Goal: Task Accomplishment & Management: Manage account settings

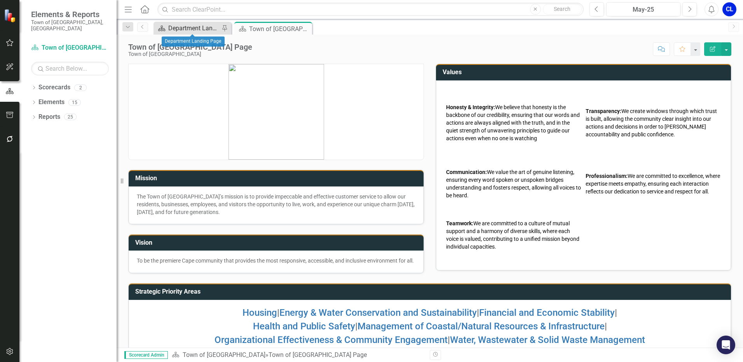
click at [187, 30] on div "Department Landing Page" at bounding box center [193, 28] width 51 height 10
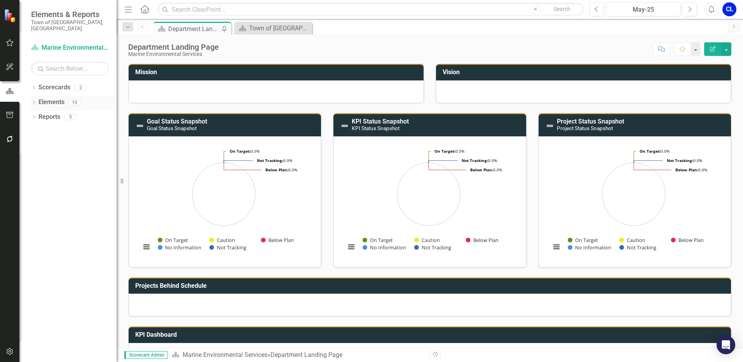
click at [34, 101] on icon "Dropdown" at bounding box center [33, 103] width 5 height 4
click at [39, 116] on icon "Dropdown" at bounding box center [37, 118] width 5 height 4
click at [67, 126] on div "Increase efficiency in handling dog calls to service on public beaches." at bounding box center [86, 129] width 62 height 7
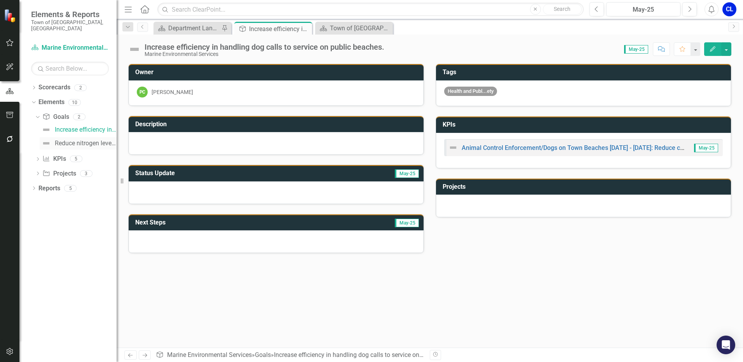
click at [65, 140] on div "Reduce nitrogen levels within nitrogen-sensitive areas using aquaculture farmin…" at bounding box center [86, 143] width 62 height 7
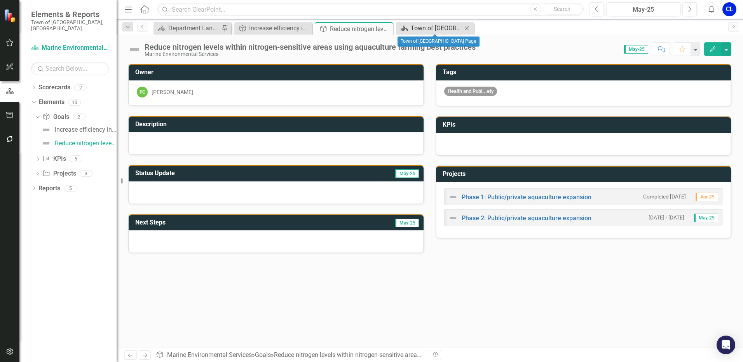
click at [433, 31] on div "Town of [GEOGRAPHIC_DATA] Page" at bounding box center [436, 28] width 51 height 10
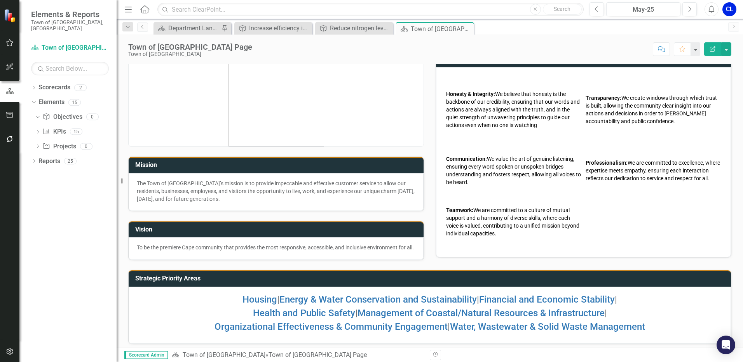
scroll to position [25, 0]
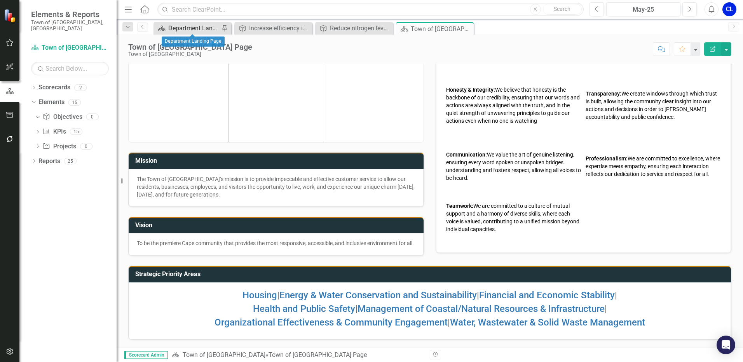
click at [187, 28] on div "Department Landing Page" at bounding box center [193, 28] width 51 height 10
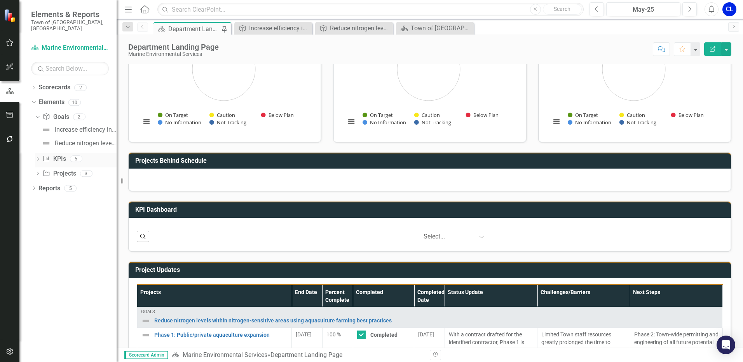
scroll to position [39, 0]
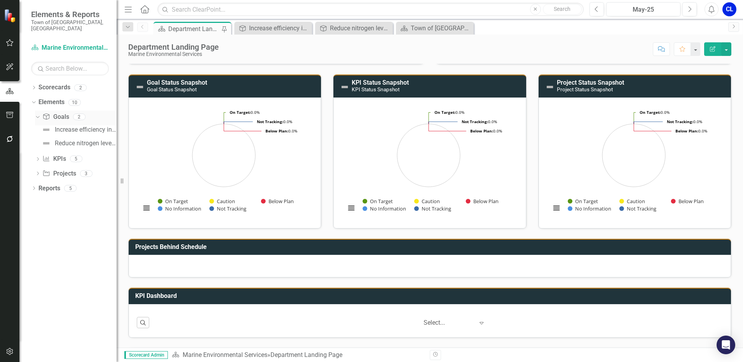
click at [61, 113] on link "Goal Goals" at bounding box center [55, 117] width 26 height 9
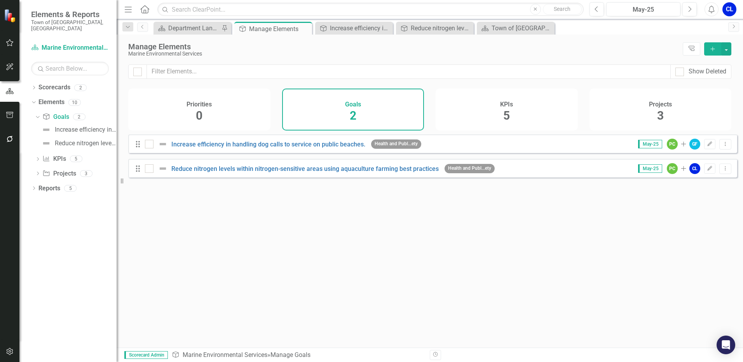
click at [715, 47] on icon "Add" at bounding box center [712, 48] width 7 height 5
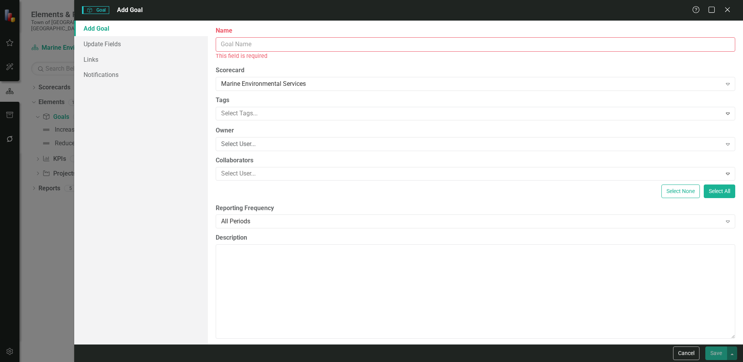
click at [239, 46] on input "Name" at bounding box center [476, 44] width 520 height 14
click at [240, 45] on input "Name" at bounding box center [476, 44] width 520 height 14
paste input "To promote community engagement and support of Town aquaculture and propagation"
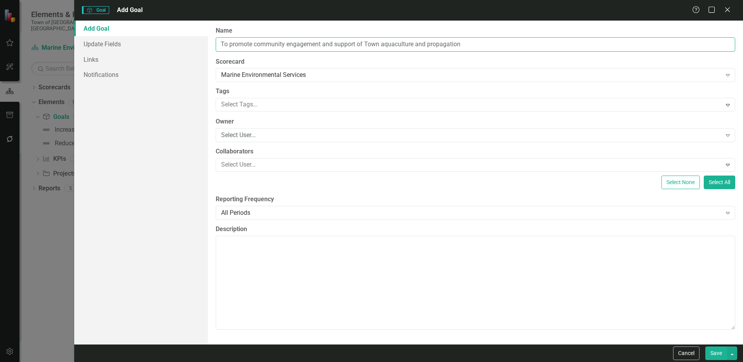
click at [430, 40] on input "To promote community engagement and support of Town aquaculture and propagation" at bounding box center [476, 44] width 520 height 14
click at [385, 42] on input "To promote community engagement and support of Town aquaculture and propagation" at bounding box center [476, 44] width 520 height 14
click at [384, 40] on input "To promote community engagement and support of Town aquaculture and propagation" at bounding box center [476, 44] width 520 height 14
drag, startPoint x: 381, startPoint y: 42, endPoint x: 368, endPoint y: 43, distance: 13.3
click at [368, 43] on input "To promote community engagement and support of Town shellfish aquaculture and p…" at bounding box center [476, 44] width 520 height 14
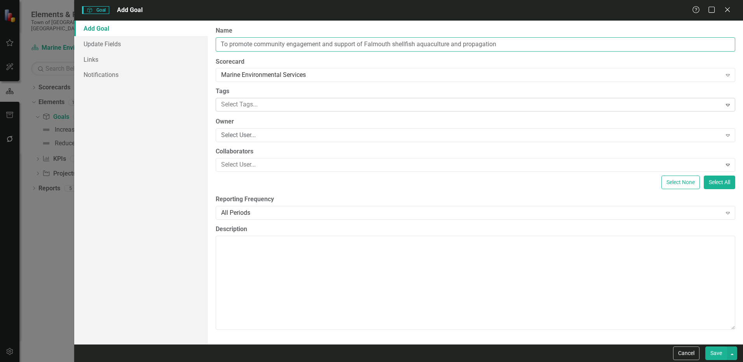
type input "To promote community engagement and support of Falmouth shellfish aquaculture a…"
click at [262, 108] on div at bounding box center [469, 104] width 503 height 10
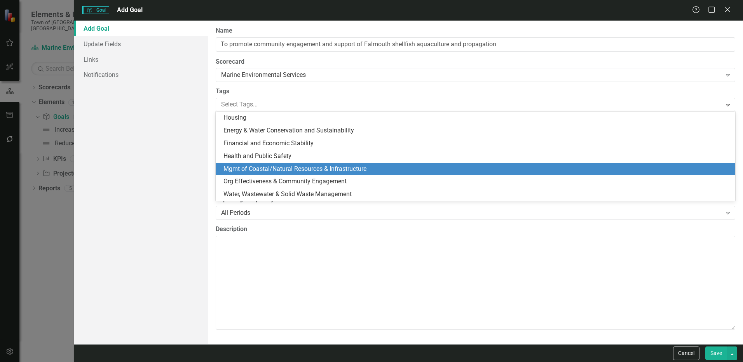
click at [262, 166] on span "Mgmt of Coastal/Natural Resources & Infrastructure" at bounding box center [294, 168] width 143 height 7
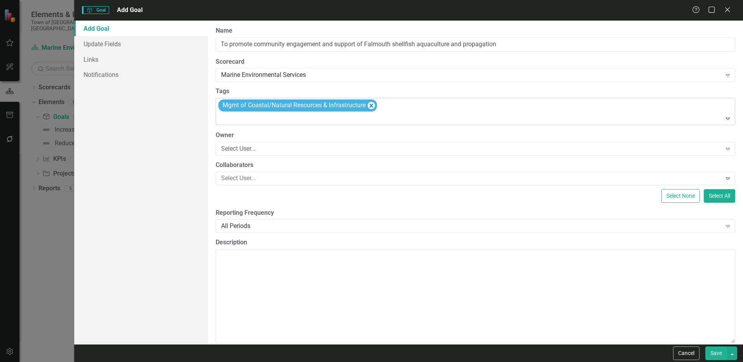
click at [233, 118] on div at bounding box center [476, 118] width 516 height 10
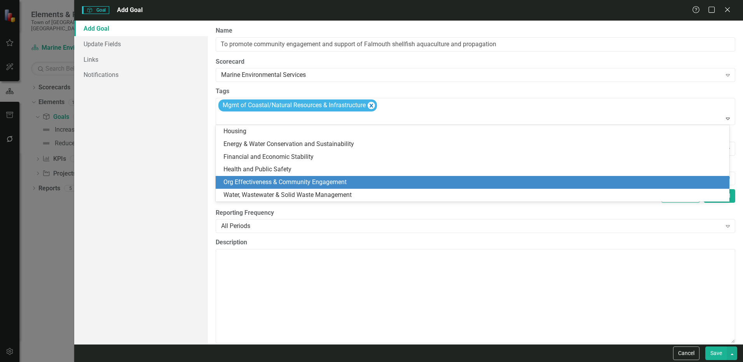
click at [286, 183] on span "Org Effectiveness & Community Engagement" at bounding box center [284, 181] width 123 height 7
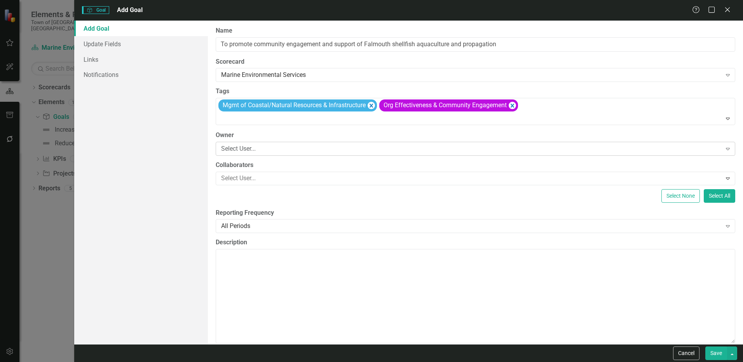
click at [253, 149] on div "Select User..." at bounding box center [471, 148] width 500 height 9
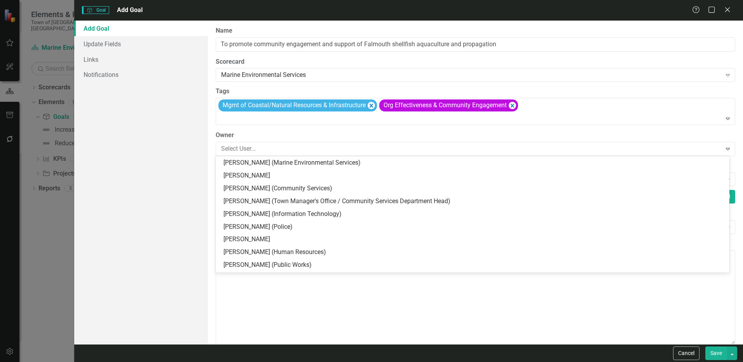
scroll to position [117, 0]
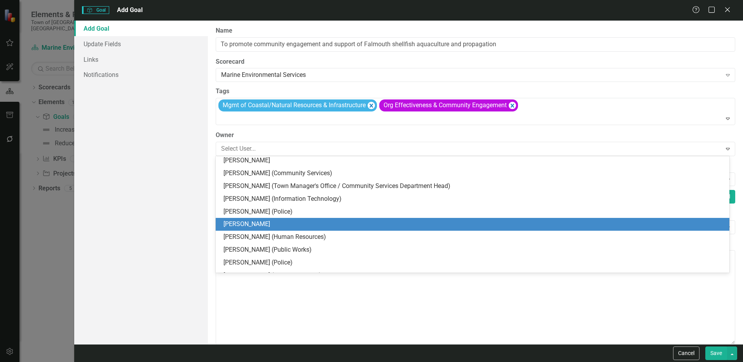
click at [266, 221] on div "[PERSON_NAME]" at bounding box center [473, 224] width 501 height 9
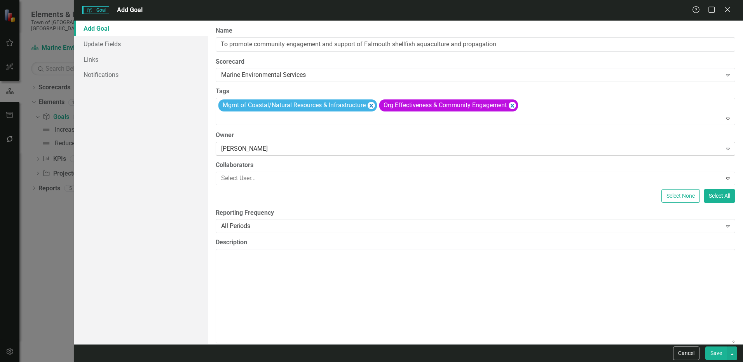
click at [252, 150] on div "[PERSON_NAME]" at bounding box center [471, 148] width 500 height 9
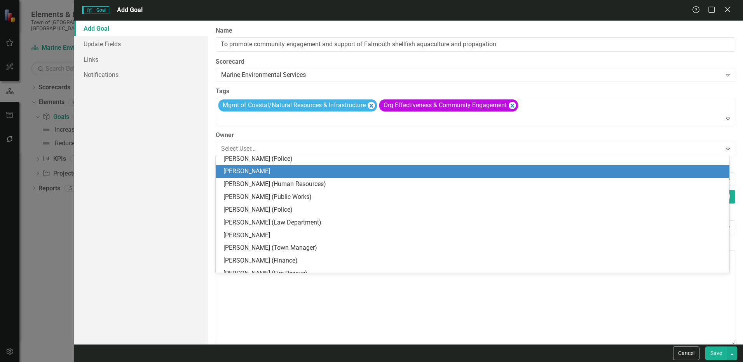
scroll to position [179, 0]
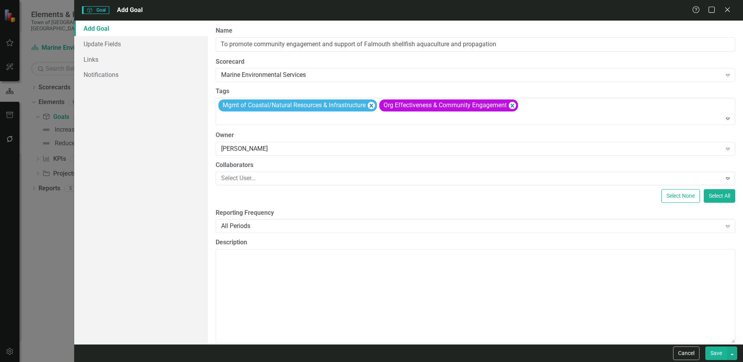
click at [178, 180] on div "Add Goal Update Fields Links Notifications" at bounding box center [141, 183] width 134 height 324
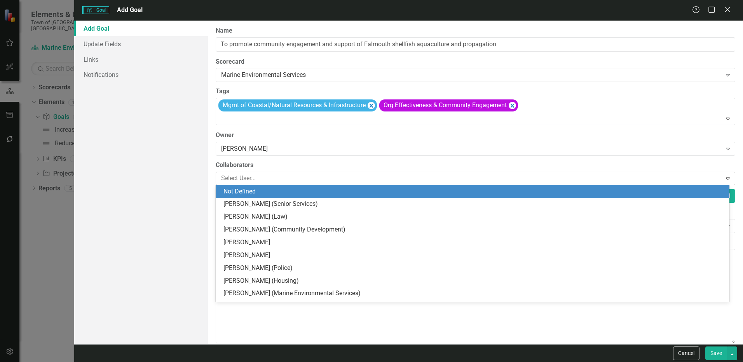
click at [241, 177] on div at bounding box center [469, 178] width 503 height 10
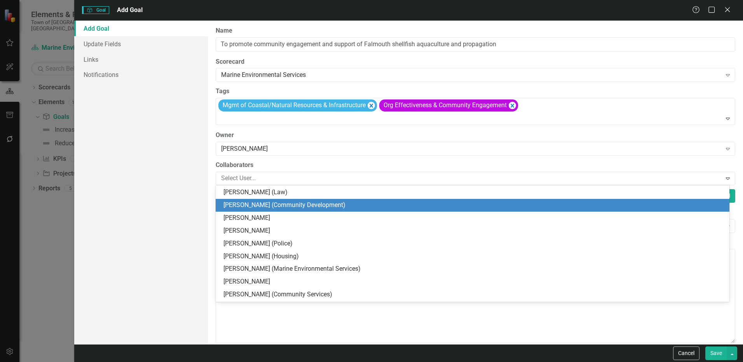
scroll to position [39, 0]
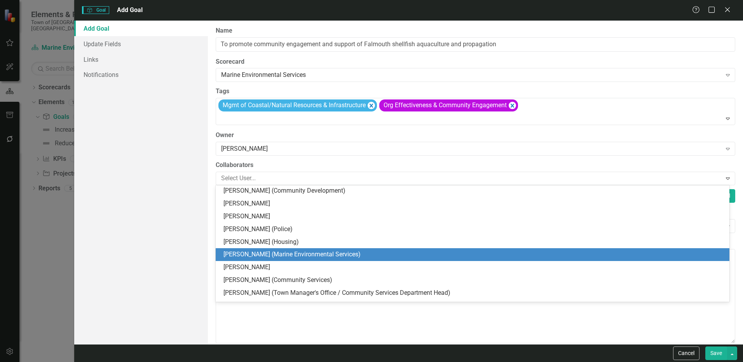
click at [274, 255] on div "Gregg Fraser (Marine Environmental Services)" at bounding box center [473, 254] width 501 height 9
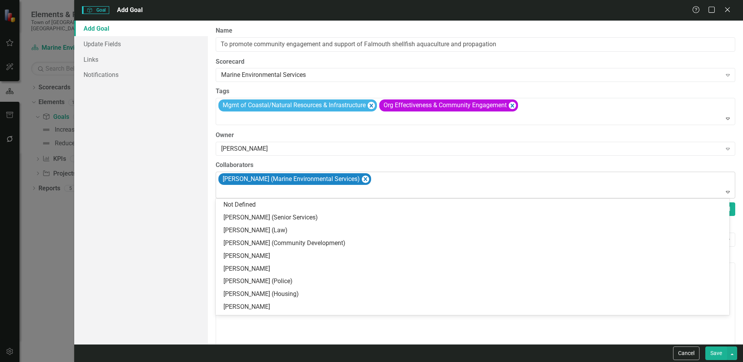
click at [255, 191] on div at bounding box center [476, 192] width 516 height 10
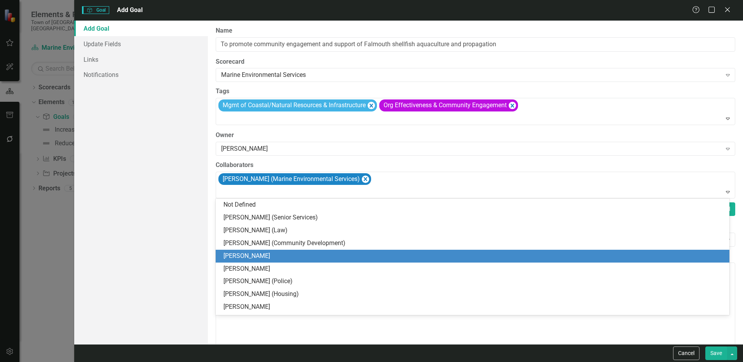
click at [248, 257] on div "Paula Cushman" at bounding box center [473, 256] width 501 height 9
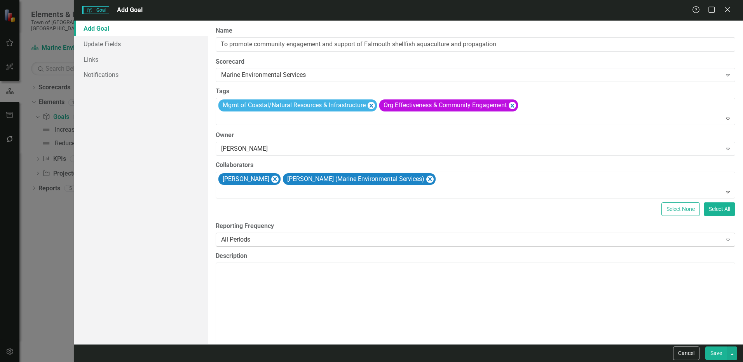
click at [244, 239] on div "All Periods" at bounding box center [471, 239] width 500 height 9
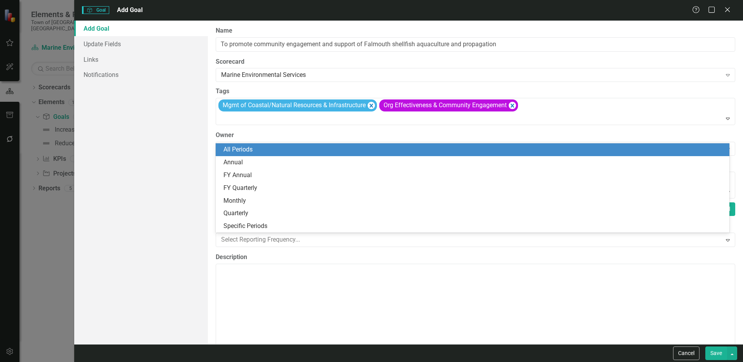
click at [266, 259] on label "Description" at bounding box center [476, 257] width 520 height 9
click at [266, 264] on textarea "Description" at bounding box center [476, 311] width 520 height 94
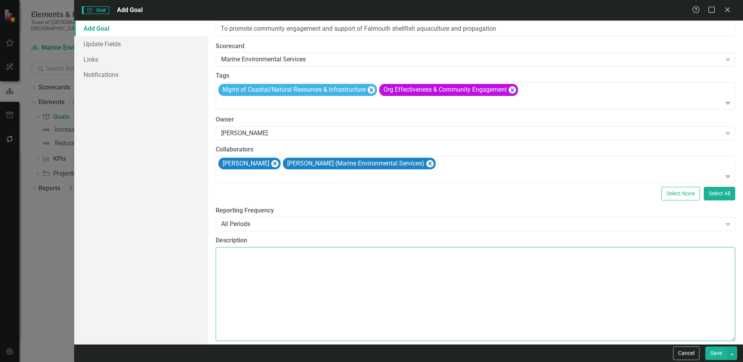
scroll to position [24, 0]
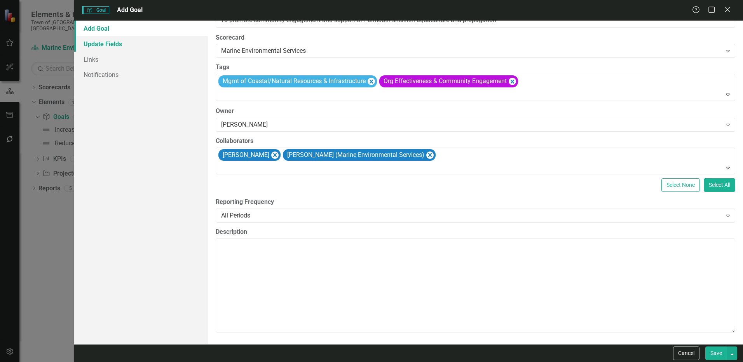
click at [97, 45] on link "Update Fields" at bounding box center [141, 44] width 134 height 16
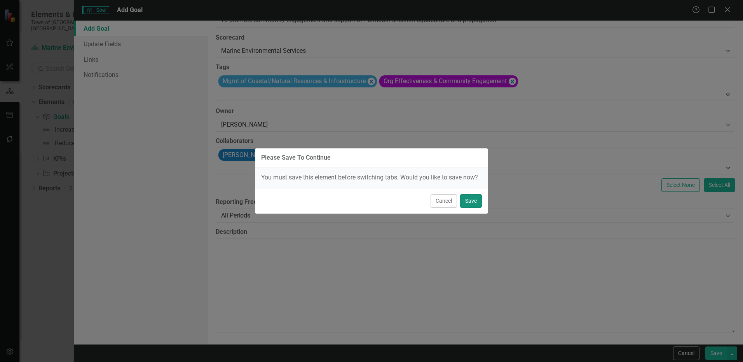
click at [472, 202] on button "Save" at bounding box center [471, 201] width 22 height 14
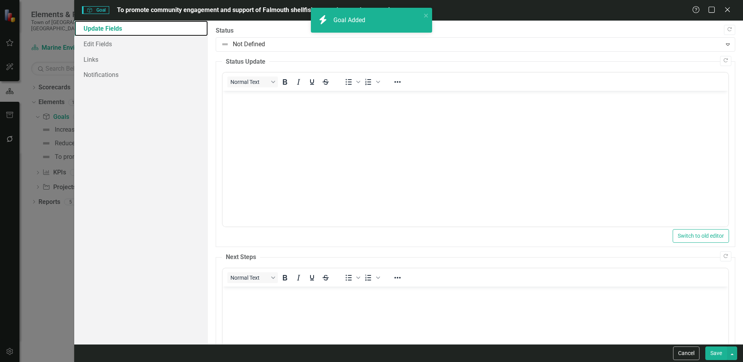
scroll to position [0, 0]
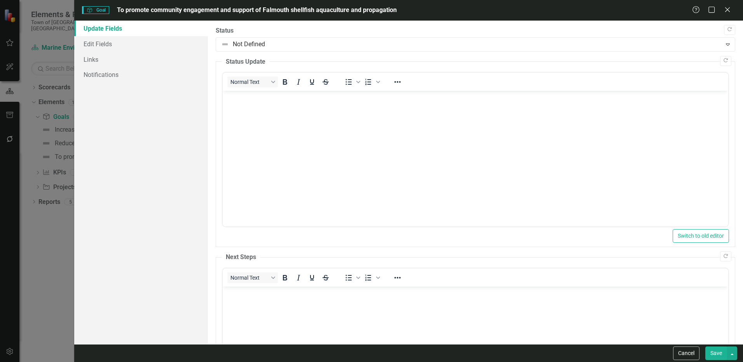
click at [711, 352] on button "Save" at bounding box center [716, 354] width 22 height 14
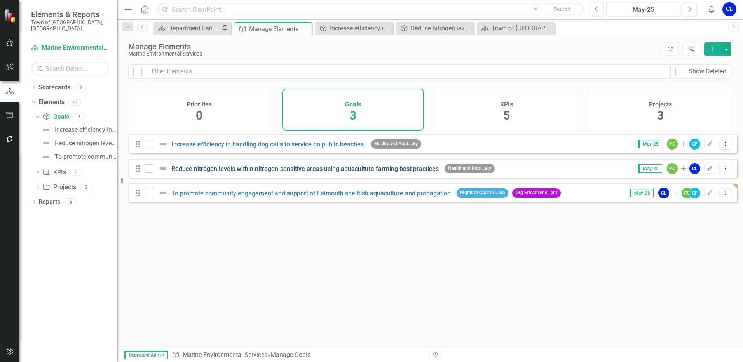
click at [256, 173] on link "Reduce nitrogen levels within nitrogen-sensitive areas using aquaculture farmin…" at bounding box center [304, 168] width 267 height 7
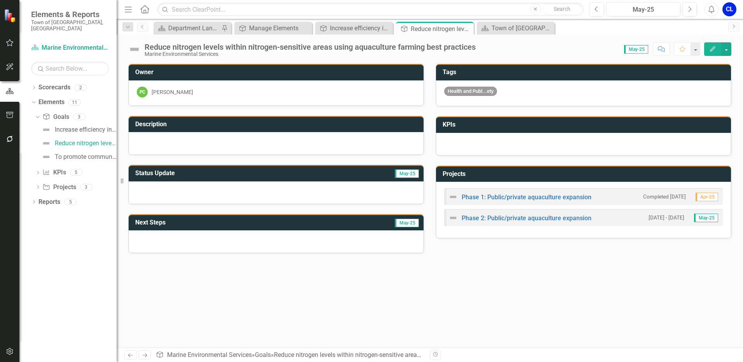
click at [714, 47] on icon "Edit" at bounding box center [712, 48] width 7 height 5
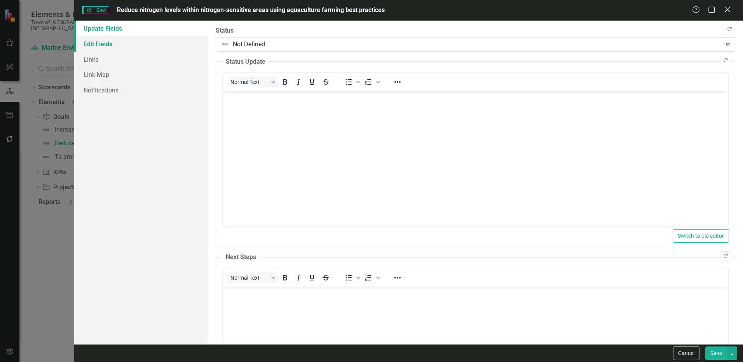
click at [106, 44] on link "Edit Fields" at bounding box center [141, 44] width 134 height 16
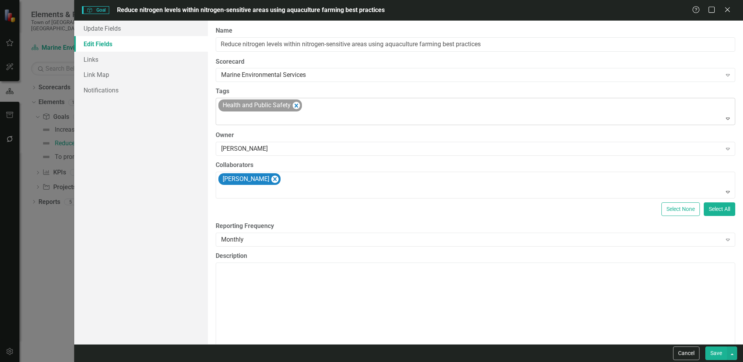
click at [256, 119] on div at bounding box center [476, 118] width 516 height 10
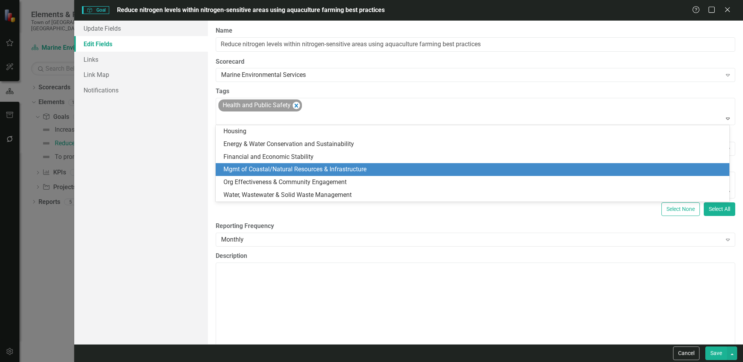
click at [277, 168] on span "Mgmt of Coastal/Natural Resources & Infrastructure" at bounding box center [294, 169] width 143 height 7
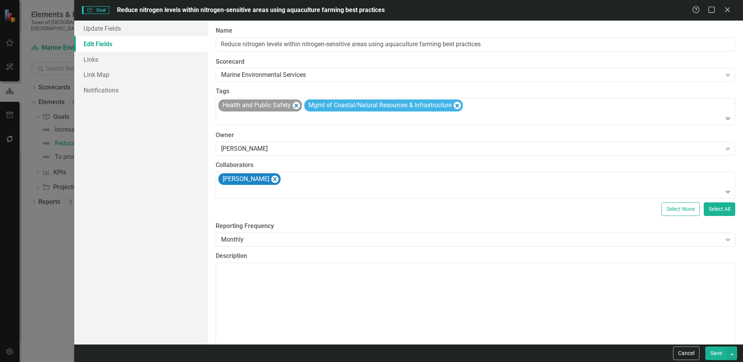
click at [712, 354] on button "Save" at bounding box center [716, 354] width 22 height 14
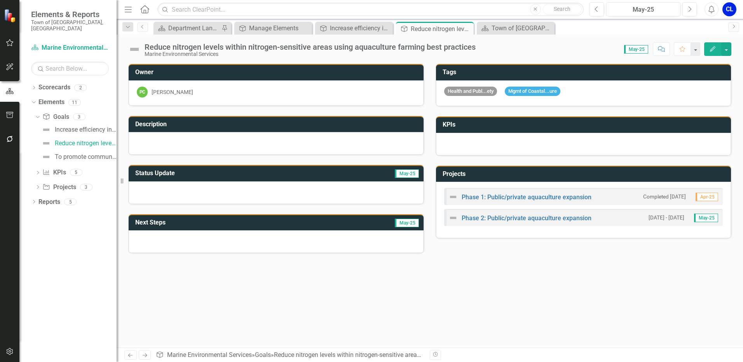
click at [707, 50] on button "Edit" at bounding box center [712, 49] width 17 height 14
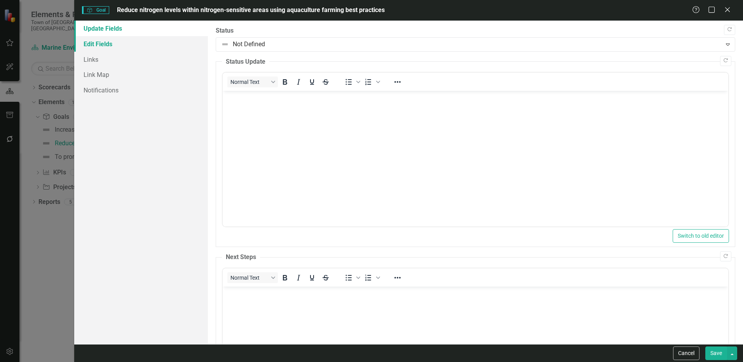
click at [112, 46] on link "Edit Fields" at bounding box center [141, 44] width 134 height 16
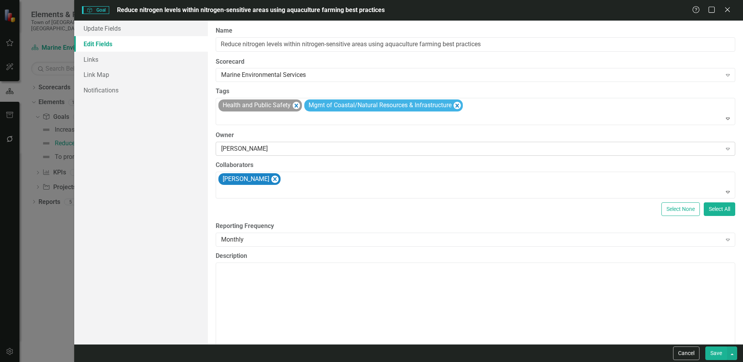
click at [273, 149] on div "Paula Cushman" at bounding box center [471, 148] width 500 height 9
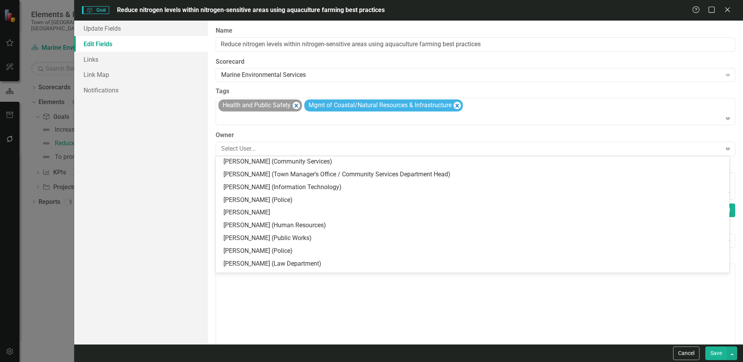
scroll to position [129, 0]
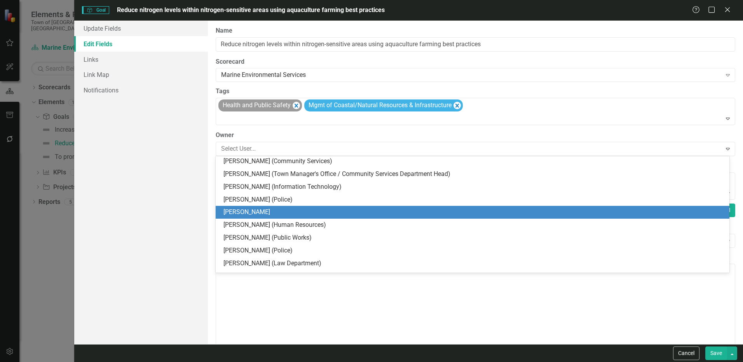
click at [261, 209] on div "[PERSON_NAME]" at bounding box center [473, 212] width 501 height 9
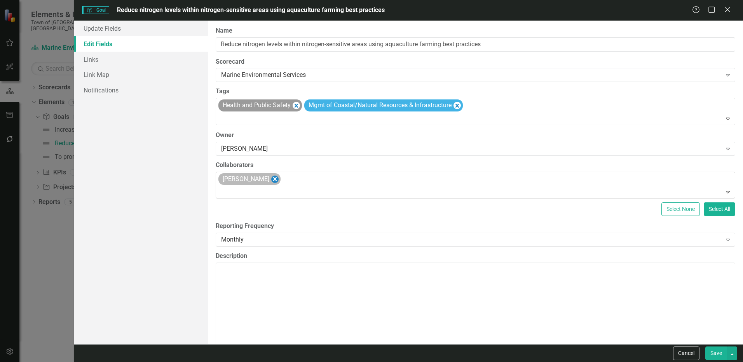
click at [274, 179] on icon "Remove Christina Lovely" at bounding box center [274, 179] width 7 height 10
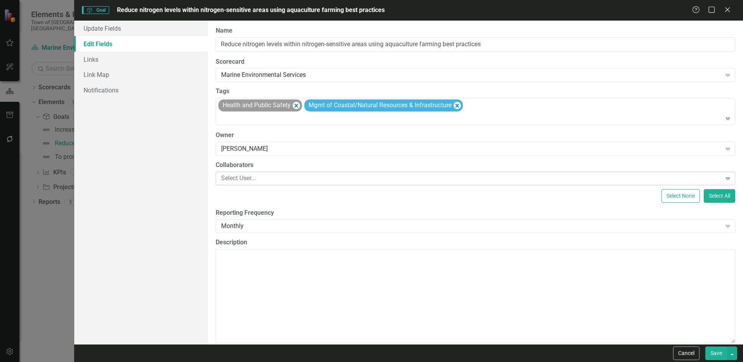
click at [270, 182] on div at bounding box center [469, 178] width 503 height 10
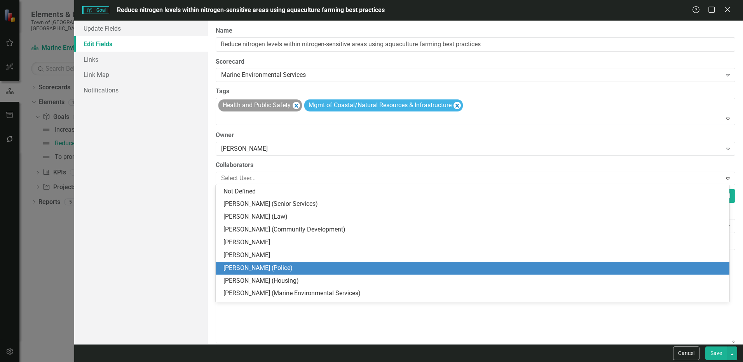
scroll to position [39, 0]
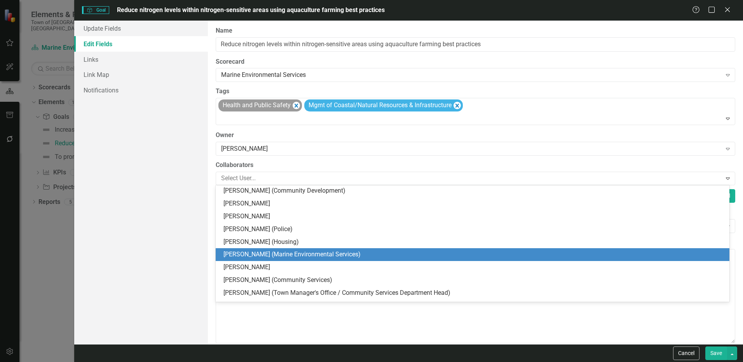
click at [269, 254] on div "Gregg Fraser (Marine Environmental Services)" at bounding box center [473, 254] width 501 height 9
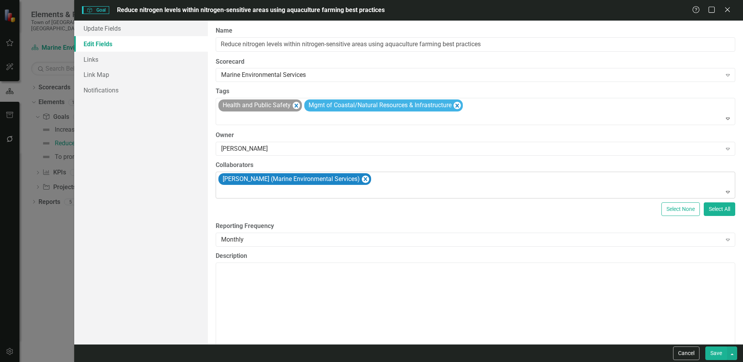
click at [297, 195] on div at bounding box center [476, 192] width 516 height 10
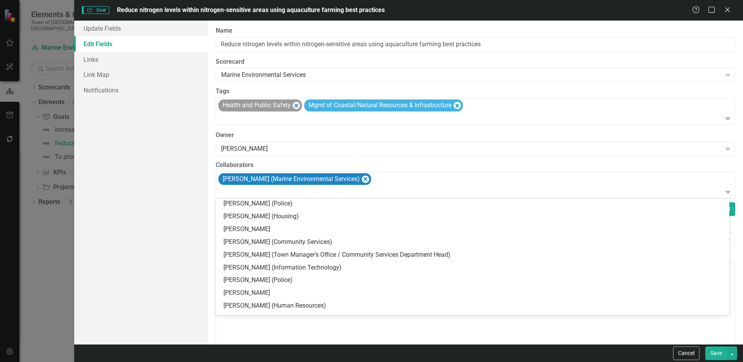
scroll to position [0, 0]
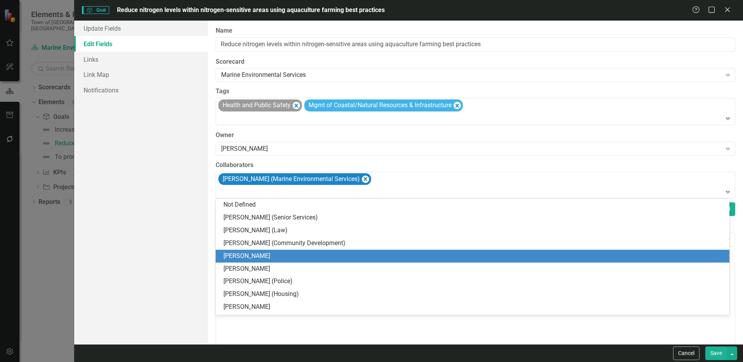
click at [268, 252] on div "Paula Cushman" at bounding box center [473, 256] width 501 height 9
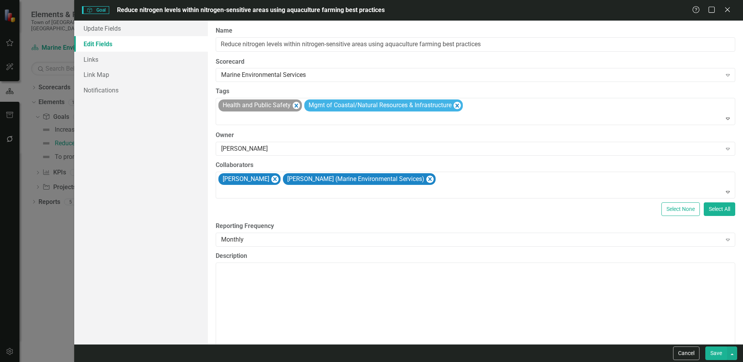
click at [715, 352] on button "Save" at bounding box center [716, 354] width 22 height 14
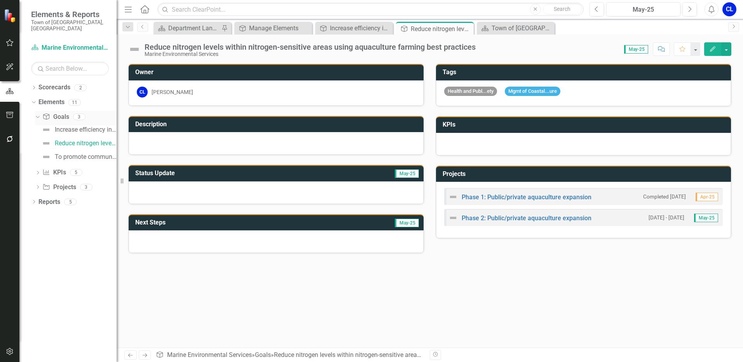
click at [54, 115] on div "Goal Goals" at bounding box center [55, 117] width 26 height 13
click at [60, 113] on link "Goal Goals" at bounding box center [55, 117] width 26 height 9
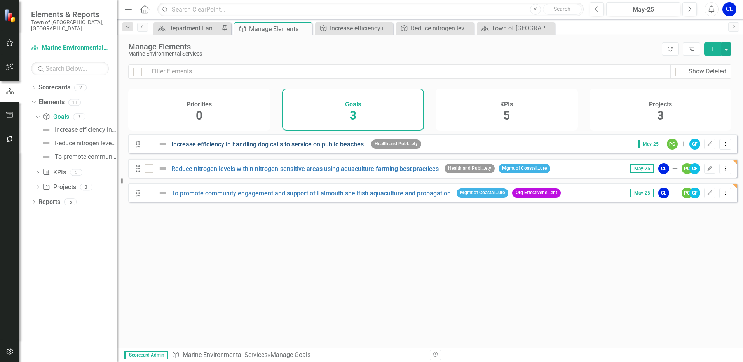
click at [319, 148] on link "Increase efficiency in handling dog calls to service on public beaches." at bounding box center [268, 144] width 194 height 7
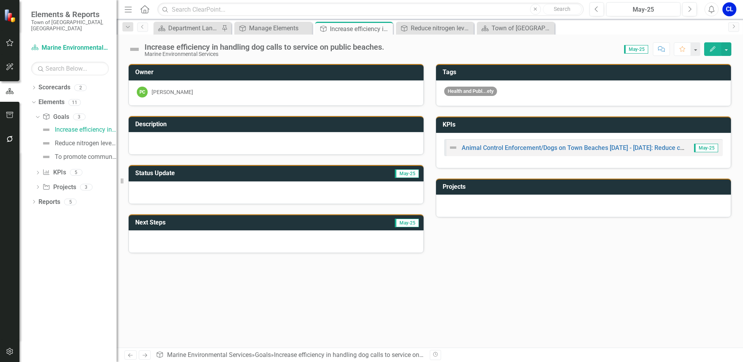
click at [362, 50] on div "Increase efficiency in handling dog calls to service on public beaches." at bounding box center [265, 47] width 240 height 9
click at [384, 50] on div "Increase efficiency in handling dog calls to service on public beaches." at bounding box center [265, 47] width 240 height 9
click at [384, 49] on div "Increase efficiency in handling dog calls to service on public beaches." at bounding box center [265, 47] width 240 height 9
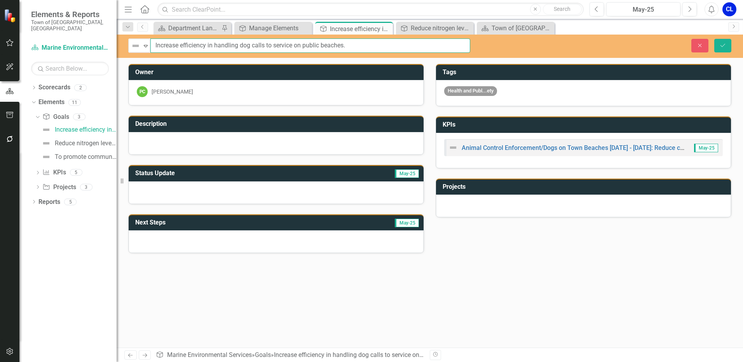
click at [372, 48] on input "Increase efficiency in handling dog calls to service on public beaches." at bounding box center [310, 45] width 320 height 14
type input "Increase efficiency in handling dog calls to service on public beaches"
click at [724, 43] on icon "Save" at bounding box center [722, 45] width 7 height 5
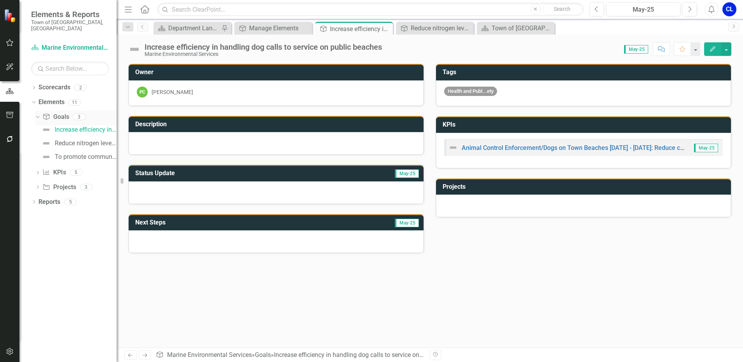
click at [64, 113] on link "Goal Goals" at bounding box center [55, 117] width 26 height 9
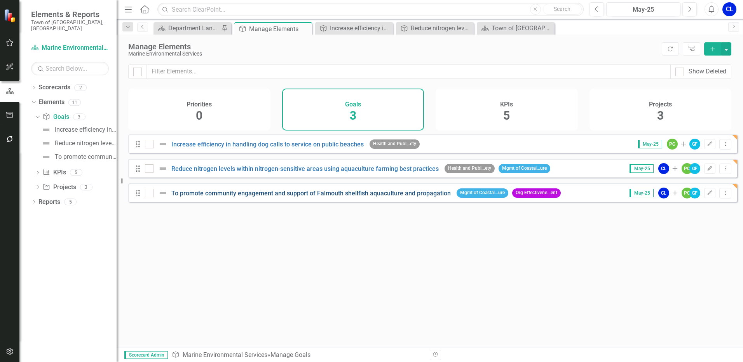
click at [351, 196] on link "To promote community engagement and support of Falmouth shellfish aquaculture a…" at bounding box center [310, 193] width 279 height 7
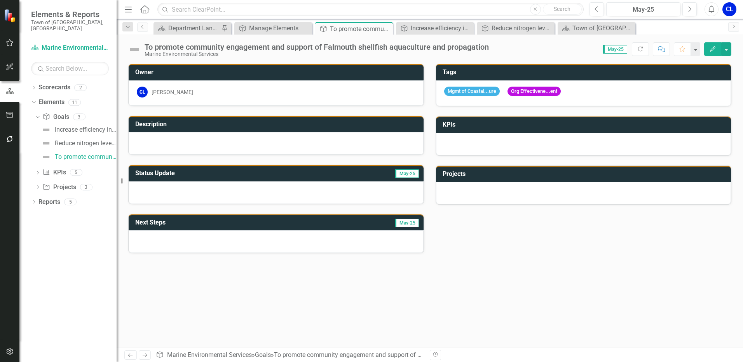
click at [189, 49] on div "To promote community engagement and support of Falmouth shellfish aquaculture a…" at bounding box center [317, 47] width 344 height 9
click at [169, 47] on div "To promote community engagement and support of Falmouth shellfish aquaculture a…" at bounding box center [317, 47] width 344 height 9
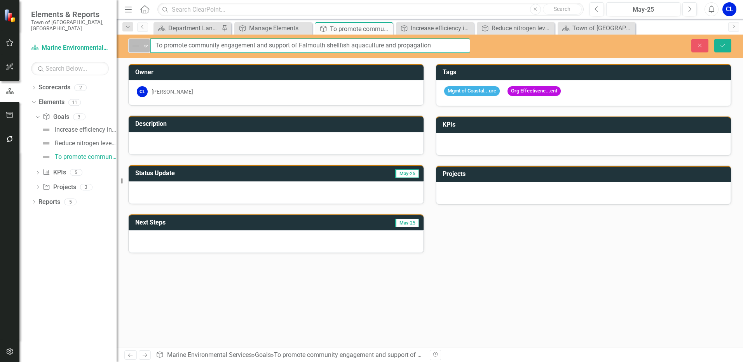
drag, startPoint x: 167, startPoint y: 44, endPoint x: 141, endPoint y: 43, distance: 25.7
click at [141, 43] on div "Not Defined Expand To promote community engagement and support of Falmouth shel…" at bounding box center [299, 45] width 342 height 14
type input "Promote community engagement and support of Falmouth shellfish aquaculture and …"
click at [718, 47] on button "Save" at bounding box center [722, 46] width 17 height 14
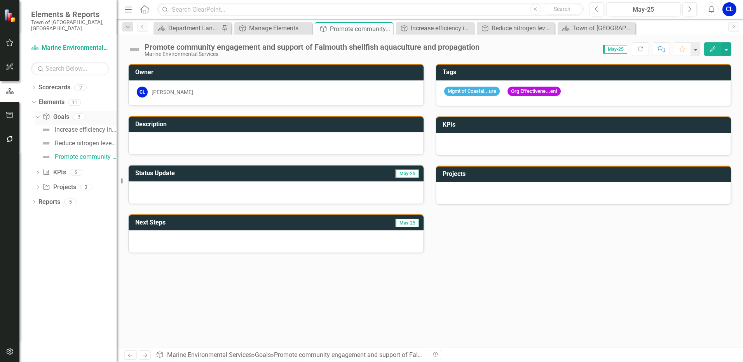
click at [56, 113] on link "Goal Goals" at bounding box center [55, 117] width 26 height 9
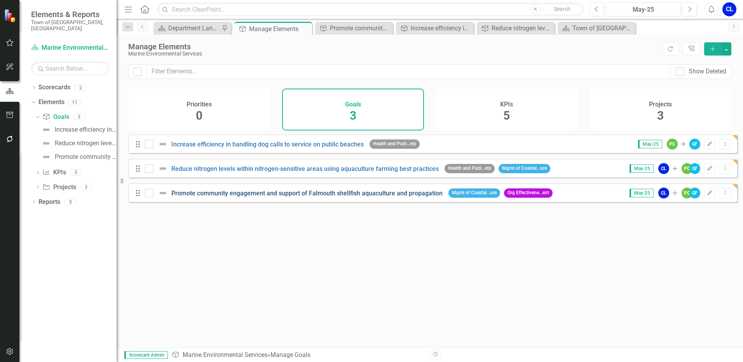
click at [330, 197] on link "Promote community engagement and support of Falmouth shellfish aquaculture and …" at bounding box center [306, 193] width 271 height 7
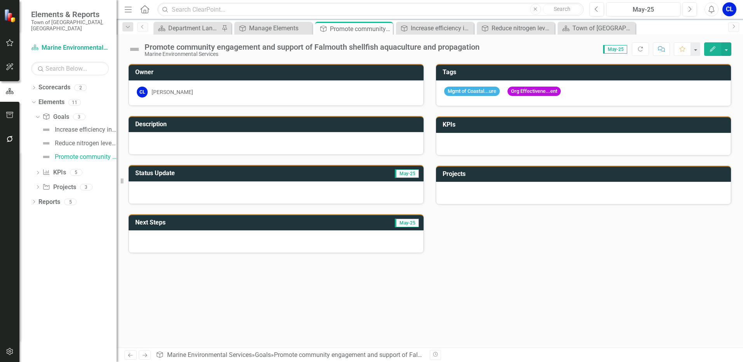
click at [533, 174] on h3 "Projects" at bounding box center [585, 174] width 284 height 7
click at [727, 174] on td at bounding box center [727, 175] width 0 height 13
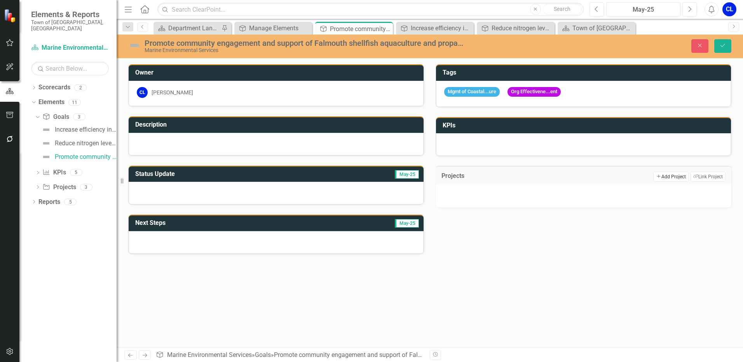
click at [668, 176] on button "Add Add Project" at bounding box center [670, 177] width 35 height 10
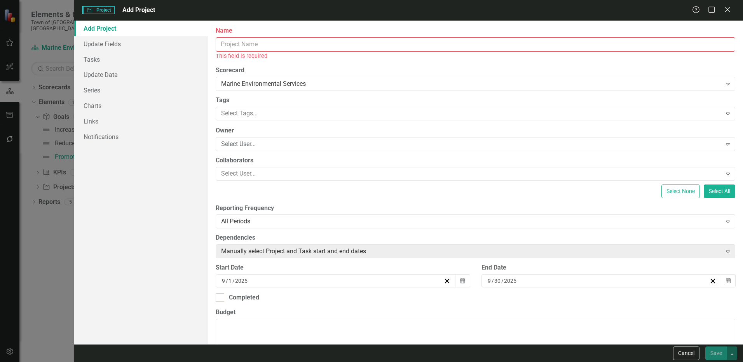
click at [236, 44] on input "Name" at bounding box center [476, 44] width 520 height 14
paste input "Increase volunteer engagment in Shellfish & Biological Services Division projec…"
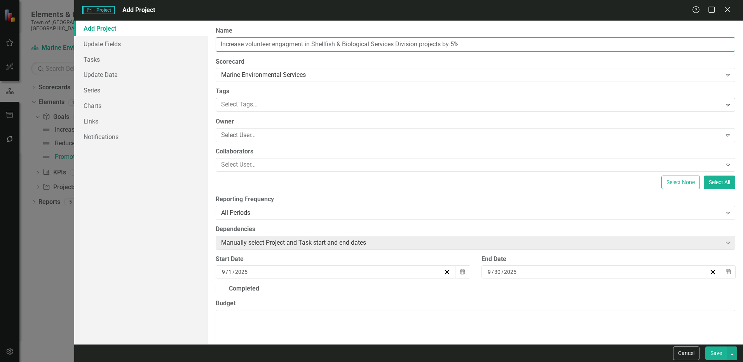
type input "Increase volunteer engagment in Shellfish & Biological Services Division projec…"
click at [239, 106] on div at bounding box center [469, 104] width 503 height 10
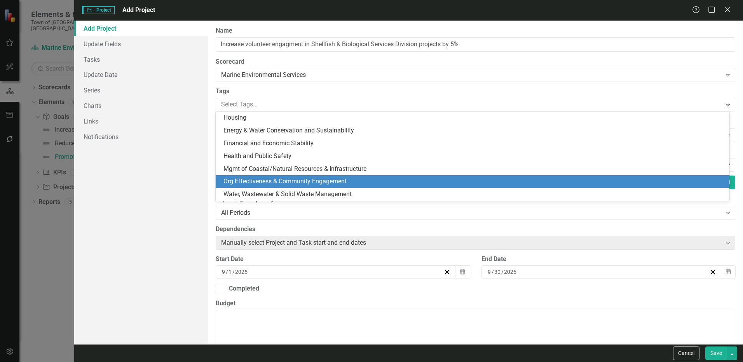
click at [252, 185] on span "Org Effectiveness & Community Engagement" at bounding box center [284, 181] width 123 height 7
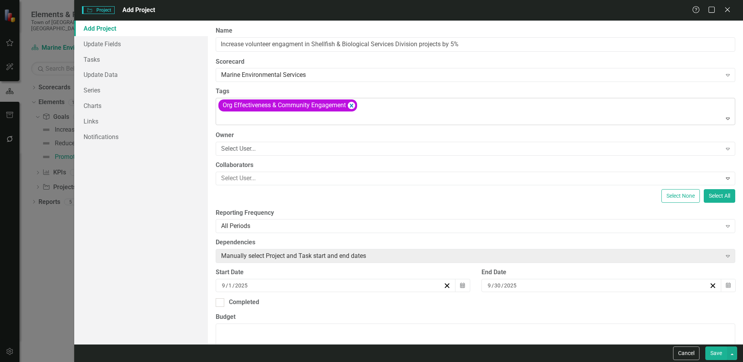
click at [255, 118] on div at bounding box center [476, 118] width 516 height 10
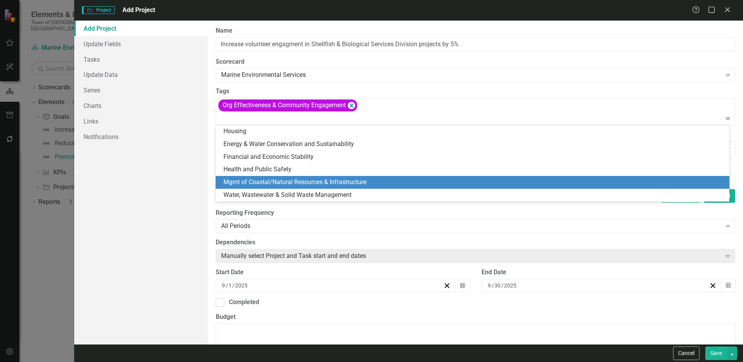
click at [305, 183] on span "Mgmt of Coastal/Natural Resources & Infrastructure" at bounding box center [294, 181] width 143 height 7
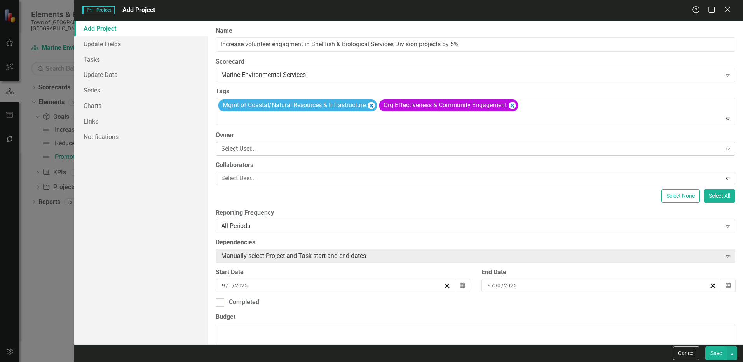
click at [289, 152] on div "Select User..." at bounding box center [471, 148] width 500 height 9
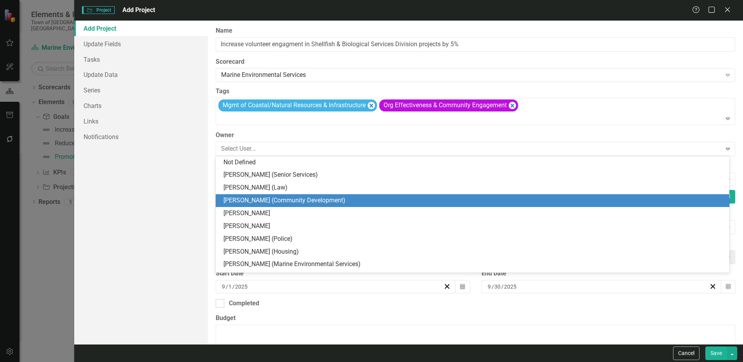
scroll to position [78, 0]
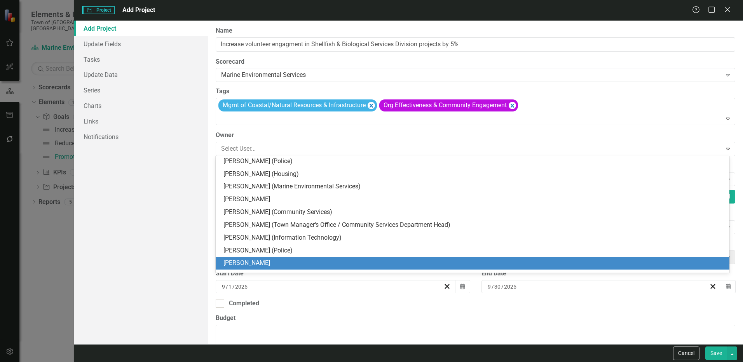
click at [270, 260] on div "[PERSON_NAME]" at bounding box center [473, 263] width 501 height 9
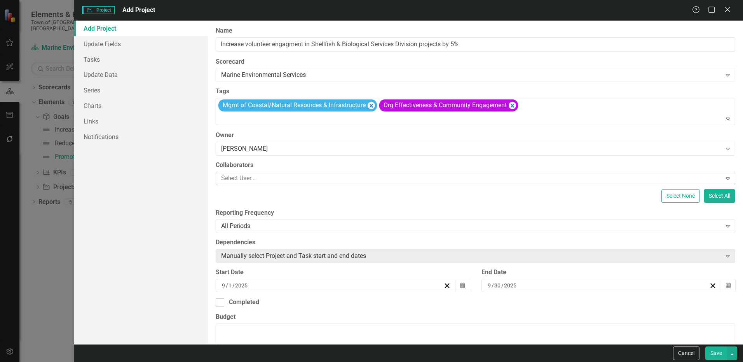
click at [267, 178] on div at bounding box center [469, 178] width 503 height 10
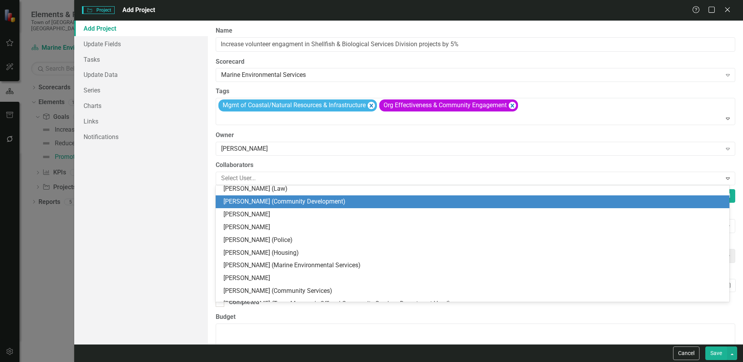
scroll to position [39, 0]
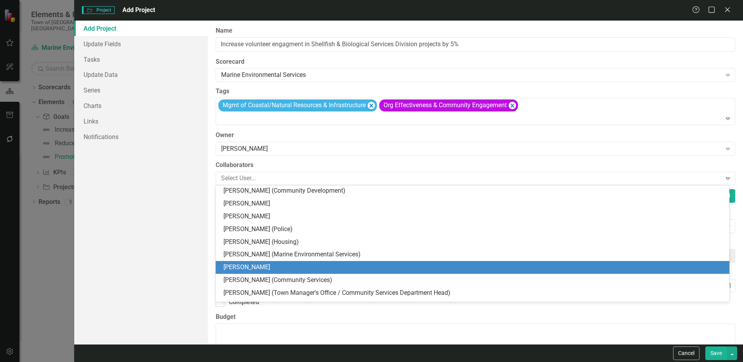
click at [174, 252] on div "Add Project Update Fields Tasks Update Data Series Charts Links Notifications" at bounding box center [141, 183] width 134 height 324
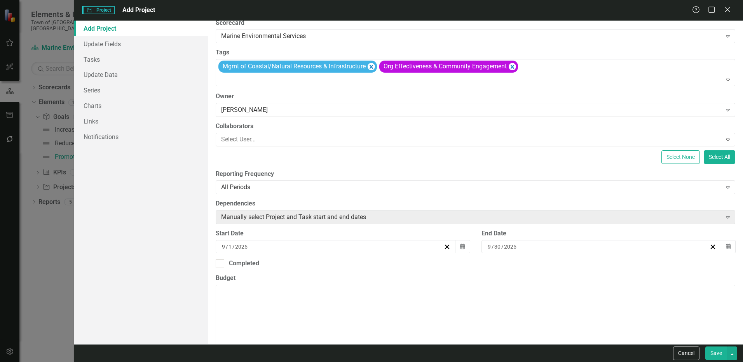
click at [714, 354] on button "Save" at bounding box center [716, 354] width 22 height 14
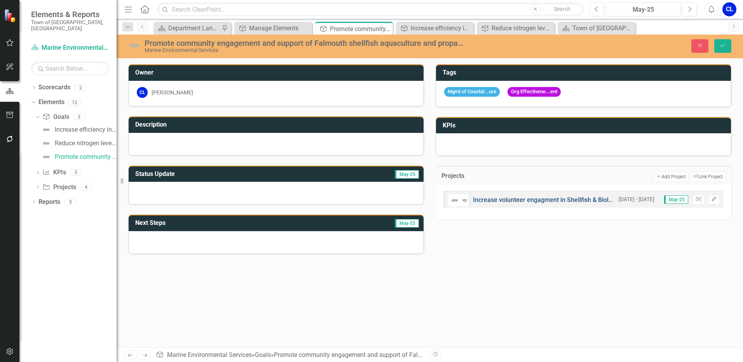
click at [536, 199] on link "Increase volunteer engagment in Shellfish & Biological Services Division projec…" at bounding box center [594, 199] width 243 height 7
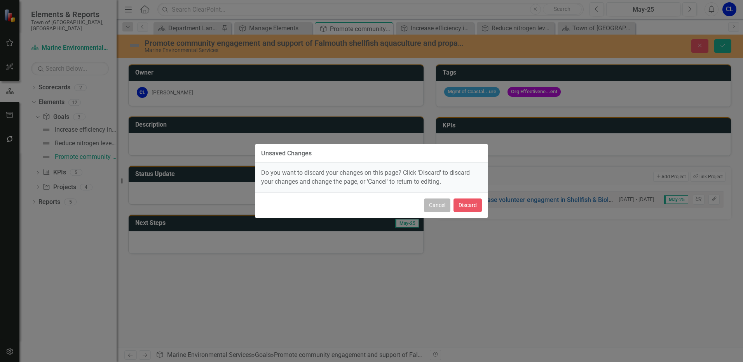
click at [434, 206] on button "Cancel" at bounding box center [437, 206] width 26 height 14
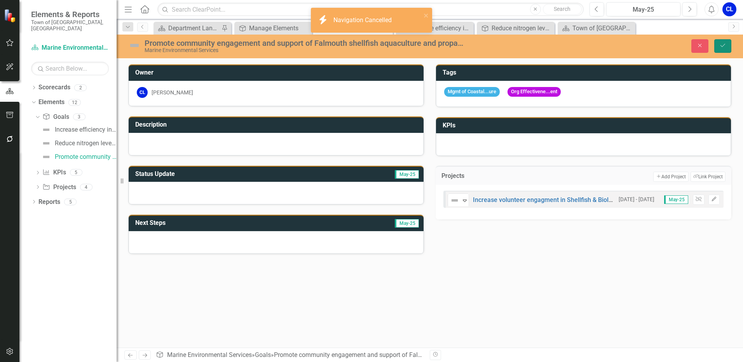
click at [719, 45] on button "Save" at bounding box center [722, 46] width 17 height 14
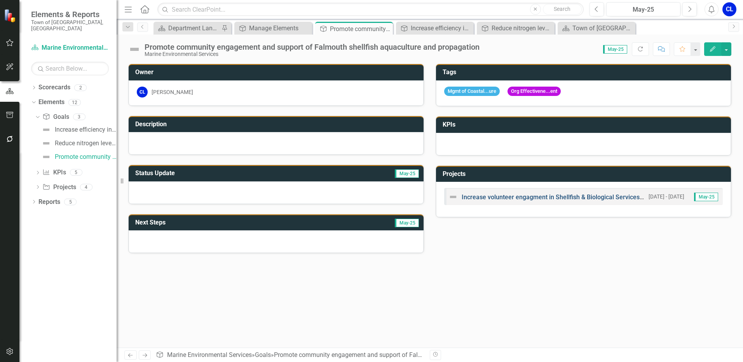
click at [490, 196] on link "Increase volunteer engagment in Shellfish & Biological Services Division projec…" at bounding box center [583, 197] width 243 height 7
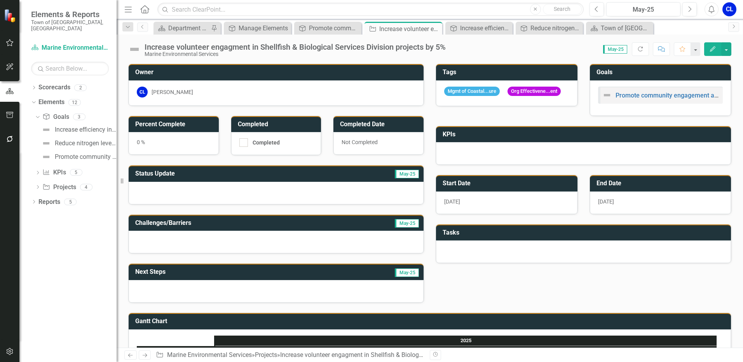
click at [712, 52] on button "Edit" at bounding box center [712, 49] width 17 height 14
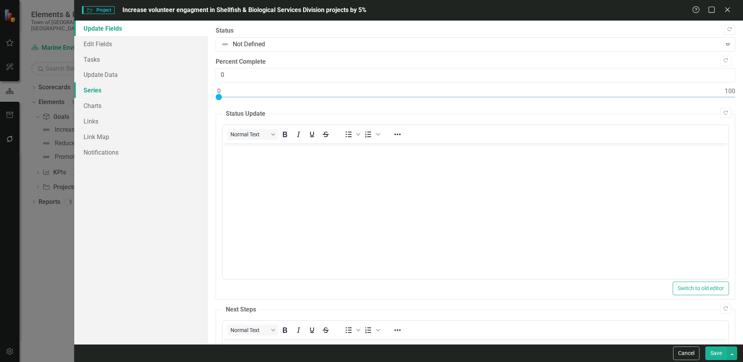
click at [100, 93] on link "Series" at bounding box center [141, 90] width 134 height 16
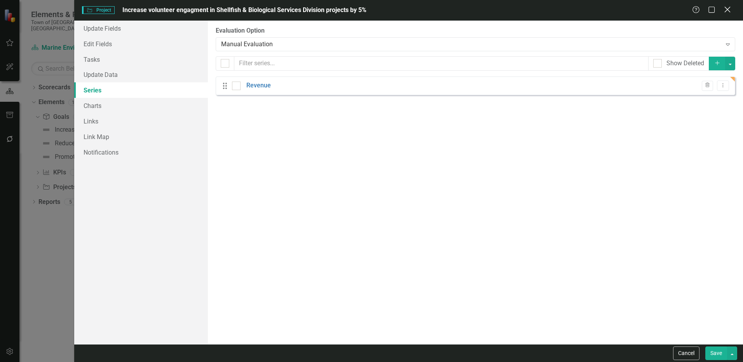
click at [728, 11] on icon "Close" at bounding box center [727, 9] width 10 height 7
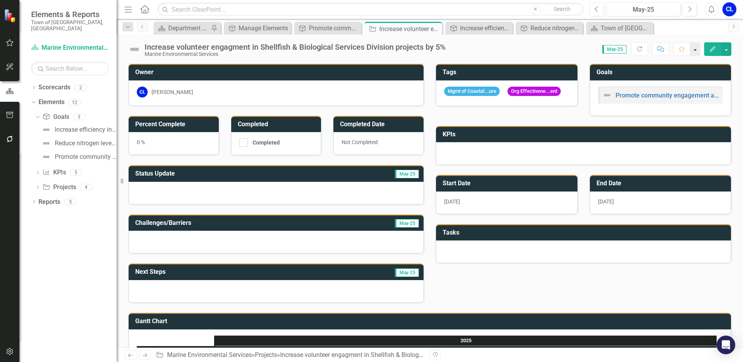
click at [699, 51] on button "button" at bounding box center [695, 49] width 10 height 14
click at [729, 51] on button "button" at bounding box center [726, 49] width 10 height 14
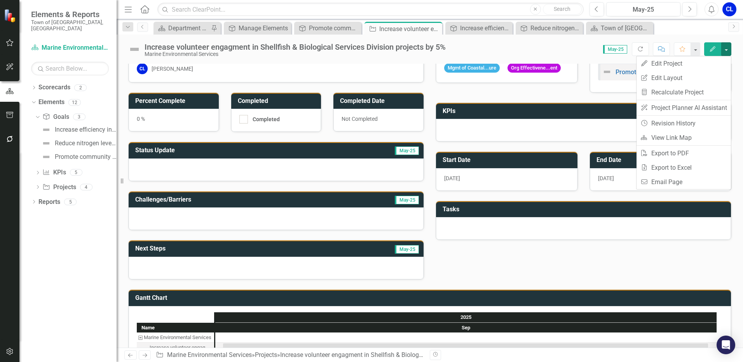
scroll to position [45, 0]
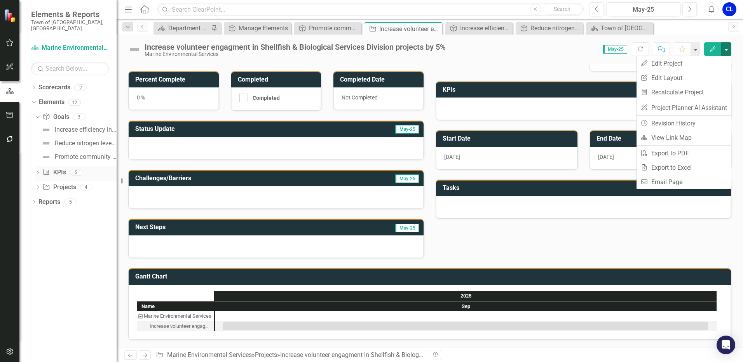
click at [37, 171] on icon "Dropdown" at bounding box center [37, 173] width 5 height 4
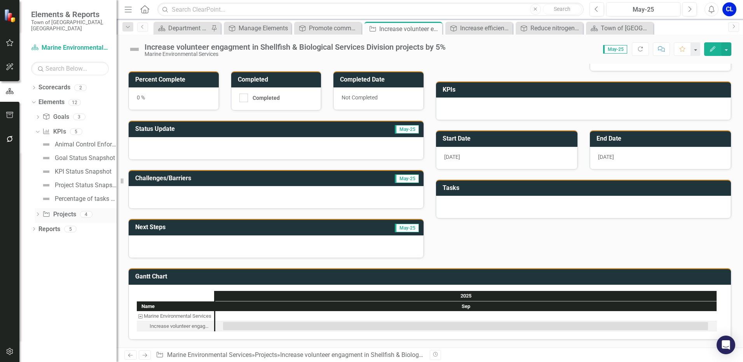
click at [40, 213] on icon "Dropdown" at bounding box center [37, 215] width 5 height 4
click at [56, 98] on link "Elements" at bounding box center [51, 102] width 26 height 9
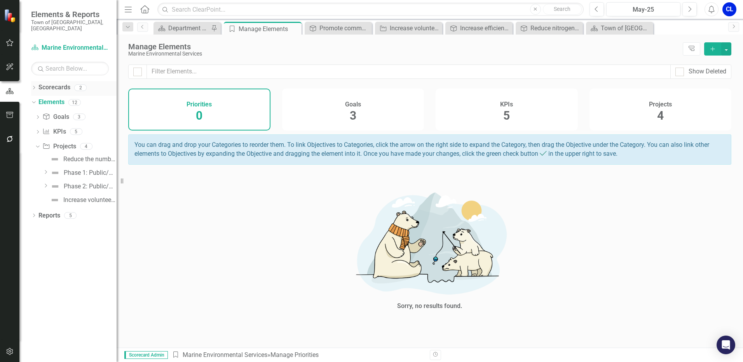
click at [35, 86] on icon "Dropdown" at bounding box center [33, 88] width 5 height 4
click at [36, 87] on div "Dropdown" at bounding box center [33, 89] width 5 height 4
click at [338, 27] on div "Promote community engagement and support of Falmouth shellfish aquaculture and …" at bounding box center [339, 28] width 41 height 10
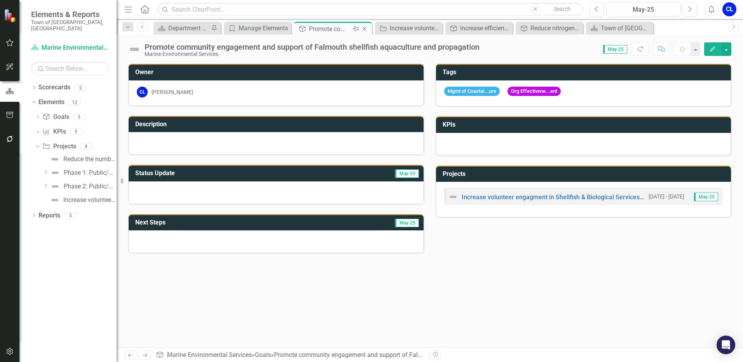
click at [364, 30] on icon at bounding box center [365, 29] width 4 height 4
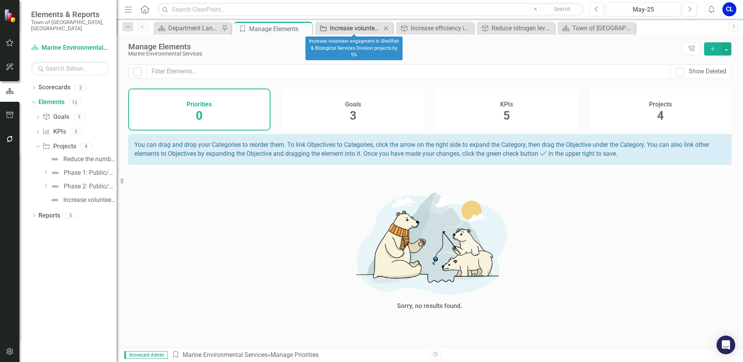
click at [357, 29] on div "Increase volunteer engagment in Shellfish & Biological Services Division projec…" at bounding box center [355, 28] width 51 height 10
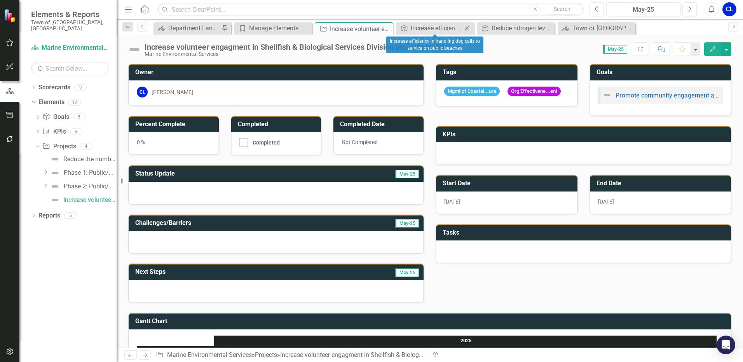
click at [466, 28] on icon at bounding box center [467, 28] width 4 height 4
click at [0, 0] on icon "Close" at bounding box center [0, 0] width 0 height 0
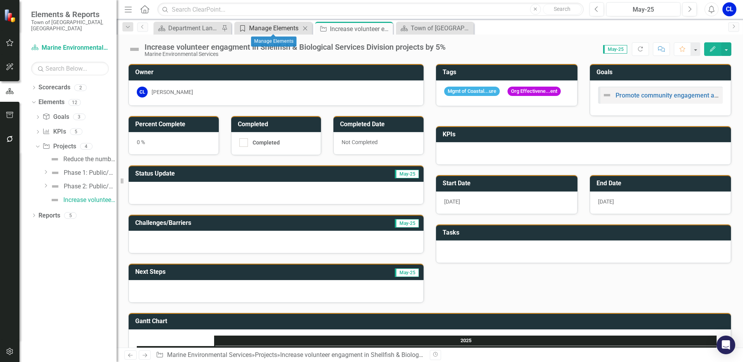
click at [278, 30] on div "Manage Elements" at bounding box center [274, 28] width 51 height 10
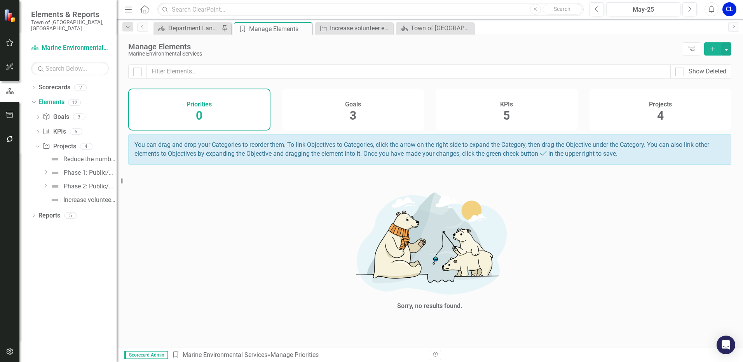
click at [712, 47] on icon "Add" at bounding box center [712, 48] width 7 height 5
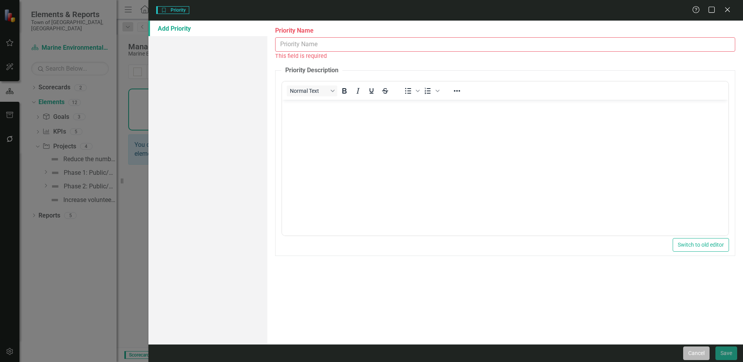
click at [693, 354] on button "Cancel" at bounding box center [696, 354] width 26 height 14
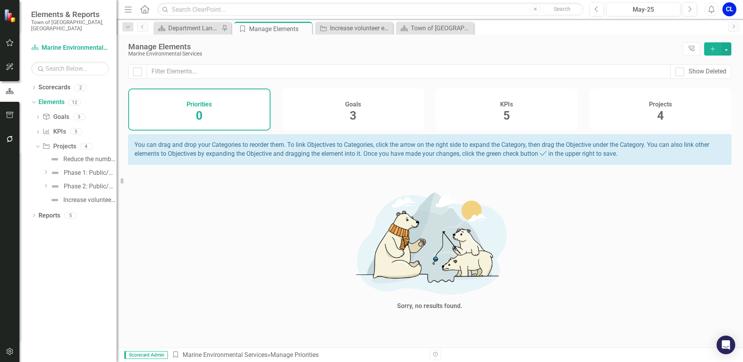
click at [677, 112] on div "Projects 4" at bounding box center [660, 110] width 142 height 42
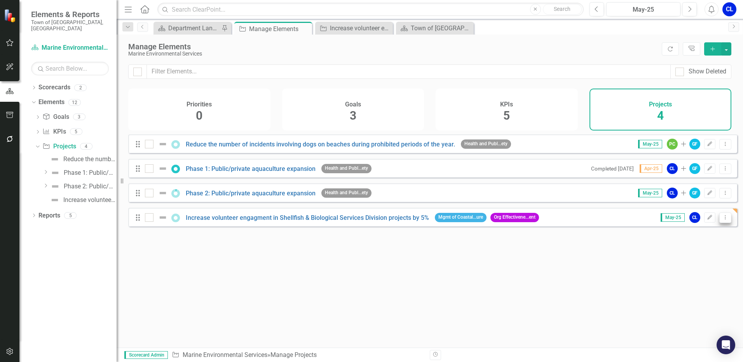
click at [722, 220] on icon "Dropdown Menu" at bounding box center [725, 217] width 7 height 5
click at [621, 291] on div "Looks like you don't have any Projects set up yet. Why don't you add an Project…" at bounding box center [432, 231] width 609 height 194
click at [371, 221] on link "Increase volunteer engagment in Shellfish & Biological Services Division projec…" at bounding box center [307, 217] width 243 height 7
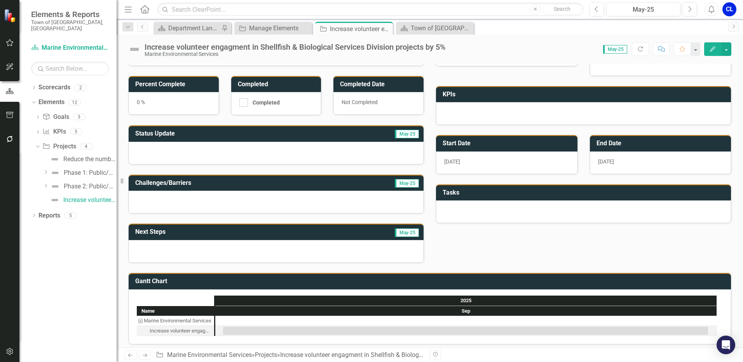
scroll to position [45, 0]
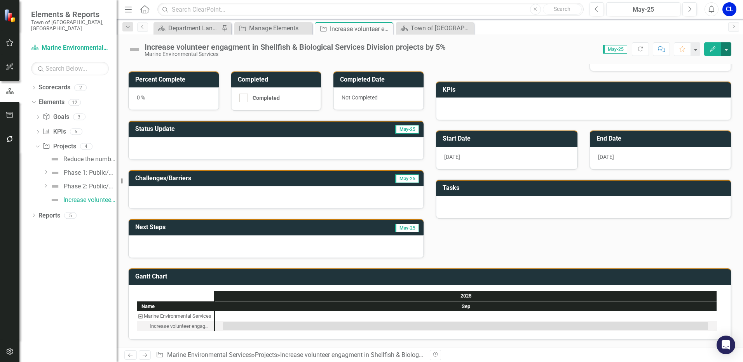
click at [726, 51] on button "button" at bounding box center [726, 49] width 10 height 14
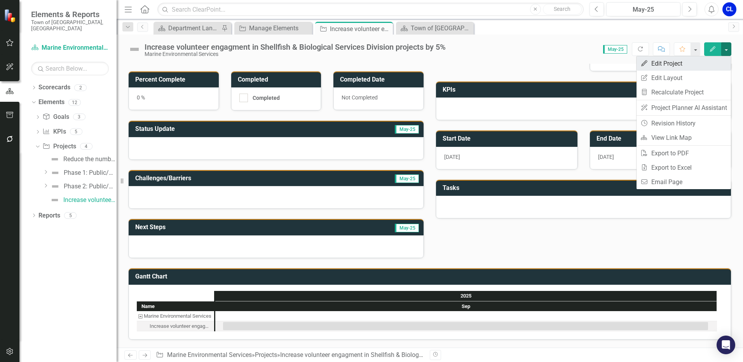
click at [685, 64] on link "Edit Edit Project" at bounding box center [683, 63] width 94 height 14
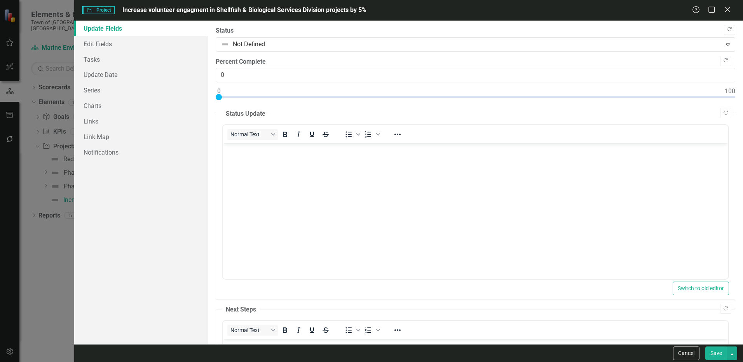
scroll to position [0, 0]
click at [99, 45] on link "Edit Fields" at bounding box center [141, 44] width 134 height 16
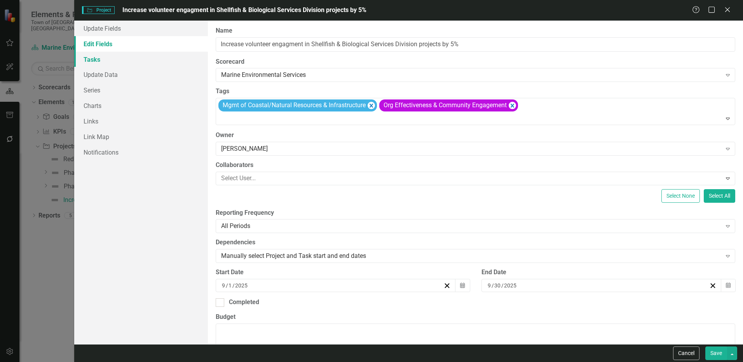
click at [94, 57] on link "Tasks" at bounding box center [141, 60] width 134 height 16
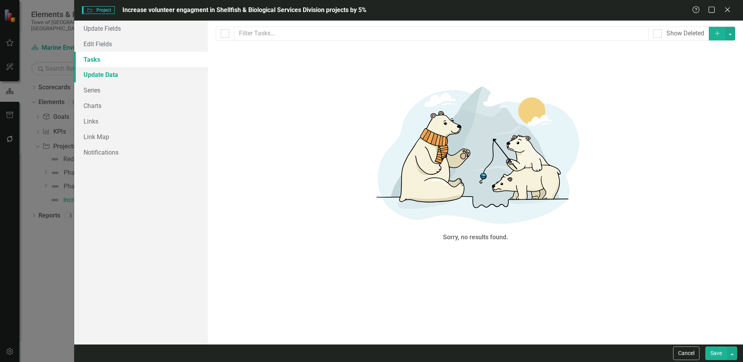
click at [99, 72] on link "Update Data" at bounding box center [141, 75] width 134 height 16
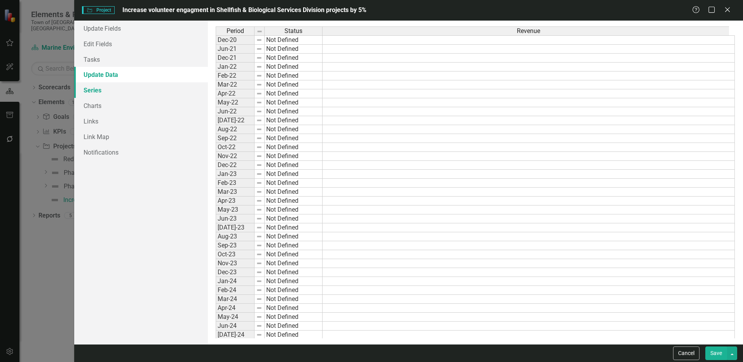
click at [96, 92] on link "Series" at bounding box center [141, 90] width 134 height 16
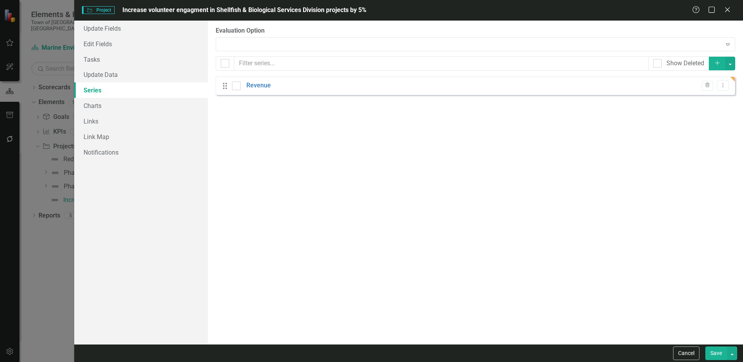
checkbox input "false"
click at [89, 108] on link "Charts" at bounding box center [141, 106] width 134 height 16
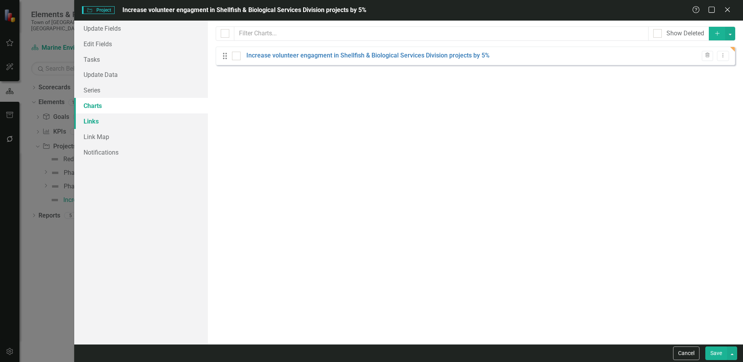
click at [93, 121] on link "Links" at bounding box center [141, 121] width 134 height 16
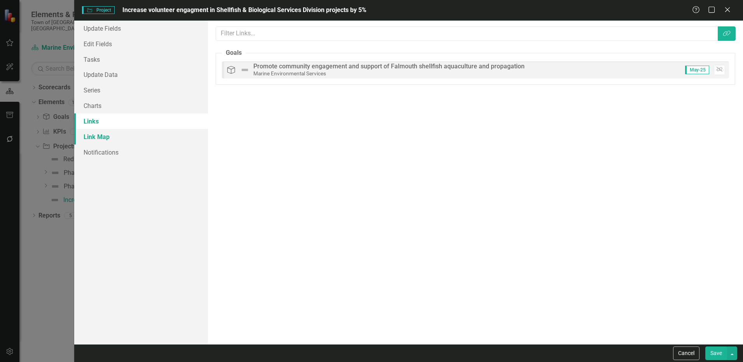
click at [95, 136] on link "Link Map" at bounding box center [141, 137] width 134 height 16
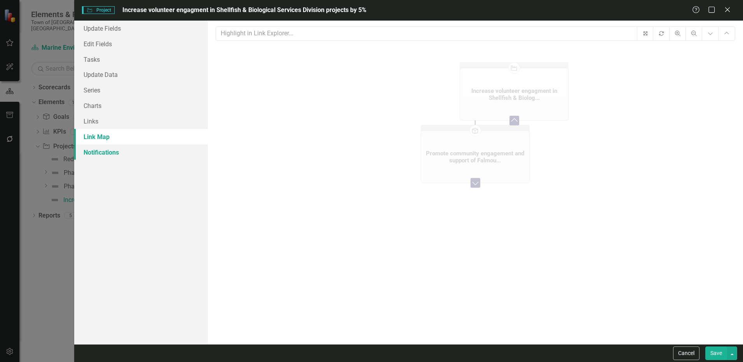
click at [98, 154] on link "Notifications" at bounding box center [141, 153] width 134 height 16
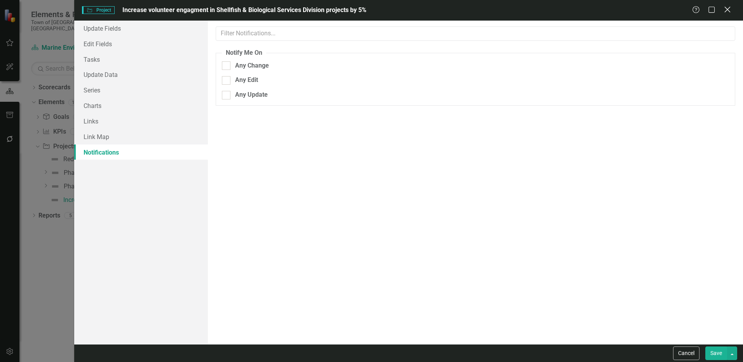
click at [730, 9] on icon "Close" at bounding box center [727, 9] width 10 height 7
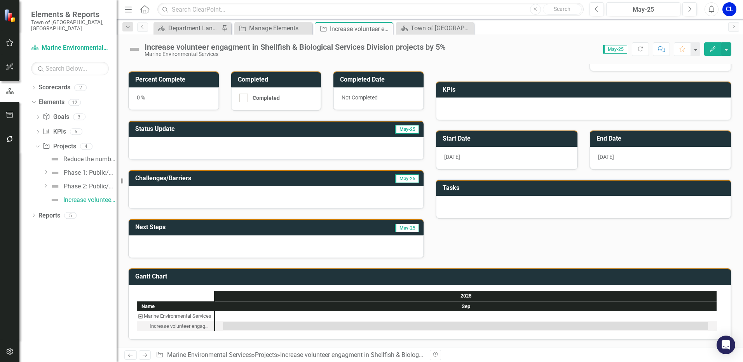
click at [717, 51] on button "Edit" at bounding box center [712, 49] width 17 height 14
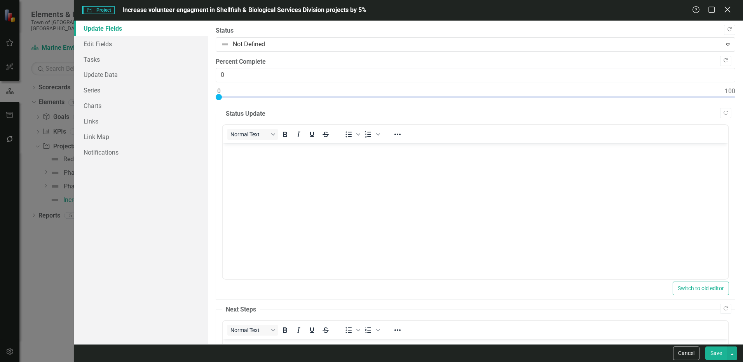
click at [728, 8] on icon "Close" at bounding box center [727, 9] width 10 height 7
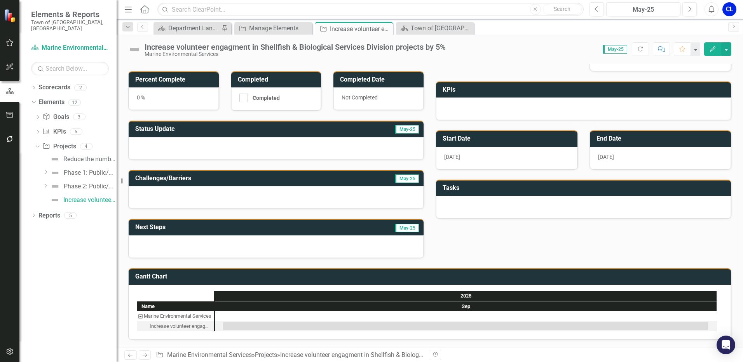
click at [730, 8] on div "CL" at bounding box center [729, 9] width 14 height 14
click at [517, 38] on div "Increase volunteer engagment in Shellfish & Biological Services Division projec…" at bounding box center [430, 46] width 626 height 23
click at [303, 30] on icon "Close" at bounding box center [305, 28] width 8 height 6
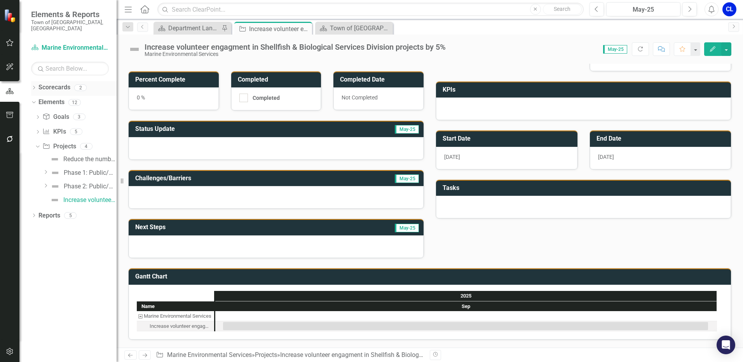
click at [57, 83] on link "Scorecards" at bounding box center [54, 87] width 32 height 9
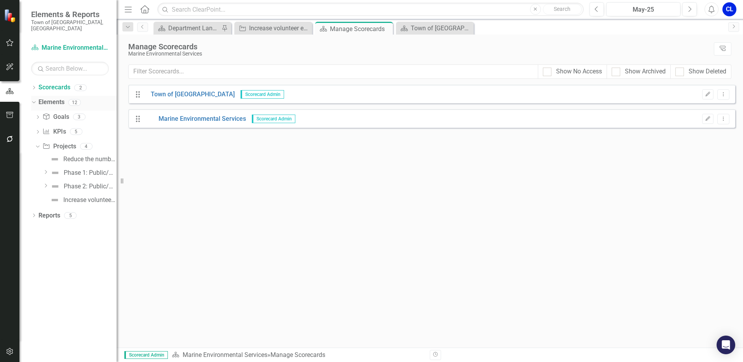
click at [53, 98] on link "Elements" at bounding box center [51, 102] width 26 height 9
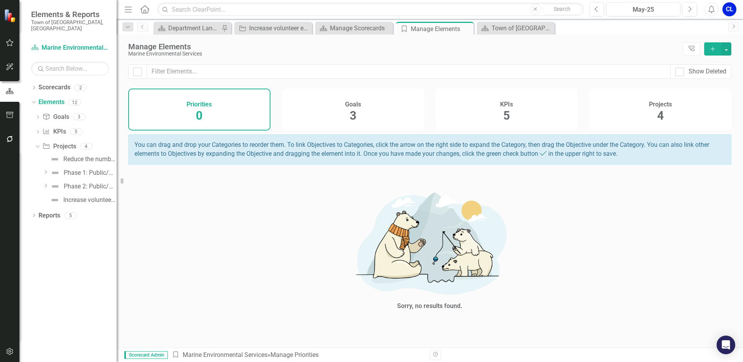
click at [711, 48] on icon "Add" at bounding box center [712, 48] width 7 height 5
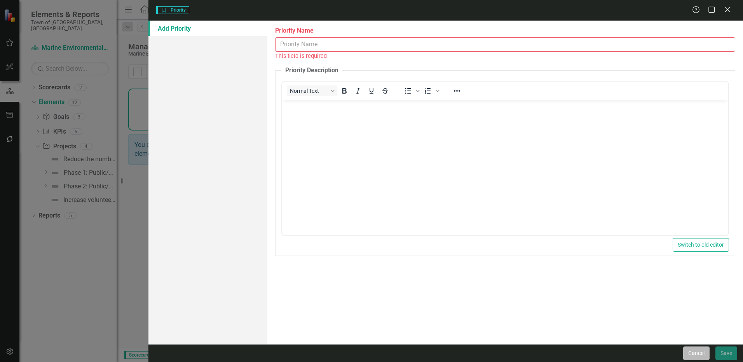
click at [704, 349] on button "Cancel" at bounding box center [696, 354] width 26 height 14
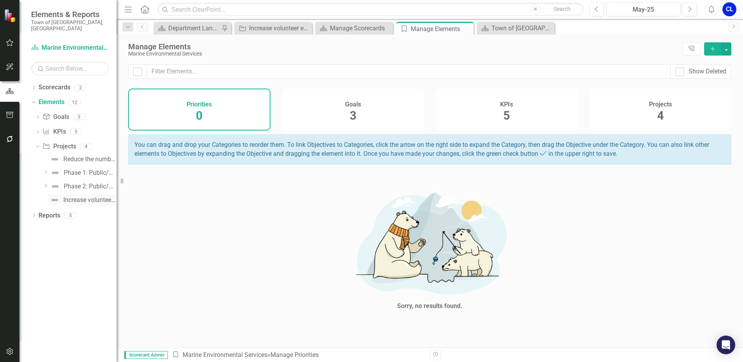
click at [82, 197] on div "Increase volunteer engagment in Shellfish & Biological Services Division projec…" at bounding box center [89, 200] width 53 height 7
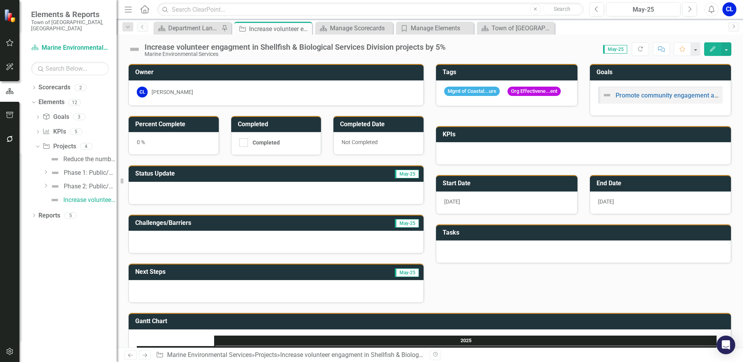
click at [710, 49] on icon "Edit" at bounding box center [712, 48] width 7 height 5
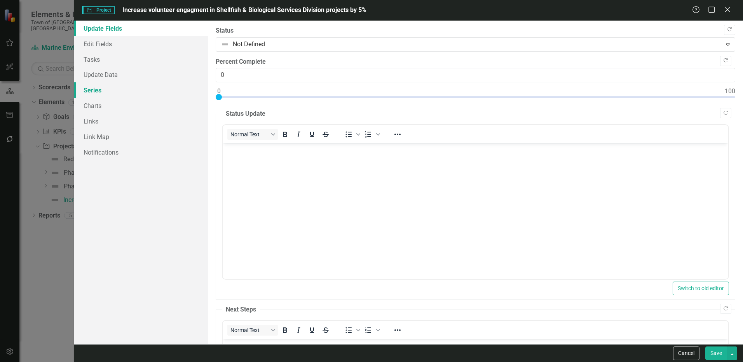
click at [103, 89] on link "Series" at bounding box center [141, 90] width 134 height 16
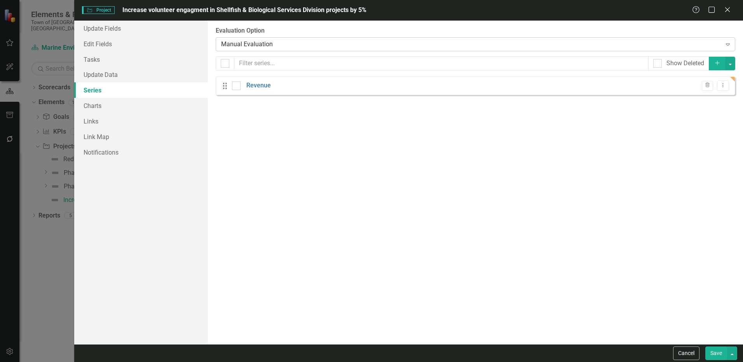
click at [257, 45] on div "Manual Evaluation" at bounding box center [471, 44] width 500 height 9
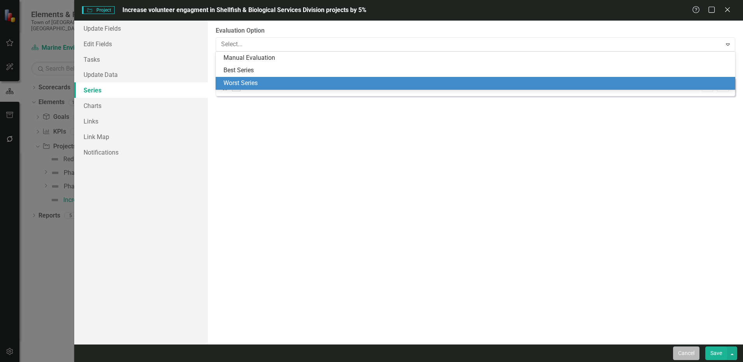
click at [691, 352] on button "Cancel" at bounding box center [686, 354] width 26 height 14
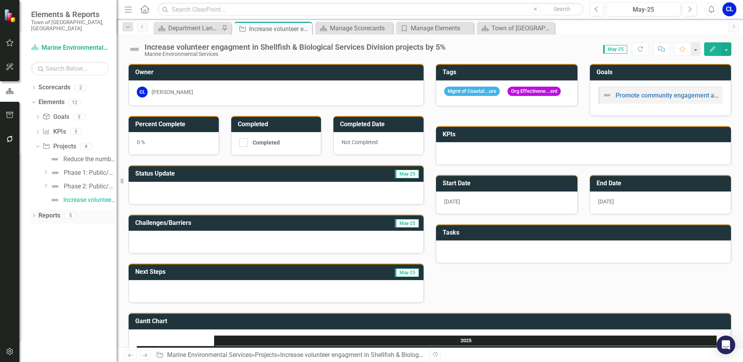
click at [35, 214] on icon "Dropdown" at bounding box center [33, 216] width 5 height 4
click at [39, 284] on div "Dropdown" at bounding box center [37, 287] width 5 height 7
click at [37, 257] on icon "Dropdown" at bounding box center [37, 259] width 5 height 4
click at [61, 239] on link "Goal Goals" at bounding box center [55, 243] width 26 height 9
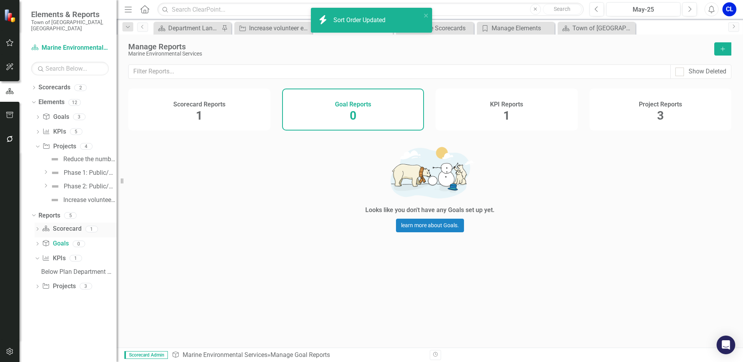
click at [65, 227] on div "Scorecard Scorecard" at bounding box center [61, 229] width 39 height 13
click at [65, 225] on link "Scorecard Scorecard" at bounding box center [61, 229] width 39 height 9
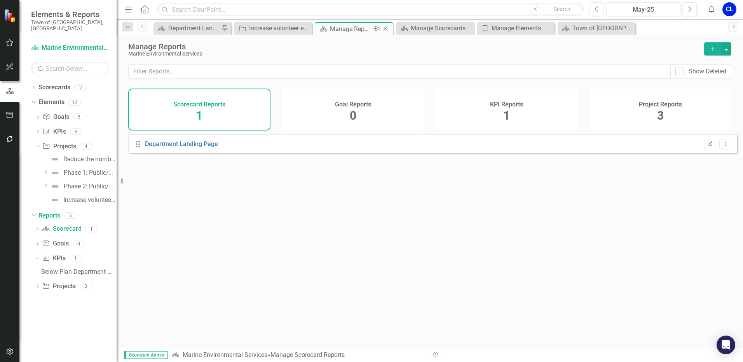
click at [388, 28] on icon "Close" at bounding box center [386, 29] width 8 height 6
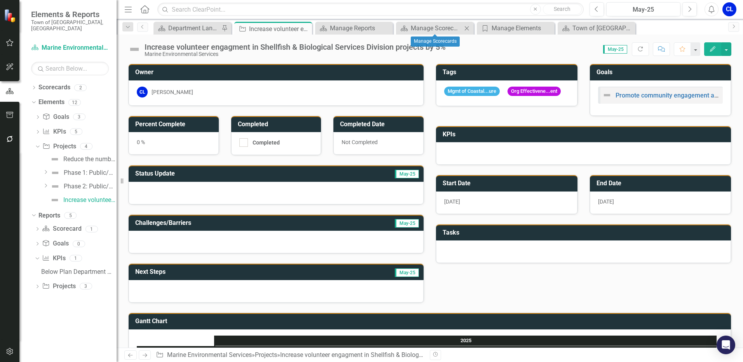
click at [467, 30] on icon "Close" at bounding box center [467, 28] width 8 height 6
click at [0, 0] on icon "Close" at bounding box center [0, 0] width 0 height 0
click at [467, 28] on icon at bounding box center [467, 28] width 4 height 4
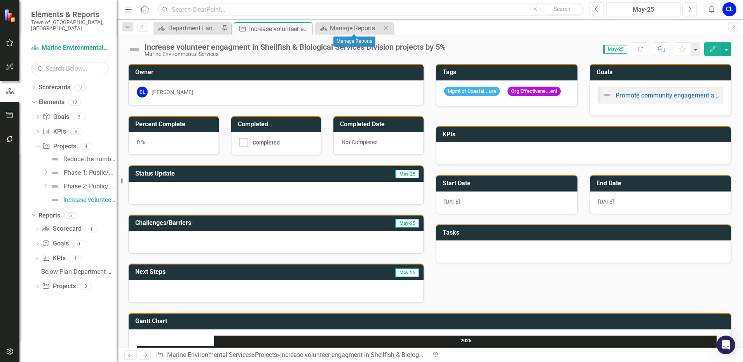
click at [387, 30] on icon at bounding box center [386, 28] width 4 height 4
click at [474, 157] on div at bounding box center [583, 153] width 295 height 23
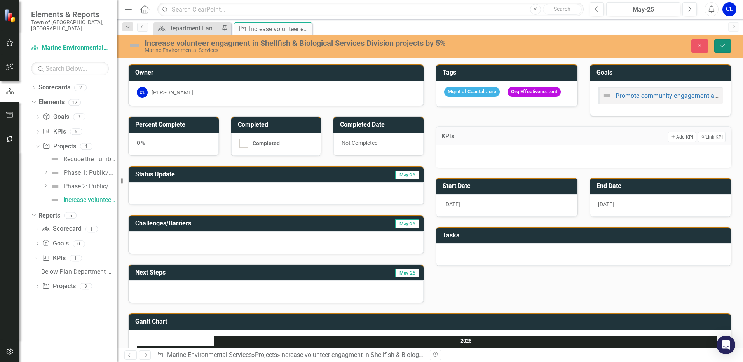
click at [724, 48] on icon "Save" at bounding box center [722, 45] width 7 height 5
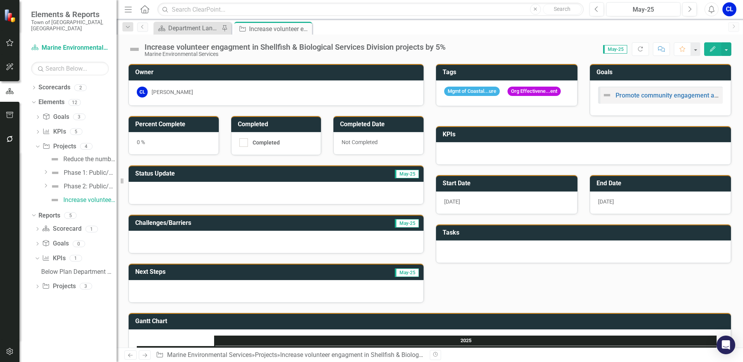
click at [636, 138] on h3 "KPIs" at bounding box center [585, 134] width 284 height 7
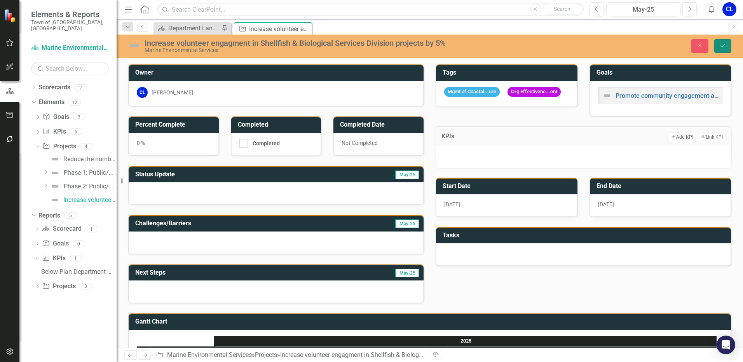
click at [723, 43] on icon "Save" at bounding box center [722, 45] width 7 height 5
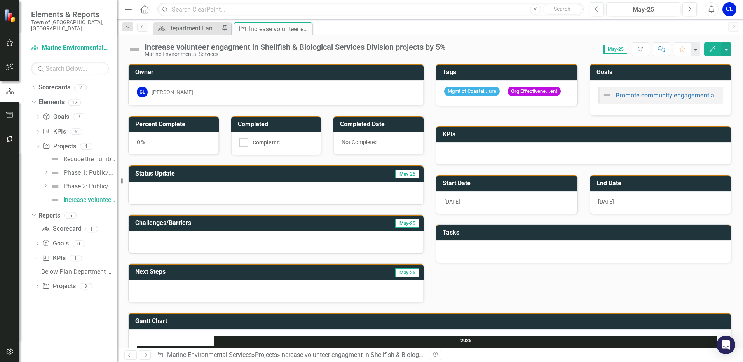
click at [631, 135] on h3 "KPIs" at bounding box center [585, 134] width 284 height 7
click at [675, 142] on td "KPIs" at bounding box center [585, 135] width 284 height 13
click at [671, 136] on h3 "KPIs" at bounding box center [585, 134] width 284 height 7
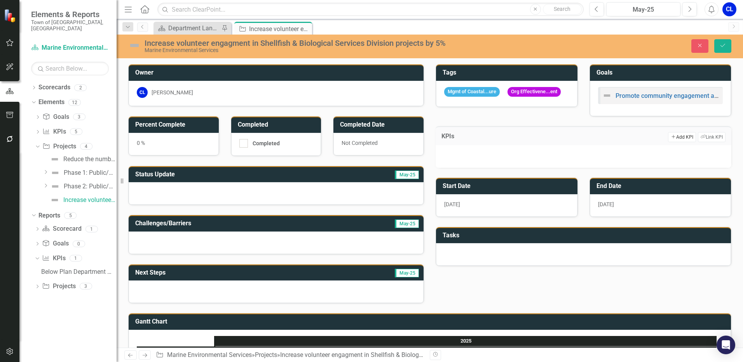
click at [671, 138] on button "Add Add KPI" at bounding box center [682, 137] width 28 height 10
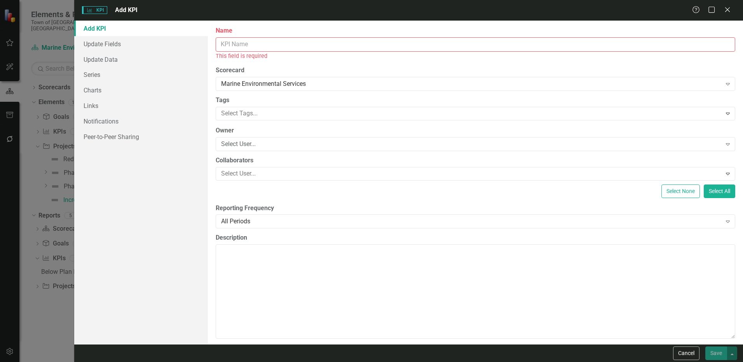
click at [236, 45] on input "Name" at bounding box center [476, 44] width 520 height 14
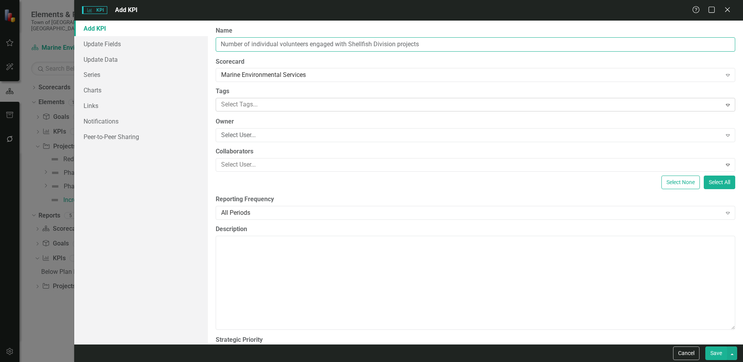
type input "Number of individual volunteers engaged with Shellfish Division projects"
click at [235, 105] on div at bounding box center [469, 104] width 503 height 10
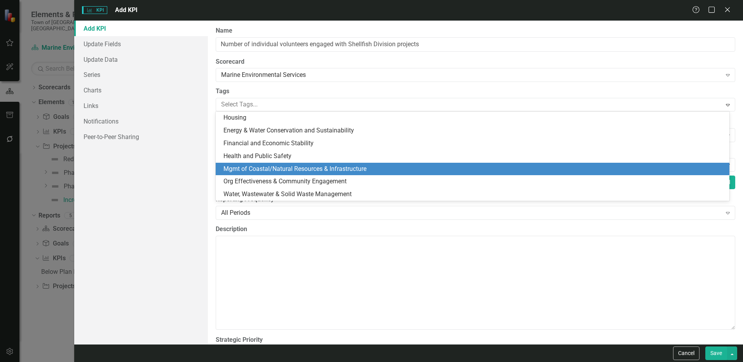
click at [281, 167] on span "Mgmt of Coastal/Natural Resources & Infrastructure" at bounding box center [294, 168] width 143 height 7
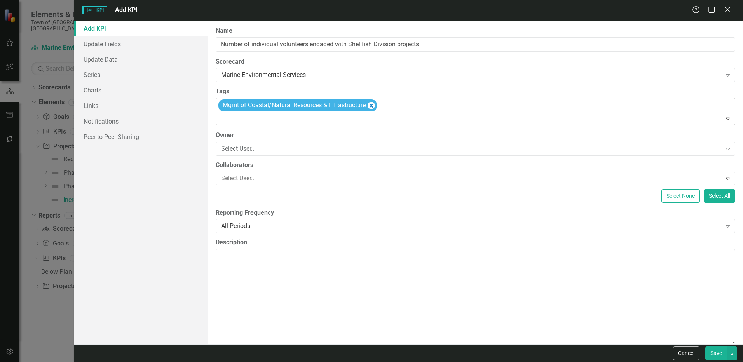
click at [279, 117] on div at bounding box center [476, 118] width 516 height 10
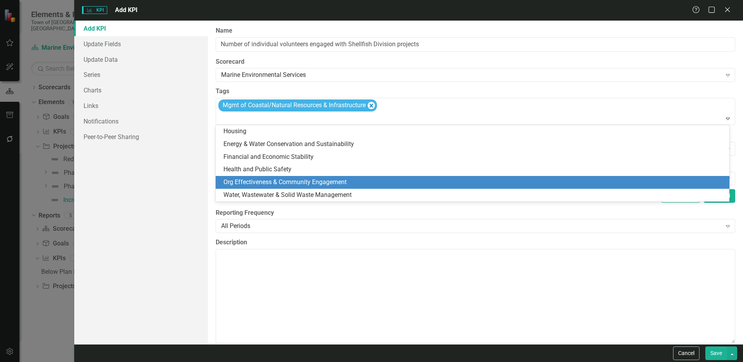
click at [313, 185] on span "Org Effectiveness & Community Engagement" at bounding box center [284, 181] width 123 height 7
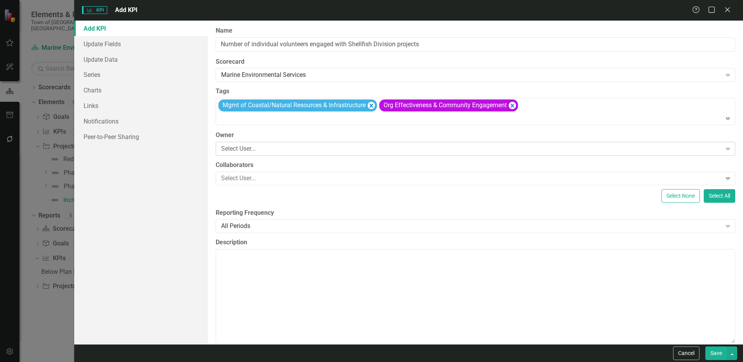
click at [252, 151] on div "Select User..." at bounding box center [471, 148] width 500 height 9
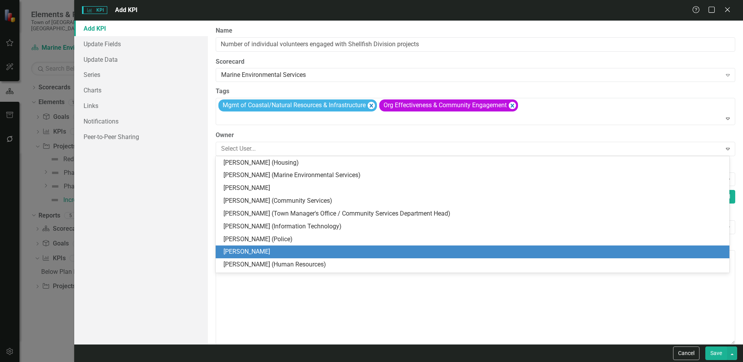
scroll to position [155, 0]
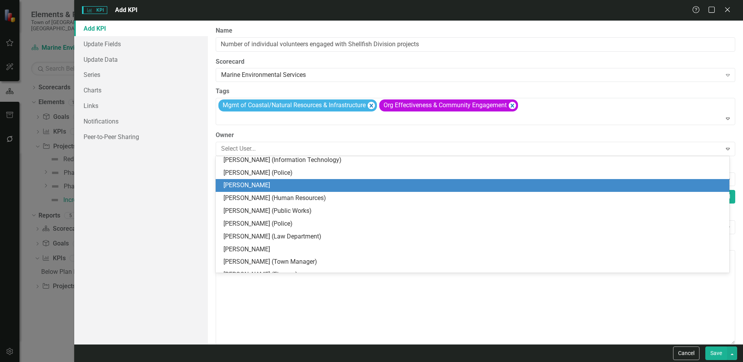
click at [260, 187] on div "[PERSON_NAME]" at bounding box center [473, 185] width 501 height 9
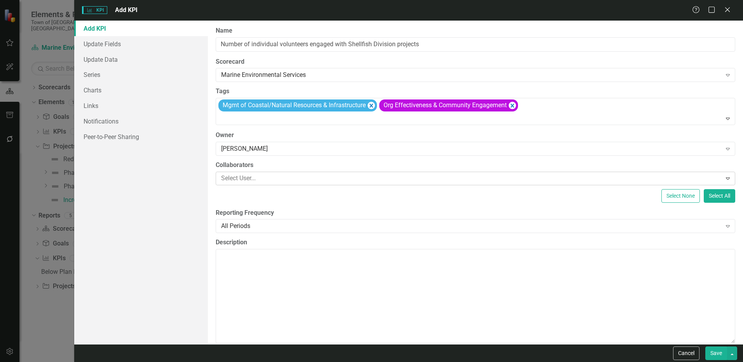
click at [256, 181] on div at bounding box center [469, 178] width 503 height 10
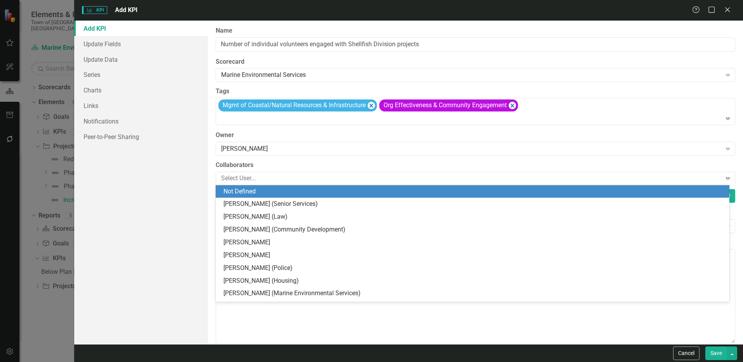
click at [260, 193] on div "Not Defined" at bounding box center [473, 191] width 501 height 9
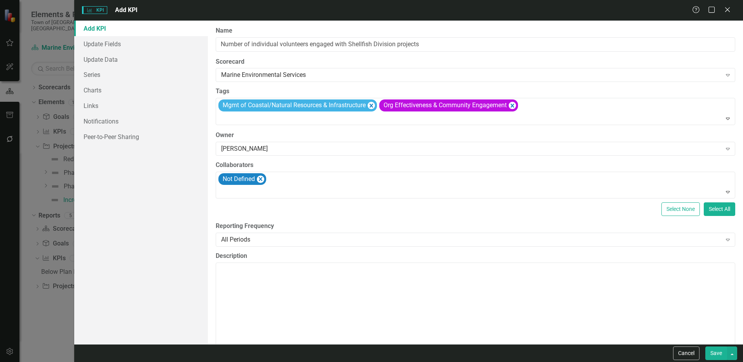
click at [710, 353] on button "Save" at bounding box center [716, 354] width 22 height 14
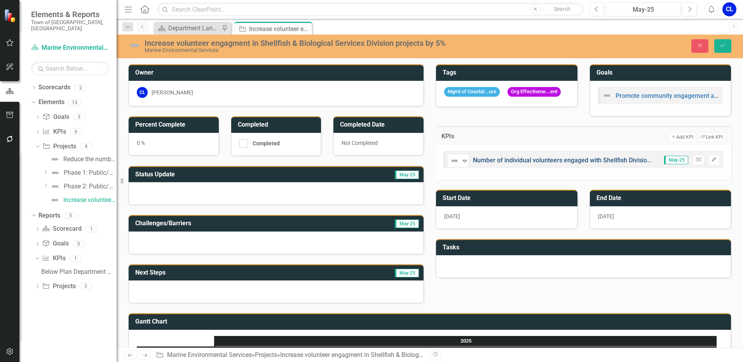
click at [563, 164] on link "Number of individual volunteers engaged with Shellfish Division projects" at bounding box center [574, 160] width 202 height 7
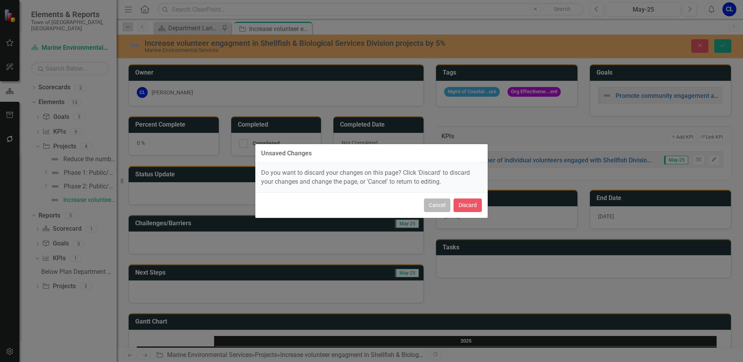
click at [439, 206] on button "Cancel" at bounding box center [437, 206] width 26 height 14
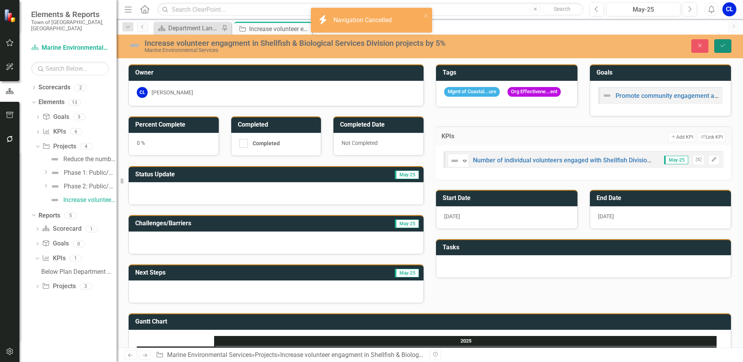
click at [722, 45] on icon "Save" at bounding box center [722, 45] width 7 height 5
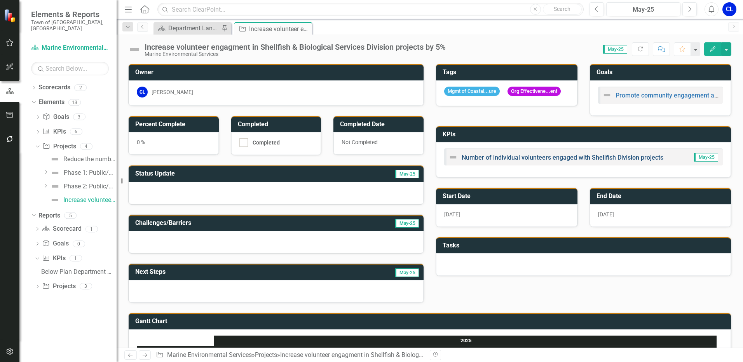
click at [516, 159] on link "Number of individual volunteers engaged with Shellfish Division projects" at bounding box center [563, 157] width 202 height 7
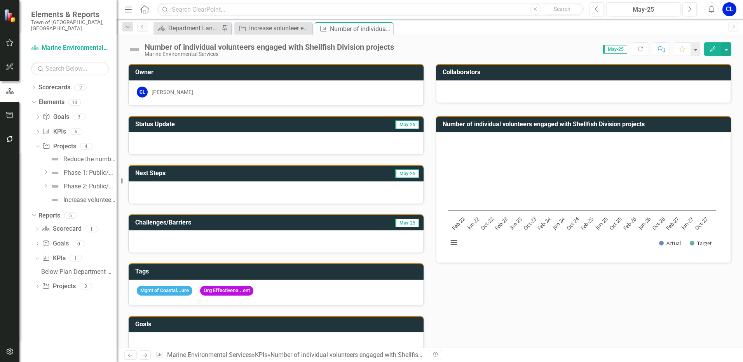
click at [710, 52] on button "Edit" at bounding box center [712, 49] width 17 height 14
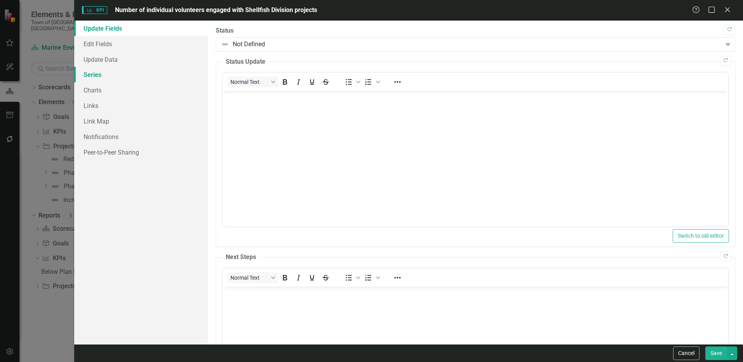
click at [99, 70] on link "Series" at bounding box center [141, 75] width 134 height 16
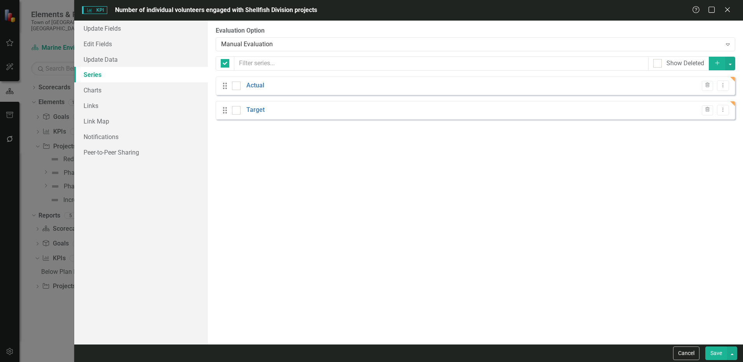
checkbox input "false"
click at [727, 13] on icon "Close" at bounding box center [727, 9] width 10 height 7
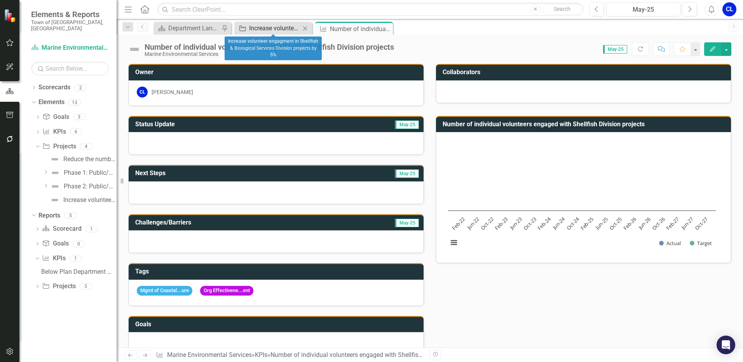
click at [279, 26] on div "Increase volunteer engagment in Shellfish & Biological Services Division projec…" at bounding box center [274, 28] width 51 height 10
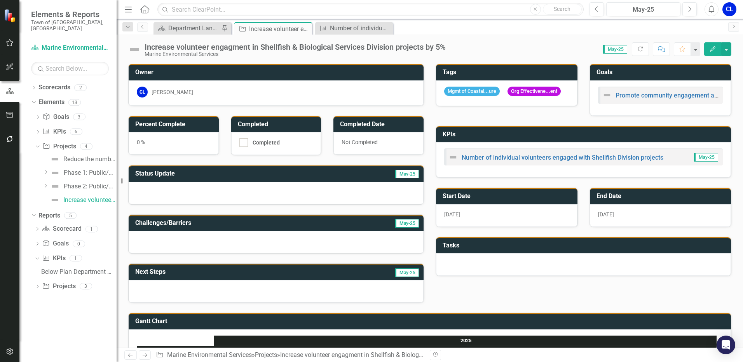
click at [709, 49] on button "Edit" at bounding box center [712, 49] width 17 height 14
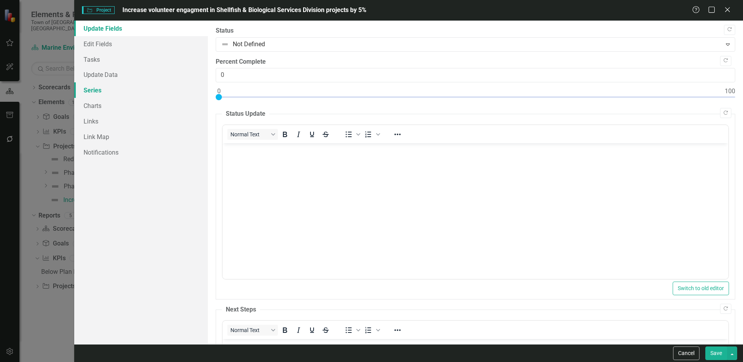
click at [94, 88] on link "Series" at bounding box center [141, 90] width 134 height 16
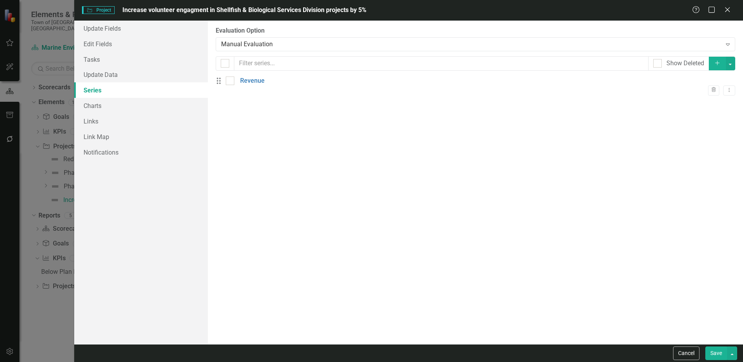
click at [714, 66] on button "Add" at bounding box center [717, 64] width 17 height 14
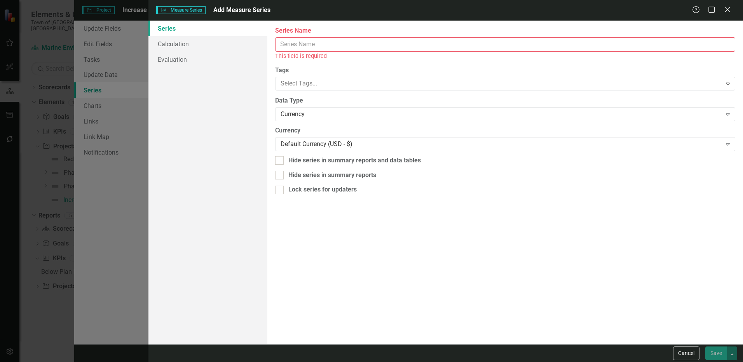
click at [289, 48] on input "Series Name" at bounding box center [505, 44] width 460 height 14
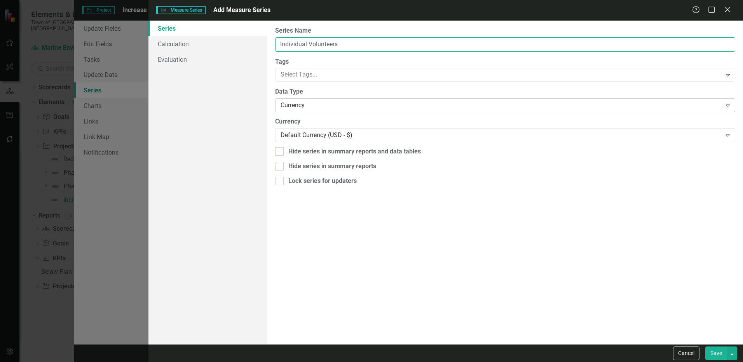
type input "Individual Volunteers"
click at [315, 107] on div "Currency" at bounding box center [501, 105] width 441 height 9
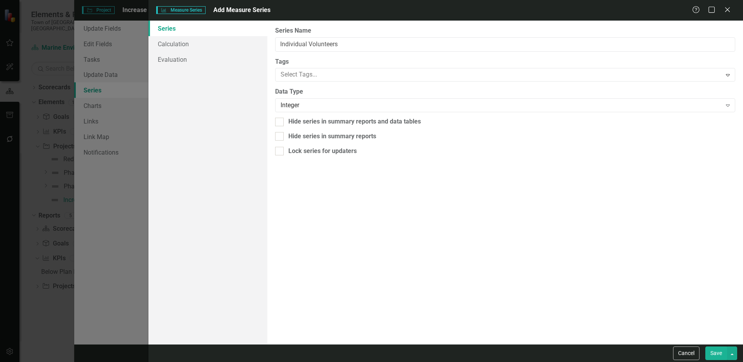
click at [713, 352] on button "Save" at bounding box center [716, 354] width 22 height 14
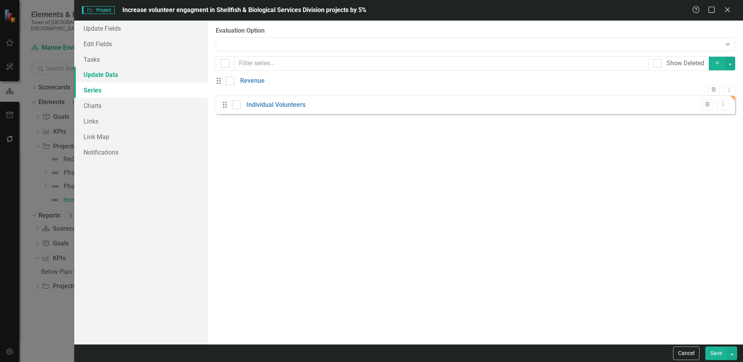
click at [115, 74] on link "Update Data" at bounding box center [141, 75] width 134 height 16
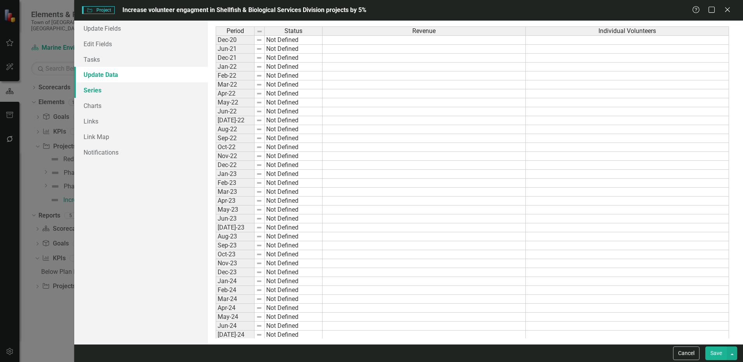
click at [108, 89] on link "Series" at bounding box center [141, 90] width 134 height 16
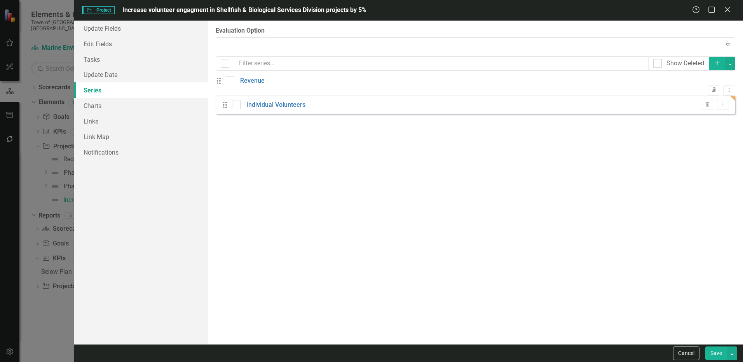
click at [711, 88] on icon "Trash" at bounding box center [714, 90] width 6 height 5
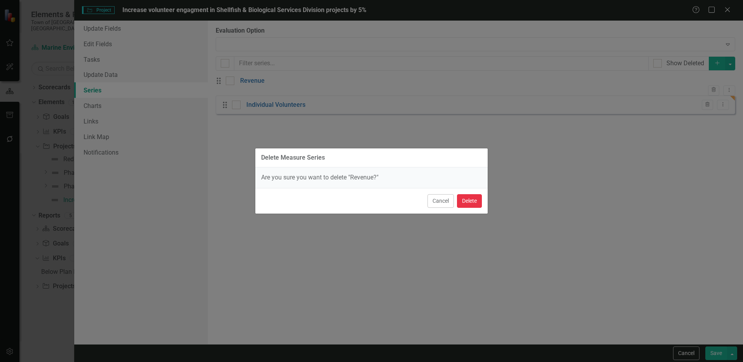
click at [471, 200] on button "Delete" at bounding box center [469, 201] width 25 height 14
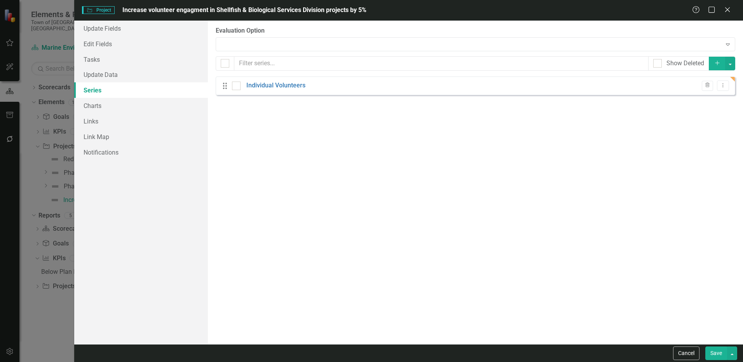
click at [718, 355] on button "Save" at bounding box center [716, 354] width 22 height 14
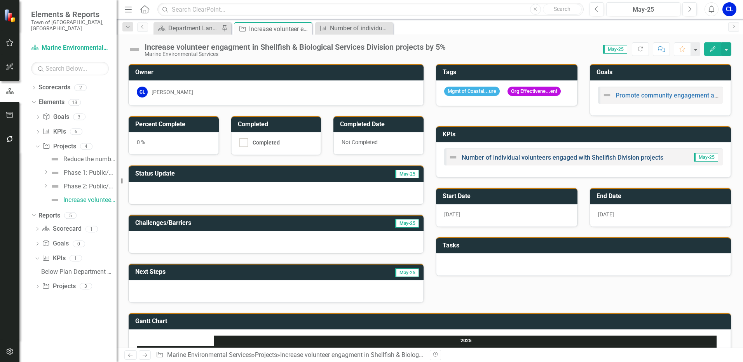
click at [578, 161] on link "Number of individual volunteers engaged with Shellfish Division projects" at bounding box center [563, 157] width 202 height 7
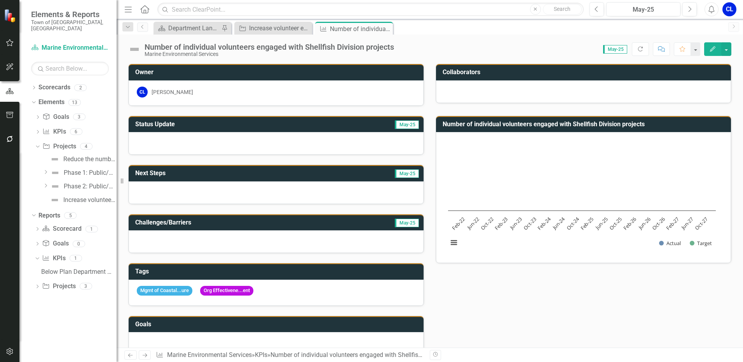
click at [632, 126] on h3 "Number of individual volunteers engaged with Shellfish Division projects" at bounding box center [585, 124] width 284 height 7
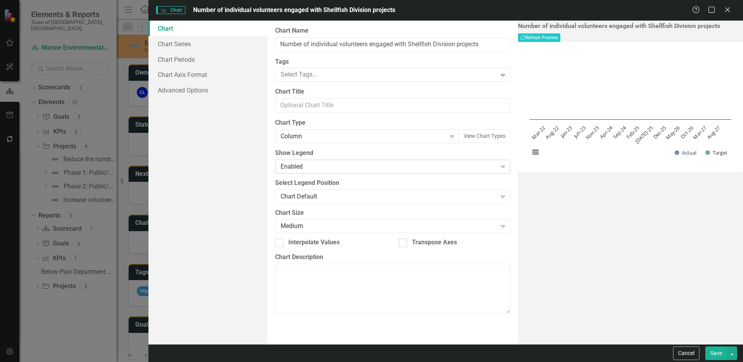
click at [316, 168] on div "Enabled" at bounding box center [389, 166] width 216 height 9
click at [480, 136] on button "View Chart Types" at bounding box center [485, 136] width 52 height 14
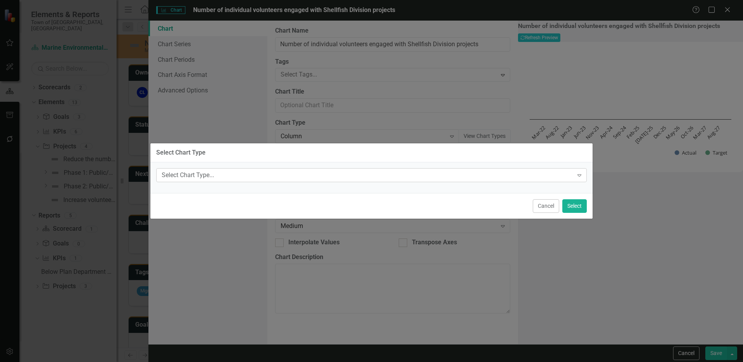
click at [456, 174] on div "Select Chart Type..." at bounding box center [368, 175] width 412 height 9
click at [645, 244] on div "Select Chart Type Select Chart Type... Expand Cancel Select" at bounding box center [371, 181] width 743 height 362
click at [548, 207] on button "Cancel" at bounding box center [546, 206] width 26 height 14
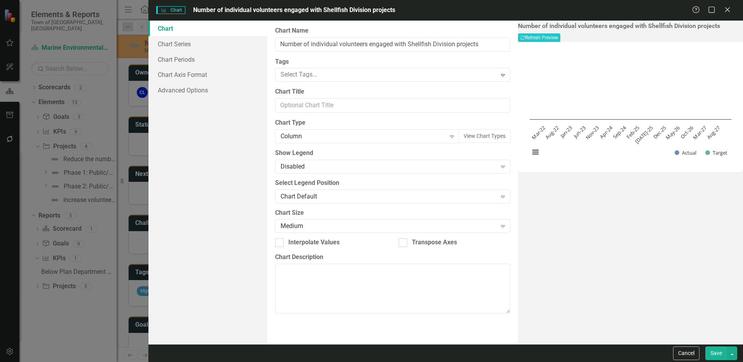
click at [713, 353] on button "Save" at bounding box center [716, 354] width 22 height 14
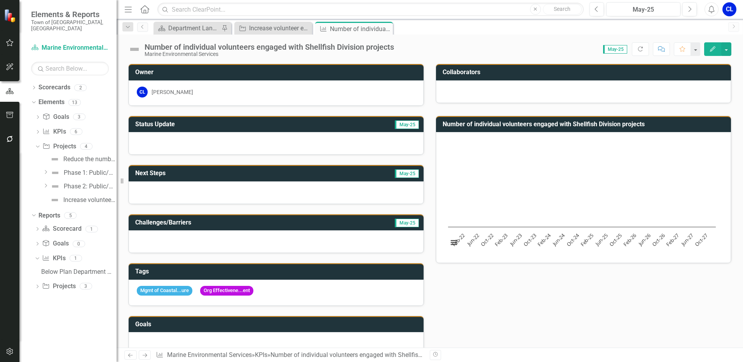
click at [710, 45] on button "Edit" at bounding box center [712, 49] width 17 height 14
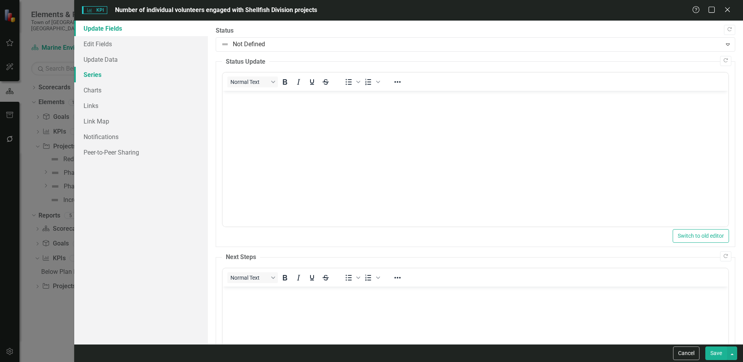
scroll to position [0, 0]
click at [109, 60] on link "Update Data" at bounding box center [141, 60] width 134 height 16
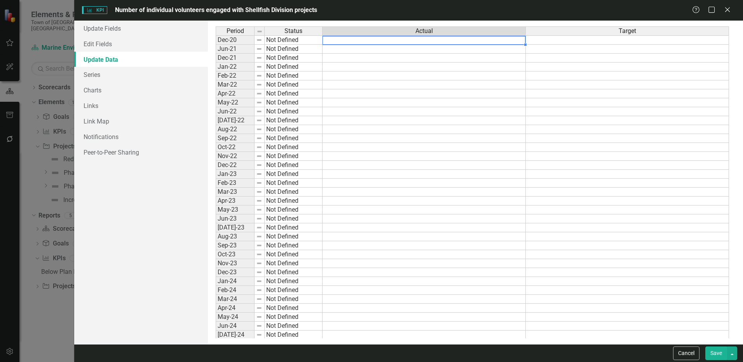
click at [344, 42] on td at bounding box center [424, 39] width 203 height 9
click at [117, 44] on link "Edit Fields" at bounding box center [141, 44] width 134 height 16
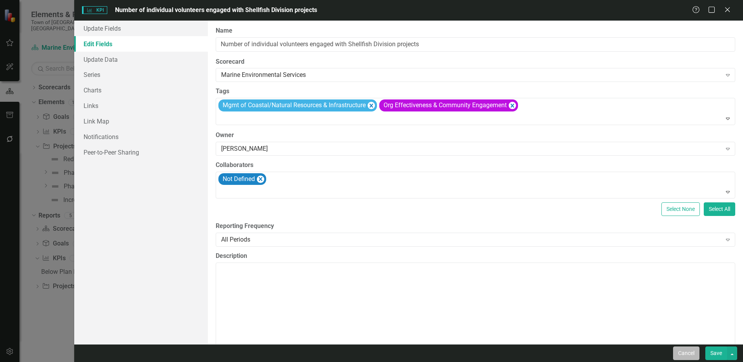
click at [679, 352] on button "Cancel" at bounding box center [686, 354] width 26 height 14
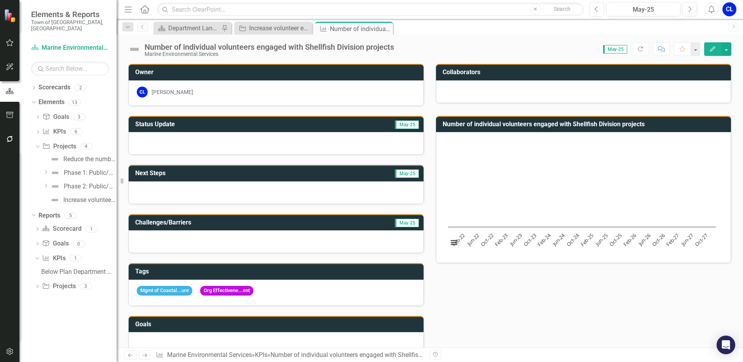
click at [709, 51] on icon "Edit" at bounding box center [712, 48] width 7 height 5
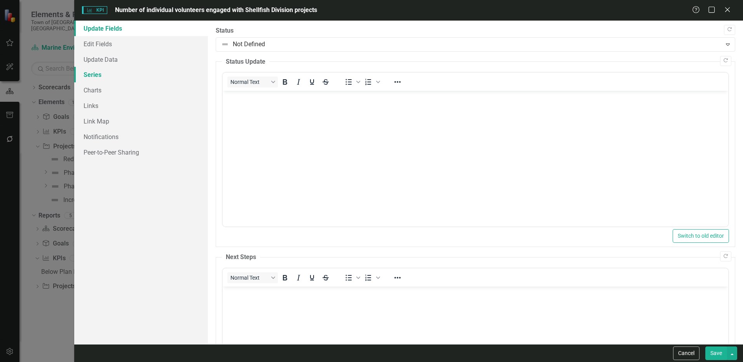
click at [92, 77] on link "Series" at bounding box center [141, 75] width 134 height 16
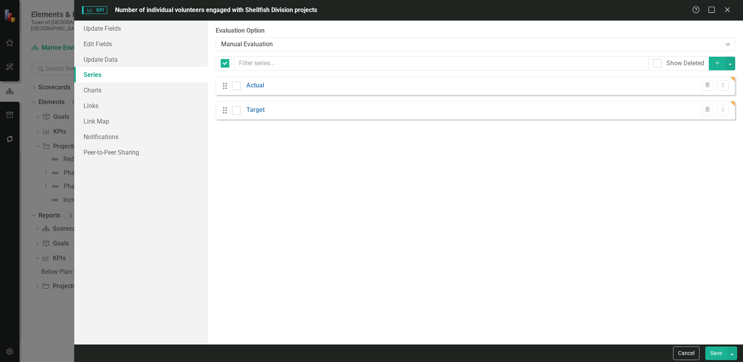
checkbox input "false"
click at [114, 60] on link "Update Data" at bounding box center [141, 60] width 134 height 16
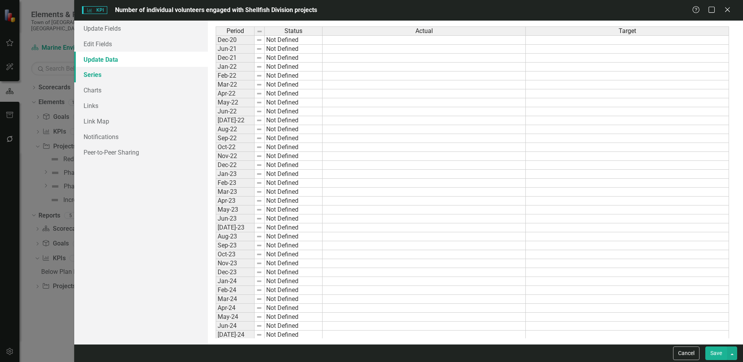
click at [101, 75] on link "Series" at bounding box center [141, 75] width 134 height 16
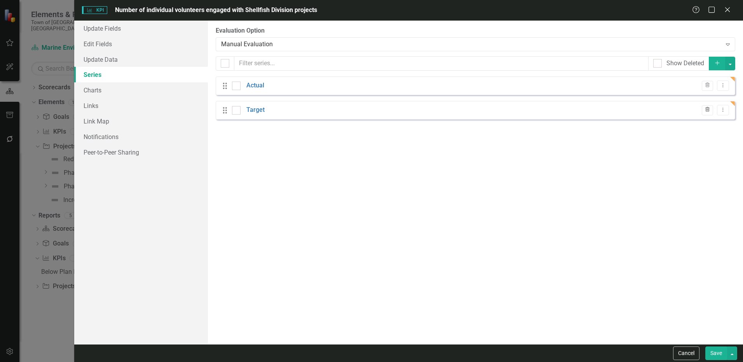
click at [707, 112] on icon "button" at bounding box center [707, 109] width 4 height 5
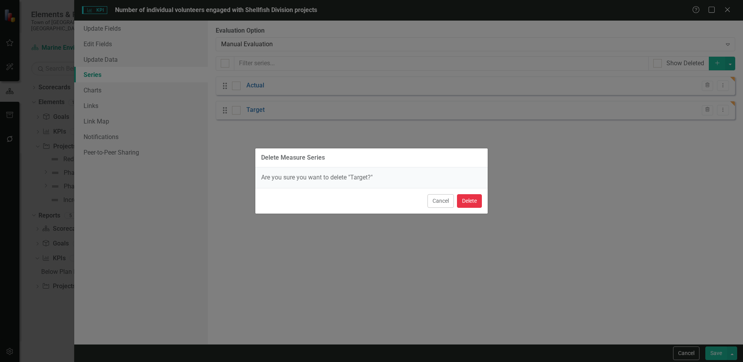
click at [467, 201] on button "Delete" at bounding box center [469, 201] width 25 height 14
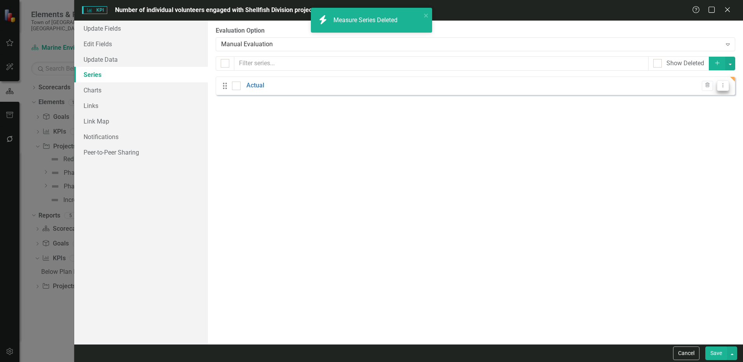
click at [722, 84] on icon "Dropdown Menu" at bounding box center [723, 85] width 7 height 5
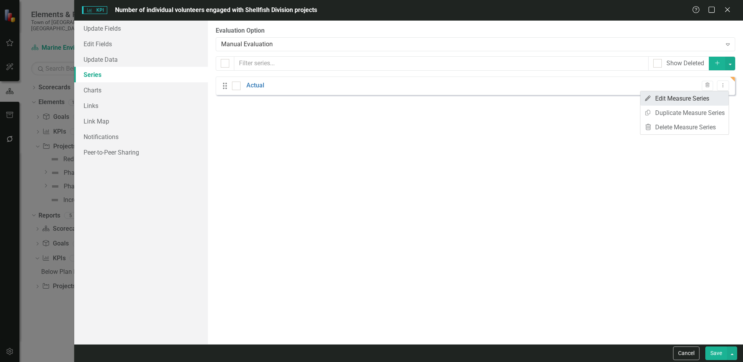
click at [696, 98] on link "Edit Edit Measure Series" at bounding box center [684, 98] width 88 height 14
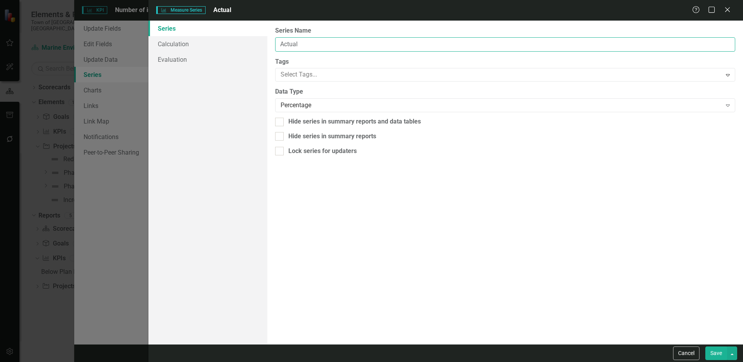
click at [307, 46] on input "Actual" at bounding box center [505, 44] width 460 height 14
drag, startPoint x: 307, startPoint y: 46, endPoint x: 272, endPoint y: 49, distance: 35.1
click at [272, 49] on div "From this page, you can edit the name, type, and visibility options of your ser…" at bounding box center [505, 183] width 476 height 324
type input "I"
type input "# Individual Volunteers"
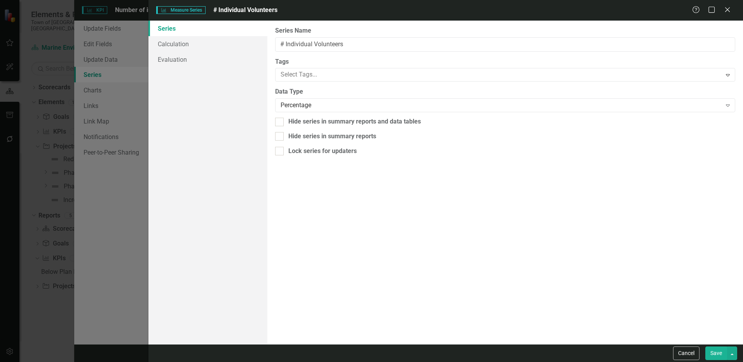
click at [713, 355] on button "Save" at bounding box center [716, 354] width 22 height 14
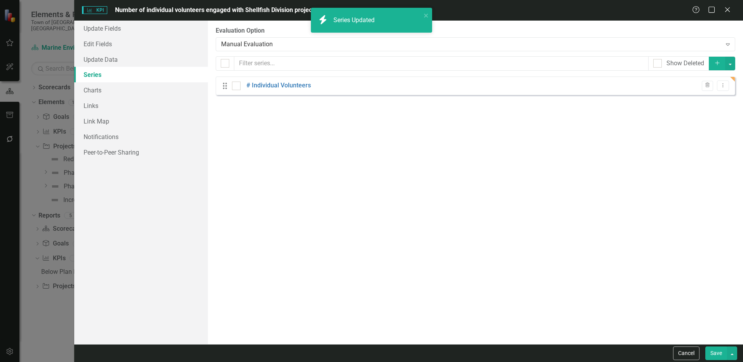
click at [708, 352] on button "Save" at bounding box center [716, 354] width 22 height 14
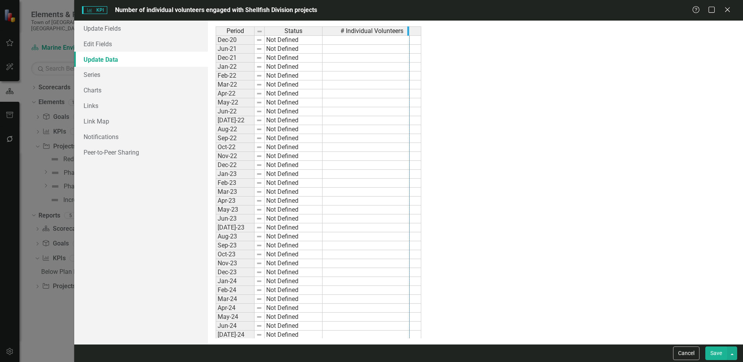
drag, startPoint x: 420, startPoint y: 31, endPoint x: 409, endPoint y: 31, distance: 11.7
drag, startPoint x: 408, startPoint y: 31, endPoint x: 402, endPoint y: 30, distance: 5.9
drag, startPoint x: 402, startPoint y: 30, endPoint x: 396, endPoint y: 32, distance: 6.1
click at [428, 72] on div "Period Status # Individual Volunteers Dec-20 Not Defined Jun-21 Not Defined Dec…" at bounding box center [475, 182] width 519 height 312
click at [335, 42] on td at bounding box center [362, 39] width 79 height 9
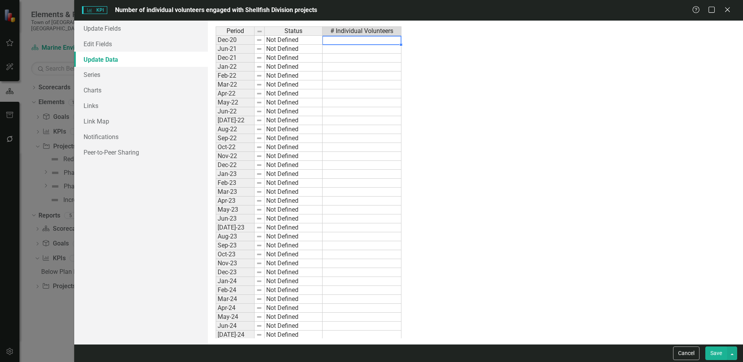
click at [345, 40] on td at bounding box center [362, 39] width 79 height 9
click at [510, 70] on div "Period Status # Individual Volunteers Dec-20 Not Defined Jun-21 Not Defined Dec…" at bounding box center [475, 182] width 519 height 312
click at [381, 42] on td "3.00%" at bounding box center [362, 39] width 79 height 9
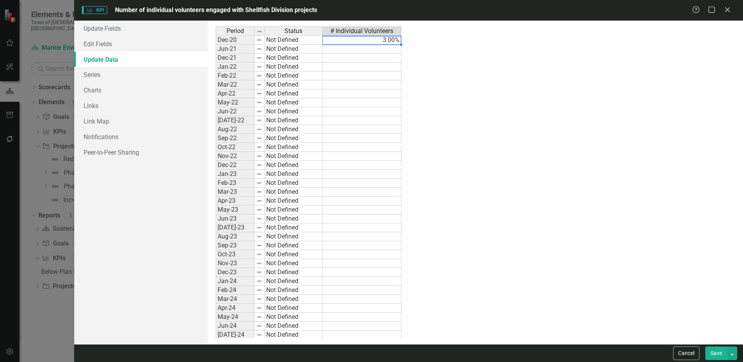
type textarea "3"
drag, startPoint x: 378, startPoint y: 42, endPoint x: 289, endPoint y: 41, distance: 89.0
click at [289, 41] on div "Period Status # Individual Volunteers Dec-20 Not Defined 3.00% Jun-21 Not Defin…" at bounding box center [475, 182] width 519 height 312
click at [598, 272] on div "Period Status # Individual Volunteers Dec-20 Not Defined 3.00% Jun-21 Not Defin…" at bounding box center [475, 182] width 519 height 312
click at [108, 44] on link "Edit Fields" at bounding box center [141, 44] width 134 height 16
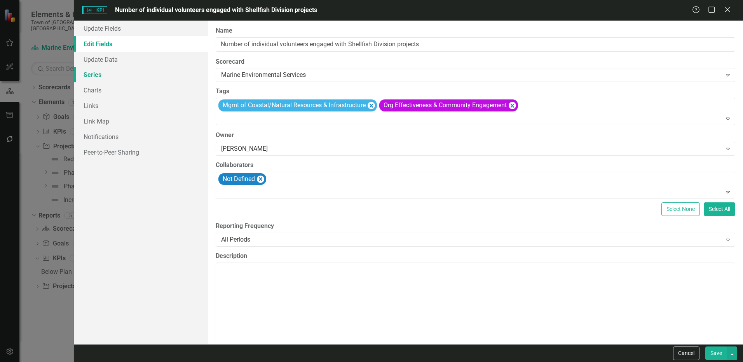
click at [109, 76] on link "Series" at bounding box center [141, 75] width 134 height 16
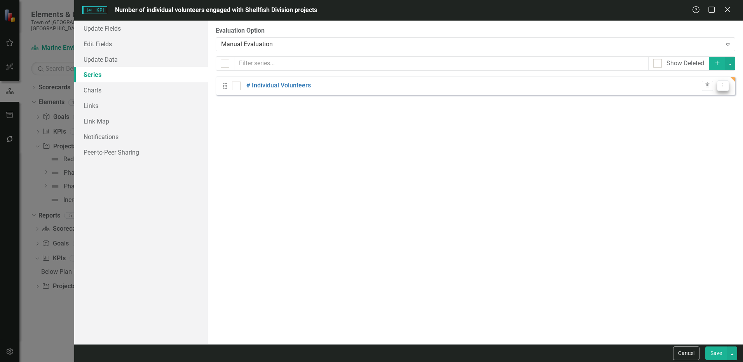
click at [723, 84] on icon "Dropdown Menu" at bounding box center [723, 85] width 7 height 5
click at [706, 96] on link "Edit Edit Measure Series" at bounding box center [684, 98] width 88 height 14
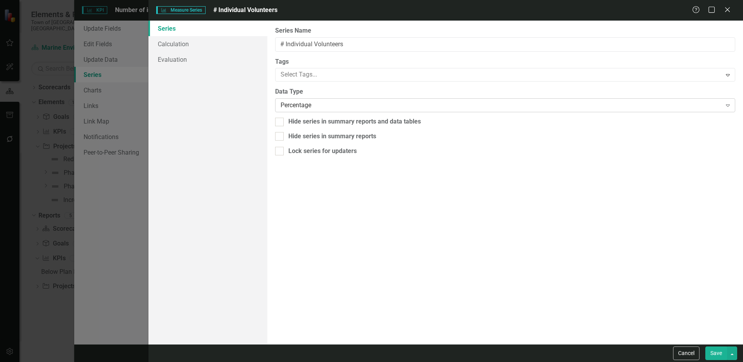
click at [354, 107] on div "Percentage" at bounding box center [501, 105] width 441 height 9
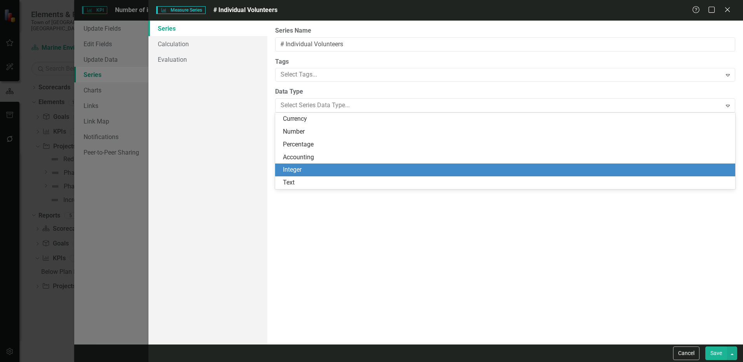
click at [331, 170] on div "Integer" at bounding box center [507, 170] width 448 height 9
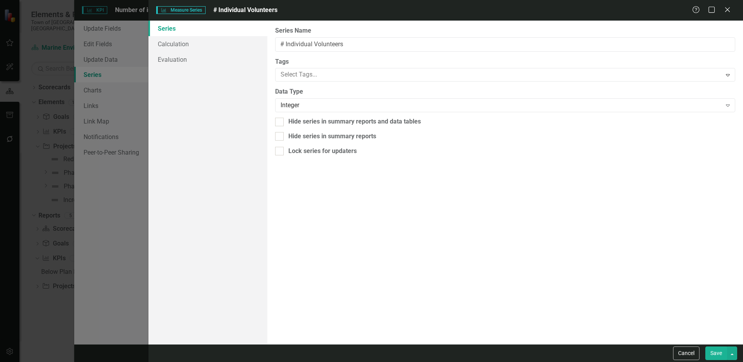
click at [716, 357] on button "Save" at bounding box center [716, 354] width 22 height 14
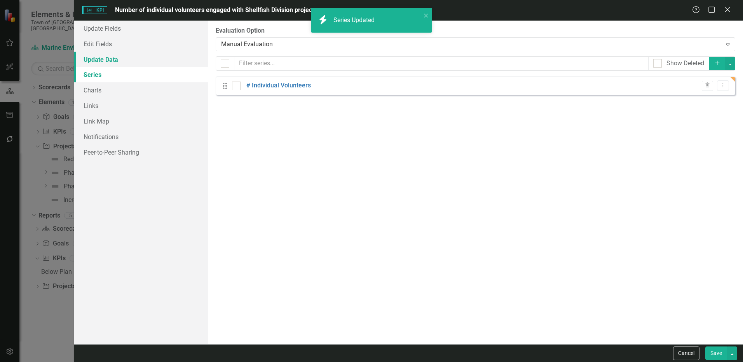
click at [110, 57] on link "Update Data" at bounding box center [141, 60] width 134 height 16
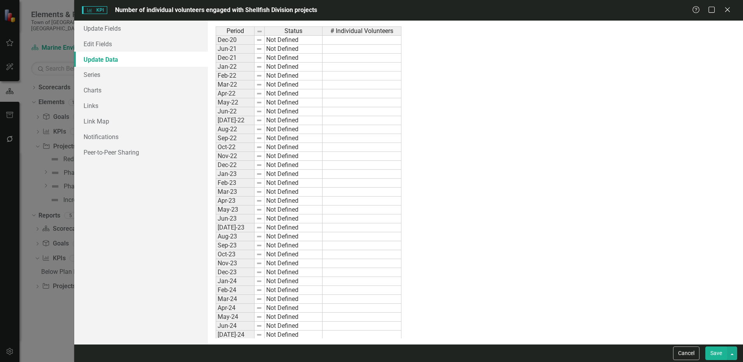
click at [351, 42] on td at bounding box center [362, 39] width 79 height 9
type textarea "3"
click at [364, 55] on td at bounding box center [362, 58] width 79 height 9
click at [371, 36] on div "Period Status # Individual Volunteers" at bounding box center [472, 31] width 513 height 10
click at [216, 45] on div "Period Status # Individual Volunteers Dec-20 Not Defined 3 Jun-21 Not Defined D…" at bounding box center [216, 209] width 0 height 367
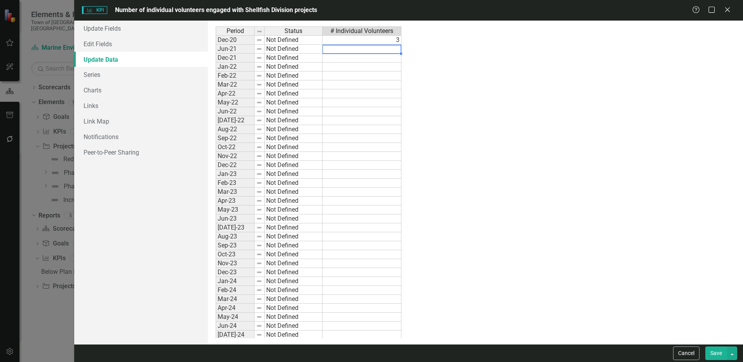
click at [376, 42] on td "3" at bounding box center [362, 39] width 79 height 9
click at [236, 68] on td "Jan-22" at bounding box center [235, 67] width 39 height 9
click at [216, 44] on div "Period Status Dec-20 Not Defined Jun-21 Not Defined Dec-21 Not Defined Jan-22 N…" at bounding box center [216, 209] width 0 height 367
click at [216, 54] on div "Period Status Dec-20 Not Defined Jun-21 Not Defined Dec-21 Not Defined Jan-22 N…" at bounding box center [216, 209] width 0 height 367
click at [237, 66] on td "Jan-22" at bounding box center [235, 67] width 39 height 9
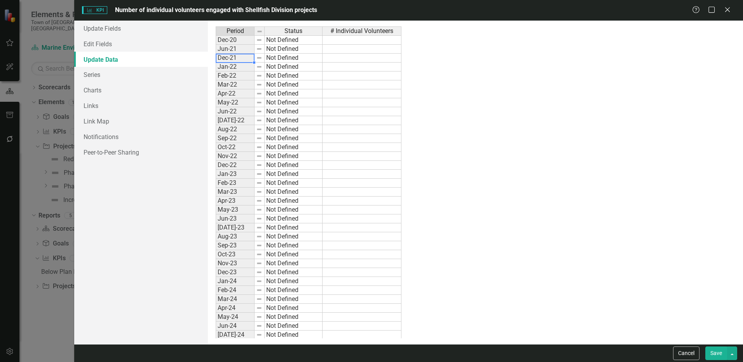
click at [242, 59] on td "Dec-21" at bounding box center [235, 58] width 39 height 9
click at [351, 57] on td at bounding box center [362, 58] width 79 height 9
click at [239, 29] on span "Period" at bounding box center [235, 31] width 17 height 7
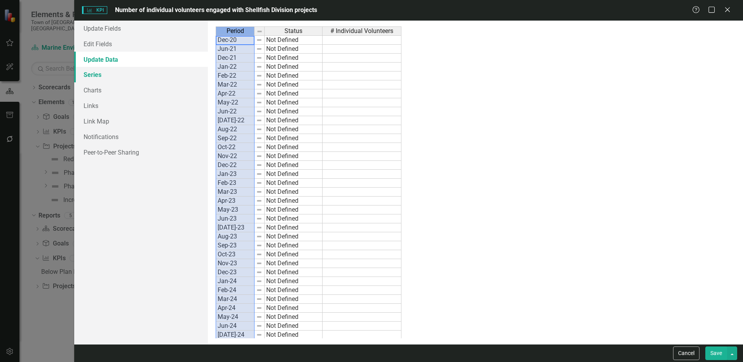
click at [103, 75] on link "Series" at bounding box center [141, 75] width 134 height 16
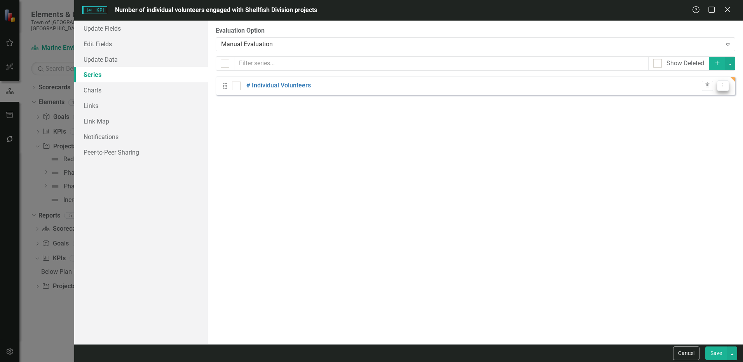
click at [720, 87] on icon "Dropdown Menu" at bounding box center [723, 85] width 7 height 5
click at [684, 101] on link "Edit Edit Measure Series" at bounding box center [684, 98] width 88 height 14
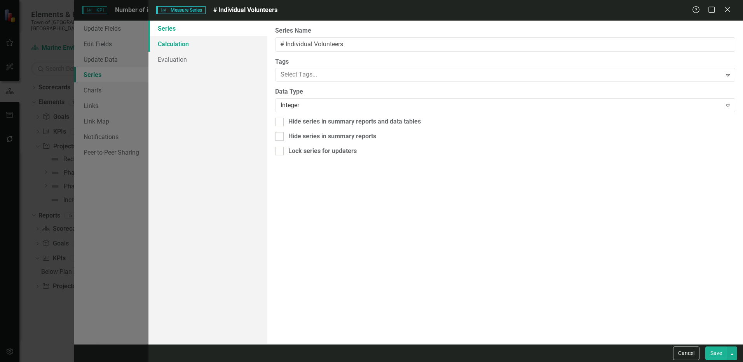
click at [177, 47] on link "Calculation" at bounding box center [207, 44] width 119 height 16
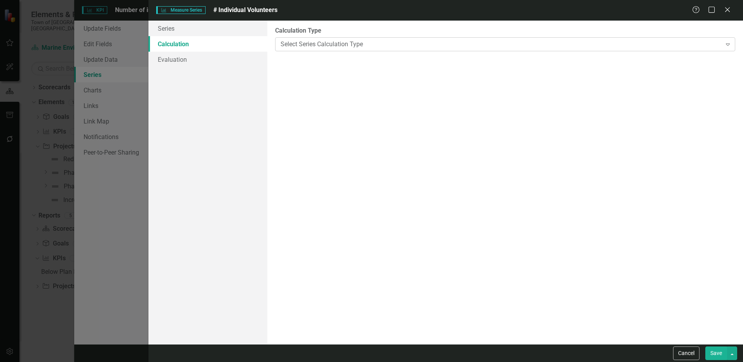
click at [320, 41] on div "Select Series Calculation Type" at bounding box center [501, 44] width 441 height 9
click at [316, 362] on div "Default (No Calculation)" at bounding box center [373, 368] width 731 height 9
click at [162, 59] on link "Evaluation" at bounding box center [207, 60] width 119 height 16
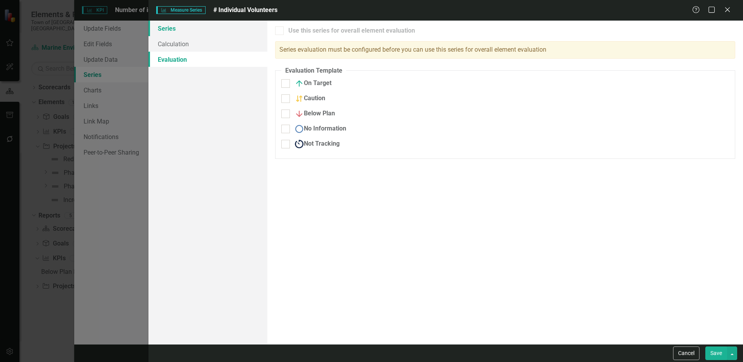
click at [169, 29] on link "Series" at bounding box center [207, 29] width 119 height 16
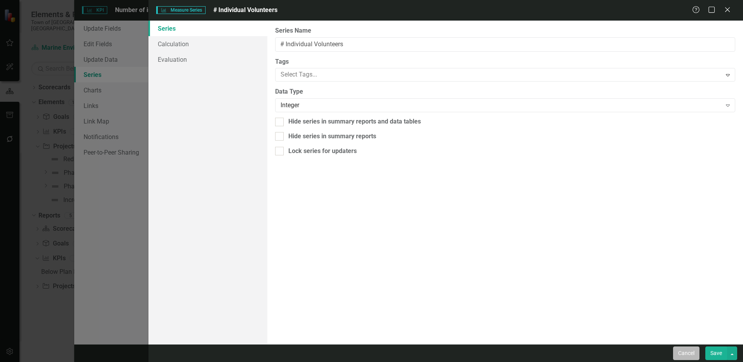
click at [687, 355] on button "Cancel" at bounding box center [686, 354] width 26 height 14
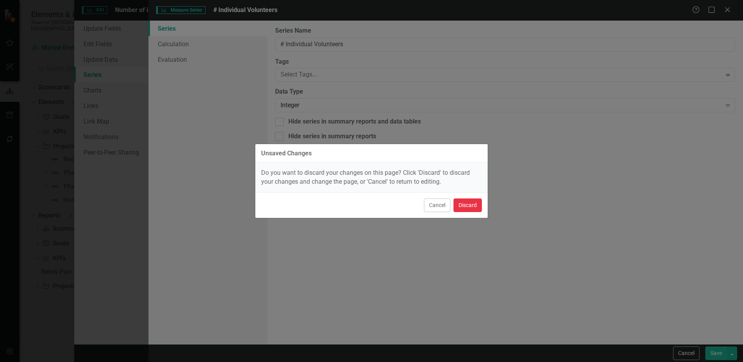
click at [465, 207] on button "Discard" at bounding box center [467, 206] width 28 height 14
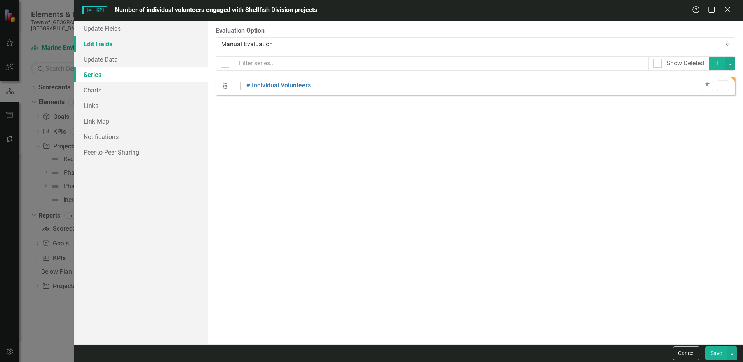
click at [96, 41] on link "Edit Fields" at bounding box center [141, 44] width 134 height 16
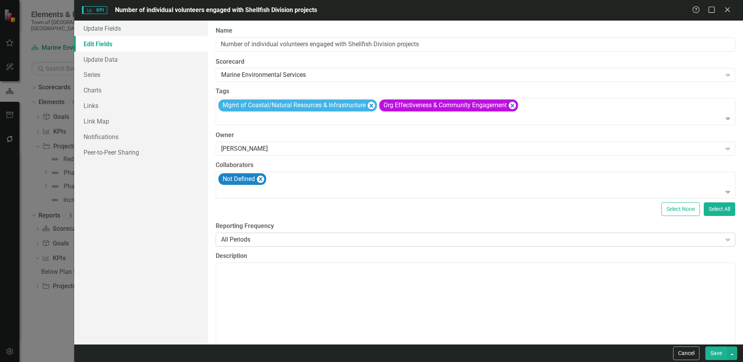
click at [233, 241] on div "All Periods" at bounding box center [471, 239] width 500 height 9
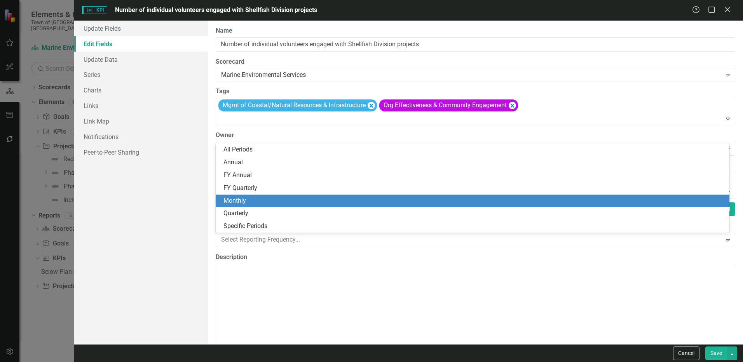
click at [246, 200] on div "Monthly" at bounding box center [473, 201] width 501 height 9
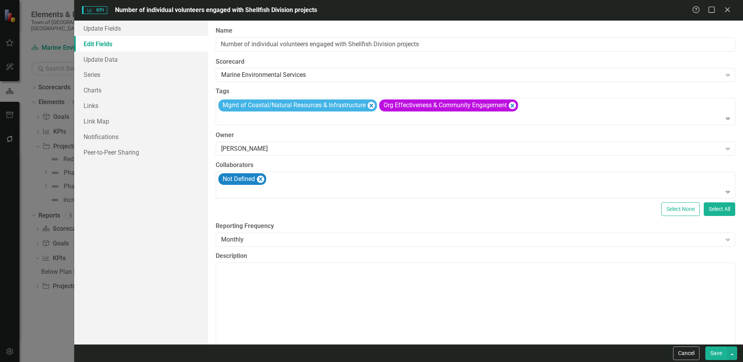
click at [717, 350] on button "Save" at bounding box center [716, 354] width 22 height 14
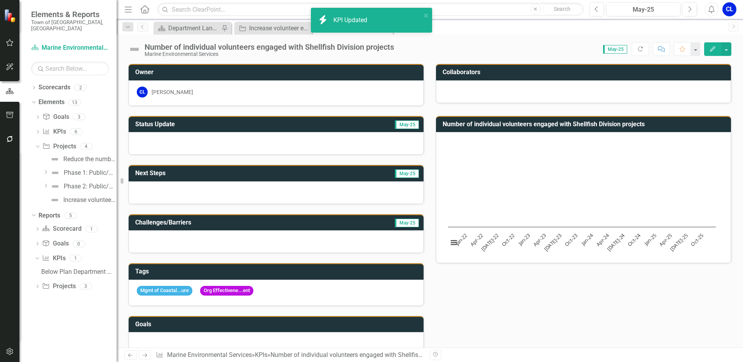
click at [712, 47] on icon "Edit" at bounding box center [712, 48] width 7 height 5
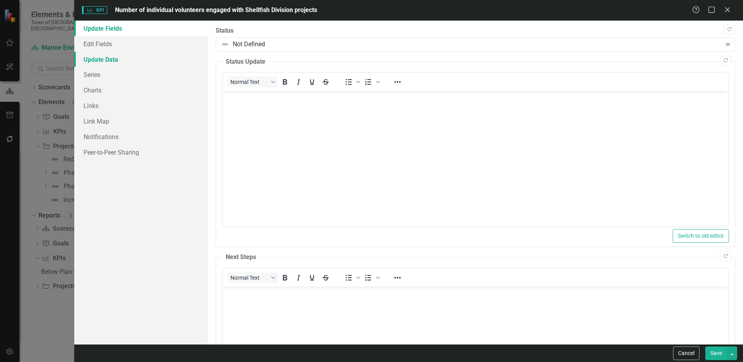
click at [98, 66] on link "Update Data" at bounding box center [141, 60] width 134 height 16
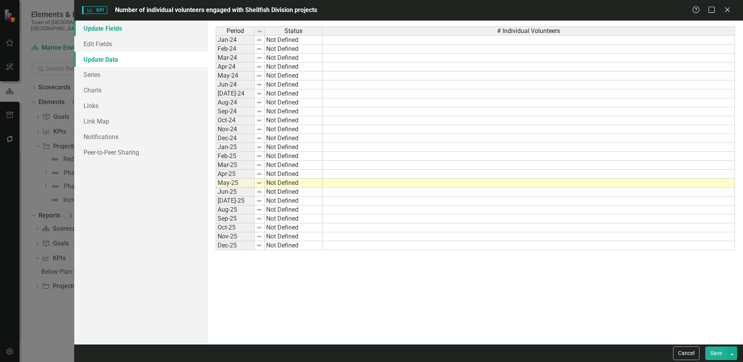
click at [143, 34] on link "Update Fields" at bounding box center [141, 29] width 134 height 16
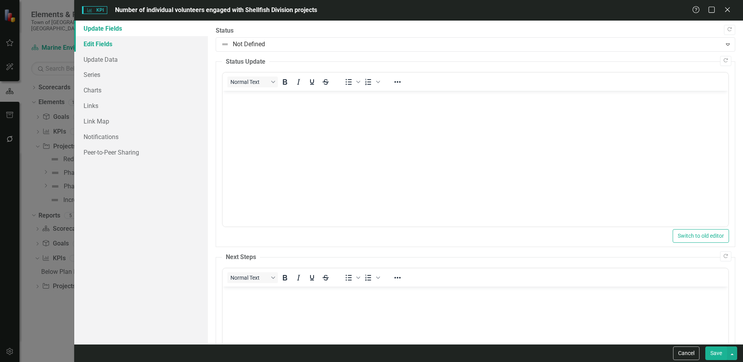
click at [122, 49] on link "Edit Fields" at bounding box center [141, 44] width 134 height 16
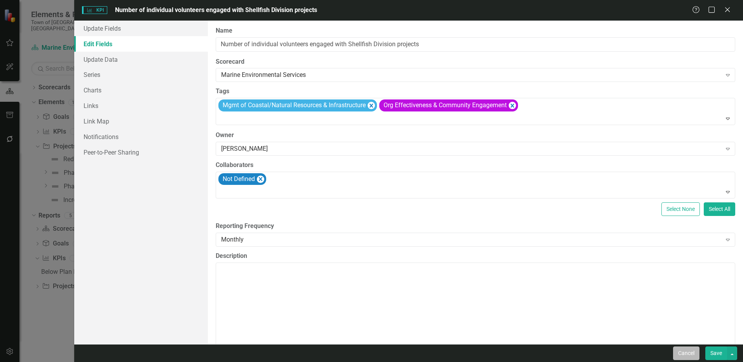
click at [691, 358] on button "Cancel" at bounding box center [686, 354] width 26 height 14
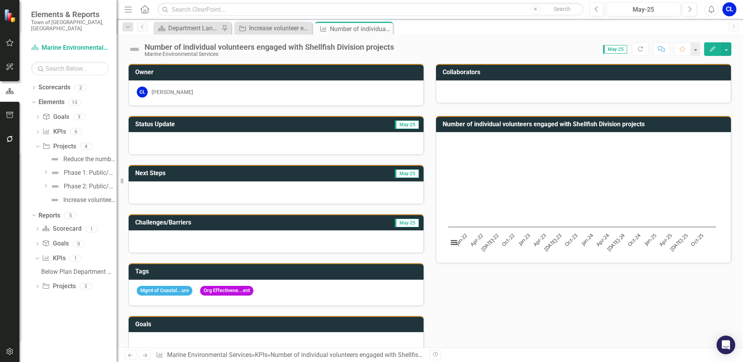
click at [655, 127] on h3 "Number of individual volunteers engaged with Shellfish Division projects" at bounding box center [585, 124] width 284 height 7
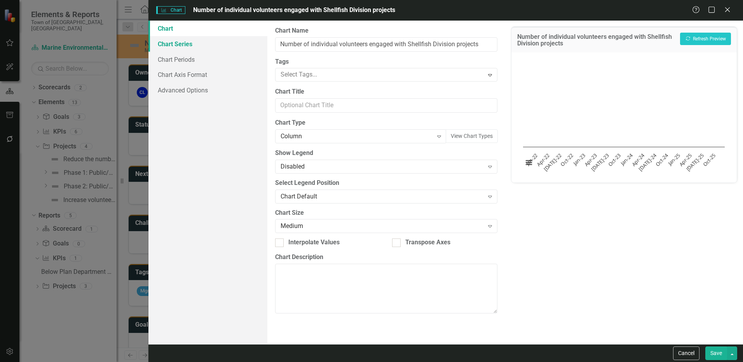
click at [190, 46] on link "Chart Series" at bounding box center [207, 44] width 119 height 16
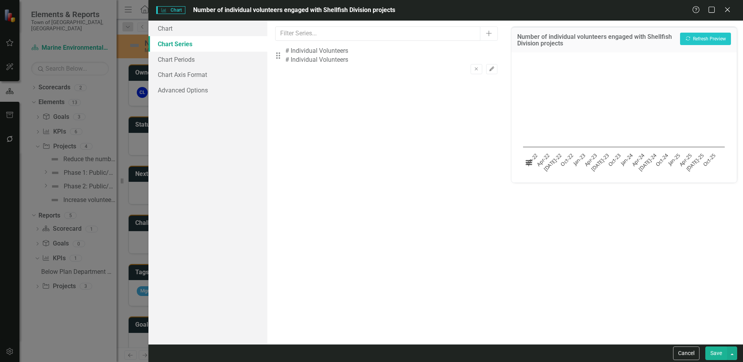
click at [489, 67] on icon "Edit" at bounding box center [492, 69] width 6 height 5
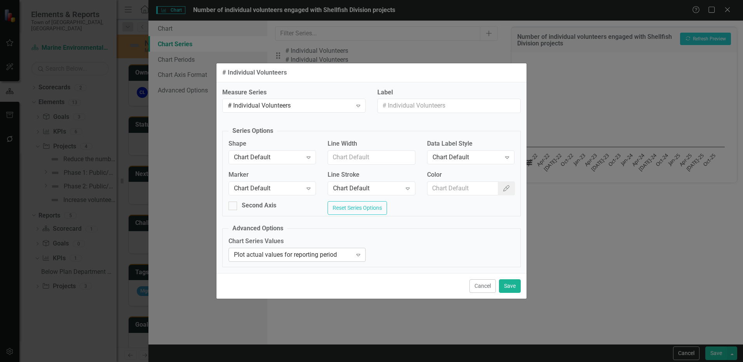
click at [280, 260] on div "Plot actual values for reporting period" at bounding box center [293, 255] width 118 height 9
click at [396, 208] on div "Second Axis Reset Series Options" at bounding box center [372, 208] width 298 height 15
click at [486, 290] on button "Cancel" at bounding box center [482, 286] width 26 height 14
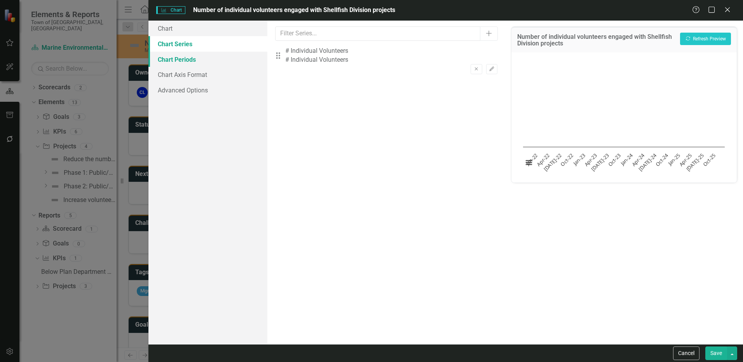
click at [193, 63] on link "Chart Periods" at bounding box center [207, 60] width 119 height 16
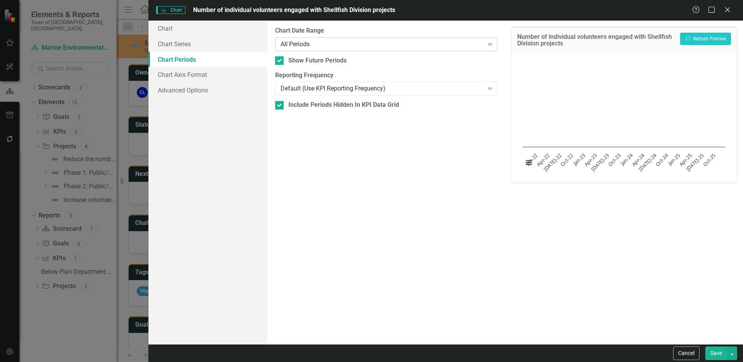
click at [297, 47] on div "All Periods" at bounding box center [382, 44] width 203 height 9
click at [304, 362] on div "All Periods" at bounding box center [373, 368] width 731 height 9
click at [188, 76] on link "Chart Axis Format" at bounding box center [207, 75] width 119 height 16
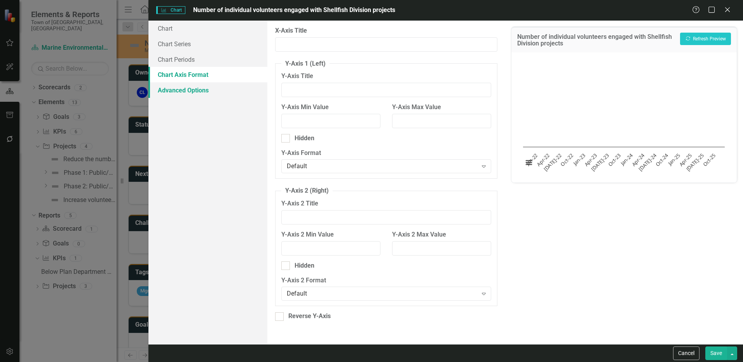
click at [189, 90] on link "Advanced Options" at bounding box center [207, 90] width 119 height 16
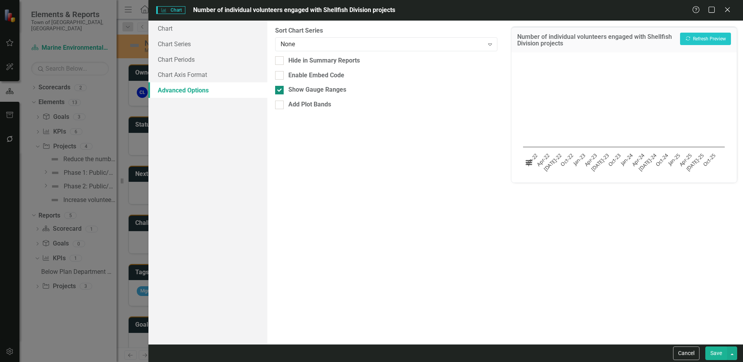
click at [279, 90] on input "Show Gauge Ranges" at bounding box center [277, 88] width 5 height 5
checkbox input "true"
click at [180, 29] on link "Chart" at bounding box center [207, 29] width 119 height 16
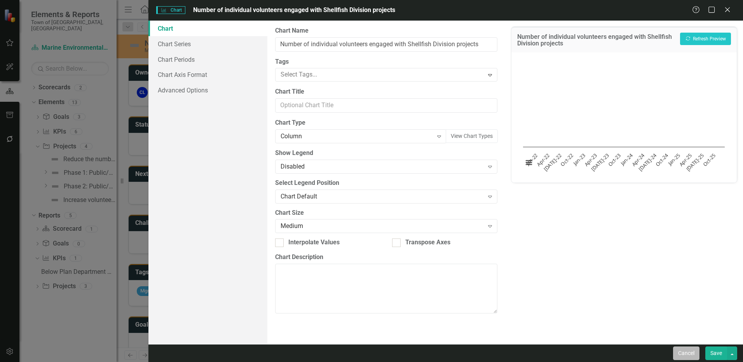
click at [693, 355] on button "Cancel" at bounding box center [686, 354] width 26 height 14
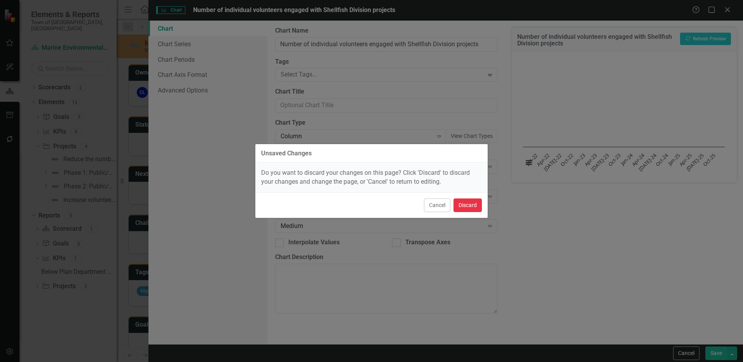
click at [467, 207] on button "Discard" at bounding box center [467, 206] width 28 height 14
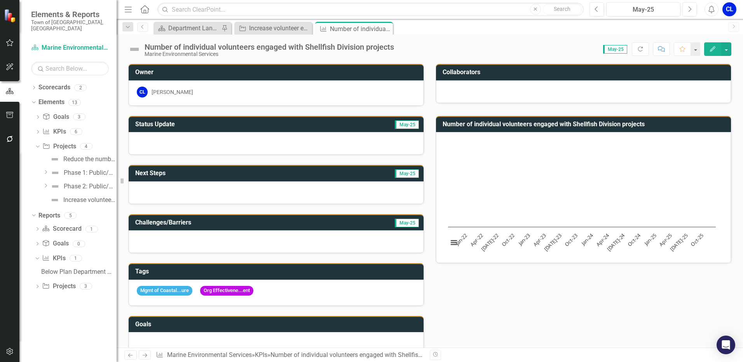
click at [540, 124] on h3 "Number of individual volunteers engaged with Shellfish Division projects" at bounding box center [585, 124] width 284 height 7
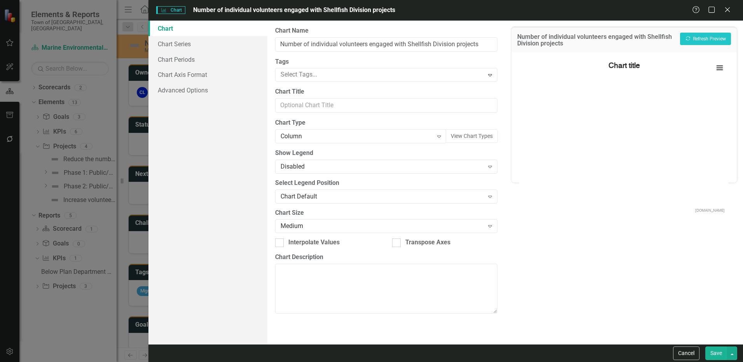
click at [540, 124] on body "Elements & Reports Town of Falmouth, MA Scorecard Marine Environmental Services…" at bounding box center [371, 181] width 743 height 362
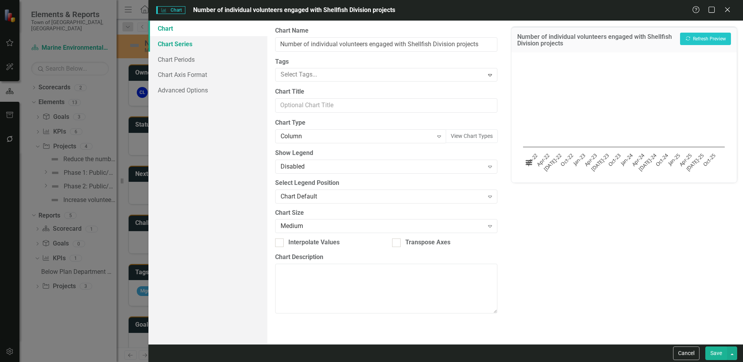
click at [191, 47] on link "Chart Series" at bounding box center [207, 44] width 119 height 16
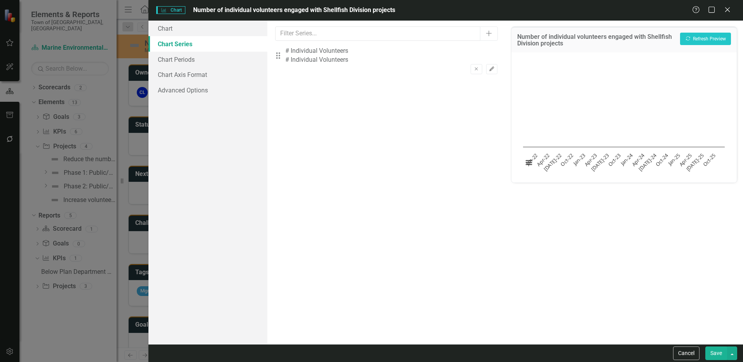
click at [489, 67] on icon "Edit" at bounding box center [492, 69] width 6 height 5
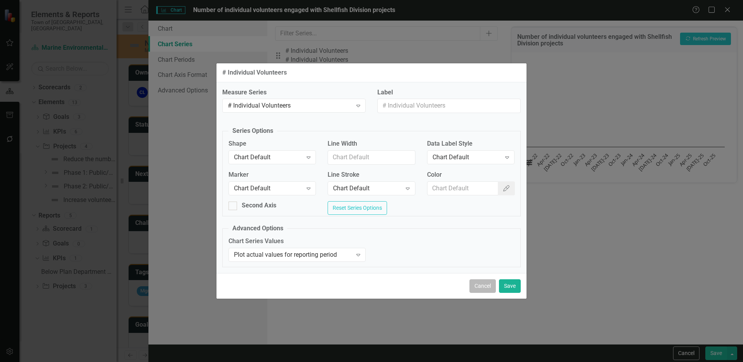
click at [490, 289] on button "Cancel" at bounding box center [482, 286] width 26 height 14
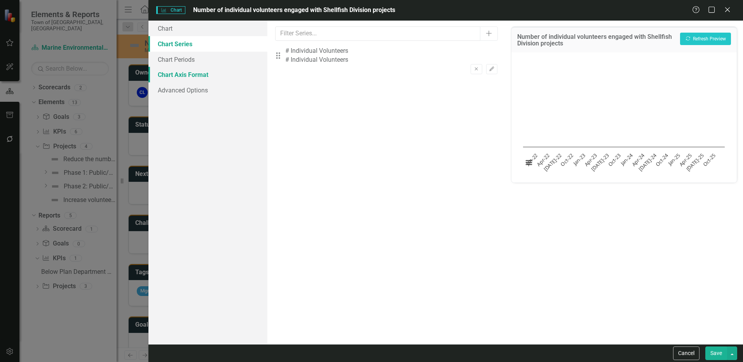
click at [204, 74] on link "Chart Axis Format" at bounding box center [207, 75] width 119 height 16
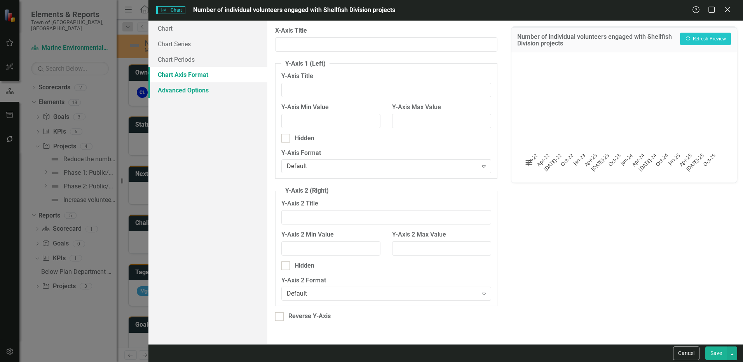
click at [203, 92] on link "Advanced Options" at bounding box center [207, 90] width 119 height 16
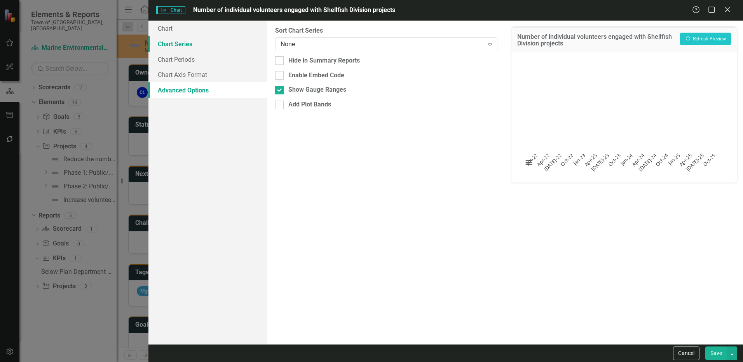
click at [197, 44] on link "Chart Series" at bounding box center [207, 44] width 119 height 16
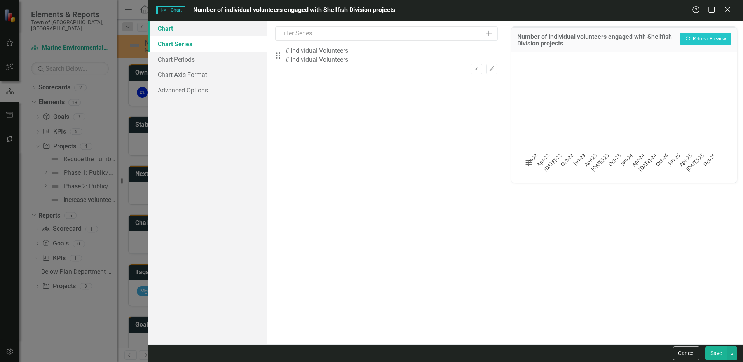
click at [197, 31] on link "Chart" at bounding box center [207, 29] width 119 height 16
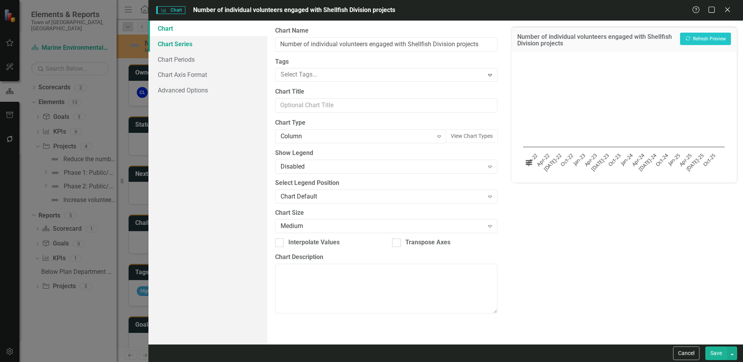
click at [190, 43] on link "Chart Series" at bounding box center [207, 44] width 119 height 16
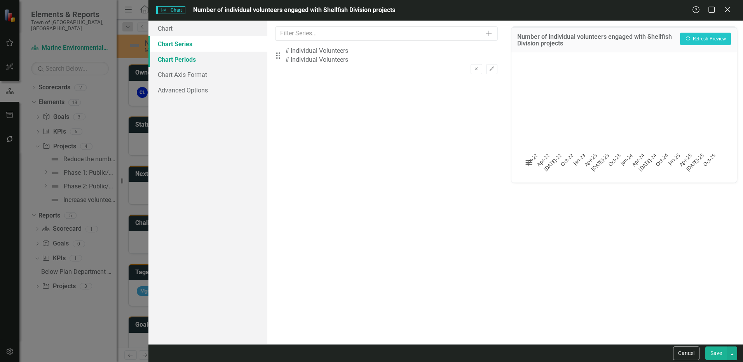
click at [198, 63] on link "Chart Periods" at bounding box center [207, 60] width 119 height 16
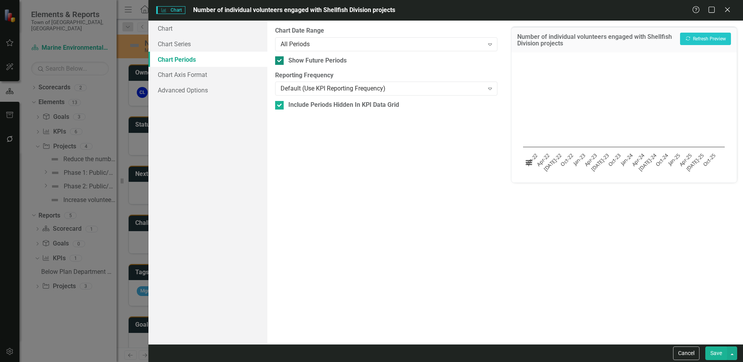
click at [283, 59] on div at bounding box center [279, 60] width 9 height 9
click at [280, 59] on input "Show Future Periods" at bounding box center [277, 58] width 5 height 5
checkbox input "false"
click at [296, 47] on div "All Periods" at bounding box center [382, 44] width 203 height 9
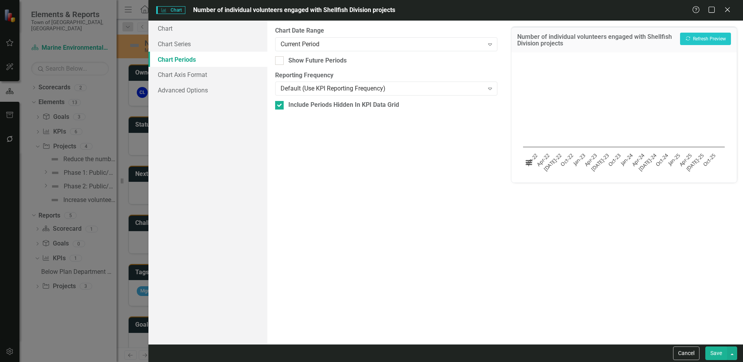
click at [711, 350] on button "Save" at bounding box center [716, 354] width 22 height 14
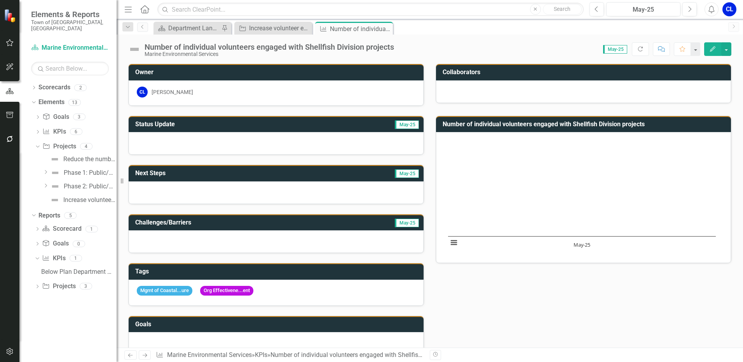
click at [522, 126] on h3 "Number of individual volunteers engaged with Shellfish Division projects" at bounding box center [585, 124] width 284 height 7
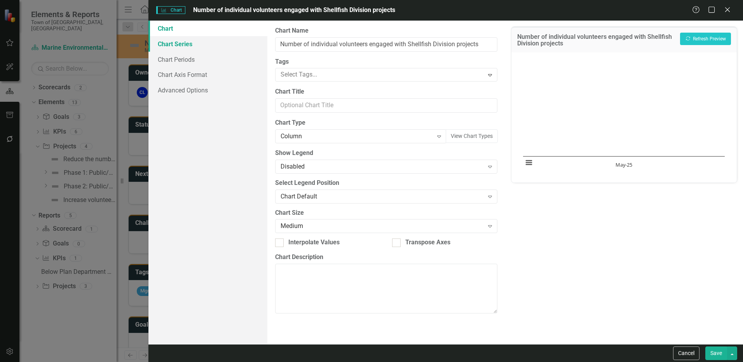
click at [190, 45] on link "Chart Series" at bounding box center [207, 44] width 119 height 16
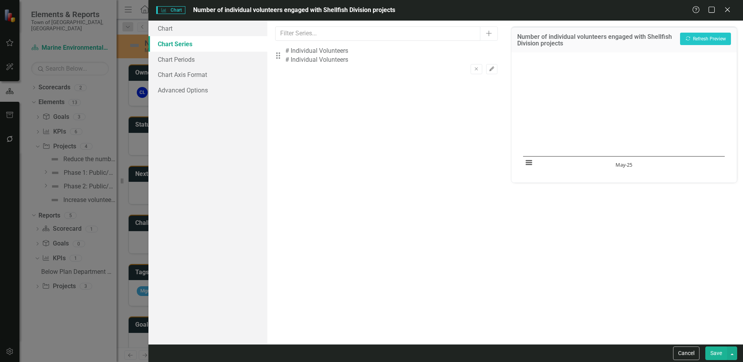
click at [489, 67] on icon "Edit" at bounding box center [492, 69] width 6 height 5
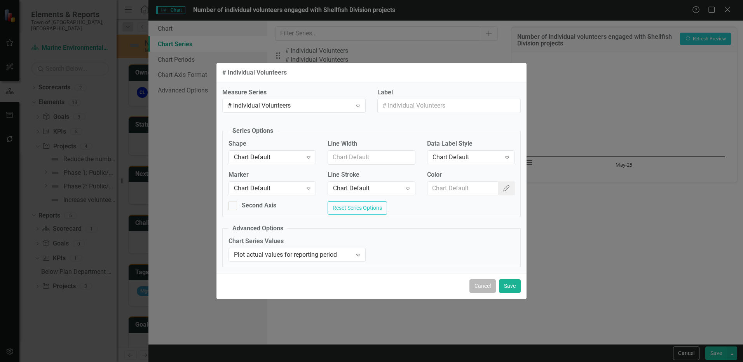
click at [480, 286] on button "Cancel" at bounding box center [482, 286] width 26 height 14
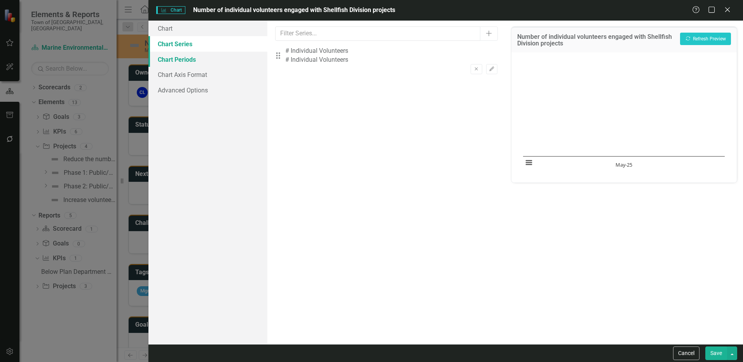
click at [190, 59] on link "Chart Periods" at bounding box center [207, 60] width 119 height 16
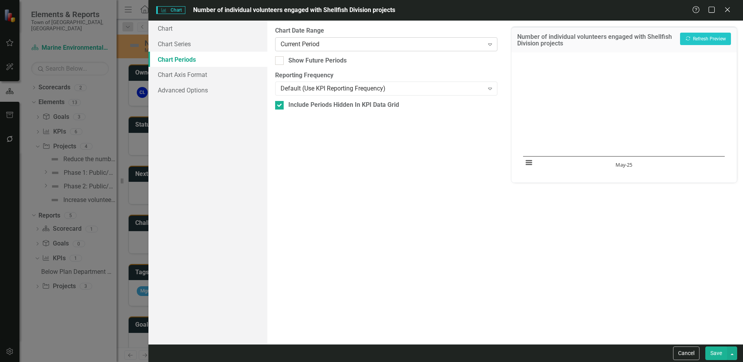
click at [303, 45] on div "Current Period" at bounding box center [382, 44] width 203 height 9
click at [715, 354] on button "Save" at bounding box center [716, 354] width 22 height 14
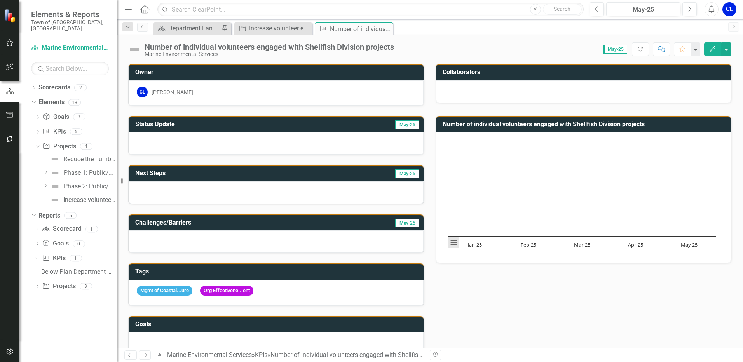
click at [454, 241] on button "View chart menu, Chart" at bounding box center [453, 242] width 11 height 11
click at [647, 253] on rect "Interactive chart" at bounding box center [582, 196] width 276 height 117
click at [644, 123] on h3 "Number of individual volunteers engaged with Shellfish Division projects" at bounding box center [585, 124] width 284 height 7
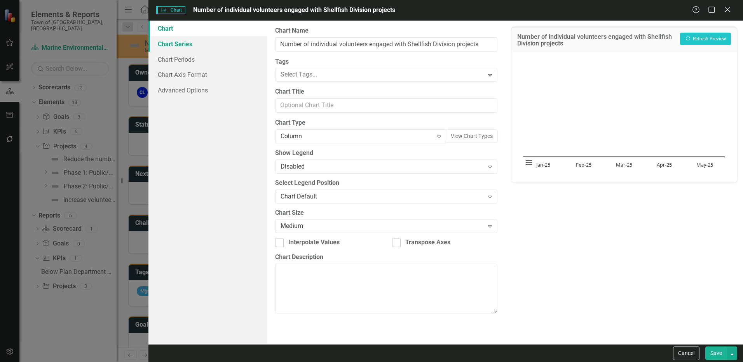
click at [172, 43] on link "Chart Series" at bounding box center [207, 44] width 119 height 16
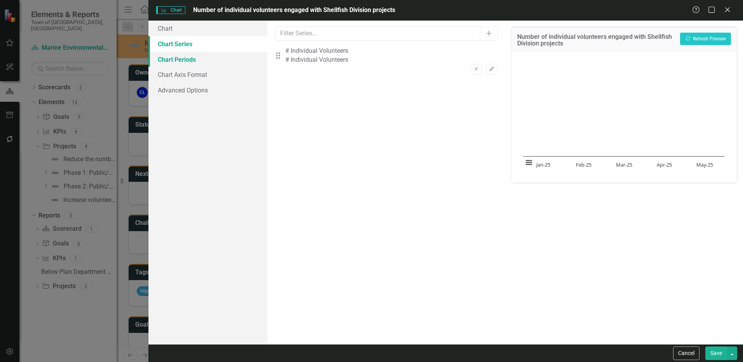
click at [176, 56] on link "Chart Periods" at bounding box center [207, 60] width 119 height 16
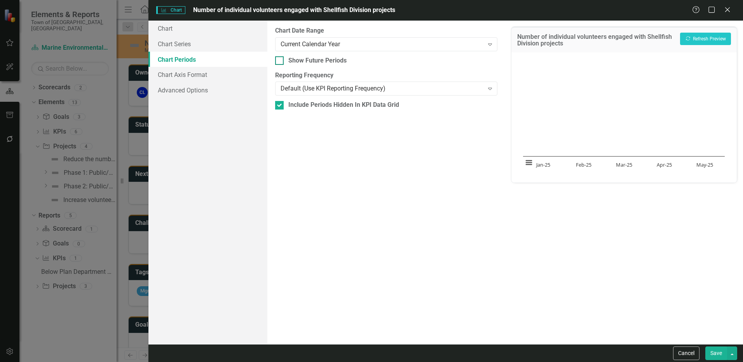
click at [278, 59] on input "Show Future Periods" at bounding box center [277, 58] width 5 height 5
checkbox input "true"
click at [722, 350] on button "Save" at bounding box center [716, 354] width 22 height 14
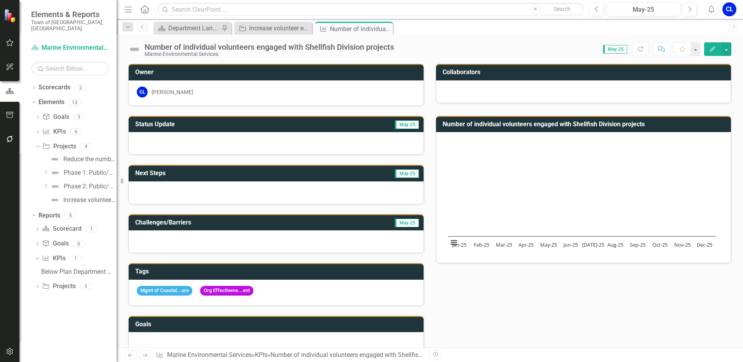
click at [712, 47] on icon "Edit" at bounding box center [712, 48] width 7 height 5
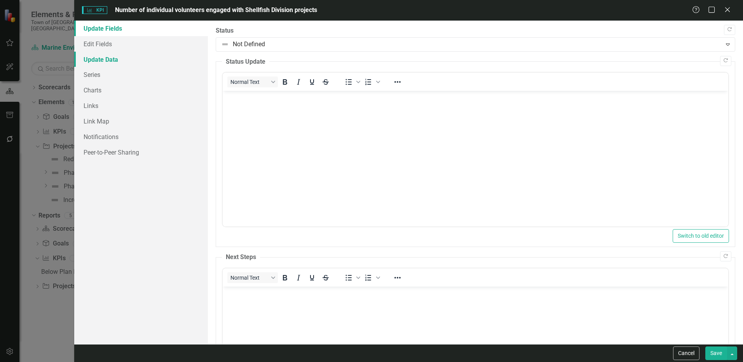
click at [119, 56] on link "Update Data" at bounding box center [141, 60] width 134 height 16
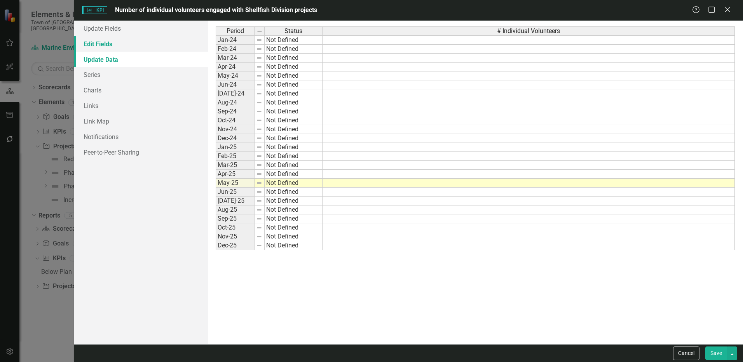
click at [105, 43] on link "Edit Fields" at bounding box center [141, 44] width 134 height 16
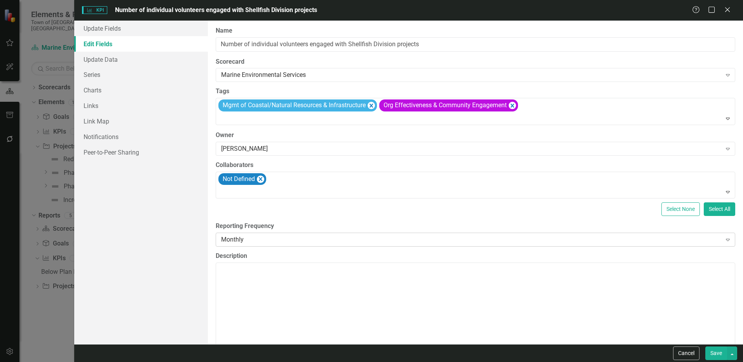
click at [234, 235] on div "Monthly" at bounding box center [471, 239] width 500 height 9
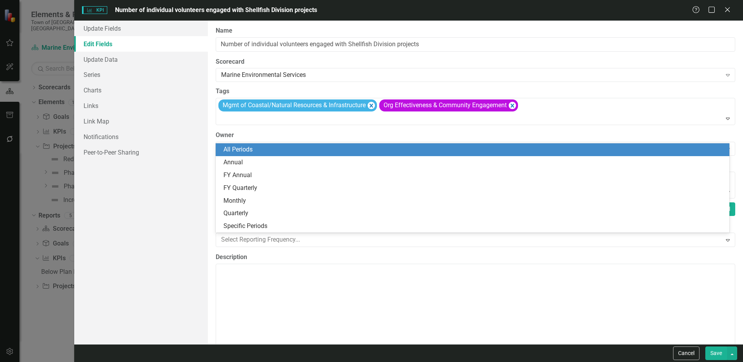
click at [245, 145] on div "All Periods" at bounding box center [473, 149] width 514 height 13
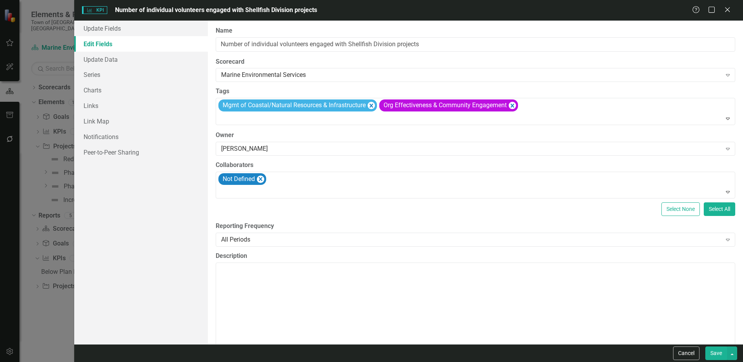
click at [713, 354] on button "Save" at bounding box center [716, 354] width 22 height 14
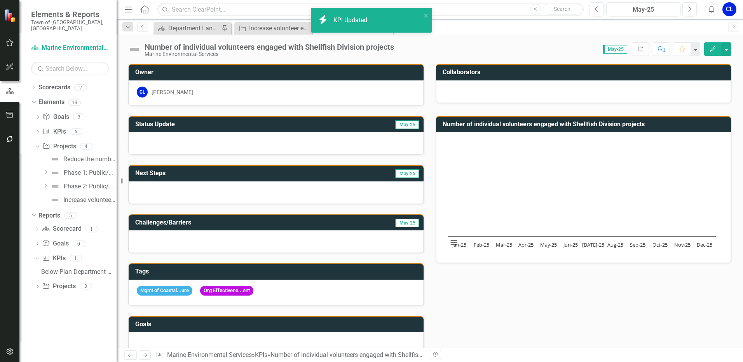
click at [716, 44] on button "Edit" at bounding box center [712, 49] width 17 height 14
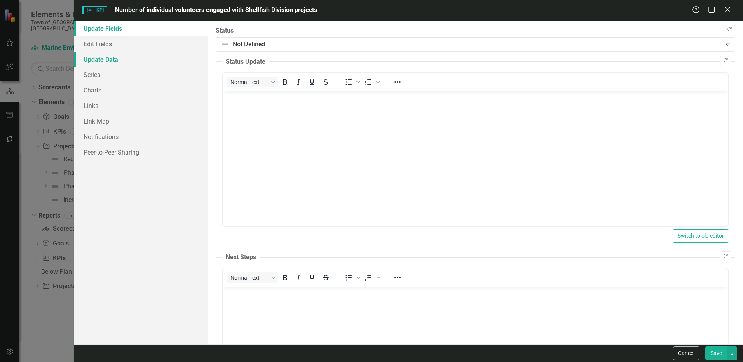
click at [101, 59] on link "Update Data" at bounding box center [141, 60] width 134 height 16
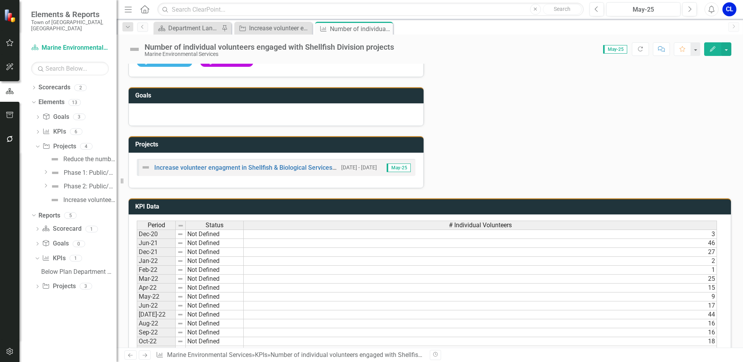
scroll to position [233, 0]
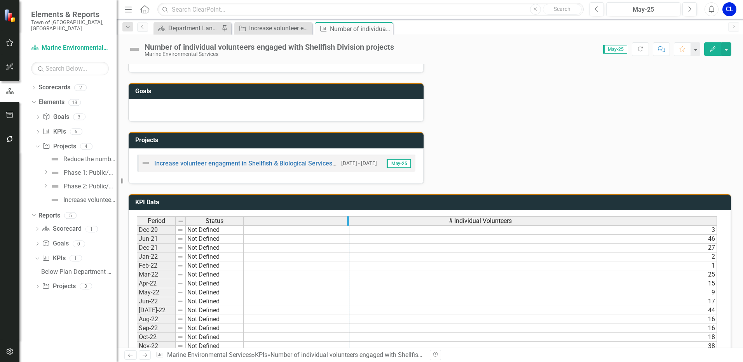
drag, startPoint x: 715, startPoint y: 224, endPoint x: 326, endPoint y: 229, distance: 389.0
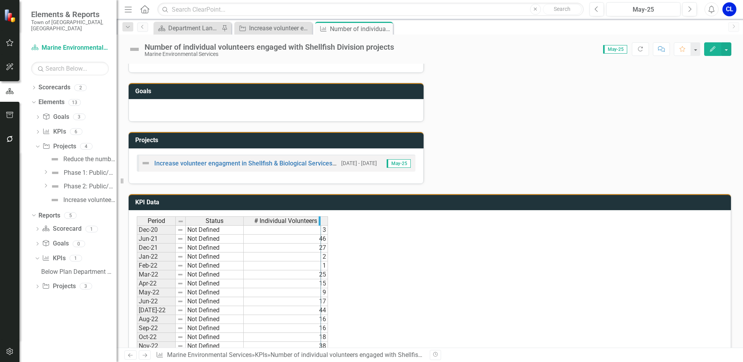
drag, startPoint x: 327, startPoint y: 223, endPoint x: 317, endPoint y: 223, distance: 9.7
drag, startPoint x: 316, startPoint y: 222, endPoint x: 306, endPoint y: 221, distance: 10.5
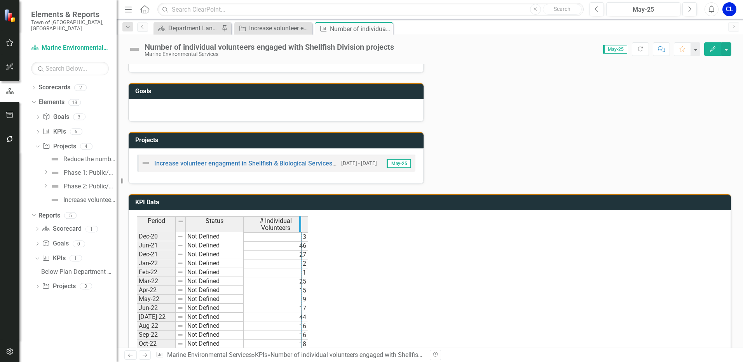
drag, startPoint x: 306, startPoint y: 221, endPoint x: 298, endPoint y: 222, distance: 7.5
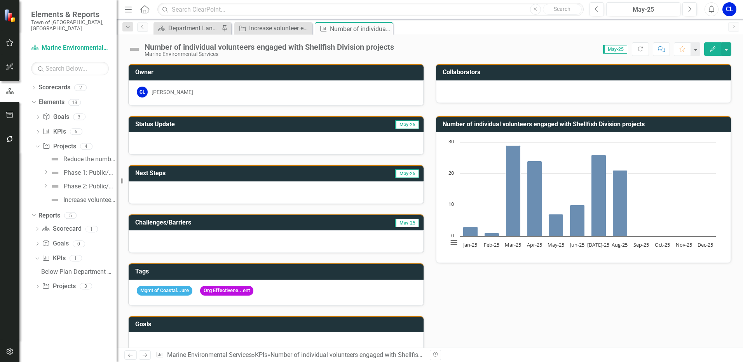
click at [640, 290] on div "Status Update May-25 Next Steps May-25 Challenges/Barriers May-25 Tags Mgmt of …" at bounding box center [429, 261] width 615 height 311
click at [712, 51] on icon "Edit" at bounding box center [712, 48] width 7 height 5
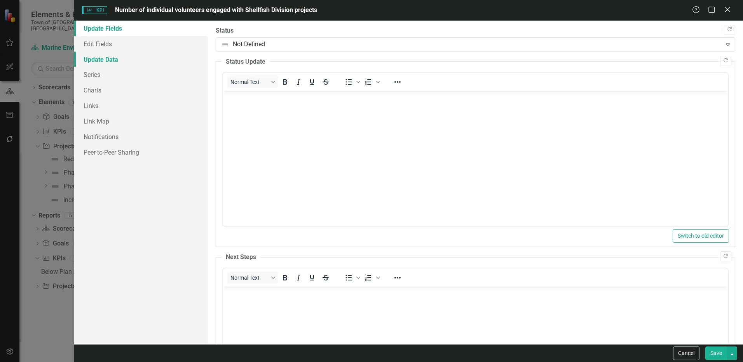
click at [110, 55] on link "Update Data" at bounding box center [141, 60] width 134 height 16
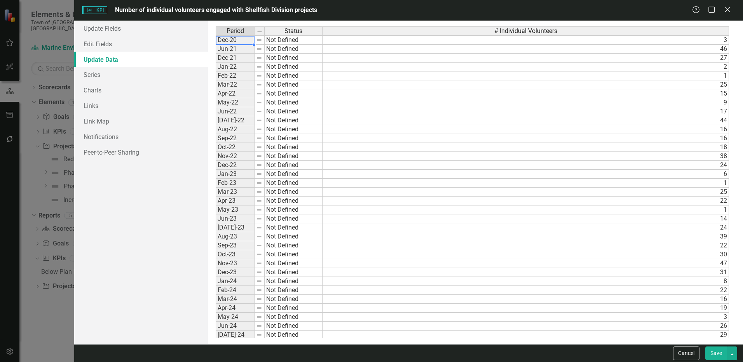
click at [216, 44] on div "Period Status Dec-20 Not Defined Jun-21 Not Defined Dec-21 Not Defined Jan-22 N…" at bounding box center [216, 209] width 0 height 367
click at [233, 49] on td "Jun-21" at bounding box center [235, 49] width 39 height 9
click at [236, 38] on td "Dec-20" at bounding box center [235, 39] width 39 height 9
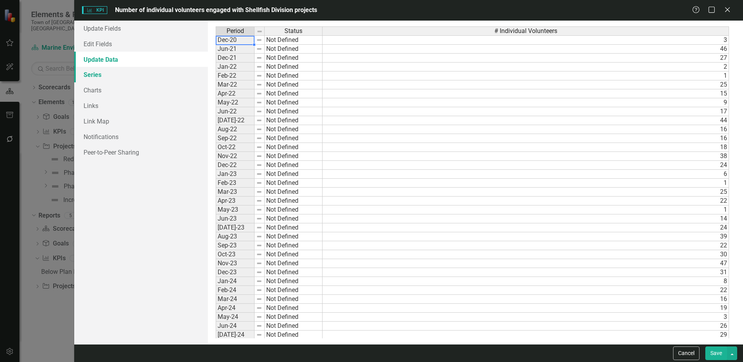
click at [124, 78] on link "Series" at bounding box center [141, 75] width 134 height 16
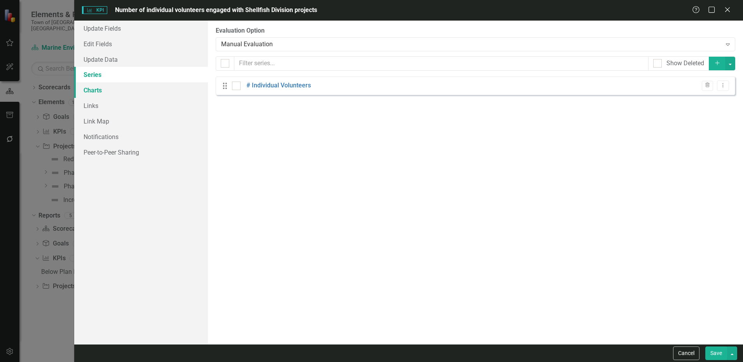
click at [117, 92] on link "Charts" at bounding box center [141, 90] width 134 height 16
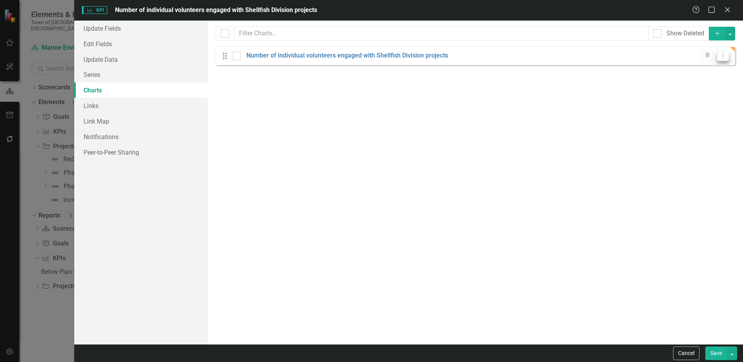
click at [723, 58] on icon "Dropdown Menu" at bounding box center [723, 55] width 7 height 5
click at [703, 71] on link "Edit Edit Chart" at bounding box center [697, 68] width 61 height 14
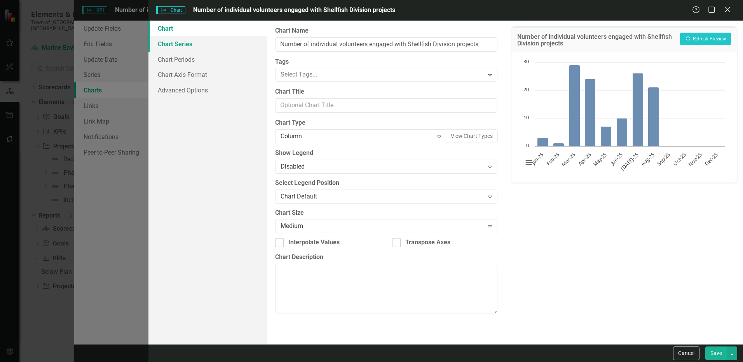
click at [201, 42] on link "Chart Series" at bounding box center [207, 44] width 119 height 16
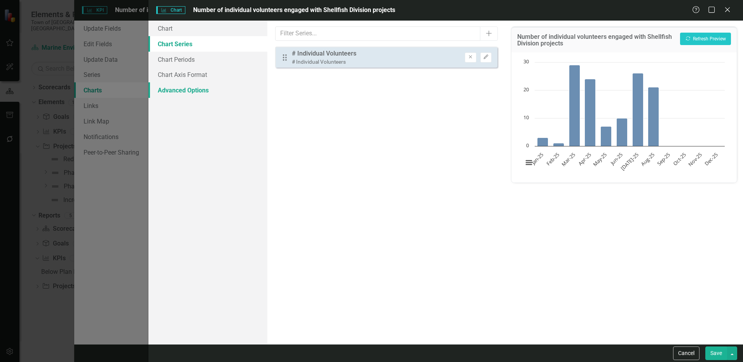
click at [196, 92] on link "Advanced Options" at bounding box center [207, 90] width 119 height 16
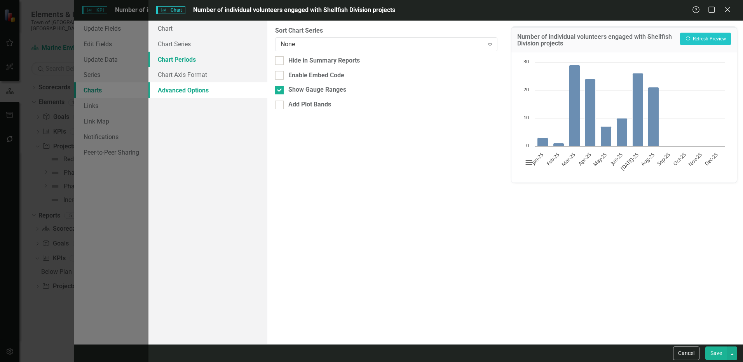
click at [202, 61] on link "Chart Periods" at bounding box center [207, 60] width 119 height 16
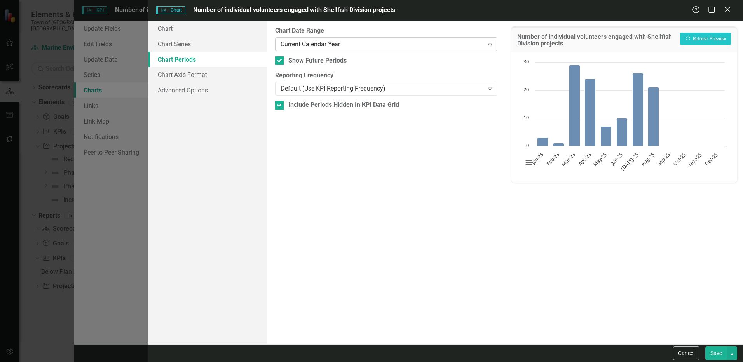
click at [367, 45] on div "Current Calendar Year" at bounding box center [382, 44] width 203 height 9
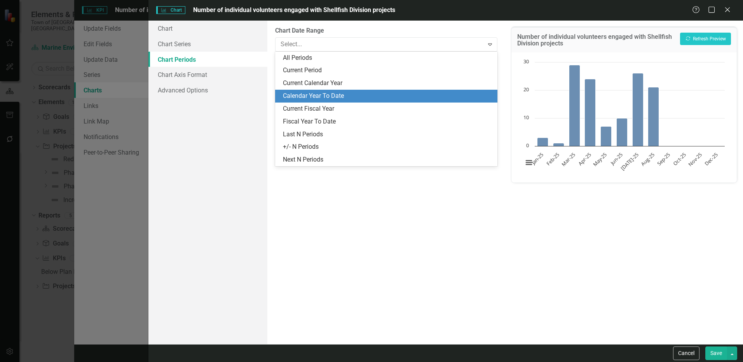
click at [357, 97] on div "Calendar Year To Date" at bounding box center [388, 96] width 210 height 9
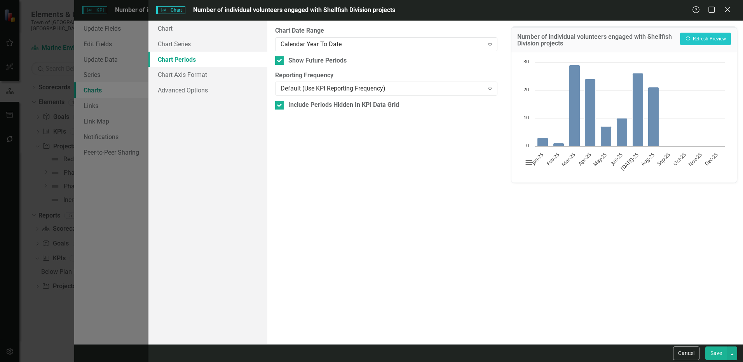
click at [716, 354] on button "Save" at bounding box center [716, 354] width 22 height 14
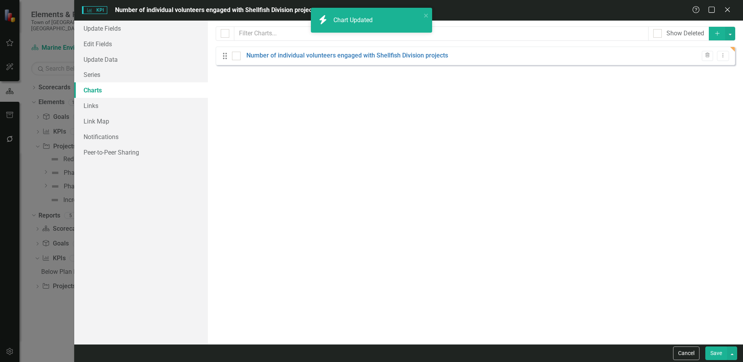
click at [712, 350] on button "Save" at bounding box center [716, 354] width 22 height 14
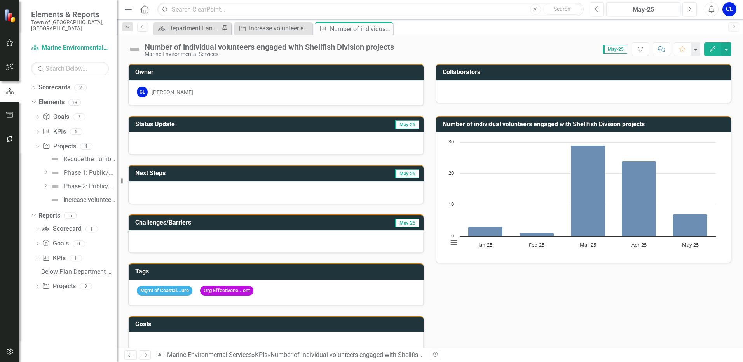
click at [705, 123] on h3 "Number of individual volunteers engaged with Shellfish Division projects" at bounding box center [585, 124] width 284 height 7
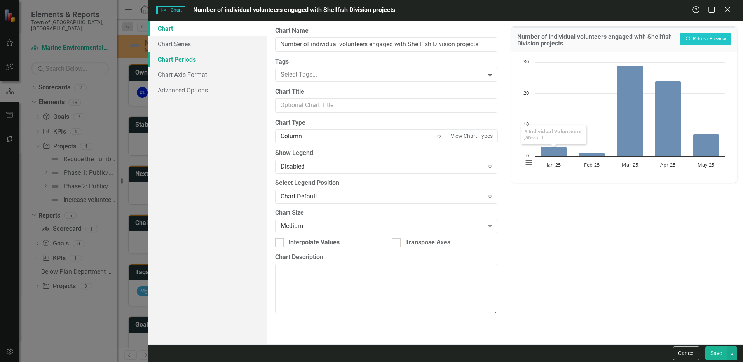
click at [173, 59] on link "Chart Periods" at bounding box center [207, 60] width 119 height 16
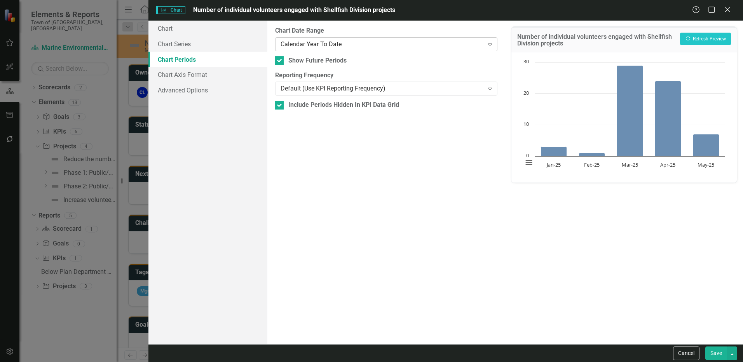
click at [316, 47] on div "Calendar Year To Date" at bounding box center [382, 44] width 203 height 9
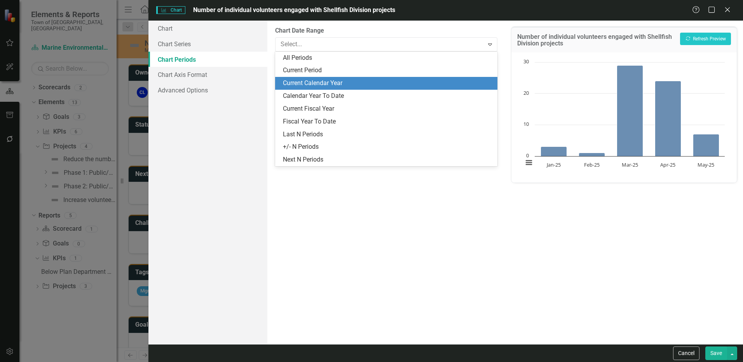
click at [317, 84] on div "Current Calendar Year" at bounding box center [388, 83] width 210 height 9
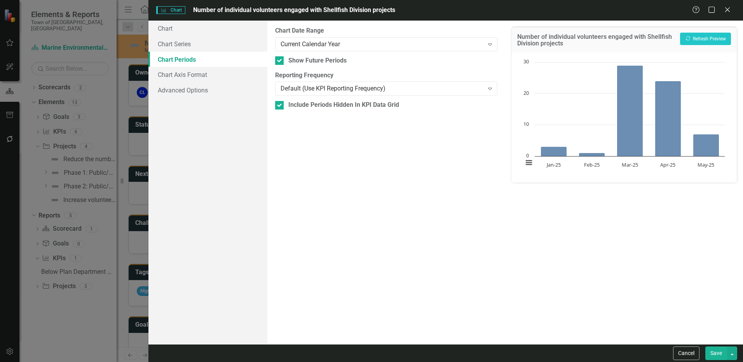
click at [717, 348] on button "Save" at bounding box center [716, 354] width 22 height 14
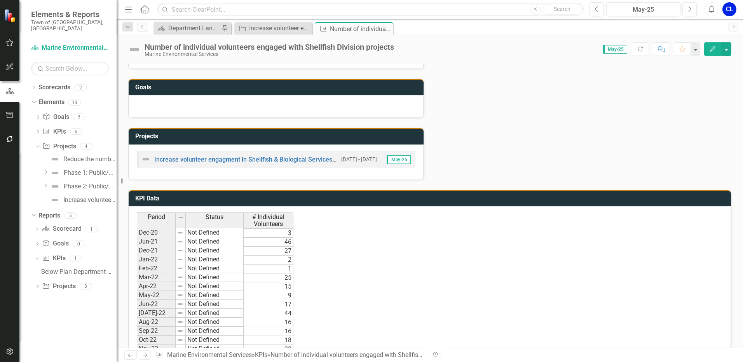
scroll to position [155, 0]
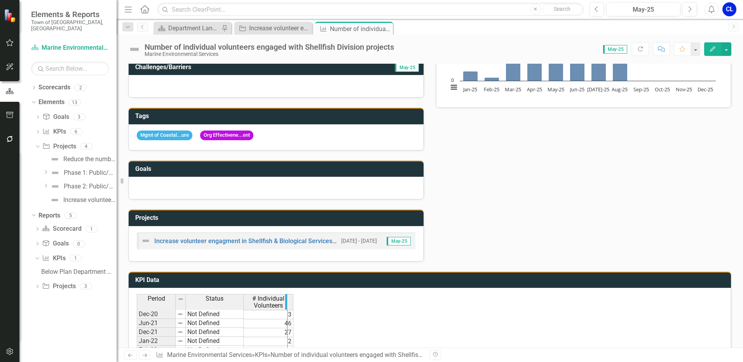
drag, startPoint x: 292, startPoint y: 298, endPoint x: 286, endPoint y: 302, distance: 7.0
click at [306, 307] on div "Period Status # Individual Volunteers" at bounding box center [427, 302] width 580 height 17
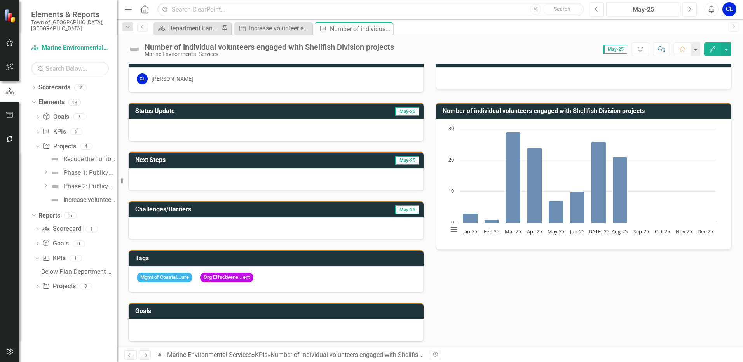
scroll to position [0, 0]
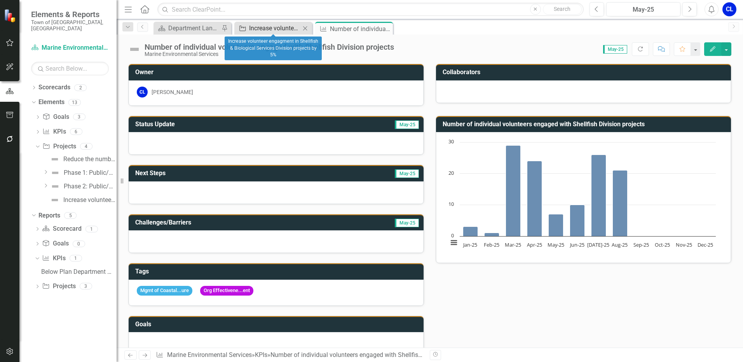
click at [288, 29] on div "Increase volunteer engagment in Shellfish & Biological Services Division projec…" at bounding box center [274, 28] width 51 height 10
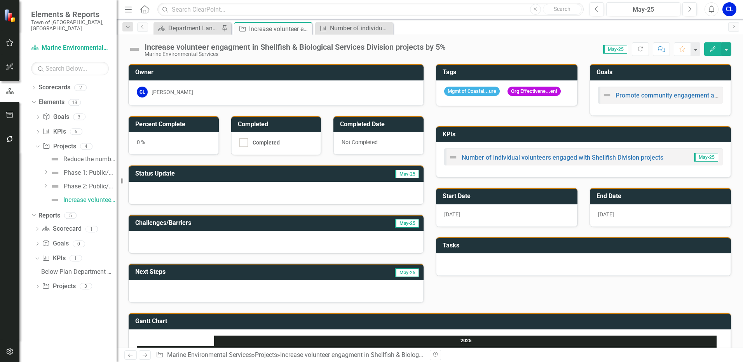
click at [714, 136] on h3 "KPIs" at bounding box center [585, 134] width 284 height 7
click at [727, 50] on button "button" at bounding box center [726, 49] width 10 height 14
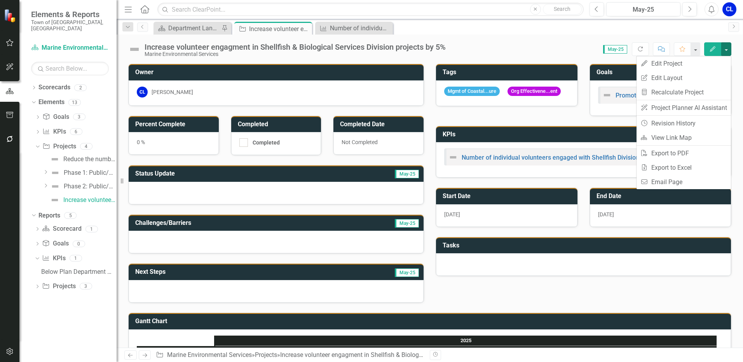
click at [515, 138] on h3 "KPIs" at bounding box center [585, 134] width 284 height 7
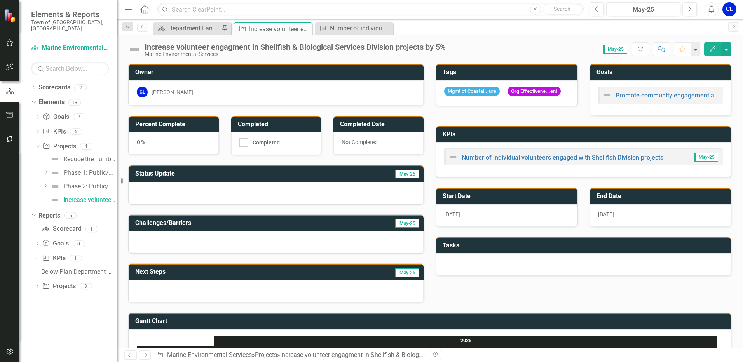
click at [564, 136] on h3 "KPIs" at bounding box center [585, 134] width 284 height 7
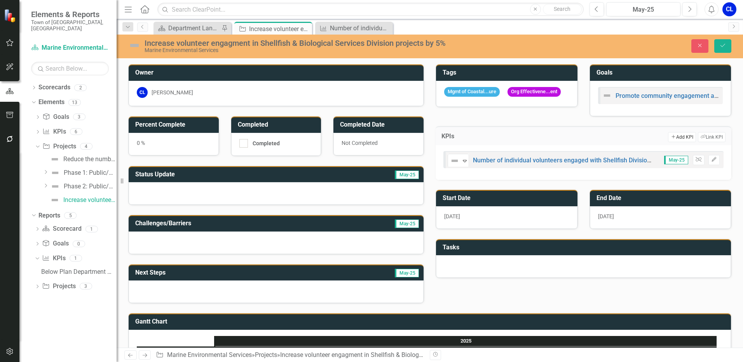
click at [674, 139] on button "Add Add KPI" at bounding box center [682, 137] width 28 height 10
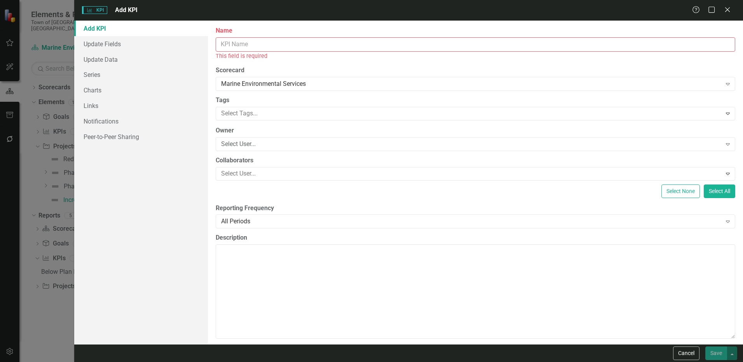
click at [241, 43] on input "Name" at bounding box center [476, 44] width 520 height 14
paste input "The number of volunteer hours contributed to Shellfish Division projects each m…"
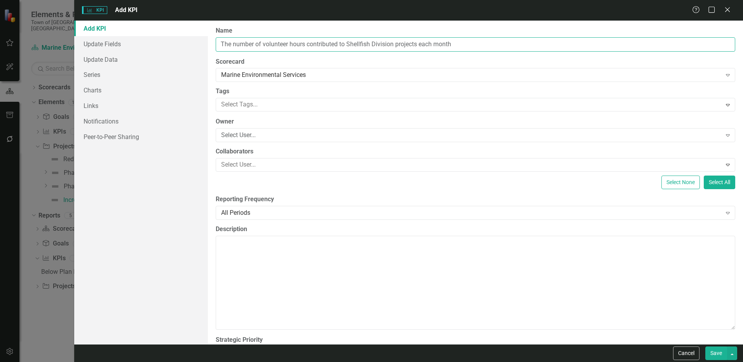
drag, startPoint x: 236, startPoint y: 42, endPoint x: 219, endPoint y: 41, distance: 17.2
click at [219, 41] on input "The number of volunteer hours contributed to Shellfish Division projects each m…" at bounding box center [476, 44] width 520 height 14
drag, startPoint x: 408, startPoint y: 45, endPoint x: 498, endPoint y: 47, distance: 89.4
click at [498, 47] on input "Number of volunteer hours contributed to Shellfish Division projects each month" at bounding box center [476, 44] width 520 height 14
type input "Number of volunteer hours contributed to Shellfish Division projects"
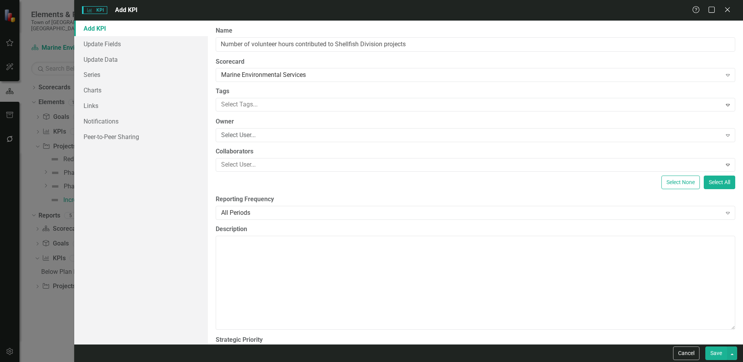
click at [710, 357] on button "Save" at bounding box center [716, 354] width 22 height 14
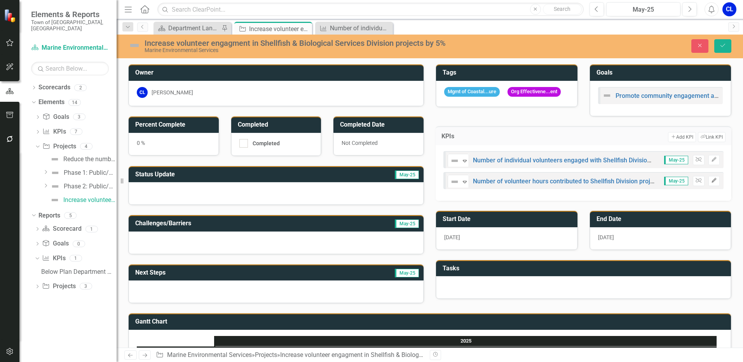
click at [711, 183] on icon "Edit" at bounding box center [714, 180] width 6 height 5
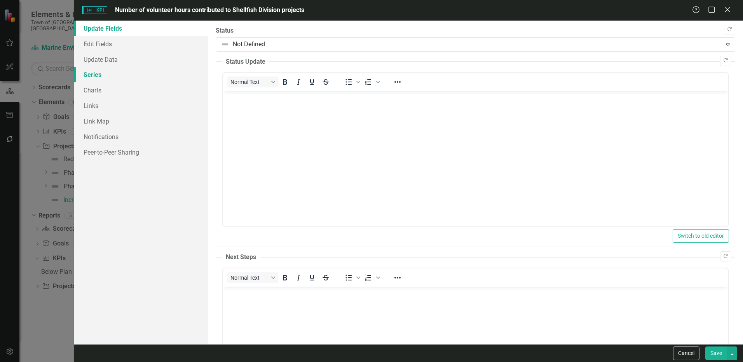
click at [99, 78] on link "Series" at bounding box center [141, 75] width 134 height 16
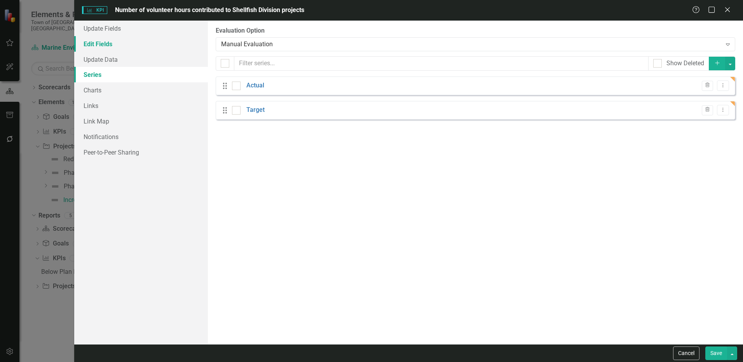
click at [94, 49] on link "Edit Fields" at bounding box center [141, 44] width 134 height 16
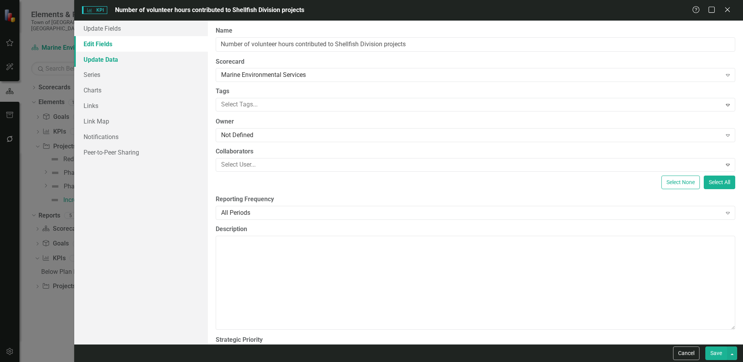
click at [103, 61] on link "Update Data" at bounding box center [141, 60] width 134 height 16
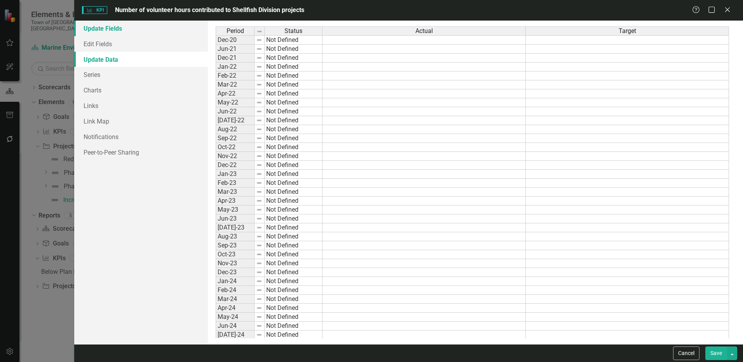
click at [102, 26] on link "Update Fields" at bounding box center [141, 29] width 134 height 16
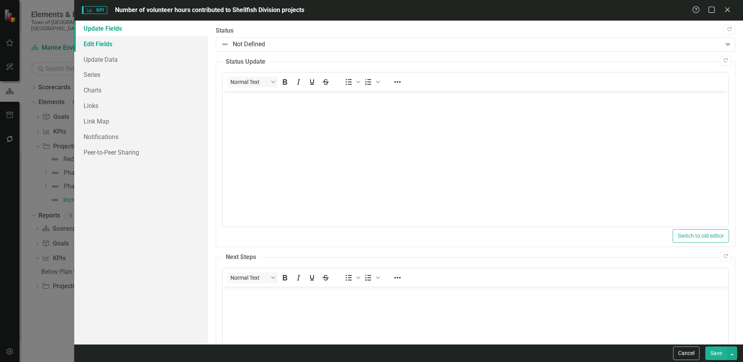
click at [101, 40] on link "Edit Fields" at bounding box center [141, 44] width 134 height 16
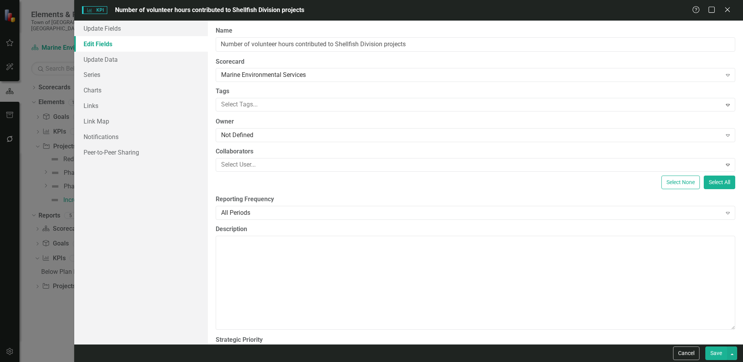
click at [710, 357] on button "Save" at bounding box center [716, 354] width 22 height 14
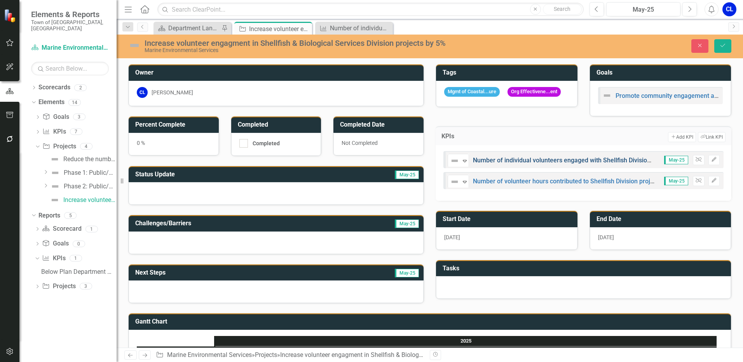
click at [589, 163] on link "Number of individual volunteers engaged with Shellfish Division projects" at bounding box center [574, 160] width 202 height 7
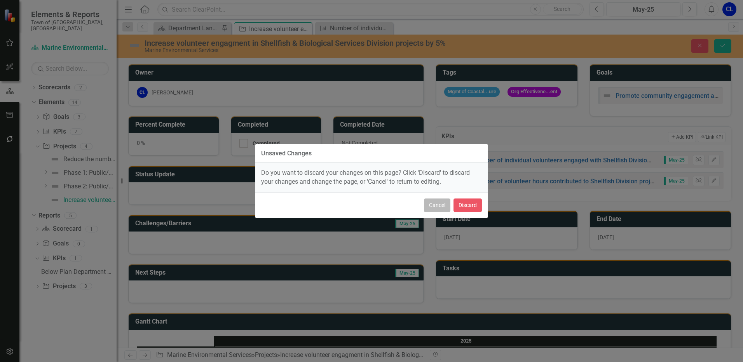
click at [446, 207] on button "Cancel" at bounding box center [437, 206] width 26 height 14
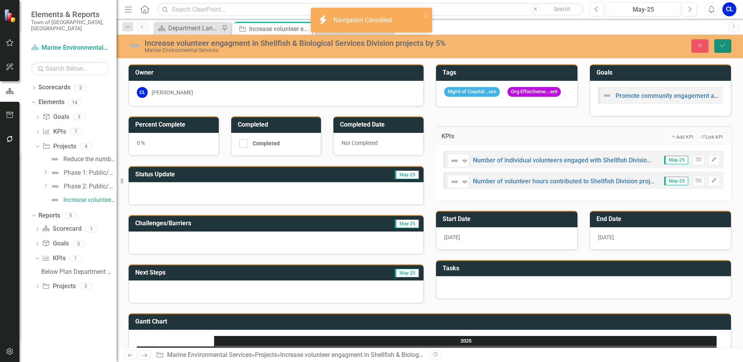
click at [724, 45] on icon "Save" at bounding box center [722, 45] width 7 height 5
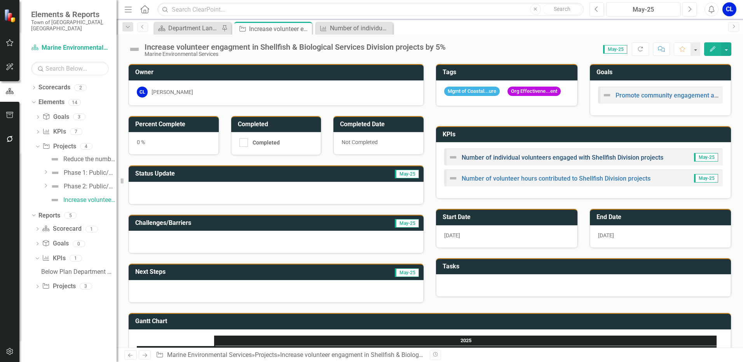
click at [552, 160] on link "Number of individual volunteers engaged with Shellfish Division projects" at bounding box center [563, 157] width 202 height 7
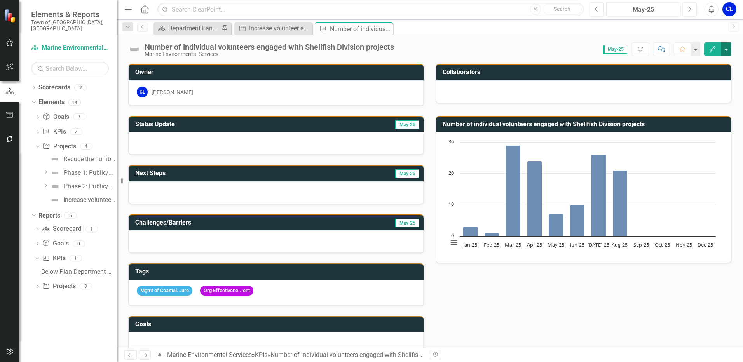
click at [724, 53] on button "button" at bounding box center [726, 49] width 10 height 14
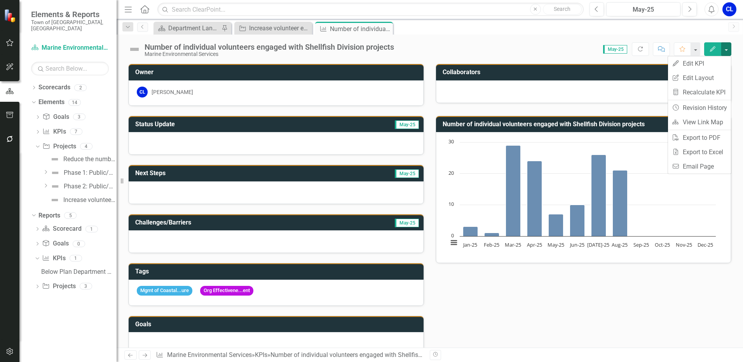
click at [711, 48] on icon "Edit" at bounding box center [712, 48] width 7 height 5
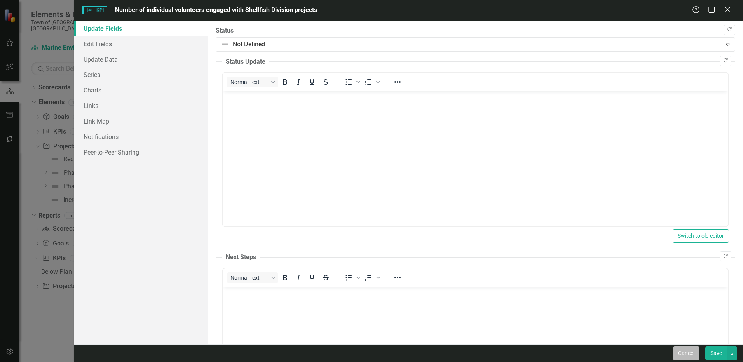
click at [687, 359] on button "Cancel" at bounding box center [686, 354] width 26 height 14
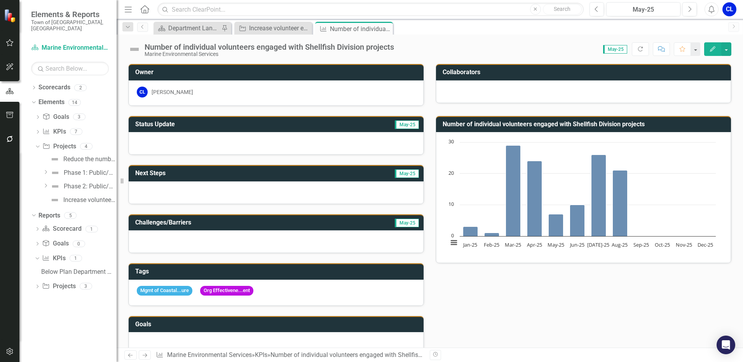
click at [0, 0] on icon "Close" at bounding box center [0, 0] width 0 height 0
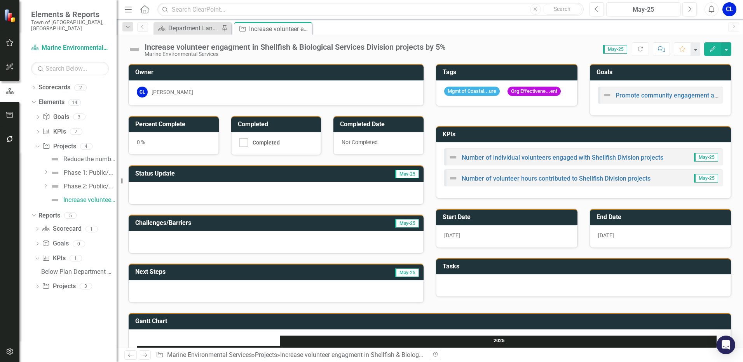
click at [712, 48] on icon "Edit" at bounding box center [712, 48] width 7 height 5
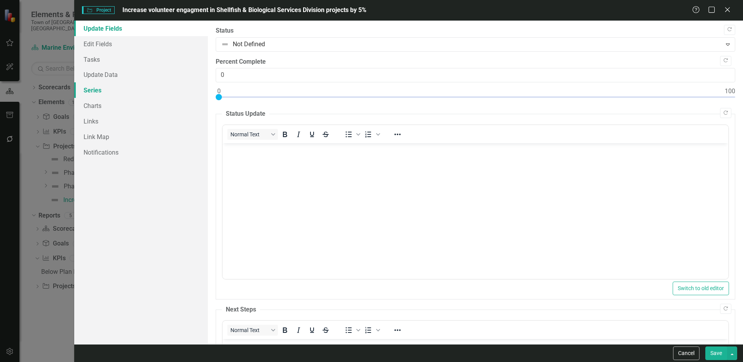
click at [99, 91] on link "Series" at bounding box center [141, 90] width 134 height 16
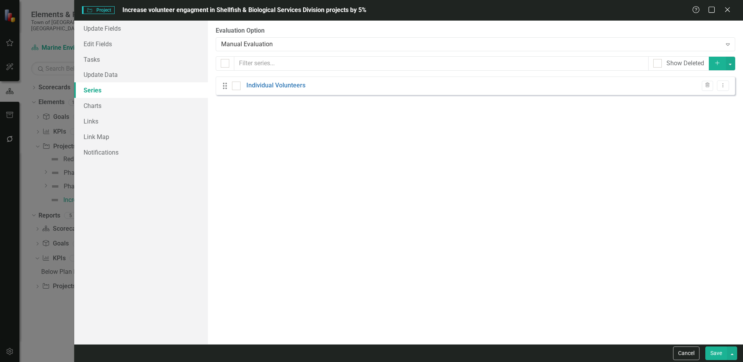
click at [715, 63] on icon "Add" at bounding box center [717, 62] width 7 height 5
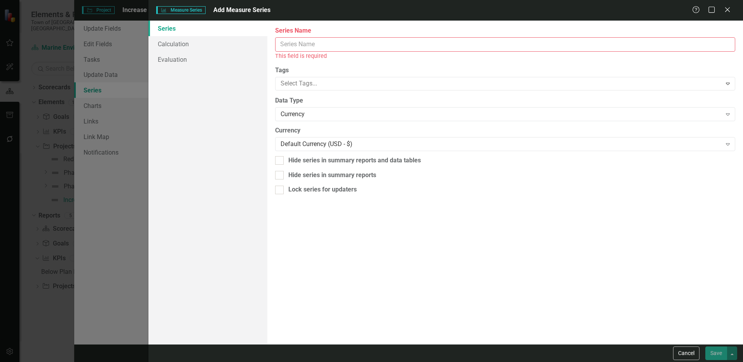
click at [316, 45] on input "Series Name" at bounding box center [505, 44] width 460 height 14
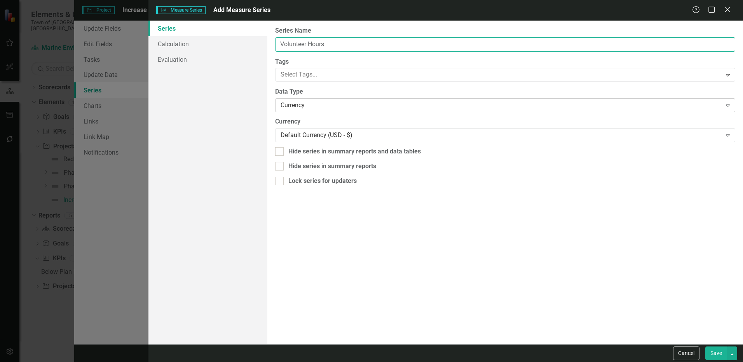
type input "Volunteer Hours"
click at [296, 102] on div "Currency" at bounding box center [501, 105] width 441 height 9
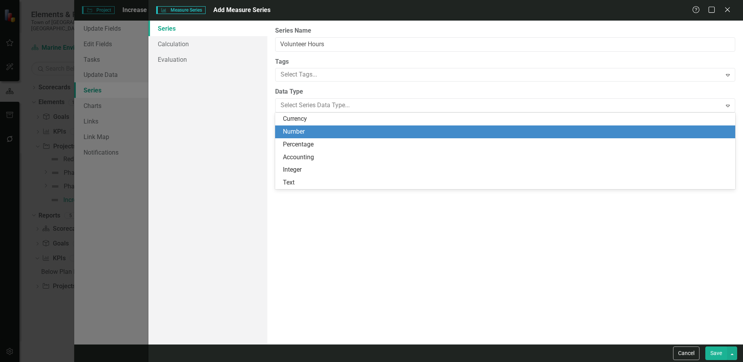
click at [295, 131] on div "Number" at bounding box center [507, 131] width 448 height 9
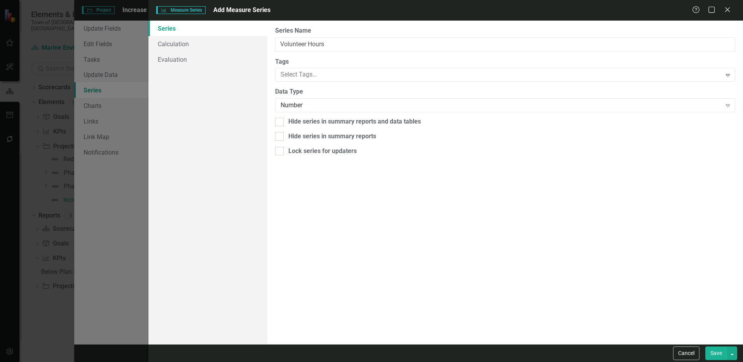
click at [715, 349] on button "Save" at bounding box center [716, 354] width 22 height 14
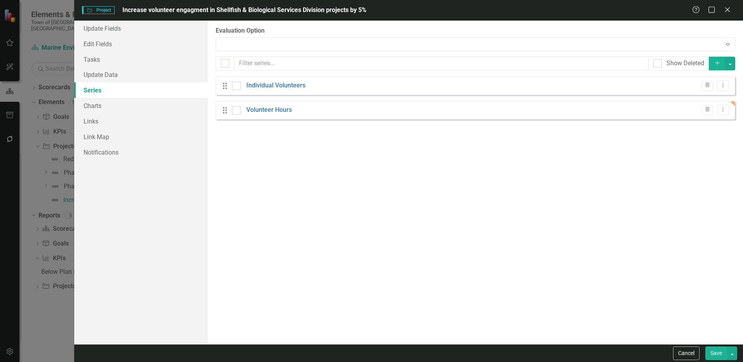
click at [712, 351] on button "Save" at bounding box center [716, 354] width 22 height 14
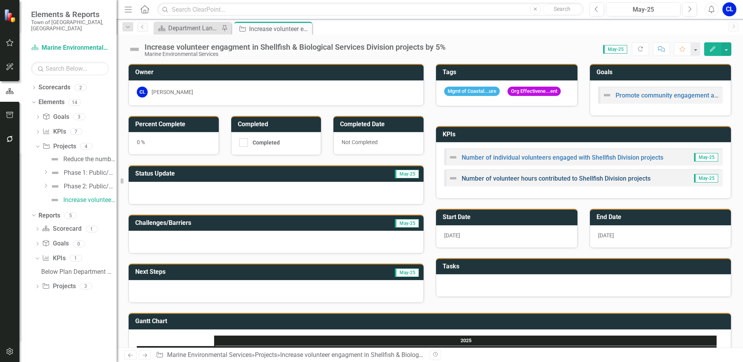
click at [541, 181] on link "Number of volunteer hours contributed to Shellfish Division projects" at bounding box center [556, 178] width 189 height 7
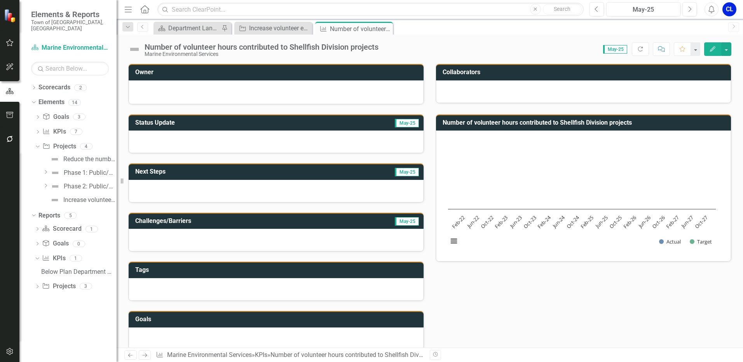
click at [714, 46] on icon "Edit" at bounding box center [712, 48] width 7 height 5
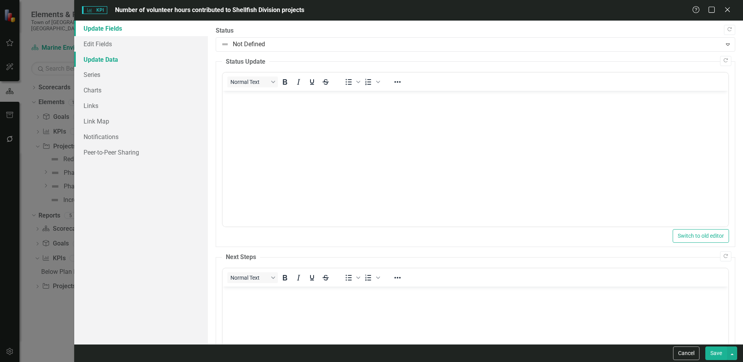
click at [113, 58] on link "Update Data" at bounding box center [141, 60] width 134 height 16
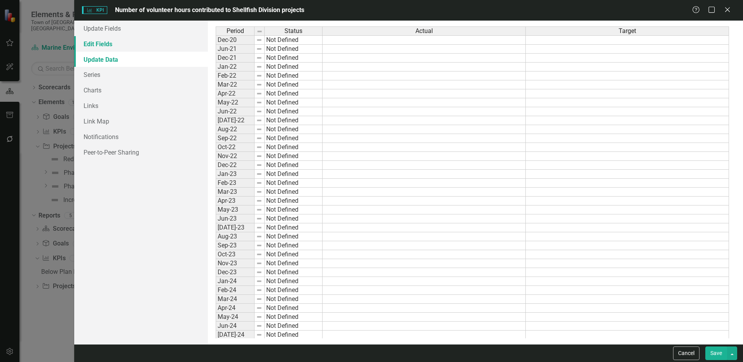
click at [111, 47] on link "Edit Fields" at bounding box center [141, 44] width 134 height 16
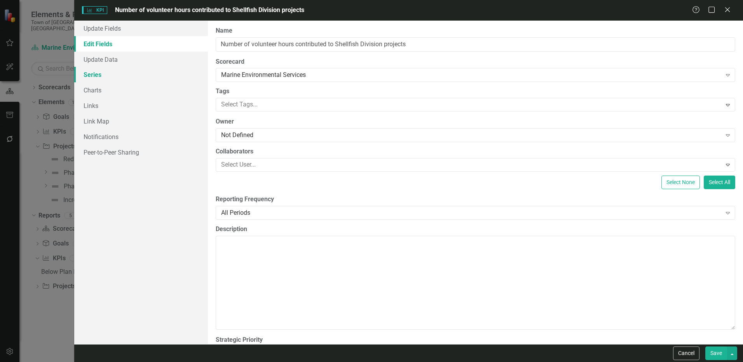
click at [109, 79] on link "Series" at bounding box center [141, 75] width 134 height 16
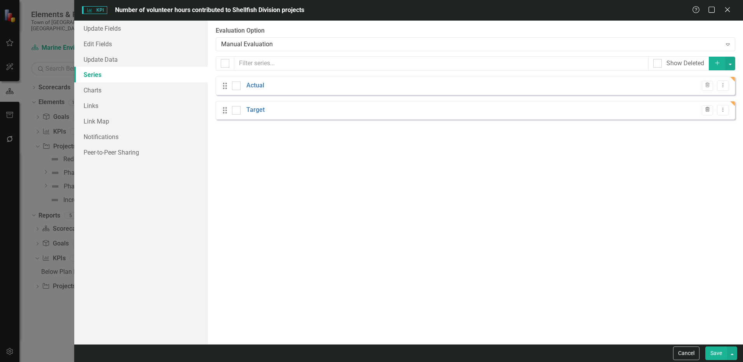
click at [709, 108] on icon "Trash" at bounding box center [707, 110] width 6 height 5
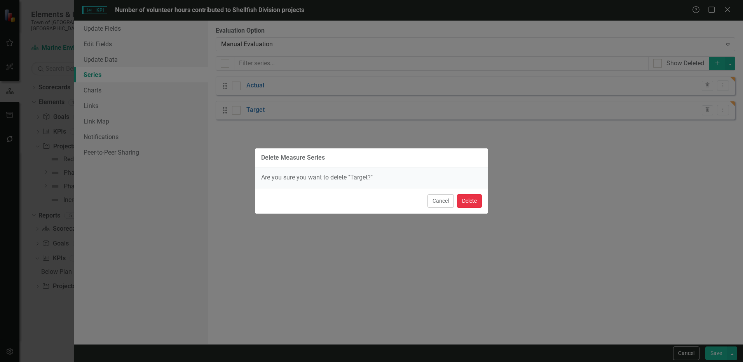
click at [461, 202] on button "Delete" at bounding box center [469, 201] width 25 height 14
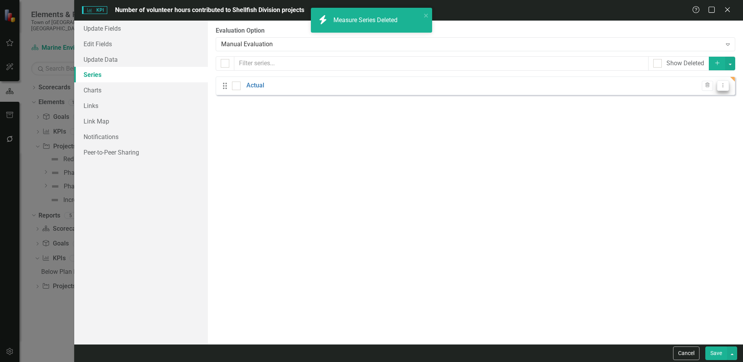
click at [721, 85] on icon "Dropdown Menu" at bounding box center [723, 85] width 7 height 5
click at [663, 99] on link "Edit Edit Measure Series" at bounding box center [684, 98] width 88 height 14
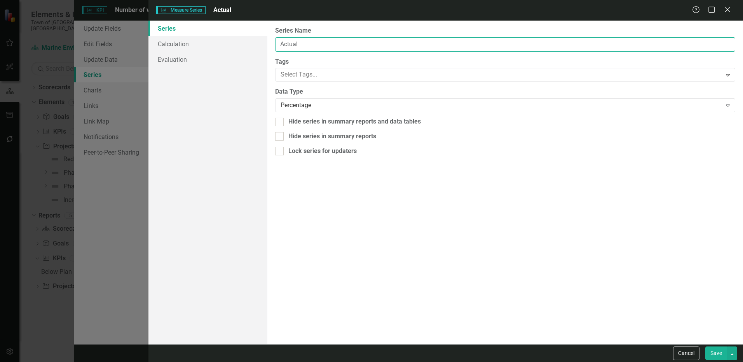
click at [301, 47] on input "Actual" at bounding box center [505, 44] width 460 height 14
drag, startPoint x: 313, startPoint y: 45, endPoint x: 272, endPoint y: 46, distance: 41.2
click at [272, 46] on div "From this page, you can edit the name, type, and visibility options of your ser…" at bounding box center [505, 183] width 476 height 324
click at [338, 49] on input "Actual" at bounding box center [505, 44] width 460 height 14
type input "A"
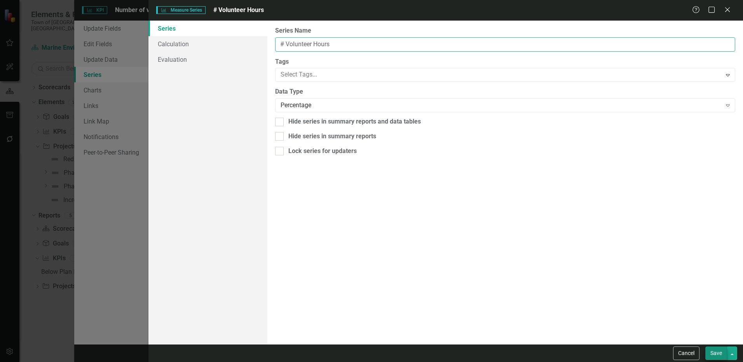
type input "# Volunteer Hours"
click at [713, 351] on button "Save" at bounding box center [716, 354] width 22 height 14
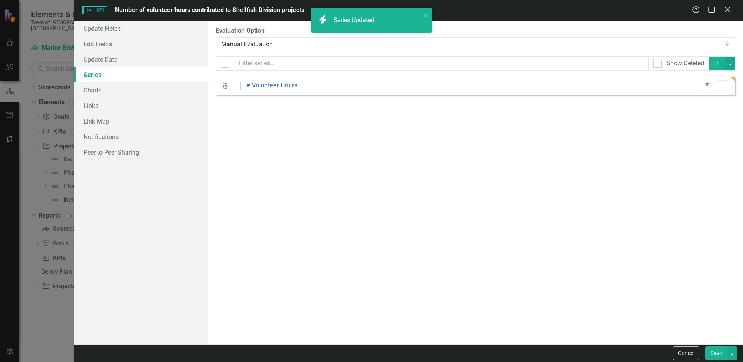
click at [713, 351] on button "Save" at bounding box center [716, 354] width 22 height 14
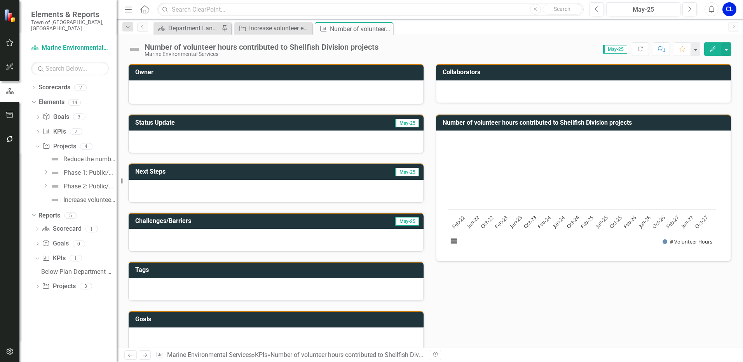
click at [712, 46] on icon "Edit" at bounding box center [712, 48] width 7 height 5
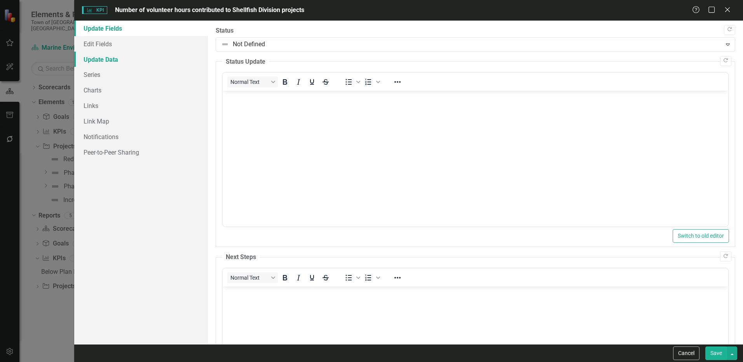
click at [94, 60] on link "Update Data" at bounding box center [141, 60] width 134 height 16
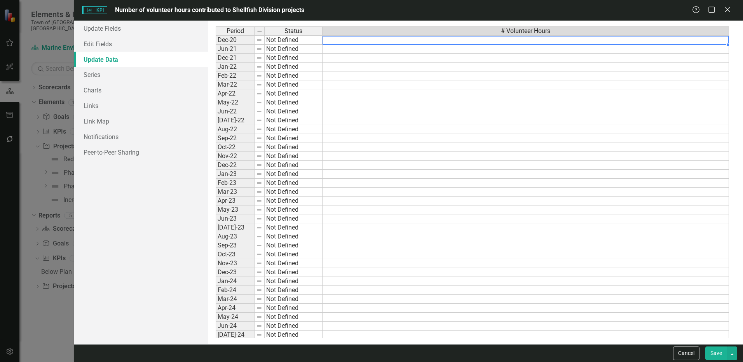
click at [340, 39] on td at bounding box center [526, 39] width 406 height 9
click at [336, 40] on td at bounding box center [526, 39] width 406 height 9
paste textarea "52.5"
type textarea "52.5"
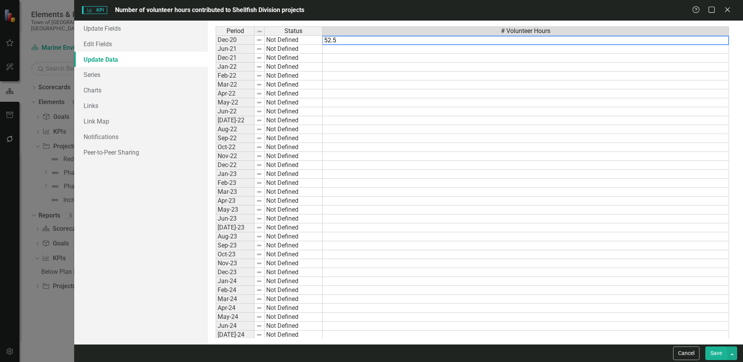
click at [358, 82] on td at bounding box center [526, 84] width 406 height 9
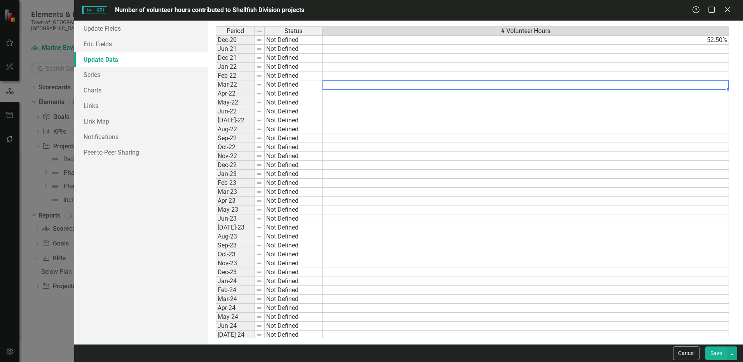
click at [389, 51] on td at bounding box center [526, 49] width 406 height 9
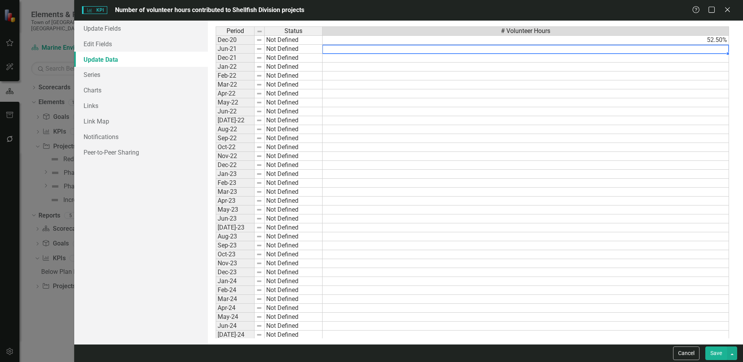
click at [387, 49] on td at bounding box center [526, 49] width 406 height 9
click at [387, 49] on textarea at bounding box center [525, 49] width 407 height 9
paste textarea "397"
type textarea "397"
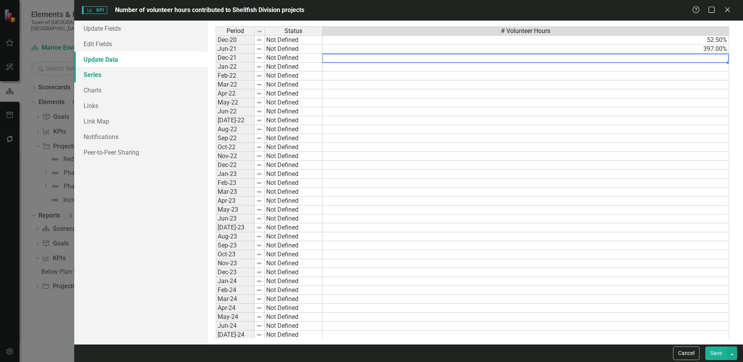
click at [110, 72] on link "Series" at bounding box center [141, 75] width 134 height 16
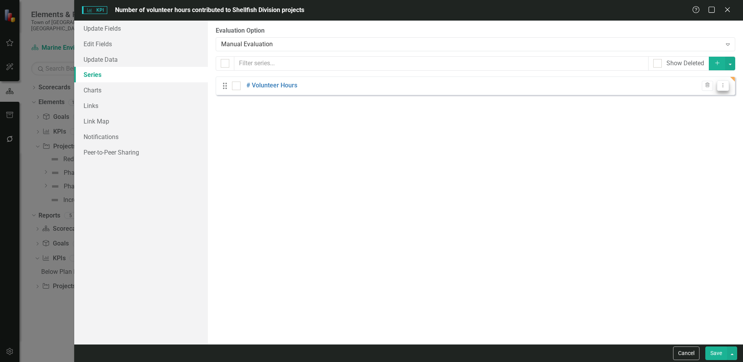
click at [720, 85] on icon "Dropdown Menu" at bounding box center [723, 85] width 7 height 5
click at [678, 99] on link "Edit Edit Measure Series" at bounding box center [684, 98] width 88 height 14
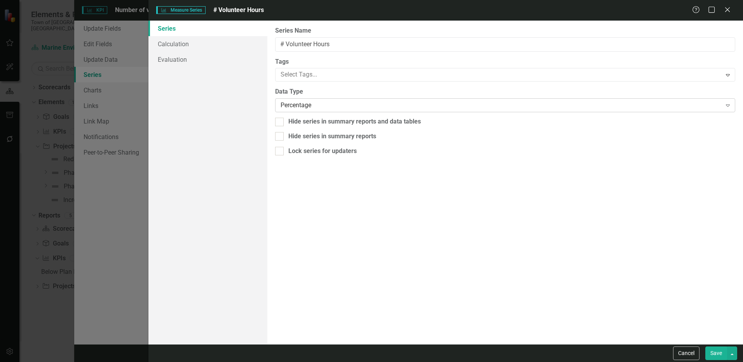
click at [311, 104] on div "Percentage" at bounding box center [501, 105] width 441 height 9
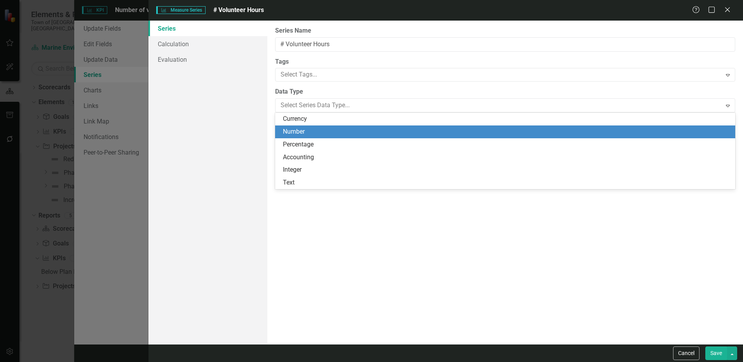
click at [303, 130] on div "Number" at bounding box center [507, 131] width 448 height 9
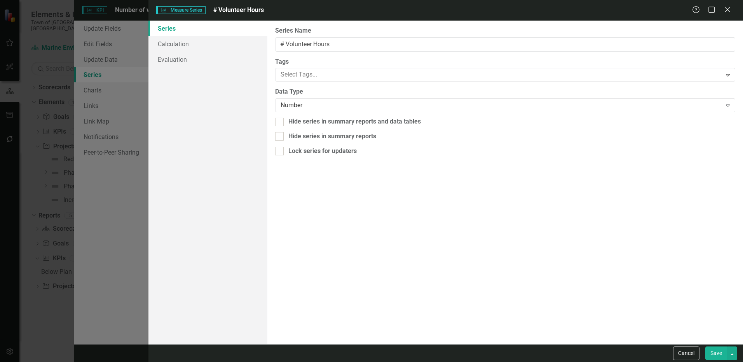
click at [712, 354] on button "Save" at bounding box center [716, 354] width 22 height 14
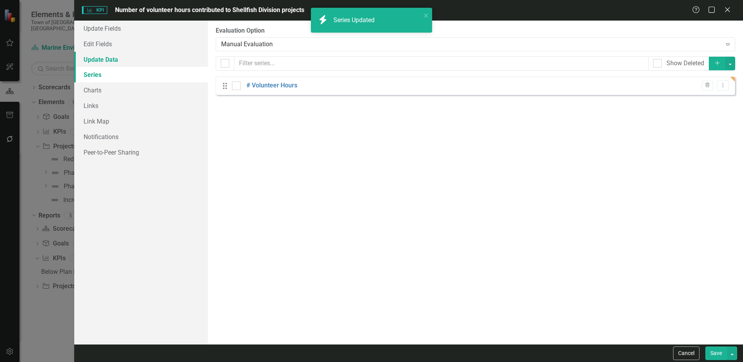
click at [98, 56] on link "Update Data" at bounding box center [141, 60] width 134 height 16
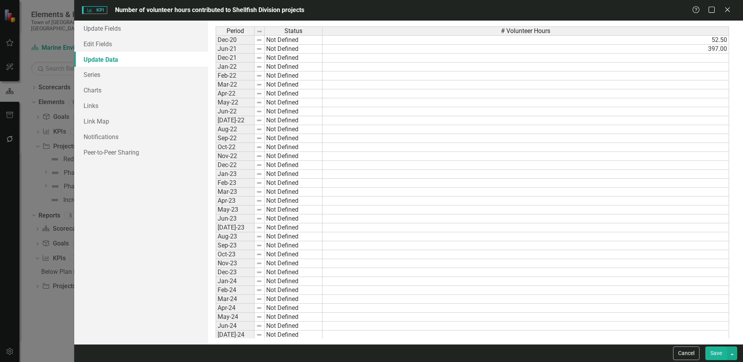
drag, startPoint x: 340, startPoint y: 56, endPoint x: 334, endPoint y: 65, distance: 10.9
click at [340, 56] on td at bounding box center [526, 58] width 406 height 9
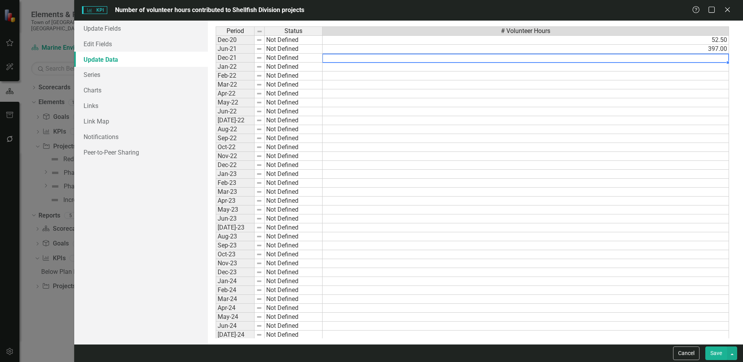
click at [334, 59] on td at bounding box center [526, 58] width 406 height 9
paste textarea "365"
type textarea "365"
click at [457, 167] on td at bounding box center [526, 165] width 406 height 9
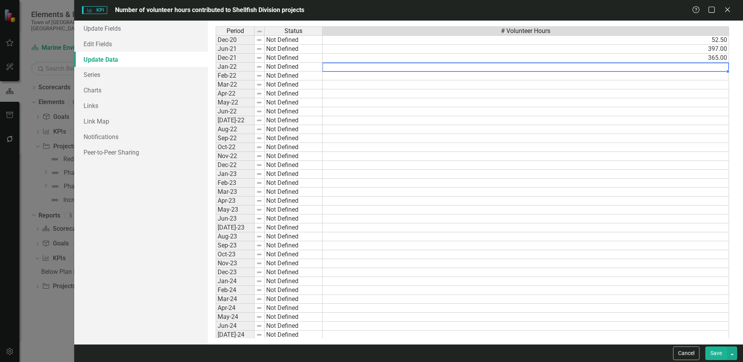
click at [329, 69] on td at bounding box center [526, 67] width 406 height 9
click at [339, 69] on td at bounding box center [526, 67] width 406 height 9
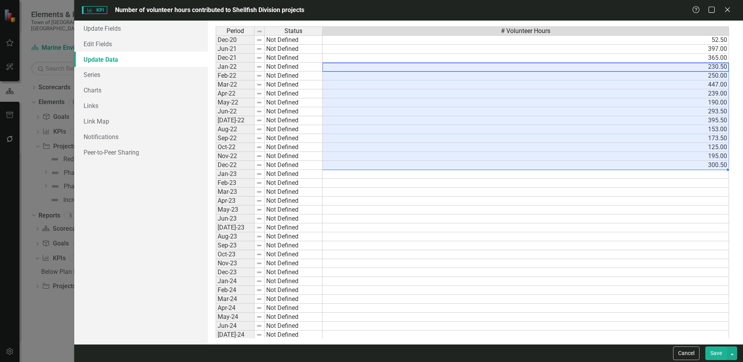
click at [335, 176] on td at bounding box center [526, 174] width 406 height 9
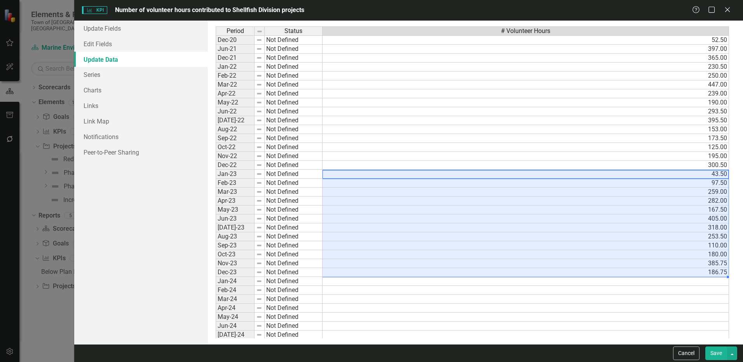
click at [329, 283] on td at bounding box center [526, 281] width 406 height 9
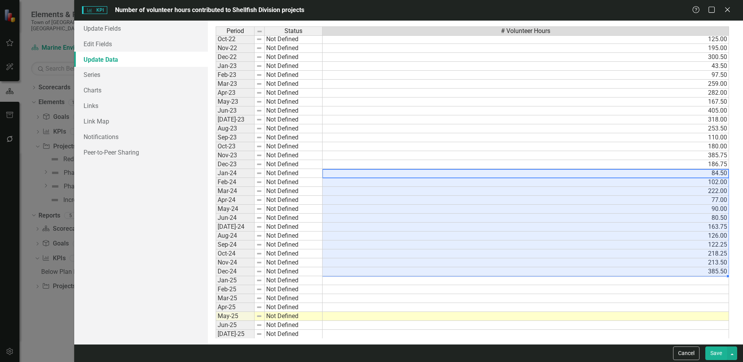
scroll to position [155, 0]
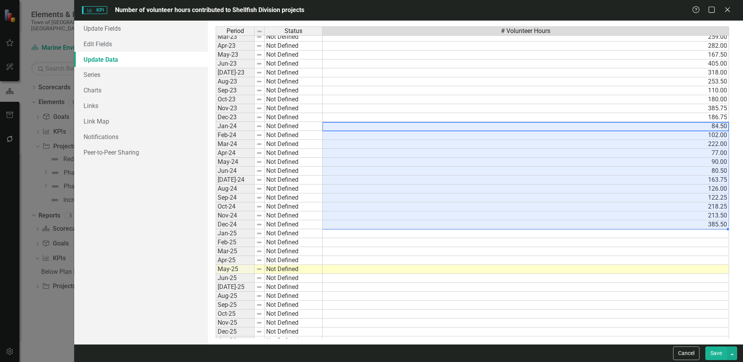
click at [216, 237] on div "Period Status # Volunteer Hours May-22 Not Defined 190.00 Jun-22 Not Defined 29…" at bounding box center [216, 162] width 0 height 457
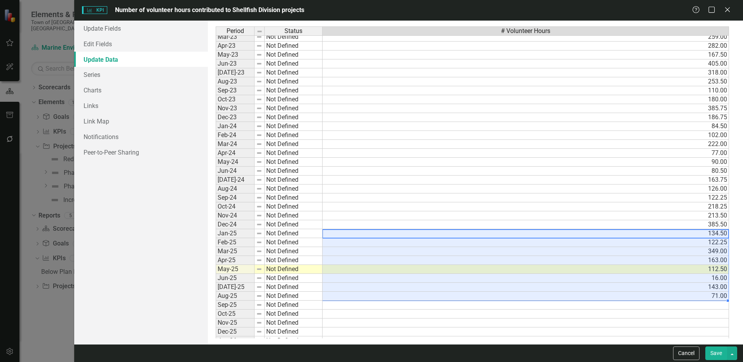
type textarea "134.5"
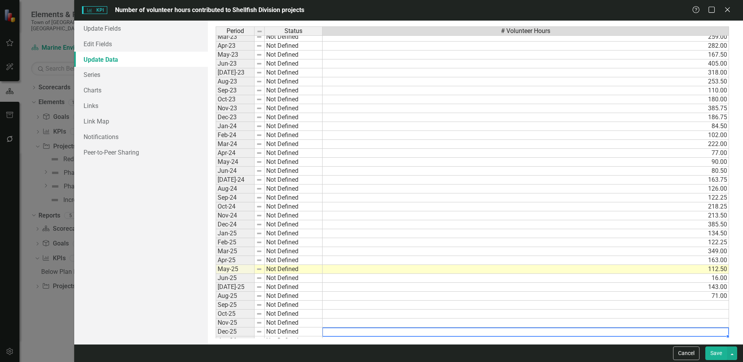
click at [602, 330] on td at bounding box center [526, 332] width 406 height 9
click at [619, 304] on td at bounding box center [526, 305] width 406 height 9
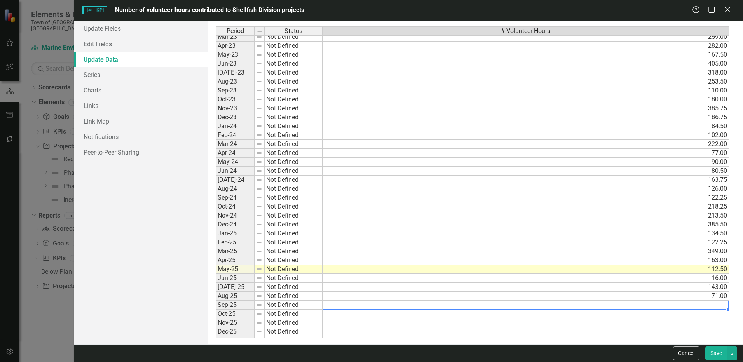
click at [708, 350] on button "Save" at bounding box center [716, 354] width 22 height 14
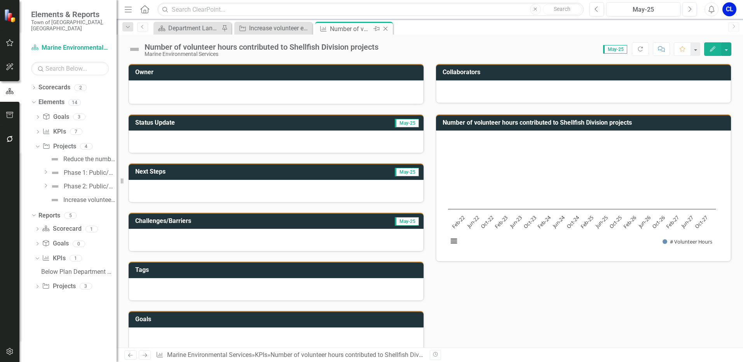
click at [387, 28] on icon "Close" at bounding box center [386, 29] width 8 height 6
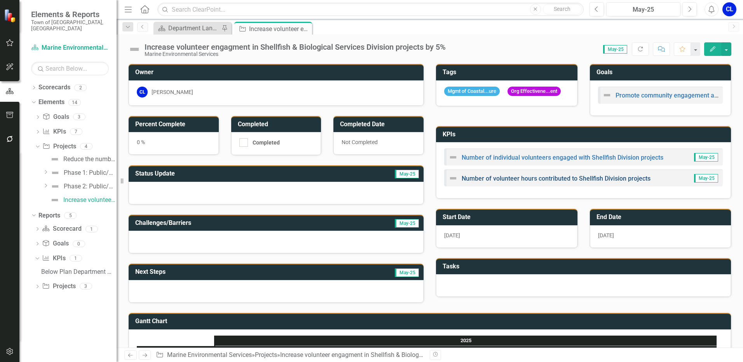
click at [534, 180] on link "Number of volunteer hours contributed to Shellfish Division projects" at bounding box center [556, 178] width 189 height 7
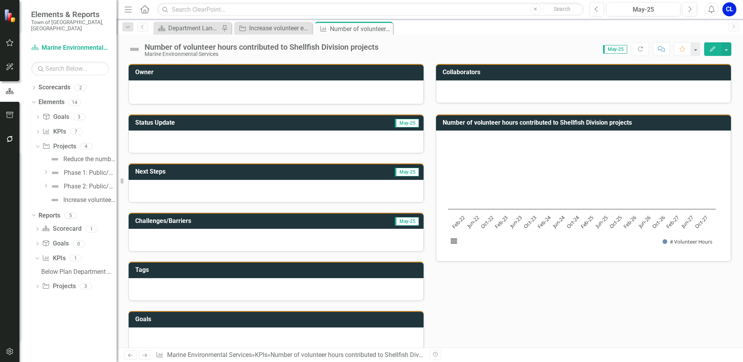
click at [542, 174] on rect "Interactive chart" at bounding box center [582, 195] width 276 height 117
click at [706, 51] on button "Edit" at bounding box center [712, 49] width 17 height 14
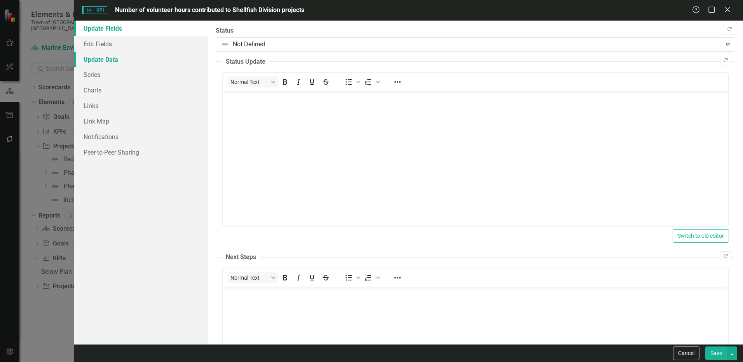
click at [101, 56] on link "Update Data" at bounding box center [141, 60] width 134 height 16
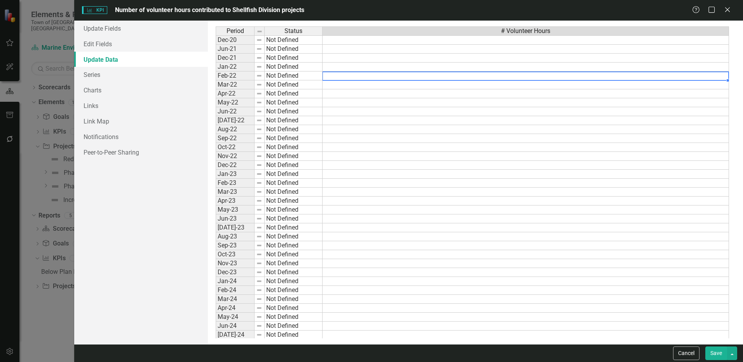
click at [635, 78] on td at bounding box center [526, 75] width 406 height 9
click at [720, 352] on button "Save" at bounding box center [716, 354] width 22 height 14
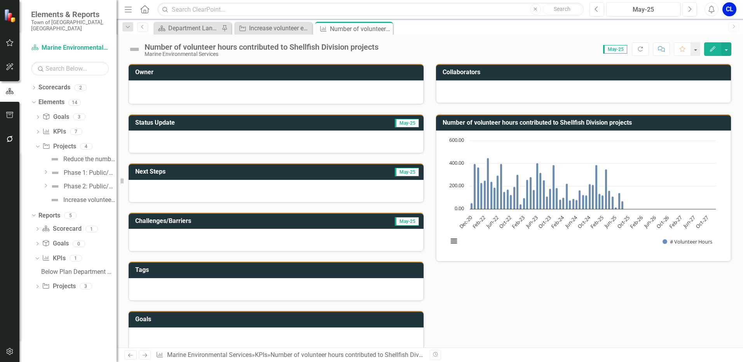
click at [674, 124] on h3 "Number of volunteer hours contributed to Shellfish Division projects" at bounding box center [585, 122] width 284 height 7
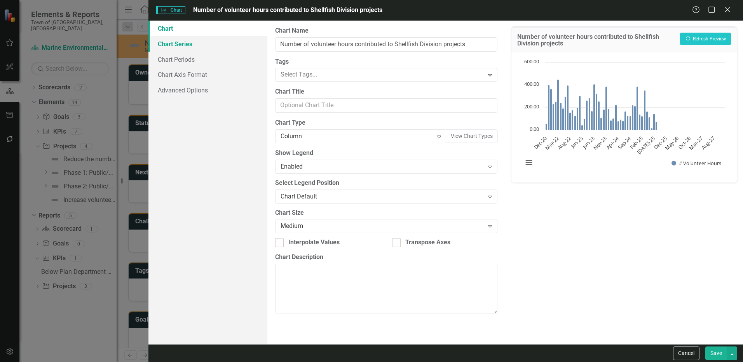
click at [180, 48] on link "Chart Series" at bounding box center [207, 44] width 119 height 16
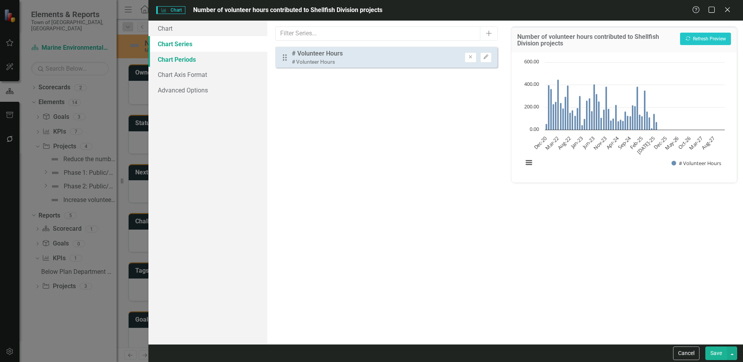
click at [181, 58] on link "Chart Periods" at bounding box center [207, 60] width 119 height 16
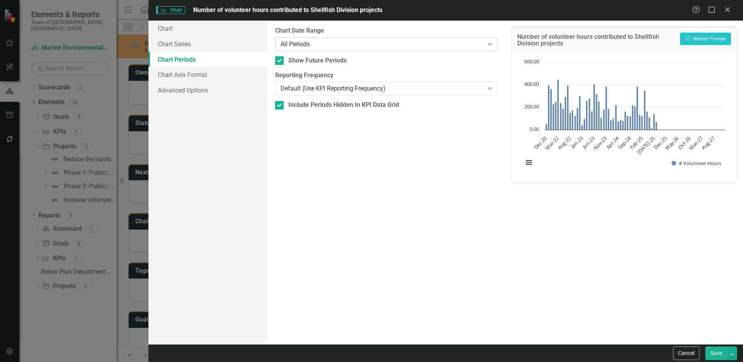
click at [303, 45] on div "All Periods" at bounding box center [382, 44] width 203 height 9
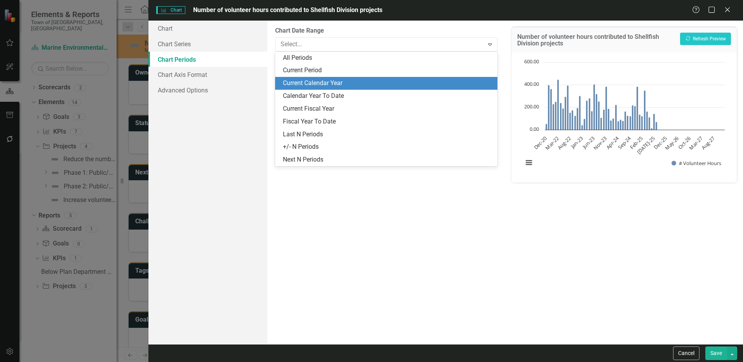
click at [324, 80] on div "Current Calendar Year" at bounding box center [388, 83] width 210 height 9
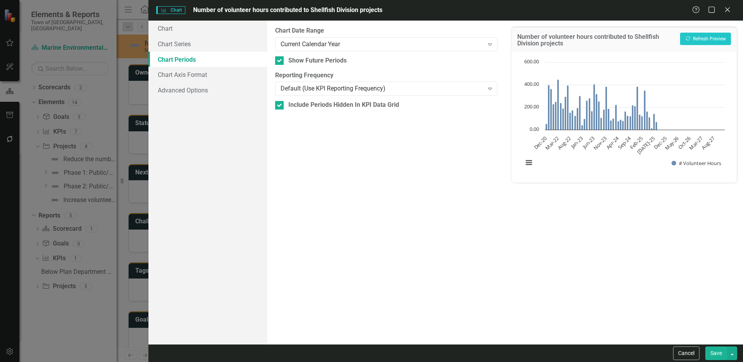
click at [716, 352] on button "Save" at bounding box center [716, 354] width 22 height 14
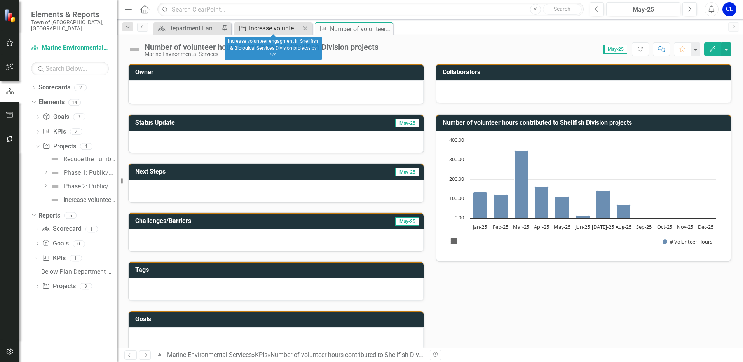
click at [274, 27] on div "Increase volunteer engagment in Shellfish & Biological Services Division projec…" at bounding box center [274, 28] width 51 height 10
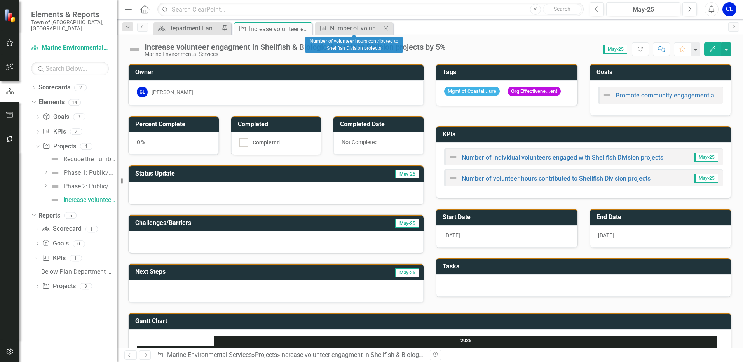
click at [386, 30] on icon "Close" at bounding box center [386, 28] width 8 height 6
click at [609, 237] on span "9/30/25" at bounding box center [606, 235] width 16 height 6
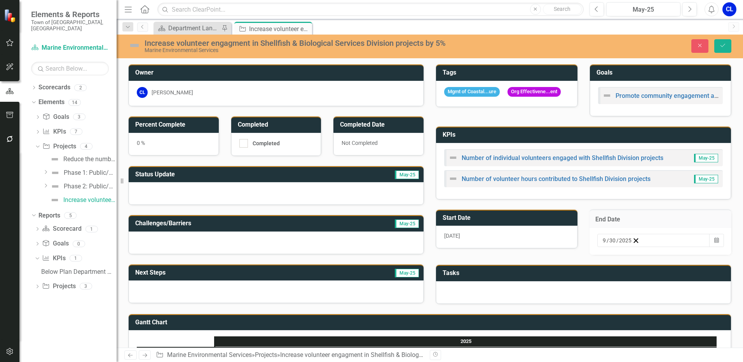
click at [622, 244] on input "2025" at bounding box center [626, 241] width 14 height 8
click at [699, 262] on button "›" at bounding box center [707, 255] width 17 height 17
click at [534, 262] on div "Tasks" at bounding box center [583, 279] width 307 height 49
click at [703, 47] on icon "Close" at bounding box center [699, 45] width 7 height 5
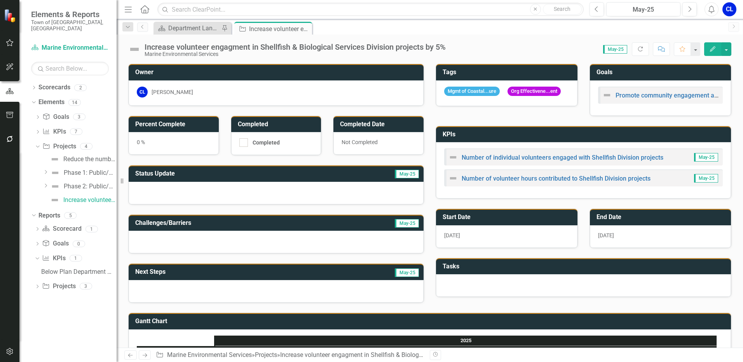
click at [652, 136] on h3 "KPIs" at bounding box center [585, 134] width 284 height 7
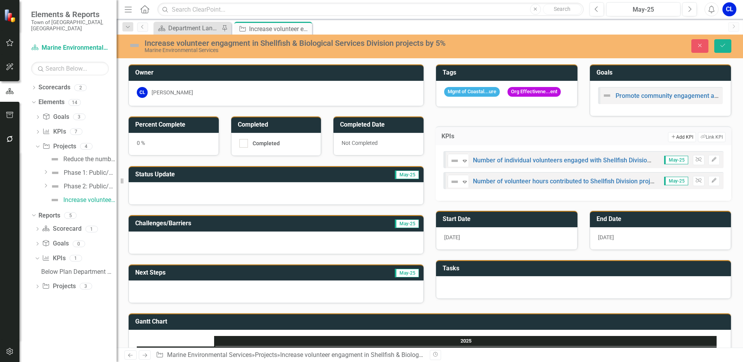
click at [672, 138] on button "Add Add KPI" at bounding box center [682, 137] width 28 height 10
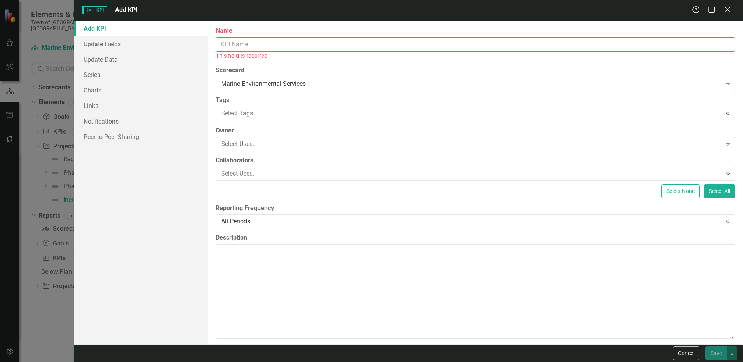
click at [252, 47] on input "Name" at bounding box center [476, 44] width 520 height 14
paste input "number of volunteer email calls sent each month"
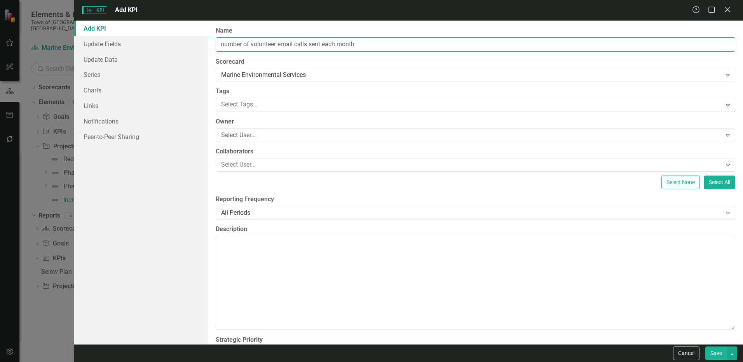
click at [225, 44] on input "number of volunteer email calls sent each month" at bounding box center [476, 44] width 520 height 14
drag, startPoint x: 324, startPoint y: 45, endPoint x: 418, endPoint y: 47, distance: 94.0
click at [418, 47] on input "Number of volunteer email calls sent each month" at bounding box center [476, 44] width 520 height 14
type input "Number of volunteer email calls sent"
click at [714, 352] on button "Save" at bounding box center [716, 354] width 22 height 14
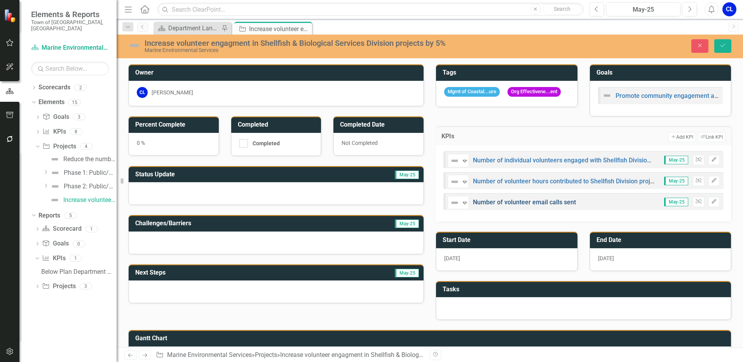
click at [557, 206] on link "Number of volunteer email calls sent" at bounding box center [524, 202] width 103 height 7
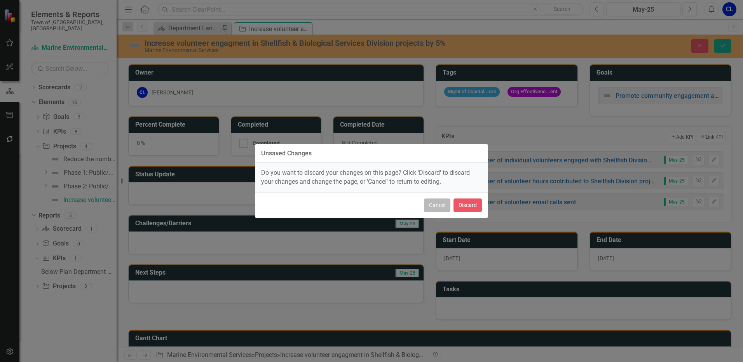
click at [443, 205] on button "Cancel" at bounding box center [437, 206] width 26 height 14
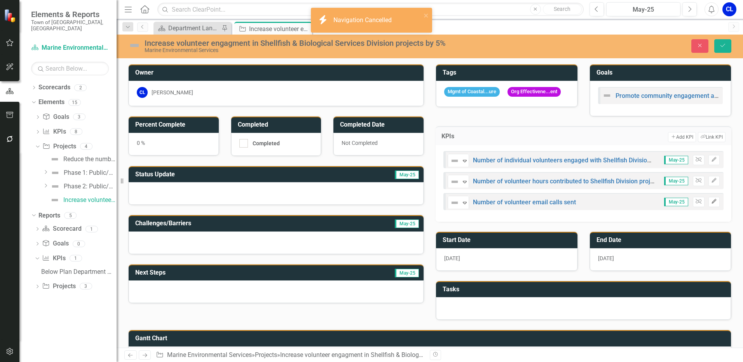
click at [712, 205] on button "Edit" at bounding box center [713, 202] width 11 height 10
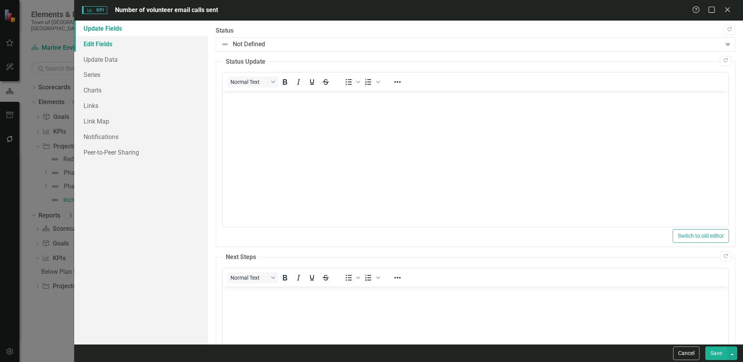
click at [112, 44] on link "Edit Fields" at bounding box center [141, 44] width 134 height 16
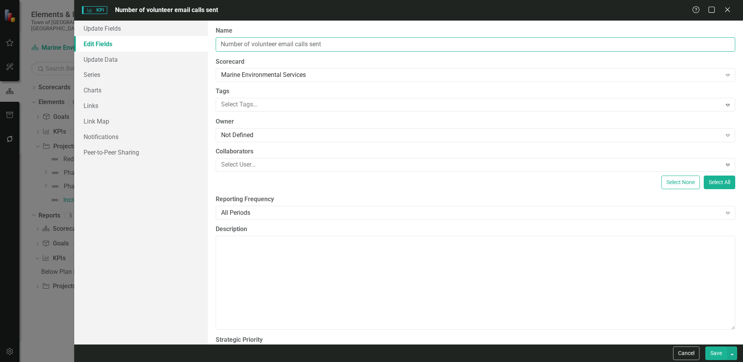
click at [345, 49] on input "Number of volunteer email calls sent" at bounding box center [476, 44] width 520 height 14
type input "Number of volunteer email calls sent by Shellfish Division"
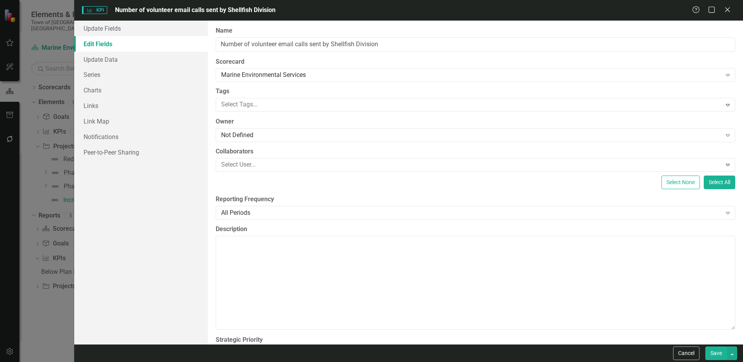
click at [711, 356] on button "Save" at bounding box center [716, 354] width 22 height 14
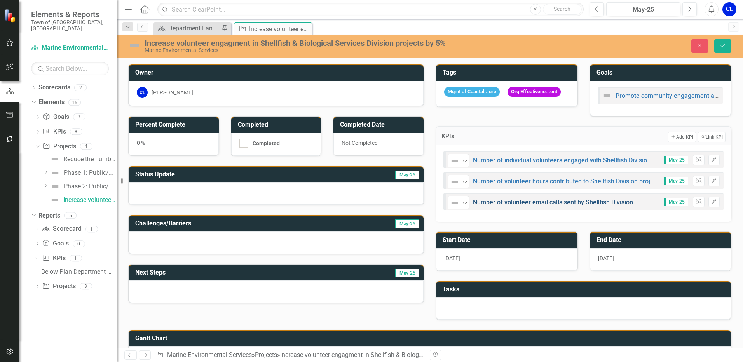
click at [560, 206] on link "Number of volunteer email calls sent by Shellfish Division" at bounding box center [553, 202] width 160 height 7
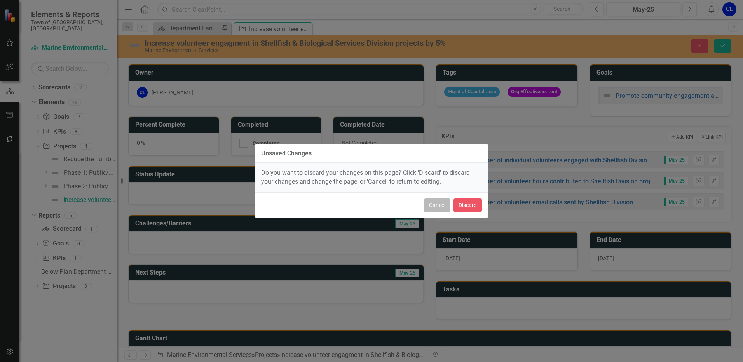
click at [434, 203] on button "Cancel" at bounding box center [437, 206] width 26 height 14
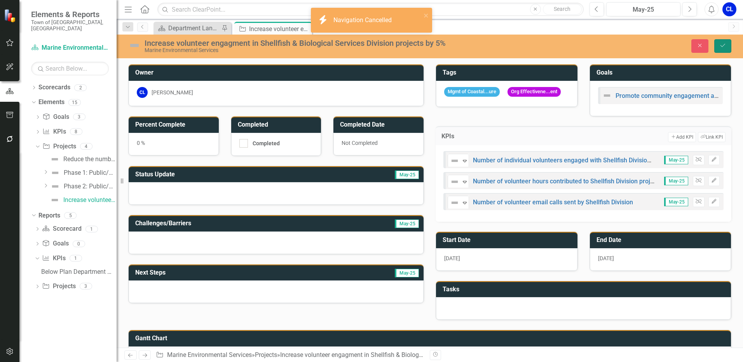
click at [719, 45] on icon "Save" at bounding box center [722, 45] width 7 height 5
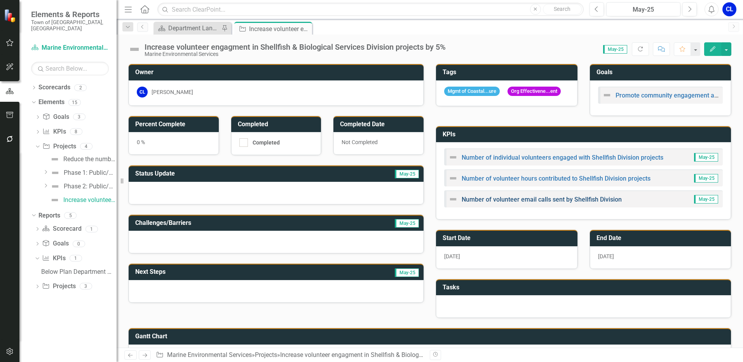
click at [602, 203] on link "Number of volunteer email calls sent by Shellfish Division" at bounding box center [542, 199] width 160 height 7
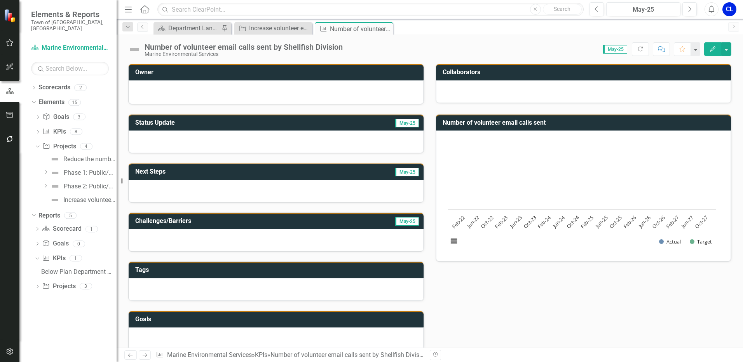
click at [709, 51] on button "Edit" at bounding box center [712, 49] width 17 height 14
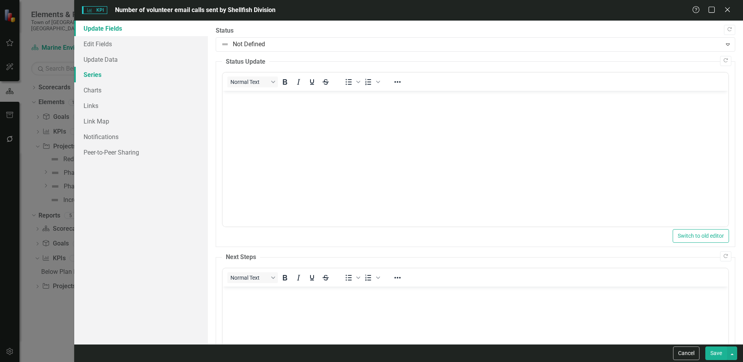
click at [101, 78] on link "Series" at bounding box center [141, 75] width 134 height 16
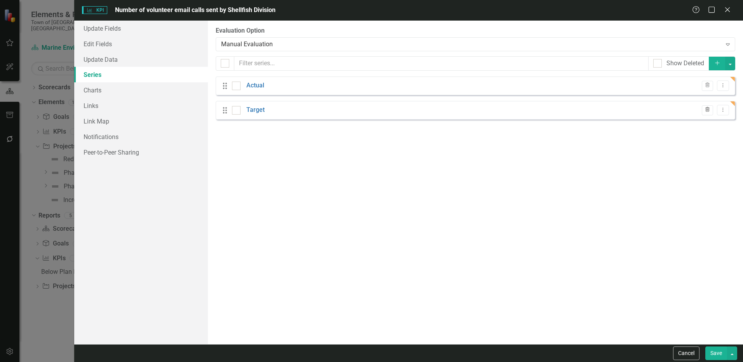
click at [709, 114] on button "Trash" at bounding box center [707, 110] width 11 height 10
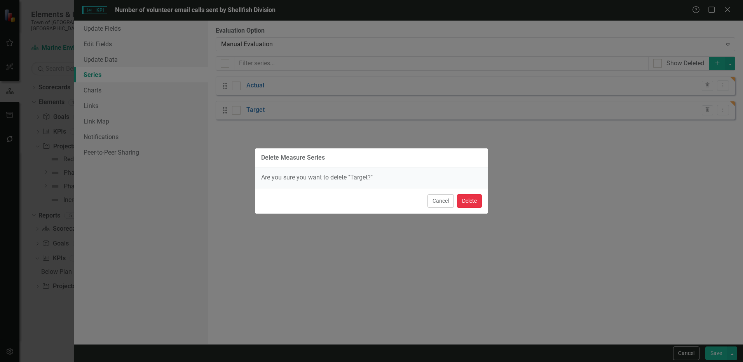
click at [474, 197] on button "Delete" at bounding box center [469, 201] width 25 height 14
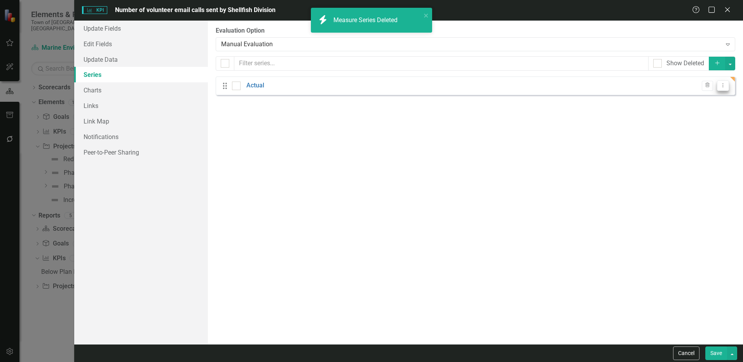
click at [720, 86] on icon "Dropdown Menu" at bounding box center [723, 85] width 7 height 5
click at [699, 101] on link "Edit Edit Measure Series" at bounding box center [684, 98] width 88 height 14
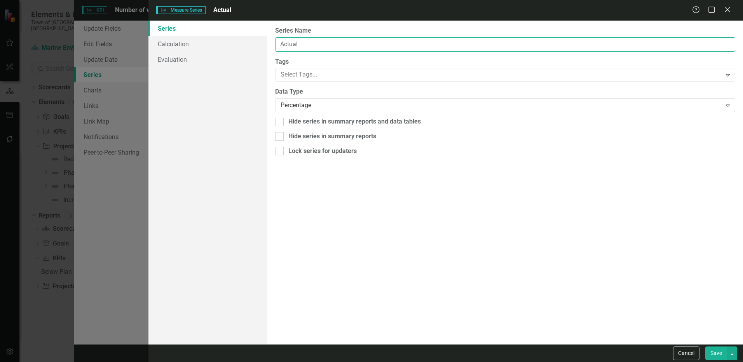
click at [320, 44] on input "Actual" at bounding box center [505, 44] width 460 height 14
drag, startPoint x: 320, startPoint y: 44, endPoint x: 259, endPoint y: 44, distance: 61.4
click at [259, 44] on div "Series Calculation Evaluation From this page, you can edit the name, type, and …" at bounding box center [445, 183] width 595 height 324
click at [304, 47] on input "Actual" at bounding box center [505, 44] width 460 height 14
drag, startPoint x: 308, startPoint y: 45, endPoint x: 264, endPoint y: 42, distance: 43.6
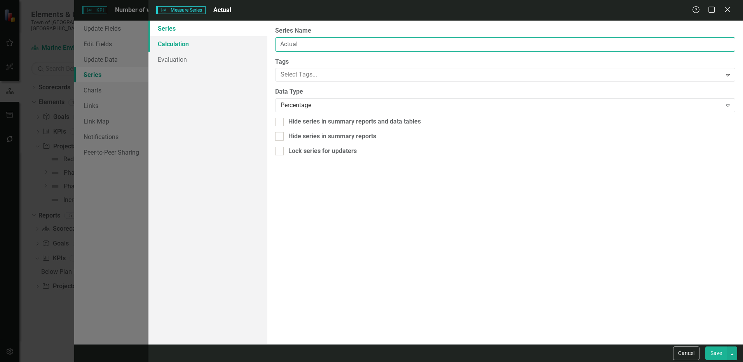
click at [264, 42] on div "Series Calculation Evaluation From this page, you can edit the name, type, and …" at bounding box center [445, 183] width 595 height 324
paste input "# Volunteer email calls"
type input "# Volunteer email calls"
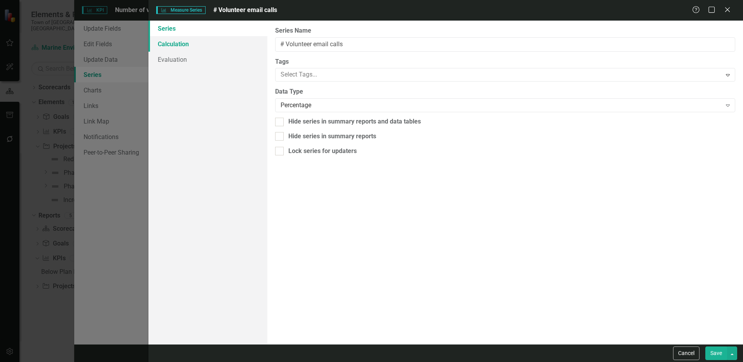
click at [200, 44] on link "Calculation" at bounding box center [207, 44] width 119 height 16
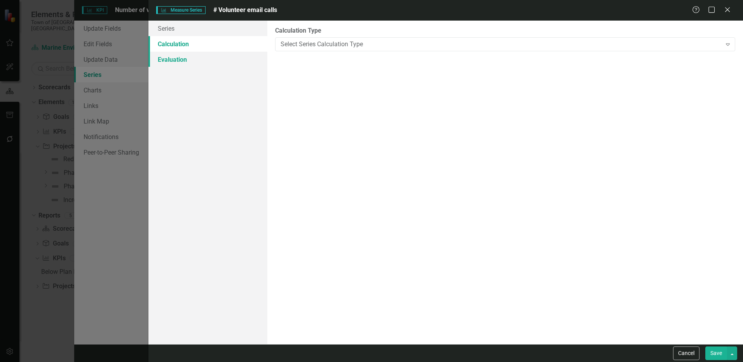
click at [180, 56] on link "Evaluation" at bounding box center [207, 60] width 119 height 16
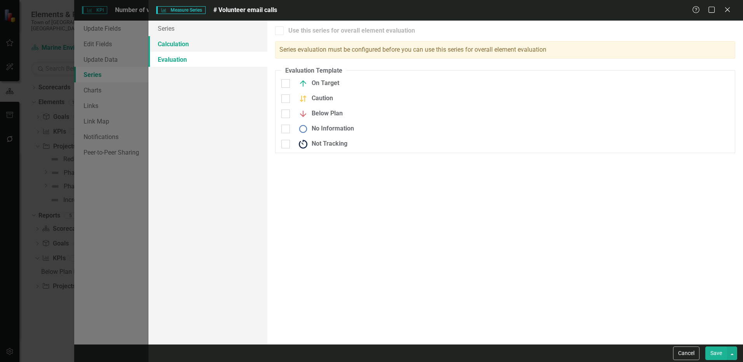
click at [183, 41] on link "Calculation" at bounding box center [207, 44] width 119 height 16
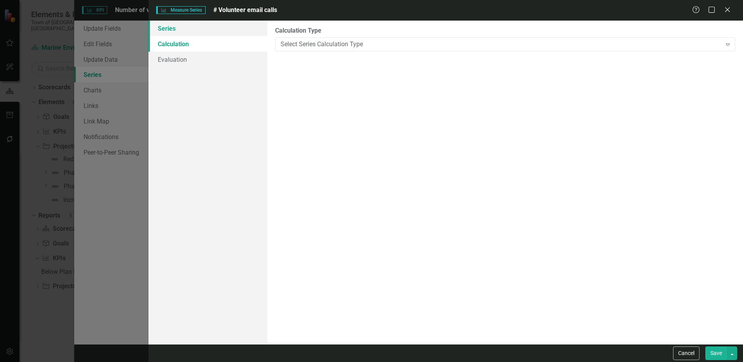
click at [185, 29] on link "Series" at bounding box center [207, 29] width 119 height 16
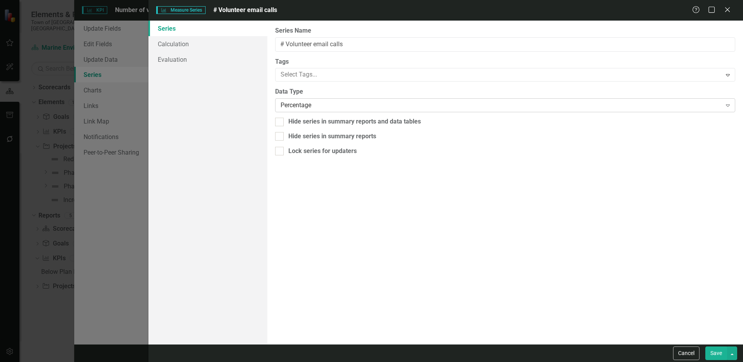
click at [321, 100] on div "Percentage Expand" at bounding box center [505, 105] width 460 height 14
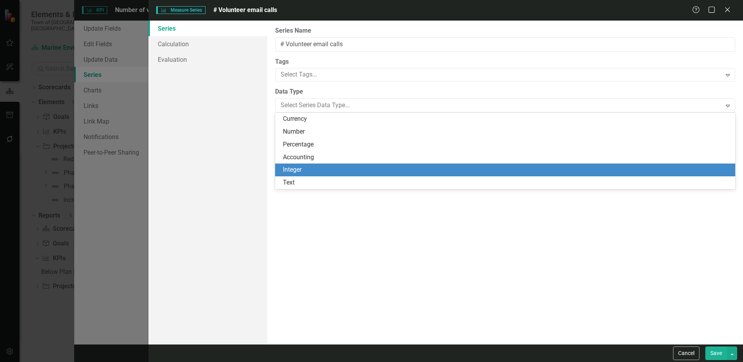
click at [312, 167] on div "Integer" at bounding box center [507, 170] width 448 height 9
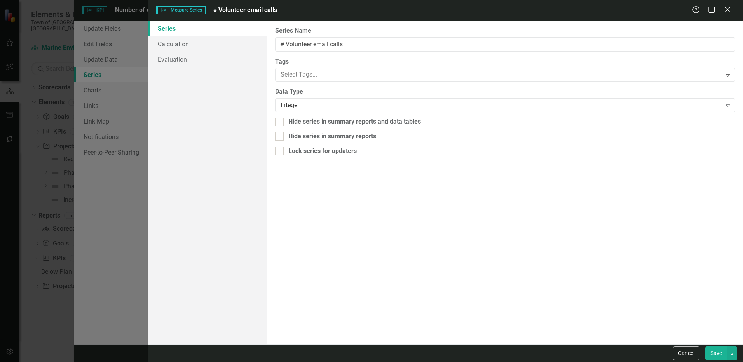
click at [335, 239] on div "From this page, you can edit the name, type, and visibility options of your ser…" at bounding box center [505, 183] width 476 height 324
click at [715, 356] on button "Save" at bounding box center [716, 354] width 22 height 14
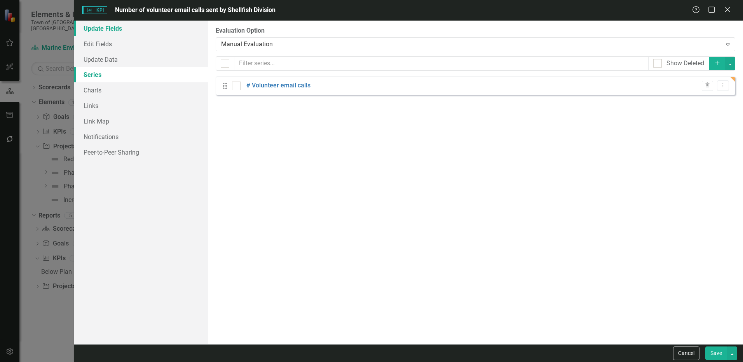
click at [106, 28] on link "Update Fields" at bounding box center [141, 29] width 134 height 16
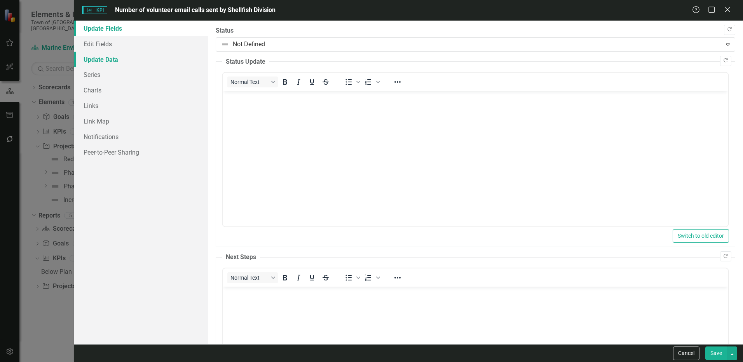
click at [108, 62] on link "Update Data" at bounding box center [141, 60] width 134 height 16
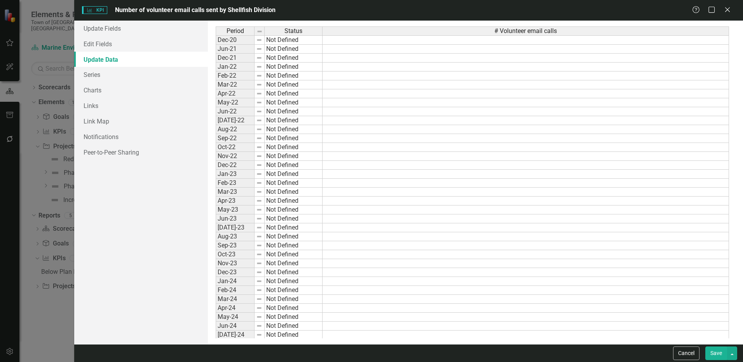
click at [717, 353] on button "Save" at bounding box center [716, 354] width 22 height 14
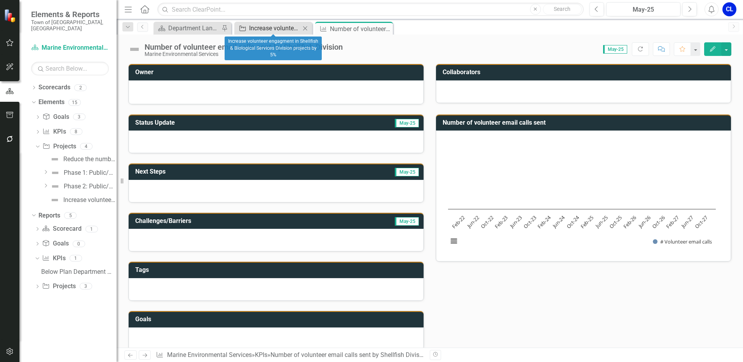
click at [259, 25] on div "Increase volunteer engagment in Shellfish & Biological Services Division projec…" at bounding box center [274, 28] width 51 height 10
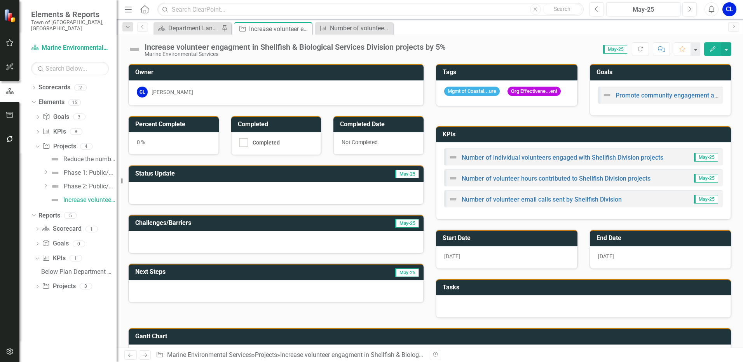
click at [570, 138] on h3 "KPIs" at bounding box center [585, 134] width 284 height 7
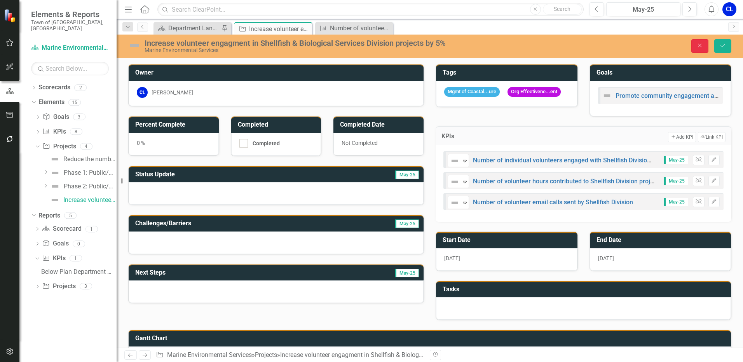
click at [695, 47] on button "Close" at bounding box center [699, 46] width 17 height 14
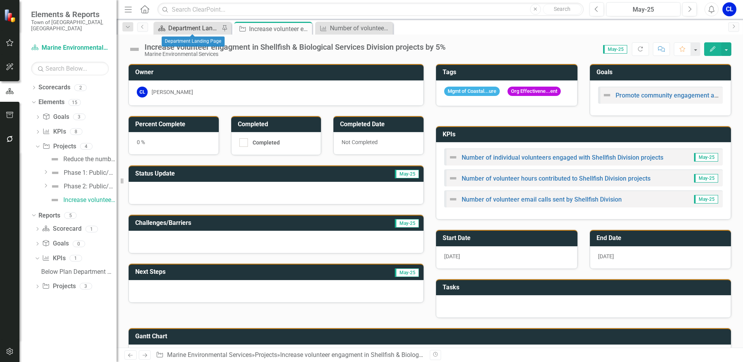
click at [187, 30] on div "Department Landing Page" at bounding box center [193, 28] width 51 height 10
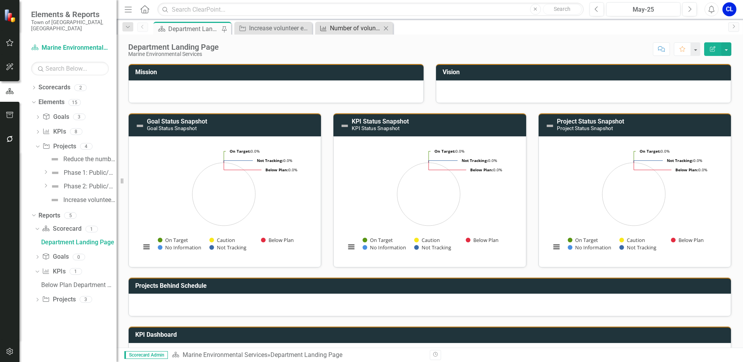
click at [356, 28] on div "Number of volunteer email calls sent by Shellfish Division" at bounding box center [355, 28] width 51 height 10
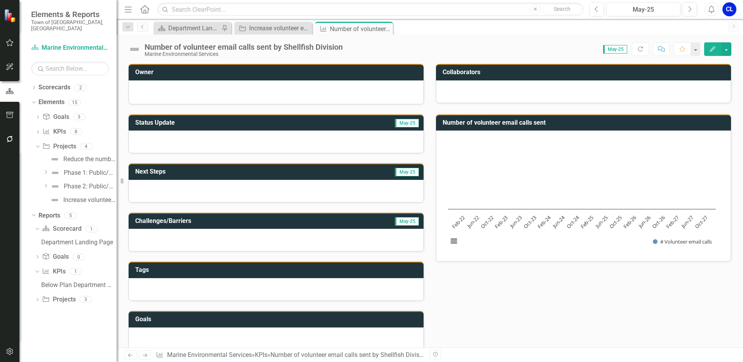
click at [708, 54] on button "Edit" at bounding box center [712, 49] width 17 height 14
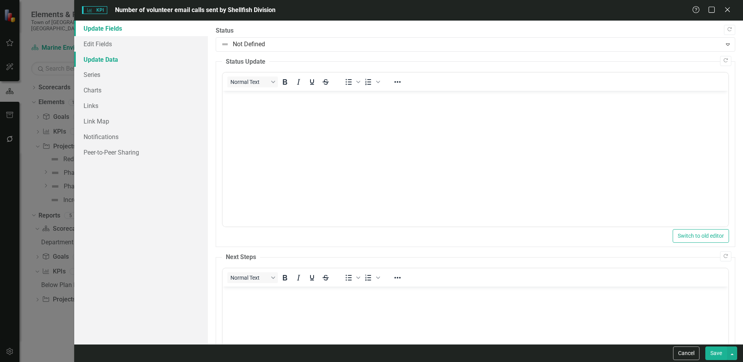
click at [108, 63] on link "Update Data" at bounding box center [141, 60] width 134 height 16
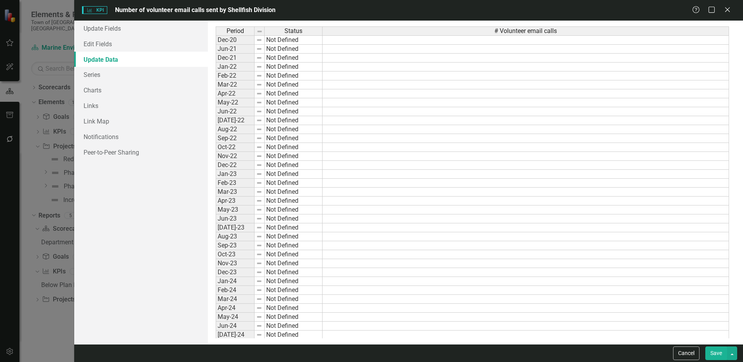
click at [343, 45] on td at bounding box center [526, 49] width 406 height 9
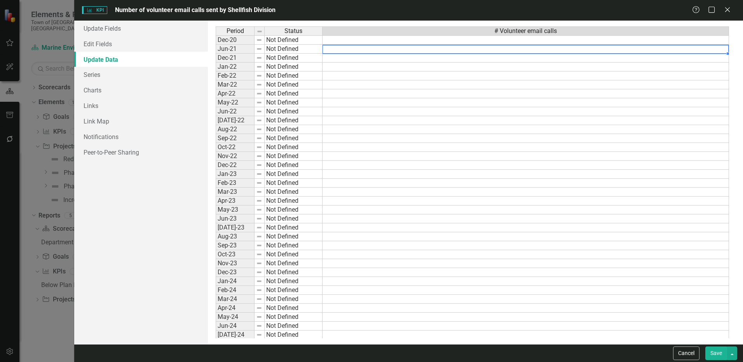
click at [340, 40] on td at bounding box center [526, 39] width 406 height 9
type textarea "2"
click at [341, 52] on td at bounding box center [526, 49] width 406 height 9
click at [366, 58] on td at bounding box center [526, 58] width 406 height 9
click at [363, 45] on td at bounding box center [526, 49] width 406 height 9
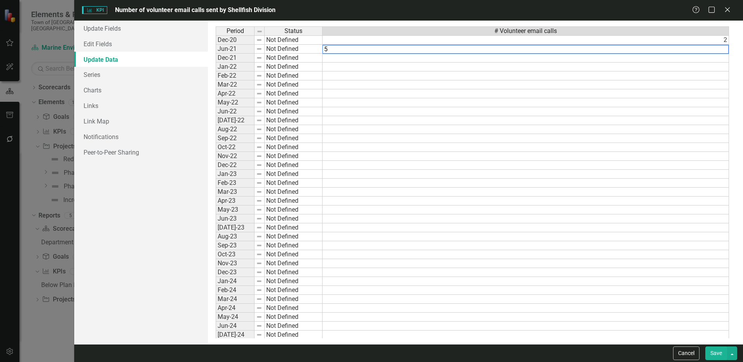
type textarea "5"
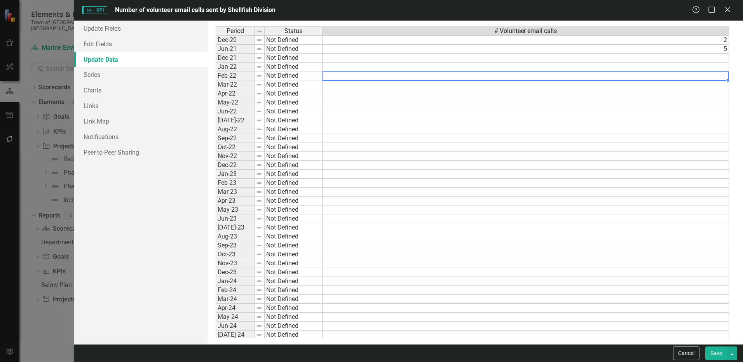
click at [357, 78] on td at bounding box center [526, 75] width 406 height 9
click at [356, 54] on td at bounding box center [526, 58] width 406 height 9
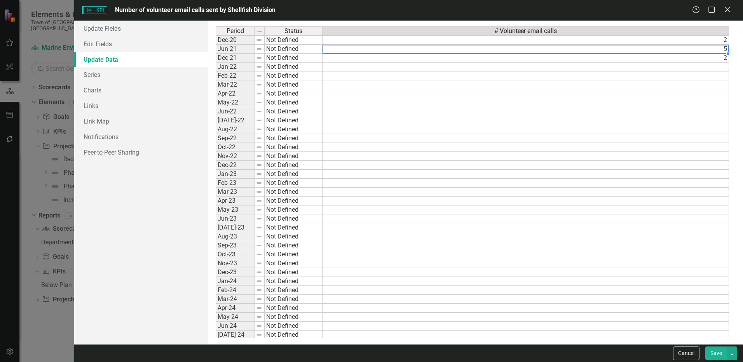
click at [388, 61] on td "2" at bounding box center [526, 58] width 406 height 9
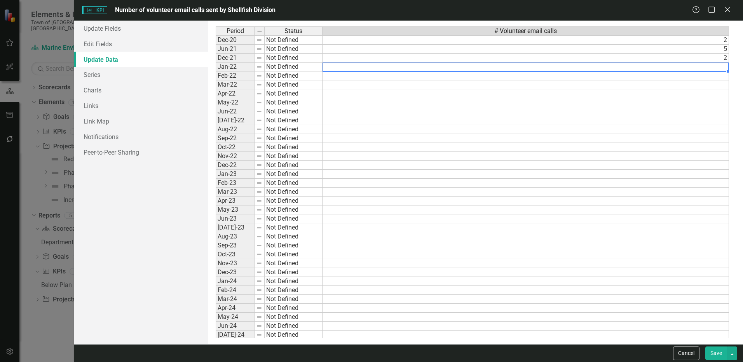
click at [359, 68] on td at bounding box center [526, 67] width 406 height 9
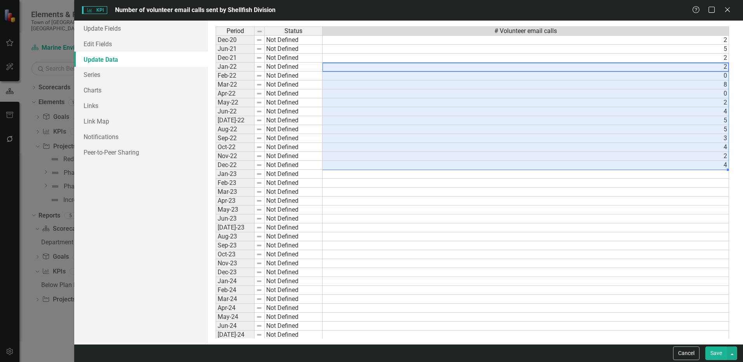
click at [335, 176] on td at bounding box center [526, 174] width 406 height 9
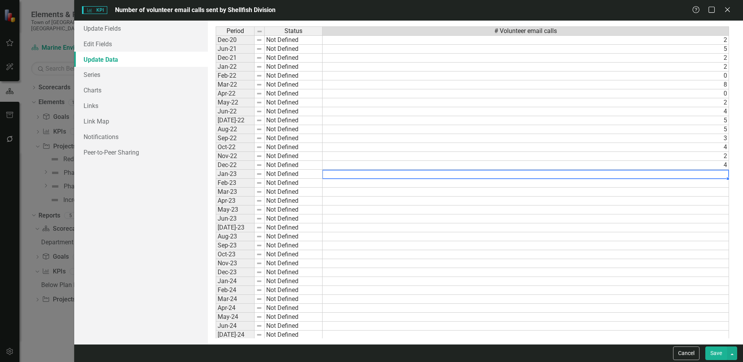
click at [338, 175] on td at bounding box center [526, 174] width 406 height 9
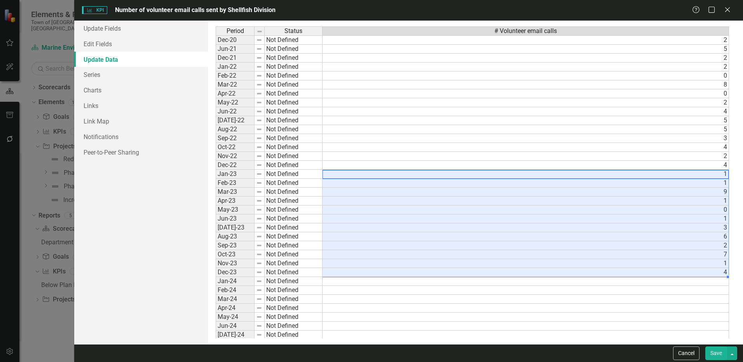
click at [373, 281] on td at bounding box center [526, 281] width 406 height 9
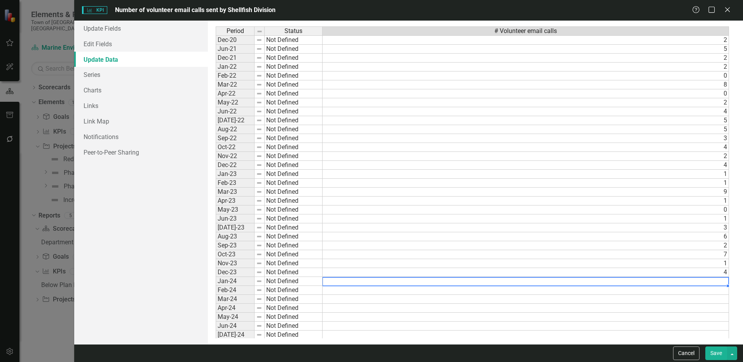
click at [343, 281] on td at bounding box center [526, 281] width 406 height 9
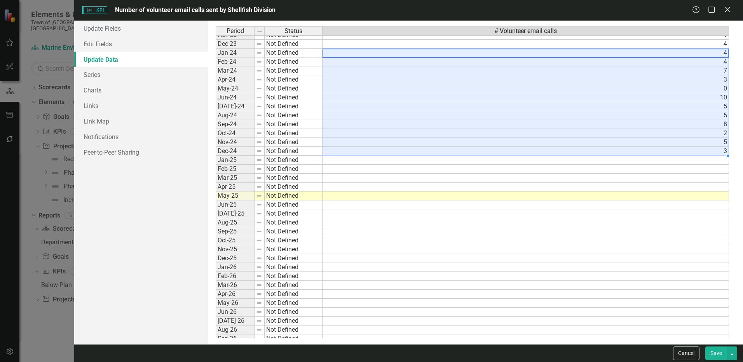
scroll to position [233, 0]
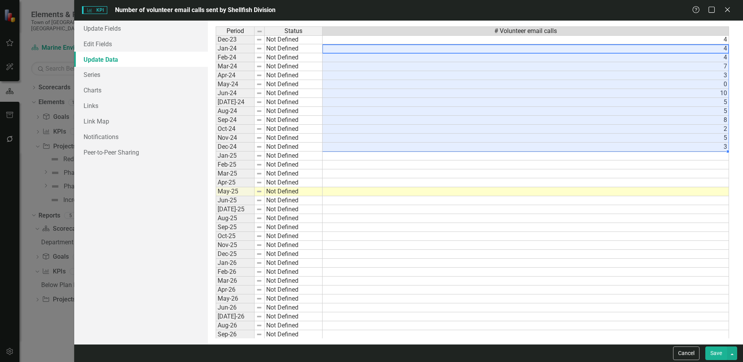
click at [216, 160] on div "Period Status # Volunteer email calls Jan-23 Not Defined 1 Feb-23 Not Defined 1…" at bounding box center [216, 177] width 0 height 501
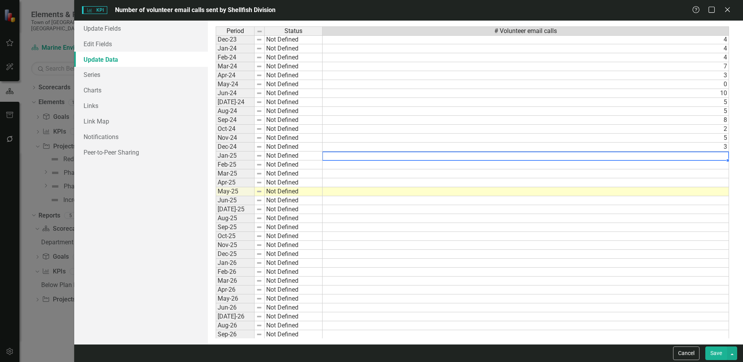
type textarea "1"
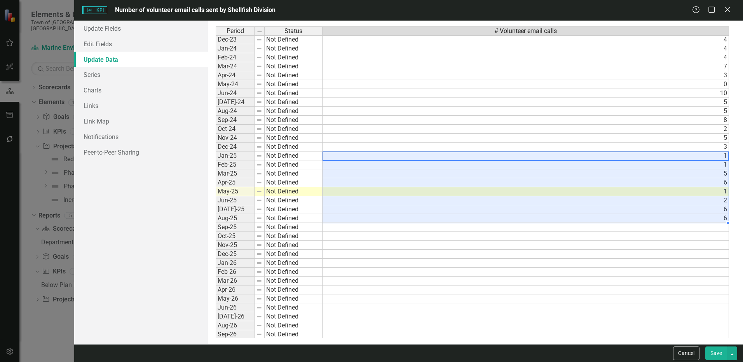
click at [382, 244] on td at bounding box center [526, 245] width 406 height 9
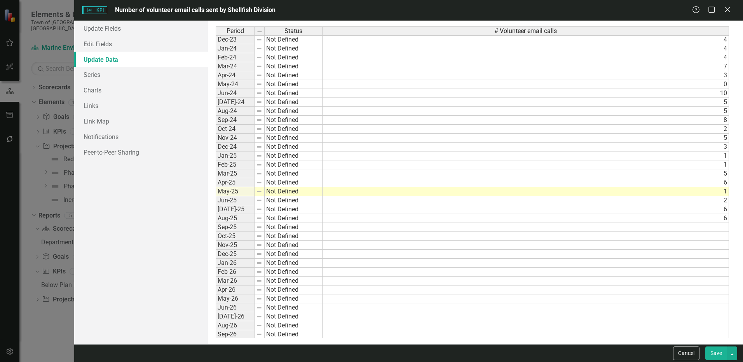
click at [718, 354] on button "Save" at bounding box center [716, 354] width 22 height 14
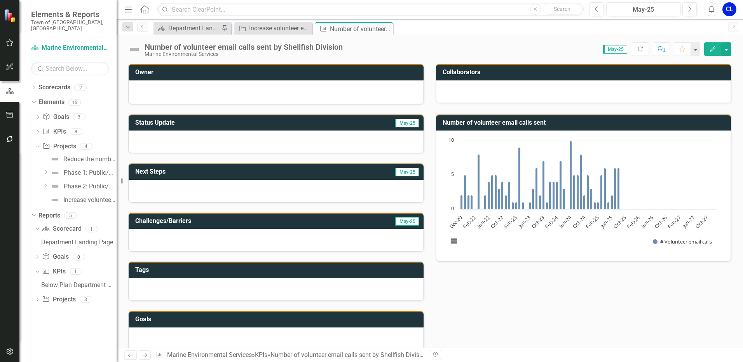
click at [675, 122] on h3 "Number of volunteer email calls sent" at bounding box center [585, 122] width 284 height 7
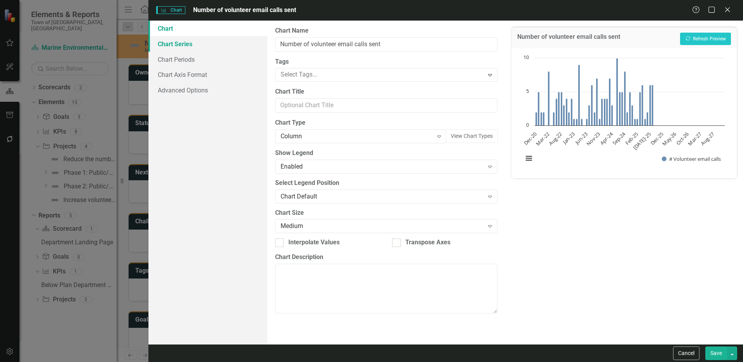
click at [167, 45] on link "Chart Series" at bounding box center [207, 44] width 119 height 16
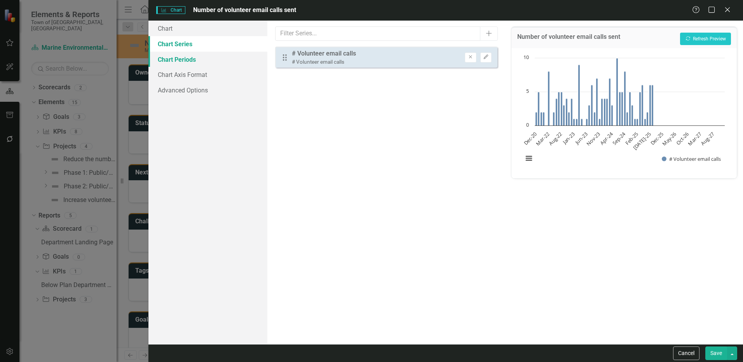
click at [173, 60] on link "Chart Periods" at bounding box center [207, 60] width 119 height 16
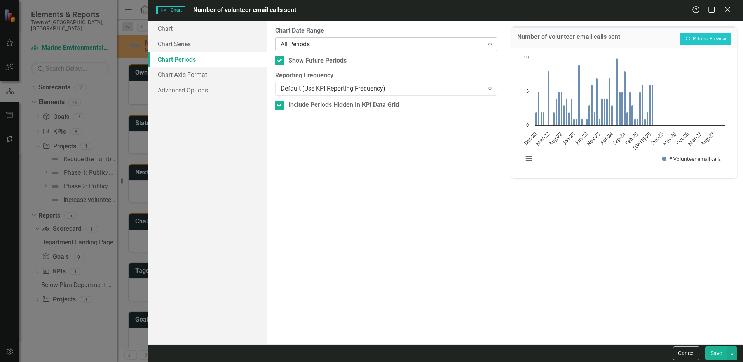
click at [321, 44] on div "All Periods" at bounding box center [382, 44] width 203 height 9
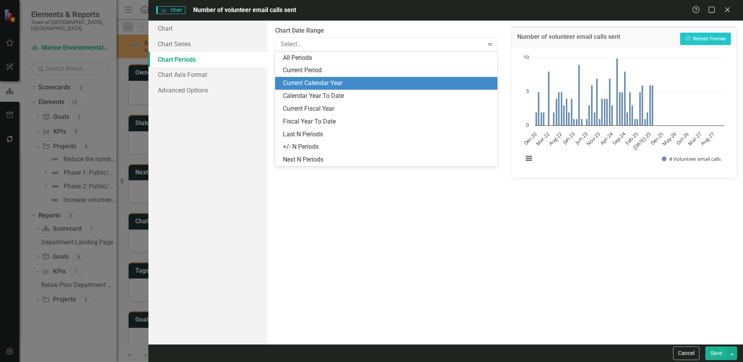
click at [325, 81] on div "Current Calendar Year" at bounding box center [388, 83] width 210 height 9
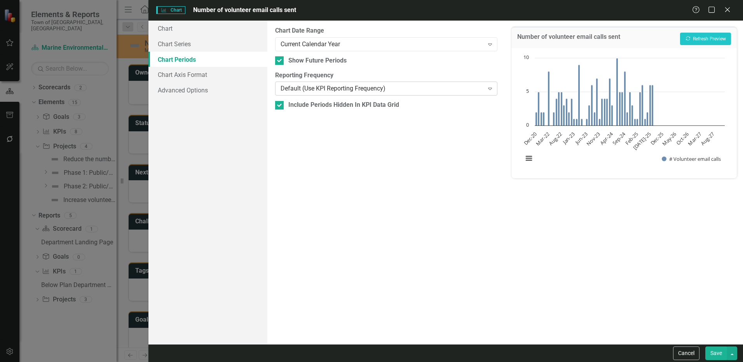
click at [319, 91] on div "Default (Use KPI Reporting Frequency)" at bounding box center [382, 88] width 203 height 9
click at [716, 354] on button "Save" at bounding box center [716, 354] width 22 height 14
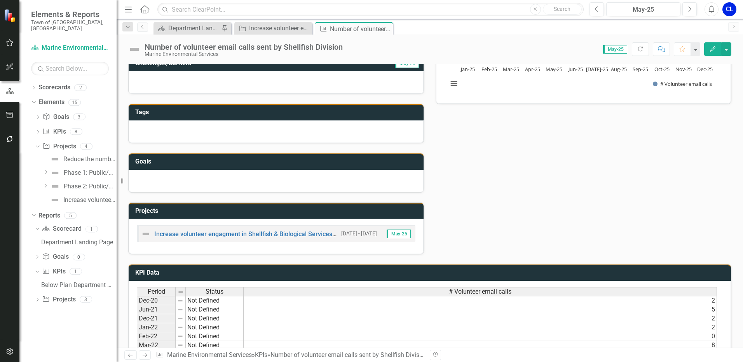
scroll to position [194, 0]
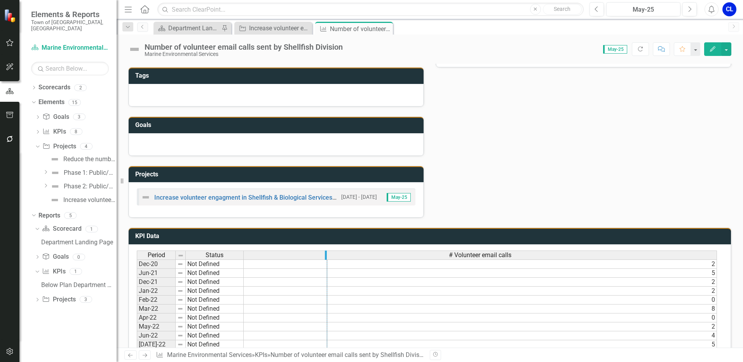
drag, startPoint x: 715, startPoint y: 256, endPoint x: 325, endPoint y: 273, distance: 390.1
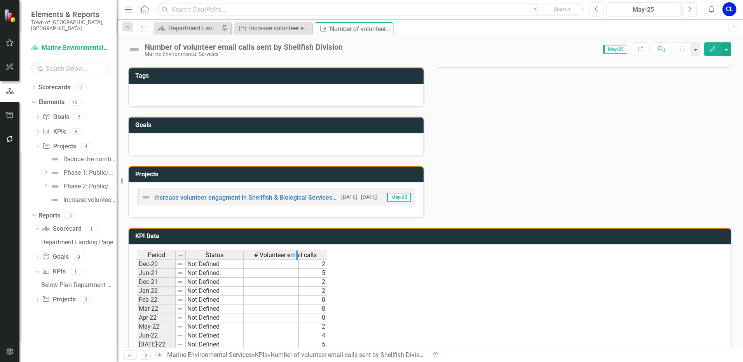
drag, startPoint x: 325, startPoint y: 255, endPoint x: 296, endPoint y: 256, distance: 28.8
drag, startPoint x: 296, startPoint y: 258, endPoint x: 288, endPoint y: 257, distance: 8.6
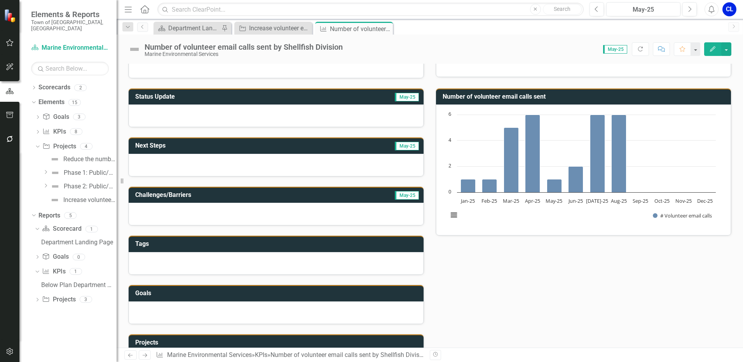
scroll to position [0, 0]
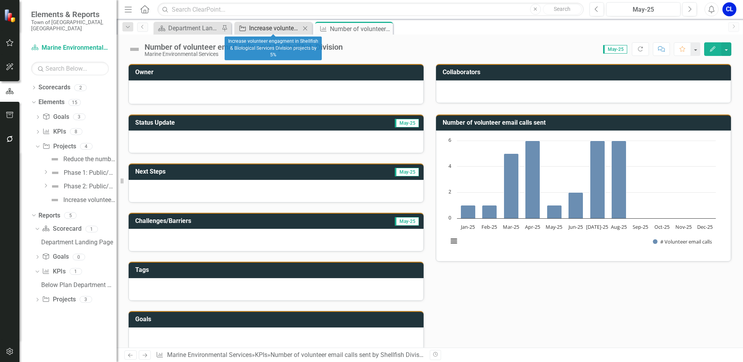
click at [261, 28] on div "Increase volunteer engagment in Shellfish & Biological Services Division projec…" at bounding box center [274, 28] width 51 height 10
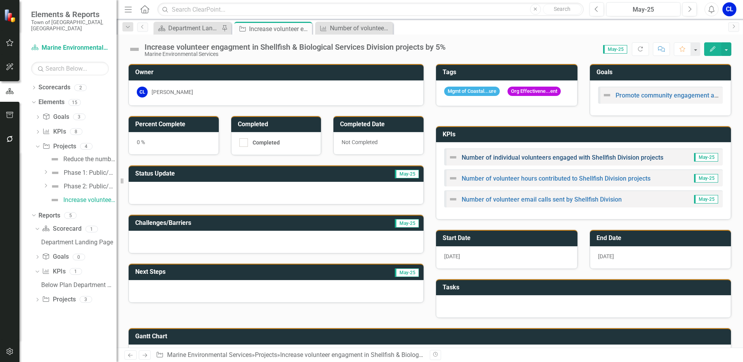
click at [595, 159] on link "Number of individual volunteers engaged with Shellfish Division projects" at bounding box center [563, 157] width 202 height 7
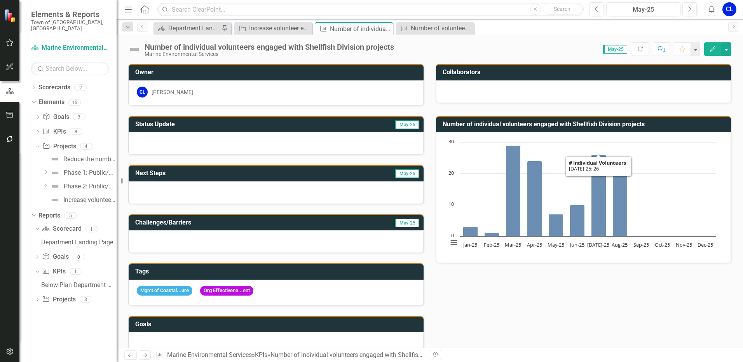
click at [706, 127] on h3 "Number of individual volunteers engaged with Shellfish Division projects" at bounding box center [585, 124] width 284 height 7
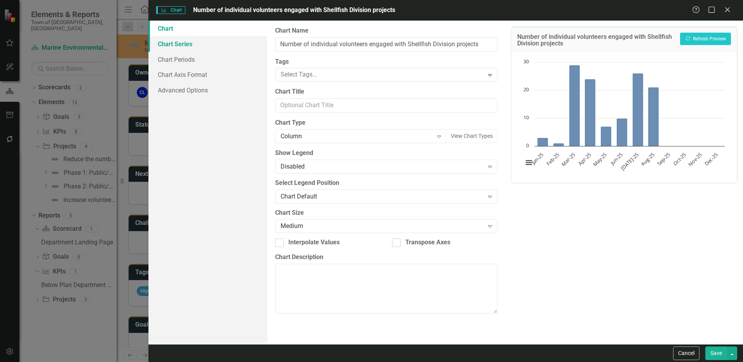
click at [198, 41] on link "Chart Series" at bounding box center [207, 44] width 119 height 16
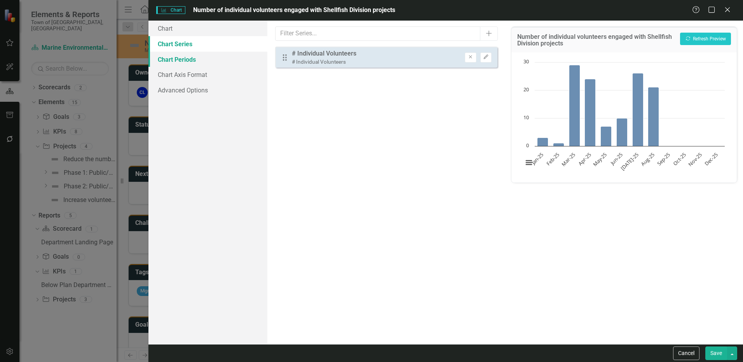
click at [192, 57] on link "Chart Periods" at bounding box center [207, 60] width 119 height 16
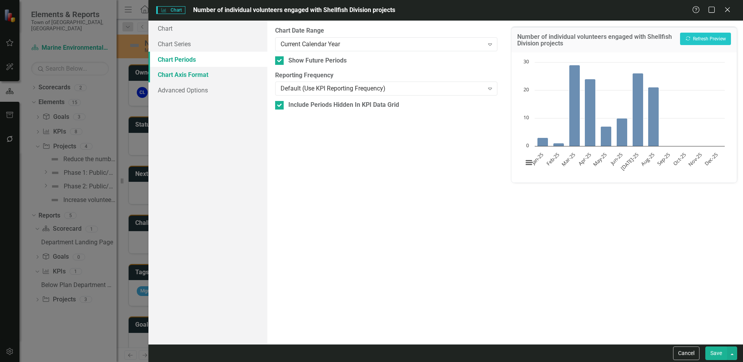
click at [193, 71] on link "Chart Axis Format" at bounding box center [207, 75] width 119 height 16
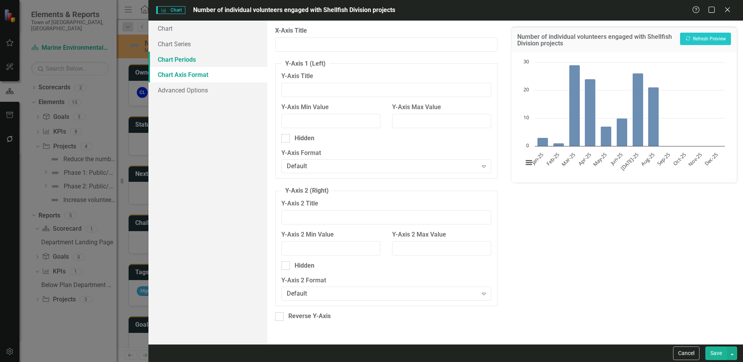
click at [192, 56] on link "Chart Periods" at bounding box center [207, 60] width 119 height 16
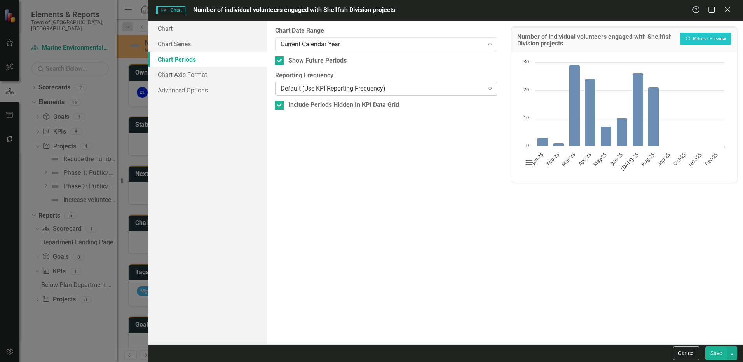
click at [314, 89] on div "Default (Use KPI Reporting Frequency)" at bounding box center [382, 88] width 203 height 9
click at [717, 352] on button "Save" at bounding box center [716, 354] width 22 height 14
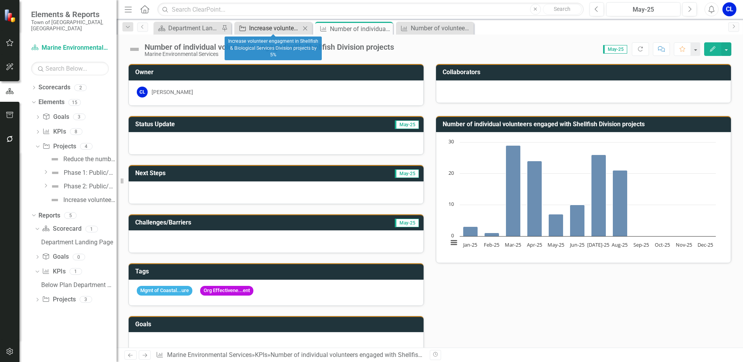
click at [263, 27] on div "Increase volunteer engagment in Shellfish & Biological Services Division projec…" at bounding box center [274, 28] width 51 height 10
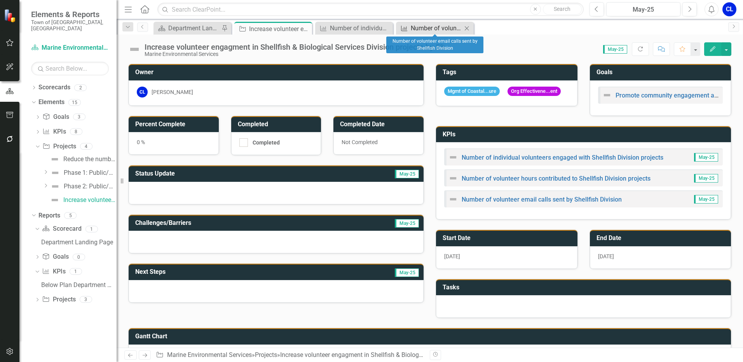
click at [434, 30] on div "Number of volunteer email calls sent by Shellfish Division" at bounding box center [436, 28] width 51 height 10
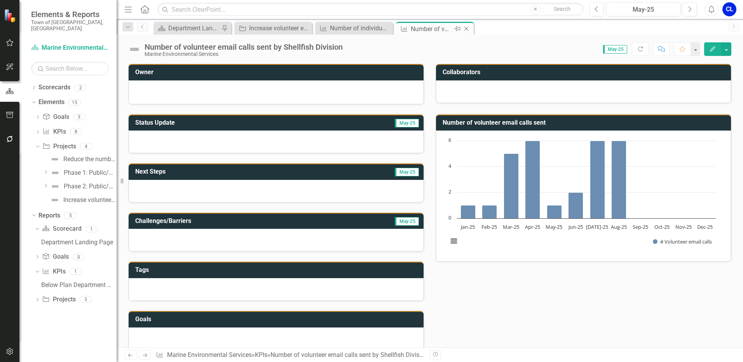
click at [467, 30] on icon "Close" at bounding box center [466, 29] width 8 height 6
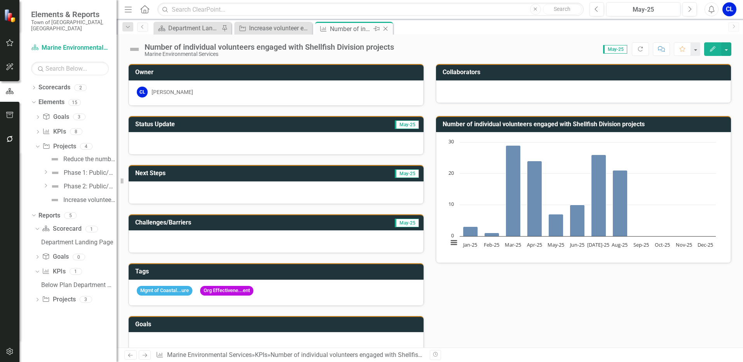
click at [357, 30] on div "Number of individual volunteers engaged with Shellfish Division projects" at bounding box center [351, 29] width 42 height 10
click at [387, 29] on icon "Close" at bounding box center [386, 29] width 8 height 6
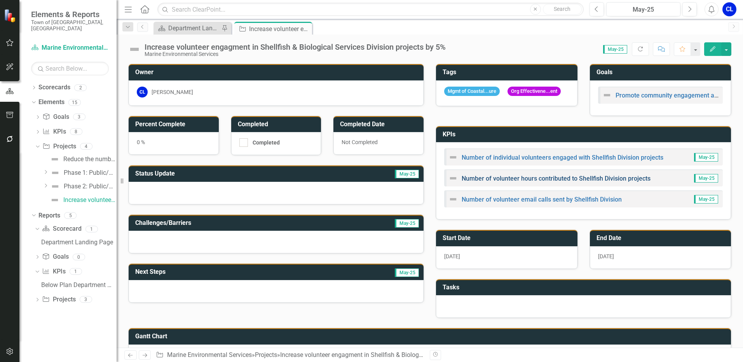
click at [517, 182] on link "Number of volunteer hours contributed to Shellfish Division projects" at bounding box center [556, 178] width 189 height 7
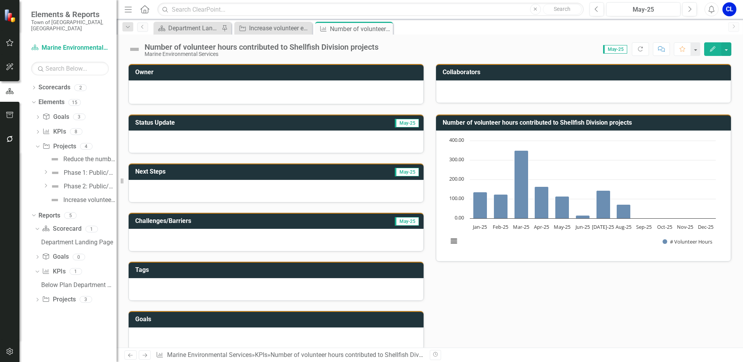
click at [452, 141] on text "400.00" at bounding box center [456, 139] width 15 height 7
click at [687, 120] on h3 "Number of volunteer hours contributed to Shellfish Division projects" at bounding box center [585, 122] width 284 height 7
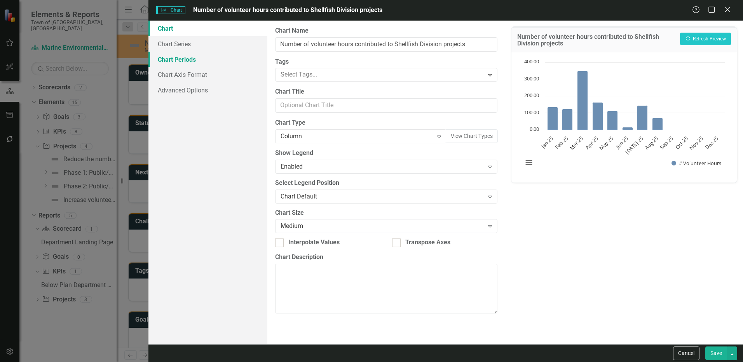
click at [191, 60] on link "Chart Periods" at bounding box center [207, 60] width 119 height 16
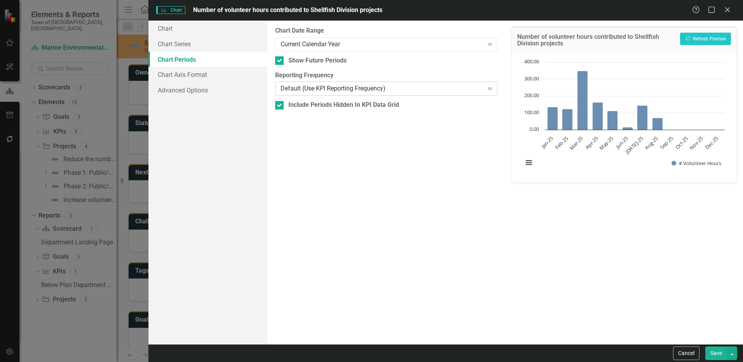
click at [327, 85] on div "Default (Use KPI Reporting Frequency)" at bounding box center [382, 88] width 203 height 9
click at [195, 47] on link "Chart Series" at bounding box center [207, 44] width 119 height 16
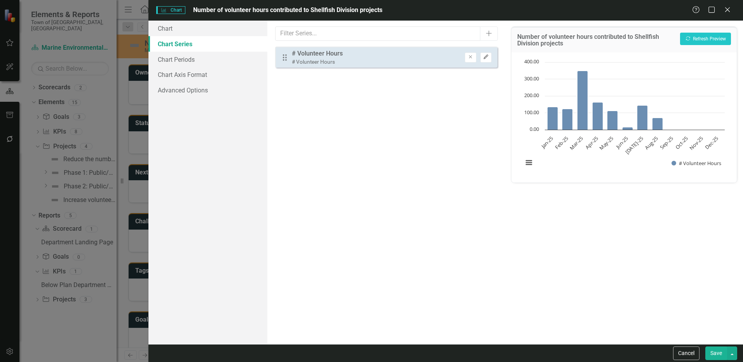
click at [485, 58] on icon "Edit" at bounding box center [486, 57] width 6 height 5
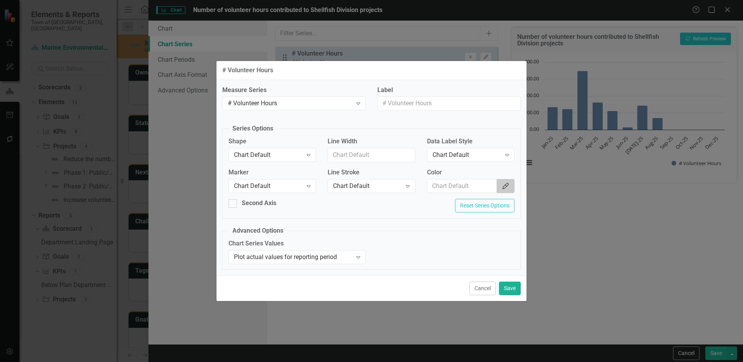
click at [504, 185] on icon "Color Picker" at bounding box center [506, 186] width 8 height 6
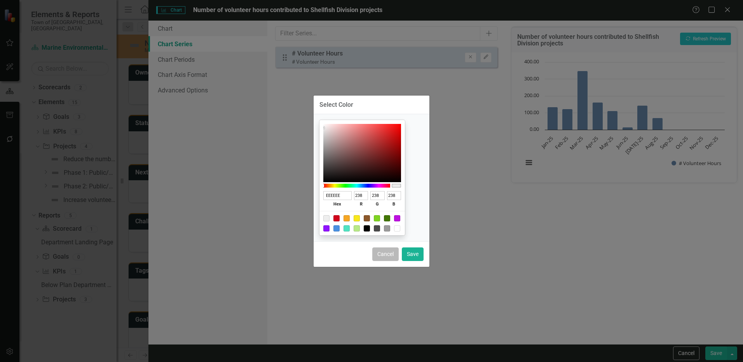
click at [381, 255] on button "Cancel" at bounding box center [385, 255] width 26 height 14
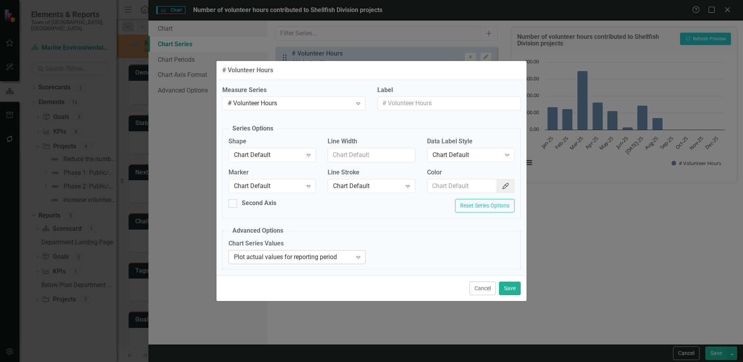
click at [320, 258] on div "Plot actual values for reporting period" at bounding box center [293, 257] width 118 height 9
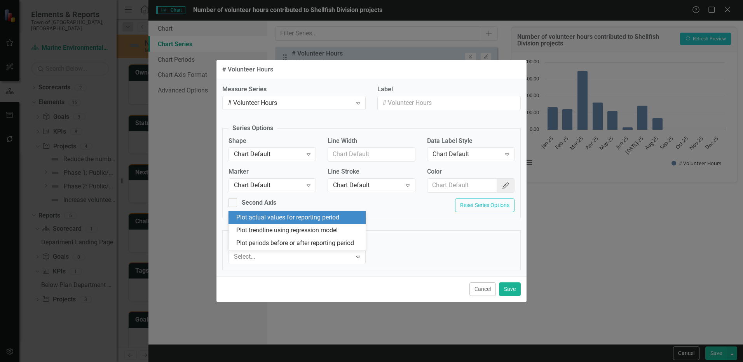
click at [413, 249] on div "Chart Series Values 3 results available. Use Up and Down to choose options, pre…" at bounding box center [372, 254] width 298 height 31
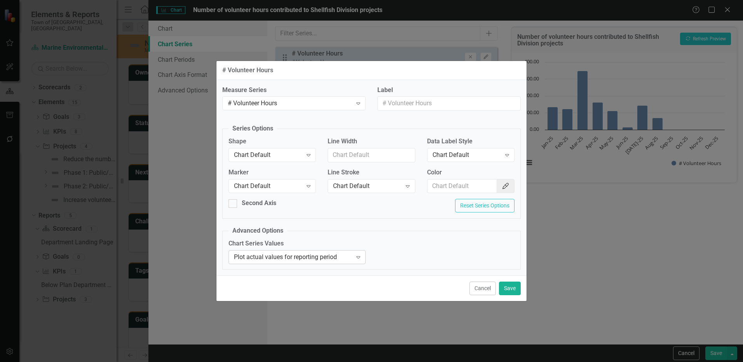
click at [316, 255] on div "Plot actual values for reporting period" at bounding box center [293, 257] width 118 height 9
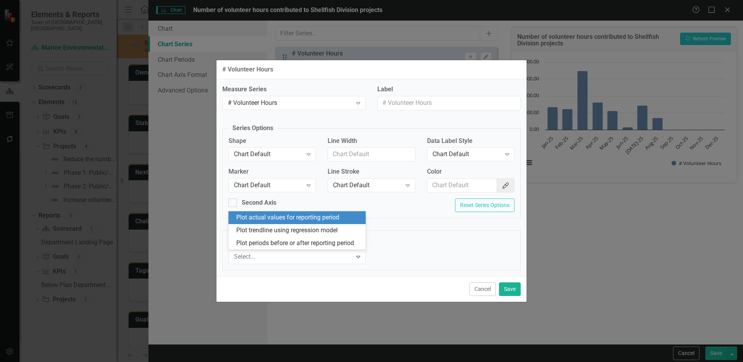
click at [419, 253] on div "Chart Series Values 3 results available. Use Up and Down to choose options, pre…" at bounding box center [372, 254] width 298 height 31
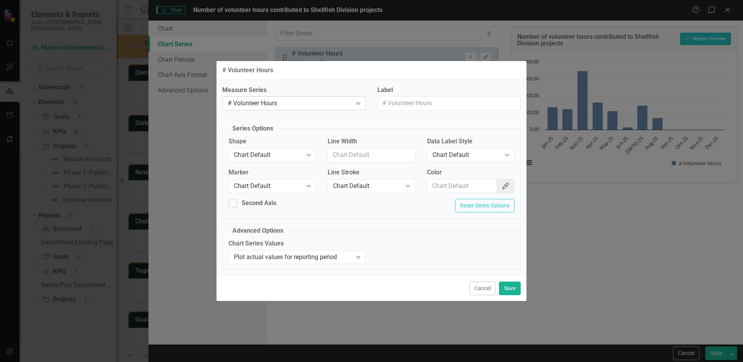
click at [358, 103] on icon "Expand" at bounding box center [358, 103] width 8 height 6
click at [478, 264] on div "Chart Series Values Plot actual values for reporting period Expand" at bounding box center [372, 254] width 298 height 30
click at [502, 289] on button "Save" at bounding box center [510, 289] width 22 height 14
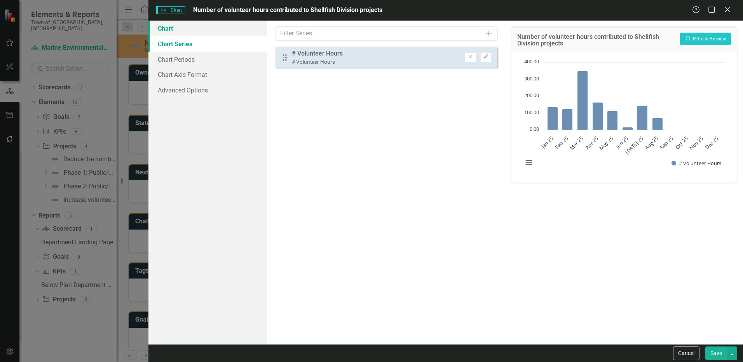
click at [169, 26] on link "Chart" at bounding box center [207, 29] width 119 height 16
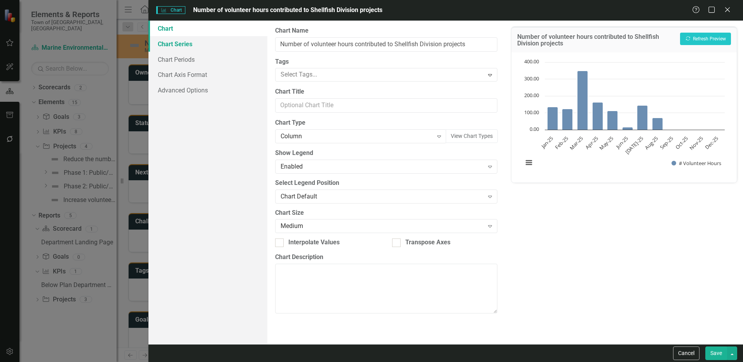
click at [175, 42] on link "Chart Series" at bounding box center [207, 44] width 119 height 16
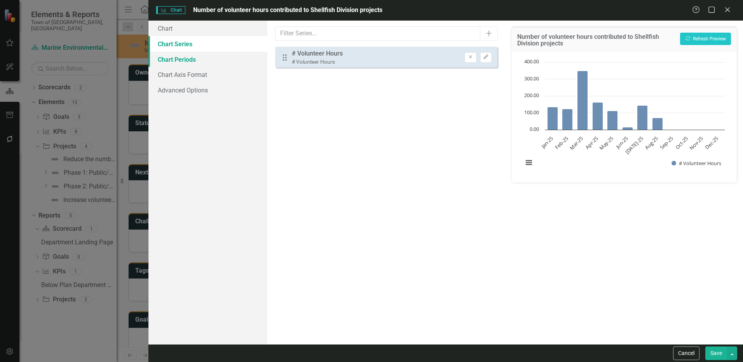
click at [182, 65] on link "Chart Periods" at bounding box center [207, 60] width 119 height 16
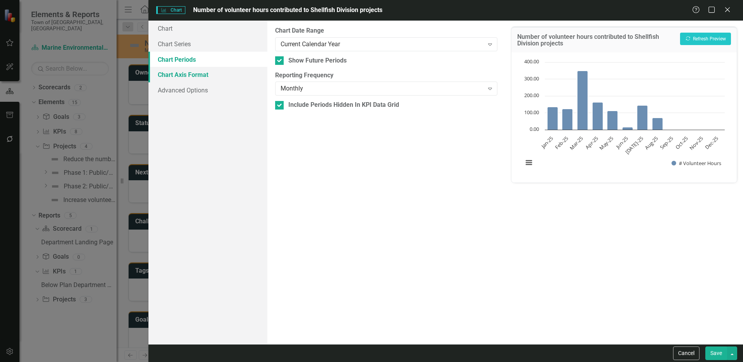
click at [185, 77] on link "Chart Axis Format" at bounding box center [207, 75] width 119 height 16
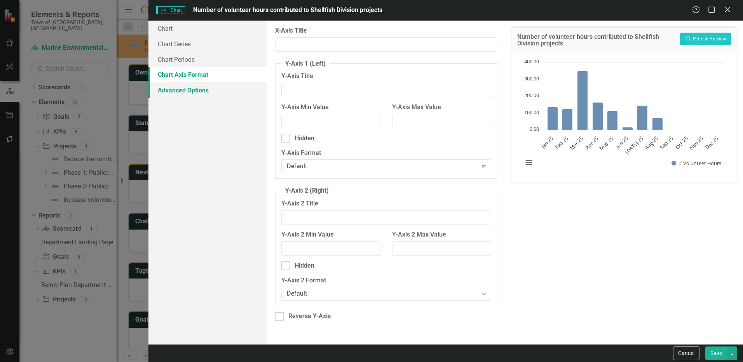
click at [182, 92] on link "Advanced Options" at bounding box center [207, 90] width 119 height 16
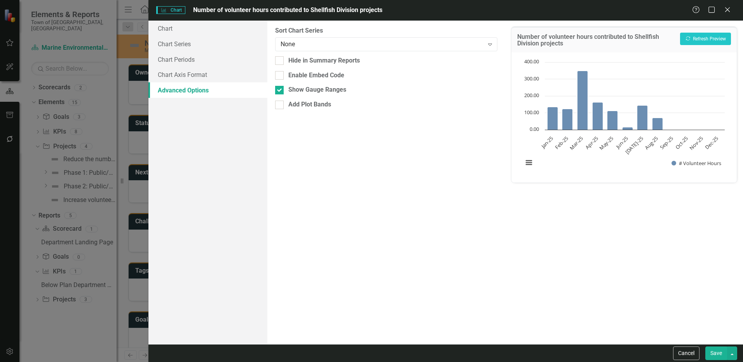
click at [715, 357] on button "Save" at bounding box center [716, 354] width 22 height 14
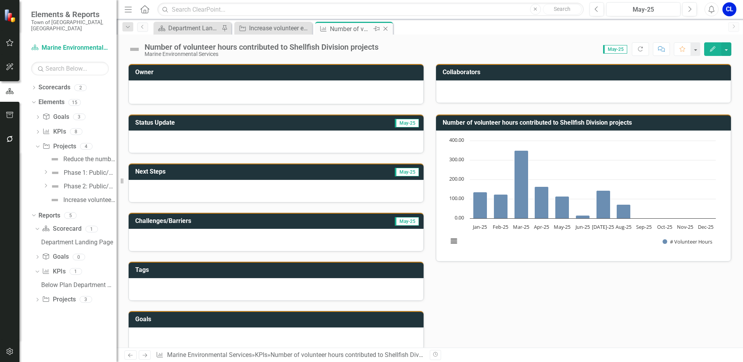
click at [388, 26] on icon "Close" at bounding box center [386, 29] width 8 height 6
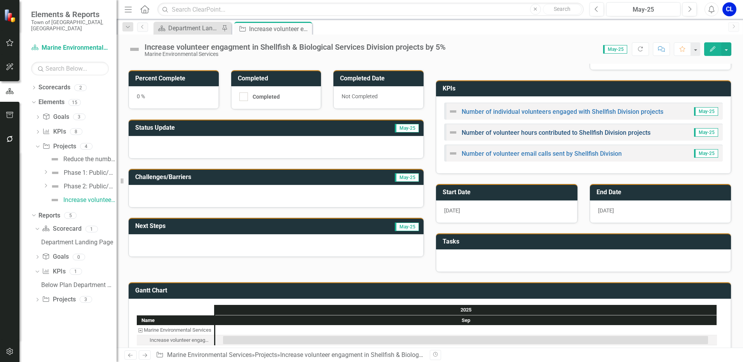
scroll to position [63, 0]
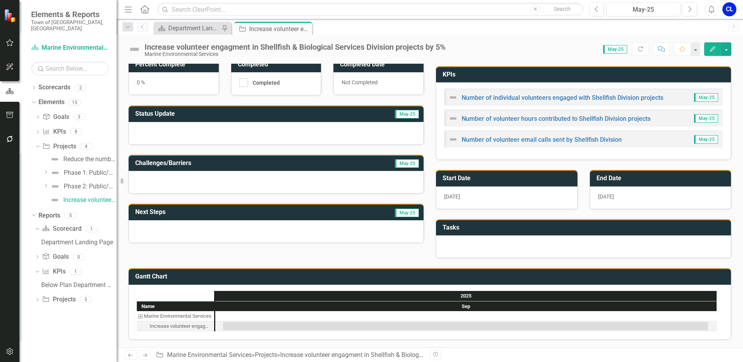
click at [713, 45] on button "Edit" at bounding box center [712, 49] width 17 height 14
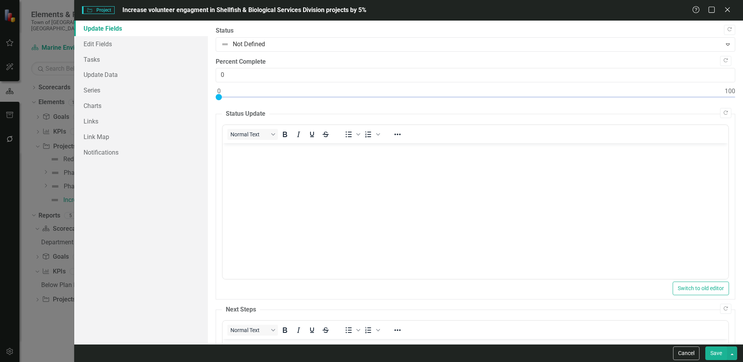
scroll to position [0, 0]
click at [109, 71] on link "Update Data" at bounding box center [141, 75] width 134 height 16
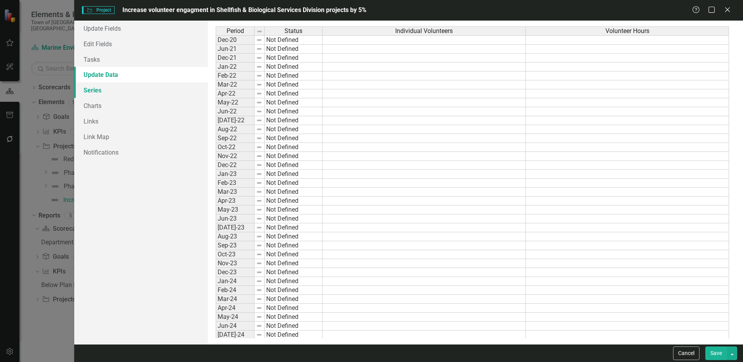
click at [91, 91] on link "Series" at bounding box center [141, 90] width 134 height 16
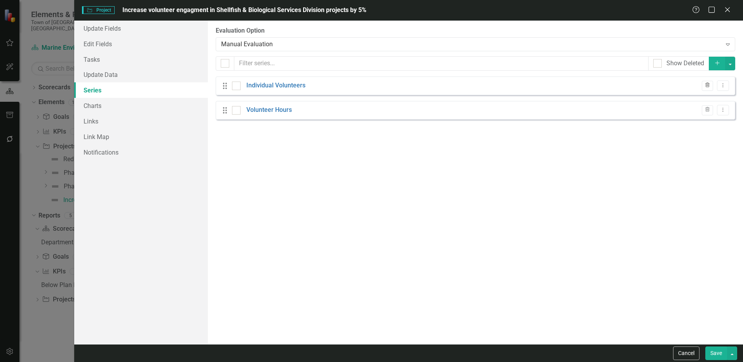
click at [706, 87] on icon "button" at bounding box center [707, 85] width 4 height 5
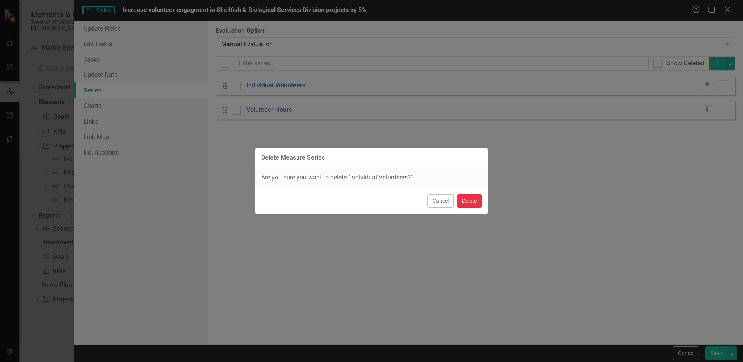
click at [468, 206] on button "Delete" at bounding box center [469, 201] width 25 height 14
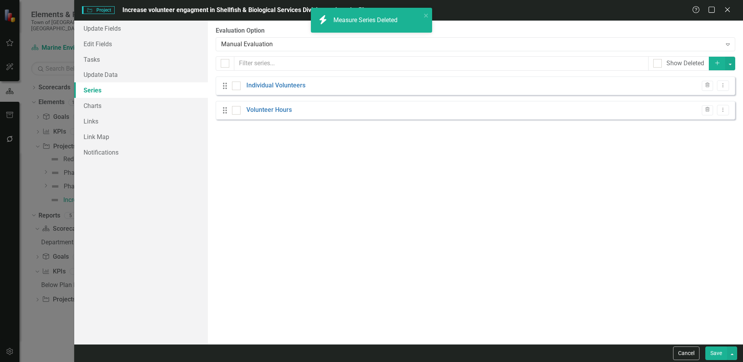
click at [473, 200] on div "From this page, you can add, edit, delete, or duplicate the measure series for …" at bounding box center [475, 183] width 535 height 324
click at [706, 85] on icon "Trash" at bounding box center [707, 85] width 6 height 5
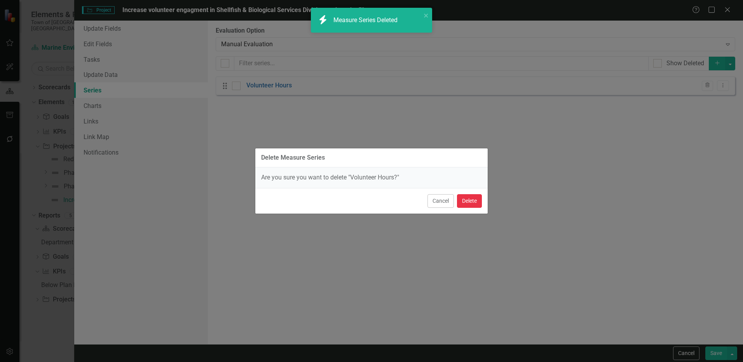
click at [470, 197] on button "Delete" at bounding box center [469, 201] width 25 height 14
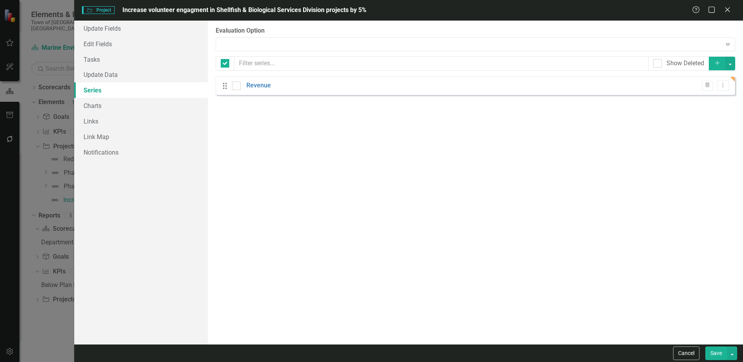
checkbox input "false"
click at [723, 350] on button "Save" at bounding box center [716, 354] width 22 height 14
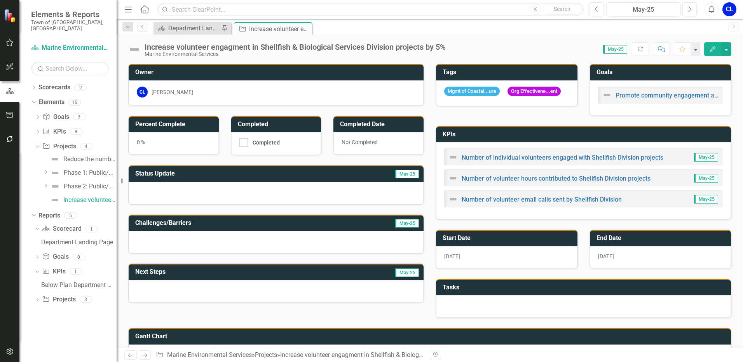
scroll to position [63, 0]
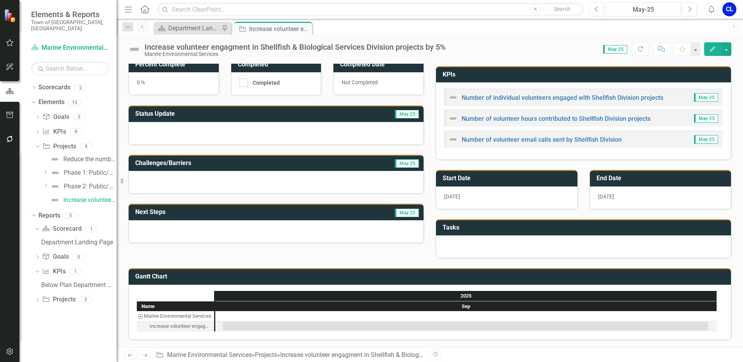
click at [710, 53] on button "Edit" at bounding box center [712, 49] width 17 height 14
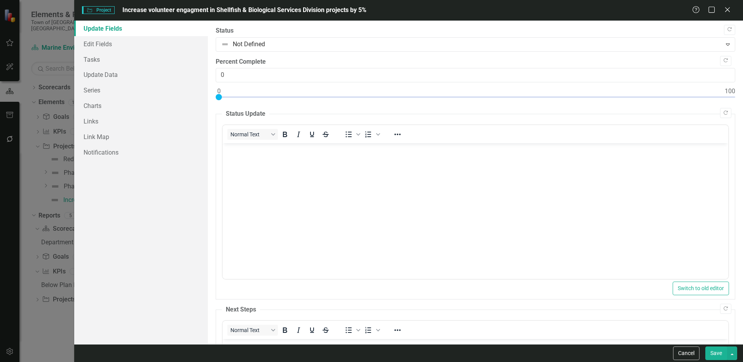
scroll to position [0, 0]
click at [135, 102] on link "Charts" at bounding box center [141, 106] width 134 height 16
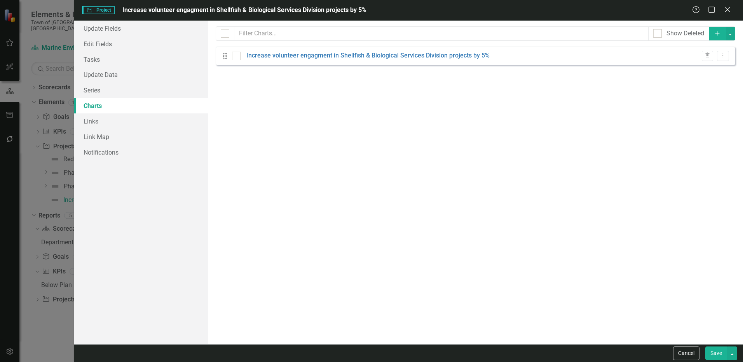
click at [715, 31] on icon "Add" at bounding box center [717, 33] width 7 height 5
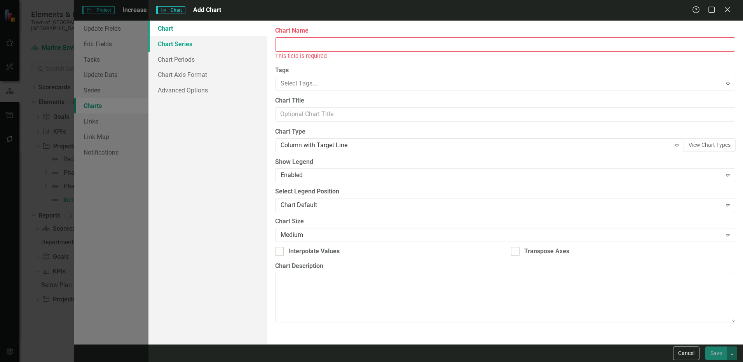
click at [197, 47] on link "Chart Series" at bounding box center [207, 44] width 119 height 16
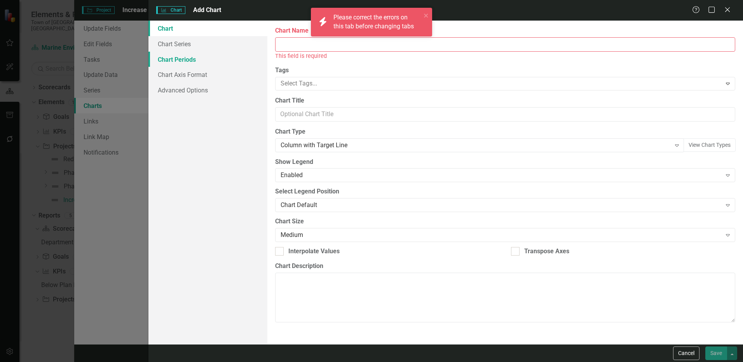
click at [183, 59] on link "Chart Periods" at bounding box center [207, 60] width 119 height 16
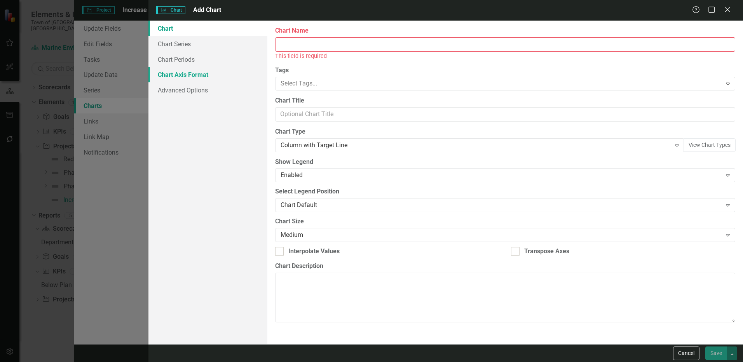
click at [183, 71] on link "Chart Axis Format" at bounding box center [207, 75] width 119 height 16
click at [182, 42] on link "Chart Series" at bounding box center [207, 44] width 119 height 16
click at [312, 44] on input "Chart Name" at bounding box center [505, 44] width 460 height 14
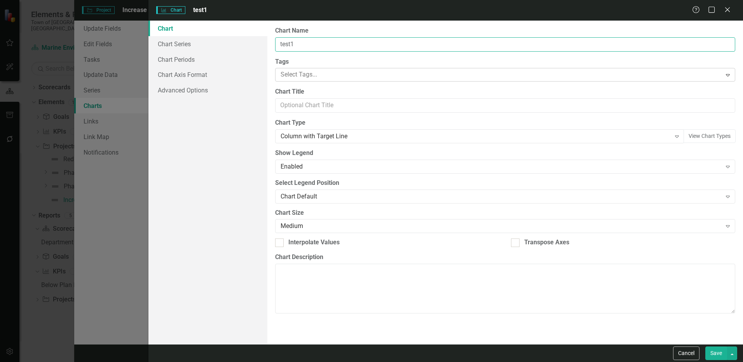
type input "test1"
click at [363, 71] on div at bounding box center [499, 75] width 444 height 10
click at [197, 145] on div "Chart Chart Series Chart Periods Chart Axis Format Advanced Options" at bounding box center [207, 183] width 119 height 324
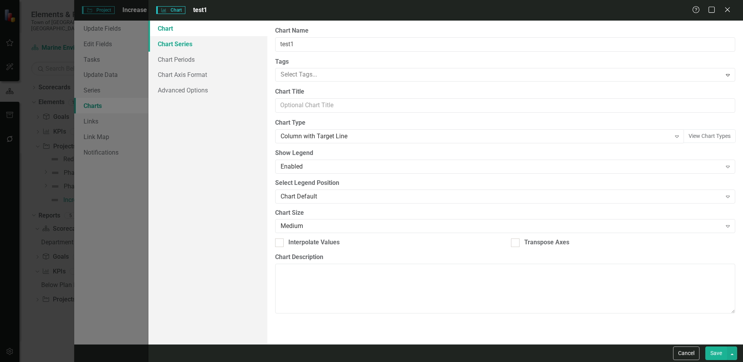
click at [181, 39] on link "Chart Series" at bounding box center [207, 44] width 119 height 16
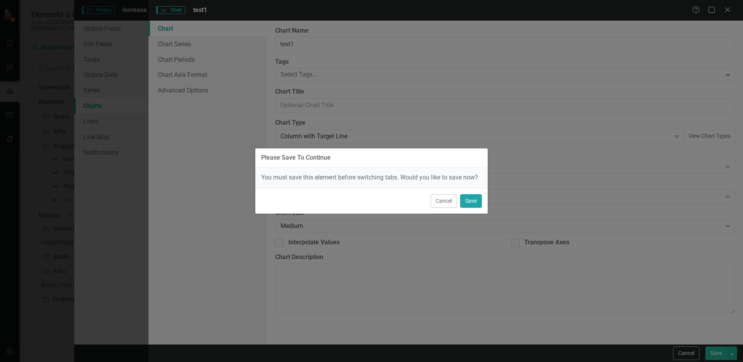
click at [471, 201] on button "Save" at bounding box center [471, 201] width 22 height 14
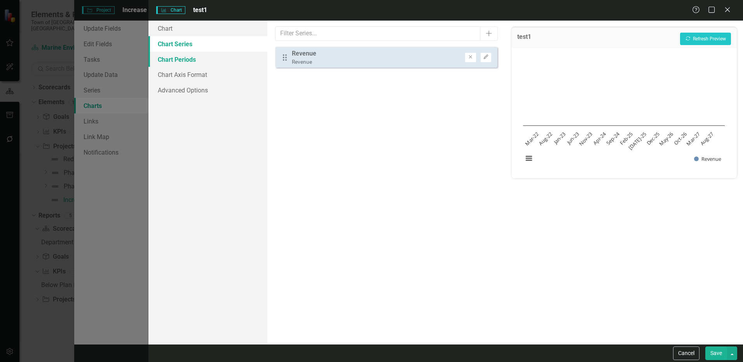
click at [202, 64] on link "Chart Periods" at bounding box center [207, 60] width 119 height 16
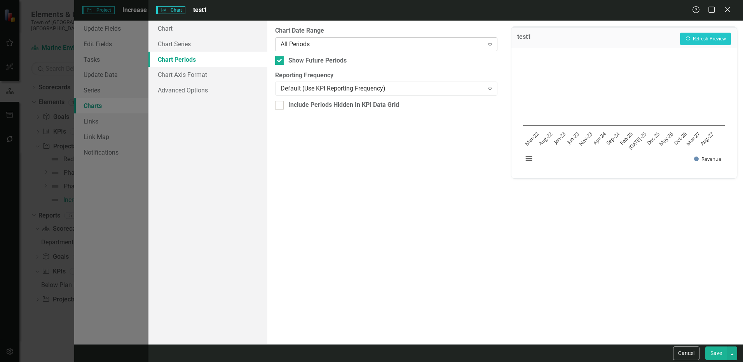
click at [291, 42] on div "All Periods" at bounding box center [382, 44] width 203 height 9
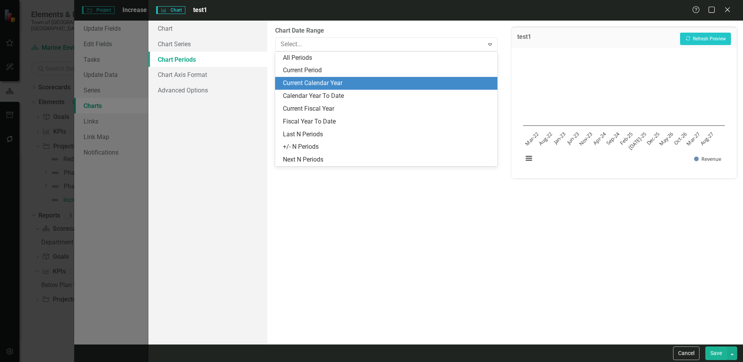
click at [311, 81] on div "Current Calendar Year" at bounding box center [388, 83] width 210 height 9
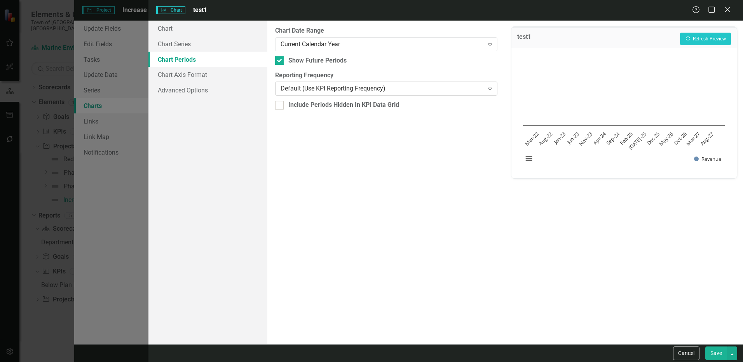
click at [288, 86] on div "Default (Use KPI Reporting Frequency)" at bounding box center [382, 88] width 203 height 9
click at [712, 350] on button "Save" at bounding box center [716, 354] width 22 height 14
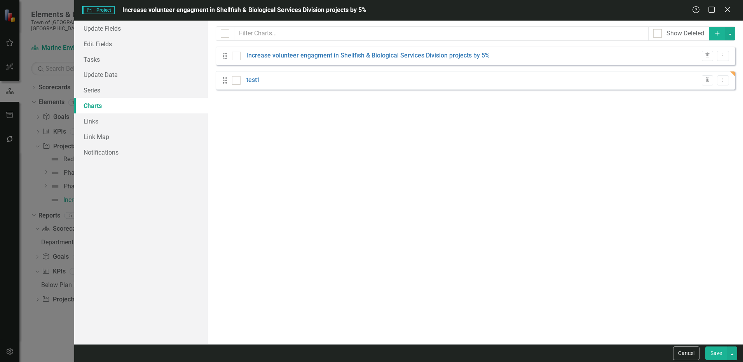
click at [718, 350] on button "Save" at bounding box center [716, 354] width 22 height 14
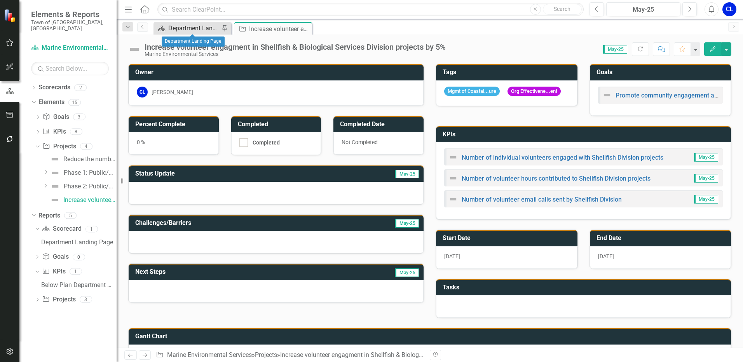
click at [185, 27] on div "Department Landing Page" at bounding box center [193, 28] width 51 height 10
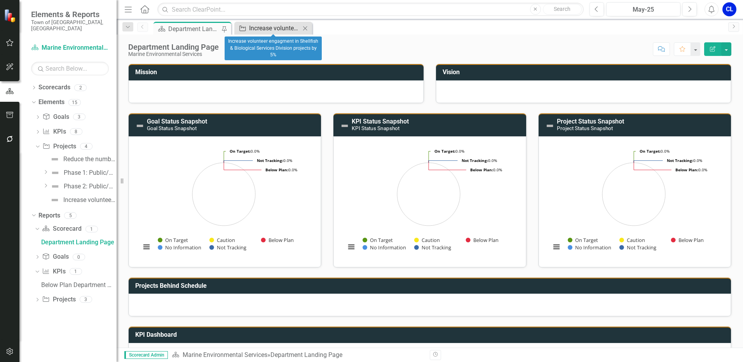
click at [271, 27] on div "Increase volunteer engagment in Shellfish & Biological Services Division projec…" at bounding box center [274, 28] width 51 height 10
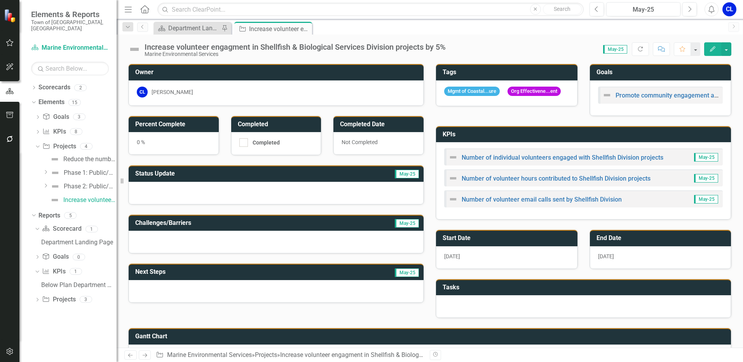
scroll to position [63, 0]
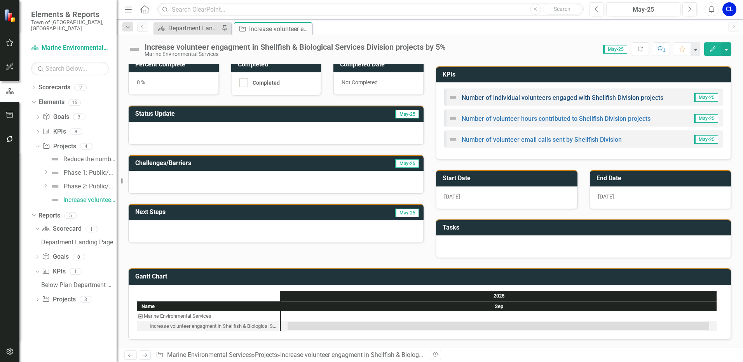
click at [511, 95] on link "Number of individual volunteers engaged with Shellfish Division projects" at bounding box center [563, 97] width 202 height 7
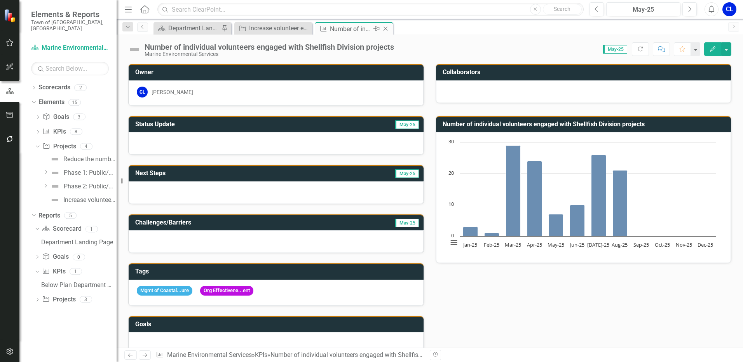
click at [388, 27] on icon "Close" at bounding box center [386, 29] width 8 height 6
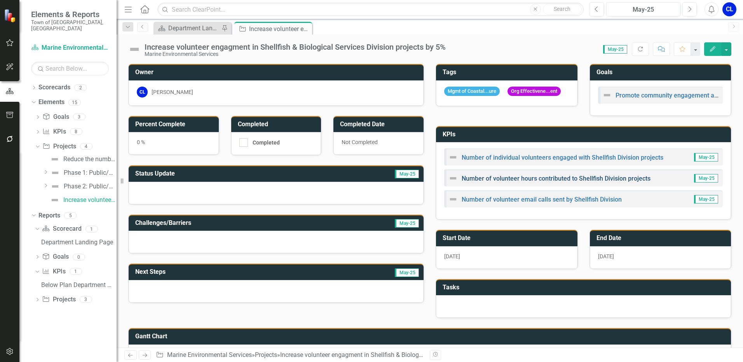
click at [476, 180] on link "Number of volunteer hours contributed to Shellfish Division projects" at bounding box center [556, 178] width 189 height 7
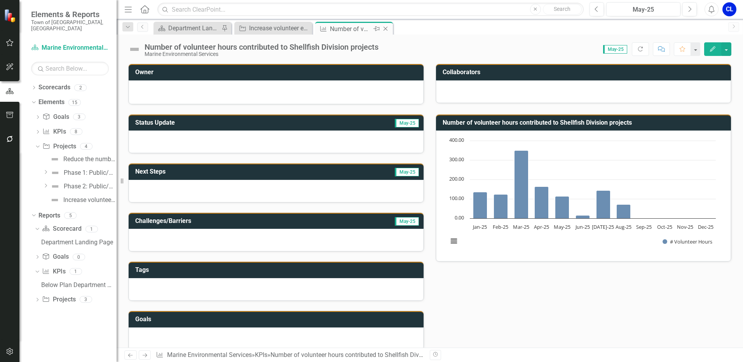
click at [388, 26] on icon "Close" at bounding box center [386, 29] width 8 height 6
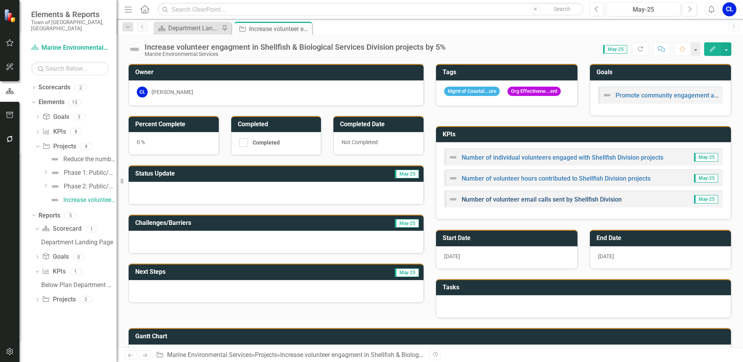
click at [498, 200] on link "Number of volunteer email calls sent by Shellfish Division" at bounding box center [542, 199] width 160 height 7
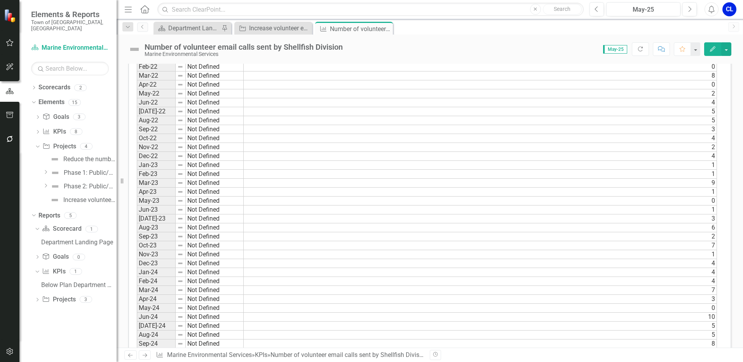
scroll to position [233, 0]
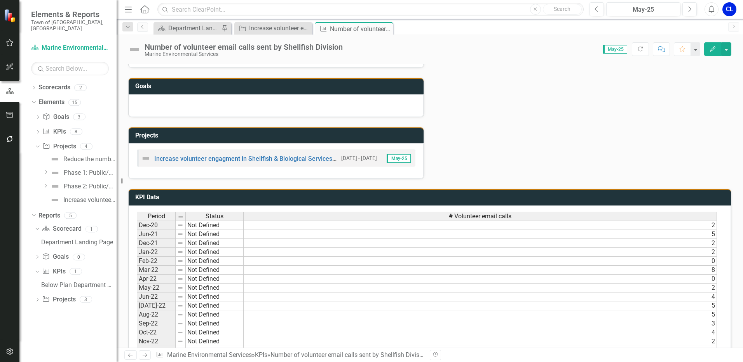
click at [225, 215] on div "Status" at bounding box center [215, 216] width 58 height 9
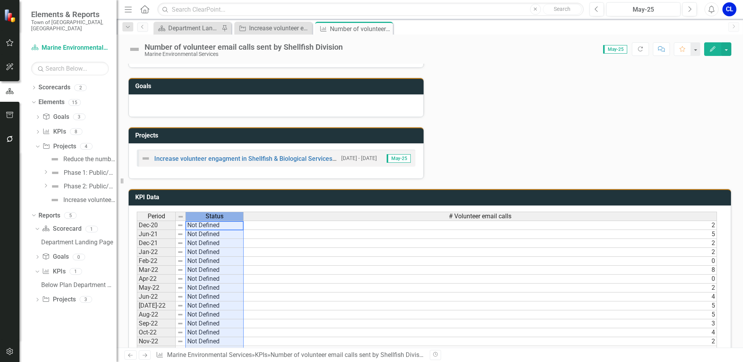
click at [208, 215] on span "Status" at bounding box center [215, 216] width 18 height 7
click at [576, 122] on div "Status Update May-25 Next Steps May-25 Challenges/Barriers May-25 Tags Goals Pr…" at bounding box center [429, 25] width 615 height 308
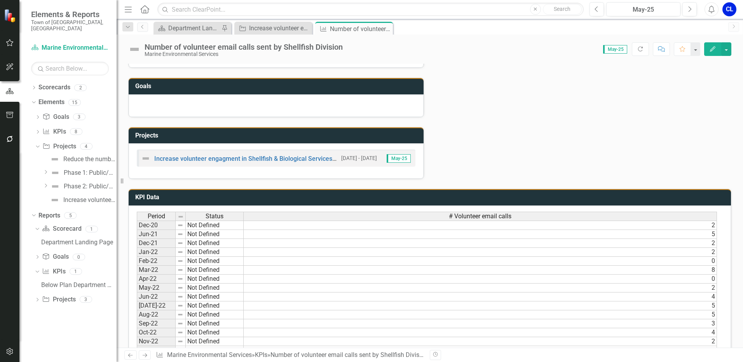
click at [208, 227] on td "Not Defined" at bounding box center [215, 225] width 58 height 9
type textarea "Not Defined"
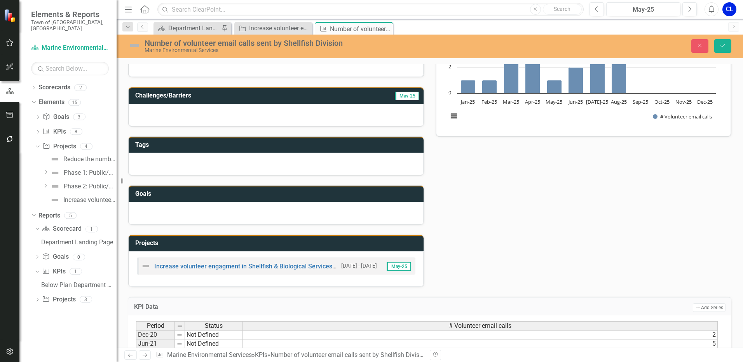
scroll to position [117, 0]
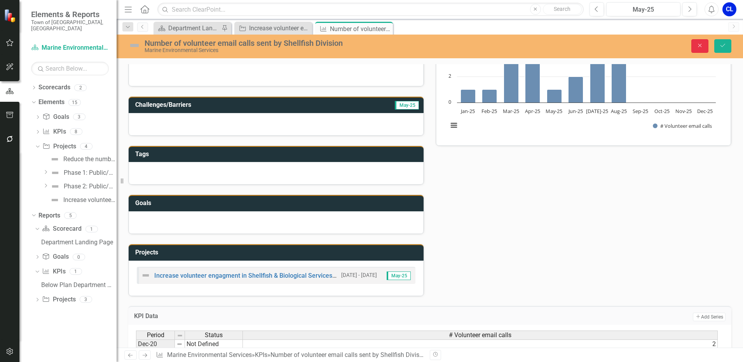
click at [701, 47] on icon "Close" at bounding box center [699, 45] width 7 height 5
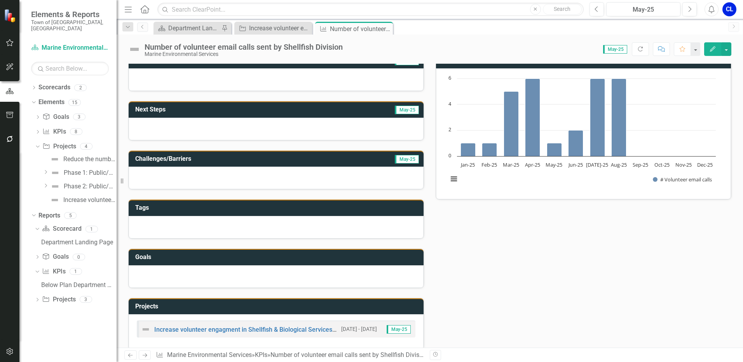
scroll to position [0, 0]
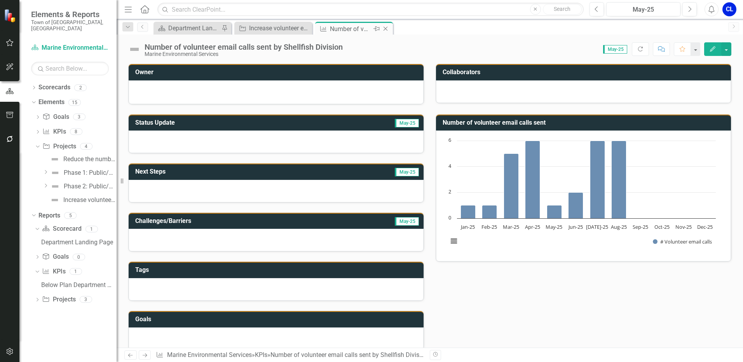
click at [386, 29] on icon "Close" at bounding box center [386, 29] width 8 height 6
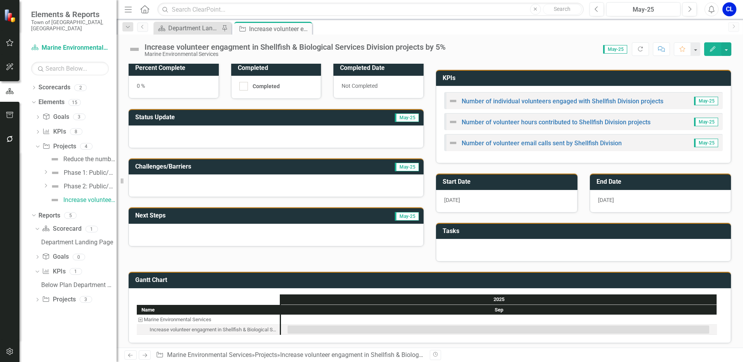
scroll to position [63, 0]
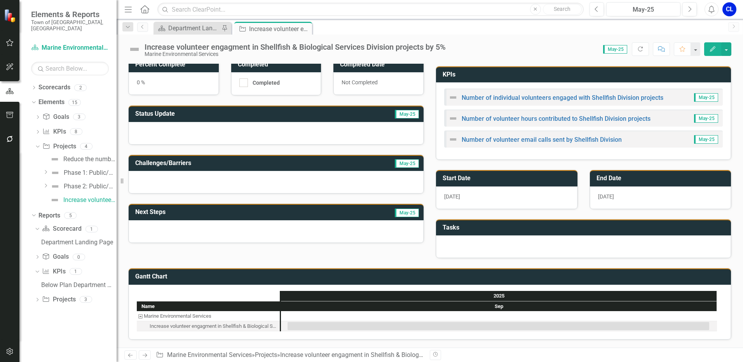
click at [239, 47] on div "Increase volunteer engagment in Shellfish & Biological Services Division projec…" at bounding box center [295, 47] width 301 height 9
click at [710, 50] on icon "Edit" at bounding box center [712, 48] width 7 height 5
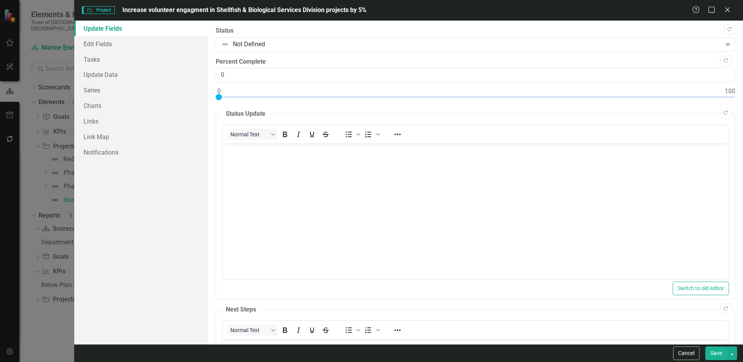
scroll to position [0, 0]
click at [178, 10] on span "Increase volunteer engagment in Shellfish & Biological Services Division projec…" at bounding box center [244, 9] width 244 height 7
click at [101, 43] on link "Edit Fields" at bounding box center [141, 44] width 134 height 16
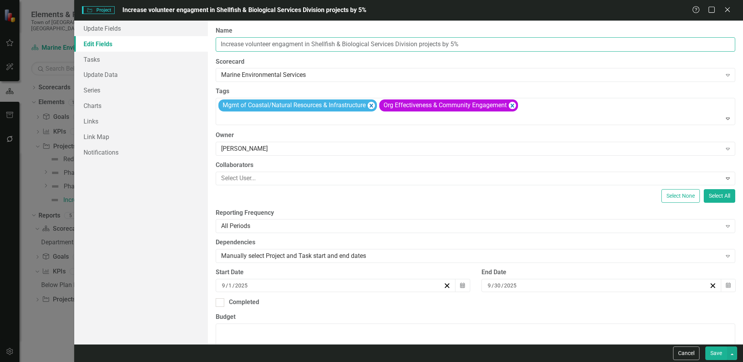
click at [291, 43] on input "Increase volunteer engagment in Shellfish & Biological Services Division projec…" at bounding box center [476, 44] width 520 height 14
drag, startPoint x: 447, startPoint y: 44, endPoint x: 542, endPoint y: 50, distance: 95.4
click at [535, 53] on div "ClearPoint Can Do More! How ClearPoint Can Help Close Enterprise plans can auto…" at bounding box center [475, 183] width 535 height 324
type input "Increase volunteer engagement in Shellfish & Biological Services Division proje…"
click at [713, 351] on button "Save" at bounding box center [716, 354] width 22 height 14
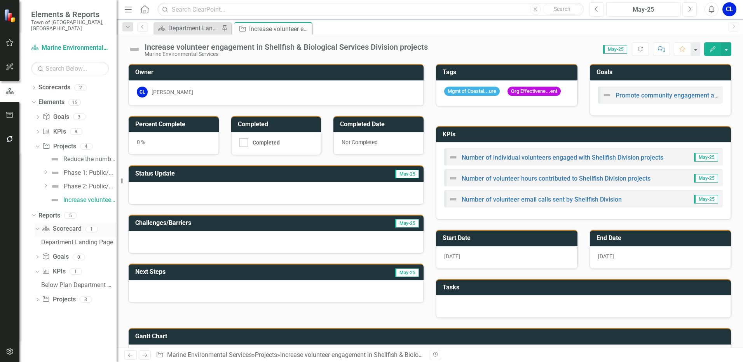
click at [66, 225] on link "Scorecard Scorecard" at bounding box center [61, 229] width 39 height 9
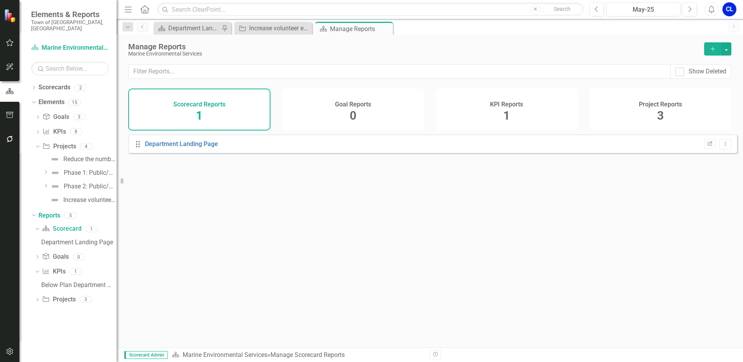
click at [494, 117] on div "KPI Reports 1" at bounding box center [507, 110] width 142 height 42
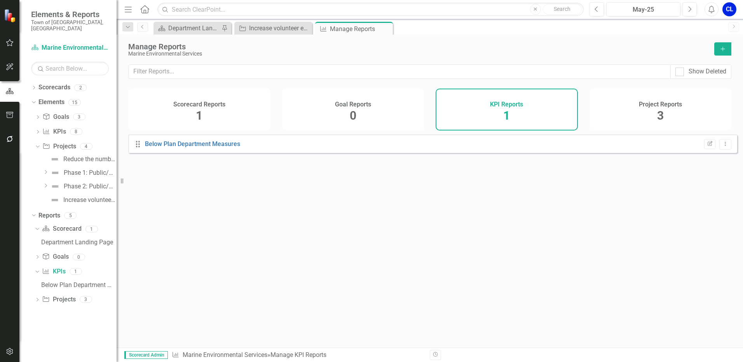
click at [677, 105] on h4 "Project Reports" at bounding box center [660, 104] width 43 height 7
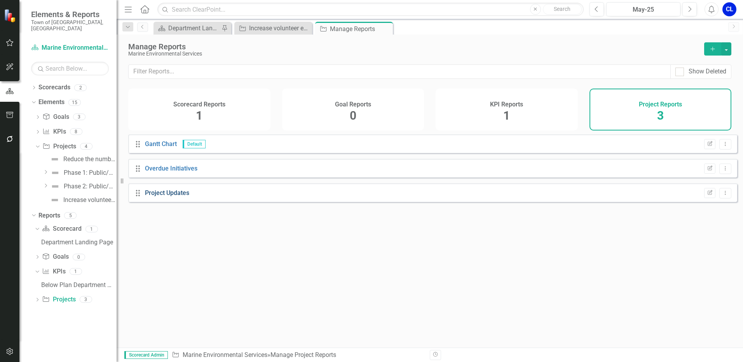
click at [160, 197] on link "Project Updates" at bounding box center [167, 192] width 44 height 7
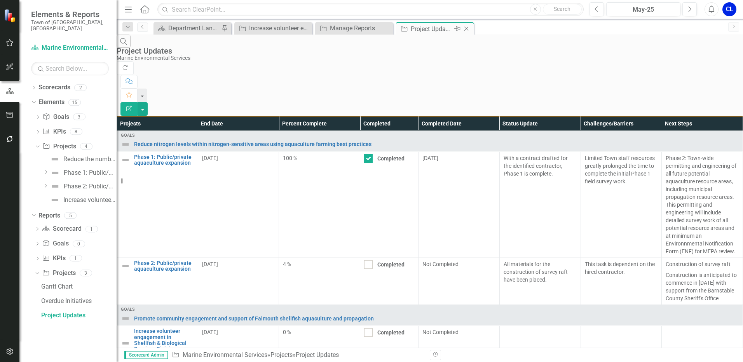
click at [466, 27] on icon "Close" at bounding box center [466, 29] width 8 height 6
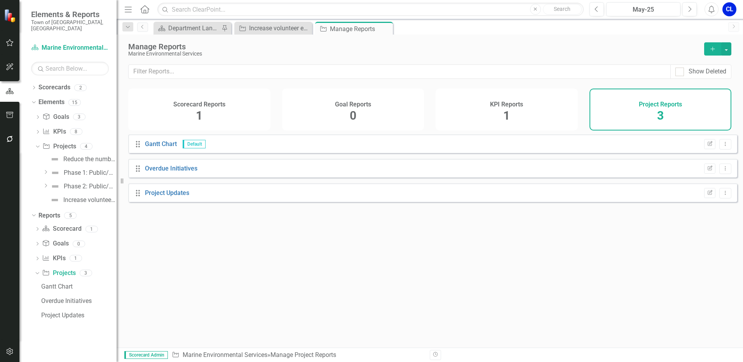
click at [708, 49] on button "Add" at bounding box center [712, 48] width 17 height 13
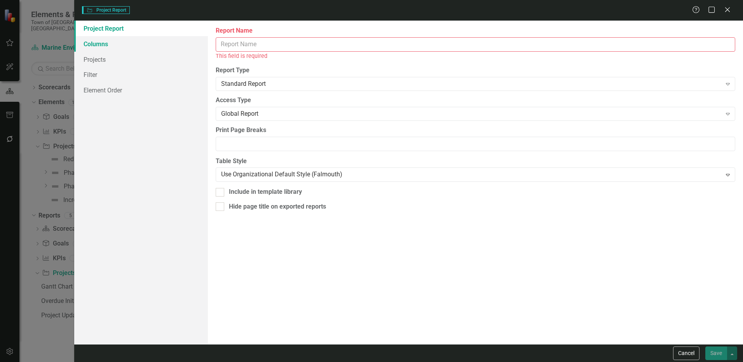
click at [113, 42] on link "Columns" at bounding box center [141, 44] width 134 height 16
click at [687, 354] on button "Cancel" at bounding box center [686, 354] width 26 height 14
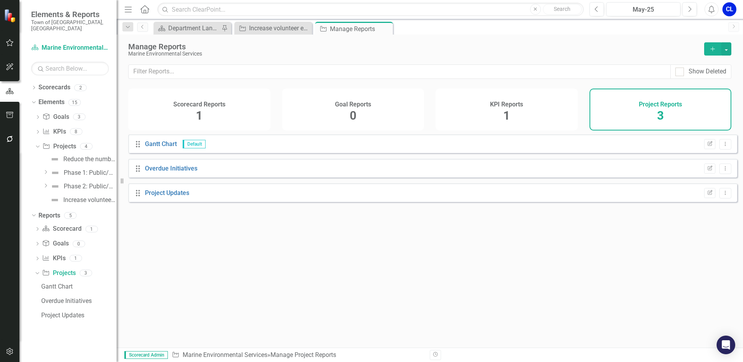
click at [226, 120] on div "Scorecard Reports 1" at bounding box center [199, 110] width 142 height 42
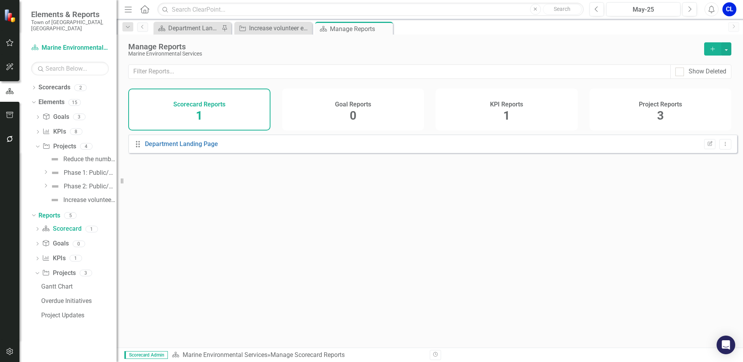
click at [337, 105] on h4 "Goal Reports" at bounding box center [353, 104] width 36 height 7
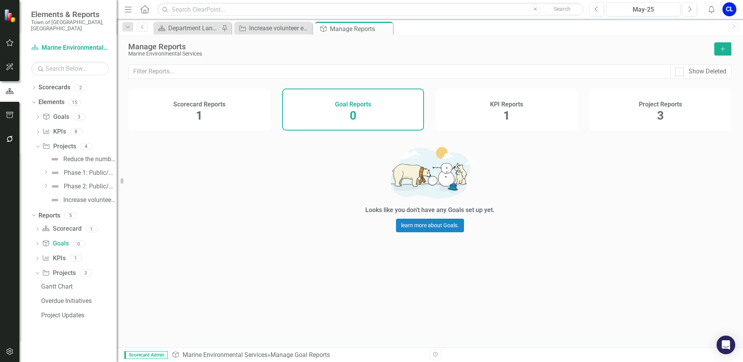
click at [518, 106] on h4 "KPI Reports" at bounding box center [506, 104] width 33 height 7
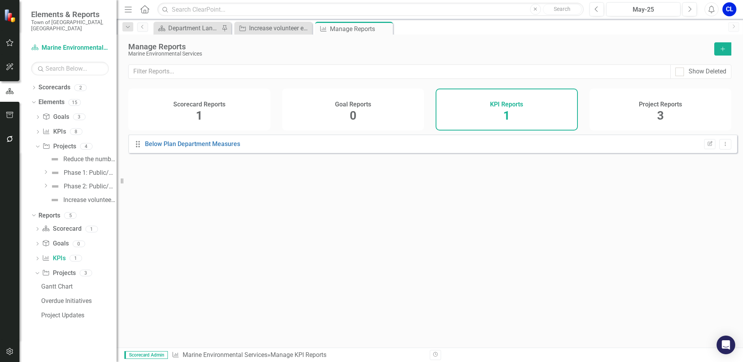
click at [672, 110] on div "Project Reports 3" at bounding box center [660, 110] width 142 height 42
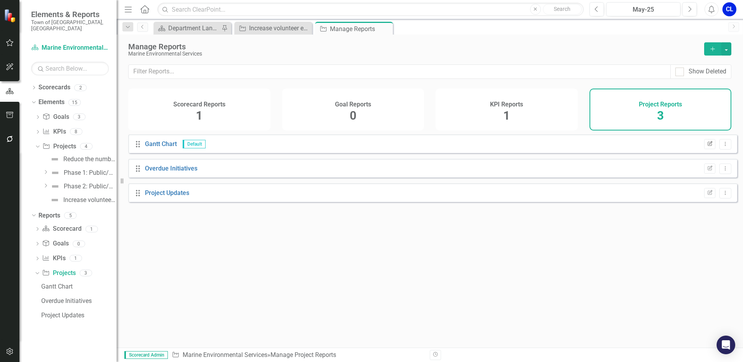
click at [707, 146] on icon "Edit Report" at bounding box center [710, 144] width 6 height 5
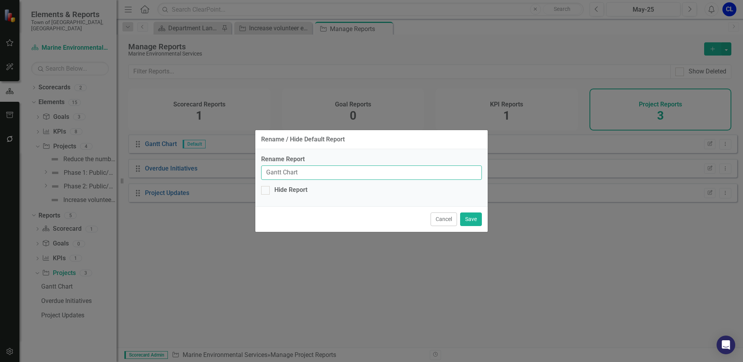
click at [296, 169] on input "Gantt Chart" at bounding box center [371, 173] width 221 height 14
click at [441, 221] on button "Cancel" at bounding box center [444, 220] width 26 height 14
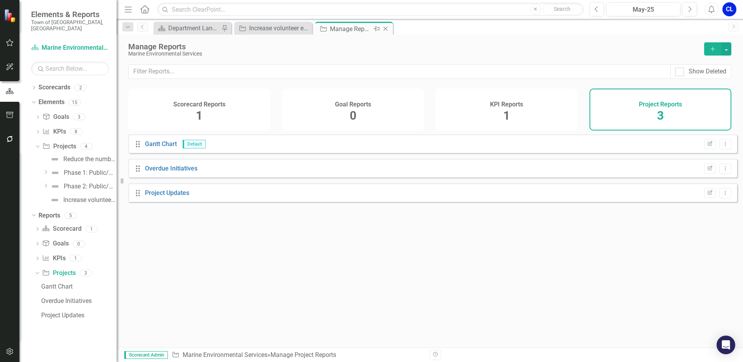
click at [386, 31] on icon "Close" at bounding box center [386, 29] width 8 height 6
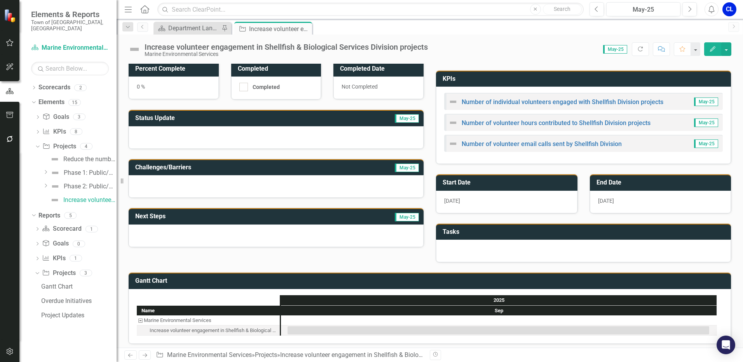
scroll to position [63, 0]
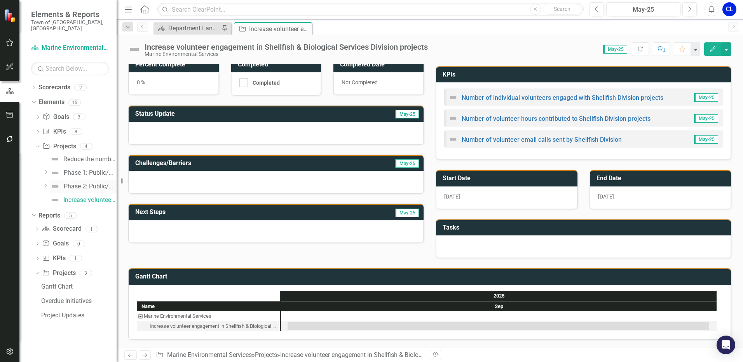
click at [97, 183] on div "Phase 2: Public/private aquaculture expansion" at bounding box center [90, 186] width 53 height 7
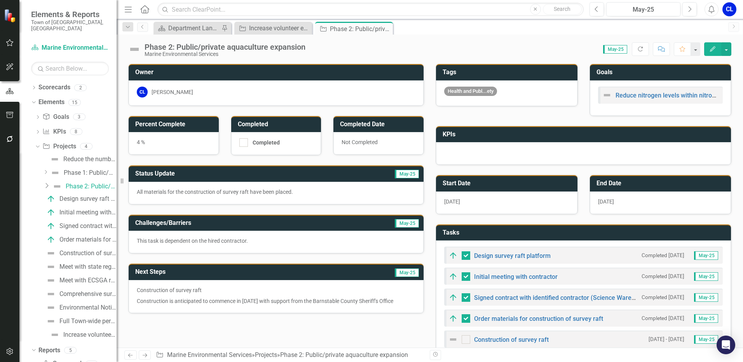
click at [450, 256] on img at bounding box center [452, 255] width 9 height 9
click at [620, 49] on span "May-25" at bounding box center [615, 49] width 24 height 9
drag, startPoint x: 620, startPoint y: 49, endPoint x: 609, endPoint y: 52, distance: 11.3
click at [609, 52] on span "May-25" at bounding box center [615, 49] width 24 height 9
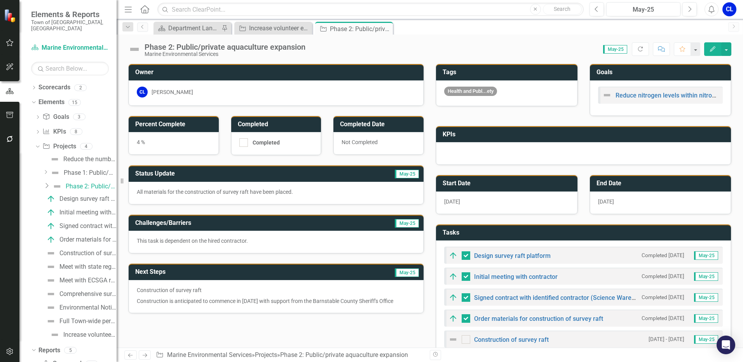
click at [578, 52] on div "Score: 0.00 May-25 Completed Refresh Comment Favorite Edit" at bounding box center [520, 48] width 422 height 13
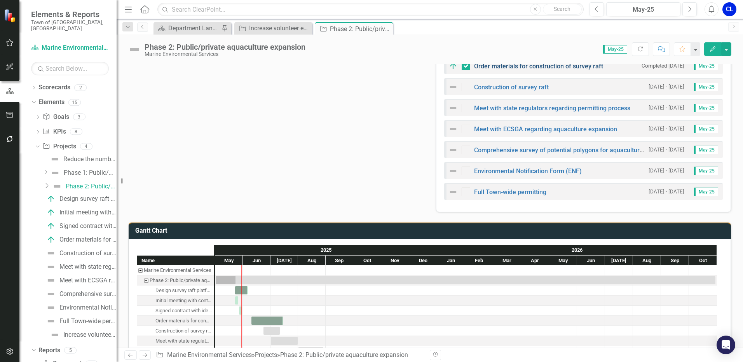
scroll to position [308, 0]
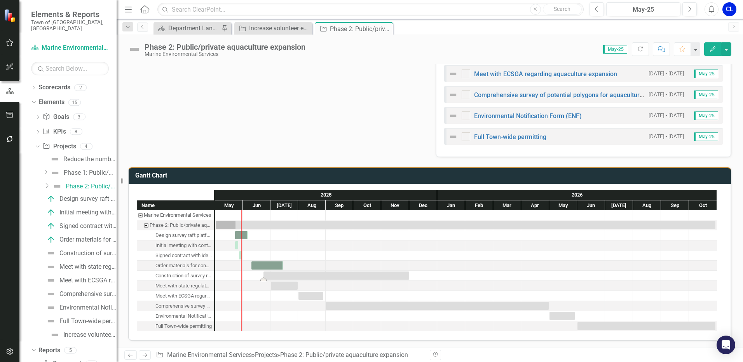
drag, startPoint x: 280, startPoint y: 277, endPoint x: 410, endPoint y: 275, distance: 130.2
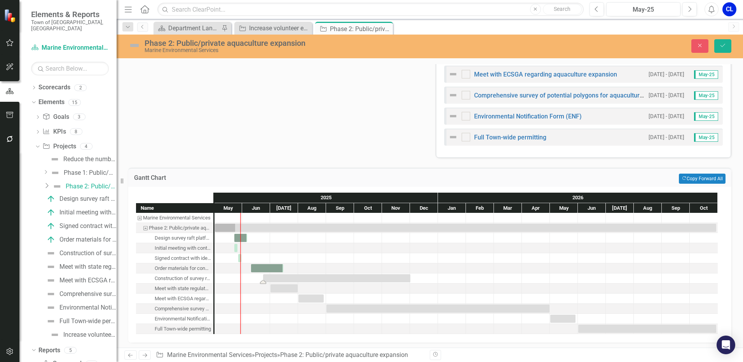
click at [268, 280] on div "Task: Start date: 2025-06-23 End date: 2025-12-01" at bounding box center [336, 278] width 147 height 8
drag, startPoint x: 325, startPoint y: 281, endPoint x: 384, endPoint y: 284, distance: 59.1
click at [435, 284] on div at bounding box center [424, 289] width 28 height 10
click at [399, 280] on div "Task: Start date: 2025-06-23 End date: 2025-12-01" at bounding box center [336, 278] width 147 height 8
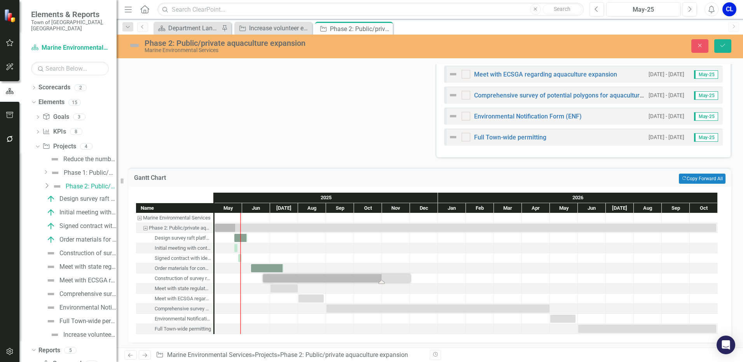
click at [399, 280] on div "Task: Start date: 2025-06-23 End date: 2025-12-01" at bounding box center [336, 278] width 147 height 8
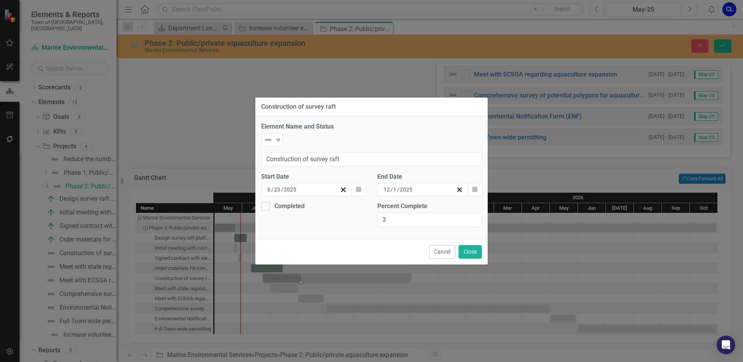
type input "0"
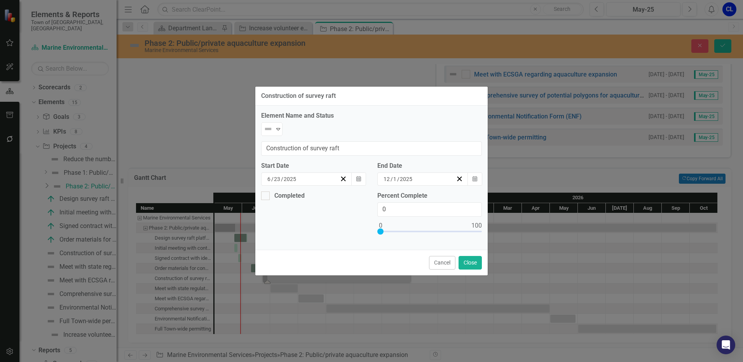
drag, startPoint x: 462, startPoint y: 219, endPoint x: 393, endPoint y: 243, distance: 72.7
click at [358, 227] on div "Completed Percent Complete 0" at bounding box center [371, 218] width 232 height 52
click at [472, 256] on button "Close" at bounding box center [470, 263] width 23 height 14
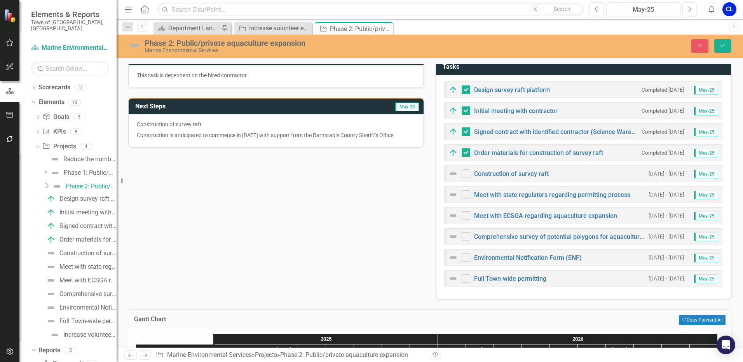
scroll to position [152, 0]
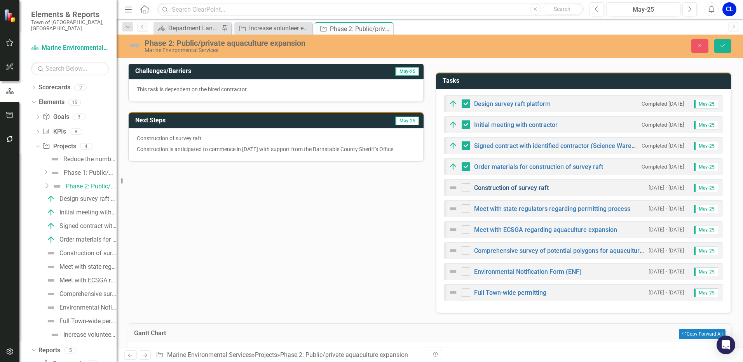
click at [536, 189] on link "Construction of survey raft" at bounding box center [511, 187] width 75 height 7
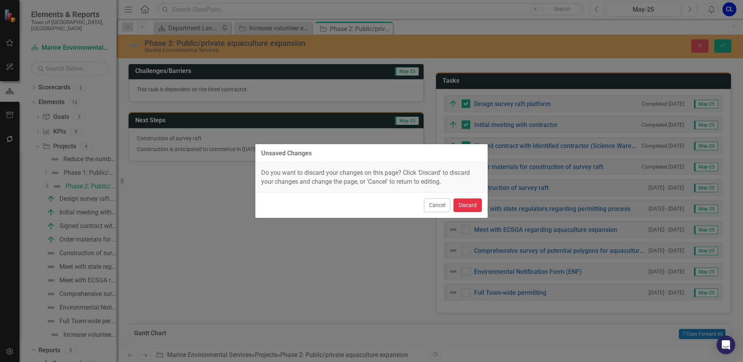
click at [470, 207] on button "Discard" at bounding box center [467, 206] width 28 height 14
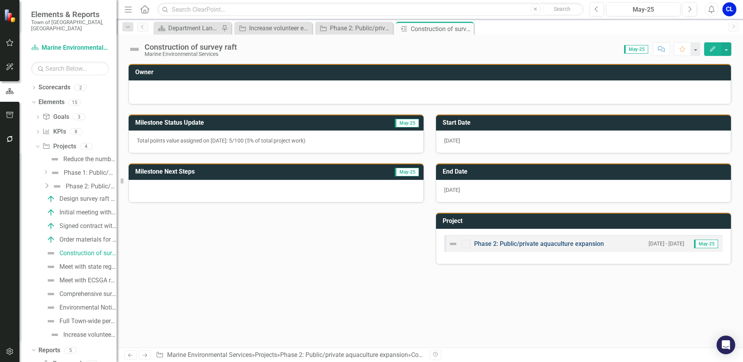
click at [575, 246] on link "Phase 2: Public/private aquaculture expansion" at bounding box center [539, 243] width 130 height 7
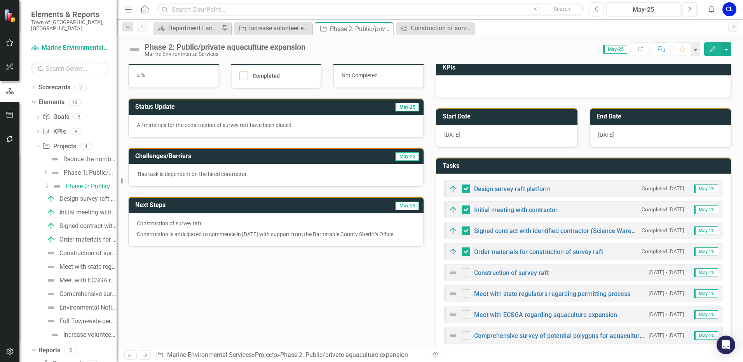
scroll to position [78, 0]
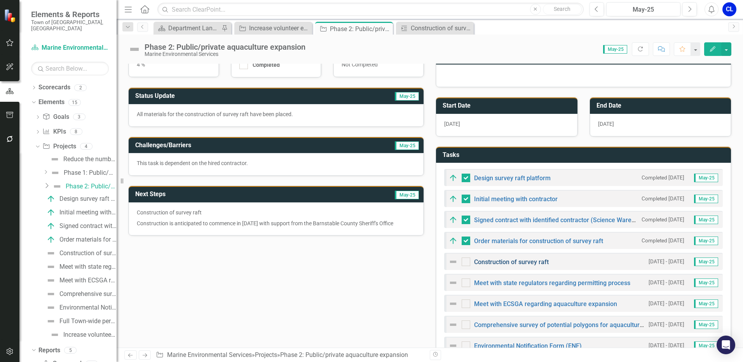
click at [530, 263] on link "Construction of survey raft" at bounding box center [511, 261] width 75 height 7
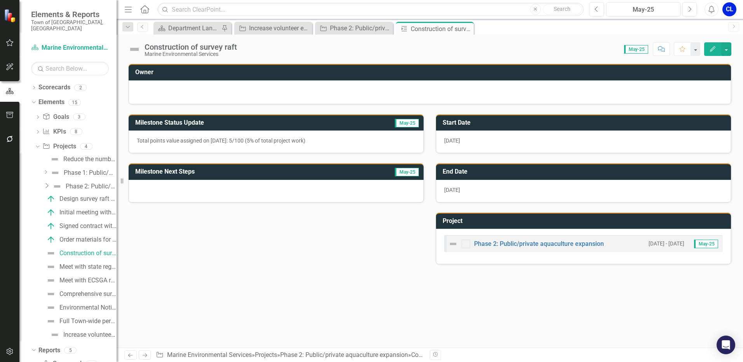
click at [710, 49] on icon "Edit" at bounding box center [712, 48] width 7 height 5
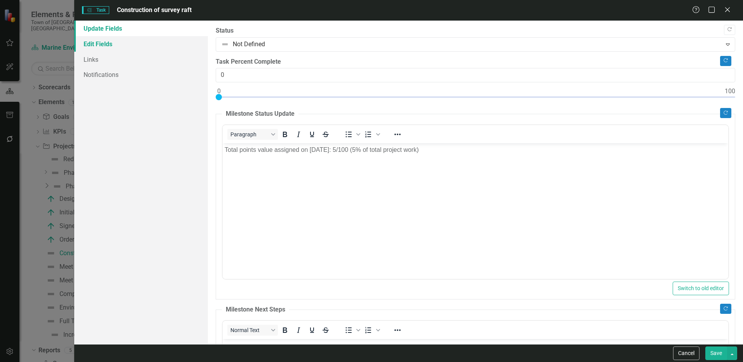
click at [104, 44] on link "Edit Fields" at bounding box center [141, 44] width 134 height 16
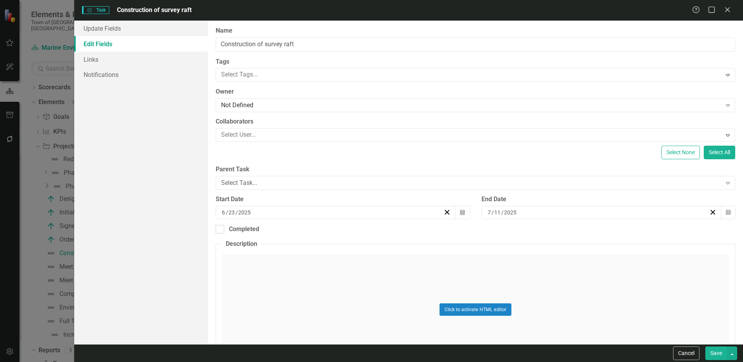
click at [239, 215] on input "2025" at bounding box center [245, 213] width 14 height 8
click at [335, 232] on button "›" at bounding box center [325, 227] width 17 height 17
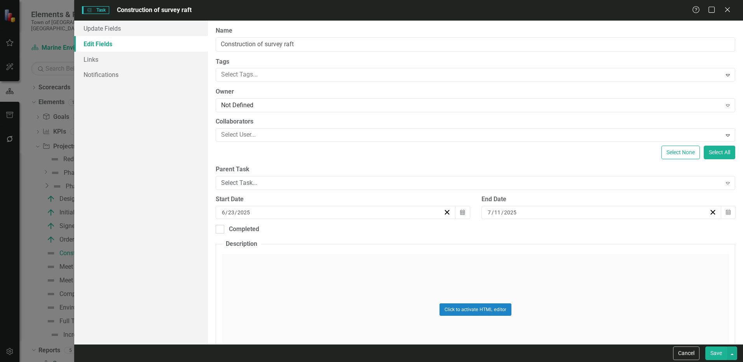
click at [335, 232] on button "›" at bounding box center [325, 227] width 17 height 17
click at [255, 269] on button "3" at bounding box center [245, 267] width 19 height 14
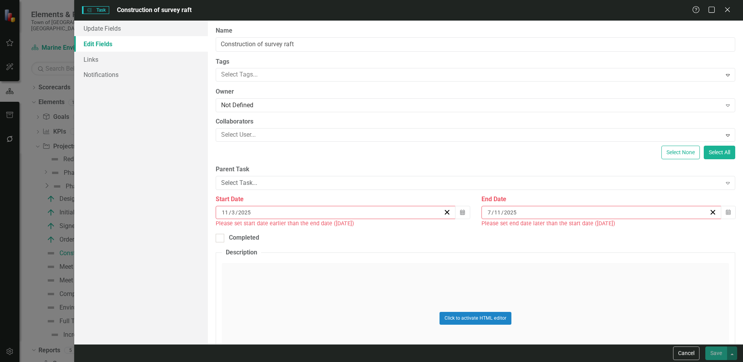
click at [494, 214] on input "11" at bounding box center [497, 213] width 7 height 8
click at [600, 235] on button "›" at bounding box center [591, 227] width 17 height 17
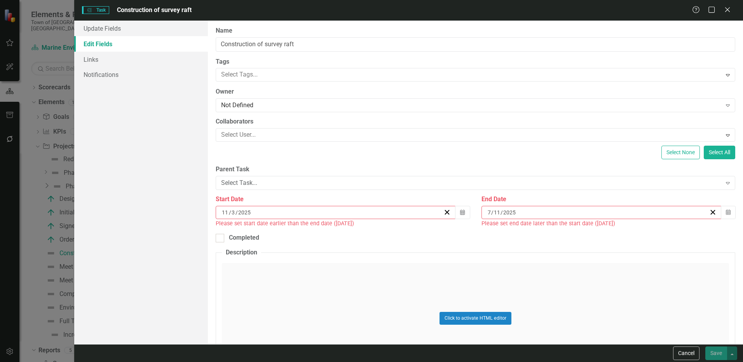
click at [553, 312] on abbr "26" at bounding box center [550, 309] width 6 height 6
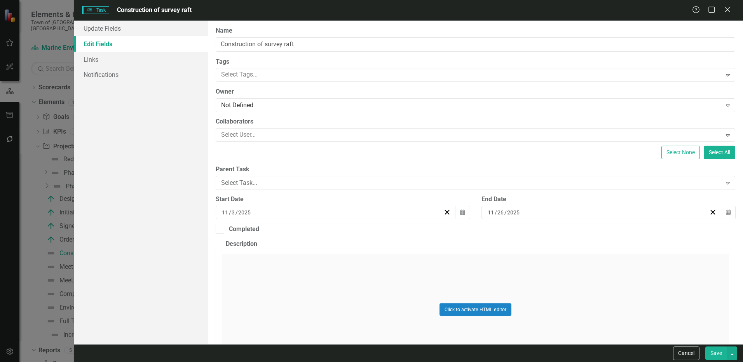
click at [708, 354] on button "Save" at bounding box center [716, 354] width 22 height 14
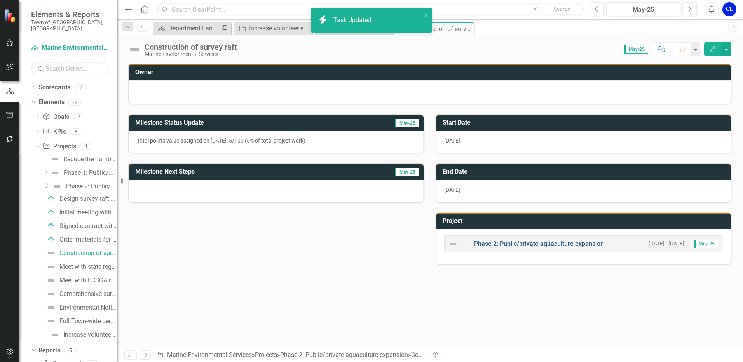
click at [528, 242] on link "Phase 2: Public/private aquaculture expansion" at bounding box center [539, 243] width 130 height 7
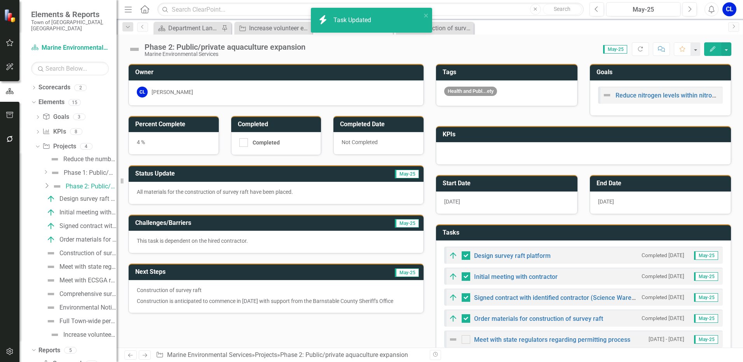
checkbox input "false"
checkbox input "true"
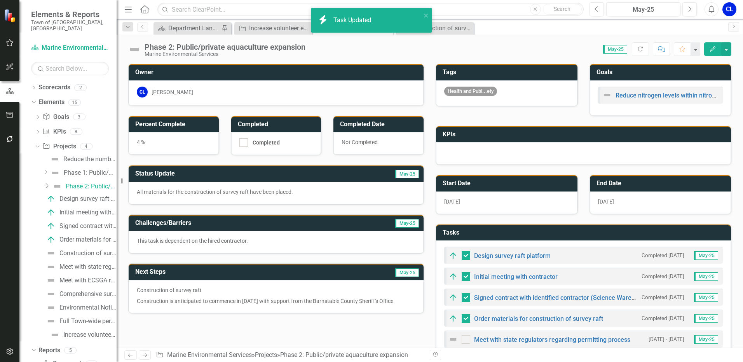
checkbox input "true"
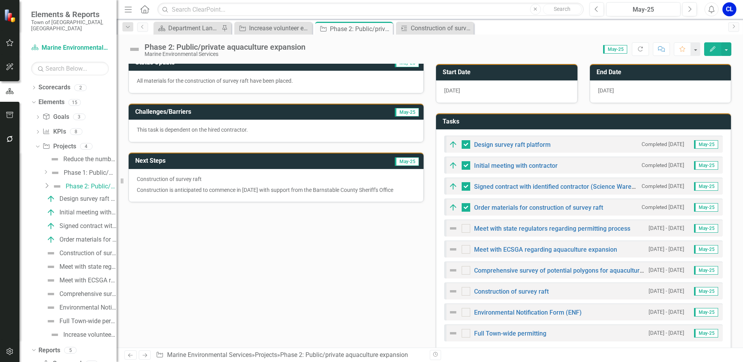
scroll to position [117, 0]
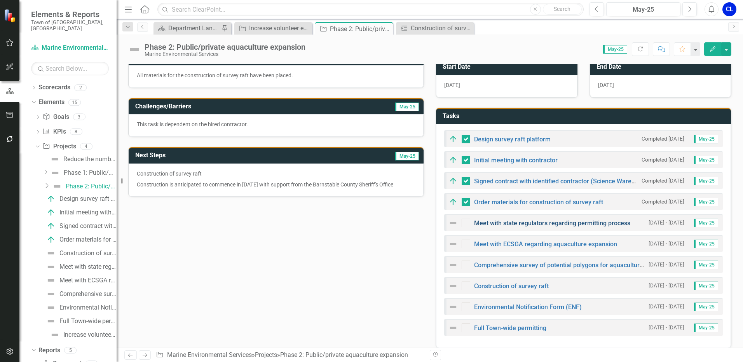
click at [560, 222] on link "Meet with state regulators regarding permitting process" at bounding box center [552, 223] width 156 height 7
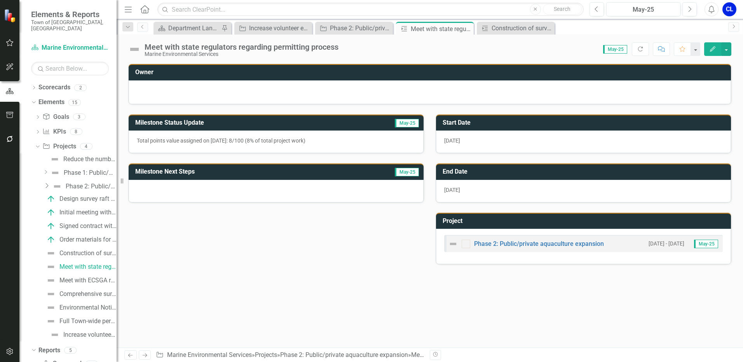
click at [455, 138] on span "7/1/25" at bounding box center [452, 141] width 16 height 6
click at [712, 45] on button "Edit" at bounding box center [712, 49] width 17 height 14
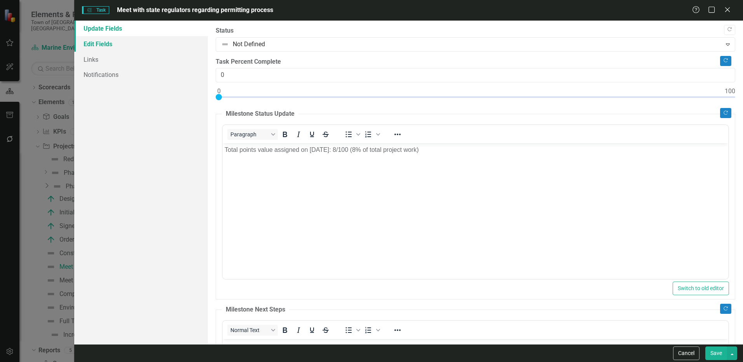
click at [95, 40] on link "Edit Fields" at bounding box center [141, 44] width 134 height 16
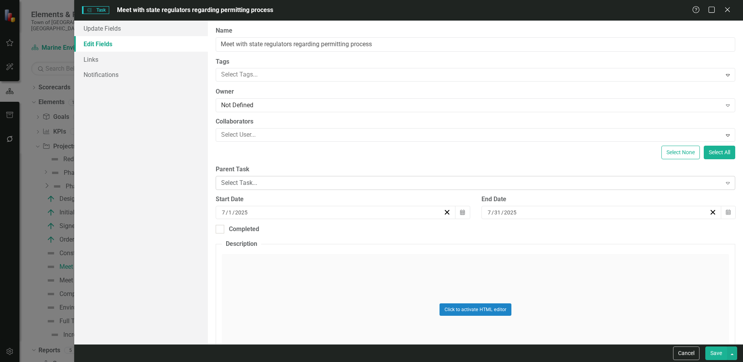
click at [253, 181] on div "Select Task..." at bounding box center [471, 183] width 500 height 9
click at [260, 362] on div "Not Defined" at bounding box center [373, 368] width 731 height 9
click at [256, 214] on div "7 / 1 / 2025" at bounding box center [332, 213] width 223 height 8
click at [335, 236] on button "›" at bounding box center [325, 227] width 17 height 17
click at [335, 234] on button "›" at bounding box center [325, 227] width 17 height 17
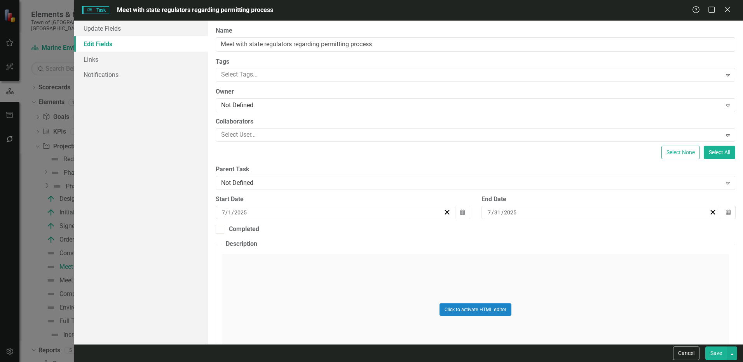
click at [249, 284] on abbr "15" at bounding box center [245, 281] width 6 height 6
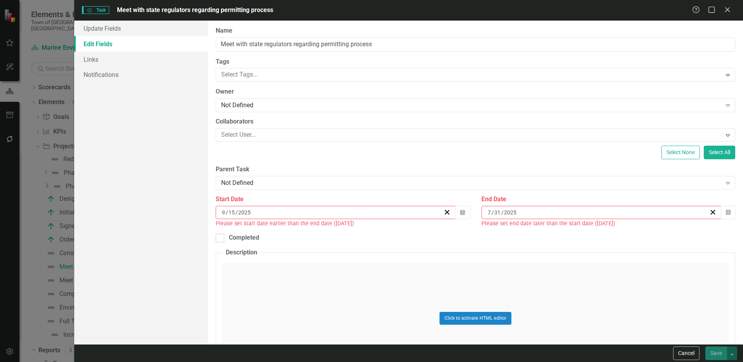
click at [504, 210] on input "2025" at bounding box center [511, 213] width 14 height 8
click at [600, 231] on button "›" at bounding box center [591, 227] width 17 height 17
click at [600, 234] on button "›" at bounding box center [591, 227] width 17 height 17
click at [591, 312] on abbr "31" at bounding box center [588, 309] width 6 height 6
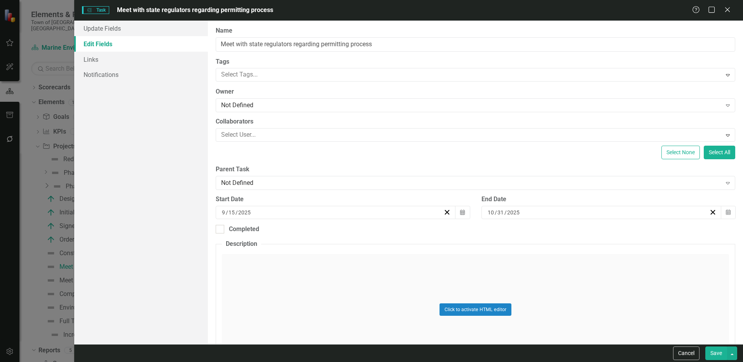
click at [710, 354] on button "Save" at bounding box center [716, 354] width 22 height 14
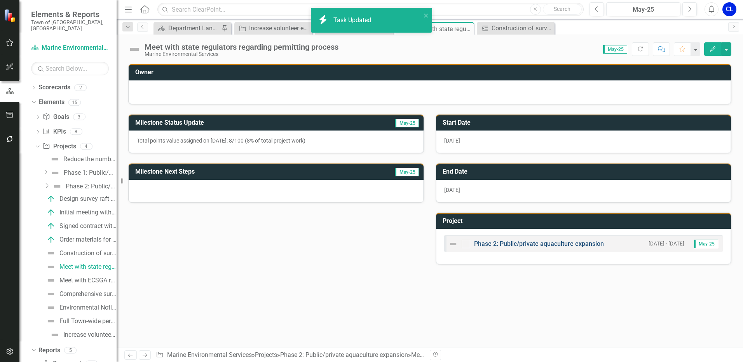
click at [552, 247] on link "Phase 2: Public/private aquaculture expansion" at bounding box center [539, 243] width 130 height 7
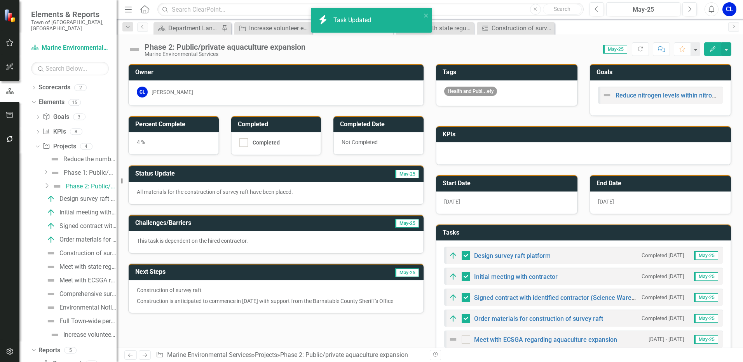
checkbox input "false"
checkbox input "true"
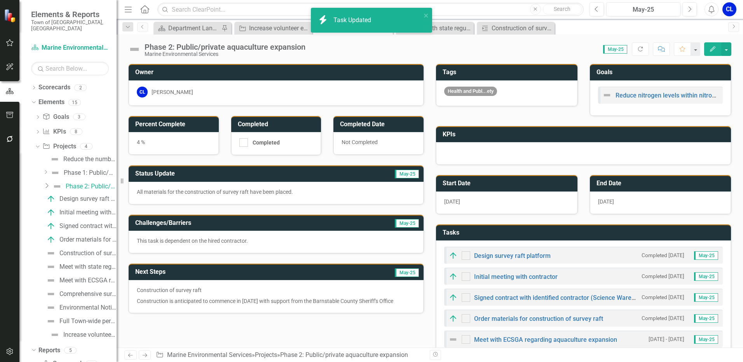
checkbox input "true"
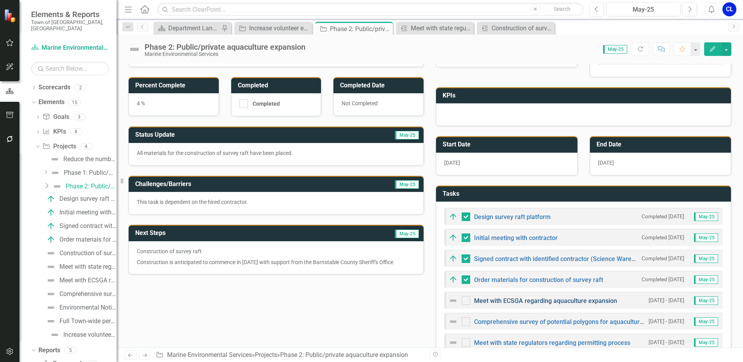
scroll to position [78, 0]
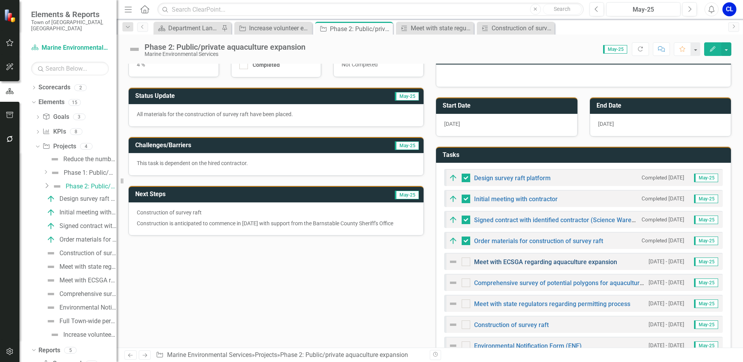
click at [549, 265] on link "Meet with ECSGA regarding aquaculture expansion" at bounding box center [545, 261] width 143 height 7
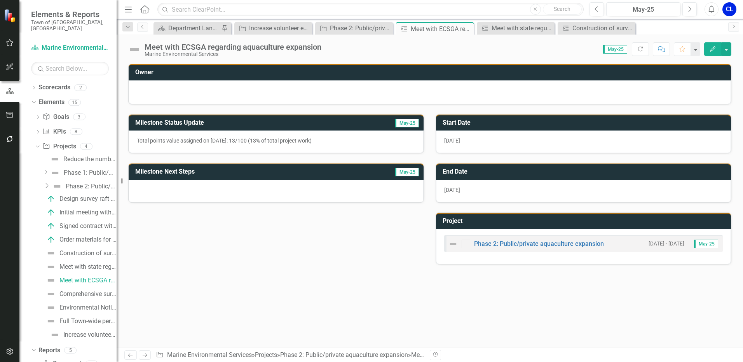
click at [711, 48] on icon "Edit" at bounding box center [712, 48] width 7 height 5
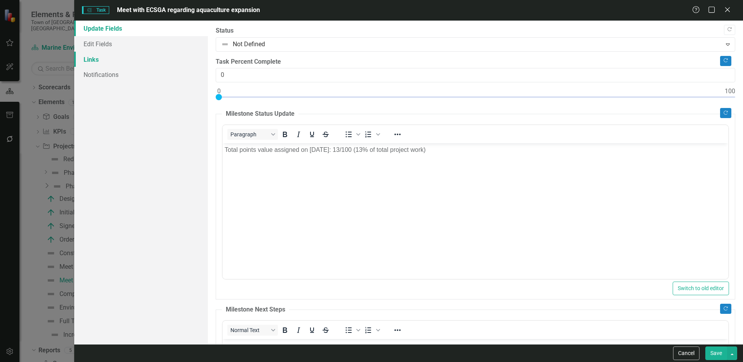
click at [124, 52] on link "Links" at bounding box center [141, 60] width 134 height 16
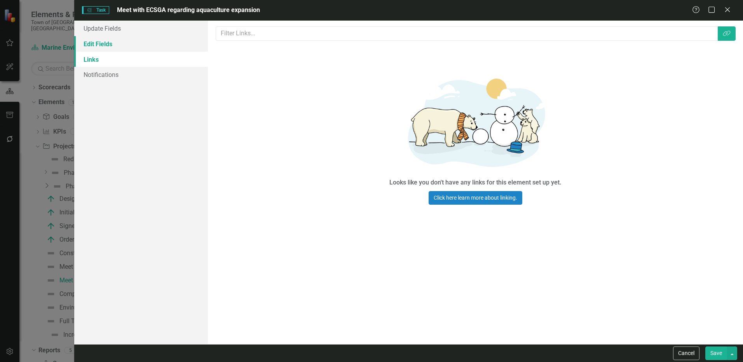
click at [124, 44] on link "Edit Fields" at bounding box center [141, 44] width 134 height 16
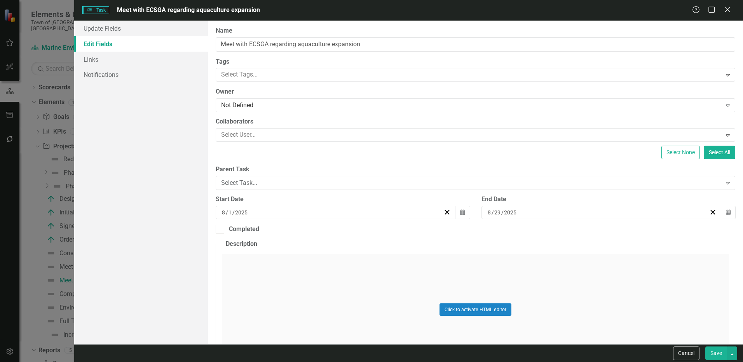
click at [263, 213] on div "8 / 1 / 2025" at bounding box center [332, 213] width 223 height 8
click at [335, 232] on button "›" at bounding box center [325, 227] width 17 height 17
click at [326, 312] on abbr "31" at bounding box center [323, 309] width 6 height 6
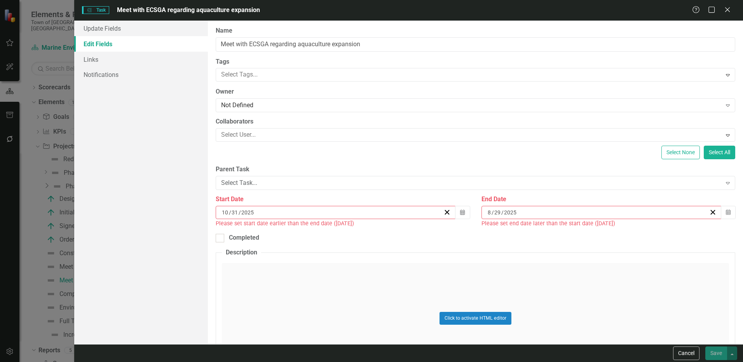
click at [511, 207] on div "8 / 29 / 2025" at bounding box center [601, 212] width 240 height 13
click at [600, 232] on button "›" at bounding box center [591, 227] width 17 height 17
click at [600, 231] on button "›" at bounding box center [591, 227] width 17 height 17
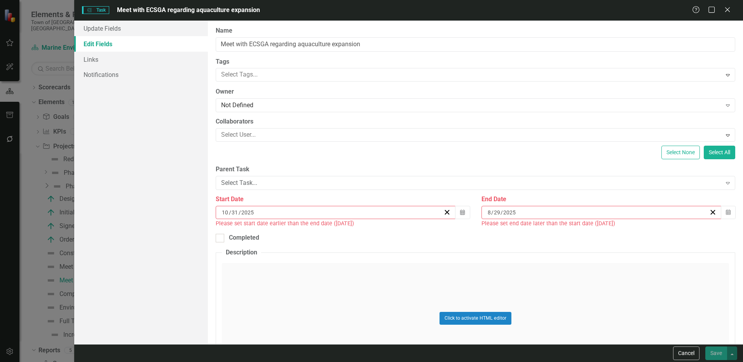
click at [591, 298] on abbr "26" at bounding box center [588, 295] width 6 height 6
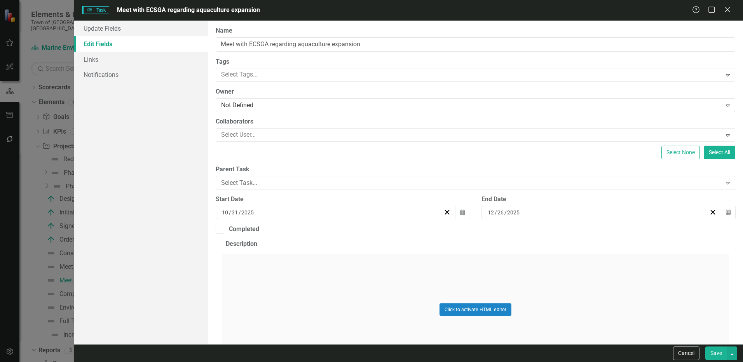
click at [712, 353] on button "Save" at bounding box center [716, 354] width 22 height 14
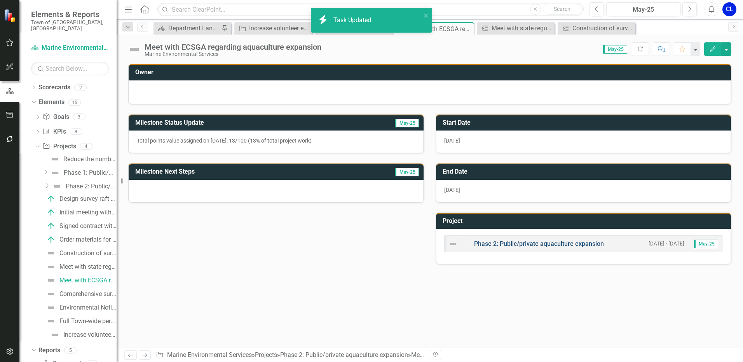
click at [548, 246] on link "Phase 2: Public/private aquaculture expansion" at bounding box center [539, 243] width 130 height 7
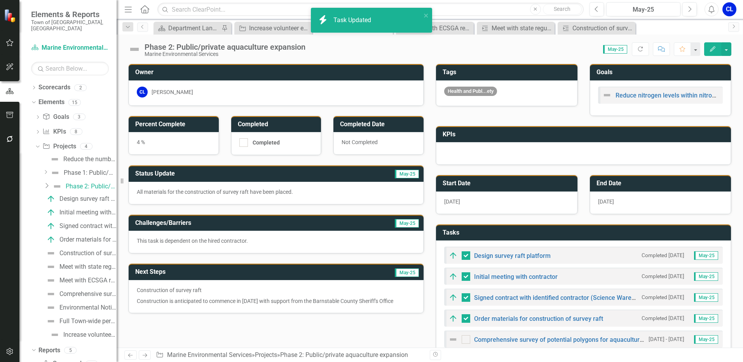
checkbox input "false"
checkbox input "true"
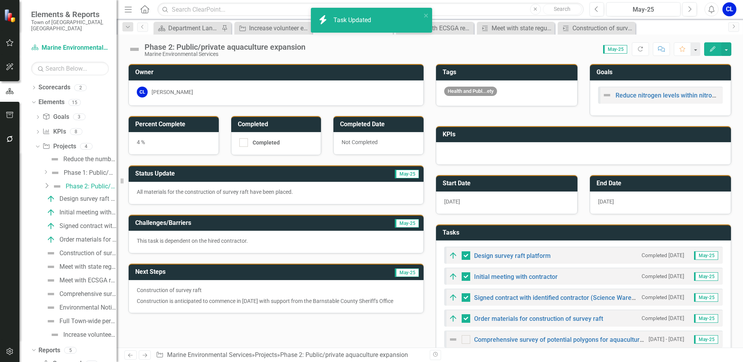
checkbox input "true"
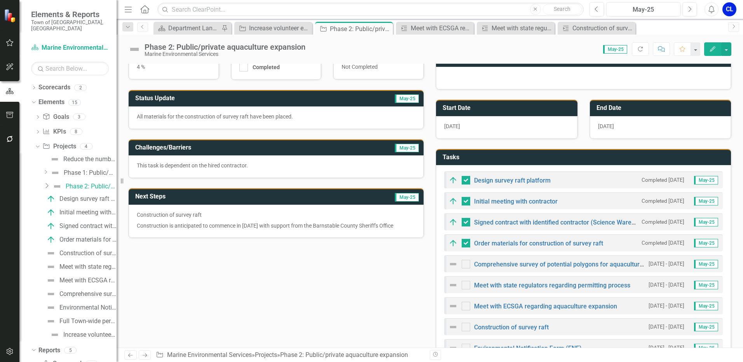
scroll to position [78, 0]
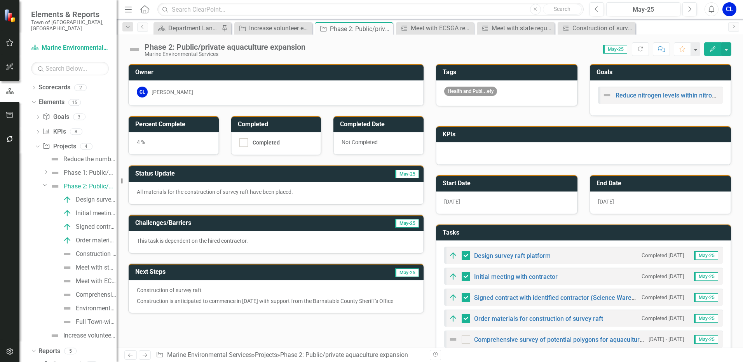
scroll to position [78, 0]
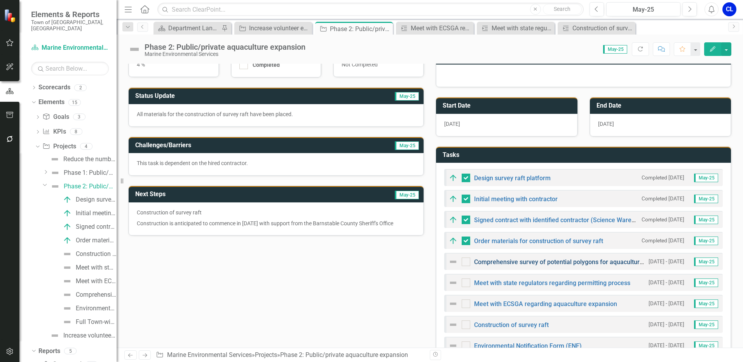
click at [614, 262] on link "Comprehensive survey of potential polygons for aquaculture resources" at bounding box center [573, 261] width 199 height 7
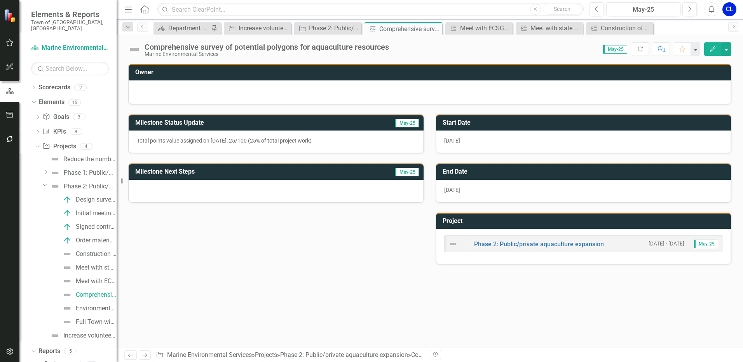
click at [708, 49] on button "Edit" at bounding box center [712, 49] width 17 height 14
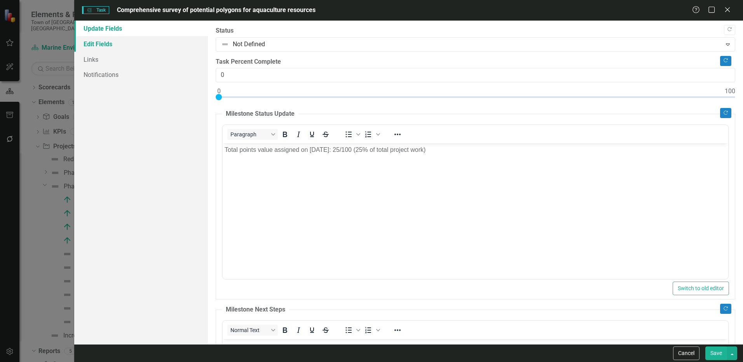
click at [101, 44] on link "Edit Fields" at bounding box center [141, 44] width 134 height 16
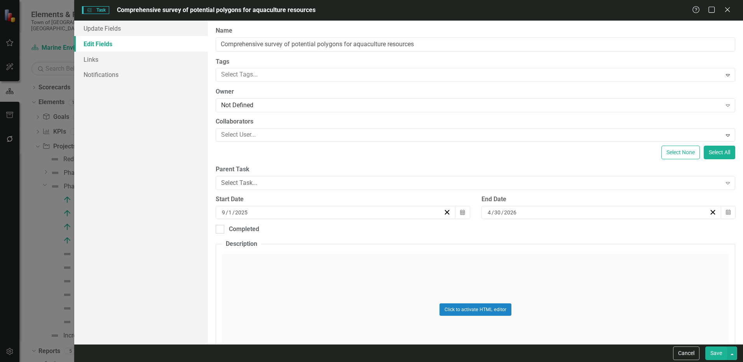
click at [237, 209] on input "2025" at bounding box center [242, 213] width 14 height 8
click at [380, 234] on button "›" at bounding box center [376, 231] width 17 height 17
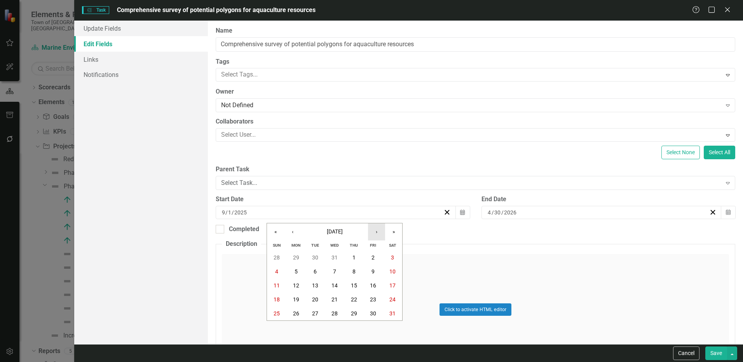
click at [377, 233] on button "›" at bounding box center [376, 231] width 17 height 17
click at [300, 269] on button "9" at bounding box center [295, 272] width 19 height 14
click at [712, 354] on button "Save" at bounding box center [716, 354] width 22 height 14
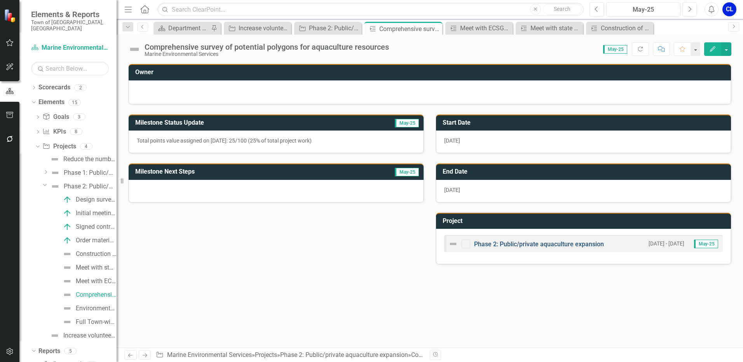
click at [555, 243] on link "Phase 2: Public/private aquaculture expansion" at bounding box center [539, 244] width 130 height 7
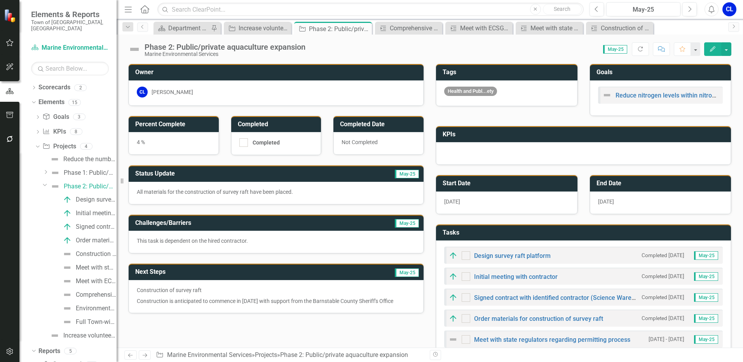
checkbox input "false"
checkbox input "true"
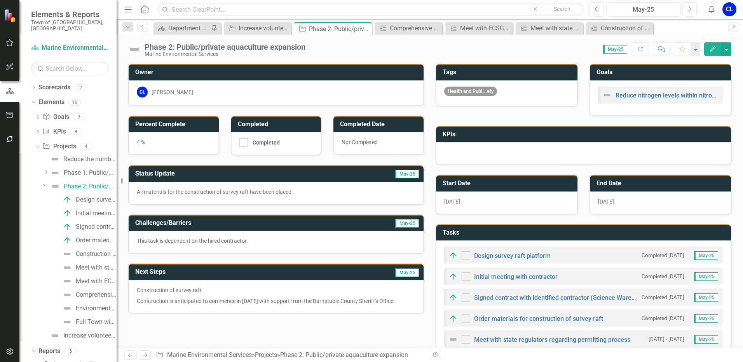
checkbox input "true"
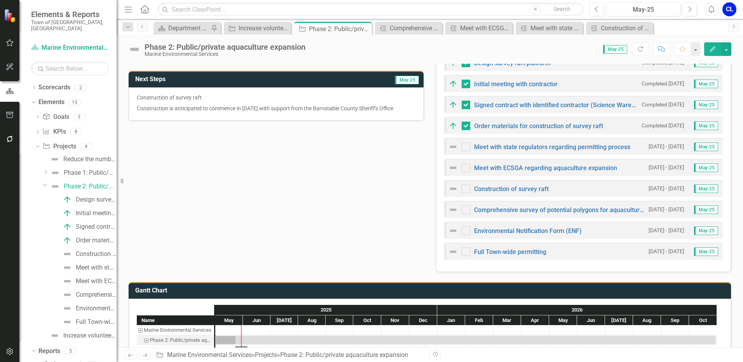
scroll to position [308, 0]
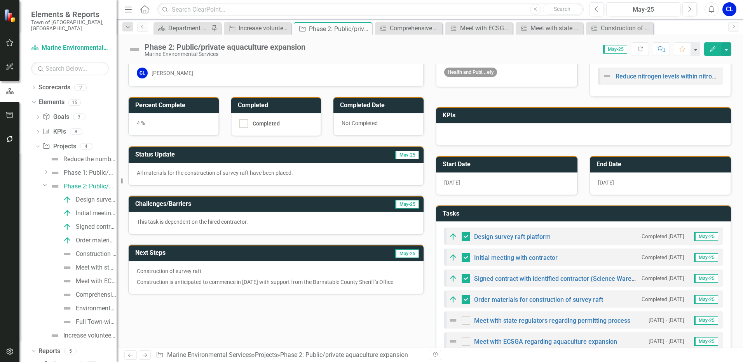
scroll to position [0, 0]
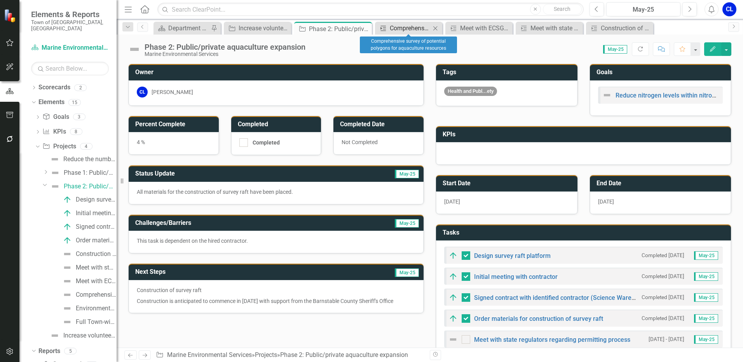
click at [421, 27] on div "Comprehensive survey of potential polygons for aquaculture resources" at bounding box center [410, 28] width 41 height 10
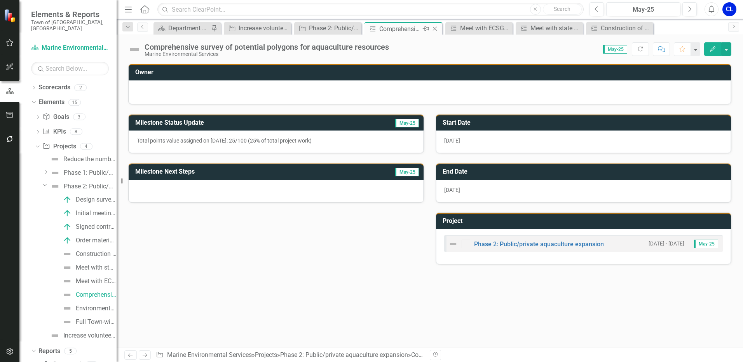
click at [435, 29] on icon "Close" at bounding box center [435, 29] width 8 height 6
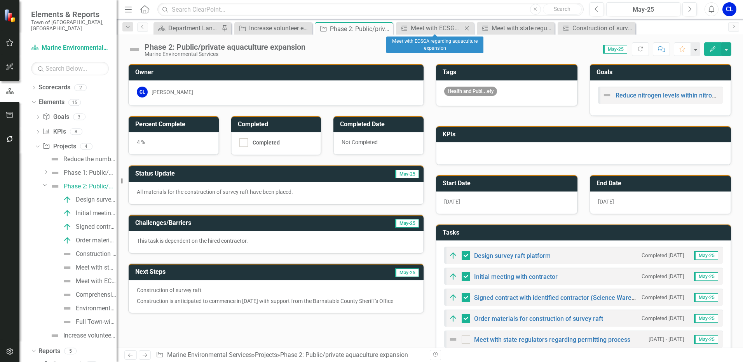
click at [466, 28] on icon at bounding box center [467, 28] width 4 height 4
click at [0, 0] on icon at bounding box center [0, 0] width 0 height 0
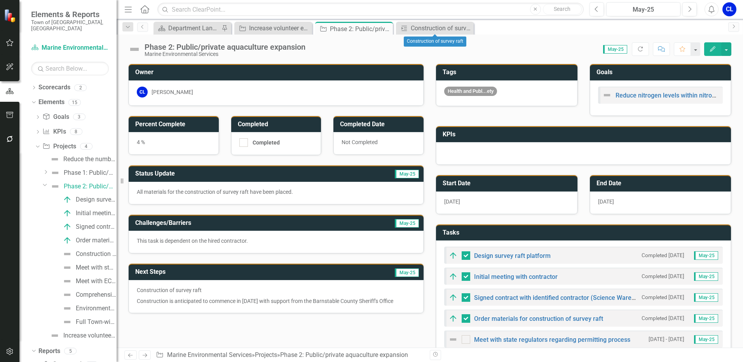
click at [0, 0] on icon at bounding box center [0, 0] width 0 height 0
click at [388, 28] on icon "Close" at bounding box center [386, 29] width 8 height 6
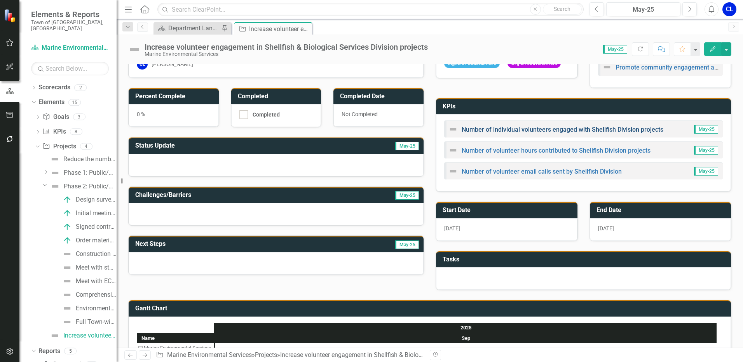
scroll to position [63, 0]
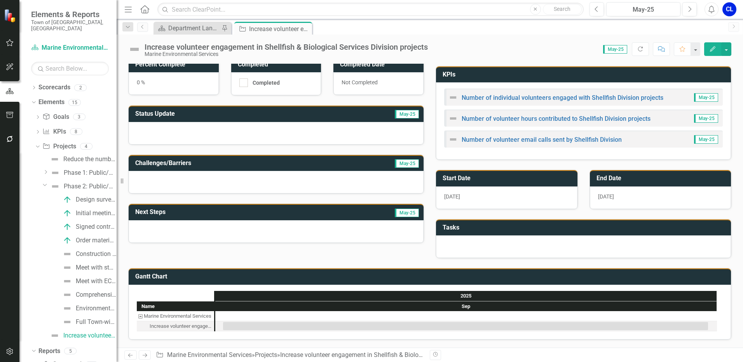
click at [46, 182] on icon "Dropdown" at bounding box center [45, 185] width 5 height 6
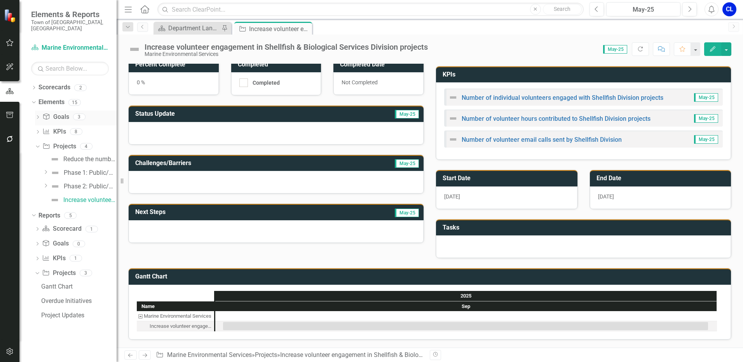
click at [62, 113] on link "Goal Goals" at bounding box center [55, 117] width 26 height 9
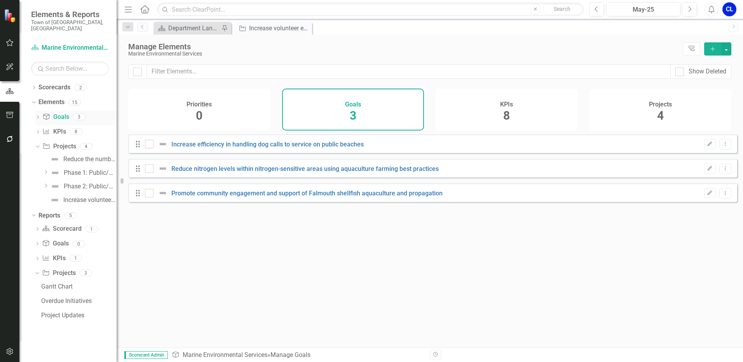
checkbox input "false"
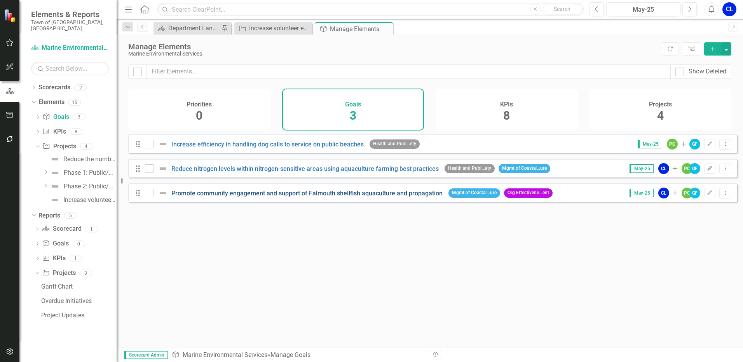
click at [419, 197] on link "Promote community engagement and support of Falmouth shellfish aquaculture and …" at bounding box center [306, 193] width 271 height 7
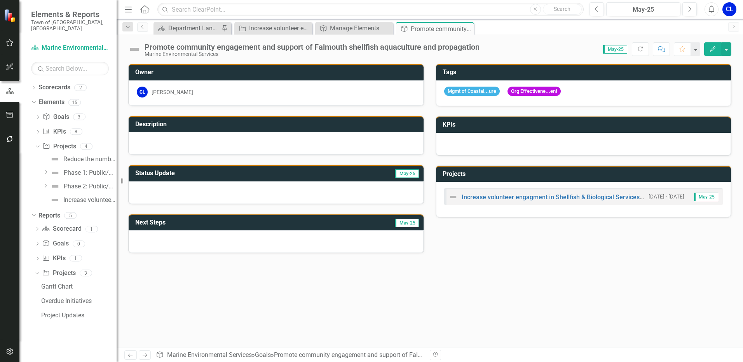
click at [306, 141] on div at bounding box center [276, 143] width 295 height 23
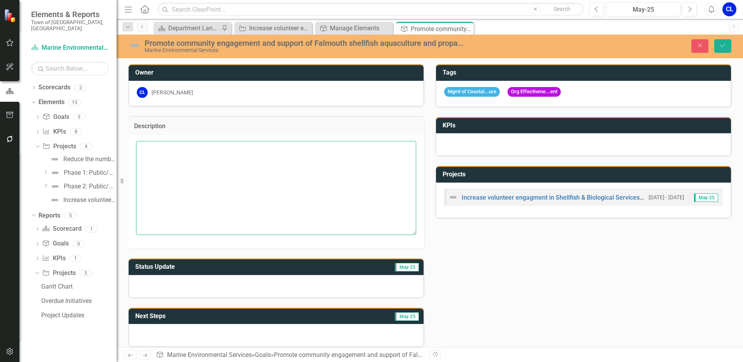
click at [306, 148] on textarea at bounding box center [276, 188] width 280 height 94
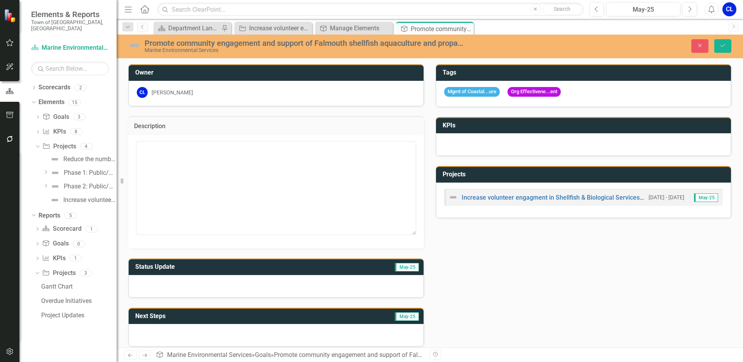
click at [325, 45] on div "Promote community engagement and support of Falmouth shellfish aquaculture and …" at bounding box center [306, 43] width 322 height 9
click at [303, 46] on div "Promote community engagement and support of Falmouth shellfish aquaculture and …" at bounding box center [306, 43] width 322 height 9
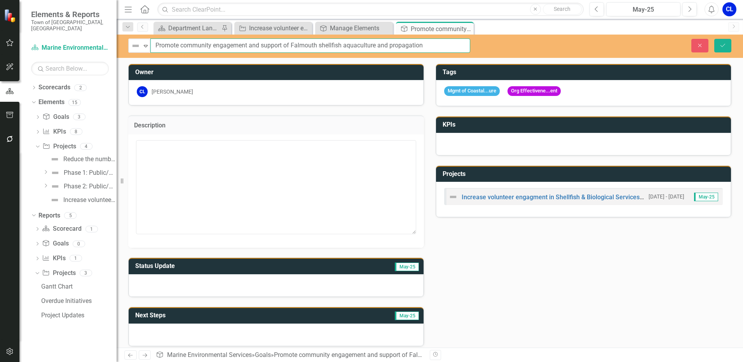
drag, startPoint x: 429, startPoint y: 45, endPoint x: 149, endPoint y: 65, distance: 280.9
click at [149, 65] on div "Not Defined Expand Promote community engagement and support of Falmouth shellfi…" at bounding box center [430, 191] width 626 height 313
click at [253, 156] on textarea at bounding box center [276, 187] width 280 height 94
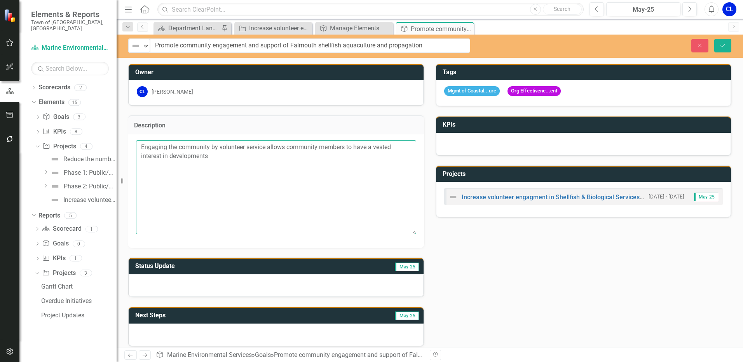
click at [170, 155] on textarea "Engaging the community by volunteer service allows community members to have a …" at bounding box center [276, 187] width 280 height 94
click at [260, 155] on textarea "Engaging the community by volunteer service allows community members to have a …" at bounding box center [276, 187] width 280 height 94
drag, startPoint x: 216, startPoint y: 149, endPoint x: 211, endPoint y: 146, distance: 5.7
click at [211, 146] on textarea "Engaging the community by volunteer service allows community members to have a …" at bounding box center [276, 187] width 280 height 94
click at [368, 153] on textarea "Engaging the community in volunteer service allows community members to have a …" at bounding box center [276, 187] width 280 height 94
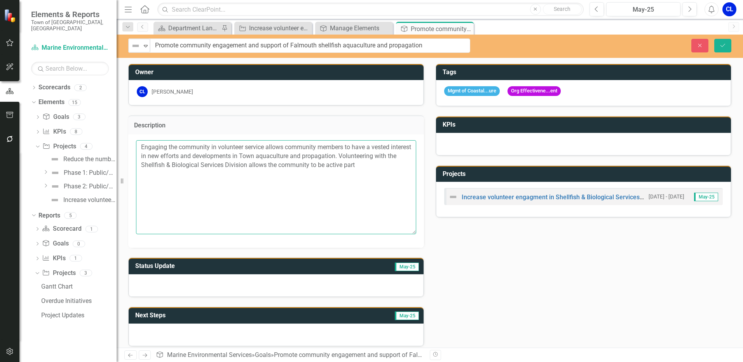
click at [333, 163] on textarea "Engaging the community in volunteer service allows community members to have a …" at bounding box center [276, 187] width 280 height 94
click at [300, 162] on textarea "Engaging the community in volunteer service allows community members to have a …" at bounding box center [276, 187] width 280 height 94
click at [323, 165] on textarea "Engaging the community in volunteer service allows community members to have a …" at bounding box center [276, 187] width 280 height 94
click at [355, 164] on textarea "Engaging the community in volunteer service allows community members to have a …" at bounding box center [276, 187] width 280 height 94
click at [354, 163] on textarea "Engaging the community in volunteer service allows community members to have a …" at bounding box center [276, 187] width 280 height 94
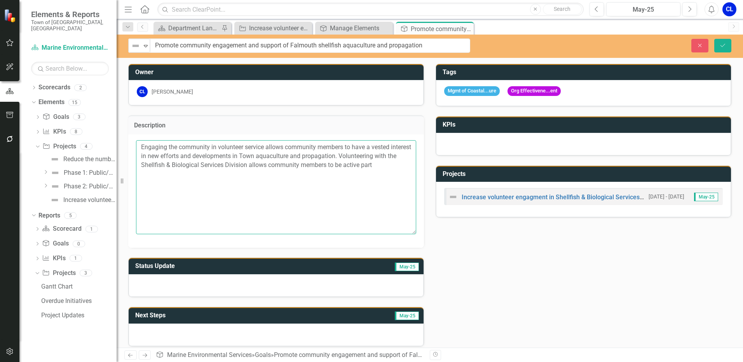
click at [399, 166] on textarea "Engaging the community in volunteer service allows community members to have a …" at bounding box center [276, 187] width 280 height 94
click at [271, 173] on textarea "Engaging the community in volunteer service allows community members to have a …" at bounding box center [276, 187] width 280 height 94
click at [375, 177] on textarea "Engaging the community in volunteer service allows community members to have a …" at bounding box center [276, 187] width 280 height 94
click at [271, 173] on textarea "Engaging the community in volunteer service allows community members to have a …" at bounding box center [276, 187] width 280 height 94
click at [311, 175] on textarea "Engaging the community in volunteer service allows community members to have a …" at bounding box center [276, 187] width 280 height 94
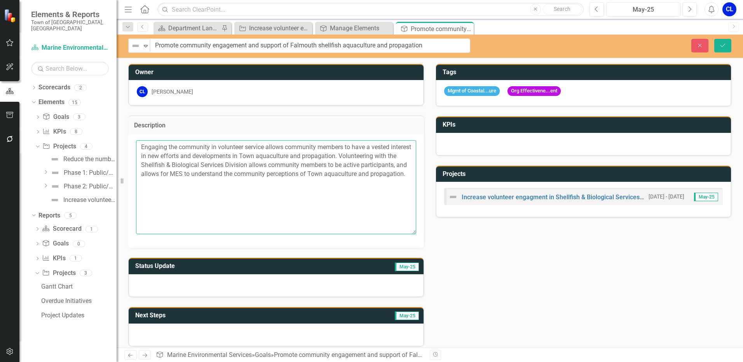
click at [312, 175] on textarea "Engaging the community in volunteer service allows community members to have a …" at bounding box center [276, 187] width 280 height 94
drag, startPoint x: 240, startPoint y: 174, endPoint x: 280, endPoint y: 174, distance: 40.0
click at [280, 174] on textarea "Engaging the community in volunteer service allows community members to have a …" at bounding box center [276, 187] width 280 height 94
drag, startPoint x: 171, startPoint y: 154, endPoint x: 253, endPoint y: 155, distance: 82.0
click at [253, 155] on textarea "Engaging the community in volunteer service allows community members to have a …" at bounding box center [276, 187] width 280 height 94
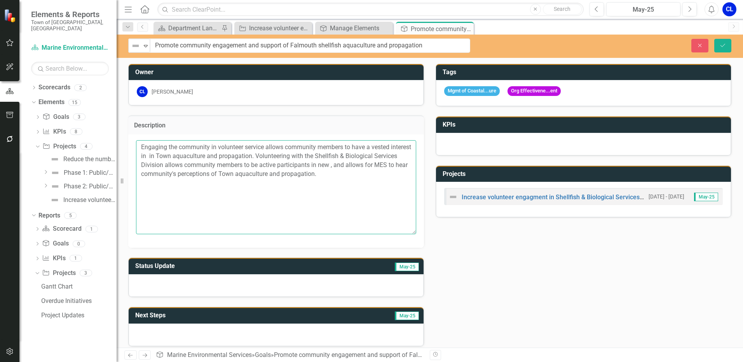
paste textarea "new efforts and developments"
click at [356, 164] on textarea "Engaging the community in volunteer service allows community members to have a …" at bounding box center [276, 187] width 280 height 94
click at [165, 154] on textarea "Engaging the community in volunteer service allows community members to have a …" at bounding box center [276, 187] width 280 height 94
click at [193, 173] on textarea "Engaging the community in volunteer service allows community members to have a …" at bounding box center [276, 187] width 280 height 94
drag, startPoint x: 299, startPoint y: 173, endPoint x: 287, endPoint y: 174, distance: 12.1
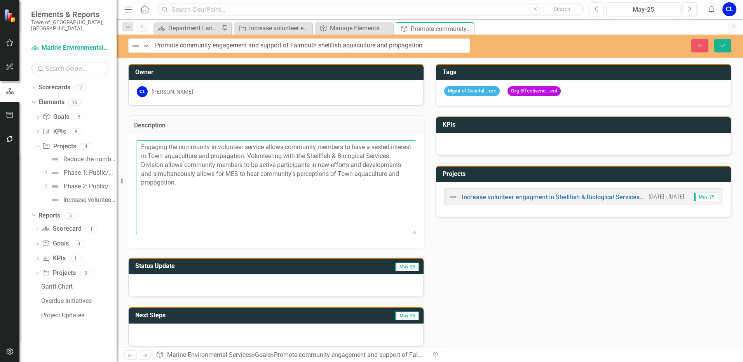
click at [287, 174] on textarea "Engaging the community in volunteer service allows community members to have a …" at bounding box center [276, 187] width 280 height 94
drag, startPoint x: 279, startPoint y: 173, endPoint x: 266, endPoint y: 174, distance: 13.7
click at [266, 174] on textarea "Engaging the community in volunteer service allows community members to have a …" at bounding box center [276, 187] width 280 height 94
drag, startPoint x: 312, startPoint y: 173, endPoint x: 298, endPoint y: 171, distance: 14.1
click at [300, 171] on textarea "Engaging the community in volunteer service allows community members to have a …" at bounding box center [276, 187] width 280 height 94
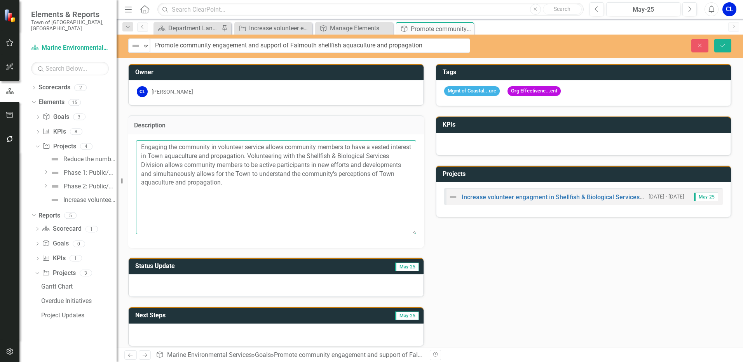
drag, startPoint x: 285, startPoint y: 183, endPoint x: 173, endPoint y: 184, distance: 112.3
click at [173, 184] on textarea "Engaging the community in volunteer service allows community members to have a …" at bounding box center [276, 187] width 280 height 94
type textarea "Engaging the community in volunteer service allows community members to have a …"
click at [556, 295] on div "Owner CL [PERSON_NAME] Description Engaging the community in volunteer service …" at bounding box center [429, 200] width 615 height 293
click at [723, 45] on icon "Save" at bounding box center [722, 45] width 7 height 5
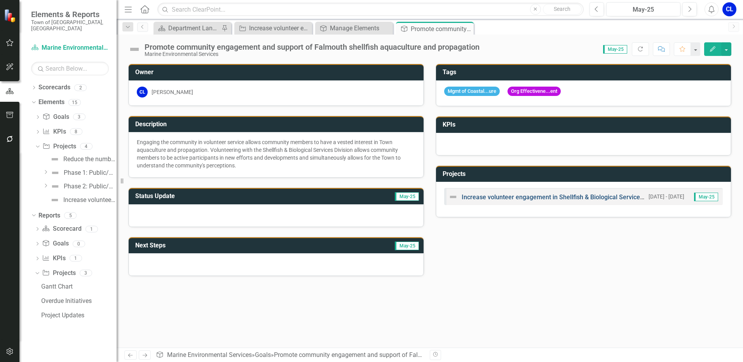
click at [483, 195] on link "Increase volunteer engagement in Shellfish & Biological Services Division proje…" at bounding box center [576, 197] width 229 height 7
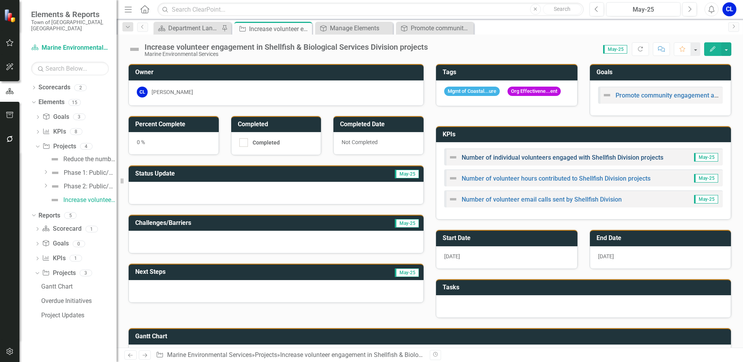
click at [523, 160] on link "Number of individual volunteers engaged with Shellfish Division projects" at bounding box center [563, 157] width 202 height 7
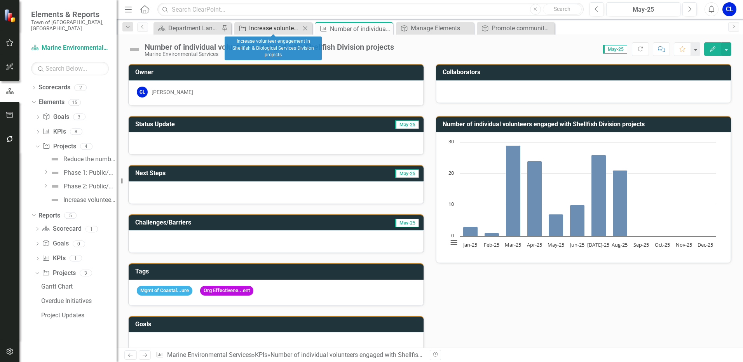
click at [266, 32] on div "Increase volunteer engagement in Shellfish & Biological Services Division proje…" at bounding box center [274, 28] width 51 height 10
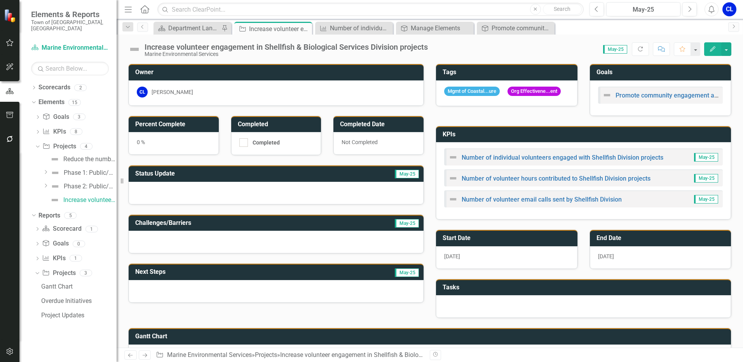
click at [173, 192] on div at bounding box center [276, 193] width 295 height 23
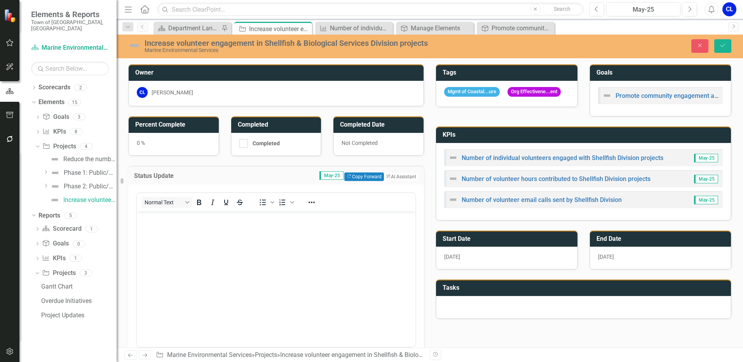
click at [188, 237] on body "Rich Text Area. Press ALT-0 for help." at bounding box center [276, 269] width 279 height 117
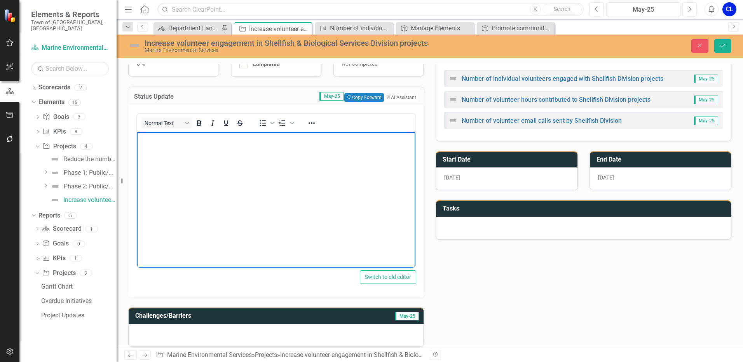
scroll to position [155, 0]
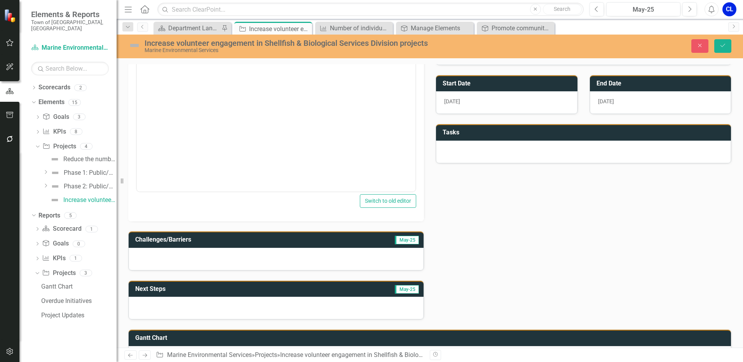
click at [181, 308] on div at bounding box center [276, 308] width 295 height 23
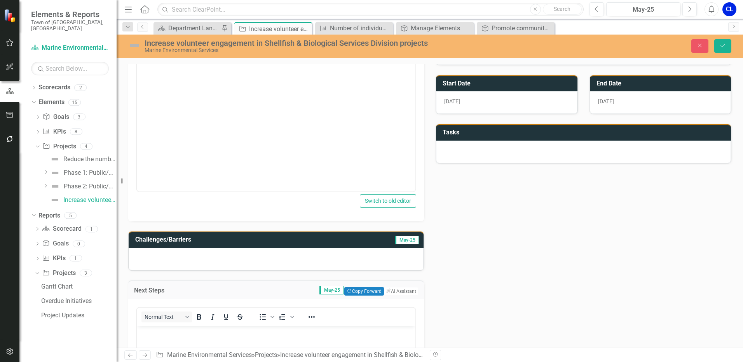
scroll to position [0, 0]
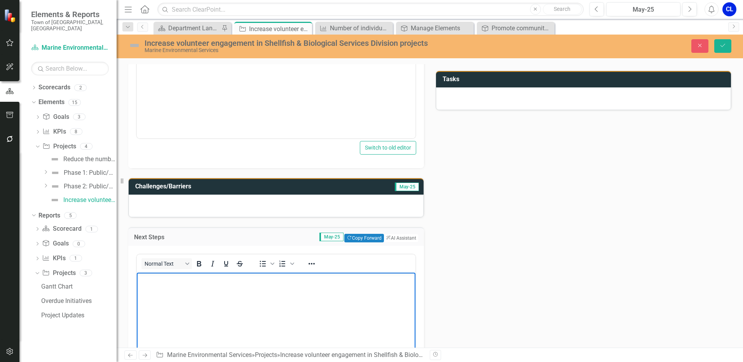
scroll to position [311, 0]
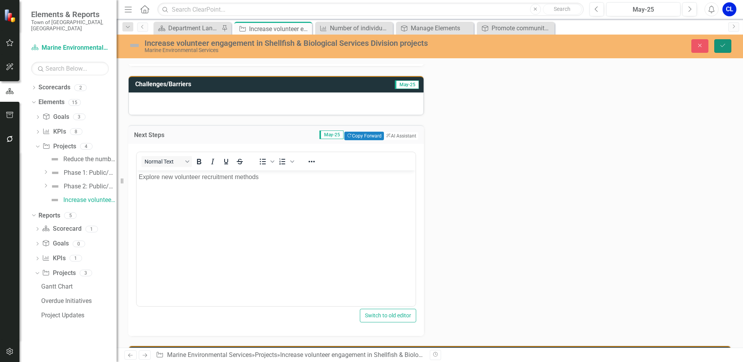
click at [721, 48] on icon "Save" at bounding box center [722, 45] width 7 height 5
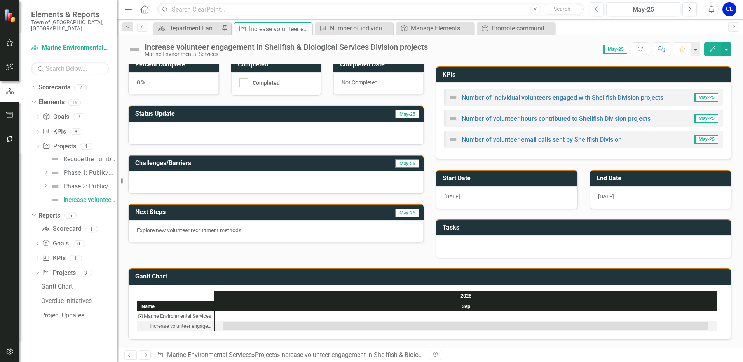
scroll to position [63, 0]
click at [153, 174] on div at bounding box center [276, 182] width 295 height 23
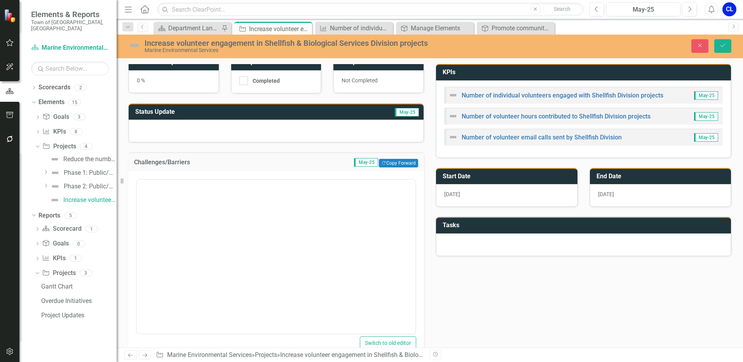
scroll to position [0, 0]
click at [177, 231] on body "Rich Text Area. Press ALT-0 for help." at bounding box center [276, 256] width 279 height 117
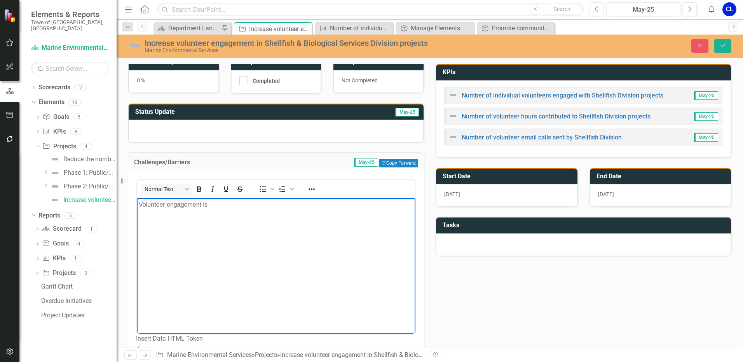
click at [213, 206] on p "Volunteer engagement is" at bounding box center [276, 204] width 275 height 9
drag, startPoint x: 221, startPoint y: 202, endPoint x: 209, endPoint y: 201, distance: 11.8
click at [209, 201] on p "Volunteer engagement is both directly related" at bounding box center [276, 204] width 275 height 9
click at [259, 201] on p "Volunteer engagement is directly related" at bounding box center [276, 204] width 275 height 9
click at [408, 206] on p "Volunteer engagement is directly related to seasonality, with more volunteers a…" at bounding box center [276, 209] width 275 height 19
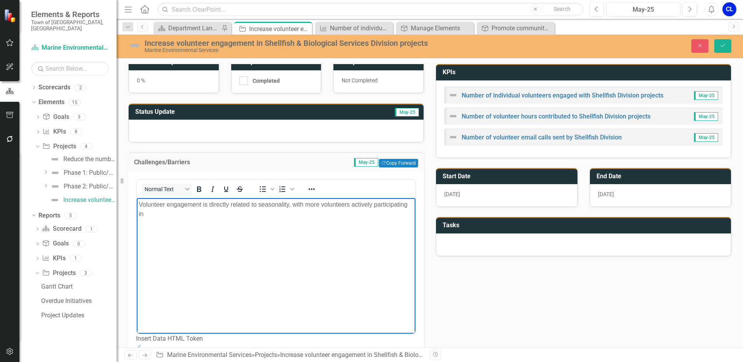
click at [207, 223] on body "Volunteer engagement is directly related to seasonality, with more volunteers a…" at bounding box center [276, 256] width 279 height 117
click at [722, 46] on icon "Save" at bounding box center [722, 45] width 7 height 5
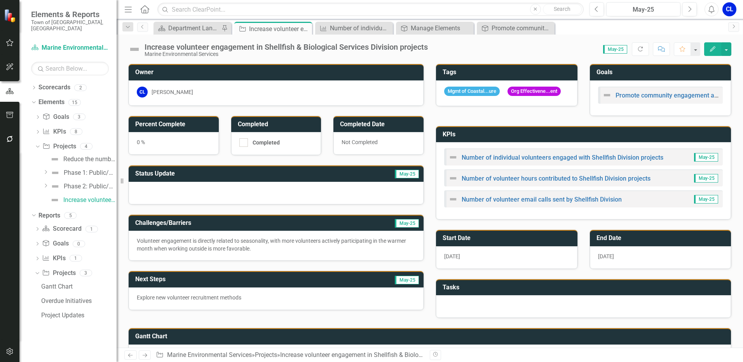
click at [481, 309] on div at bounding box center [583, 306] width 295 height 23
click at [466, 312] on div at bounding box center [583, 306] width 295 height 23
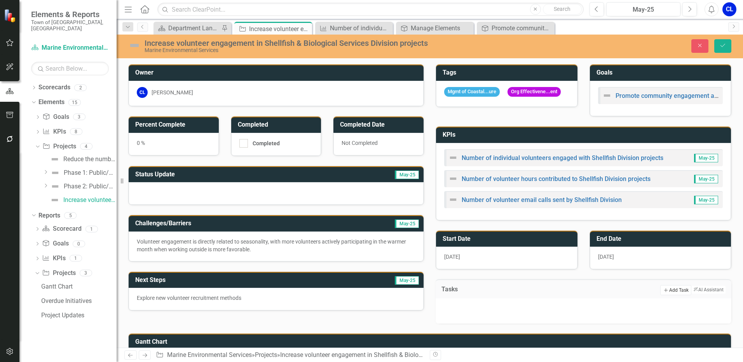
click at [666, 294] on button "Add Add Task" at bounding box center [675, 290] width 31 height 10
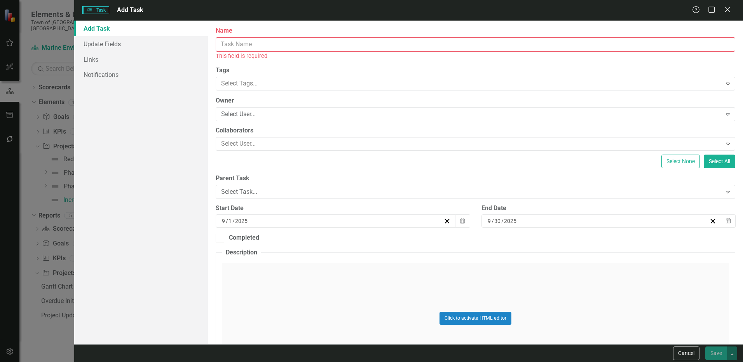
click at [236, 44] on input "Name" at bounding box center [476, 44] width 520 height 14
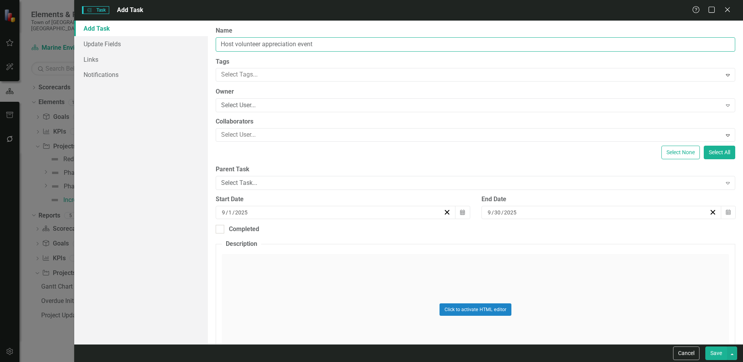
type input "Host volunteer appreciation event"
click at [244, 218] on div "[DATE]" at bounding box center [336, 212] width 240 height 13
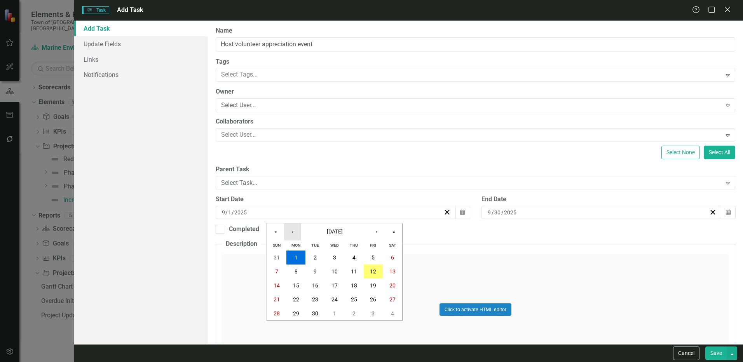
click at [292, 233] on button "‹" at bounding box center [292, 231] width 17 height 17
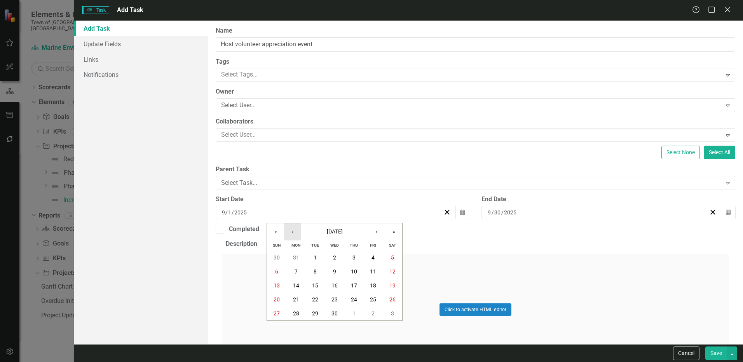
click at [292, 233] on button "‹" at bounding box center [292, 231] width 17 height 17
click at [348, 315] on button "30" at bounding box center [353, 314] width 19 height 14
click at [496, 212] on input "30" at bounding box center [497, 213] width 7 height 8
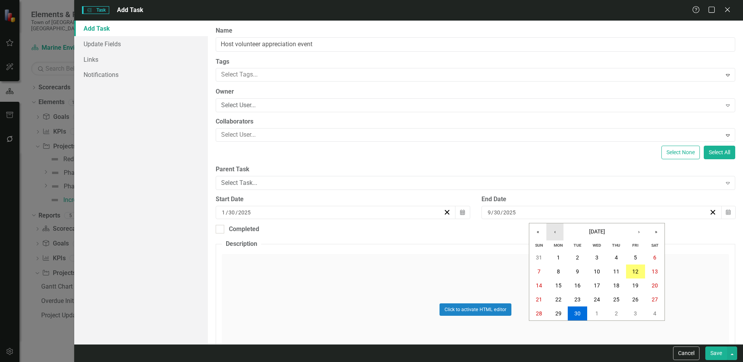
click at [558, 235] on button "‹" at bounding box center [554, 231] width 17 height 17
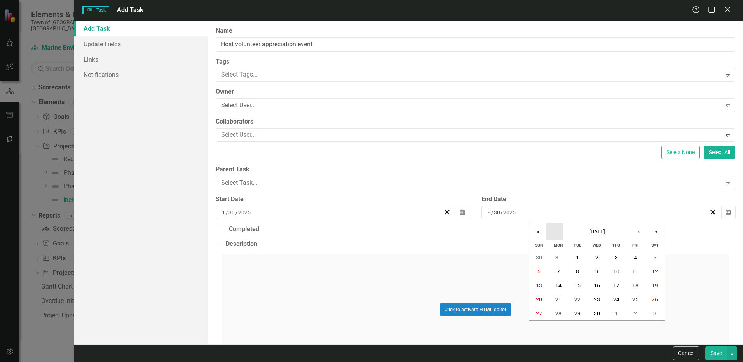
click at [558, 235] on button "‹" at bounding box center [554, 231] width 17 height 17
click at [615, 312] on abbr "30" at bounding box center [616, 313] width 6 height 6
click at [218, 228] on input "Completed" at bounding box center [218, 227] width 5 height 5
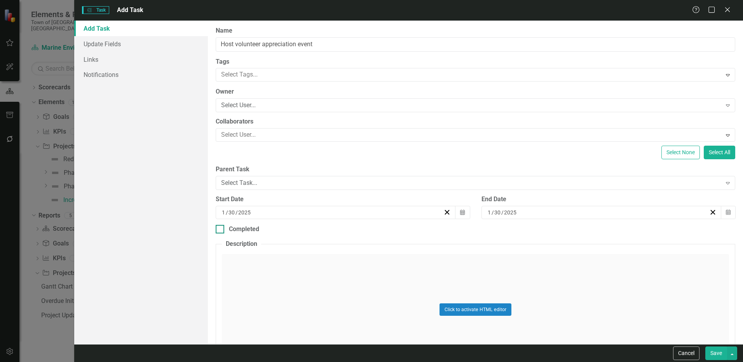
checkbox input "true"
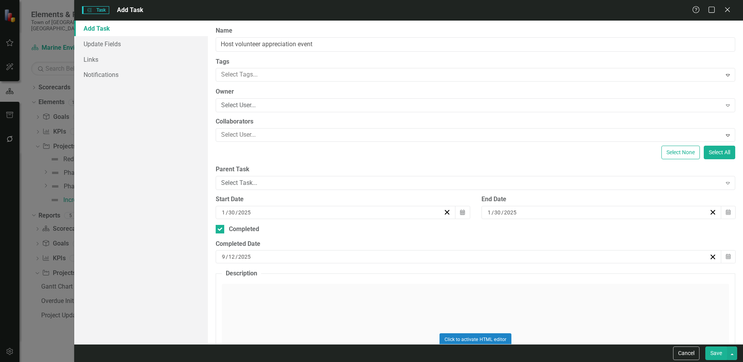
click at [238, 260] on input "2025" at bounding box center [245, 257] width 14 height 8
click at [251, 263] on button "‹" at bounding box center [242, 271] width 17 height 17
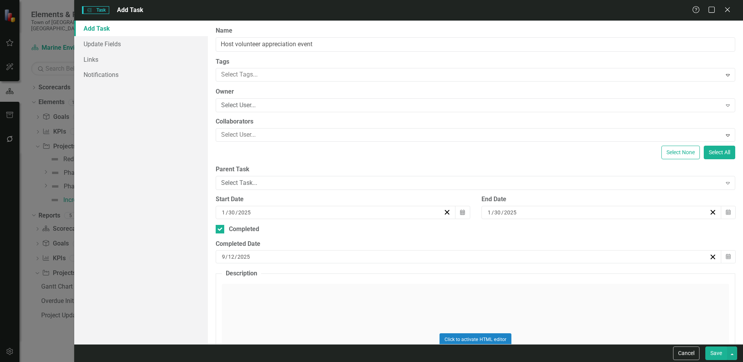
click at [251, 263] on button "‹" at bounding box center [242, 271] width 17 height 17
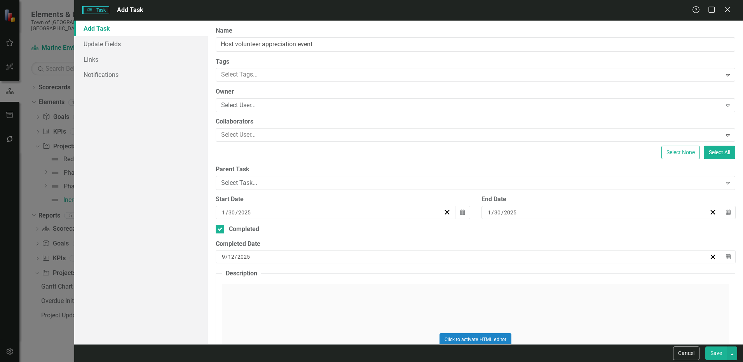
click at [335, 263] on button "›" at bounding box center [325, 271] width 17 height 17
click at [313, 347] on button "30" at bounding box center [303, 354] width 19 height 14
click at [717, 354] on button "Save" at bounding box center [716, 354] width 22 height 14
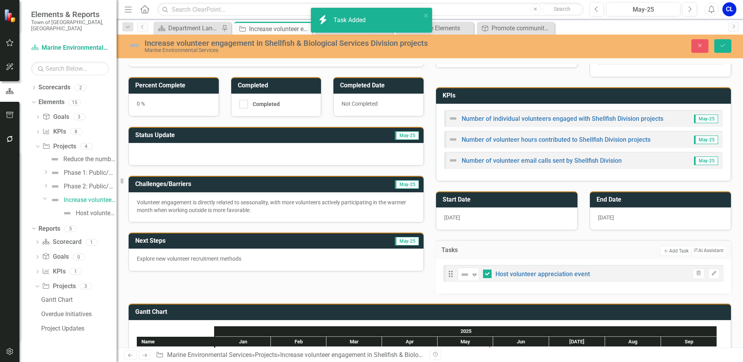
scroll to position [78, 0]
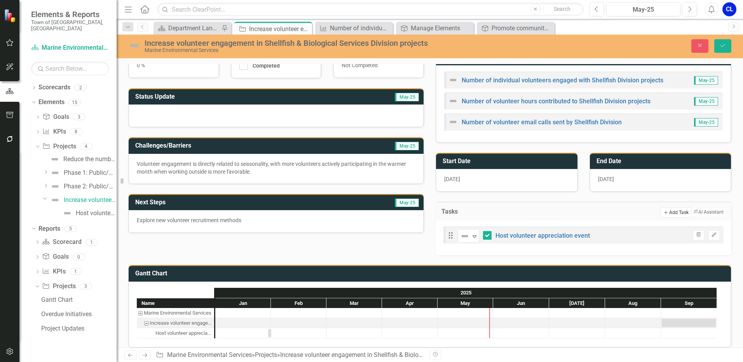
click at [660, 215] on button "Add Add Task" at bounding box center [675, 213] width 31 height 10
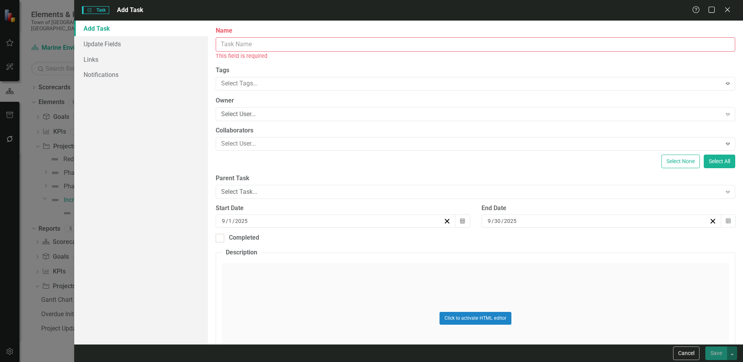
click at [247, 45] on input "Name" at bounding box center [476, 44] width 520 height 14
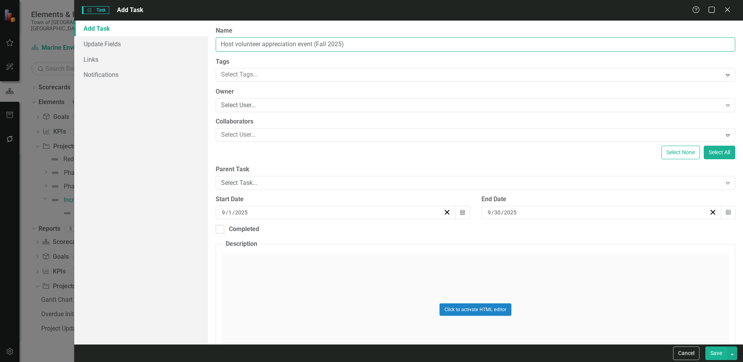
type input "Host volunteer appreciation event (Fall 2025)"
click at [249, 216] on div "[DATE]" at bounding box center [332, 213] width 223 height 8
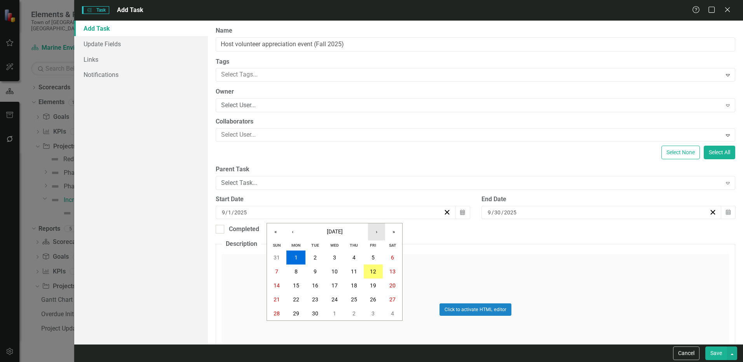
click at [375, 234] on button "›" at bounding box center [376, 231] width 17 height 17
click at [317, 274] on button "7" at bounding box center [314, 272] width 19 height 14
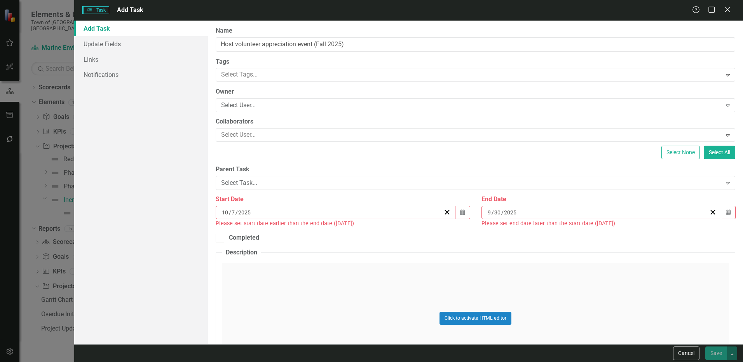
click at [506, 213] on input "2025" at bounding box center [511, 213] width 14 height 8
click at [645, 232] on button "›" at bounding box center [638, 231] width 17 height 17
click at [572, 271] on button "7" at bounding box center [577, 272] width 19 height 14
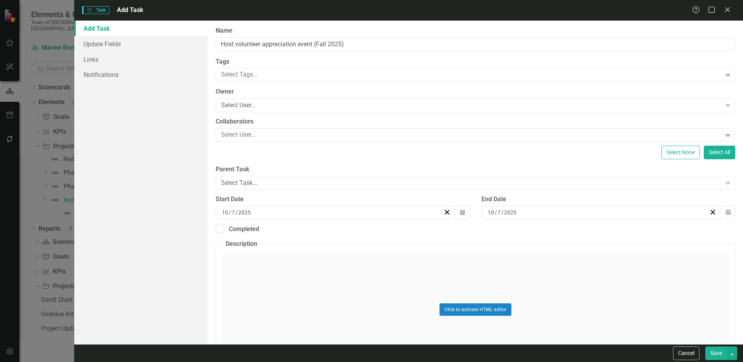
click at [716, 357] on button "Save" at bounding box center [716, 354] width 22 height 14
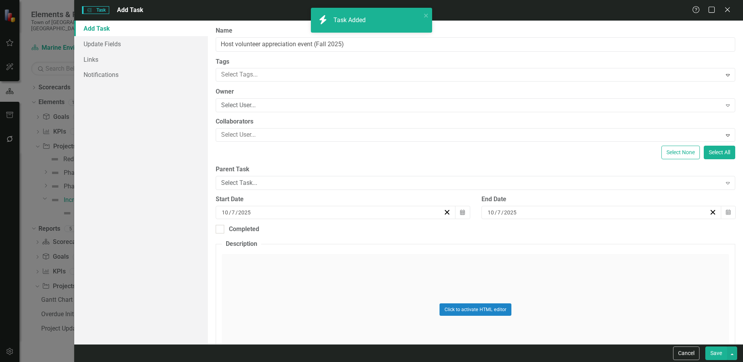
checkbox input "true"
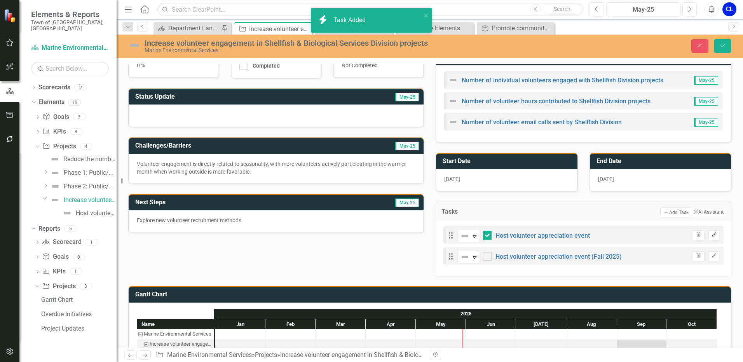
click at [711, 237] on icon "Edit" at bounding box center [714, 235] width 6 height 5
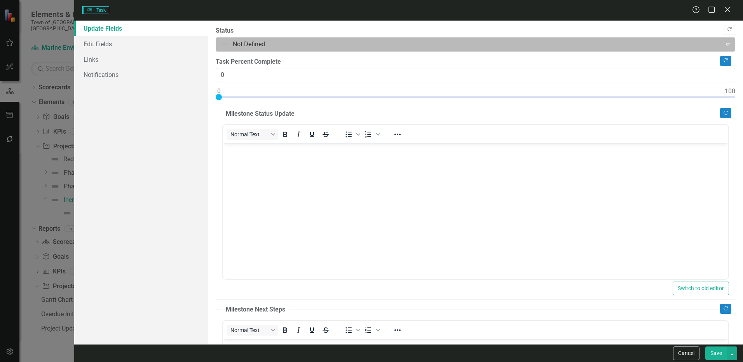
scroll to position [0, 0]
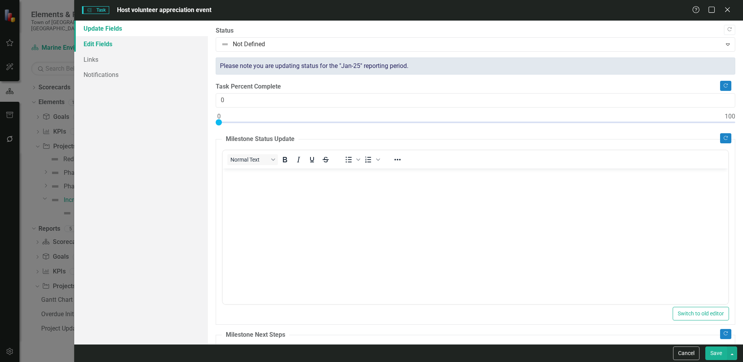
click at [95, 47] on link "Edit Fields" at bounding box center [141, 44] width 134 height 16
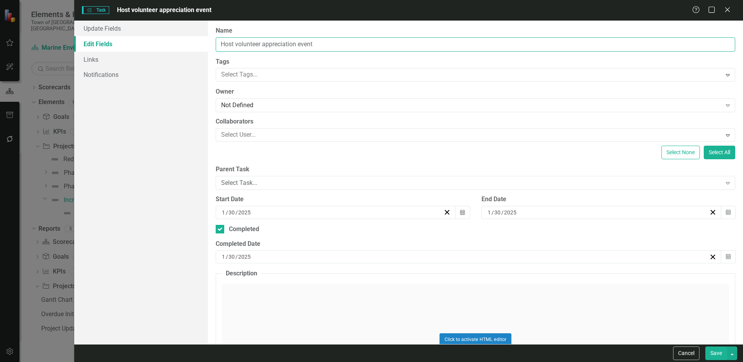
click at [373, 48] on input "Host volunteer appreciation event" at bounding box center [476, 44] width 520 height 14
type input "Host volunteer appreciation event (Winter 2025)"
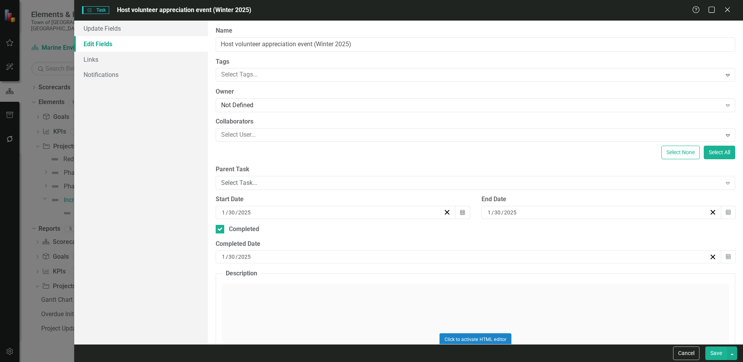
click at [710, 355] on button "Save" at bounding box center [716, 354] width 22 height 14
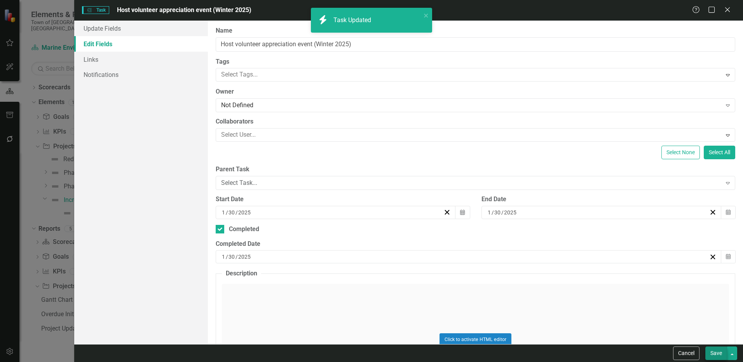
checkbox input "true"
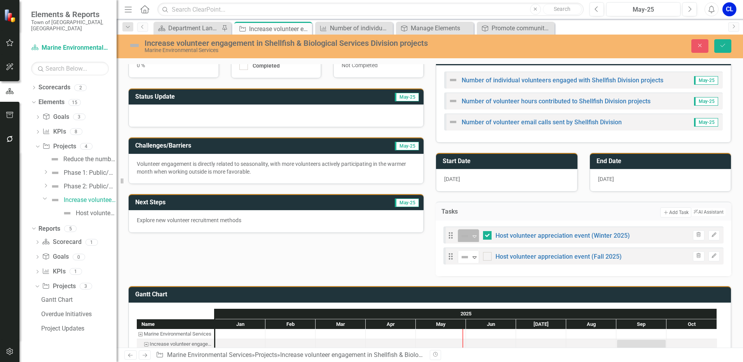
click at [474, 239] on icon "Expand" at bounding box center [475, 236] width 8 height 6
click at [471, 263] on div "Expand" at bounding box center [475, 257] width 8 height 13
click at [585, 208] on div "Tasks Add Add Task ClearPoint AI AI Assistant" at bounding box center [584, 211] width 296 height 19
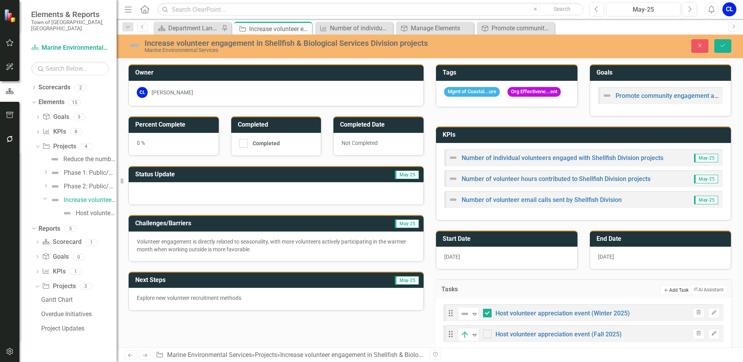
click at [666, 295] on button "Add Add Task" at bounding box center [675, 290] width 31 height 10
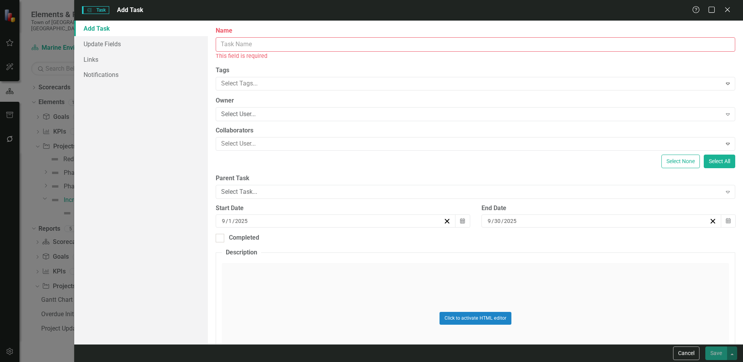
click at [249, 38] on input "Name" at bounding box center [476, 44] width 520 height 14
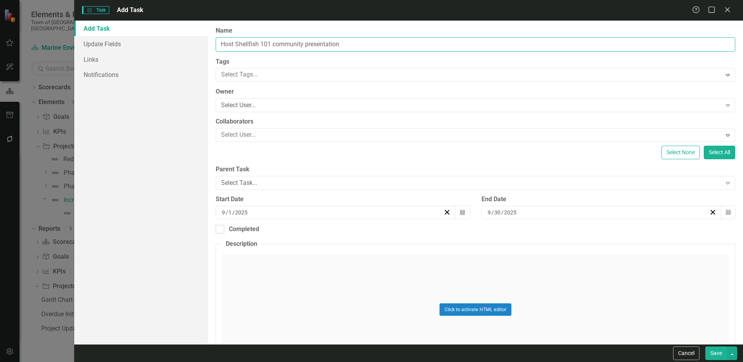
type input "Host Shellfish 101 community presentation"
click at [287, 213] on div "[DATE]" at bounding box center [332, 213] width 223 height 8
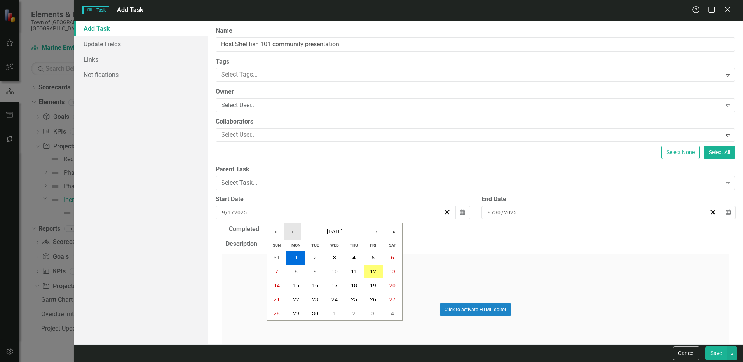
click at [293, 233] on button "‹" at bounding box center [292, 231] width 17 height 17
click at [293, 232] on button "‹" at bounding box center [292, 231] width 17 height 17
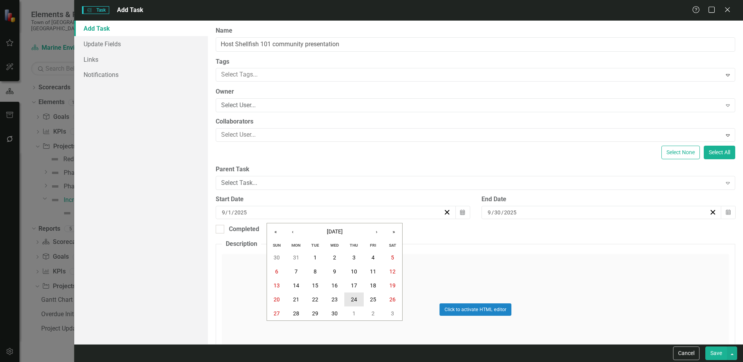
click at [358, 298] on button "24" at bounding box center [353, 300] width 19 height 14
click at [494, 209] on input "30" at bounding box center [497, 213] width 7 height 8
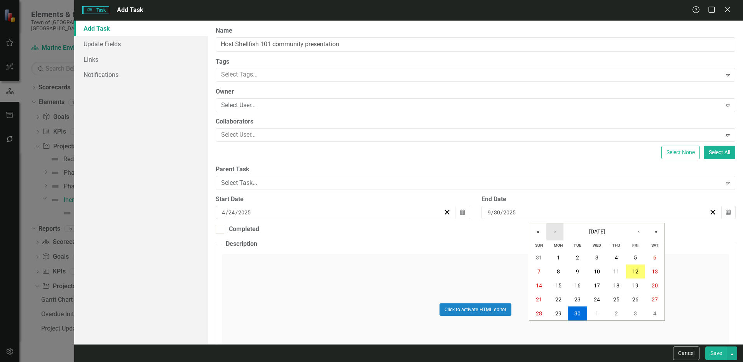
click at [555, 230] on button "‹" at bounding box center [554, 231] width 17 height 17
click at [555, 231] on button "‹" at bounding box center [554, 231] width 17 height 17
click at [554, 232] on button "‹" at bounding box center [554, 231] width 17 height 17
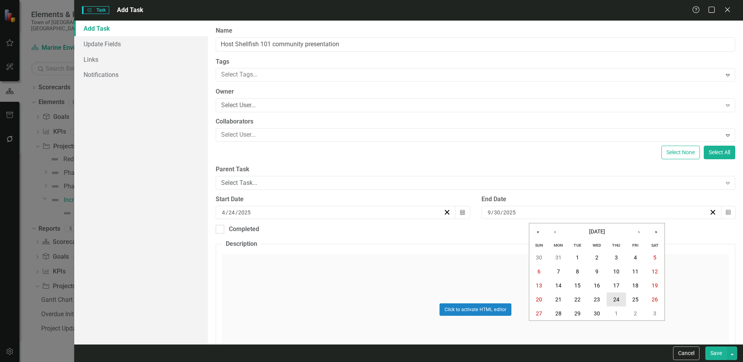
click at [613, 301] on abbr "24" at bounding box center [616, 299] width 6 height 6
click at [220, 228] on input "Completed" at bounding box center [218, 227] width 5 height 5
checkbox input "true"
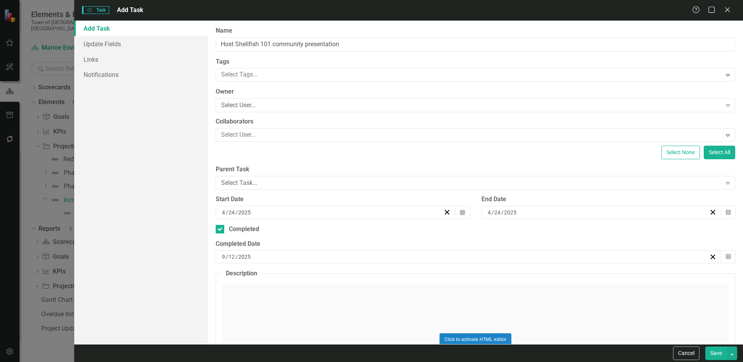
click at [713, 354] on button "Save" at bounding box center [716, 354] width 22 height 14
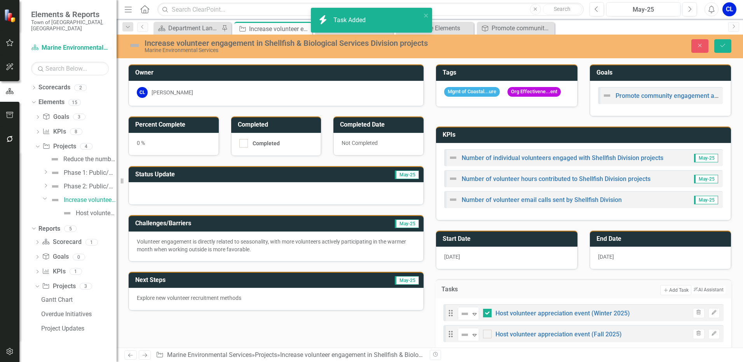
checkbox input "true"
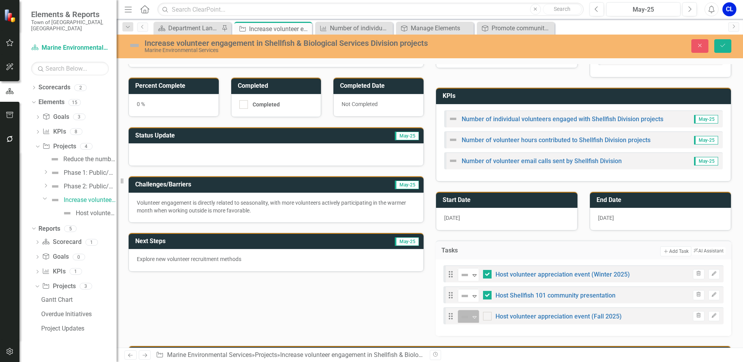
click at [467, 319] on div "Not Defined" at bounding box center [465, 316] width 10 height 9
click at [723, 44] on icon "Save" at bounding box center [722, 45] width 7 height 5
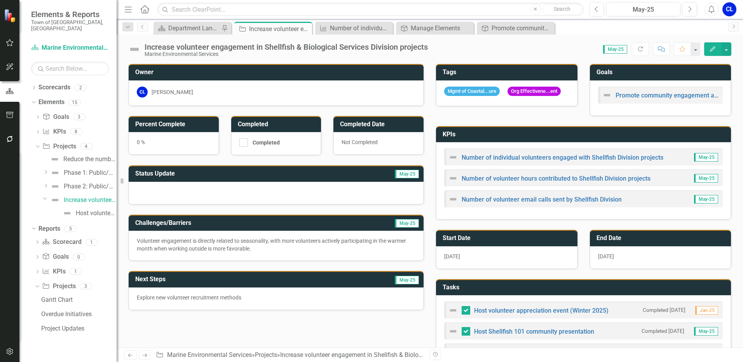
checkbox input "false"
checkbox input "true"
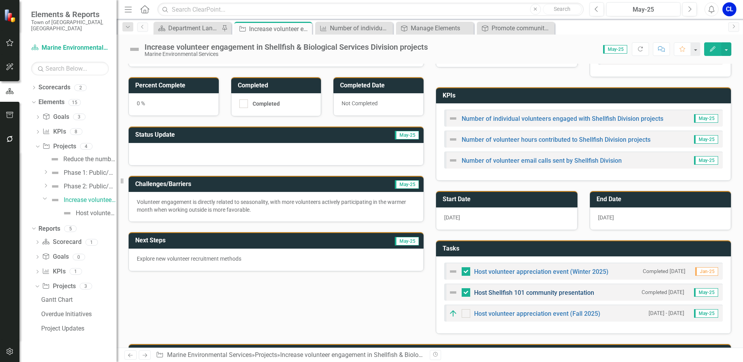
click at [566, 293] on link "Host Shellfish 101 community presentation" at bounding box center [534, 292] width 120 height 7
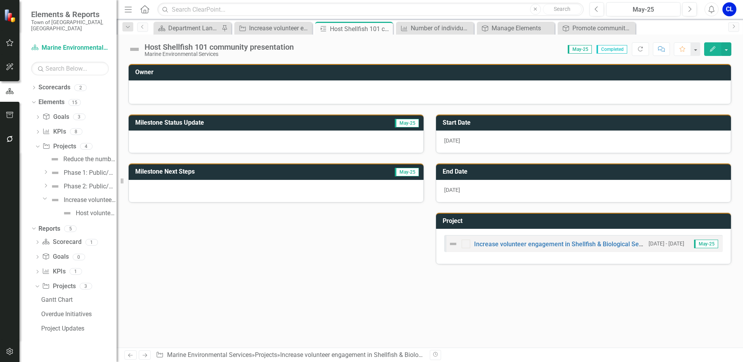
click at [714, 47] on icon "button" at bounding box center [712, 48] width 5 height 5
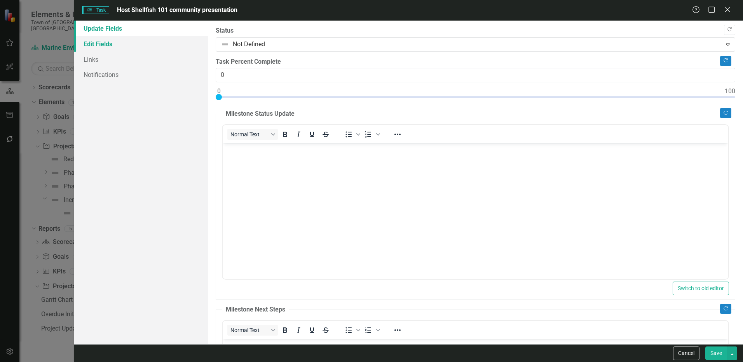
click at [112, 46] on link "Edit Fields" at bounding box center [141, 44] width 134 height 16
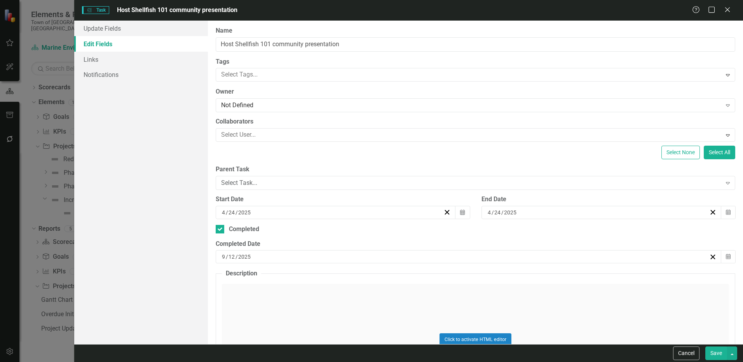
click at [247, 258] on input "2025" at bounding box center [245, 257] width 14 height 8
click at [251, 263] on button "‹" at bounding box center [242, 271] width 17 height 17
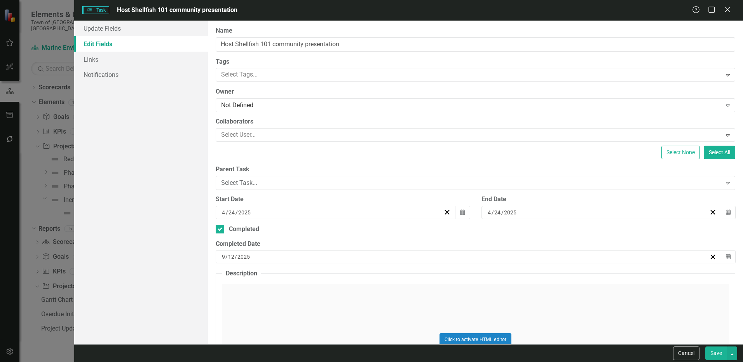
click at [251, 263] on button "‹" at bounding box center [242, 271] width 17 height 17
click at [307, 337] on abbr "24" at bounding box center [303, 340] width 6 height 6
click at [714, 351] on button "Save" at bounding box center [716, 354] width 22 height 14
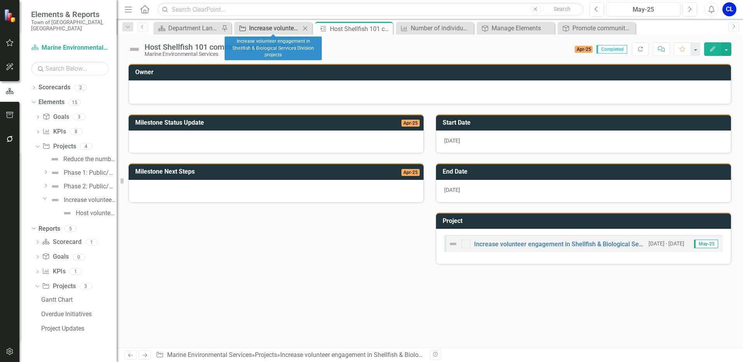
click at [294, 25] on div "Increase volunteer engagement in Shellfish & Biological Services Division proje…" at bounding box center [274, 28] width 51 height 10
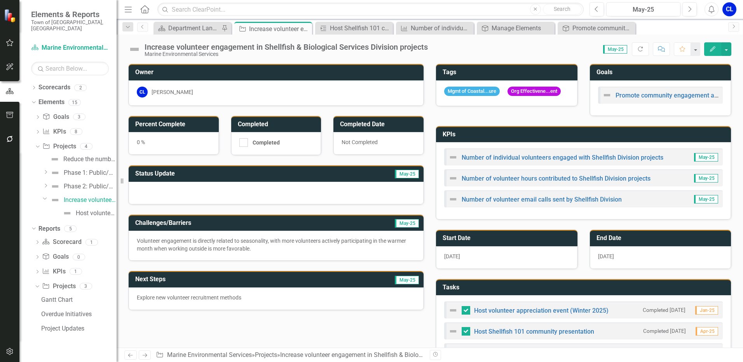
checkbox input "false"
checkbox input "true"
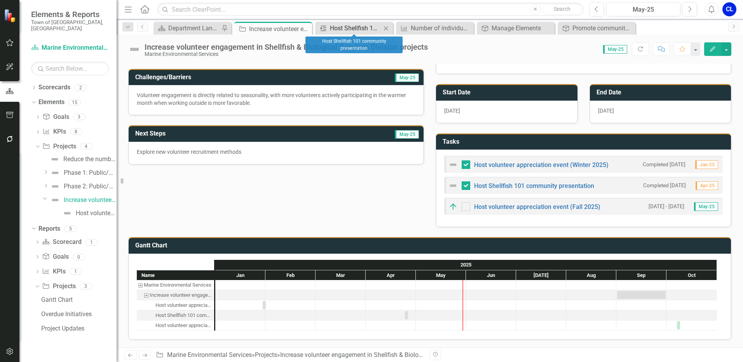
click at [349, 25] on div "Host Shellfish 101 community presentation" at bounding box center [355, 28] width 51 height 10
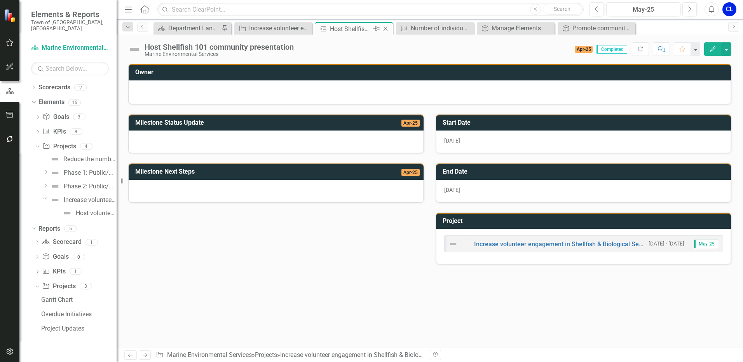
click at [387, 26] on icon "Close" at bounding box center [386, 29] width 8 height 6
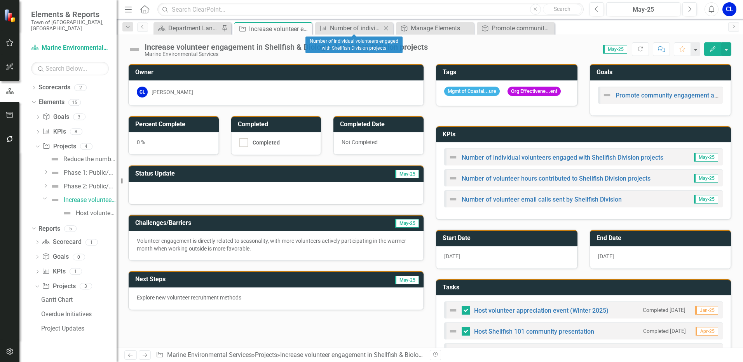
click at [386, 27] on icon "Close" at bounding box center [386, 28] width 8 height 6
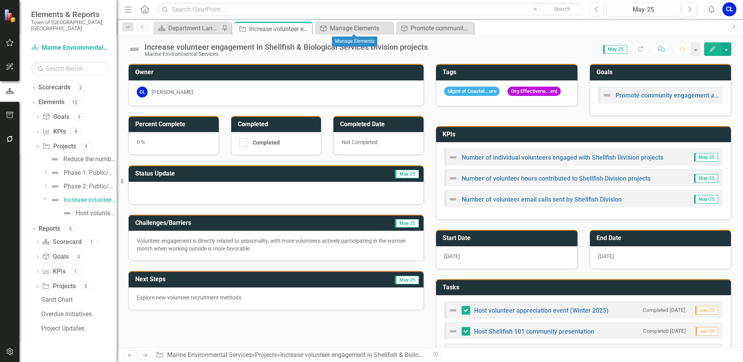
click at [0, 0] on icon "Close" at bounding box center [0, 0] width 0 height 0
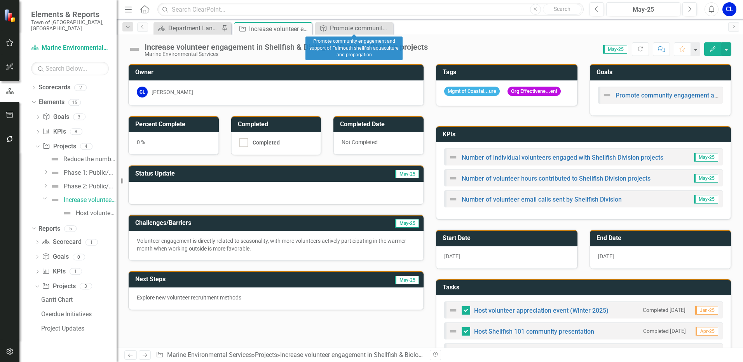
click at [0, 0] on icon "Close" at bounding box center [0, 0] width 0 height 0
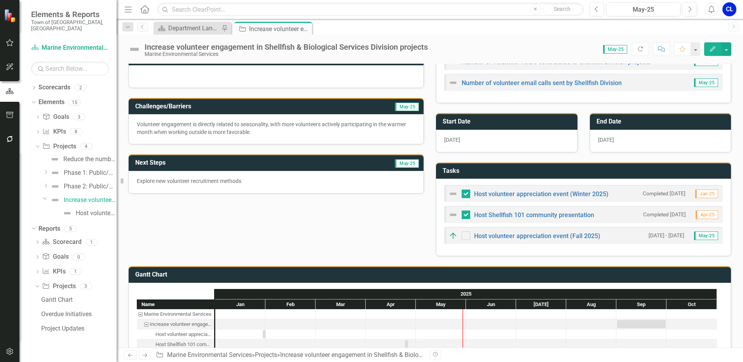
scroll to position [148, 0]
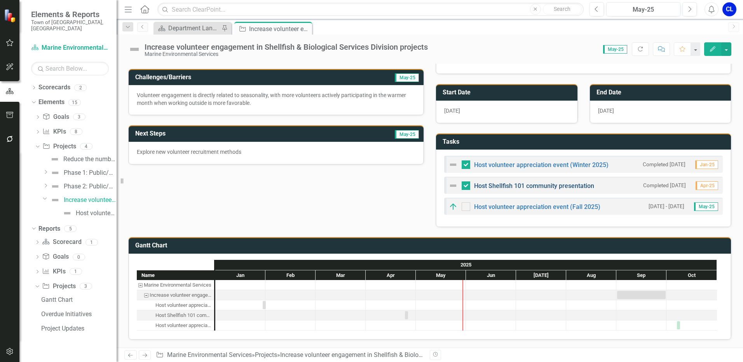
click at [559, 189] on link "Host Shellfish 101 community presentation" at bounding box center [534, 185] width 120 height 7
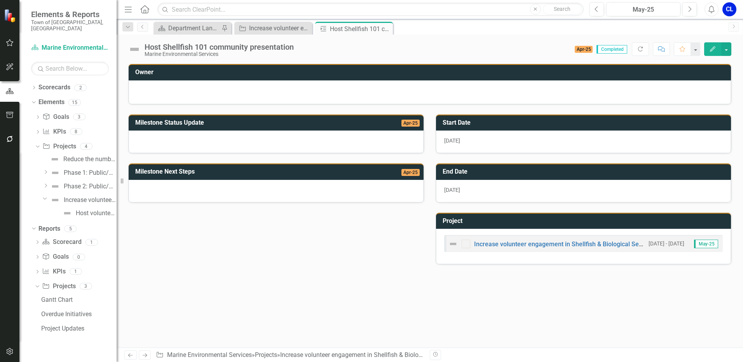
click at [714, 49] on icon "Edit" at bounding box center [712, 48] width 7 height 5
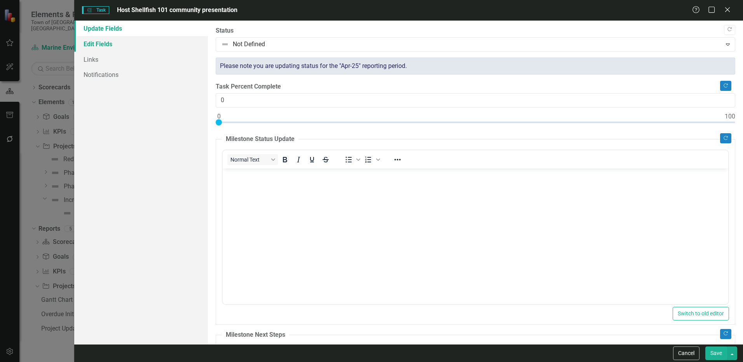
click at [114, 45] on link "Edit Fields" at bounding box center [141, 44] width 134 height 16
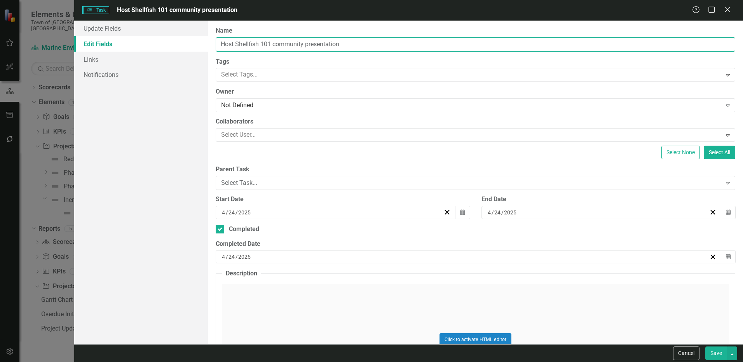
drag, startPoint x: 303, startPoint y: 43, endPoint x: 274, endPoint y: 43, distance: 29.1
click at [274, 43] on input "Host Shellfish 101 community presentation" at bounding box center [476, 44] width 520 height 14
click at [273, 44] on input "Host Shellfish 101 presentation" at bounding box center [476, 44] width 520 height 14
click at [324, 47] on input "Host Shellfish 101 presentation" at bounding box center [476, 44] width 520 height 14
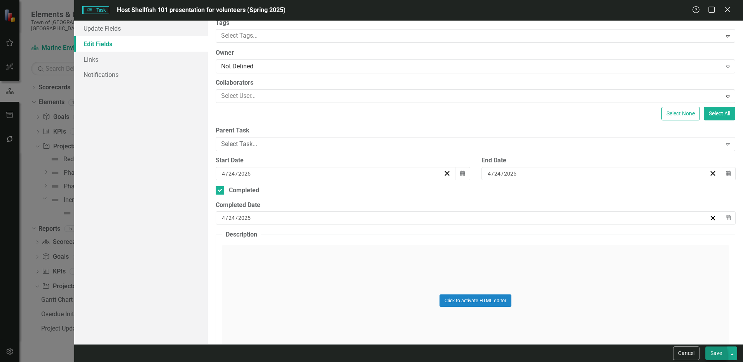
type input "Host Shellfish 101 presentation for volunteers (Spring 2025)"
click at [712, 350] on button "Save" at bounding box center [716, 354] width 22 height 14
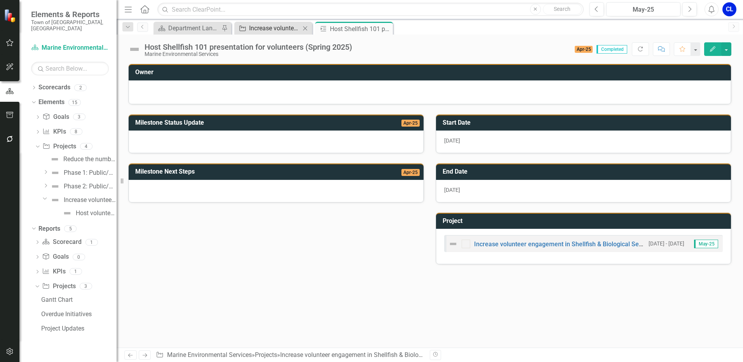
click at [285, 30] on div "Increase volunteer engagement in Shellfish & Biological Services Division proje…" at bounding box center [274, 28] width 51 height 10
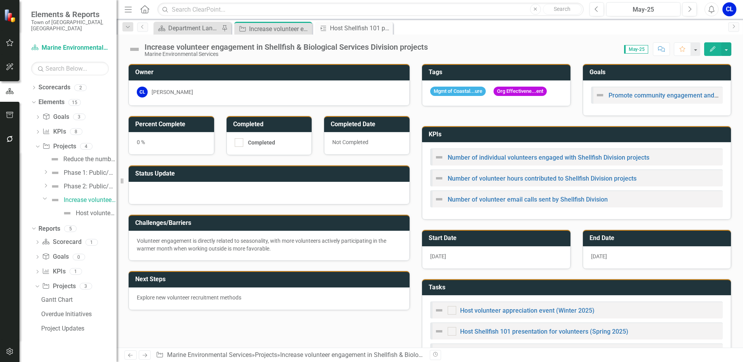
checkbox input "true"
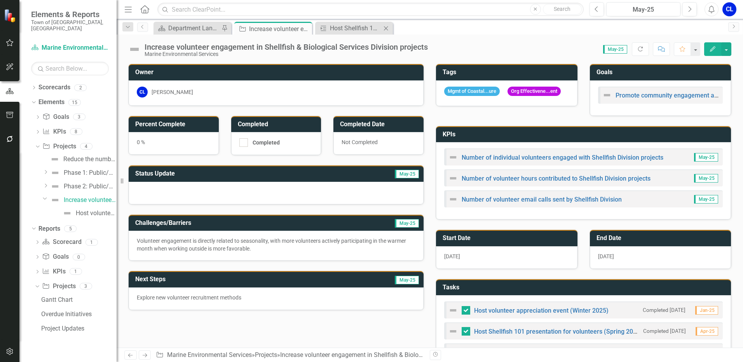
checkbox input "false"
checkbox input "true"
click at [387, 28] on icon "Close" at bounding box center [386, 28] width 8 height 6
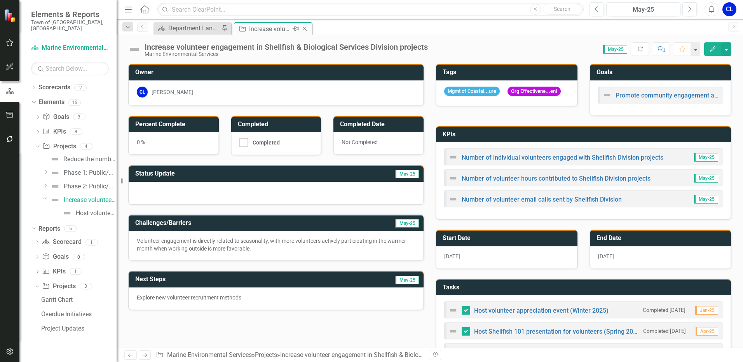
click at [305, 28] on icon "Close" at bounding box center [305, 29] width 8 height 6
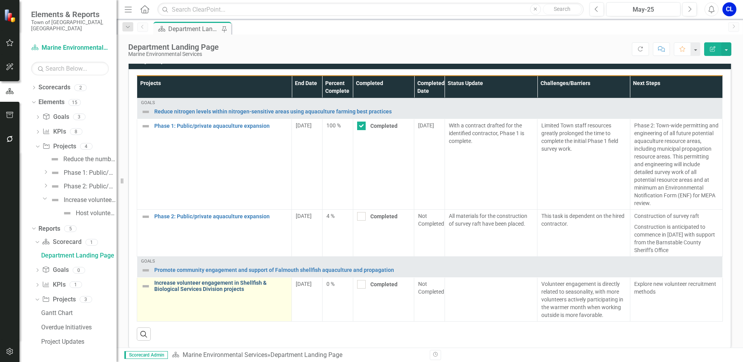
scroll to position [344, 0]
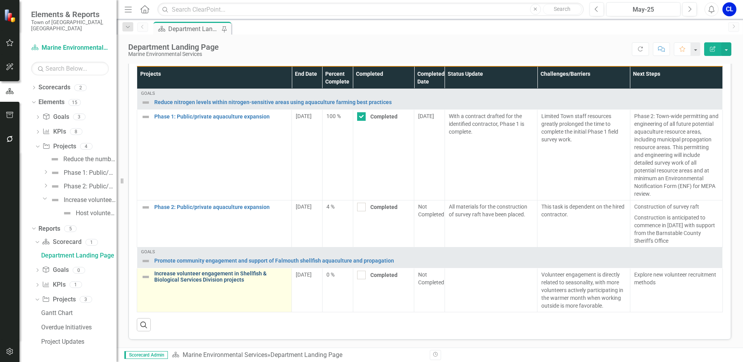
click at [226, 279] on link "Increase volunteer engagement in Shellfish & Biological Services Division proje…" at bounding box center [220, 277] width 133 height 12
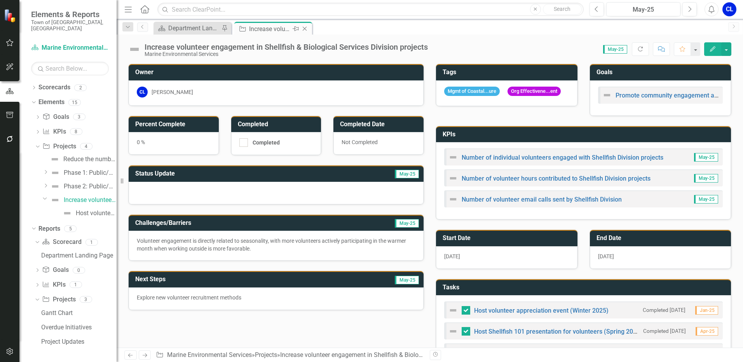
click at [305, 27] on icon "Close" at bounding box center [305, 29] width 8 height 6
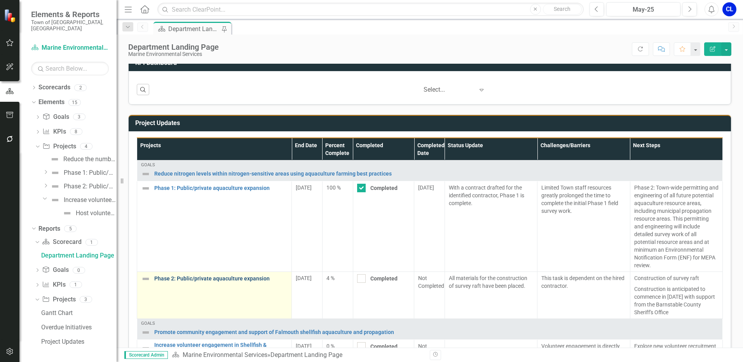
scroll to position [311, 0]
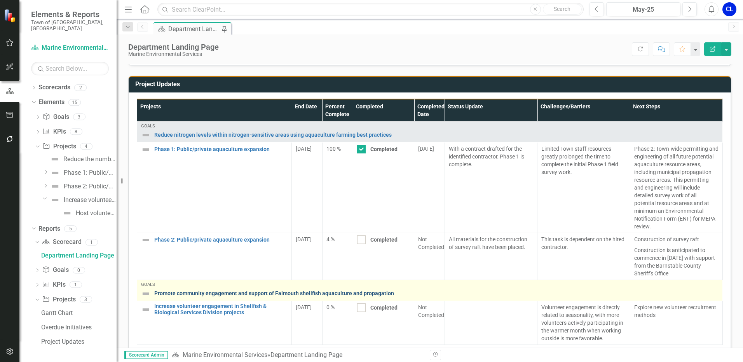
click at [254, 293] on link "Promote community engagement and support of Falmouth shellfish aquaculture and …" at bounding box center [436, 294] width 564 height 6
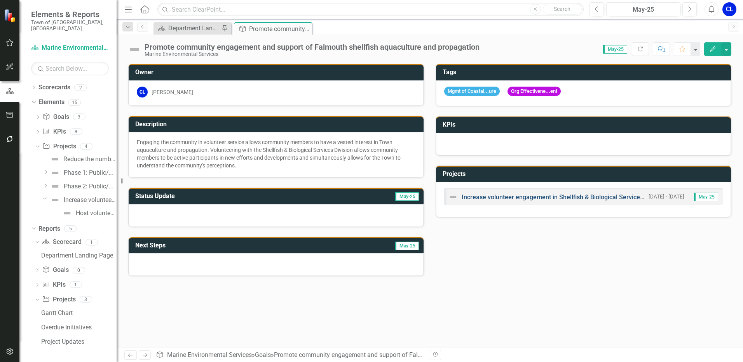
click at [504, 200] on link "Increase volunteer engagement in Shellfish & Biological Services Division proje…" at bounding box center [576, 197] width 229 height 7
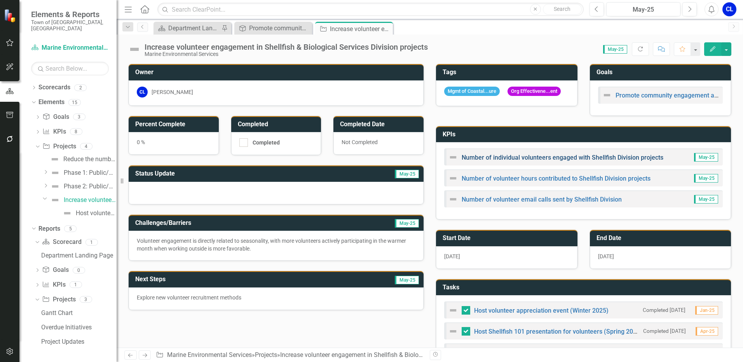
click at [554, 157] on link "Number of individual volunteers engaged with Shellfish Division projects" at bounding box center [563, 157] width 202 height 7
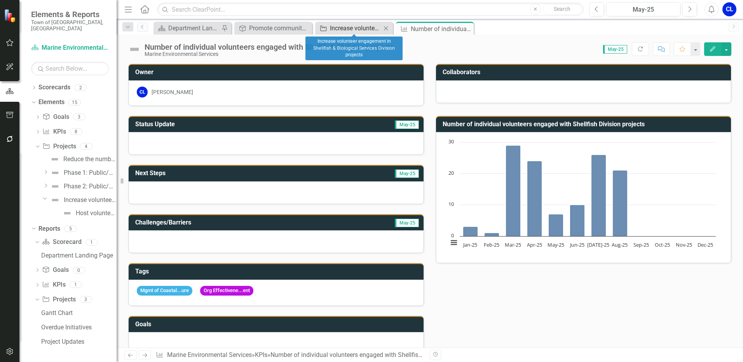
click at [347, 27] on div "Increase volunteer engagement in Shellfish & Biological Services Division proje…" at bounding box center [355, 28] width 51 height 10
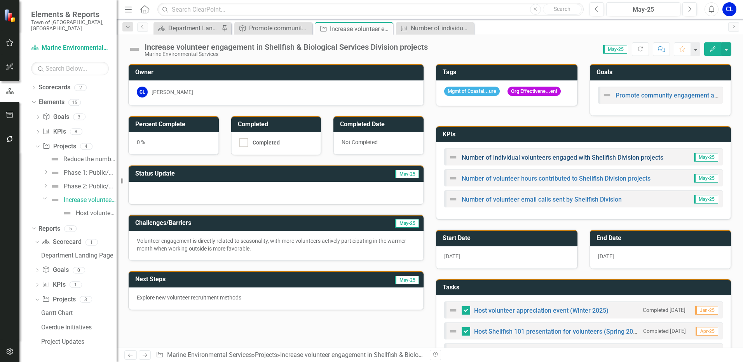
click at [629, 160] on link "Number of individual volunteers engaged with Shellfish Division projects" at bounding box center [563, 157] width 202 height 7
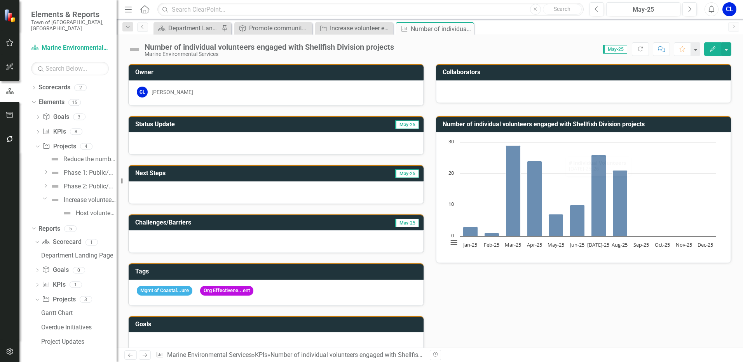
click at [361, 48] on div "Number of individual volunteers engaged with Shellfish Division projects" at bounding box center [269, 47] width 249 height 9
click at [712, 51] on icon "button" at bounding box center [712, 48] width 5 height 5
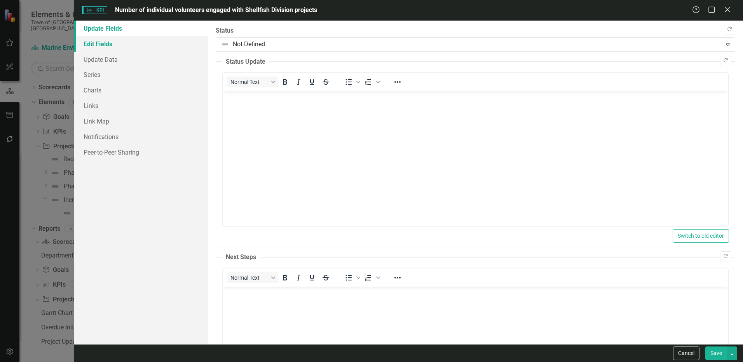
click at [128, 44] on link "Edit Fields" at bounding box center [141, 44] width 134 height 16
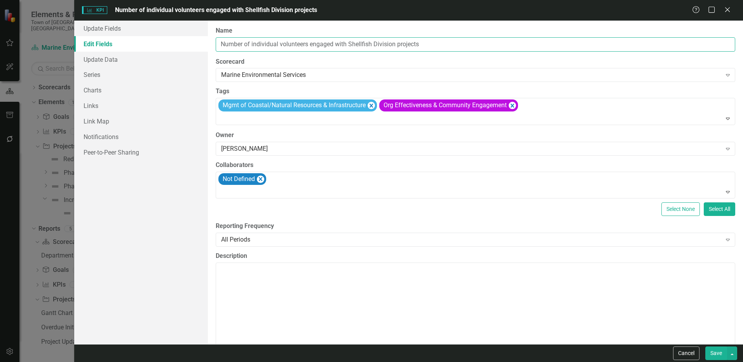
click at [434, 45] on input "Number of individual volunteers engaged with Shellfish Division projects" at bounding box center [476, 44] width 520 height 14
click at [335, 44] on input "Number of individual volunteers engaged with Shellfish Division projects" at bounding box center [476, 44] width 520 height 14
type input "Number of individual volunteers engaged monthly with Shellfish Division projects"
click at [717, 354] on button "Save" at bounding box center [716, 354] width 22 height 14
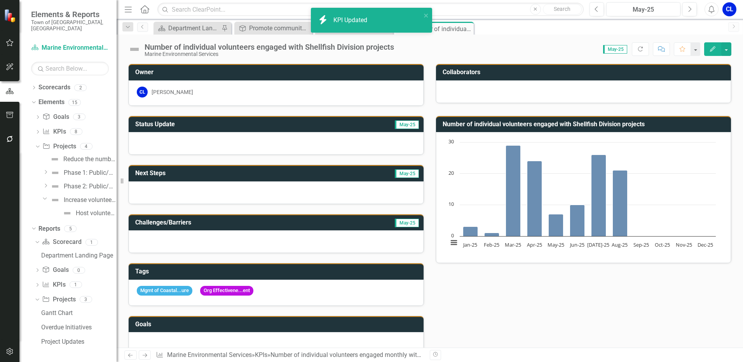
click at [709, 52] on button "Edit" at bounding box center [712, 49] width 17 height 14
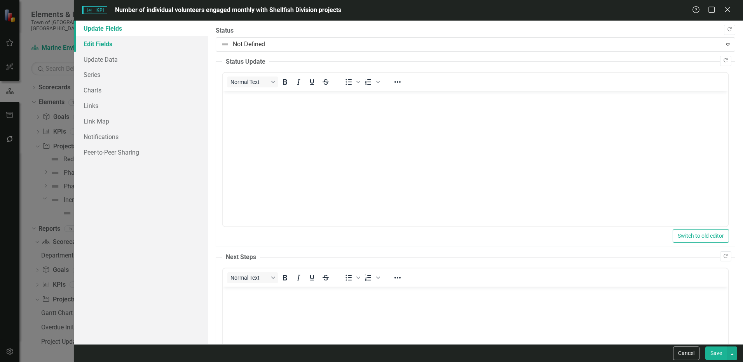
click at [138, 45] on link "Edit Fields" at bounding box center [141, 44] width 134 height 16
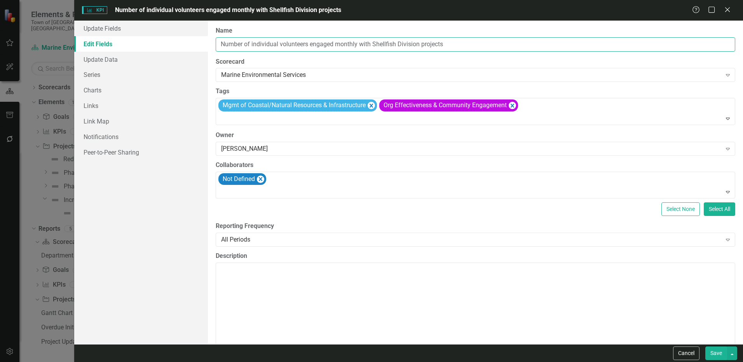
drag, startPoint x: 462, startPoint y: 42, endPoint x: 172, endPoint y: 41, distance: 289.9
click at [172, 41] on div "Update Fields Edit Fields Update Data Series Charts Links Link Map Notification…" at bounding box center [408, 183] width 669 height 324
click at [718, 350] on button "Save" at bounding box center [716, 354] width 22 height 14
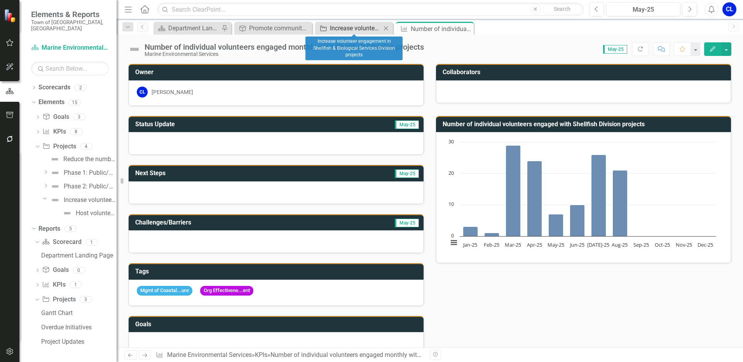
click at [368, 28] on div "Increase volunteer engagement in Shellfish & Biological Services Division proje…" at bounding box center [355, 28] width 51 height 10
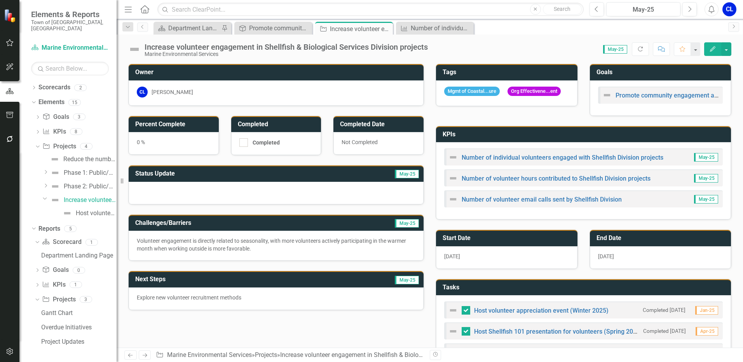
click at [702, 137] on h3 "KPIs" at bounding box center [585, 134] width 284 height 7
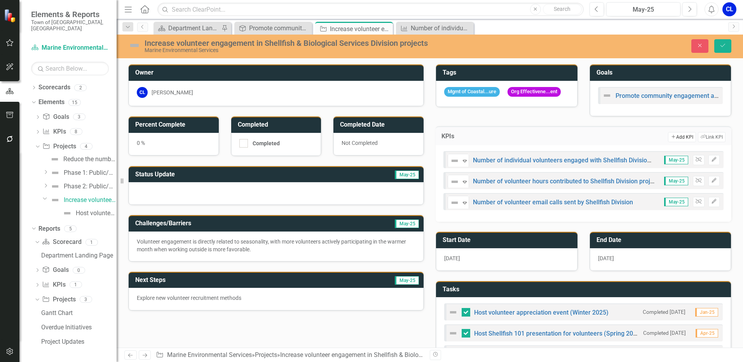
click at [677, 140] on button "Add Add KPI" at bounding box center [682, 137] width 28 height 10
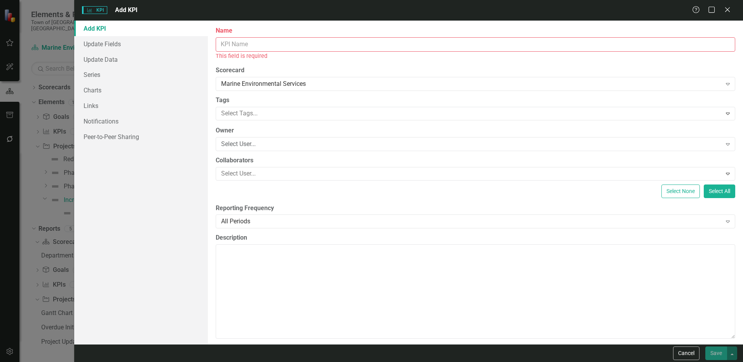
click at [233, 44] on input "Name" at bounding box center [476, 44] width 520 height 14
paste input "Number of individual volunteers engaged monthly with Shellfish Division projects"
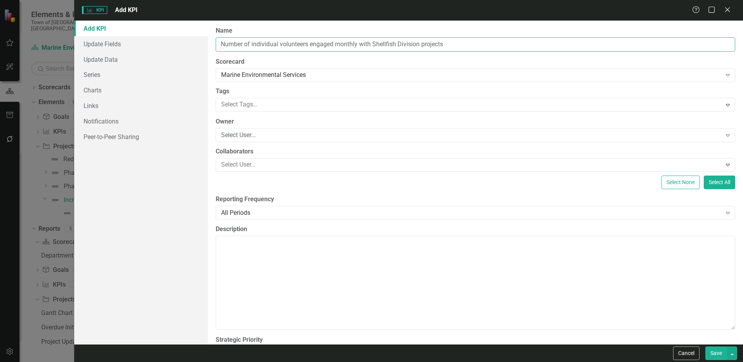
drag, startPoint x: 358, startPoint y: 42, endPoint x: 335, endPoint y: 41, distance: 22.9
click at [335, 41] on input "Number of individual volunteers engaged monthly with Shellfish Division projects" at bounding box center [476, 44] width 520 height 14
type input "Number of individual volunteers engaged annually with Shellfish Division projec…"
click at [238, 178] on div "Select None Select All" at bounding box center [476, 183] width 520 height 14
click at [109, 45] on link "Update Fields" at bounding box center [141, 44] width 134 height 16
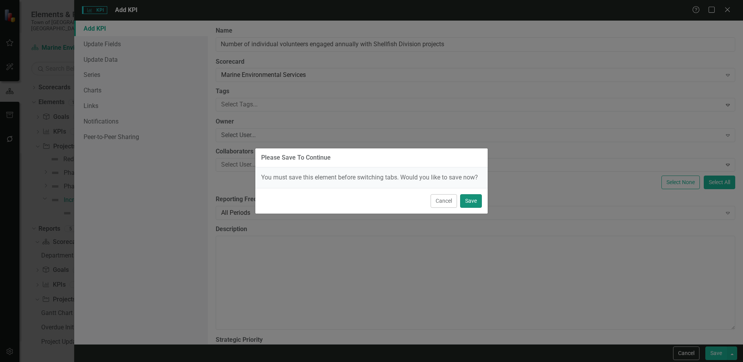
click at [467, 203] on button "Save" at bounding box center [471, 201] width 22 height 14
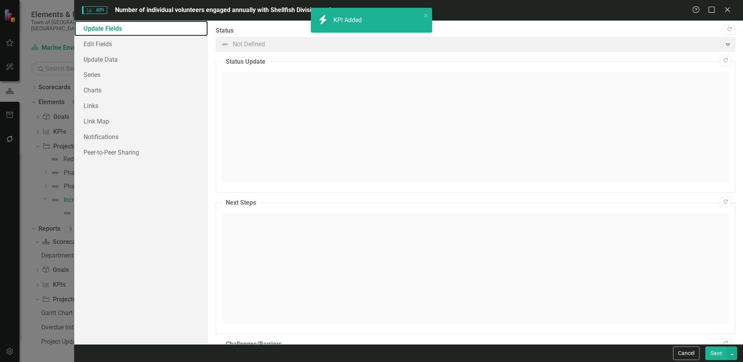
checkbox input "false"
checkbox input "true"
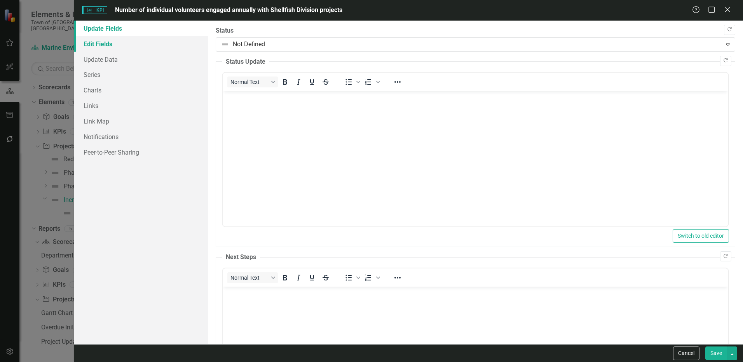
click at [128, 47] on link "Edit Fields" at bounding box center [141, 44] width 134 height 16
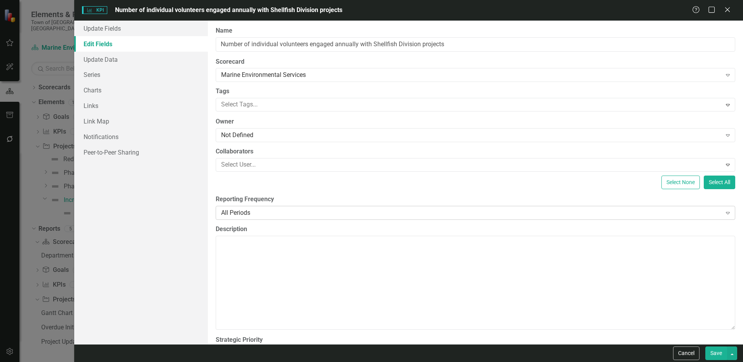
click at [229, 213] on div "All Periods" at bounding box center [471, 212] width 500 height 9
click at [106, 60] on link "Update Data" at bounding box center [141, 60] width 134 height 16
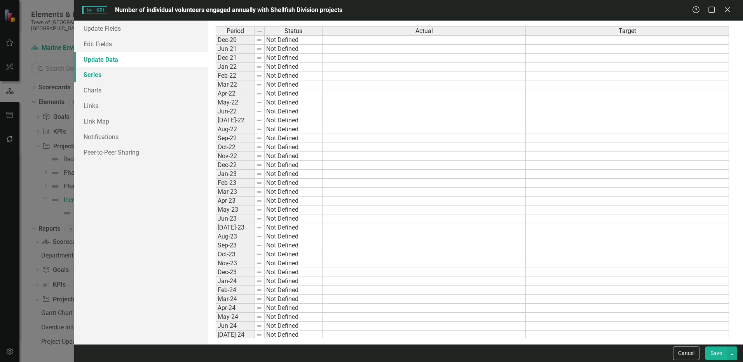
click at [100, 77] on link "Series" at bounding box center [141, 75] width 134 height 16
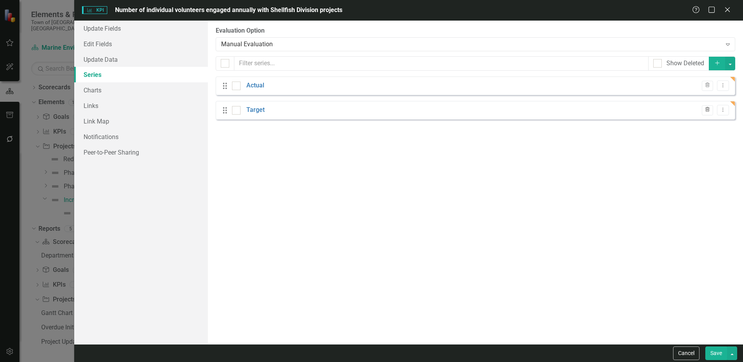
click at [708, 110] on icon "button" at bounding box center [707, 109] width 4 height 5
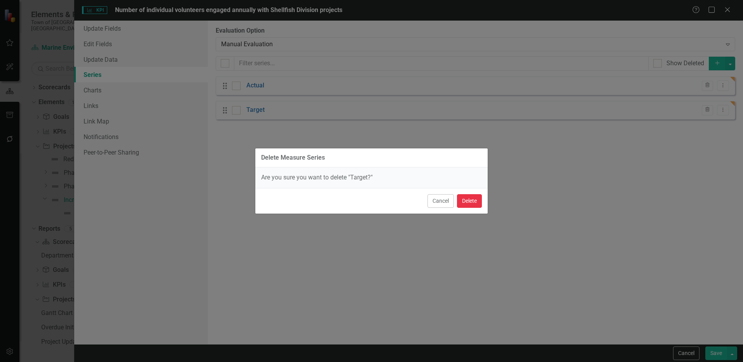
click at [464, 204] on button "Delete" at bounding box center [469, 201] width 25 height 14
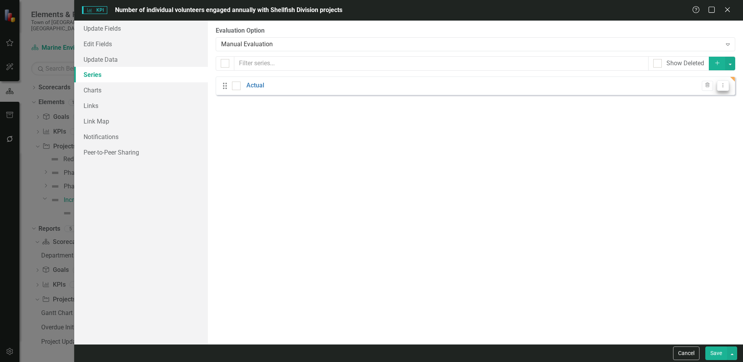
click at [723, 87] on icon "Dropdown Menu" at bounding box center [723, 85] width 7 height 5
click at [696, 101] on link "Edit Edit Measure Series" at bounding box center [684, 98] width 88 height 14
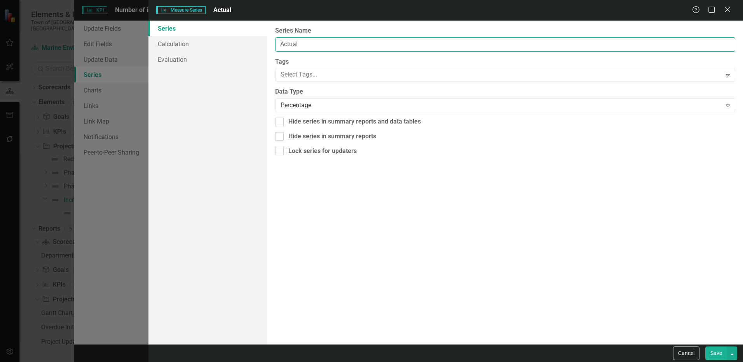
click at [302, 44] on input "Actual" at bounding box center [505, 44] width 460 height 14
drag, startPoint x: 304, startPoint y: 46, endPoint x: 226, endPoint y: 46, distance: 78.5
click at [226, 46] on div "Series Calculation Evaluation From this page, you can edit the name, type, and …" at bounding box center [445, 183] width 595 height 324
paste input "Number of individual volunteers engaged monthly with Shellfish Division projects"
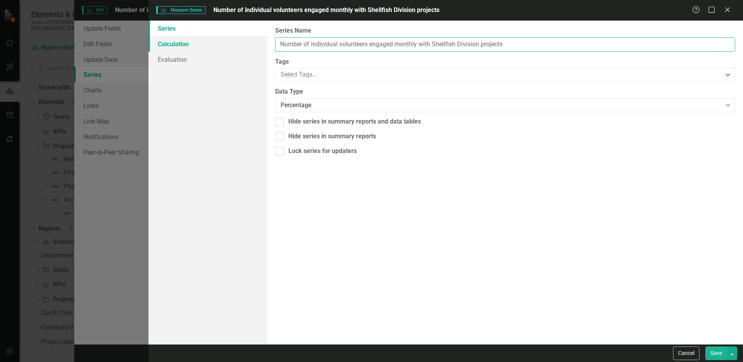
drag, startPoint x: 312, startPoint y: 42, endPoint x: 263, endPoint y: 42, distance: 49.7
click at [263, 42] on div "Series Calculation Evaluation From this page, you can edit the name, type, and …" at bounding box center [445, 183] width 595 height 324
drag, startPoint x: 388, startPoint y: 43, endPoint x: 556, endPoint y: 47, distance: 168.3
click at [556, 47] on input "Individual volunteers engaged monthly with Shellfish Division projects" at bounding box center [505, 44] width 460 height 14
type input "Individual volunteers engaged annually"
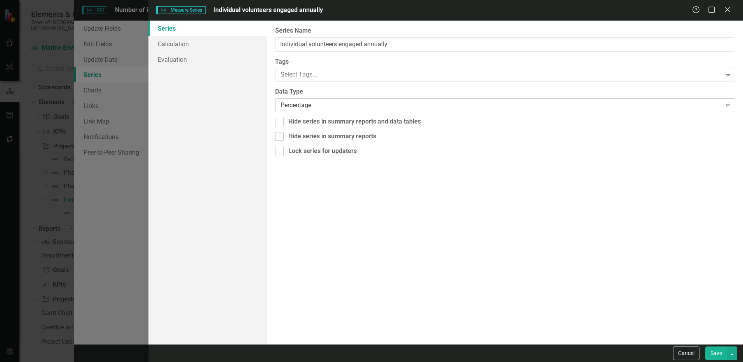
click at [292, 104] on div "Percentage" at bounding box center [501, 105] width 441 height 9
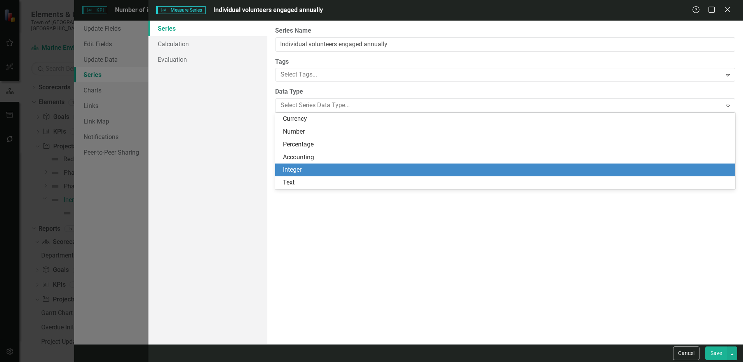
click at [290, 175] on div "Integer" at bounding box center [505, 170] width 460 height 13
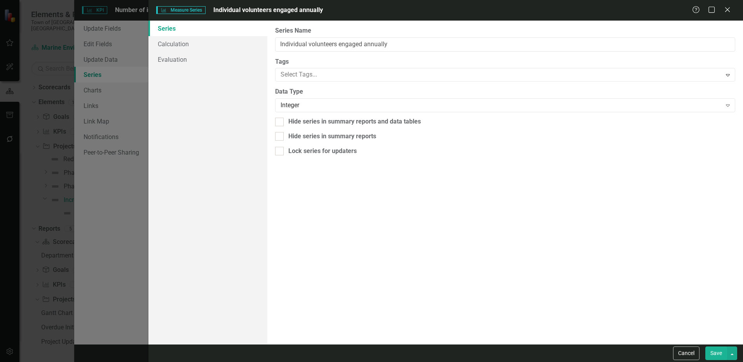
click at [722, 356] on button "Save" at bounding box center [716, 354] width 22 height 14
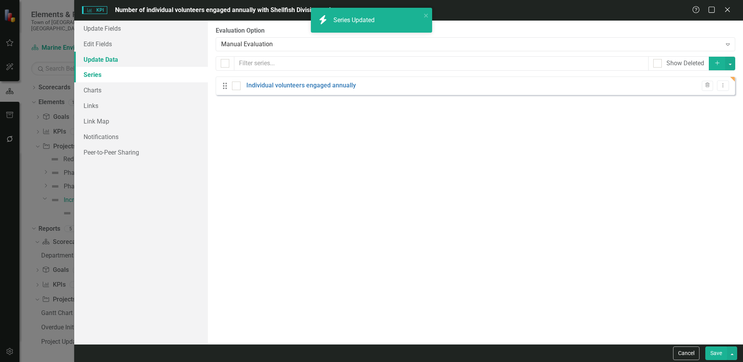
click at [133, 54] on link "Update Data" at bounding box center [141, 60] width 134 height 16
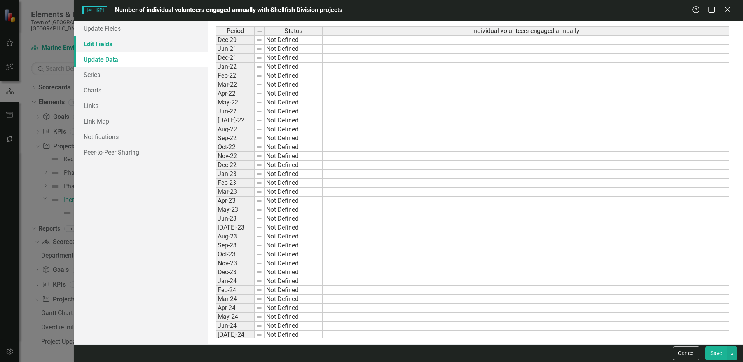
click at [131, 44] on link "Edit Fields" at bounding box center [141, 44] width 134 height 16
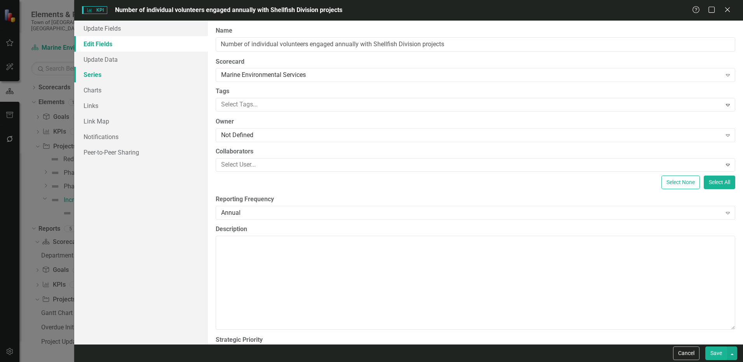
click at [101, 80] on link "Series" at bounding box center [141, 75] width 134 height 16
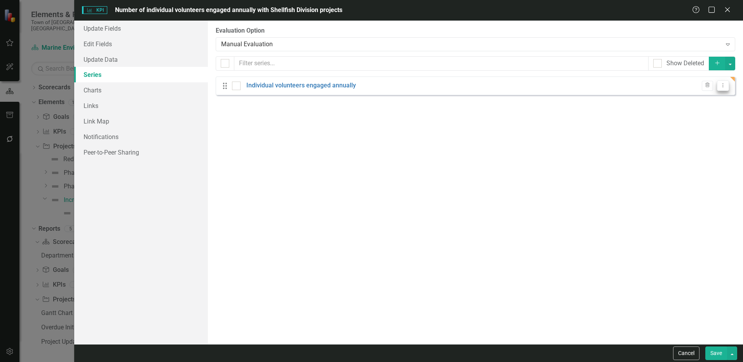
click at [724, 85] on icon "Dropdown Menu" at bounding box center [723, 85] width 7 height 5
click at [699, 103] on link "Edit Edit Measure Series" at bounding box center [684, 98] width 88 height 14
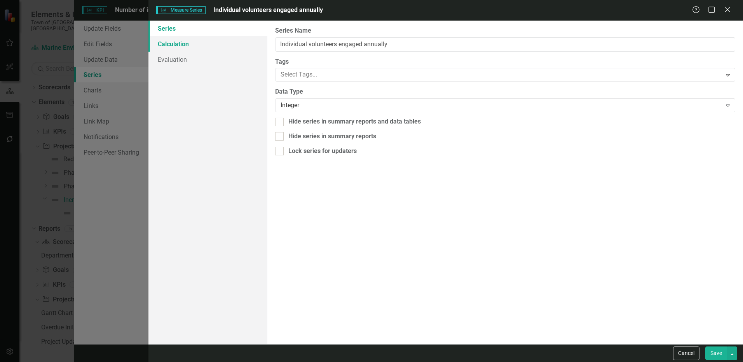
click at [192, 46] on link "Calculation" at bounding box center [207, 44] width 119 height 16
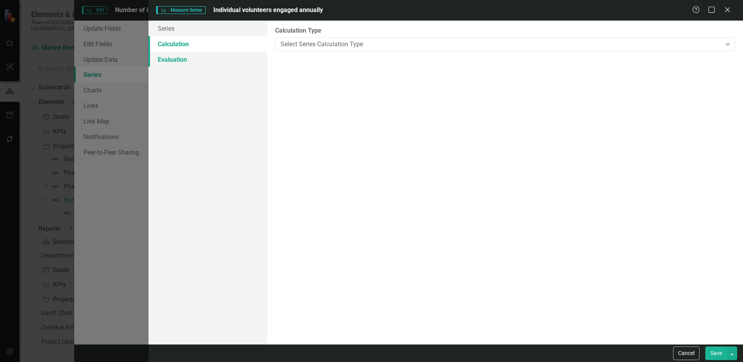
click at [188, 58] on link "Evaluation" at bounding box center [207, 60] width 119 height 16
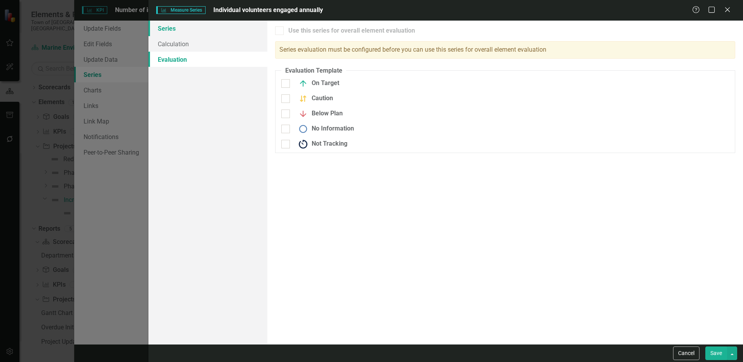
click at [187, 30] on link "Series" at bounding box center [207, 29] width 119 height 16
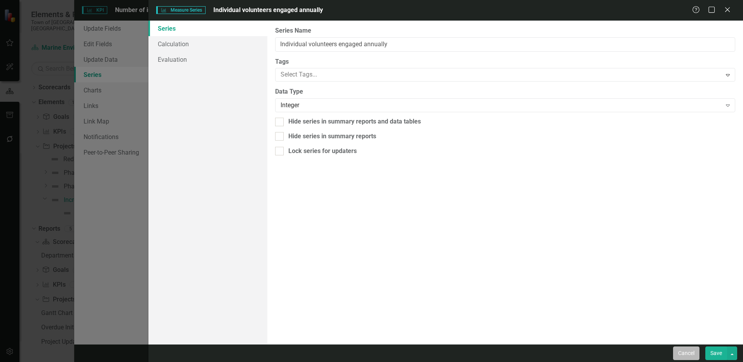
click at [689, 352] on button "Cancel" at bounding box center [686, 354] width 26 height 14
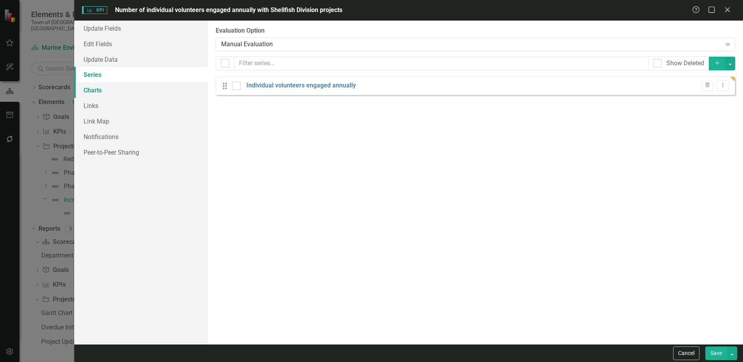
click at [96, 92] on link "Charts" at bounding box center [141, 90] width 134 height 16
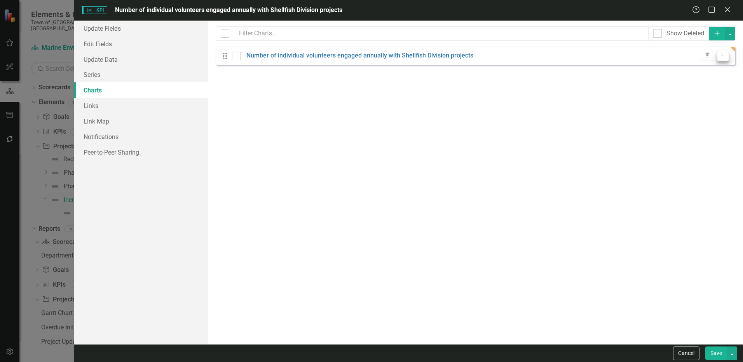
click at [726, 57] on icon "Dropdown Menu" at bounding box center [723, 55] width 7 height 5
click at [694, 70] on link "Edit Edit Chart" at bounding box center [697, 68] width 61 height 14
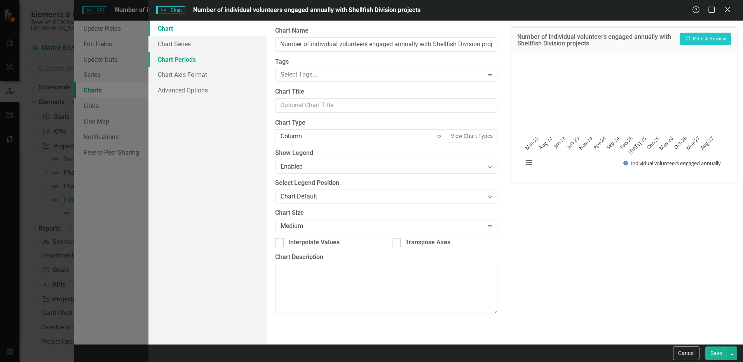
click at [187, 61] on link "Chart Periods" at bounding box center [207, 60] width 119 height 16
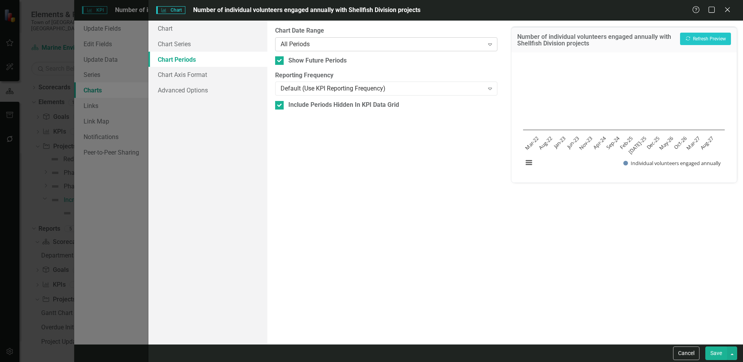
click at [316, 46] on div "All Periods" at bounding box center [382, 44] width 203 height 9
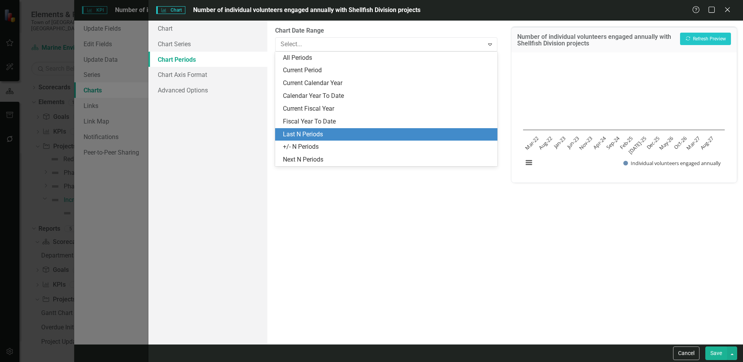
click at [322, 137] on div "Last N Periods" at bounding box center [388, 134] width 210 height 9
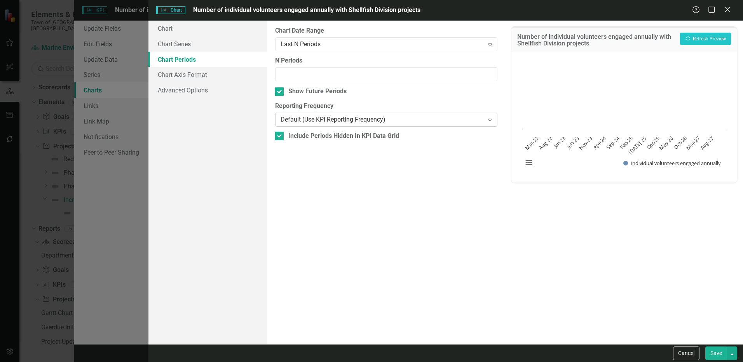
click at [314, 119] on div "Default (Use KPI Reporting Frequency)" at bounding box center [382, 119] width 203 height 9
click at [301, 70] on input "N Periods" at bounding box center [386, 74] width 222 height 14
type input "5"
click at [388, 225] on div "From this tab, you define the periods you want included in the chart. For examp…" at bounding box center [386, 183] width 238 height 324
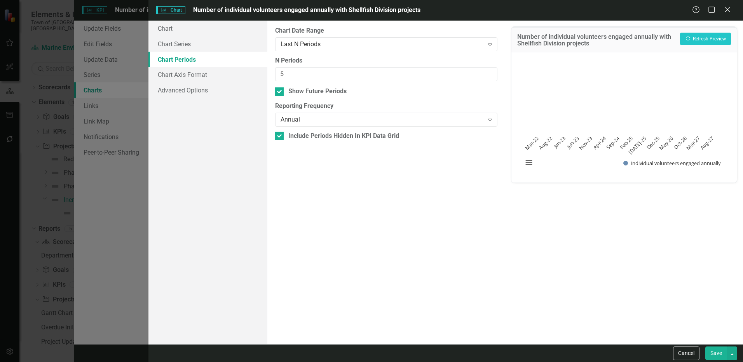
click at [712, 350] on button "Save" at bounding box center [716, 354] width 22 height 14
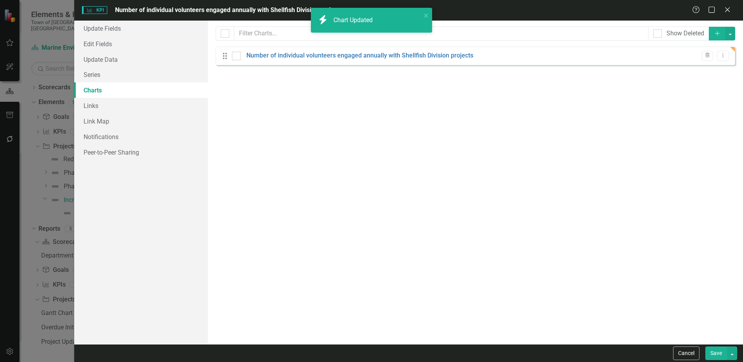
click at [712, 352] on button "Save" at bounding box center [716, 354] width 22 height 14
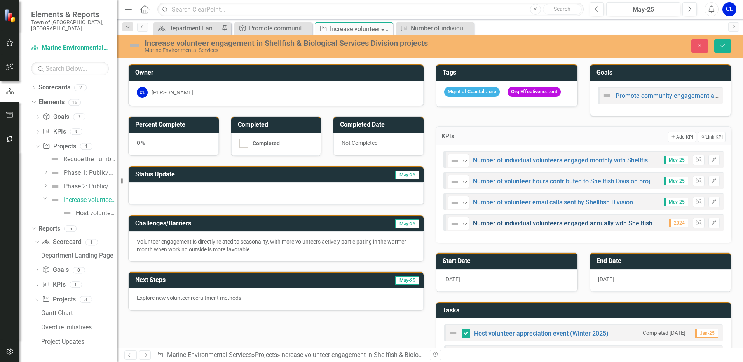
click at [623, 225] on link "Number of individual volunteers engaged annually with Shellfish Division projec…" at bounding box center [586, 223] width 227 height 7
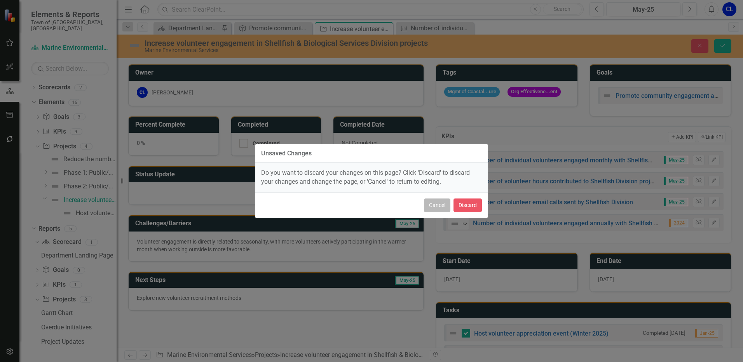
click at [442, 204] on button "Cancel" at bounding box center [437, 206] width 26 height 14
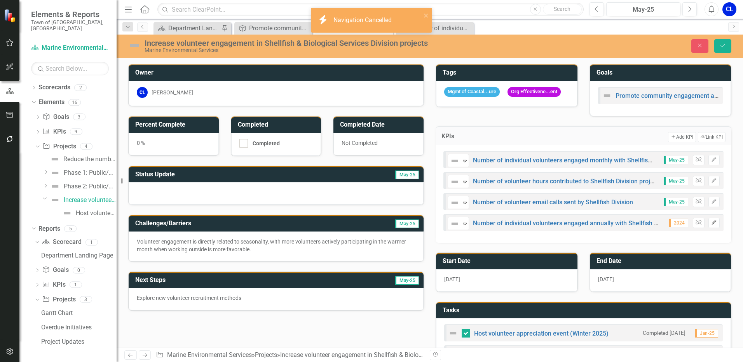
click at [708, 228] on button "Edit" at bounding box center [713, 223] width 11 height 10
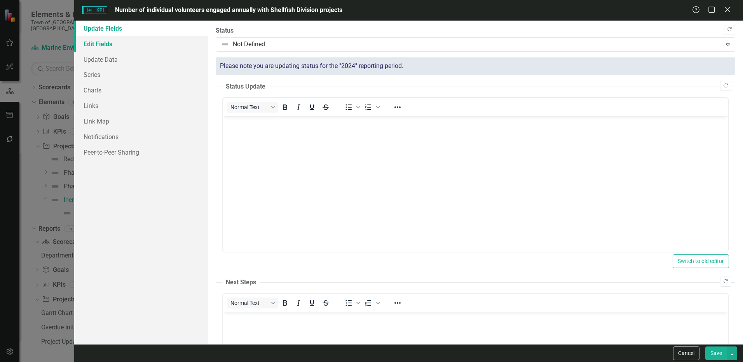
click at [117, 47] on link "Edit Fields" at bounding box center [141, 44] width 134 height 16
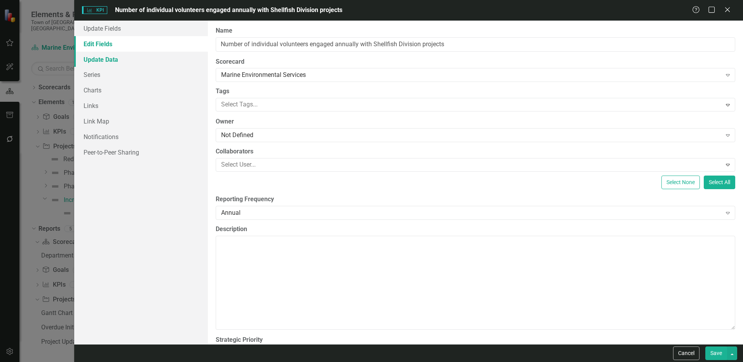
click at [118, 66] on link "Update Data" at bounding box center [141, 60] width 134 height 16
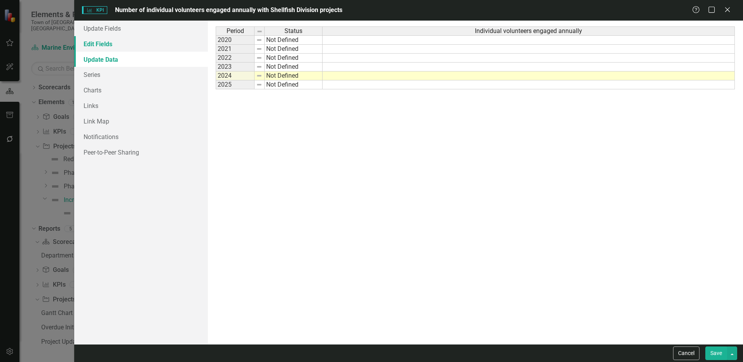
click at [113, 47] on link "Edit Fields" at bounding box center [141, 44] width 134 height 16
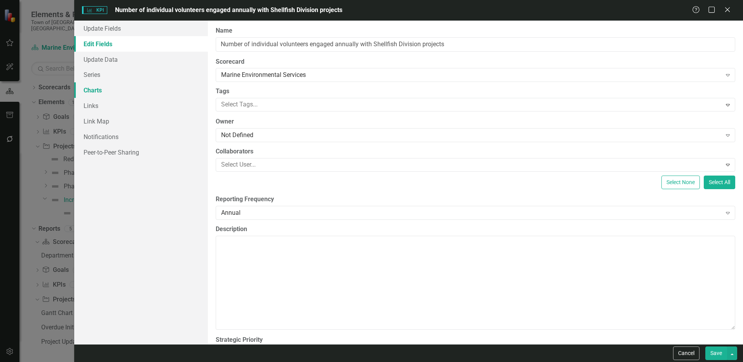
click at [109, 90] on link "Charts" at bounding box center [141, 90] width 134 height 16
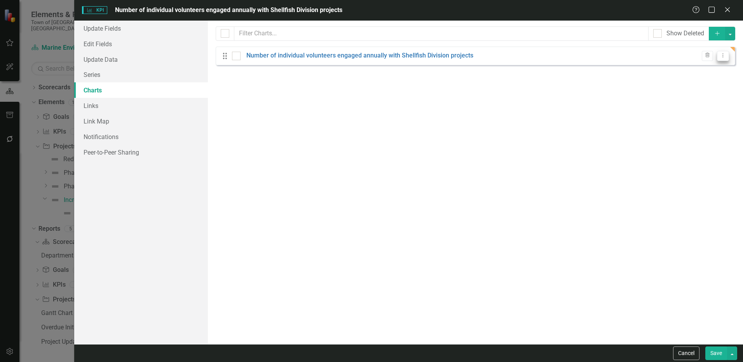
click at [727, 56] on button "Dropdown Menu" at bounding box center [723, 56] width 12 height 10
click at [703, 74] on link "Edit Edit Chart" at bounding box center [697, 68] width 61 height 14
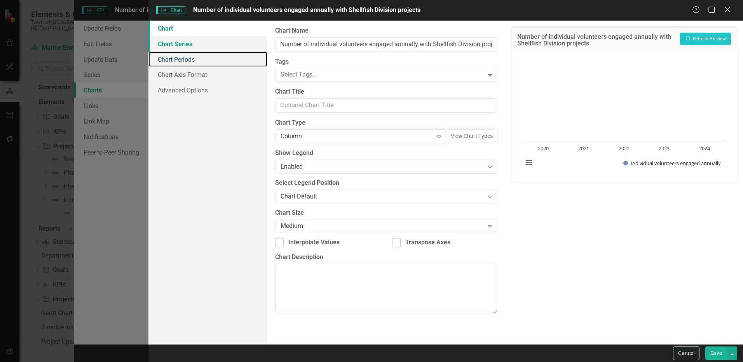
drag, startPoint x: 174, startPoint y: 59, endPoint x: 176, endPoint y: 49, distance: 9.9
click at [174, 59] on link "Chart Periods" at bounding box center [207, 60] width 119 height 16
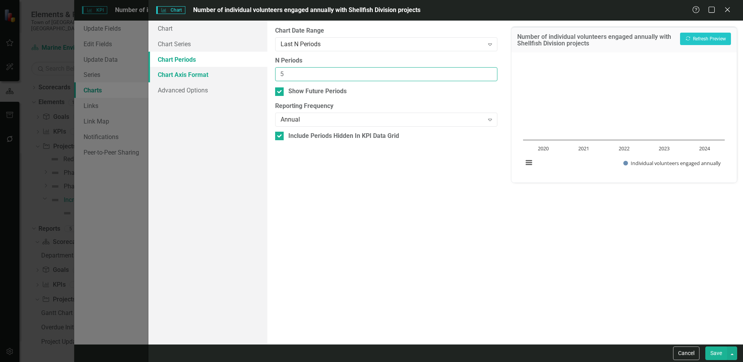
drag, startPoint x: 276, startPoint y: 77, endPoint x: 255, endPoint y: 77, distance: 21.4
click at [255, 77] on div "Chart Chart Series Chart Periods Chart Axis Format Advanced Options From this p…" at bounding box center [445, 183] width 595 height 324
type input "9"
click at [719, 356] on button "Save" at bounding box center [716, 354] width 22 height 14
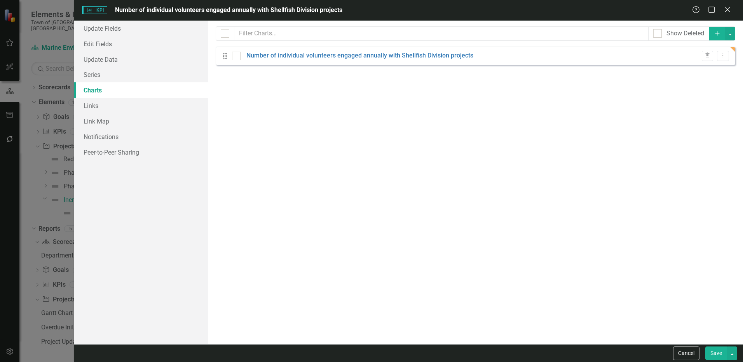
click at [719, 356] on button "Save" at bounding box center [716, 354] width 22 height 14
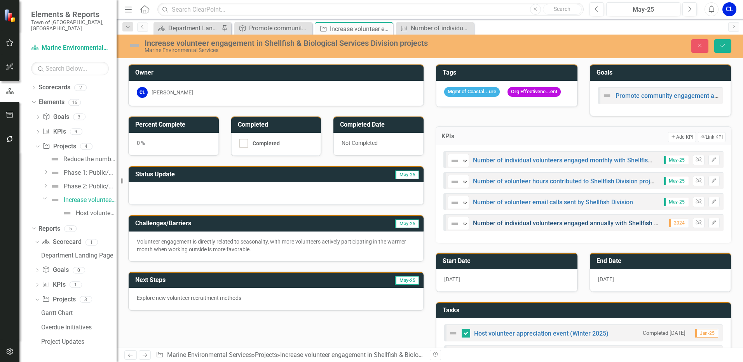
click at [533, 223] on link "Number of individual volunteers engaged annually with Shellfish Division projec…" at bounding box center [586, 223] width 227 height 7
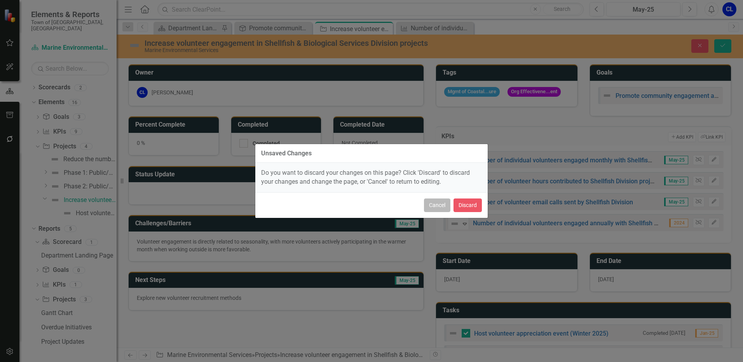
click at [426, 202] on button "Cancel" at bounding box center [437, 206] width 26 height 14
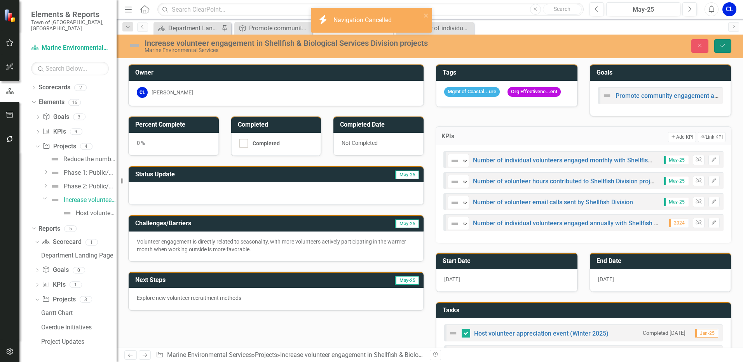
click at [721, 44] on icon "Save" at bounding box center [722, 45] width 7 height 5
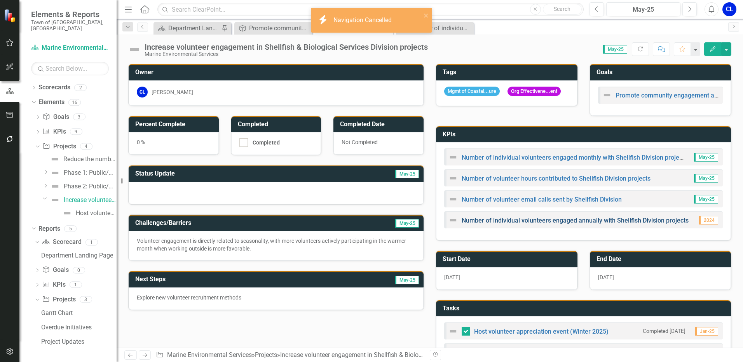
click at [569, 224] on link "Number of individual volunteers engaged annually with Shellfish Division projec…" at bounding box center [575, 220] width 227 height 7
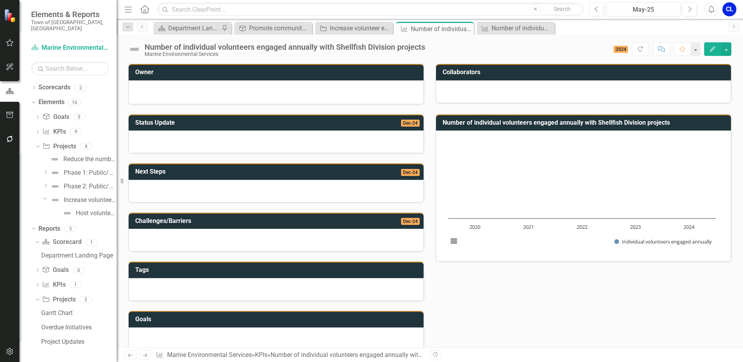
click at [711, 48] on icon "Edit" at bounding box center [712, 48] width 7 height 5
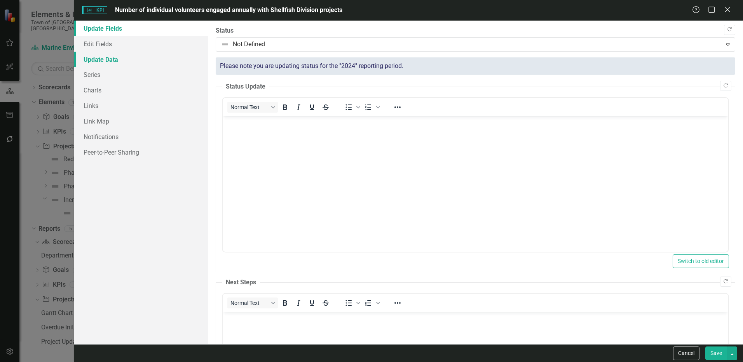
click at [124, 57] on link "Update Data" at bounding box center [141, 60] width 134 height 16
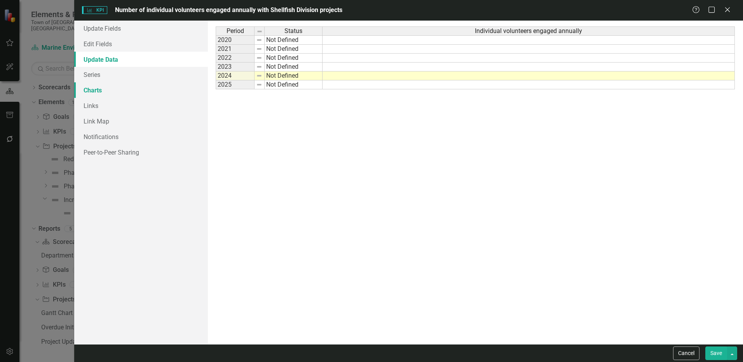
click at [115, 85] on link "Charts" at bounding box center [141, 90] width 134 height 16
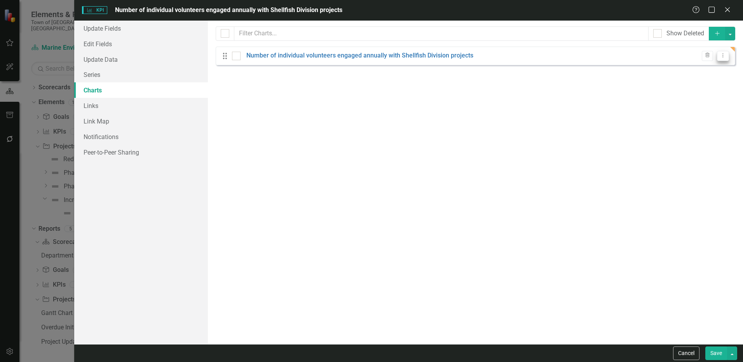
click at [726, 58] on button "Dropdown Menu" at bounding box center [723, 56] width 12 height 10
click at [704, 71] on link "Edit Edit Chart" at bounding box center [697, 68] width 61 height 14
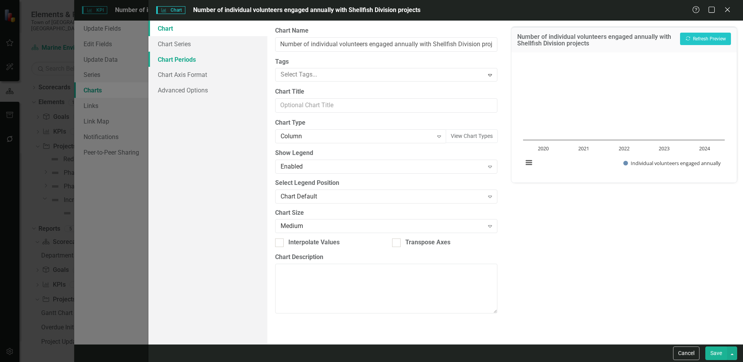
click at [190, 59] on link "Chart Periods" at bounding box center [207, 60] width 119 height 16
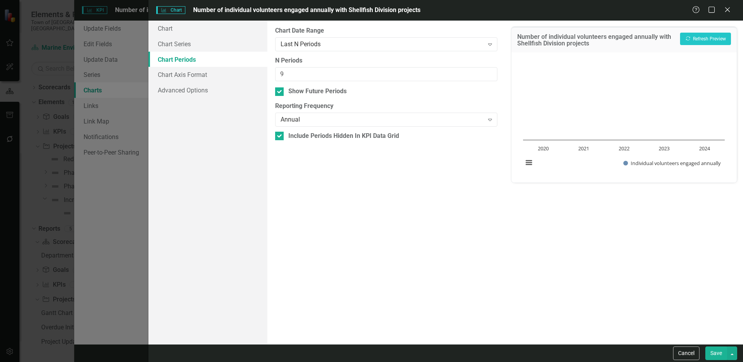
click at [713, 352] on button "Save" at bounding box center [716, 354] width 22 height 14
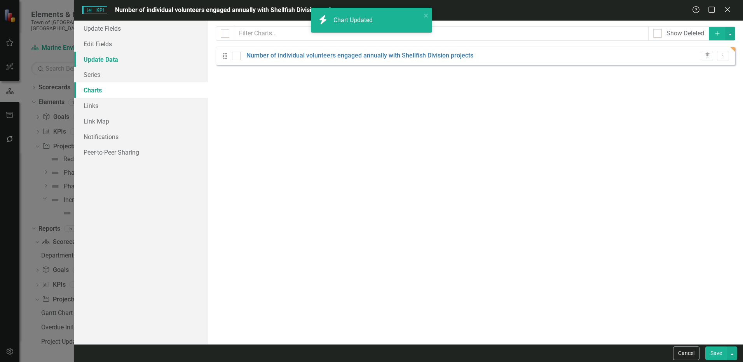
click at [103, 59] on link "Update Data" at bounding box center [141, 60] width 134 height 16
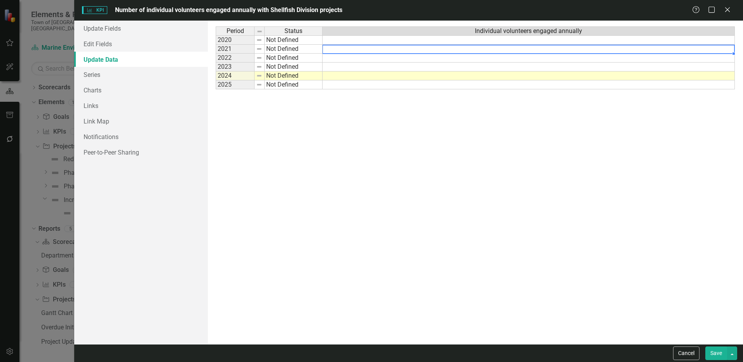
click at [347, 47] on td at bounding box center [529, 49] width 412 height 9
click at [346, 42] on td at bounding box center [529, 39] width 412 height 9
click at [338, 40] on td at bounding box center [529, 39] width 412 height 9
click at [338, 41] on td at bounding box center [529, 39] width 412 height 9
click at [338, 41] on textarea at bounding box center [528, 40] width 413 height 9
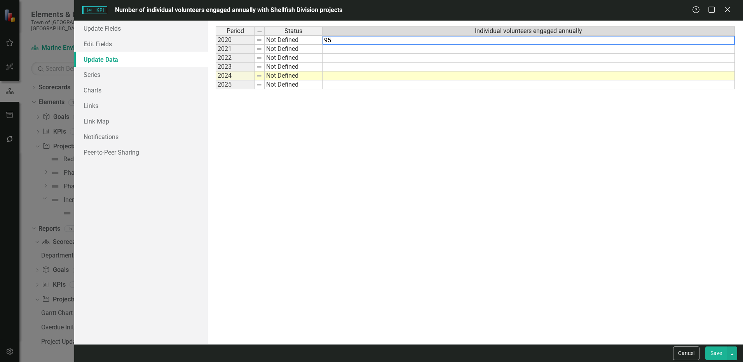
type textarea "95"
click at [348, 50] on td at bounding box center [529, 49] width 412 height 9
type textarea "87"
click at [360, 57] on td at bounding box center [529, 58] width 412 height 9
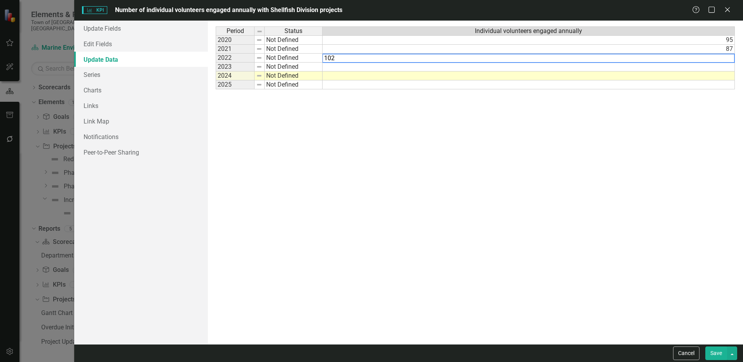
type textarea "102"
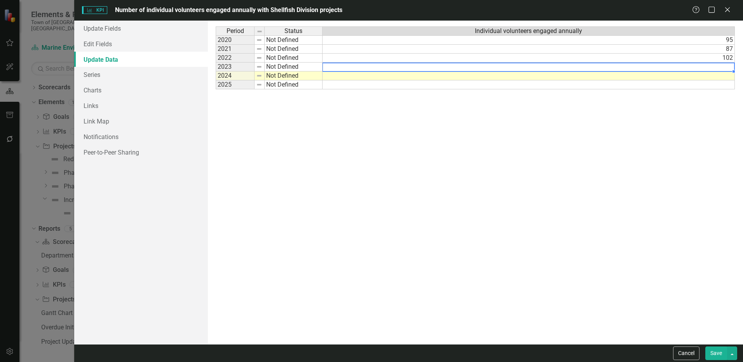
click at [348, 68] on td at bounding box center [529, 67] width 412 height 9
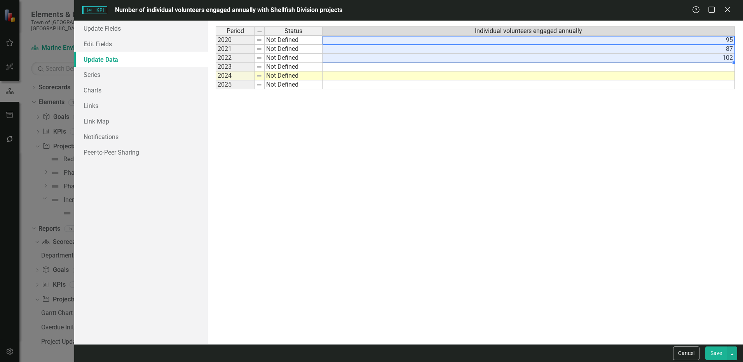
drag, startPoint x: 721, startPoint y: 39, endPoint x: 725, endPoint y: 57, distance: 17.9
click at [725, 57] on tbody "2020 Not Defined 95 2021 Not Defined 87 2022 Not Defined 102 2023 Not Defined 2…" at bounding box center [475, 62] width 519 height 54
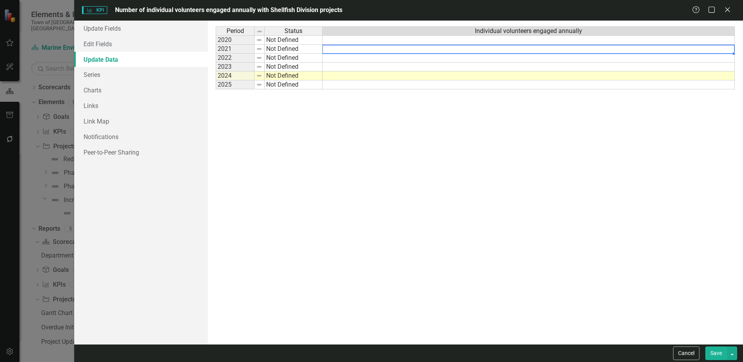
click at [723, 49] on td at bounding box center [529, 49] width 412 height 9
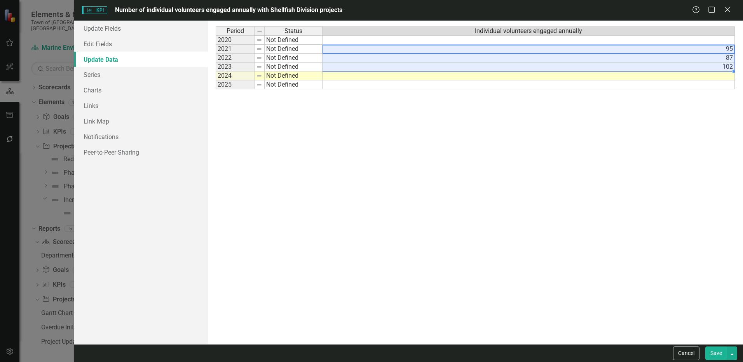
click at [717, 77] on td at bounding box center [529, 75] width 412 height 9
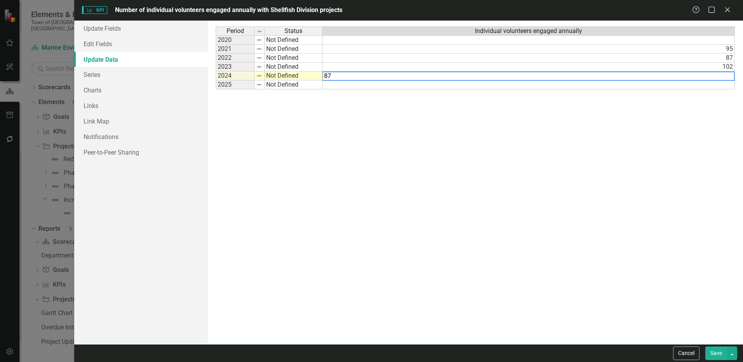
type textarea "87"
click at [731, 42] on td at bounding box center [529, 39] width 412 height 9
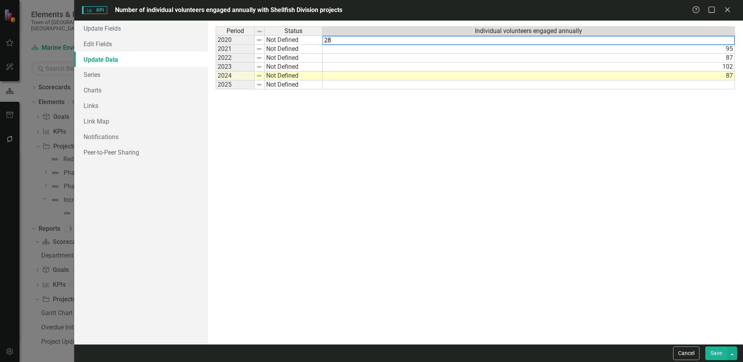
type textarea "28"
click at [512, 153] on div "Period Status Individual volunteers engaged annually 2020 Not Defined 2021 Not …" at bounding box center [475, 182] width 519 height 312
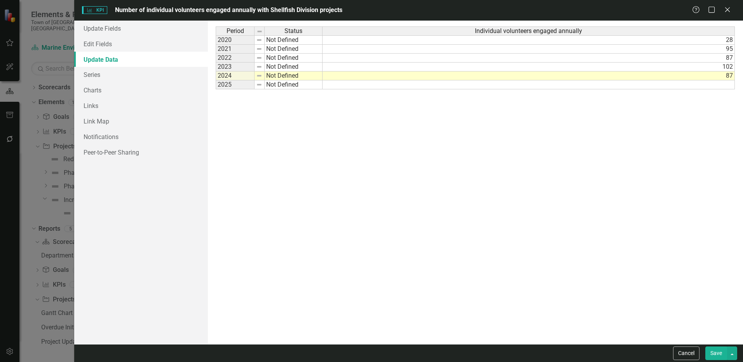
click at [711, 354] on button "Save" at bounding box center [716, 354] width 22 height 14
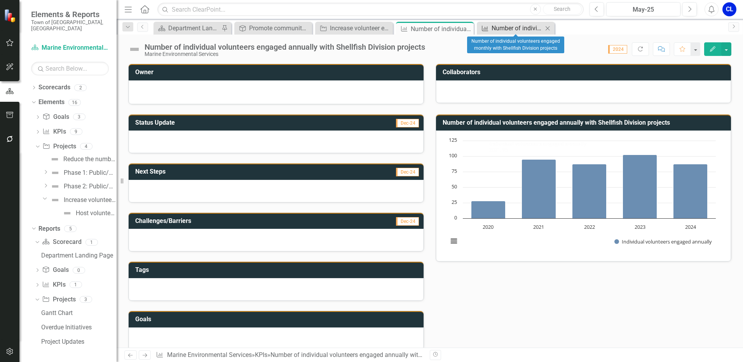
click at [513, 30] on div "Number of individual volunteers engaged monthly with Shellfish Division projects" at bounding box center [517, 28] width 51 height 10
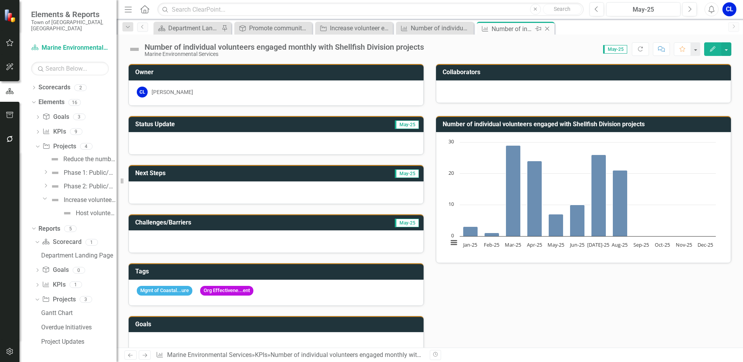
click at [549, 30] on icon at bounding box center [547, 29] width 4 height 4
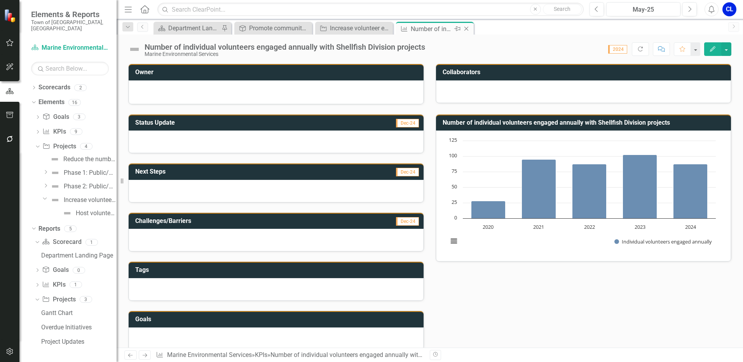
click at [467, 28] on icon at bounding box center [466, 29] width 4 height 4
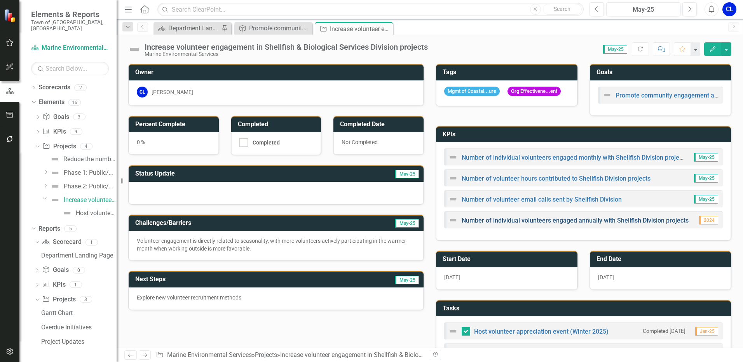
click at [546, 222] on link "Number of individual volunteers engaged annually with Shellfish Division projec…" at bounding box center [575, 220] width 227 height 7
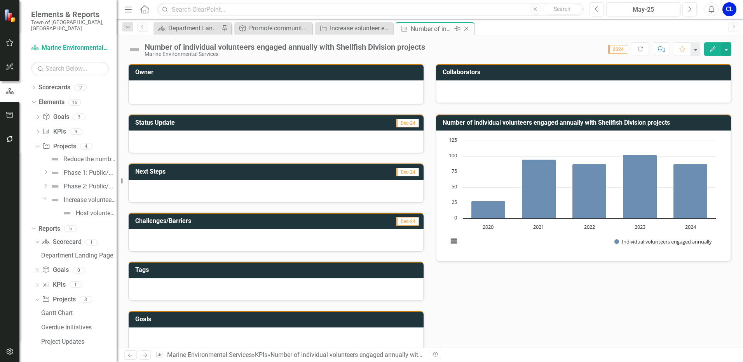
click at [468, 27] on icon at bounding box center [466, 29] width 4 height 4
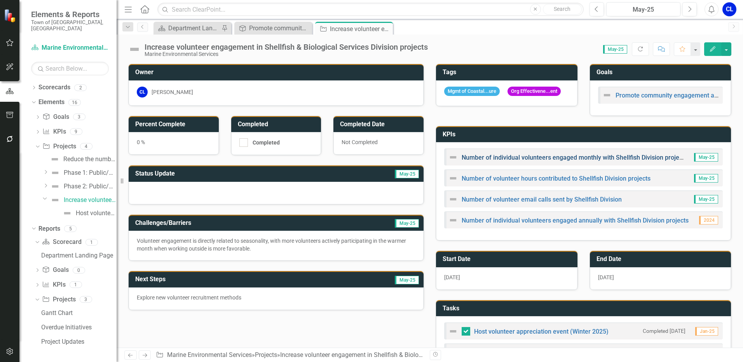
click at [541, 160] on link "Number of individual volunteers engaged monthly with Shellfish Division projects" at bounding box center [575, 157] width 226 height 7
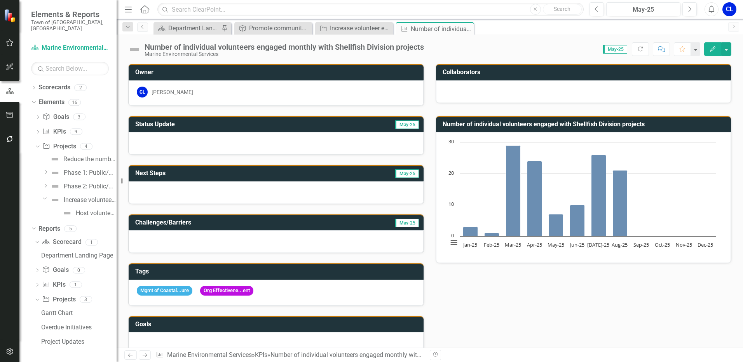
click at [551, 124] on h3 "Number of individual volunteers engaged with Shellfish Division projects" at bounding box center [585, 124] width 284 height 7
click at [696, 123] on h3 "Number of individual volunteers engaged with Shellfish Division projects" at bounding box center [585, 124] width 284 height 7
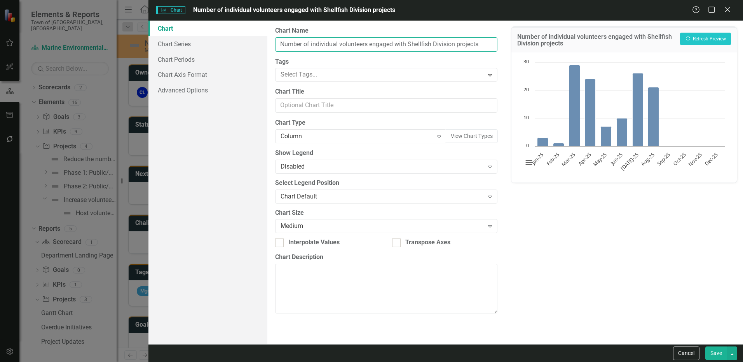
click at [395, 47] on input "Number of individual volunteers engaged with Shellfish Division projects" at bounding box center [386, 44] width 222 height 14
type input "Number of individual volunteers engaged monthly with Shellfish Division projects"
click at [715, 356] on button "Save" at bounding box center [716, 354] width 22 height 14
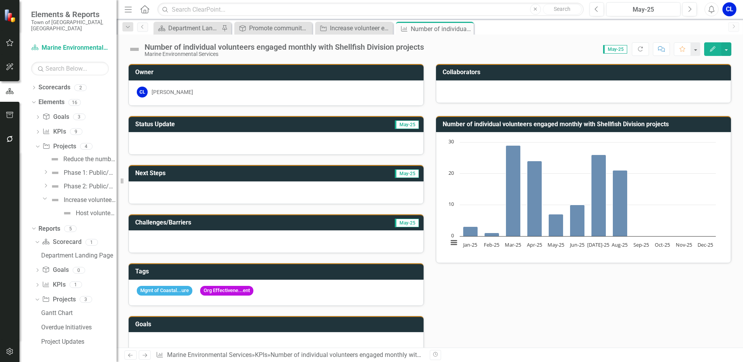
drag, startPoint x: 466, startPoint y: 27, endPoint x: 410, endPoint y: 28, distance: 56.7
click at [0, 0] on icon "Close" at bounding box center [0, 0] width 0 height 0
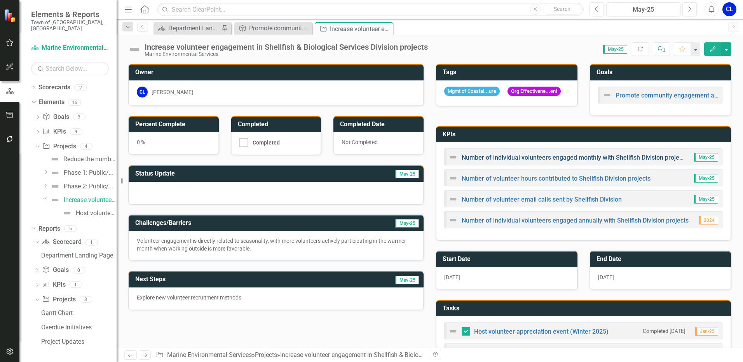
click at [514, 161] on link "Number of individual volunteers engaged monthly with Shellfish Division projects" at bounding box center [575, 157] width 226 height 7
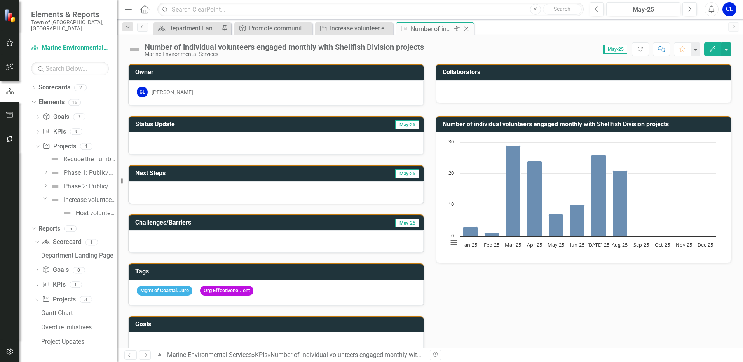
click at [469, 31] on icon "Close" at bounding box center [466, 29] width 8 height 6
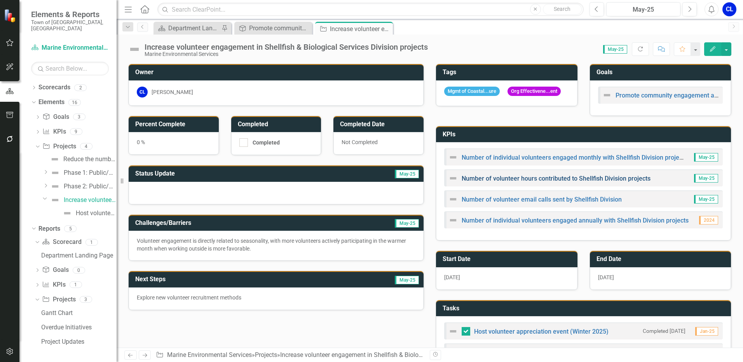
click at [482, 181] on link "Number of volunteer hours contributed to Shellfish Division projects" at bounding box center [556, 178] width 189 height 7
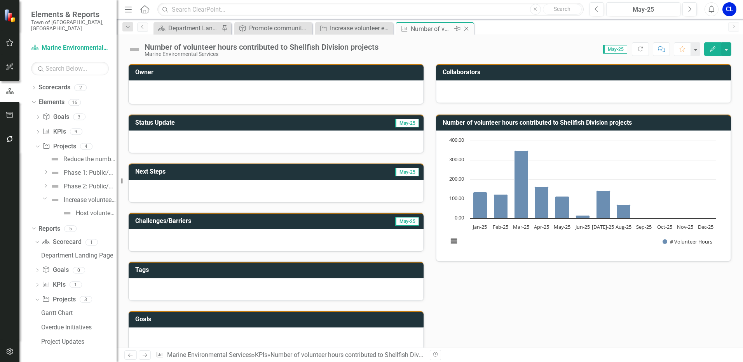
click at [467, 29] on icon "Close" at bounding box center [466, 29] width 8 height 6
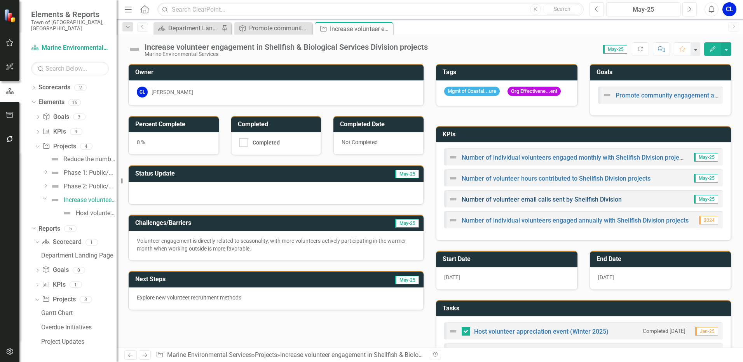
click at [519, 203] on link "Number of volunteer email calls sent by Shellfish Division" at bounding box center [542, 199] width 160 height 7
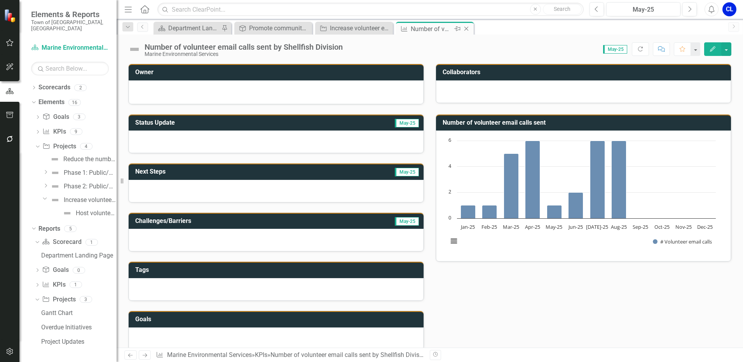
click at [466, 28] on icon "Close" at bounding box center [466, 29] width 8 height 6
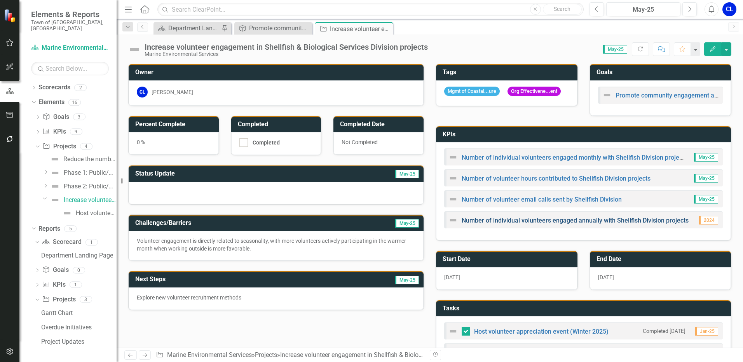
click at [527, 224] on link "Number of individual volunteers engaged annually with Shellfish Division projec…" at bounding box center [575, 220] width 227 height 7
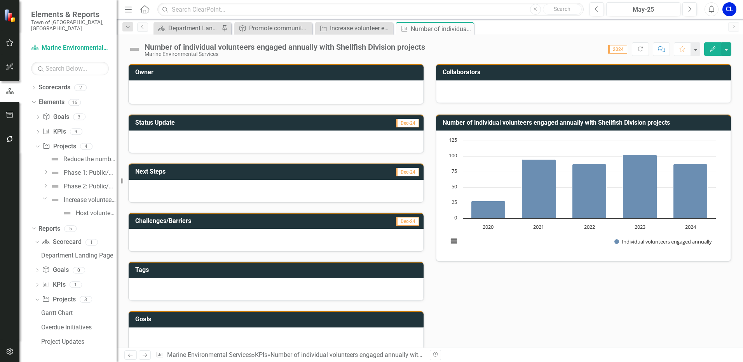
click at [239, 141] on div at bounding box center [276, 142] width 295 height 23
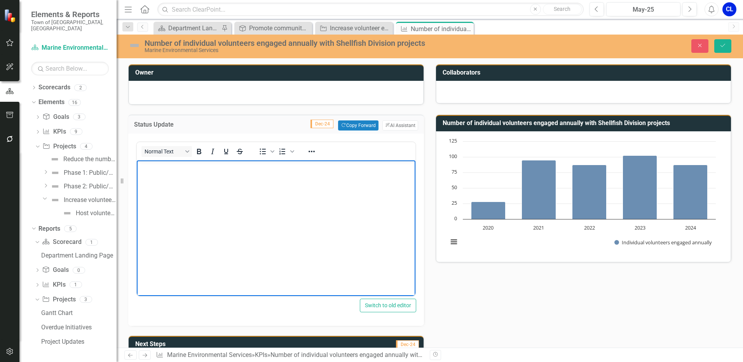
click at [194, 177] on body "Rich Text Area. Press ALT-0 for help." at bounding box center [276, 218] width 279 height 117
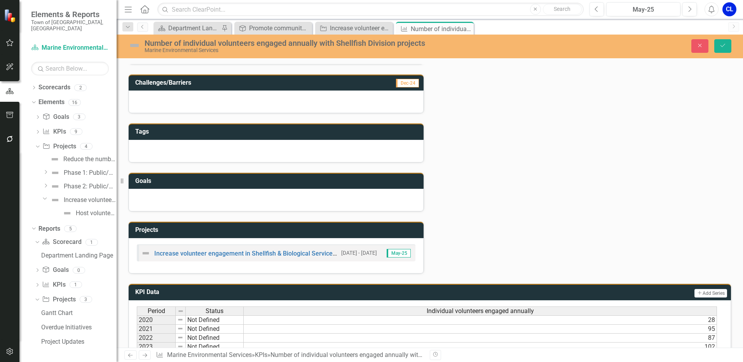
scroll to position [367, 0]
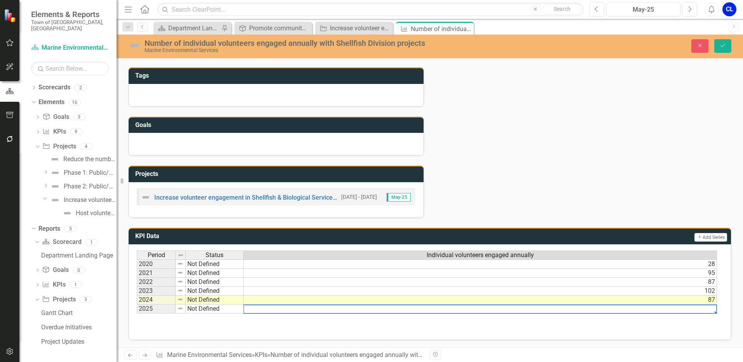
click at [250, 311] on td at bounding box center [480, 309] width 473 height 9
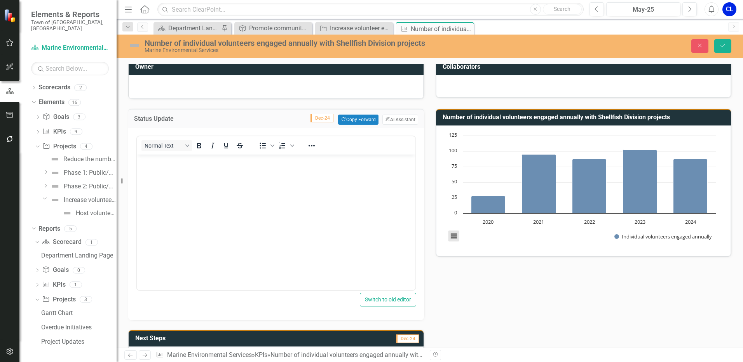
scroll to position [0, 0]
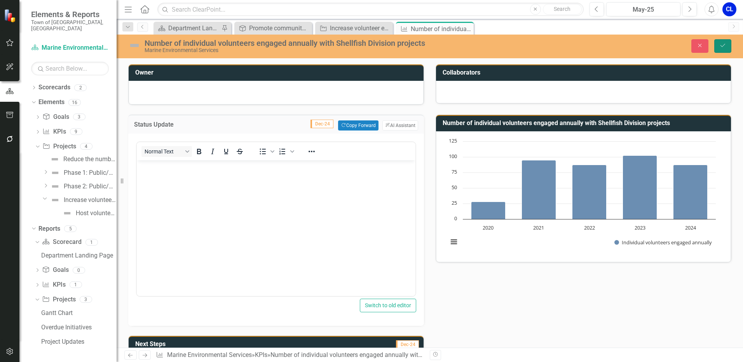
click at [724, 47] on icon "Save" at bounding box center [722, 45] width 7 height 5
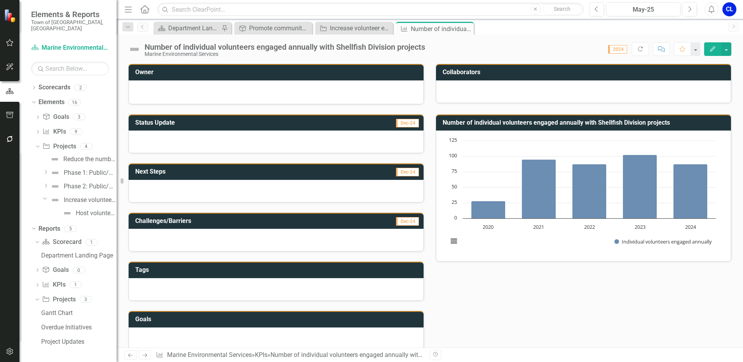
click at [622, 48] on span "2024" at bounding box center [617, 49] width 19 height 9
click at [621, 52] on span "2024" at bounding box center [617, 49] width 19 height 9
click at [649, 14] on div "May-25" at bounding box center [643, 9] width 69 height 9
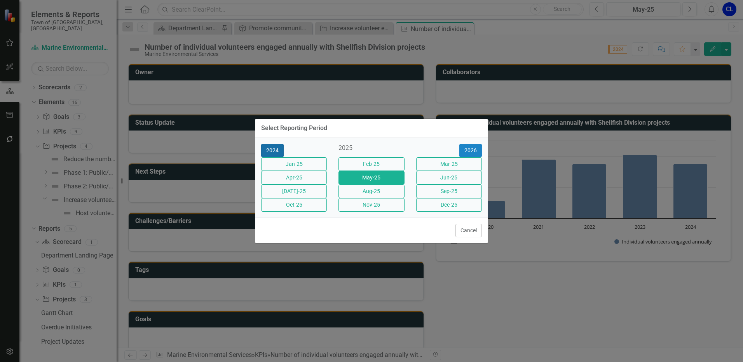
click at [276, 144] on button "2024" at bounding box center [272, 151] width 23 height 14
click at [276, 144] on button "2023" at bounding box center [272, 151] width 23 height 14
click at [276, 144] on button "2022" at bounding box center [272, 151] width 23 height 14
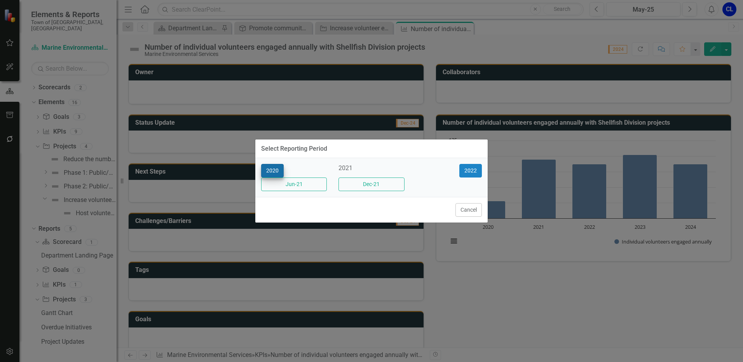
click at [276, 145] on div "Select Reporting Period" at bounding box center [294, 148] width 66 height 7
click at [269, 166] on button "2020" at bounding box center [272, 171] width 23 height 14
click at [269, 166] on div "2020 2021" at bounding box center [371, 171] width 232 height 14
click at [467, 213] on button "Cancel" at bounding box center [468, 210] width 26 height 14
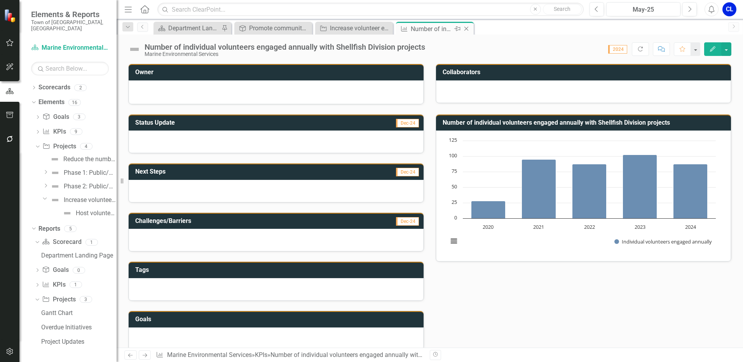
click at [469, 32] on div "Close" at bounding box center [467, 29] width 10 height 10
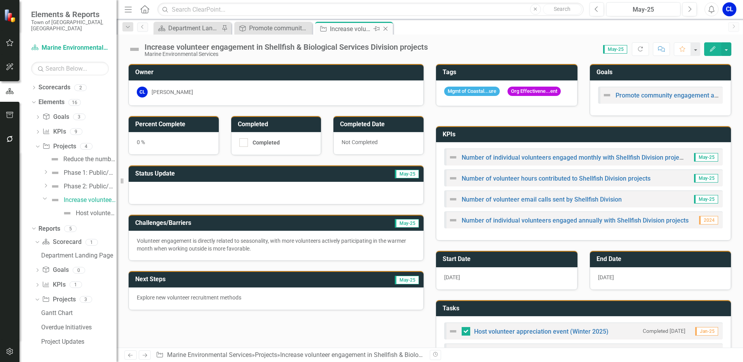
click at [385, 26] on icon "Close" at bounding box center [386, 29] width 8 height 6
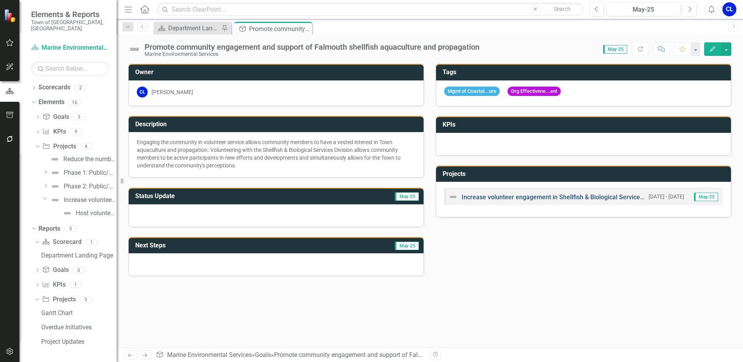
click at [474, 199] on link "Increase volunteer engagement in Shellfish & Biological Services Division proje…" at bounding box center [576, 197] width 229 height 7
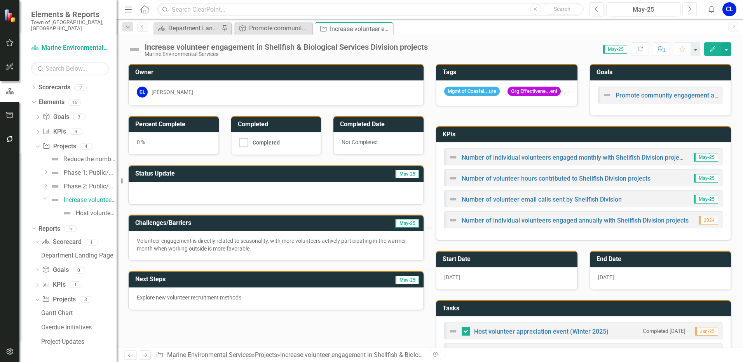
click at [689, 9] on icon "Next" at bounding box center [689, 9] width 4 height 7
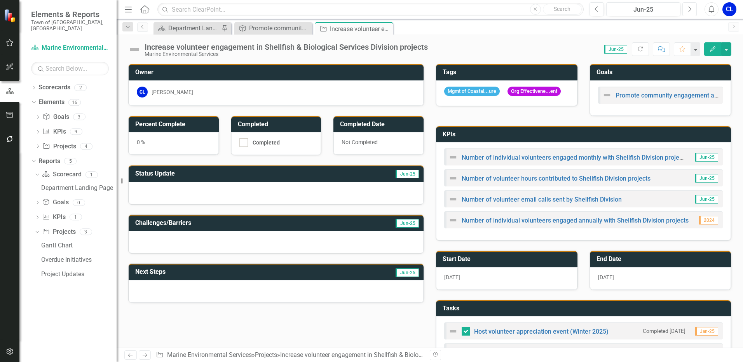
click at [689, 9] on icon "Next" at bounding box center [689, 9] width 4 height 7
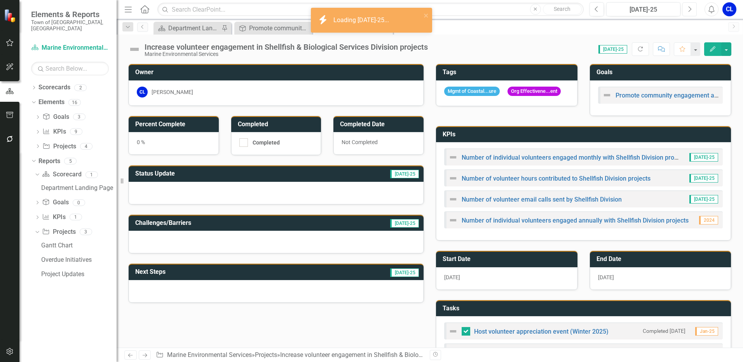
click at [690, 9] on icon "Next" at bounding box center [689, 9] width 4 height 7
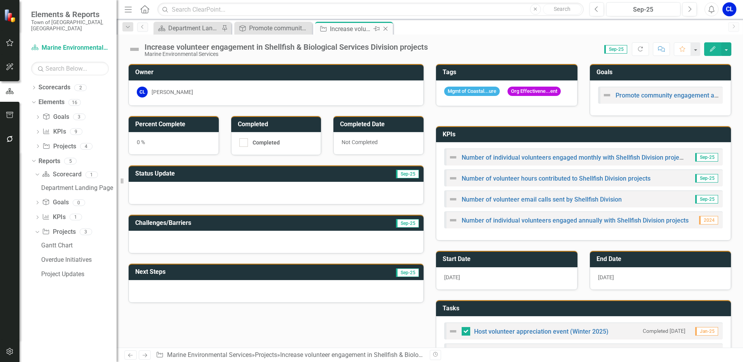
click at [387, 28] on icon "Close" at bounding box center [386, 29] width 8 height 6
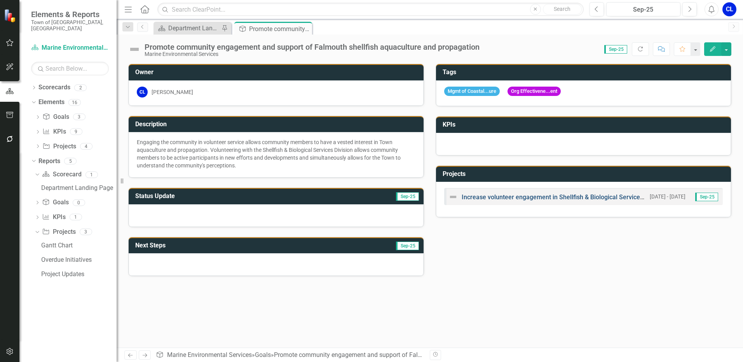
click at [536, 199] on link "Increase volunteer engagement in Shellfish & Biological Services Division proje…" at bounding box center [576, 197] width 229 height 7
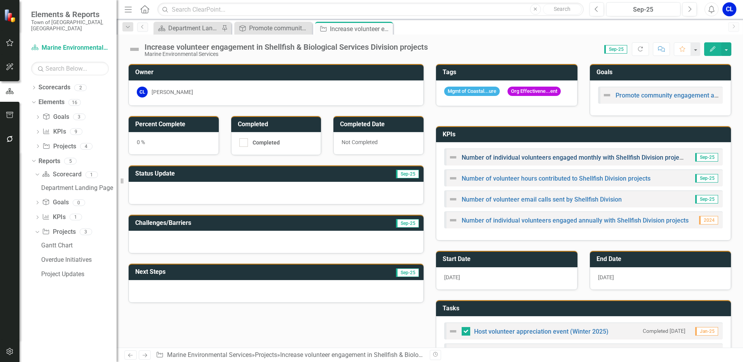
click at [517, 160] on link "Number of individual volunteers engaged monthly with Shellfish Division projects" at bounding box center [575, 157] width 226 height 7
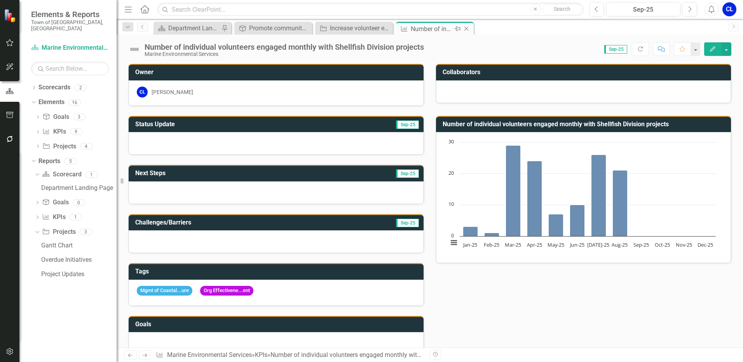
click at [469, 29] on icon "Close" at bounding box center [466, 29] width 8 height 6
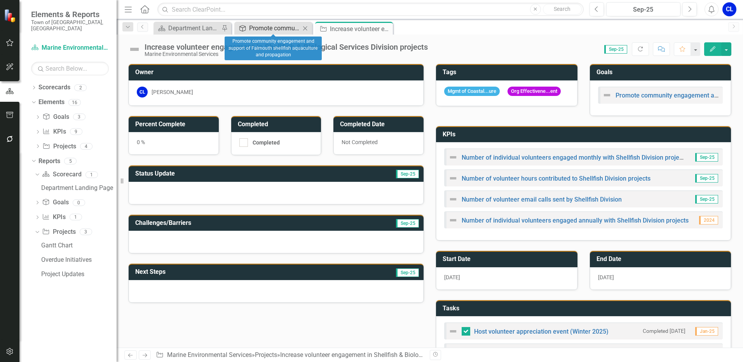
click at [280, 30] on div "Promote community engagement and support of Falmouth shellfish aquaculture and …" at bounding box center [274, 28] width 51 height 10
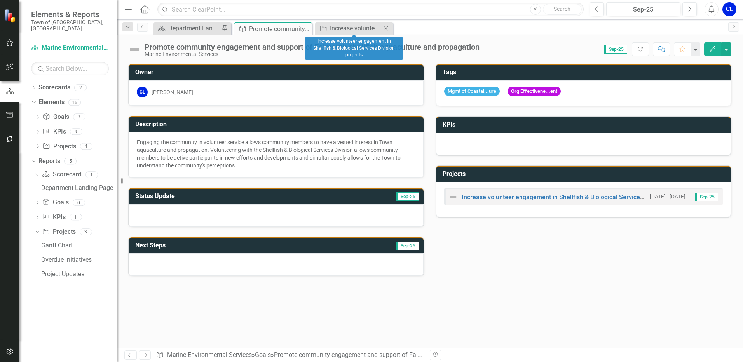
click at [389, 29] on icon "Close" at bounding box center [386, 28] width 8 height 6
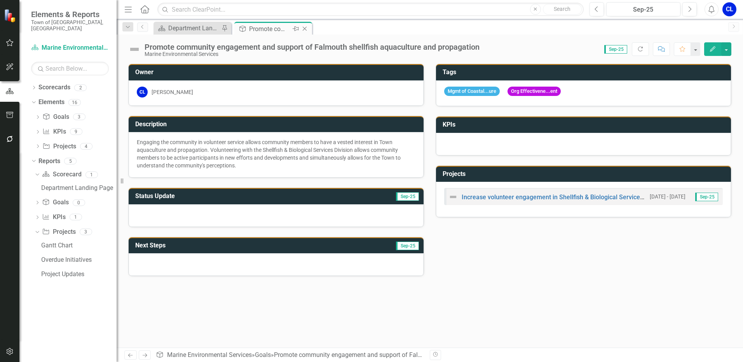
click at [305, 28] on icon "Close" at bounding box center [305, 29] width 8 height 6
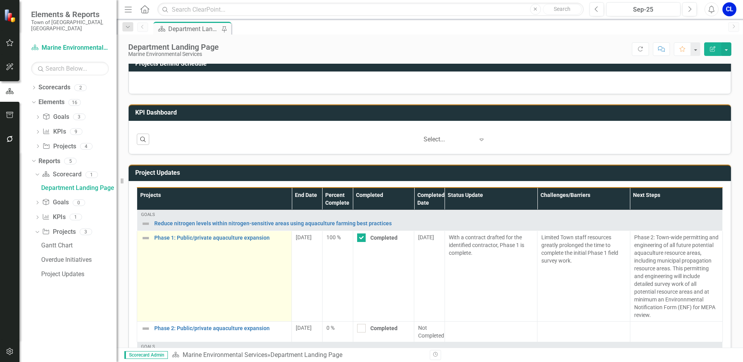
scroll to position [233, 0]
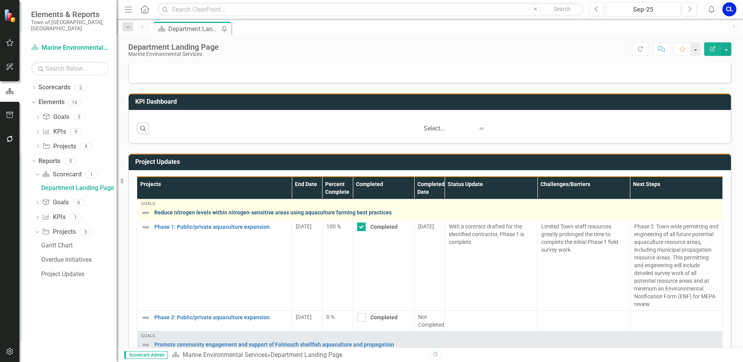
click at [221, 210] on link "Reduce nitrogen levels within nitrogen-sensitive areas using aquaculture farmin…" at bounding box center [436, 213] width 564 height 6
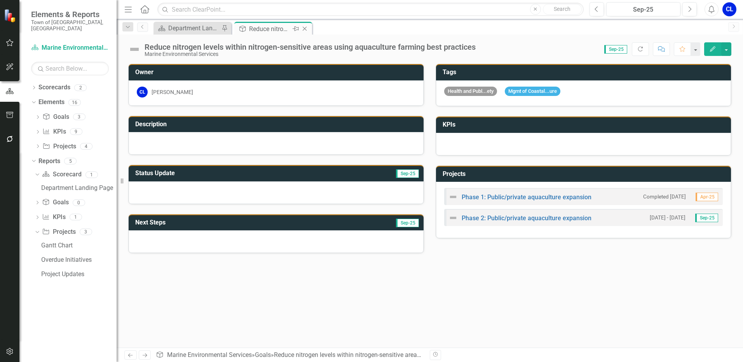
click at [305, 31] on icon "Close" at bounding box center [305, 29] width 8 height 6
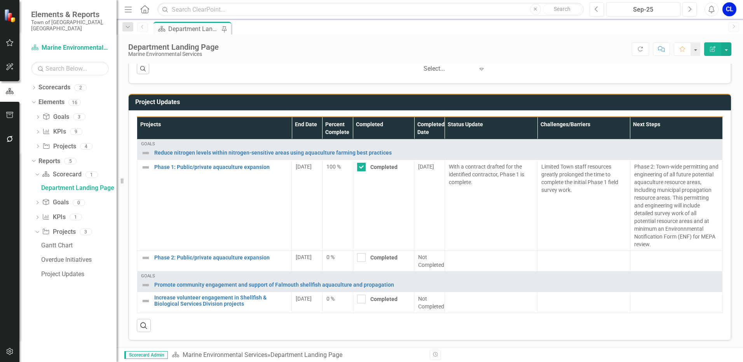
scroll to position [294, 0]
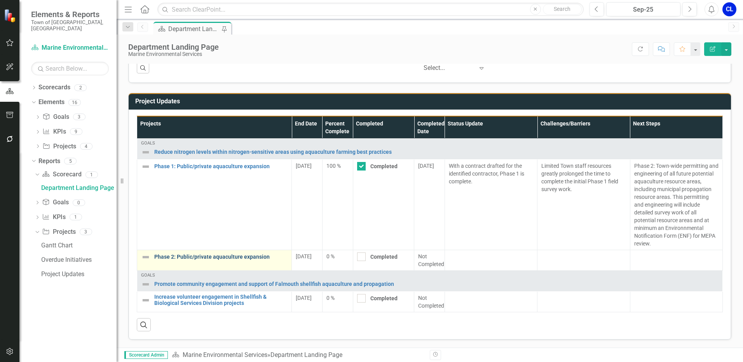
click at [237, 256] on link "Phase 2: Public/private aquaculture expansion" at bounding box center [220, 257] width 133 height 6
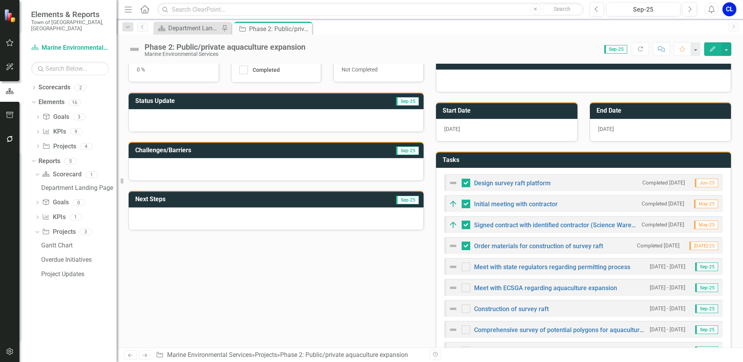
scroll to position [155, 0]
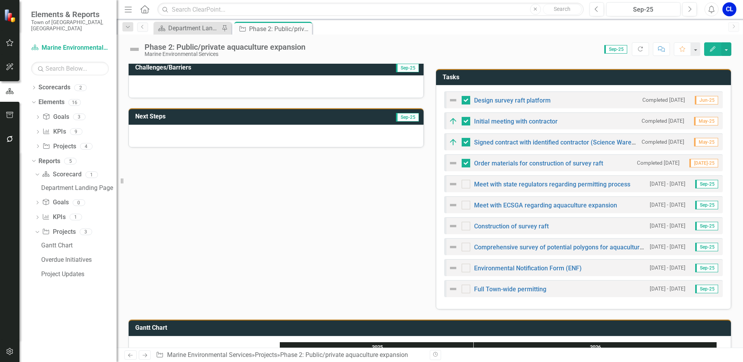
click at [707, 101] on span "Jun-25" at bounding box center [706, 100] width 23 height 9
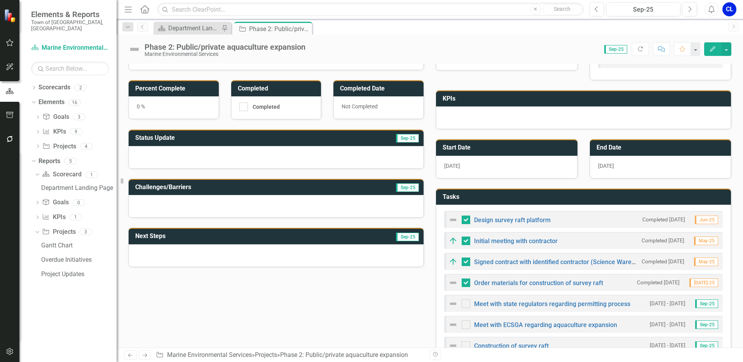
scroll to position [0, 0]
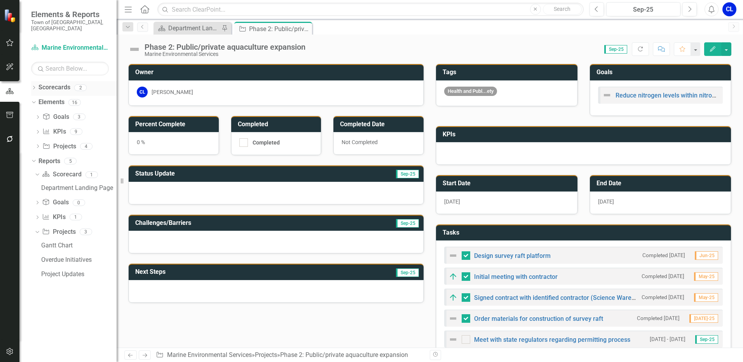
click at [48, 84] on link "Scorecards" at bounding box center [54, 87] width 32 height 9
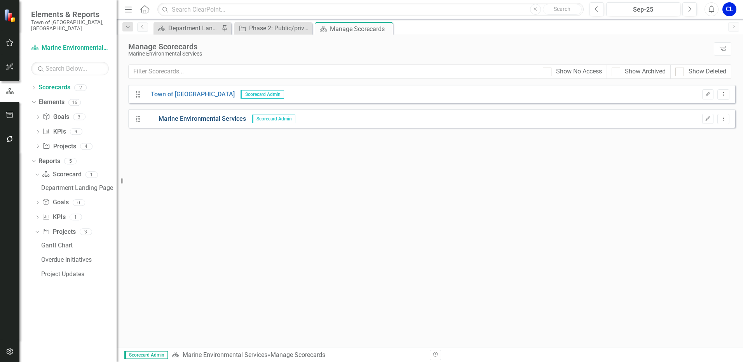
click at [211, 119] on link "Marine Environmental Services" at bounding box center [195, 119] width 101 height 9
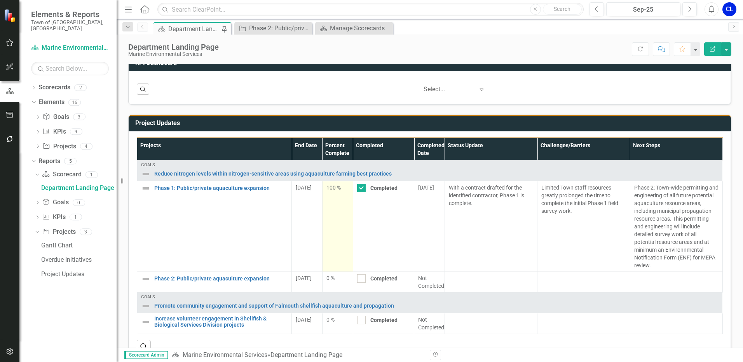
scroll to position [294, 0]
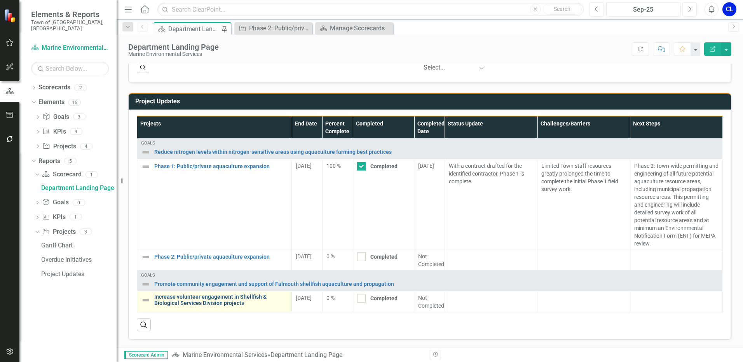
click at [223, 297] on link "Increase volunteer engagement in Shellfish & Biological Services Division proje…" at bounding box center [220, 300] width 133 height 12
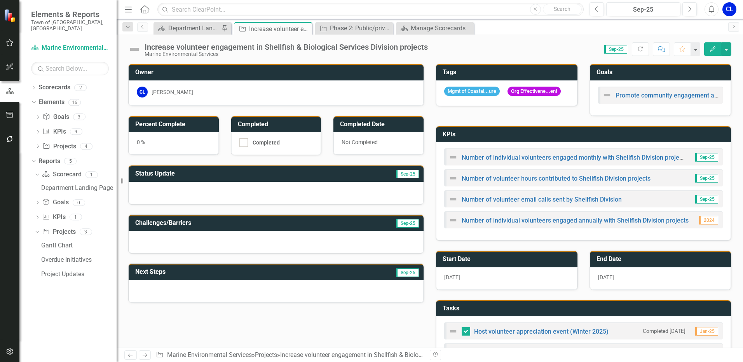
click at [448, 281] on span "[DATE]" at bounding box center [452, 277] width 16 height 6
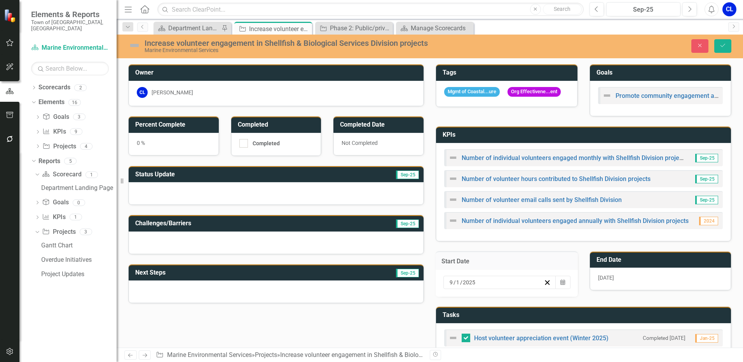
click at [476, 284] on div "[DATE]" at bounding box center [495, 283] width 95 height 8
click at [461, 289] on button "‹" at bounding box center [469, 297] width 17 height 17
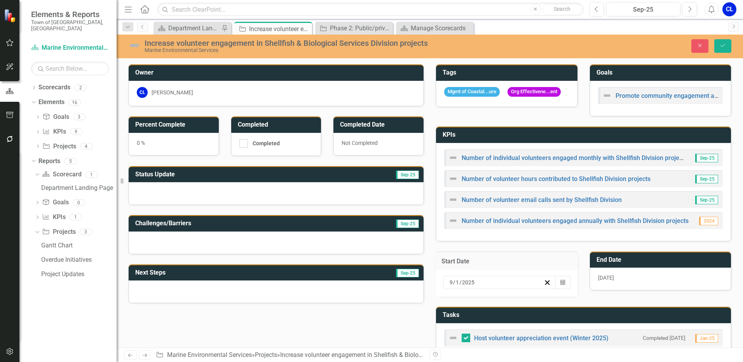
click at [461, 289] on button "‹" at bounding box center [469, 297] width 17 height 17
click at [502, 316] on button "1" at bounding box center [511, 323] width 19 height 14
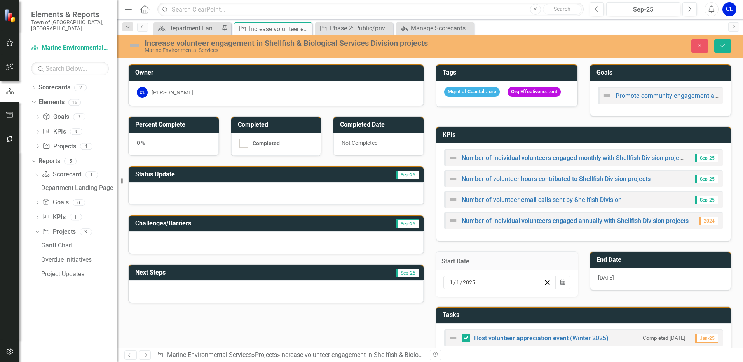
click at [601, 279] on span "[DATE]" at bounding box center [606, 278] width 16 height 6
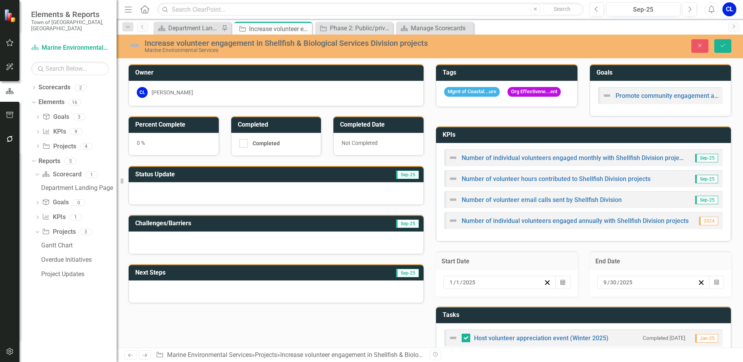
click at [610, 283] on input "30" at bounding box center [613, 283] width 7 height 8
click at [699, 289] on button "›" at bounding box center [707, 297] width 17 height 17
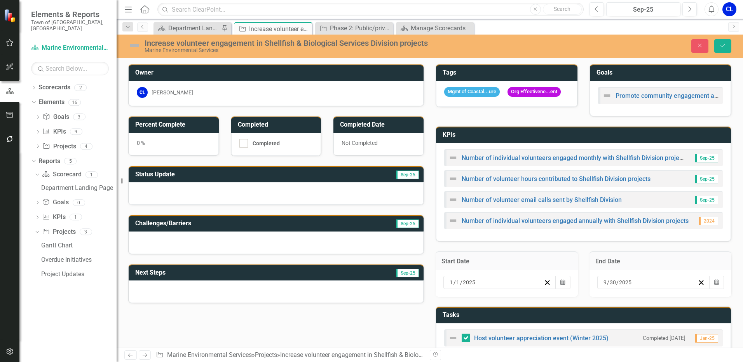
click at [699, 289] on button "›" at bounding box center [707, 297] width 17 height 17
click at [615, 289] on button "‹" at bounding box center [623, 297] width 17 height 17
click at [724, 43] on icon "Save" at bounding box center [722, 45] width 7 height 5
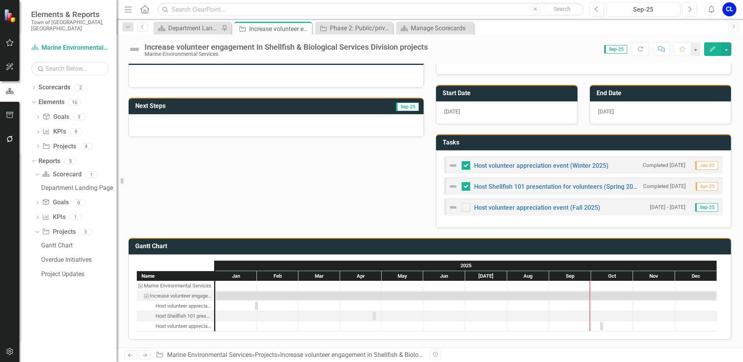
scroll to position [169, 0]
click at [388, 27] on icon "Close" at bounding box center [386, 28] width 8 height 6
click at [0, 0] on icon "Close" at bounding box center [0, 0] width 0 height 0
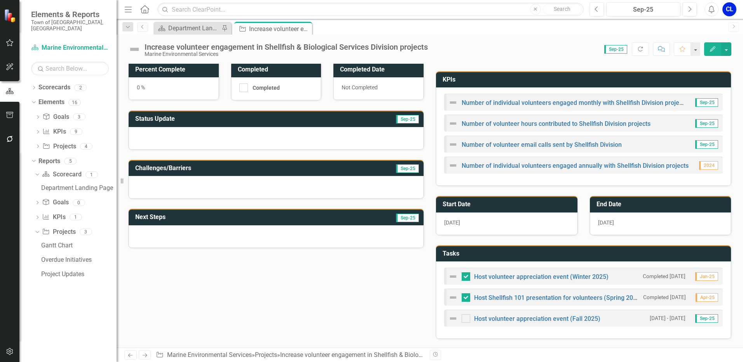
scroll to position [0, 0]
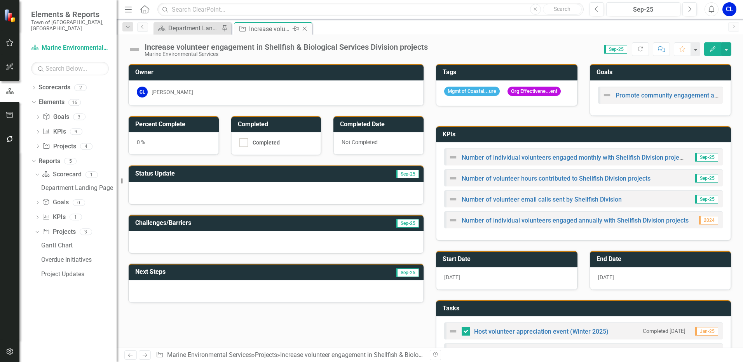
click at [306, 30] on icon "Close" at bounding box center [305, 29] width 8 height 6
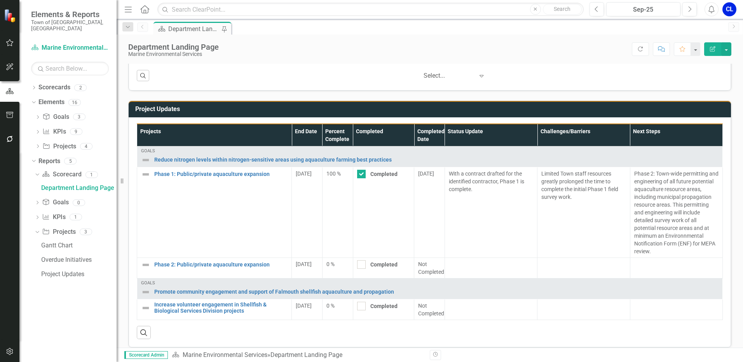
scroll to position [294, 0]
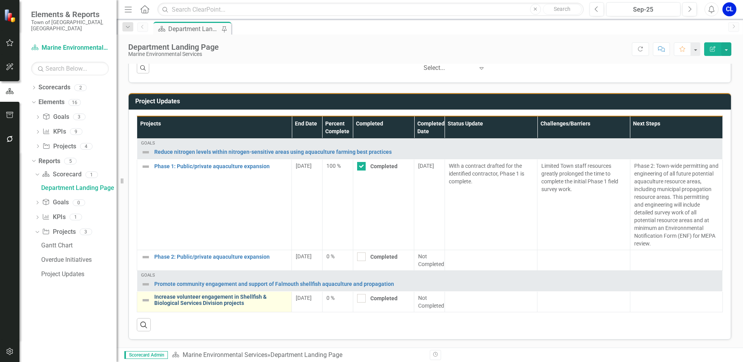
click at [222, 300] on link "Increase volunteer engagement in Shellfish & Biological Services Division proje…" at bounding box center [220, 300] width 133 height 12
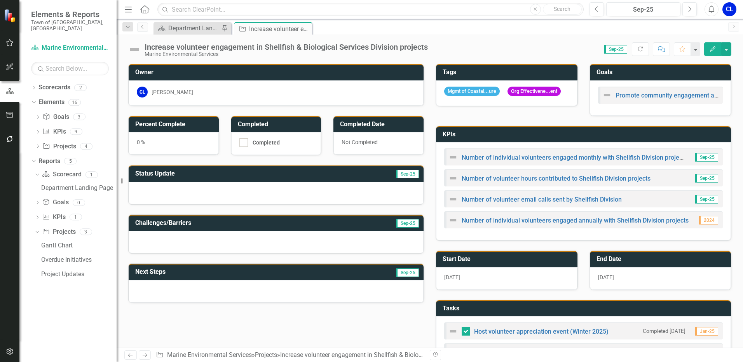
click at [276, 194] on div at bounding box center [276, 193] width 295 height 23
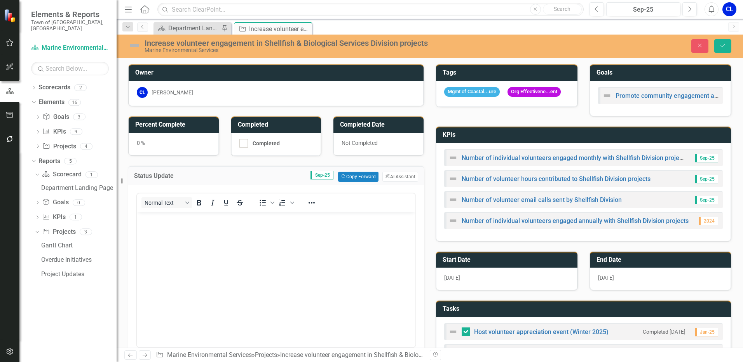
click at [215, 256] on body "Rich Text Area. Press ALT-0 for help." at bounding box center [276, 269] width 279 height 117
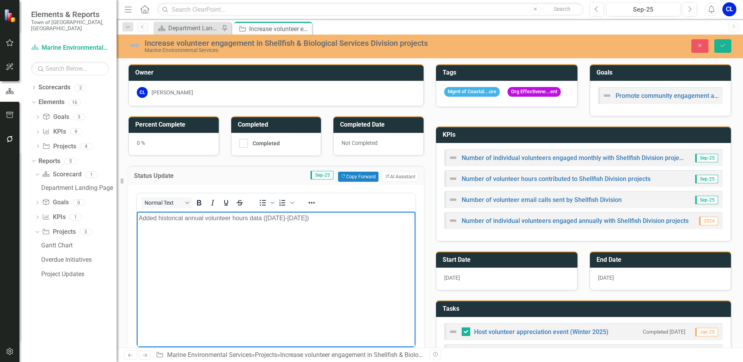
click at [184, 217] on p "Added historical annual volunteer hours data ([DATE]-[DATE])" at bounding box center [276, 217] width 275 height 9
click at [340, 218] on p "Added historical total annual volunteer hours data ([DATE]-[DATE])" at bounding box center [276, 217] width 275 height 9
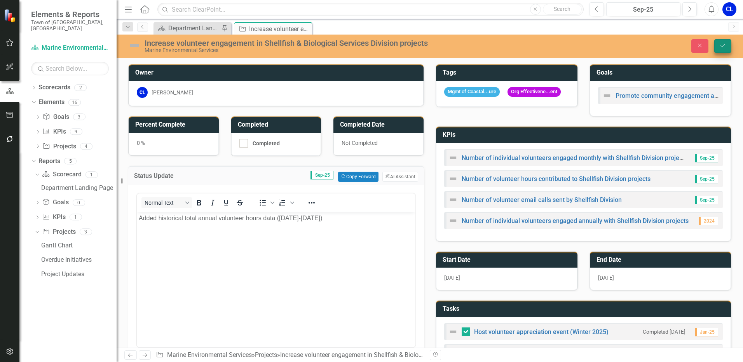
click at [724, 45] on icon "Save" at bounding box center [722, 45] width 7 height 5
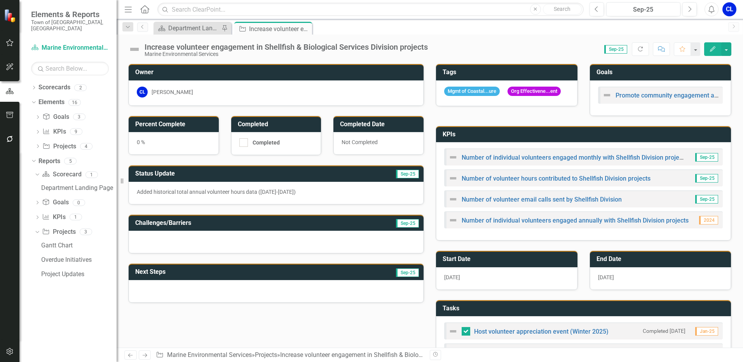
click at [171, 287] on div at bounding box center [276, 291] width 295 height 23
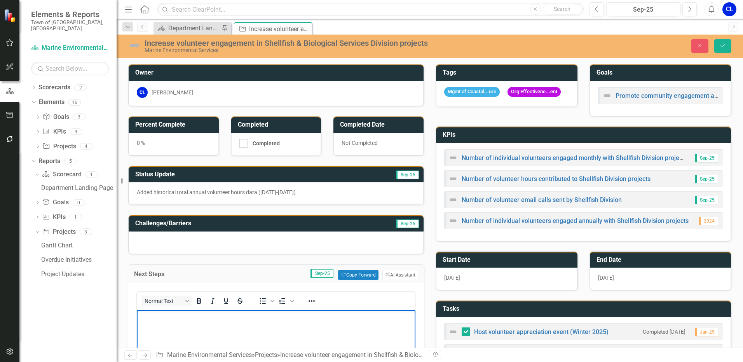
click at [163, 317] on p "Rich Text Area. Press ALT-0 for help." at bounding box center [276, 316] width 275 height 9
click at [401, 316] on p "Develop reporting method for new recruited volunteers (this is probably best tr…" at bounding box center [276, 316] width 275 height 9
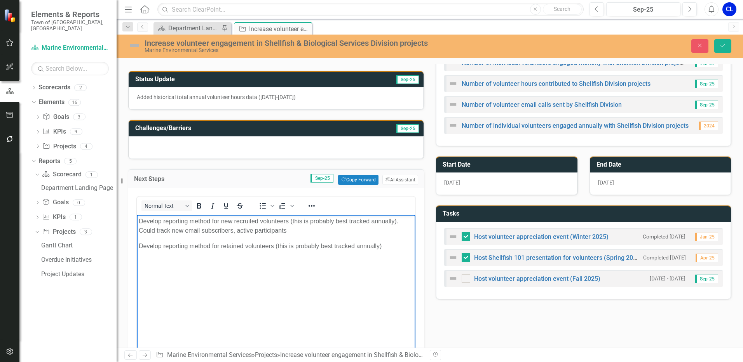
scroll to position [117, 0]
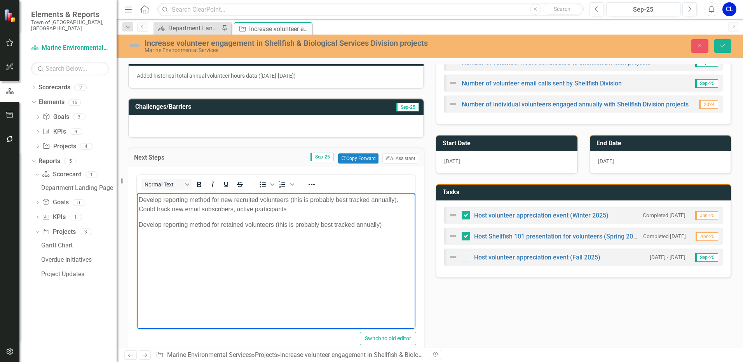
click at [253, 254] on body "Develop reporting method for new recruited volunteers (this is probably best tr…" at bounding box center [276, 251] width 279 height 117
click at [399, 225] on p "Develop reporting method for retained volunteers (this is probably best tracked…" at bounding box center [276, 224] width 275 height 9
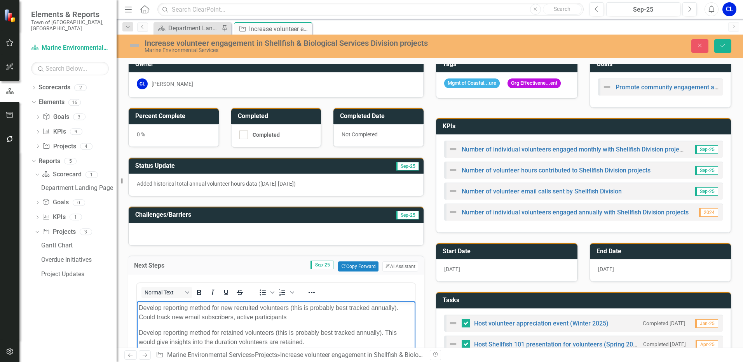
scroll to position [0, 0]
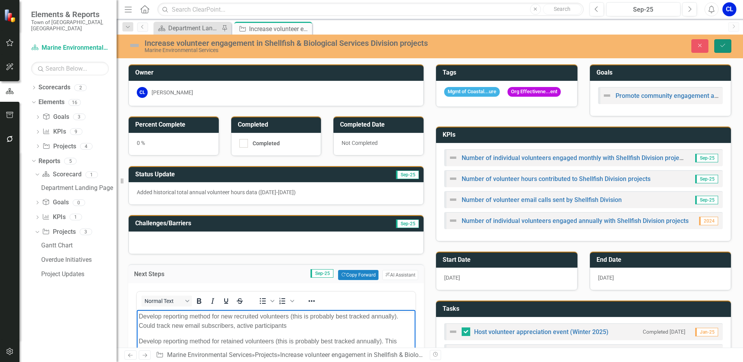
click at [725, 44] on icon "Save" at bounding box center [722, 45] width 7 height 5
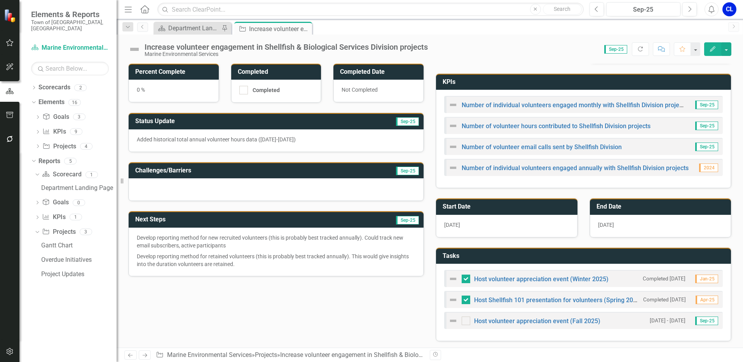
scroll to position [39, 0]
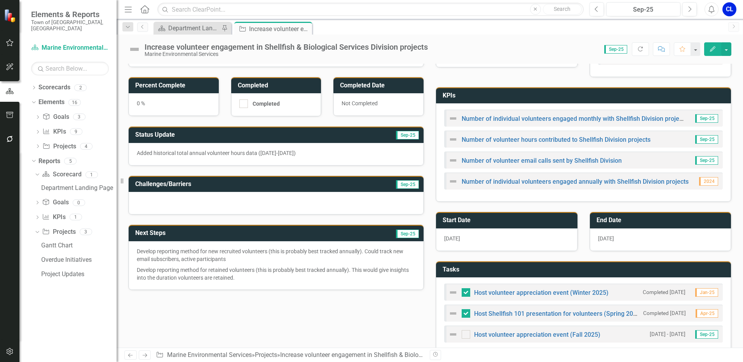
click at [233, 203] on div at bounding box center [276, 203] width 295 height 23
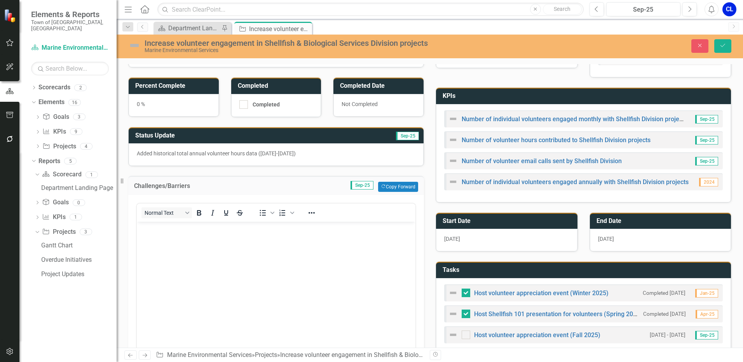
scroll to position [0, 0]
click at [172, 238] on body "Rich Text Area. Press ALT-0 for help." at bounding box center [276, 280] width 279 height 117
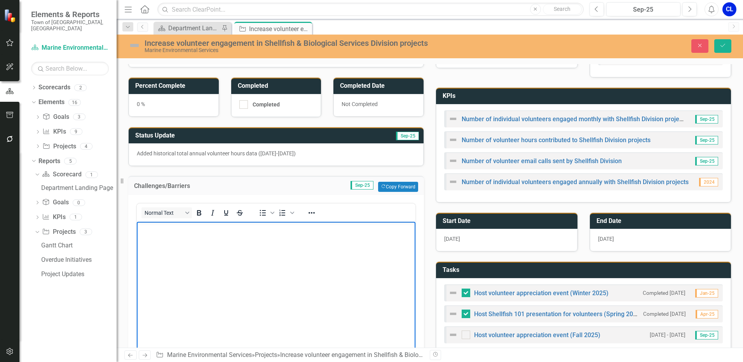
click at [732, 173] on div "Owner CL Christina Lovely Percent Complete 0 % Completed Completed Completed Da…" at bounding box center [430, 315] width 626 height 598
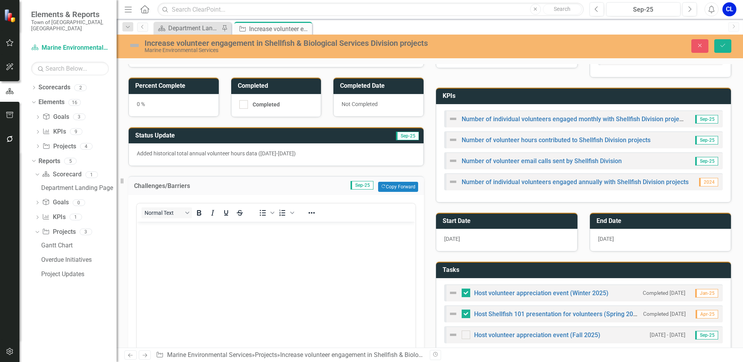
click at [732, 173] on div "Owner CL Christina Lovely Percent Complete 0 % Completed Completed Completed Da…" at bounding box center [430, 315] width 626 height 598
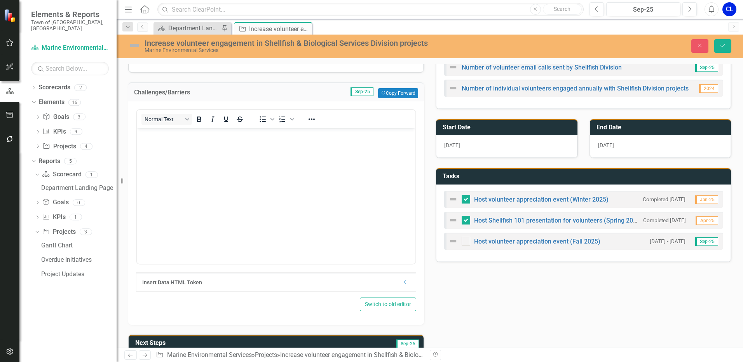
scroll to position [155, 0]
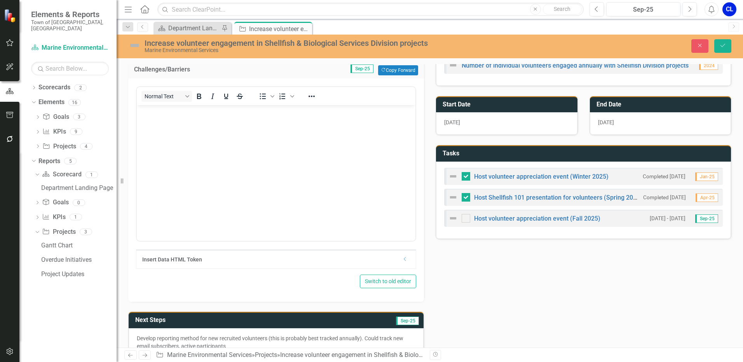
click at [206, 155] on body "Rich Text Area. Press ALT-0 for help." at bounding box center [276, 163] width 279 height 117
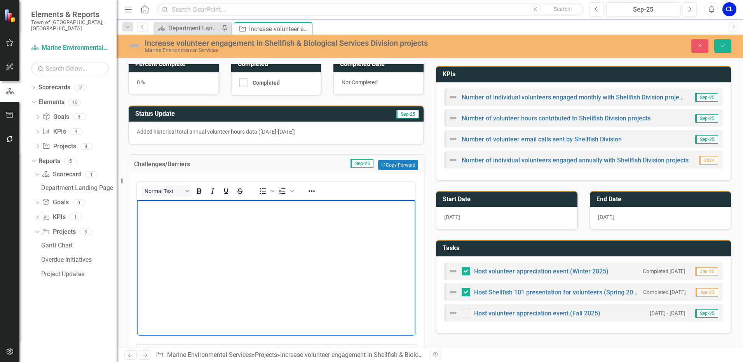
scroll to position [39, 0]
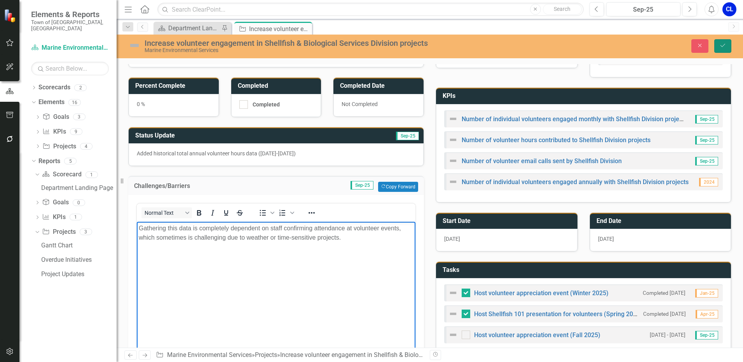
click at [722, 47] on icon "Save" at bounding box center [722, 45] width 7 height 5
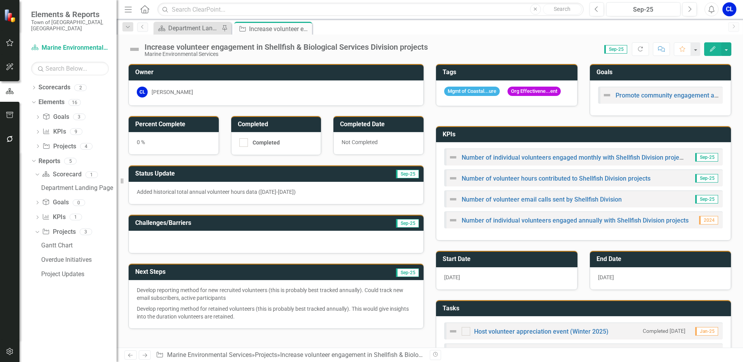
checkbox input "true"
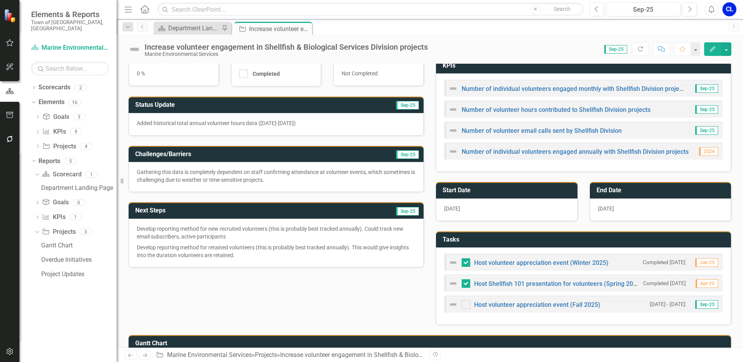
scroll to position [0, 0]
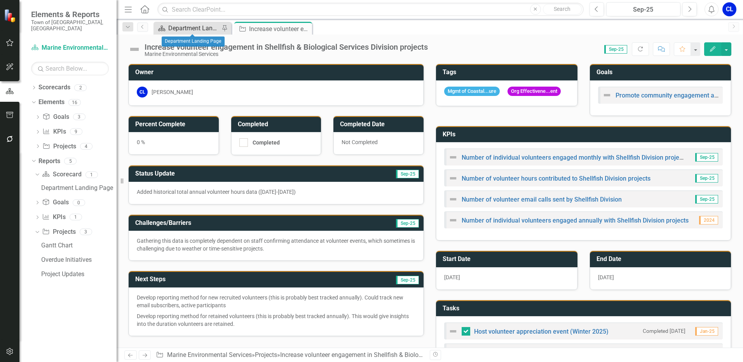
click at [198, 27] on div "Department Landing Page" at bounding box center [193, 28] width 51 height 10
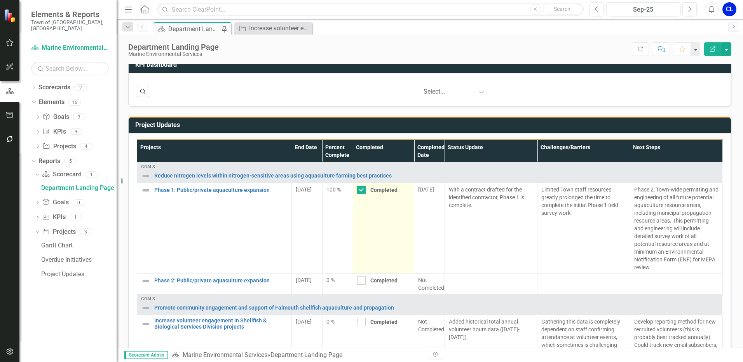
scroll to position [281, 0]
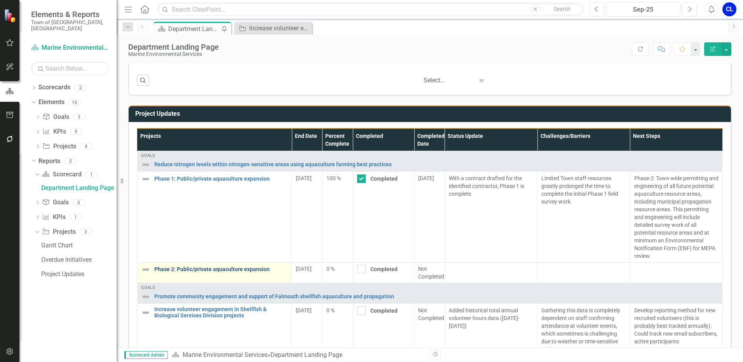
click at [245, 268] on link "Phase 2: Public/private aquaculture expansion" at bounding box center [220, 270] width 133 height 6
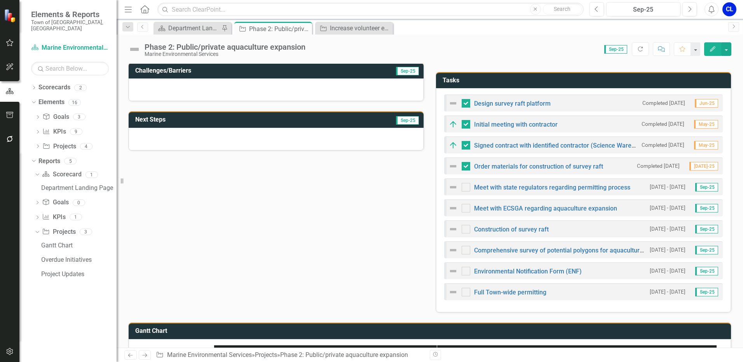
scroll to position [113, 0]
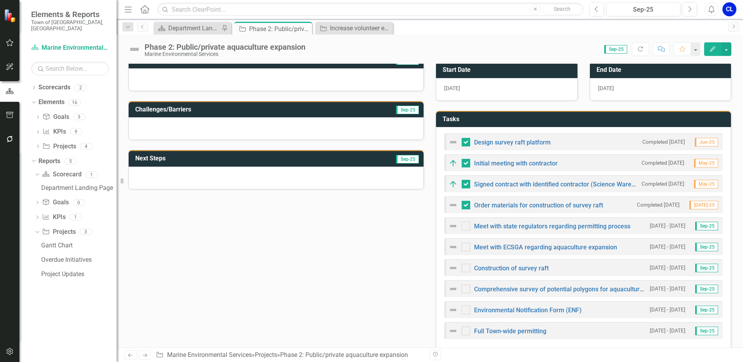
click at [499, 265] on div "Construction of survey raft" at bounding box center [498, 267] width 100 height 9
click at [495, 270] on link "Construction of survey raft" at bounding box center [511, 268] width 75 height 7
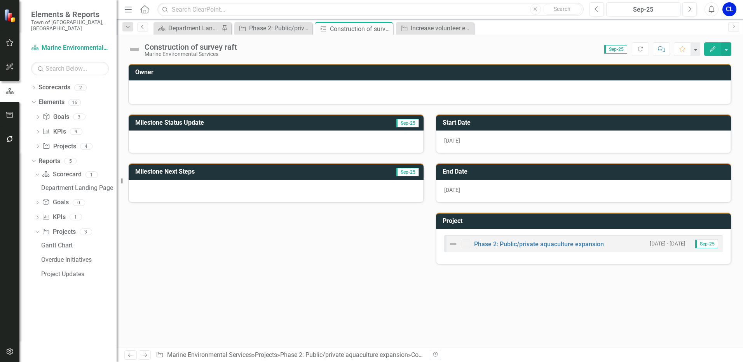
click at [144, 28] on icon "Previous" at bounding box center [142, 26] width 6 height 5
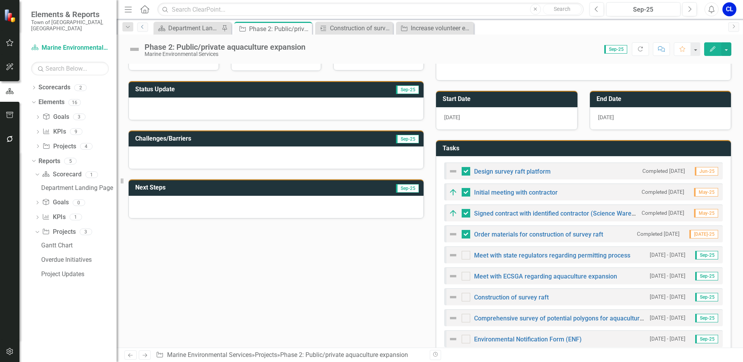
scroll to position [78, 0]
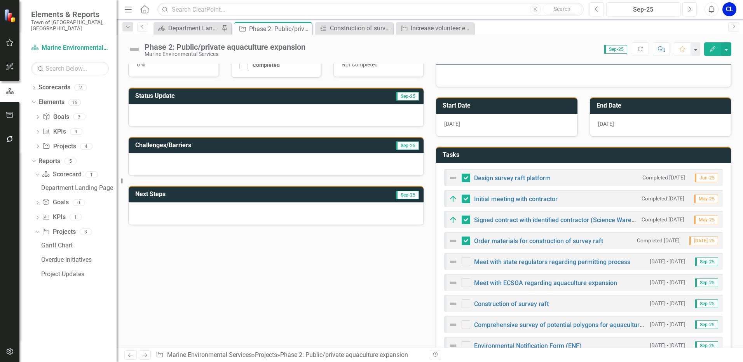
click at [199, 120] on div at bounding box center [276, 115] width 295 height 23
click at [200, 117] on div at bounding box center [276, 115] width 295 height 23
click at [200, 116] on div at bounding box center [276, 115] width 295 height 23
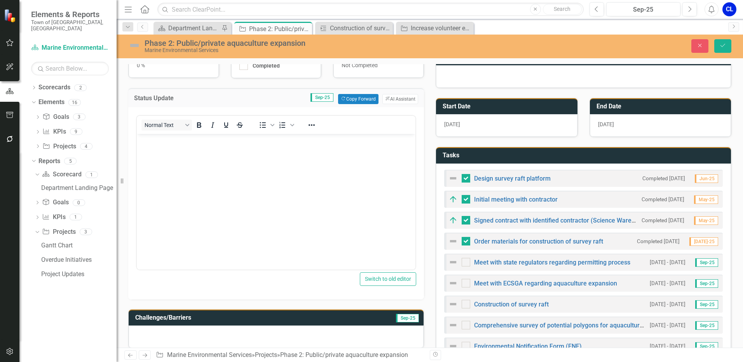
scroll to position [0, 0]
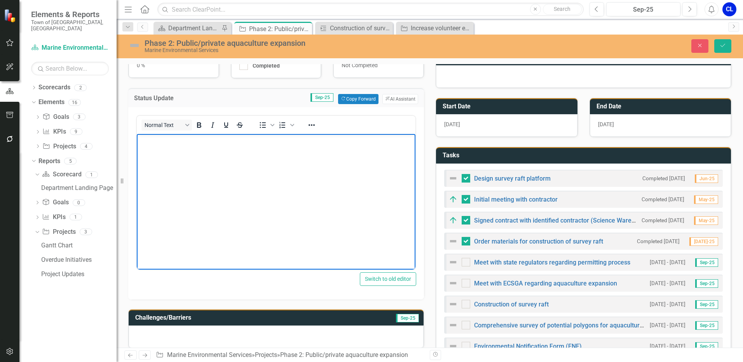
click at [190, 152] on body "Rich Text Area. Press ALT-0 for help." at bounding box center [276, 192] width 279 height 117
click at [704, 45] on button "Close" at bounding box center [699, 46] width 17 height 14
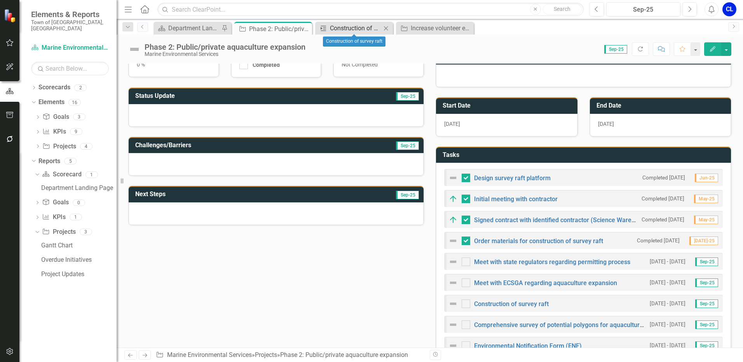
click at [370, 28] on div "Construction of survey raft" at bounding box center [355, 28] width 51 height 10
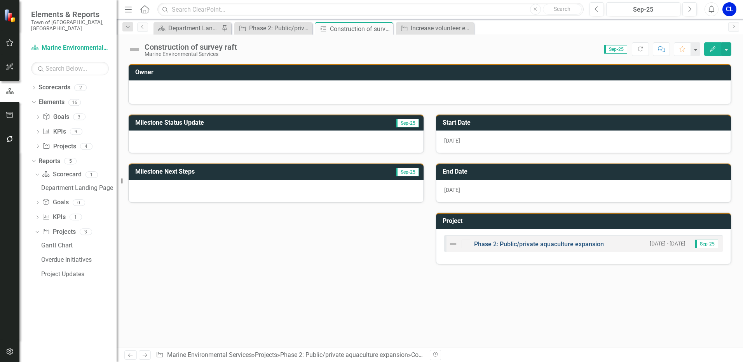
click at [532, 244] on link "Phase 2: Public/private aquaculture expansion" at bounding box center [539, 244] width 130 height 7
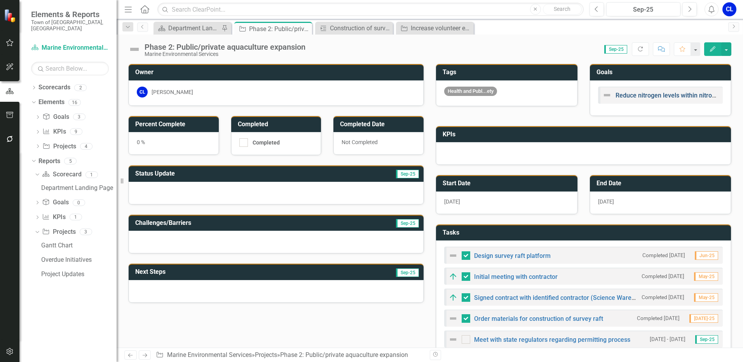
click at [668, 96] on link "Reduce nitrogen levels within nitrogen-sensitive areas using aquaculture farmin…" at bounding box center [749, 95] width 267 height 7
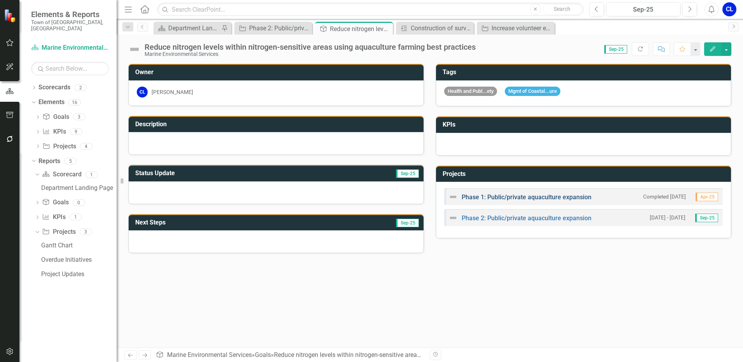
click at [504, 197] on link "Phase 1: Public/private aquaculture expansion" at bounding box center [527, 197] width 130 height 7
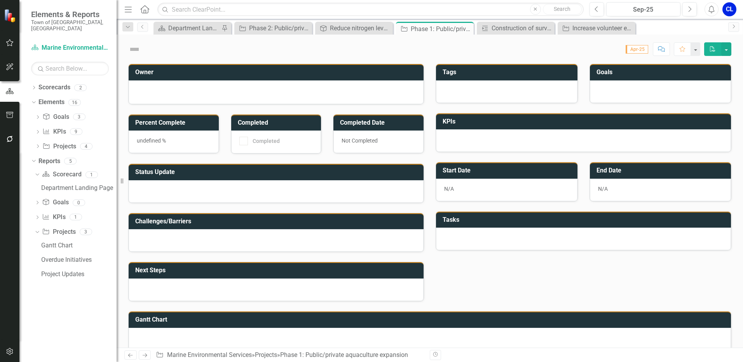
checkbox input "true"
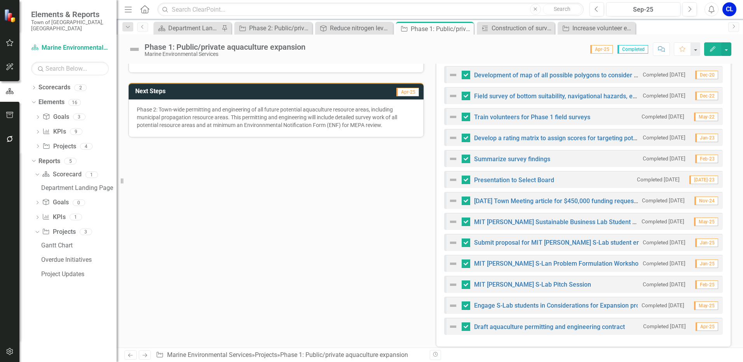
scroll to position [194, 0]
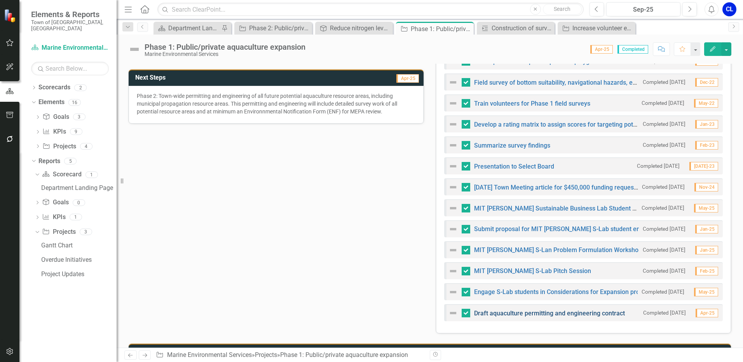
click at [548, 316] on link "Draft aquaculture permitting and engineering contract" at bounding box center [549, 313] width 151 height 7
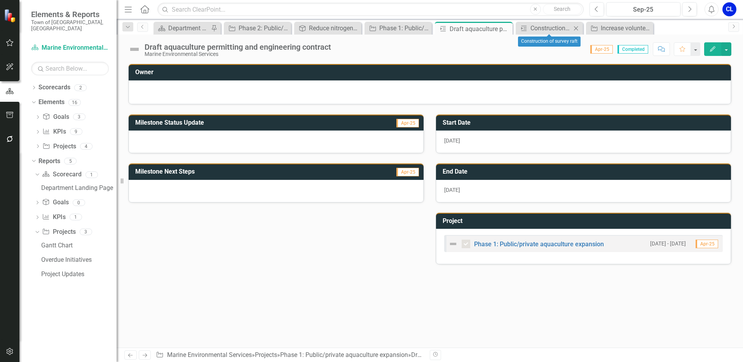
click at [576, 27] on icon "Close" at bounding box center [576, 28] width 8 height 6
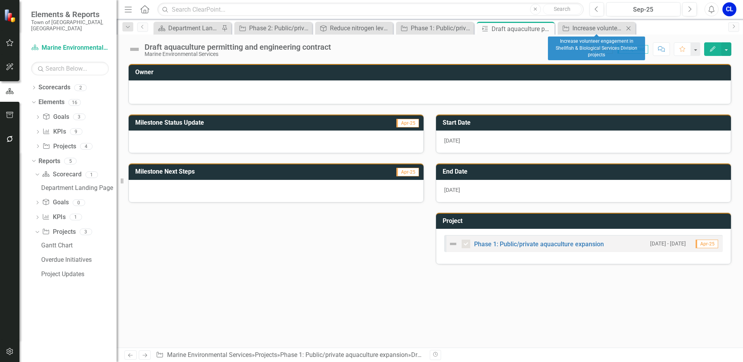
click at [629, 27] on icon at bounding box center [628, 28] width 4 height 4
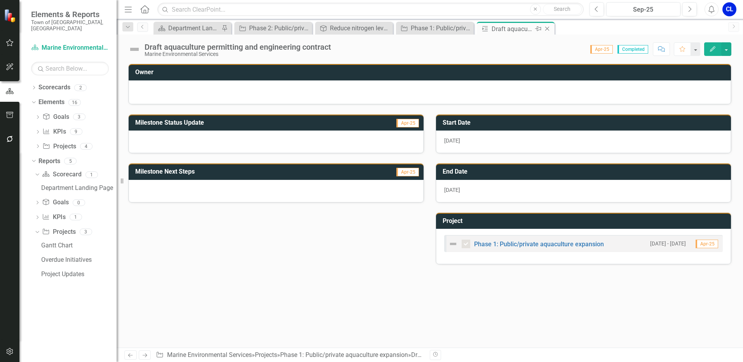
click at [550, 28] on icon "Close" at bounding box center [547, 29] width 8 height 6
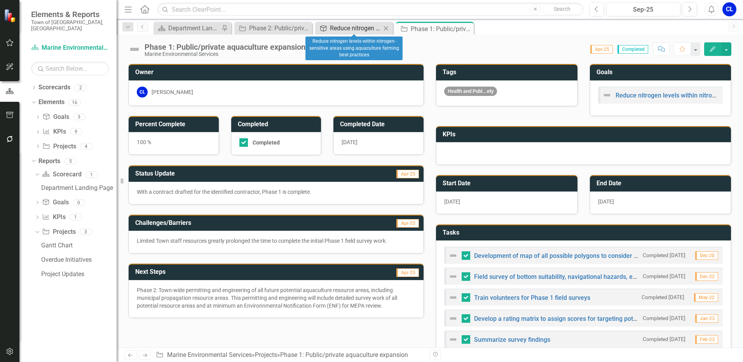
click at [337, 29] on div "Reduce nitrogen levels within nitrogen-sensitive areas using aquaculture farmin…" at bounding box center [355, 28] width 51 height 10
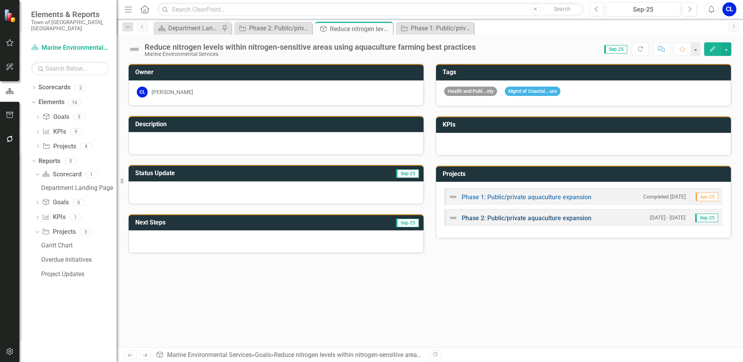
click at [497, 217] on link "Phase 2: Public/private aquaculture expansion" at bounding box center [527, 217] width 130 height 7
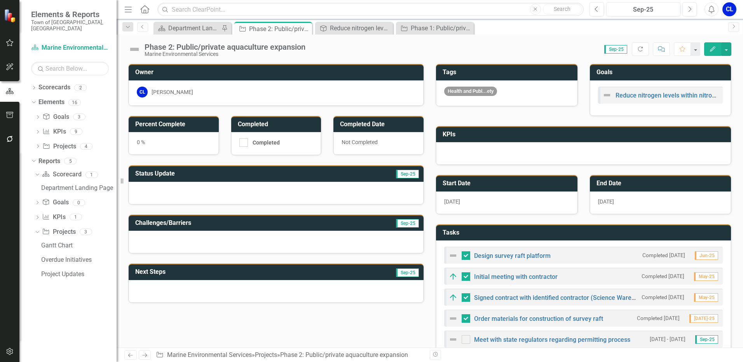
click at [233, 190] on div at bounding box center [276, 193] width 295 height 23
click at [167, 190] on div at bounding box center [276, 193] width 295 height 23
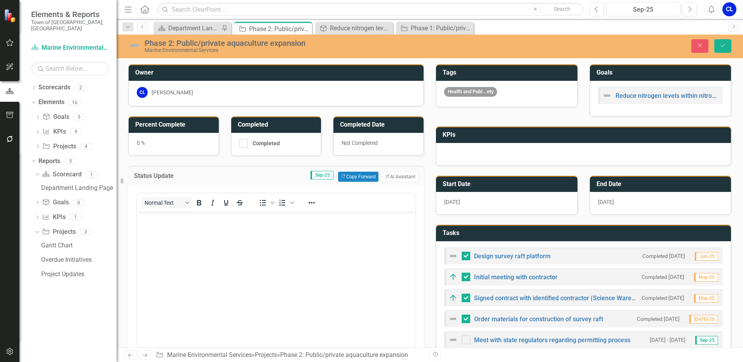
click at [162, 228] on body "Rich Text Area. Press ALT-0 for help." at bounding box center [276, 269] width 279 height 117
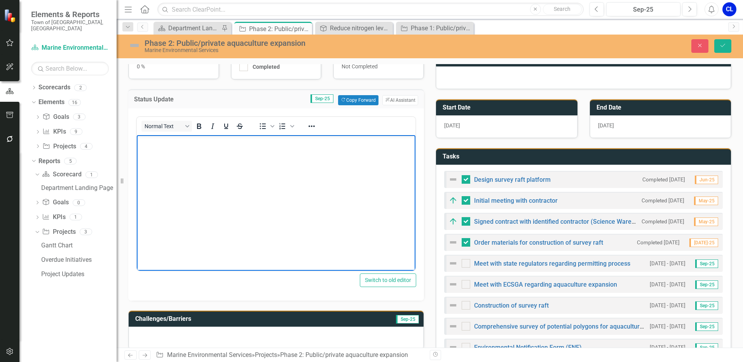
scroll to position [78, 0]
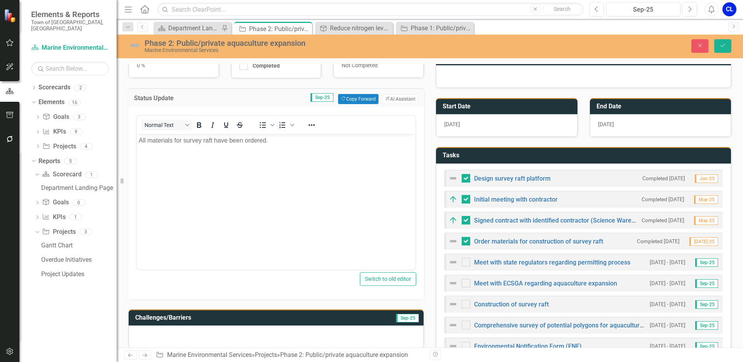
click at [318, 291] on div "Normal Text To open the popup, press Shift+Enter To open the popup, press Shift…" at bounding box center [276, 203] width 296 height 192
click at [328, 290] on div "Normal Text To open the popup, press Shift+Enter To open the popup, press Shift…" at bounding box center [276, 203] width 296 height 192
click at [726, 45] on icon "Save" at bounding box center [722, 45] width 7 height 5
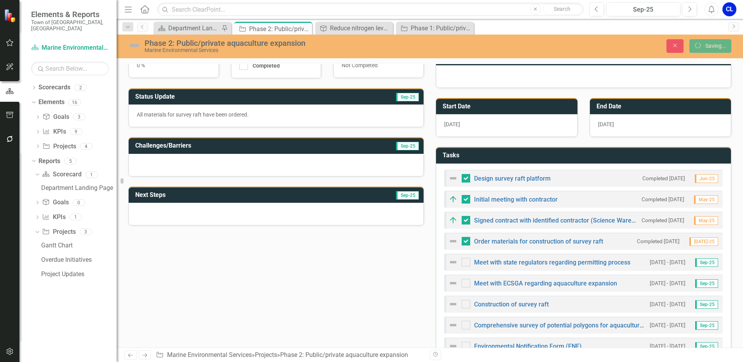
checkbox input "false"
checkbox input "true"
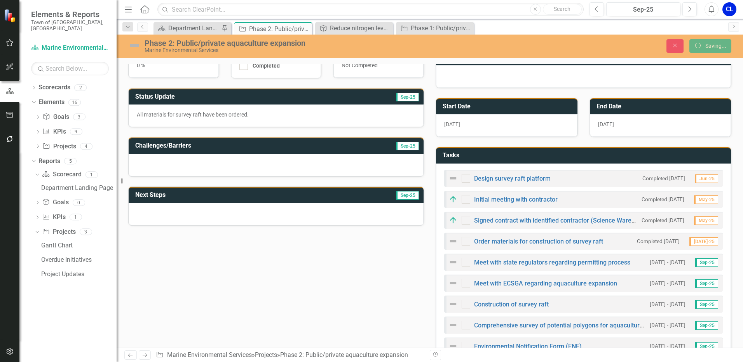
checkbox input "true"
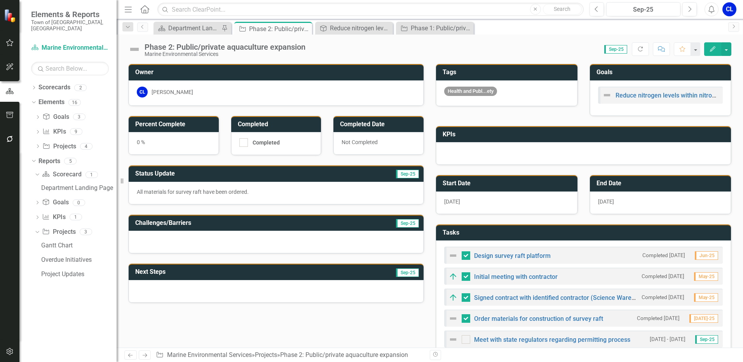
click at [187, 291] on div at bounding box center [276, 291] width 295 height 23
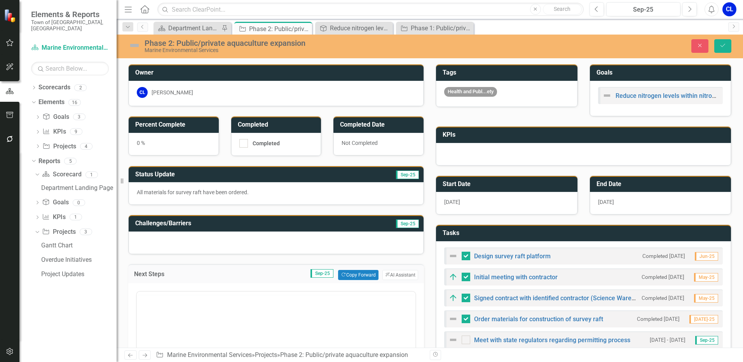
scroll to position [0, 0]
click at [170, 320] on p "Rich Text Area. Press ALT-0 for help." at bounding box center [276, 316] width 275 height 9
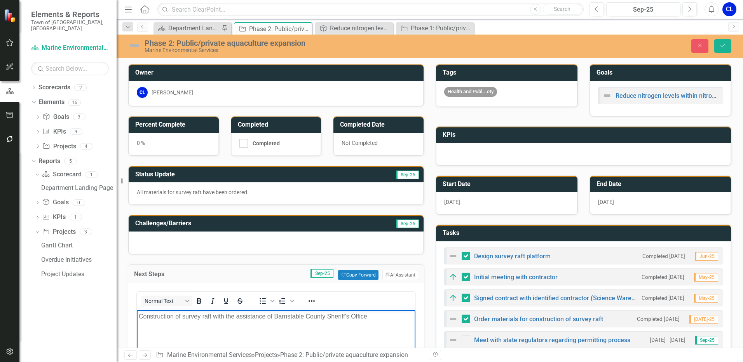
click at [397, 319] on p "Construction of survey raft with the assistance of Barnstable County Sheriff's …" at bounding box center [276, 316] width 275 height 9
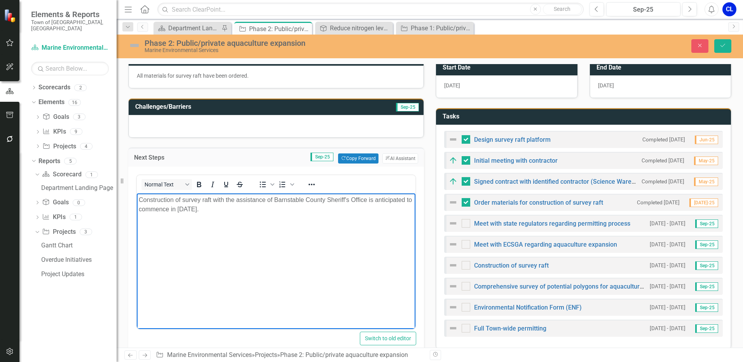
scroll to position [194, 0]
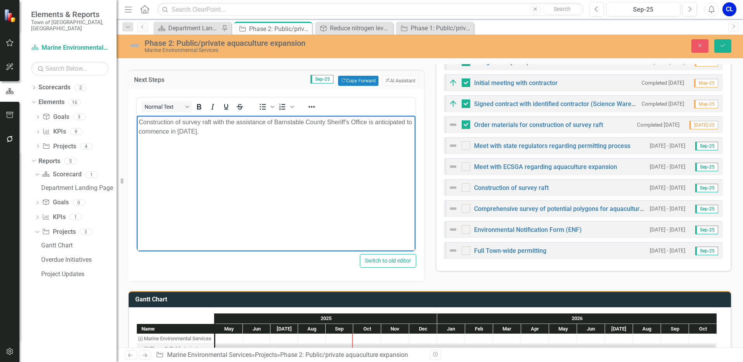
click at [430, 158] on div "Tasks Design survey raft platform Completed 6/6/25 Jun-25 Initial meeting with …" at bounding box center [583, 146] width 307 height 251
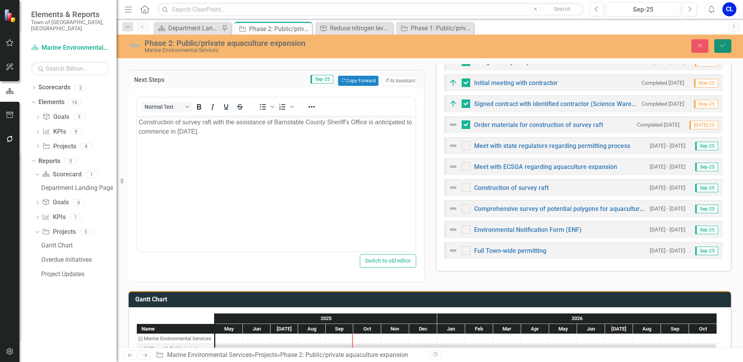
click at [722, 50] on button "Save" at bounding box center [722, 46] width 17 height 14
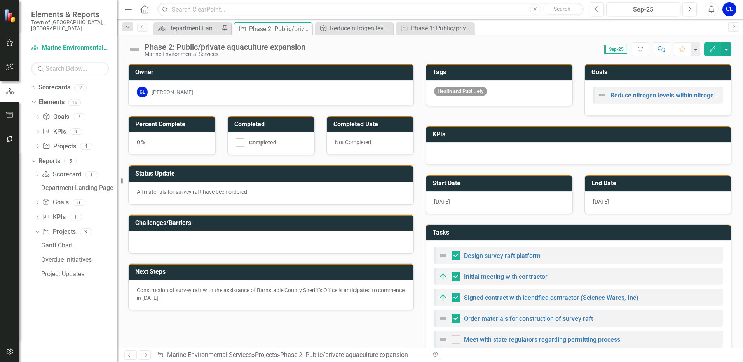
checkbox input "false"
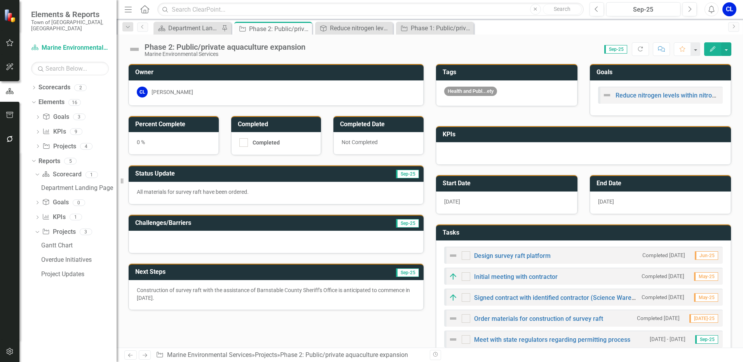
checkbox input "true"
click at [209, 244] on div at bounding box center [276, 242] width 295 height 23
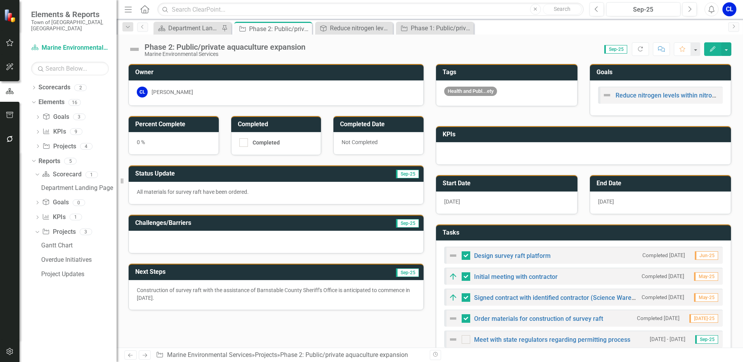
click at [209, 244] on div at bounding box center [276, 242] width 295 height 23
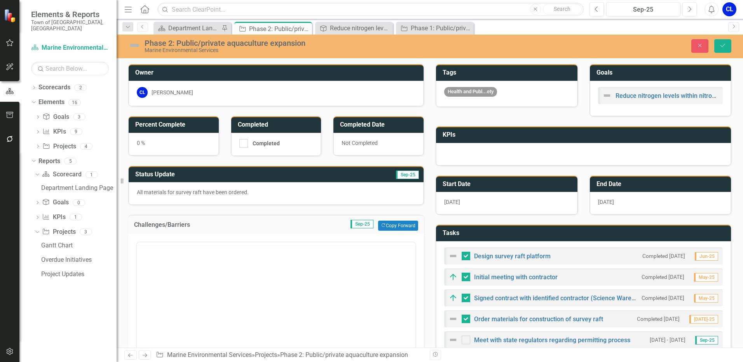
scroll to position [0, 0]
click at [197, 284] on body "Rich Text Area. Press ALT-0 for help." at bounding box center [276, 319] width 279 height 117
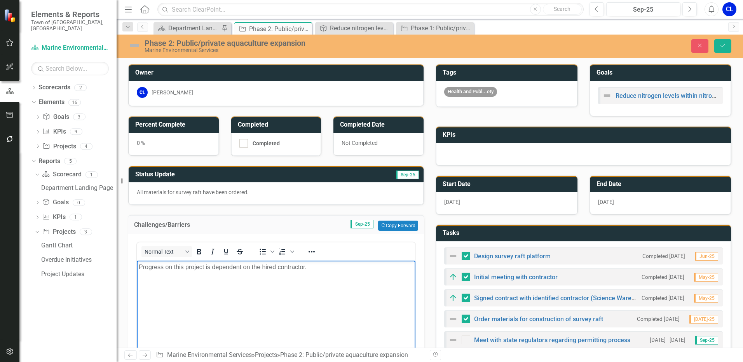
click at [421, 226] on div "Challenges/Barriers Sep-25 Copy Forward Copy Forward" at bounding box center [276, 224] width 296 height 19
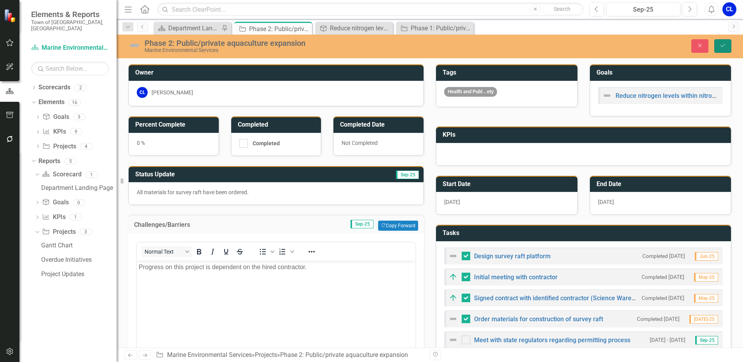
click at [724, 46] on icon "Save" at bounding box center [722, 45] width 7 height 5
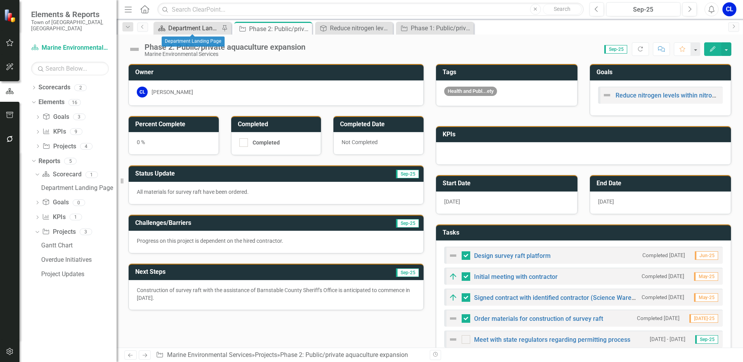
click at [200, 28] on div "Department Landing Page" at bounding box center [193, 28] width 51 height 10
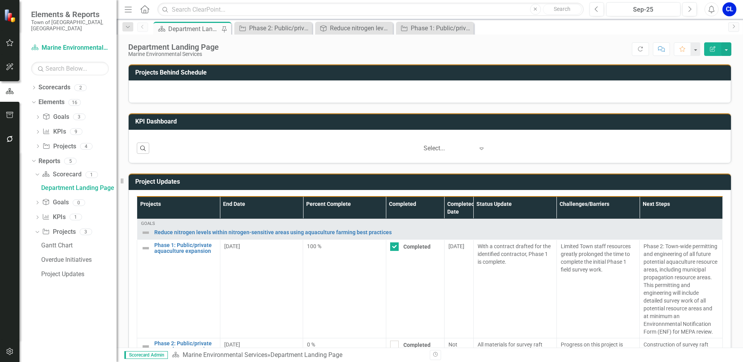
scroll to position [136, 0]
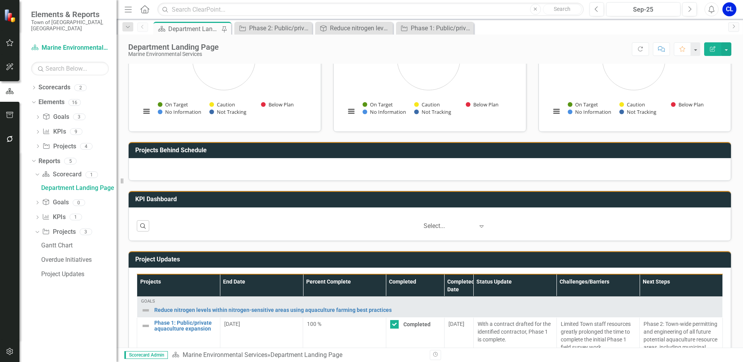
click at [442, 228] on div at bounding box center [449, 226] width 51 height 10
click at [145, 229] on button "Search" at bounding box center [143, 225] width 12 height 11
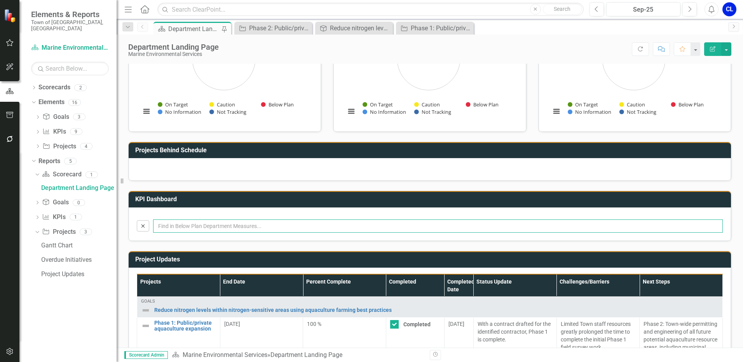
click at [218, 226] on input "text" at bounding box center [438, 226] width 570 height 13
click at [721, 214] on div "Close" at bounding box center [430, 224] width 602 height 33
click at [209, 171] on div at bounding box center [430, 169] width 602 height 23
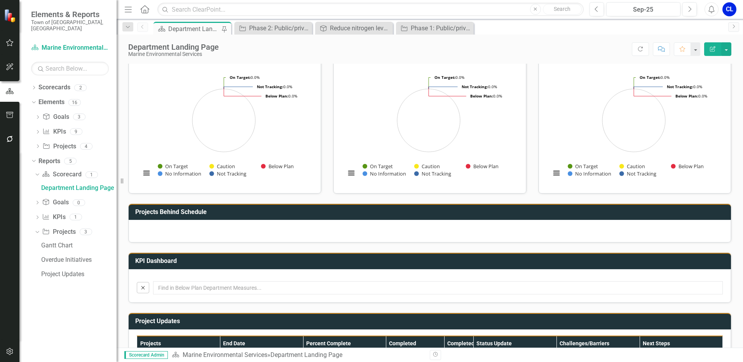
scroll to position [0, 0]
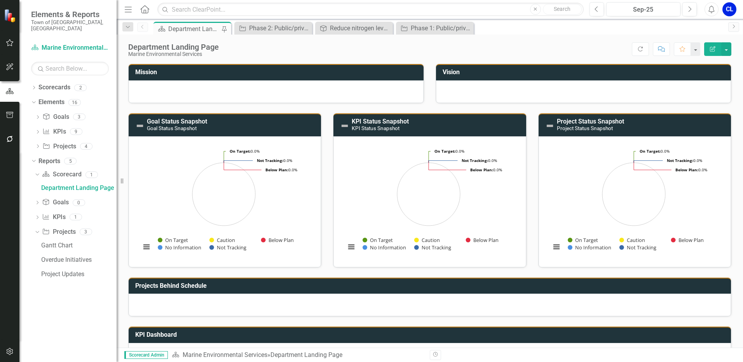
click at [710, 52] on button "Edit Report" at bounding box center [712, 49] width 17 height 14
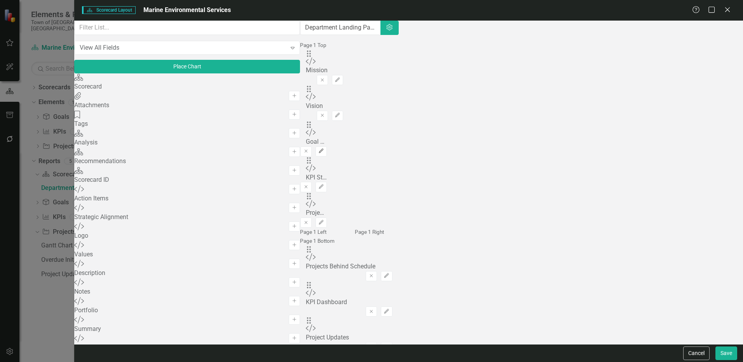
click at [324, 149] on icon "Edit" at bounding box center [321, 151] width 6 height 5
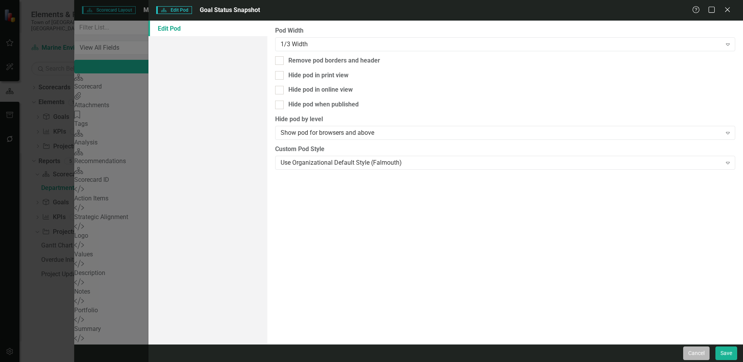
click at [698, 349] on button "Cancel" at bounding box center [696, 354] width 26 height 14
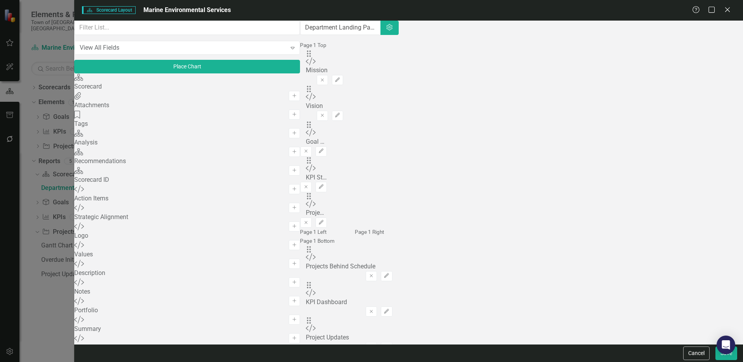
scroll to position [656, 0]
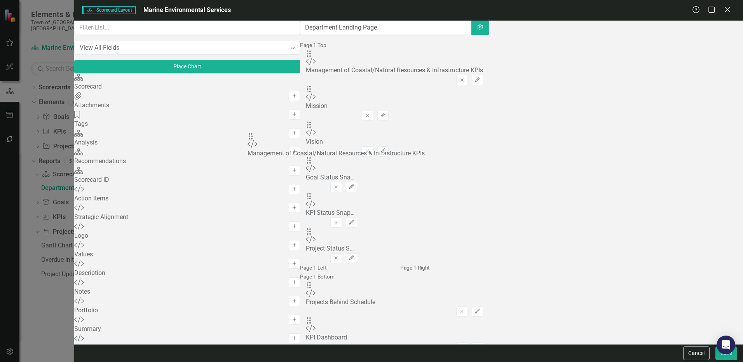
drag, startPoint x: 269, startPoint y: 78, endPoint x: 265, endPoint y: 145, distance: 66.5
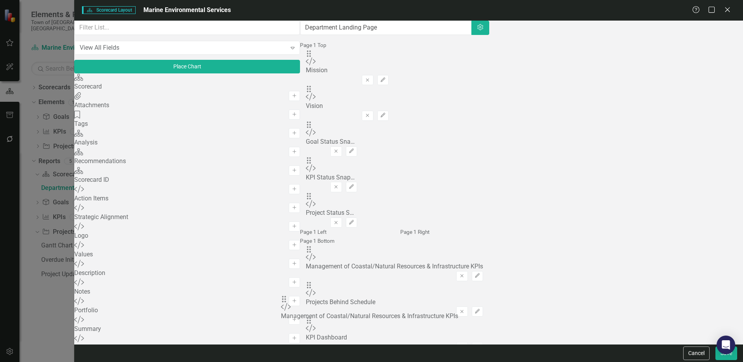
drag, startPoint x: 265, startPoint y: 123, endPoint x: 295, endPoint y: 303, distance: 182.8
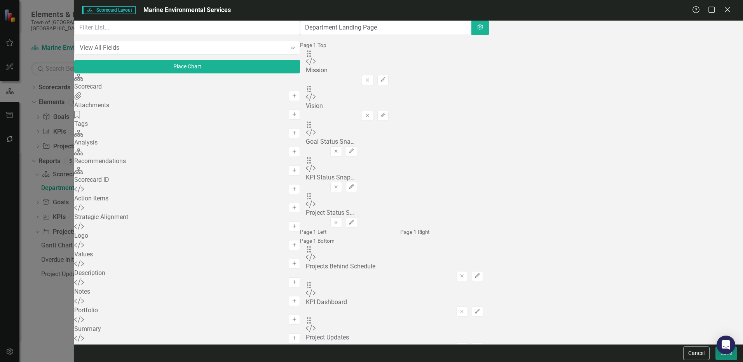
click at [720, 359] on button "Save" at bounding box center [726, 354] width 22 height 14
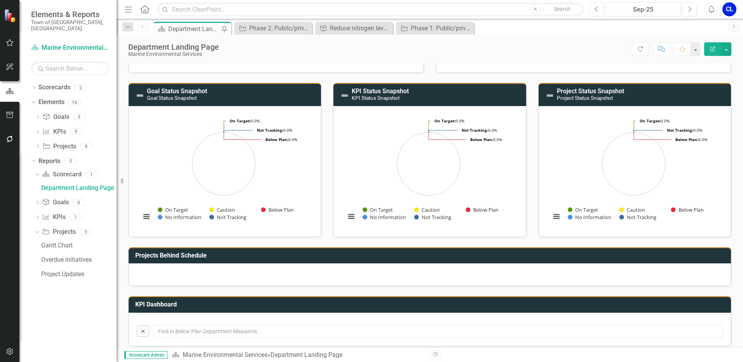
scroll to position [0, 0]
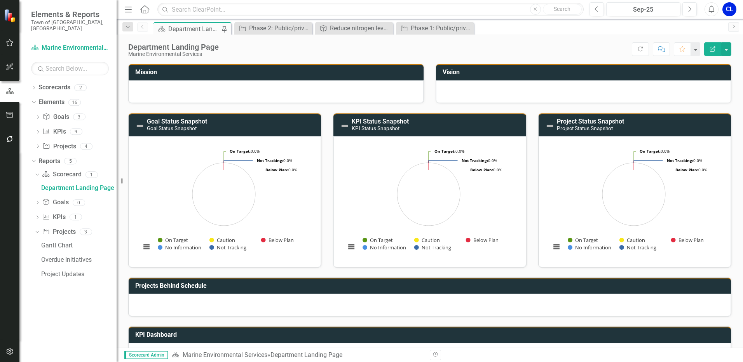
click at [708, 51] on button "Edit Report" at bounding box center [712, 49] width 17 height 14
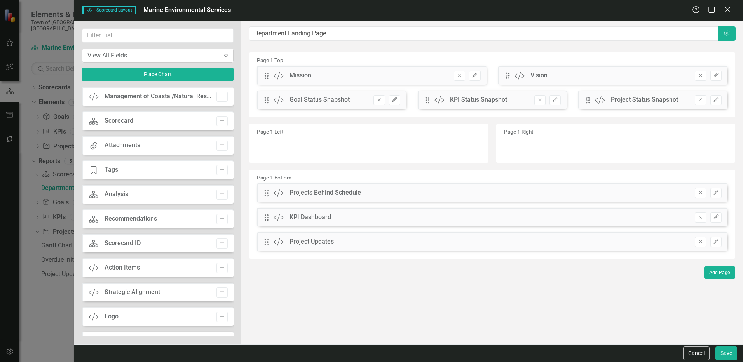
click at [200, 55] on div "View All Fields" at bounding box center [153, 55] width 133 height 9
click at [221, 118] on button "Add" at bounding box center [221, 121] width 11 height 10
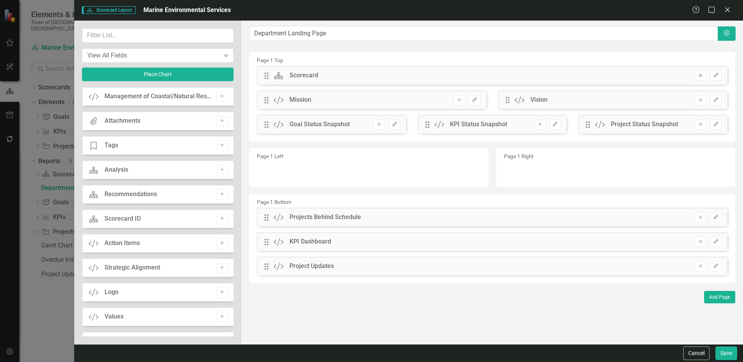
click at [701, 77] on icon "Remove" at bounding box center [700, 75] width 6 height 5
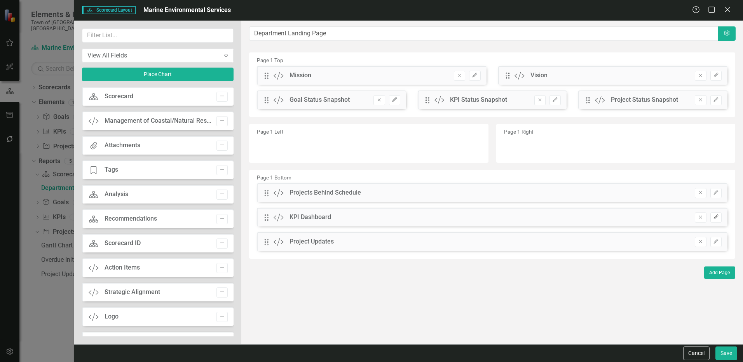
click at [714, 219] on icon "Edit" at bounding box center [716, 217] width 6 height 5
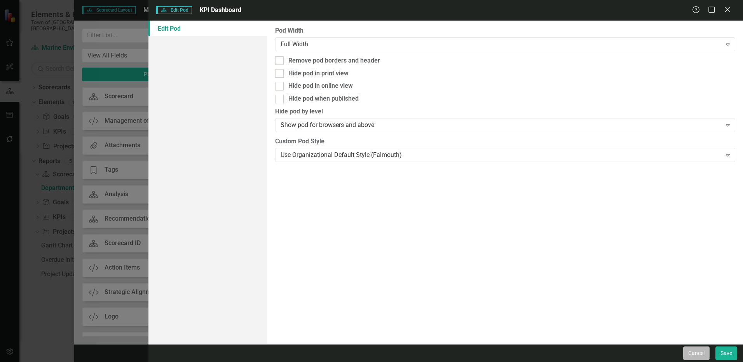
click at [693, 356] on button "Cancel" at bounding box center [696, 354] width 26 height 14
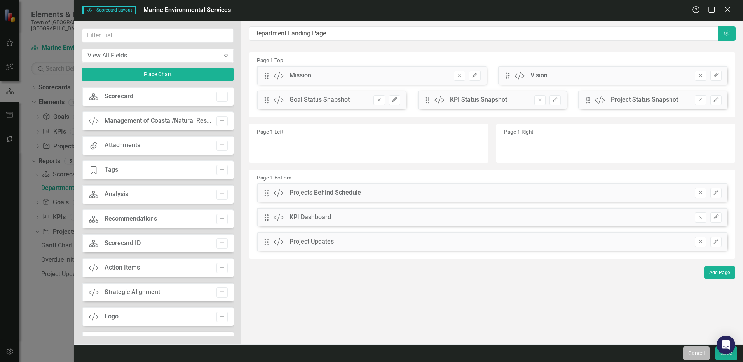
click at [703, 356] on button "Cancel" at bounding box center [696, 354] width 26 height 14
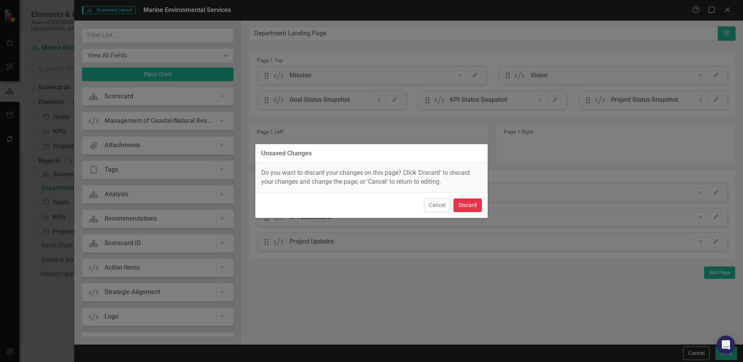
click at [463, 205] on button "Discard" at bounding box center [467, 206] width 28 height 14
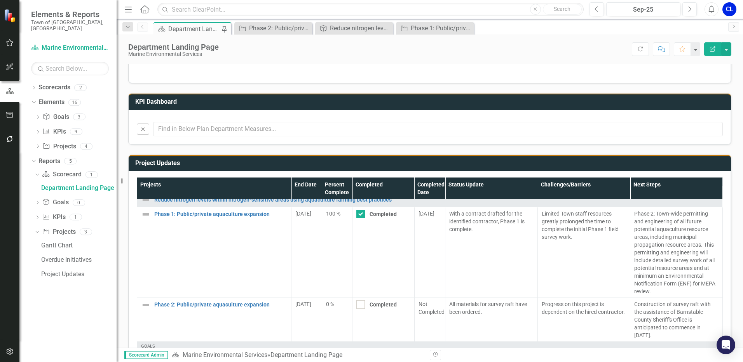
scroll to position [419, 0]
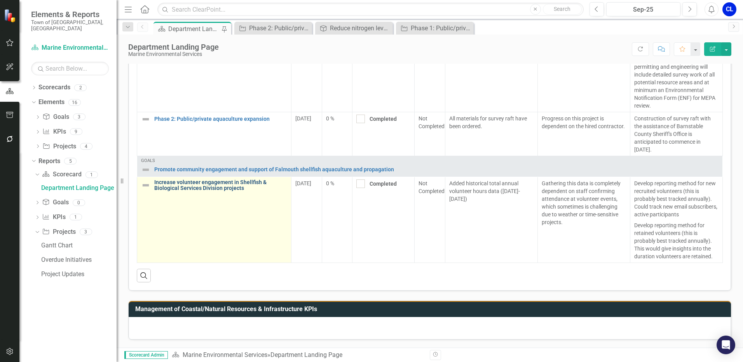
click at [230, 188] on link "Increase volunteer engagement in Shellfish & Biological Services Division proje…" at bounding box center [220, 186] width 133 height 12
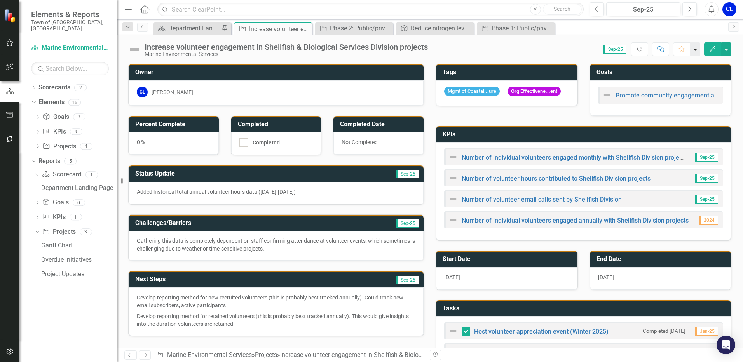
click at [697, 52] on button "button" at bounding box center [695, 49] width 10 height 14
click at [728, 48] on button "button" at bounding box center [726, 49] width 10 height 14
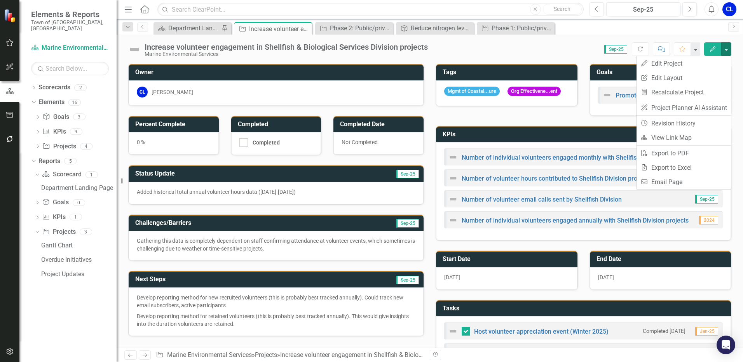
click at [521, 45] on div "Score: 0.00 Sep-25 Completed Refresh Comment Favorite Edit" at bounding box center [582, 48] width 300 height 13
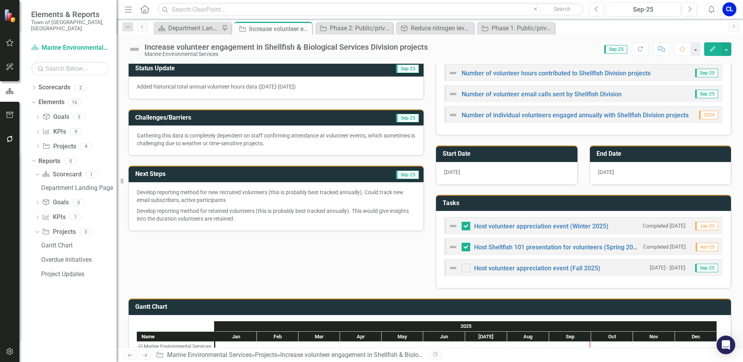
scroll to position [117, 0]
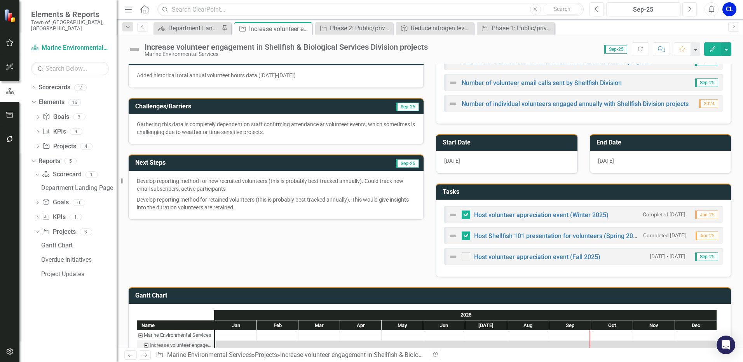
click at [448, 260] on img at bounding box center [452, 256] width 9 height 9
click at [496, 259] on link "Host volunteer appreciation event (Fall 2025)" at bounding box center [537, 256] width 126 height 7
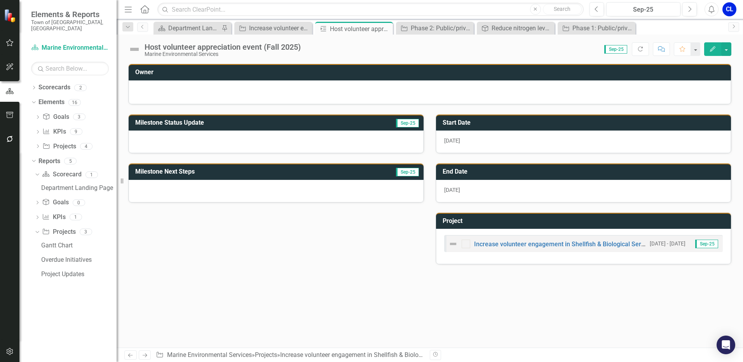
click at [454, 244] on img at bounding box center [452, 243] width 9 height 9
click at [452, 244] on img at bounding box center [452, 243] width 9 height 9
click at [714, 44] on button "Edit" at bounding box center [712, 49] width 17 height 14
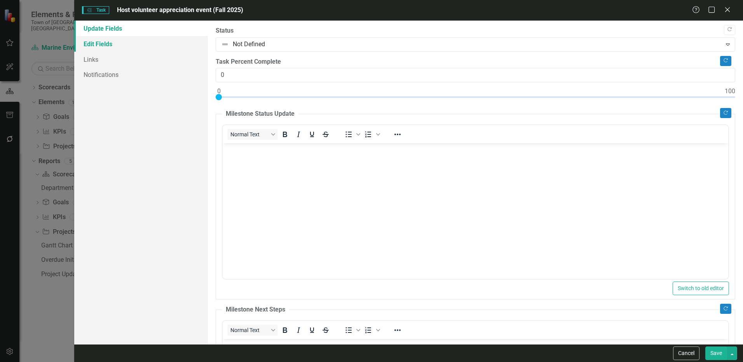
click at [127, 45] on link "Edit Fields" at bounding box center [141, 44] width 134 height 16
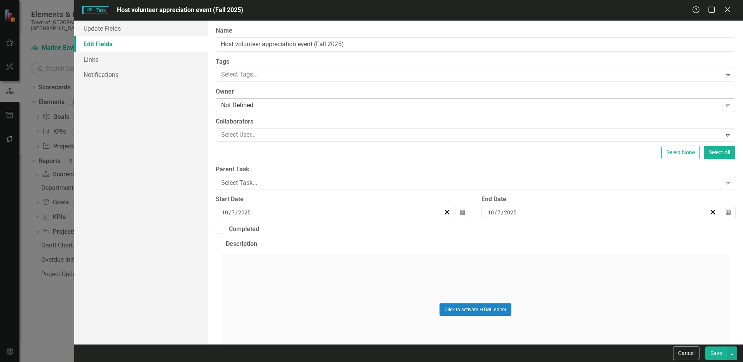
click at [235, 106] on div "Not Defined" at bounding box center [471, 105] width 500 height 9
click at [142, 119] on div "Update Fields Edit Fields Links Notifications" at bounding box center [141, 183] width 134 height 324
click at [112, 54] on link "Links" at bounding box center [141, 60] width 134 height 16
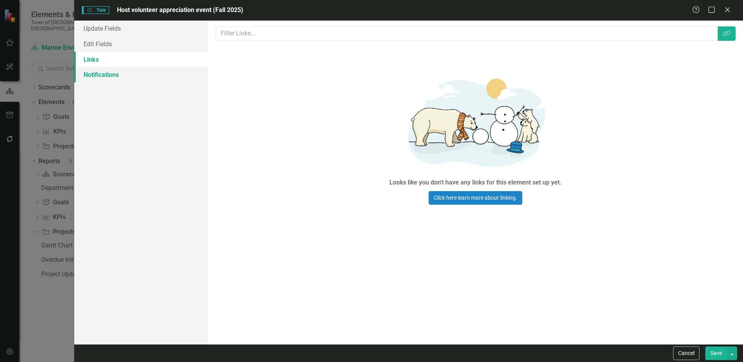
click at [108, 76] on link "Notifications" at bounding box center [141, 75] width 134 height 16
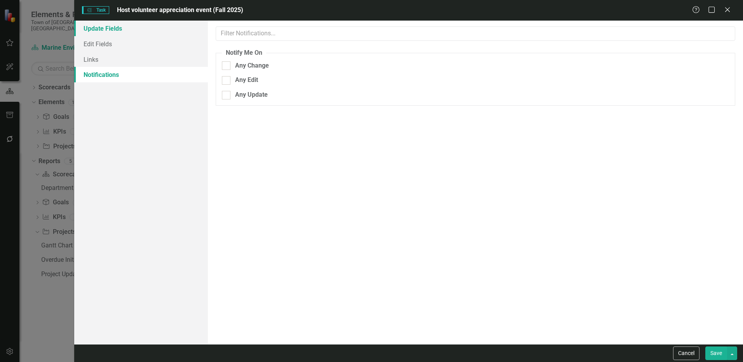
click at [114, 30] on link "Update Fields" at bounding box center [141, 29] width 134 height 16
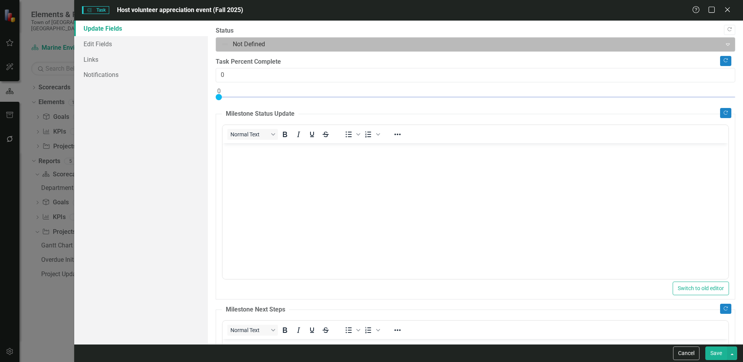
click at [232, 45] on div at bounding box center [468, 44] width 495 height 10
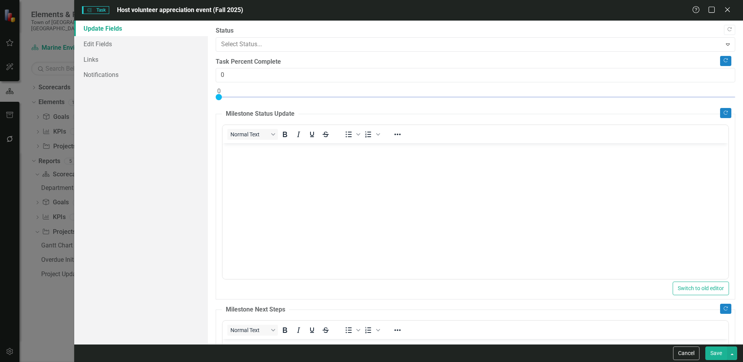
click at [710, 359] on button "Save" at bounding box center [716, 354] width 22 height 14
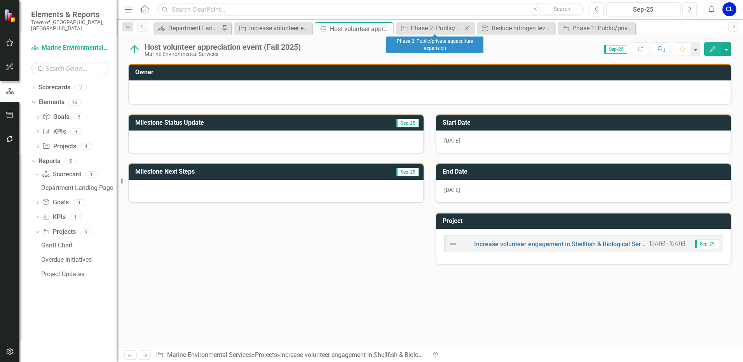
click at [467, 29] on icon "Close" at bounding box center [467, 28] width 8 height 6
click at [465, 28] on icon "Close" at bounding box center [467, 28] width 8 height 6
click at [0, 0] on icon "Close" at bounding box center [0, 0] width 0 height 0
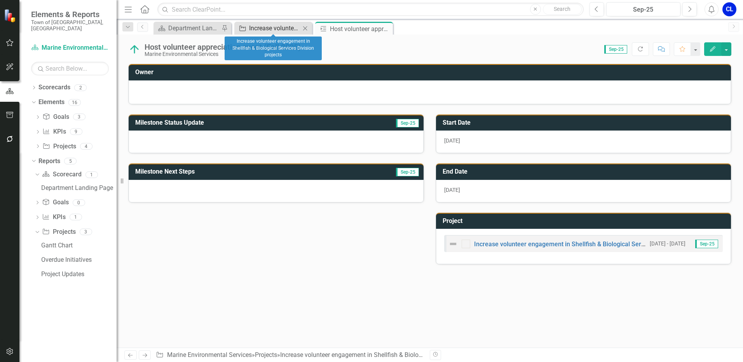
click at [278, 27] on div "Increase volunteer engagement in Shellfish & Biological Services Division proje…" at bounding box center [274, 28] width 51 height 10
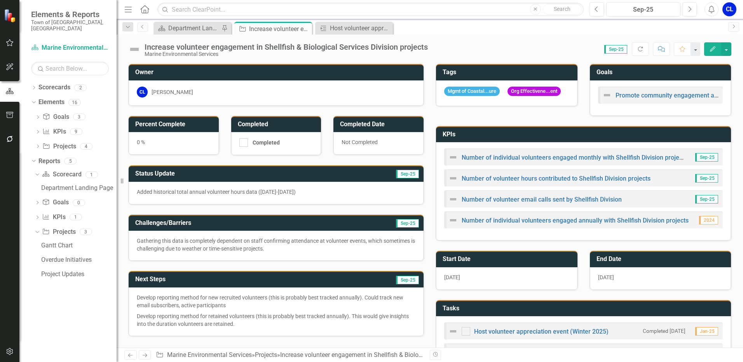
checkbox input "false"
checkbox input "true"
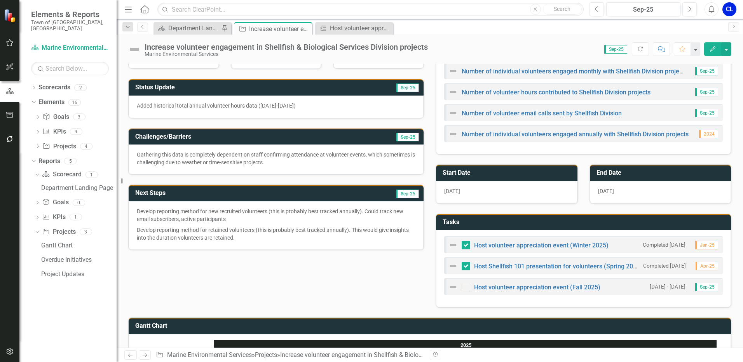
scroll to position [155, 0]
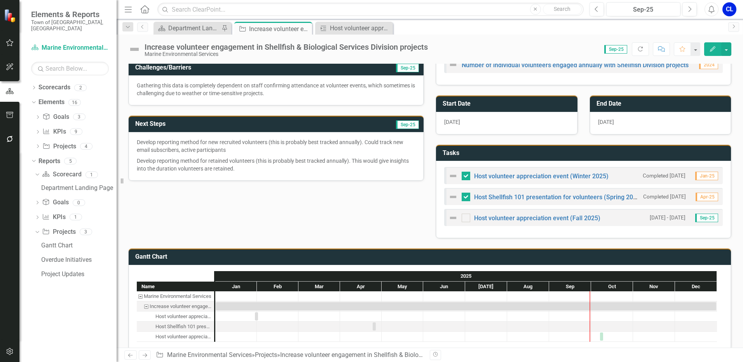
click at [696, 154] on h3 "Tasks" at bounding box center [585, 153] width 284 height 7
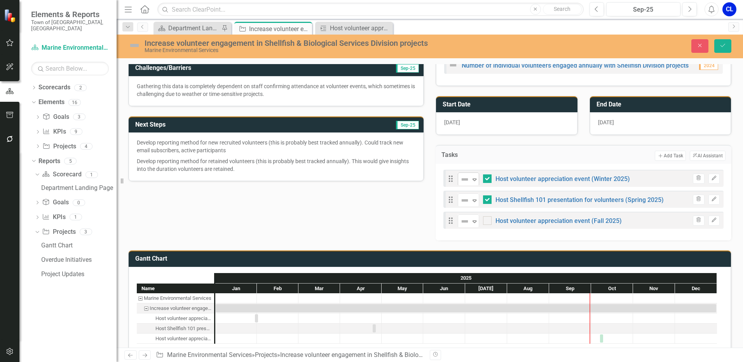
click at [471, 183] on icon "Expand" at bounding box center [475, 179] width 8 height 6
click at [416, 232] on div "Owner CL [PERSON_NAME] Percent Complete 0 % Completed Completed Completed Date …" at bounding box center [429, 70] width 615 height 342
click at [471, 225] on icon "Expand" at bounding box center [475, 221] width 8 height 6
click at [471, 201] on icon "Expand" at bounding box center [475, 200] width 8 height 6
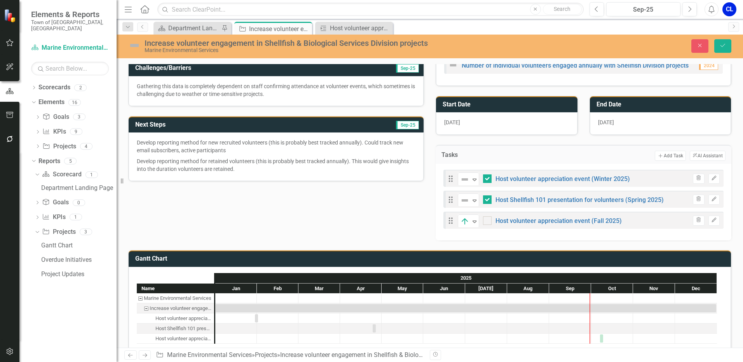
click at [473, 181] on icon "Expand" at bounding box center [475, 179] width 8 height 6
click at [474, 362] on div "Not Defined" at bounding box center [373, 368] width 731 height 9
click at [463, 203] on img at bounding box center [464, 200] width 9 height 9
click at [473, 362] on div "Not Defined" at bounding box center [373, 368] width 731 height 9
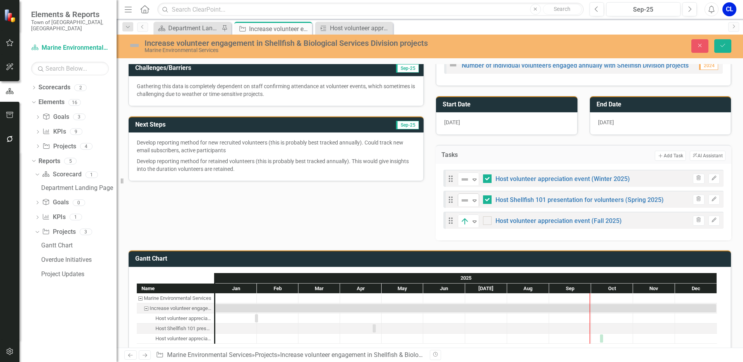
click at [474, 204] on icon "Expand" at bounding box center [475, 200] width 8 height 6
click at [380, 235] on div "Owner CL [PERSON_NAME] Percent Complete 0 % Completed Completed Completed Date …" at bounding box center [429, 70] width 615 height 342
click at [715, 45] on button "Save" at bounding box center [722, 46] width 17 height 14
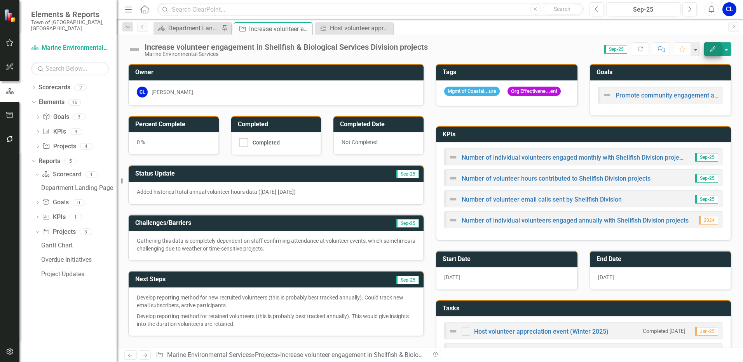
checkbox input "false"
checkbox input "true"
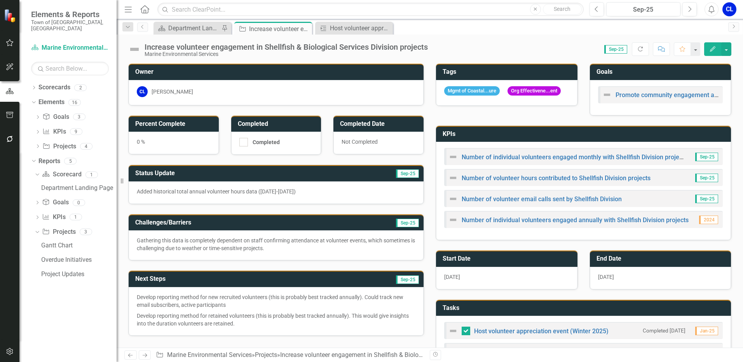
scroll to position [0, 0]
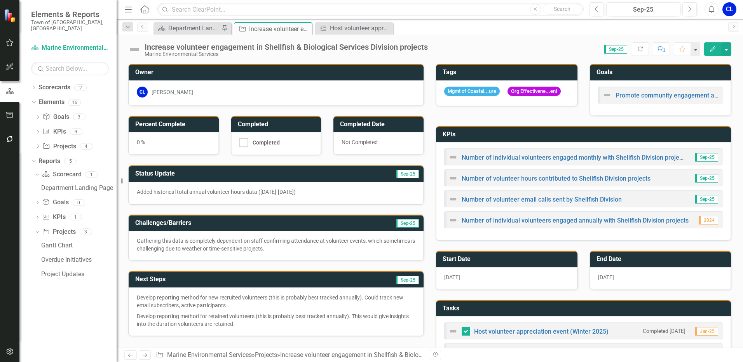
click at [717, 135] on h3 "KPIs" at bounding box center [585, 134] width 284 height 7
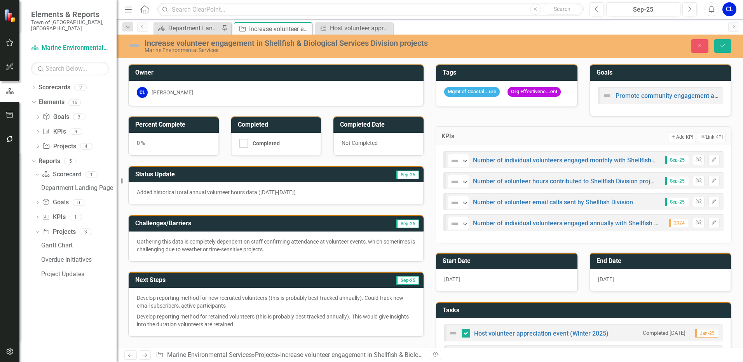
click at [462, 226] on icon "Expand" at bounding box center [465, 224] width 8 height 6
click at [462, 209] on div "Expand" at bounding box center [465, 202] width 8 height 13
click at [464, 183] on icon at bounding box center [465, 182] width 4 height 2
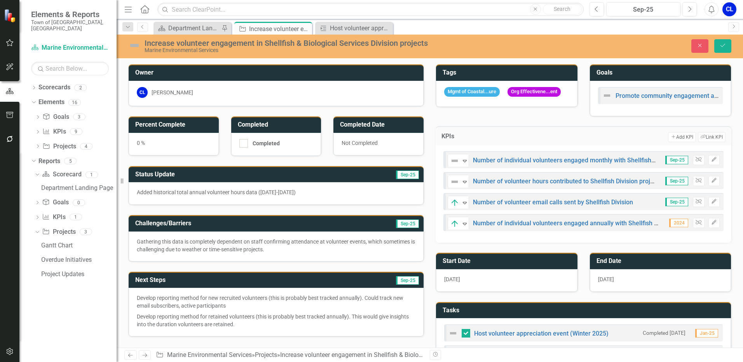
click at [461, 164] on icon "Expand" at bounding box center [465, 161] width 8 height 6
click at [462, 227] on icon "Expand" at bounding box center [465, 224] width 8 height 6
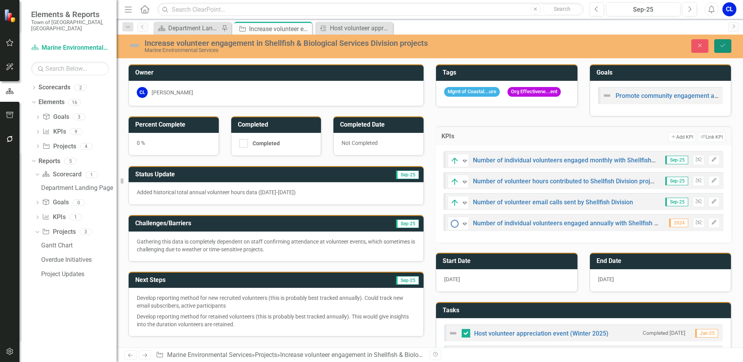
click at [717, 49] on button "Save" at bounding box center [722, 46] width 17 height 14
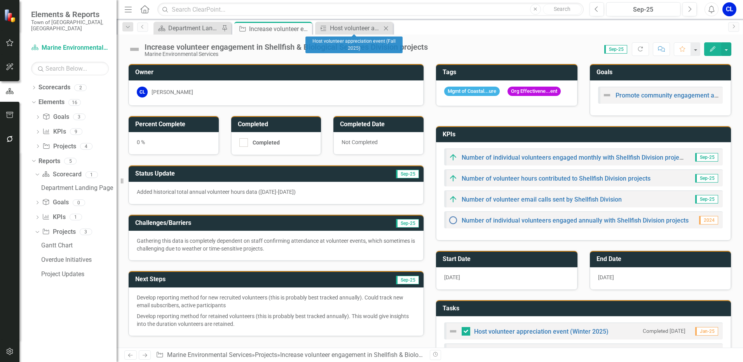
click at [385, 28] on icon at bounding box center [386, 28] width 4 height 4
click at [0, 0] on icon at bounding box center [0, 0] width 0 height 0
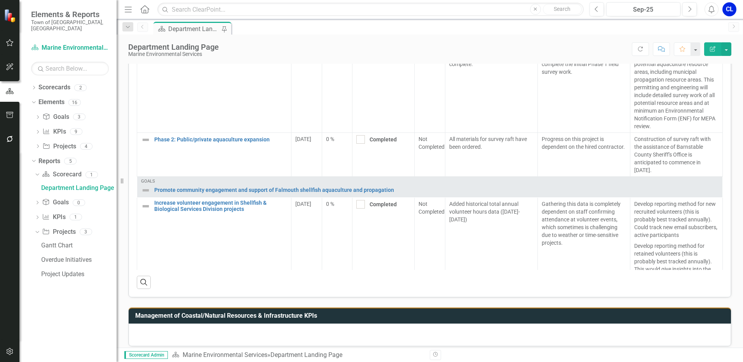
scroll to position [418, 0]
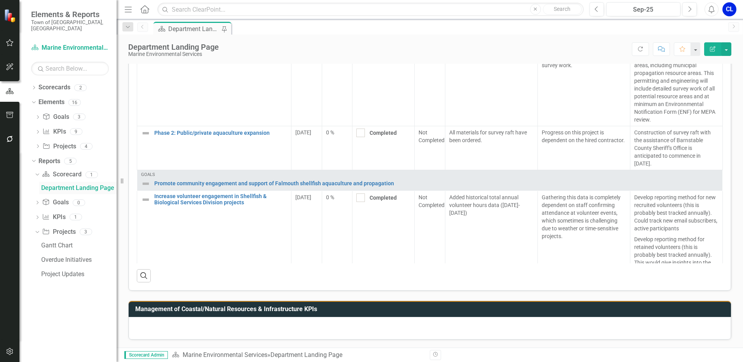
click at [79, 185] on div "Department Landing Page" at bounding box center [78, 188] width 75 height 7
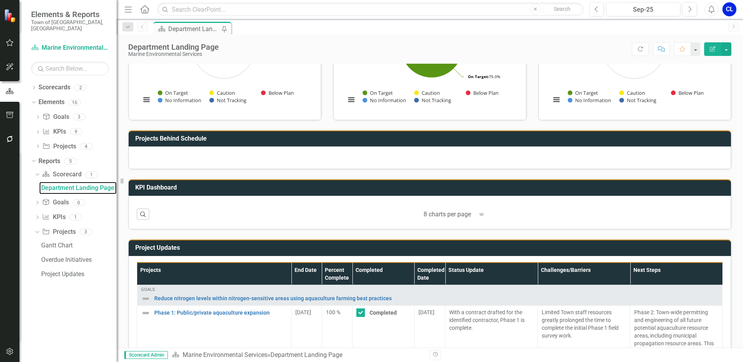
scroll to position [155, 0]
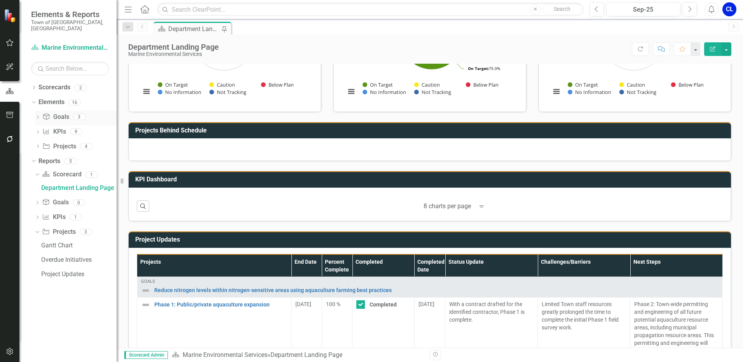
click at [62, 113] on link "Goal Goals" at bounding box center [55, 117] width 26 height 9
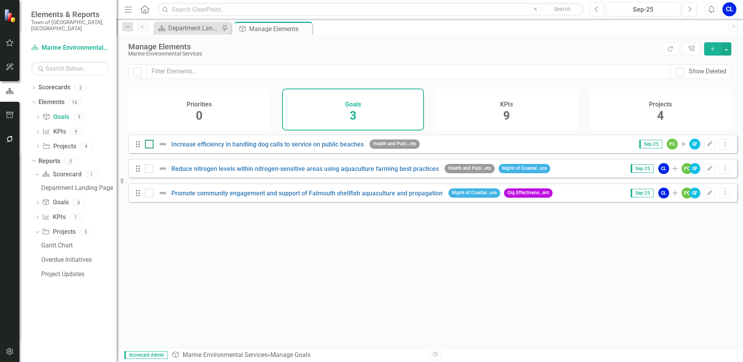
click at [163, 149] on img at bounding box center [162, 143] width 9 height 9
click at [150, 145] on input "checkbox" at bounding box center [147, 142] width 5 height 5
click at [147, 145] on input "checkbox" at bounding box center [147, 142] width 5 height 5
checkbox input "false"
click at [707, 146] on icon "Edit" at bounding box center [710, 144] width 6 height 5
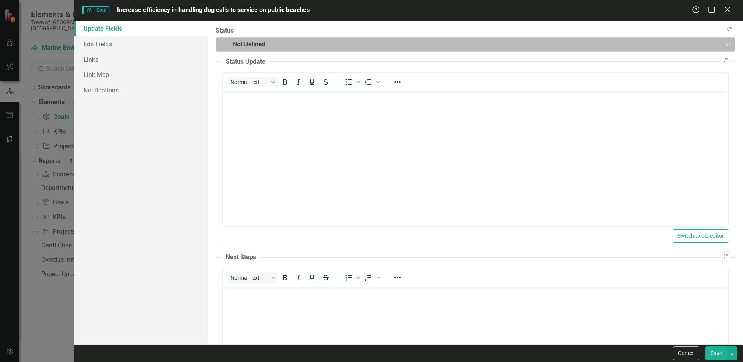
click at [240, 47] on div at bounding box center [468, 44] width 495 height 10
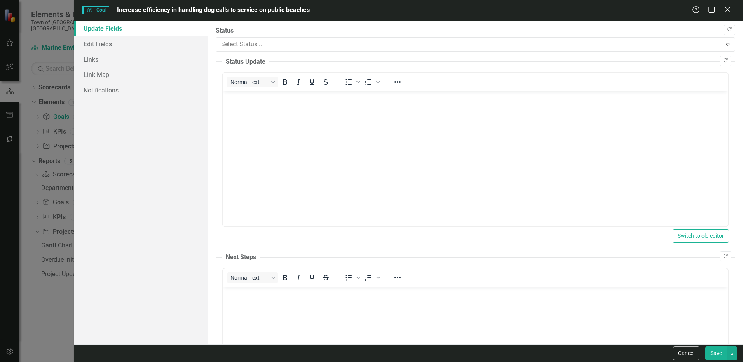
click at [717, 356] on button "Save" at bounding box center [716, 354] width 22 height 14
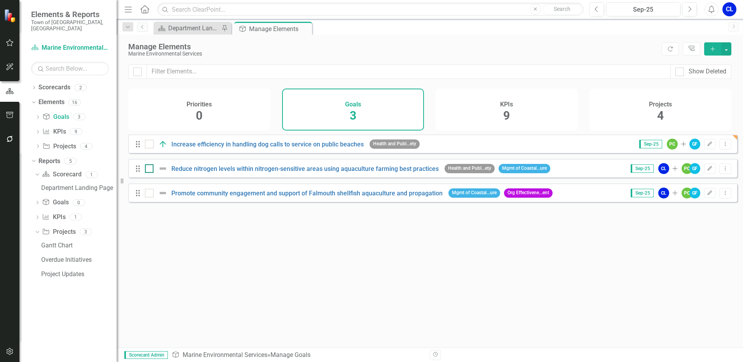
click at [168, 173] on div at bounding box center [164, 168] width 13 height 9
click at [150, 169] on input "checkbox" at bounding box center [147, 166] width 5 height 5
click at [149, 169] on input "checkbox" at bounding box center [147, 166] width 5 height 5
checkbox input "false"
click at [704, 174] on button "Edit" at bounding box center [709, 169] width 11 height 10
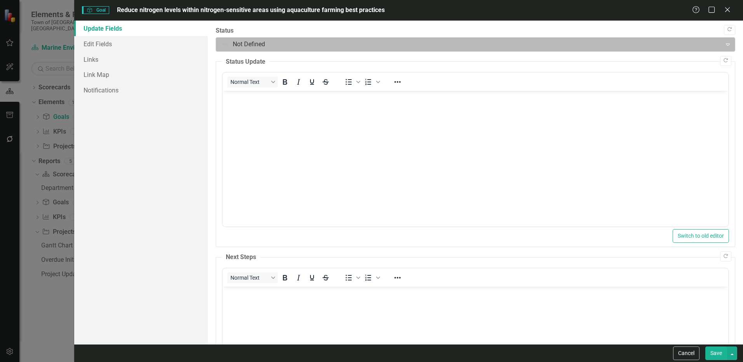
click at [244, 47] on div at bounding box center [468, 44] width 495 height 10
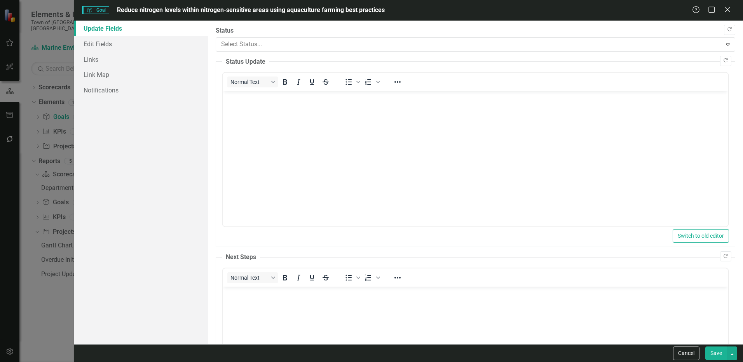
click at [246, 43] on div at bounding box center [468, 44] width 495 height 10
click at [718, 352] on button "Save" at bounding box center [716, 354] width 22 height 14
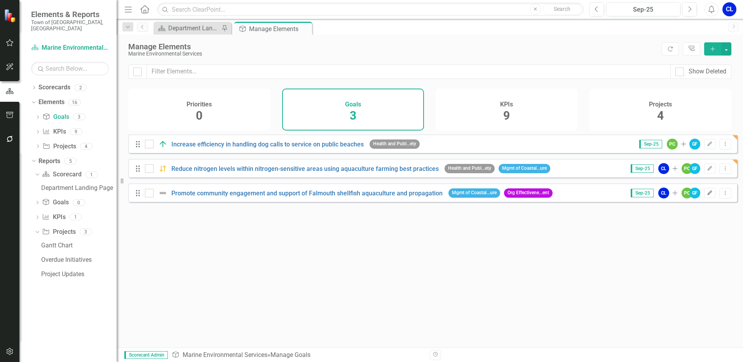
click at [704, 198] on button "Edit" at bounding box center [709, 193] width 11 height 10
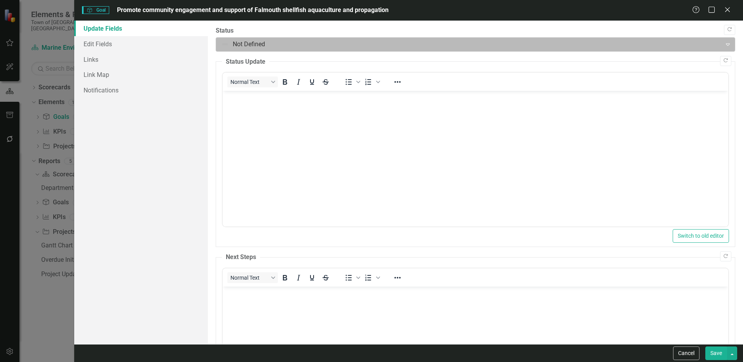
click at [236, 48] on div at bounding box center [468, 44] width 495 height 10
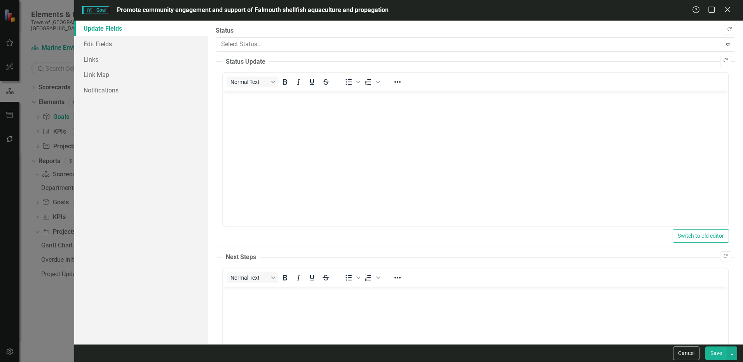
click at [716, 356] on button "Save" at bounding box center [716, 354] width 22 height 14
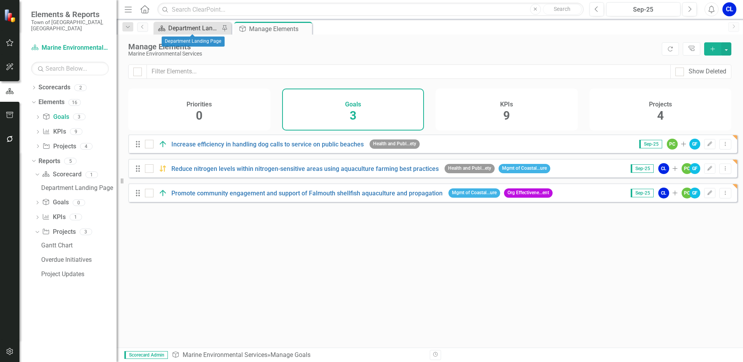
click at [191, 31] on div "Department Landing Page" at bounding box center [193, 28] width 51 height 10
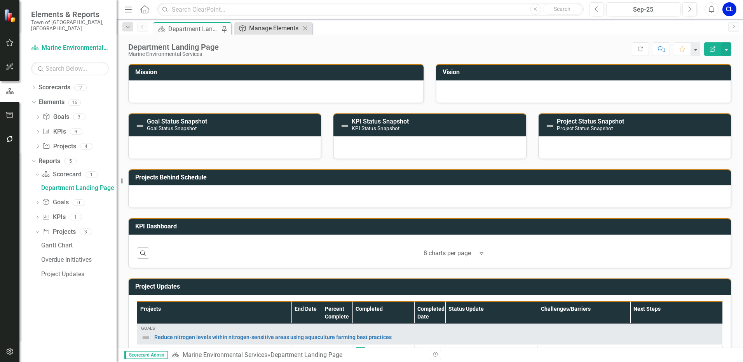
click at [272, 29] on div "Manage Elements" at bounding box center [274, 28] width 51 height 10
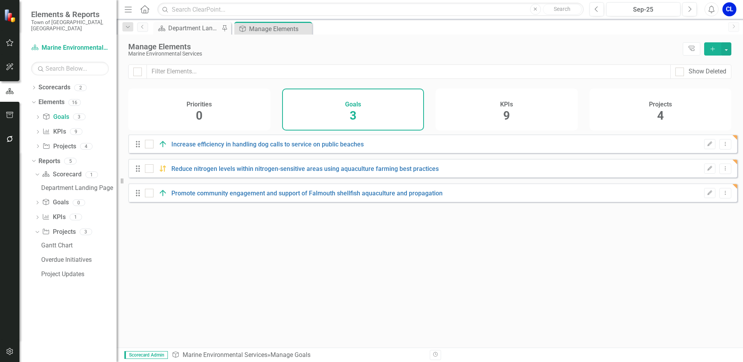
checkbox input "false"
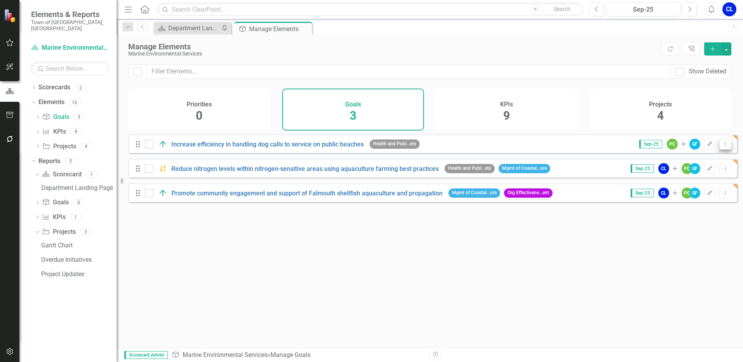
click at [722, 146] on icon "Dropdown Menu" at bounding box center [725, 143] width 7 height 5
click at [713, 160] on link "Edit Edit Goal" at bounding box center [694, 163] width 61 height 14
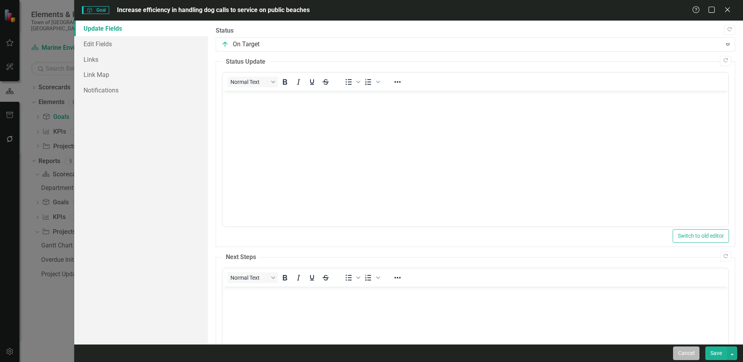
click at [690, 354] on button "Cancel" at bounding box center [686, 354] width 26 height 14
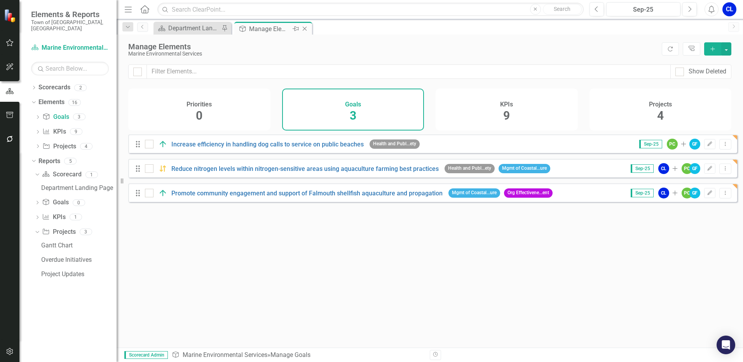
click at [307, 29] on icon "Close" at bounding box center [305, 29] width 8 height 6
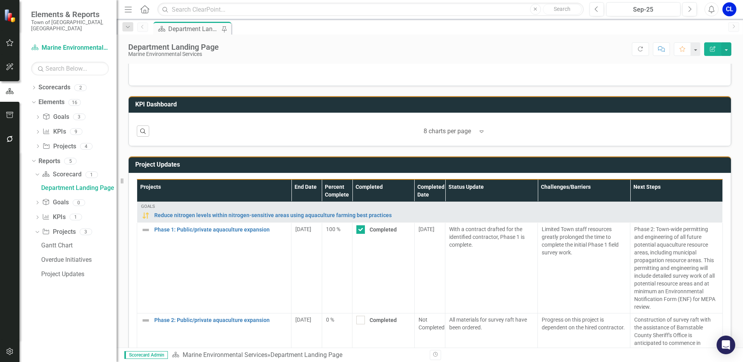
scroll to position [233, 0]
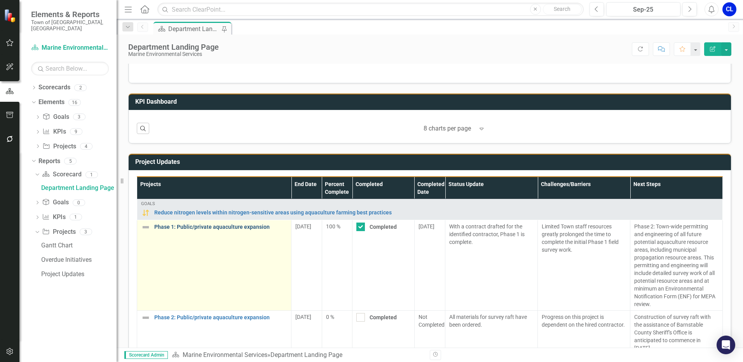
click at [232, 226] on link "Phase 1: Public/private aquaculture expansion" at bounding box center [220, 227] width 133 height 6
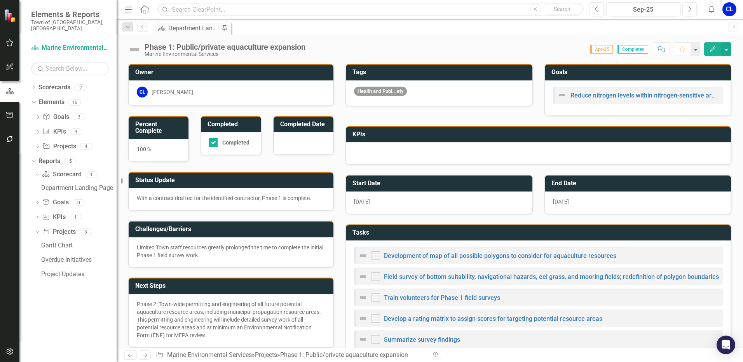
checkbox input "true"
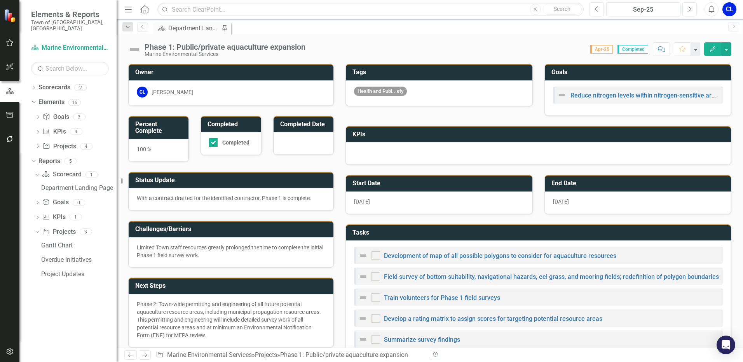
checkbox input "true"
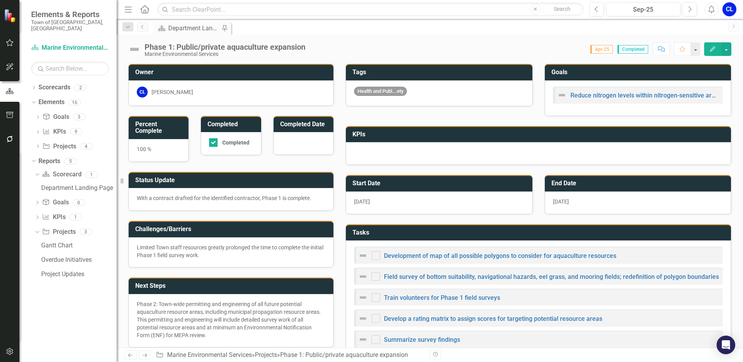
checkbox input "true"
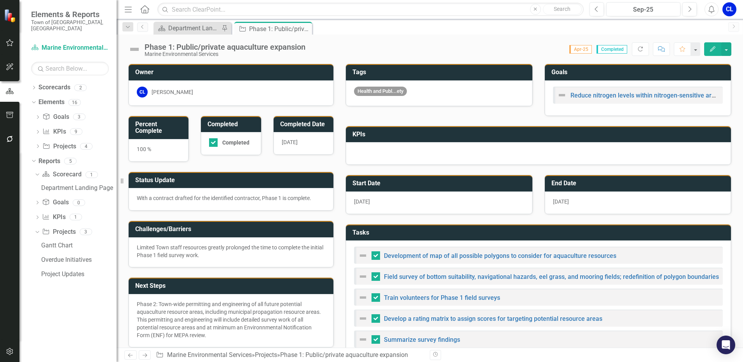
checkbox input "false"
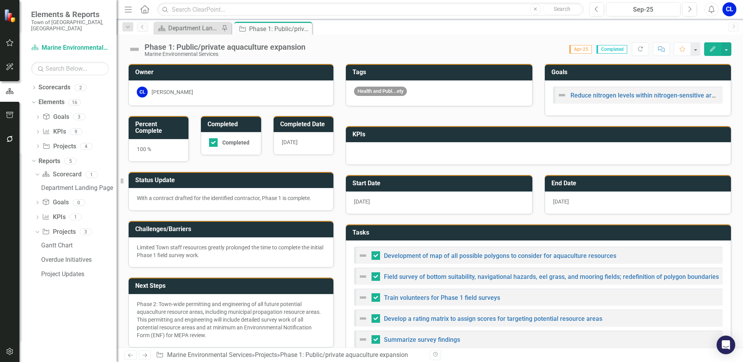
checkbox input "false"
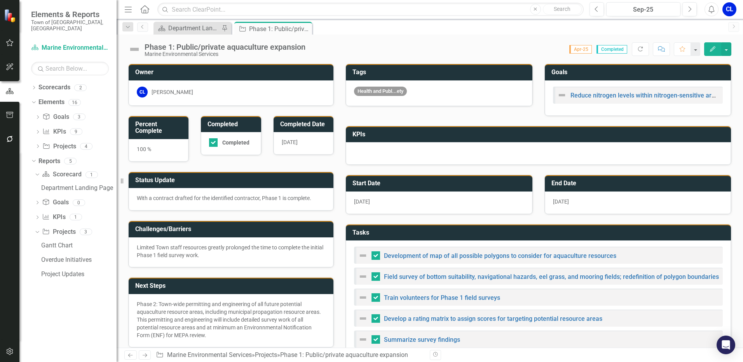
checkbox input "false"
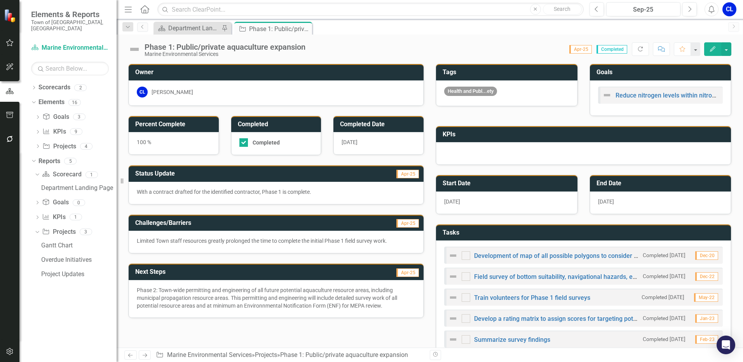
checkbox input "true"
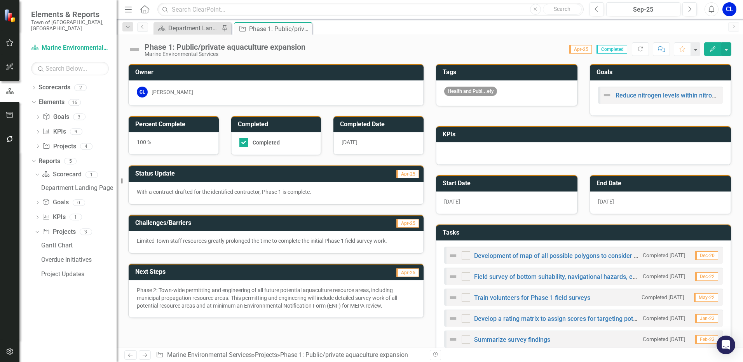
checkbox input "true"
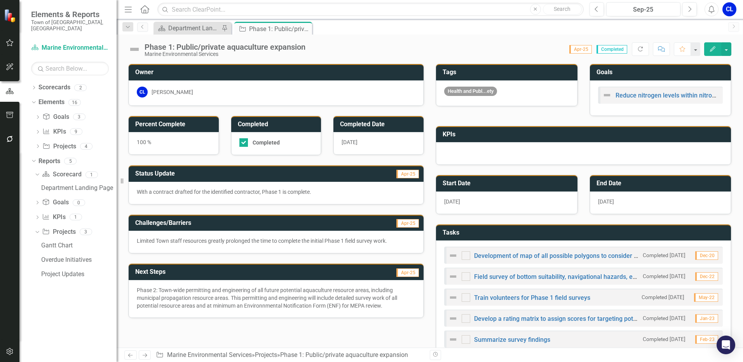
checkbox input "true"
click at [711, 47] on icon "Edit" at bounding box center [712, 48] width 7 height 5
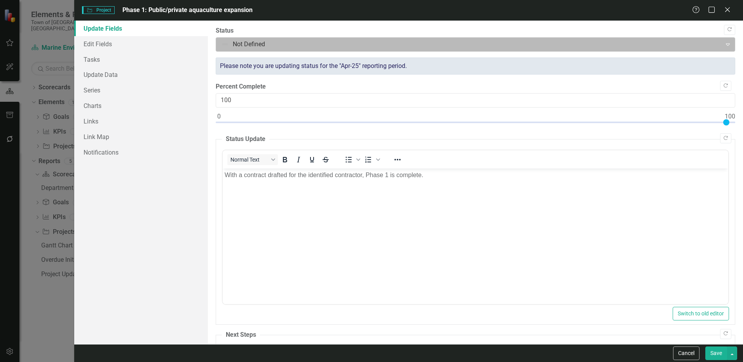
click at [286, 45] on div at bounding box center [468, 44] width 495 height 10
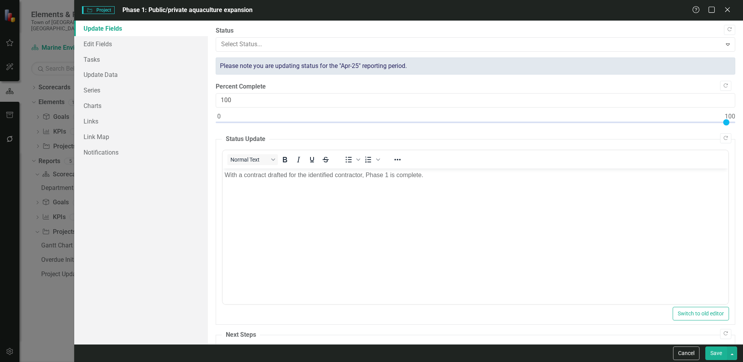
click at [718, 356] on button "Save" at bounding box center [716, 354] width 22 height 14
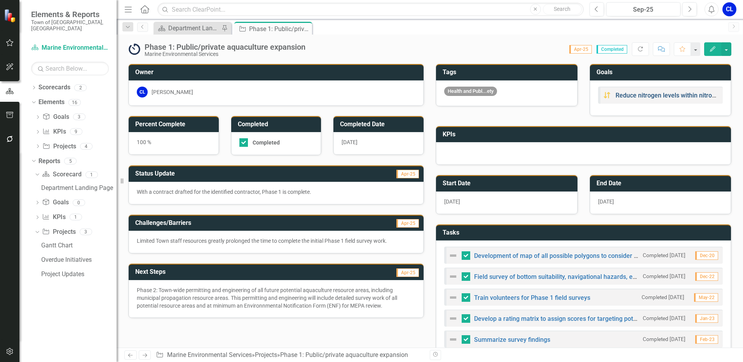
click at [641, 97] on link "Reduce nitrogen levels within nitrogen-sensitive areas using aquaculture farmin…" at bounding box center [749, 95] width 267 height 7
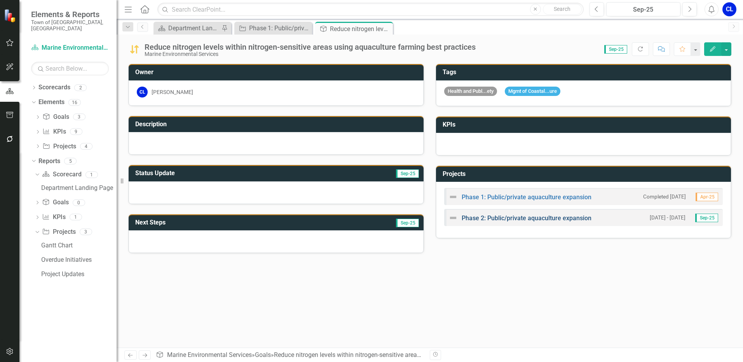
click at [514, 219] on link "Phase 2: Public/private aquaculture expansion" at bounding box center [527, 217] width 130 height 7
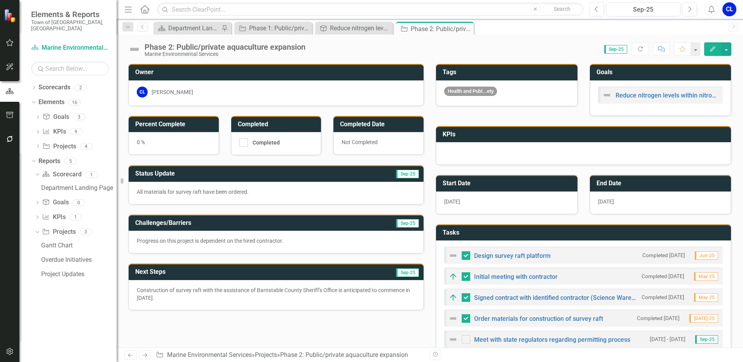
checkbox input "false"
checkbox input "true"
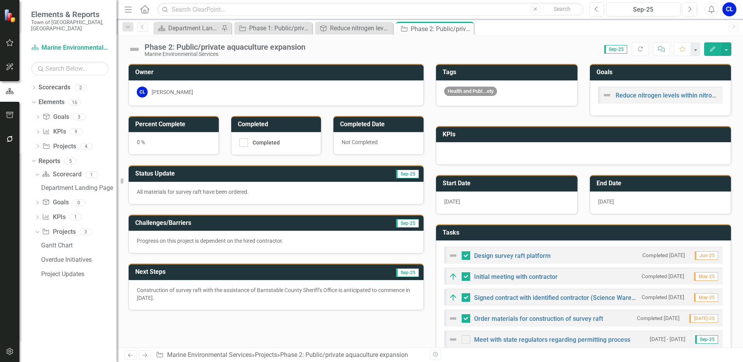
checkbox input "true"
click at [140, 44] on img at bounding box center [134, 49] width 12 height 12
click at [135, 52] on img at bounding box center [134, 49] width 12 height 12
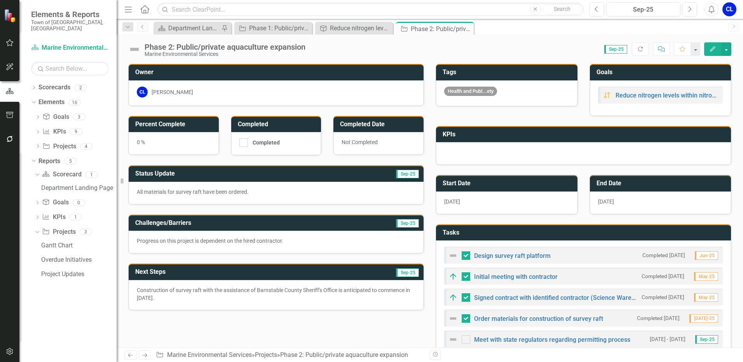
click at [711, 50] on icon "Edit" at bounding box center [712, 48] width 7 height 5
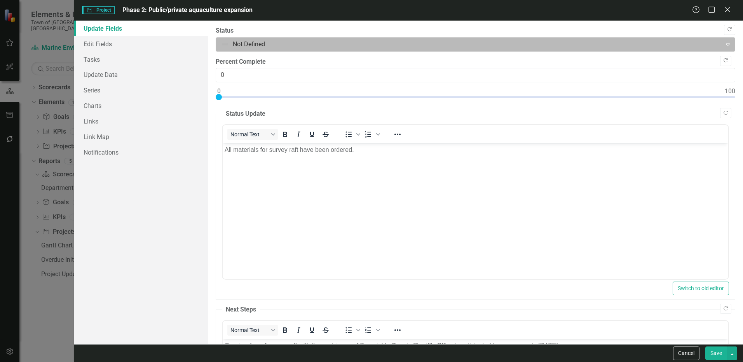
click at [264, 41] on div at bounding box center [468, 44] width 495 height 10
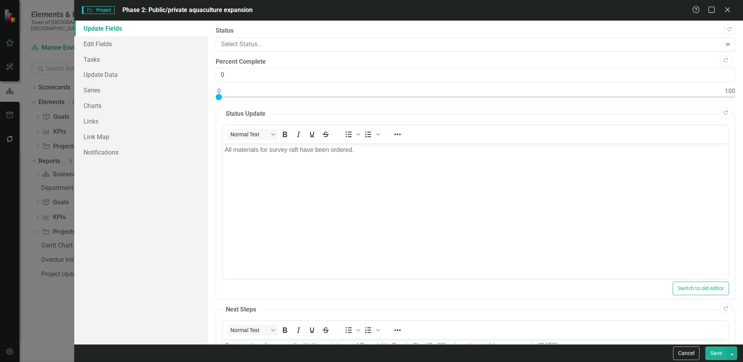
click at [716, 351] on button "Save" at bounding box center [716, 354] width 22 height 14
checkbox input "false"
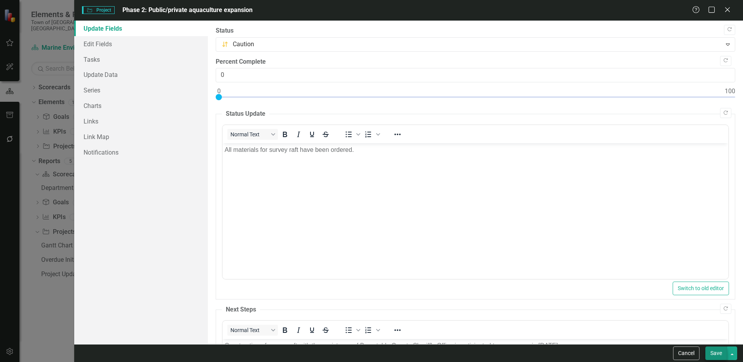
checkbox input "false"
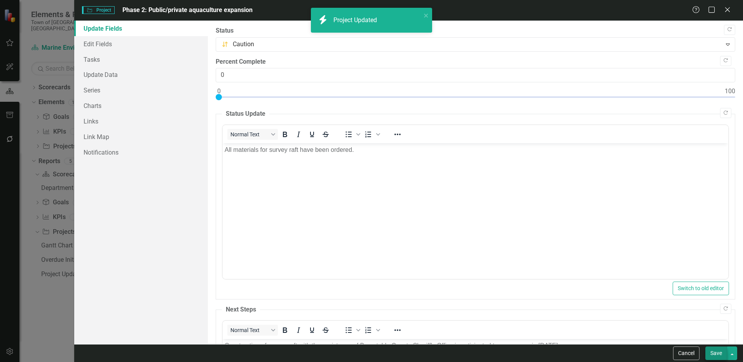
checkbox input "true"
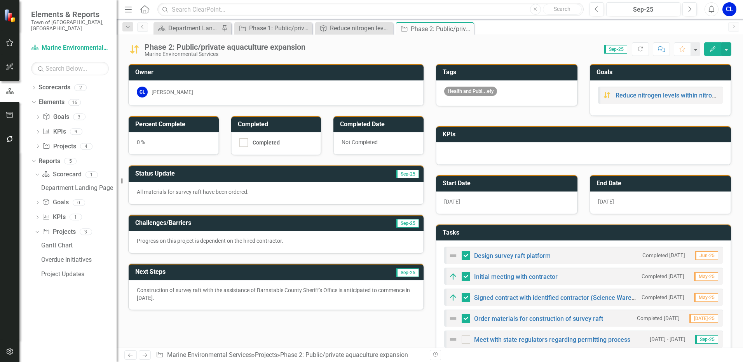
click at [0, 0] on icon "Close" at bounding box center [0, 0] width 0 height 0
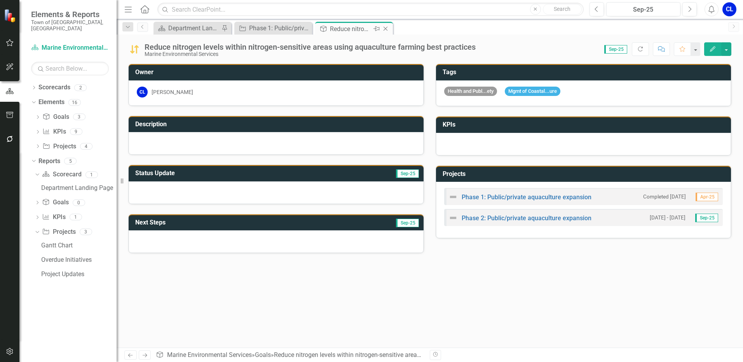
click at [387, 28] on icon "Close" at bounding box center [386, 29] width 8 height 6
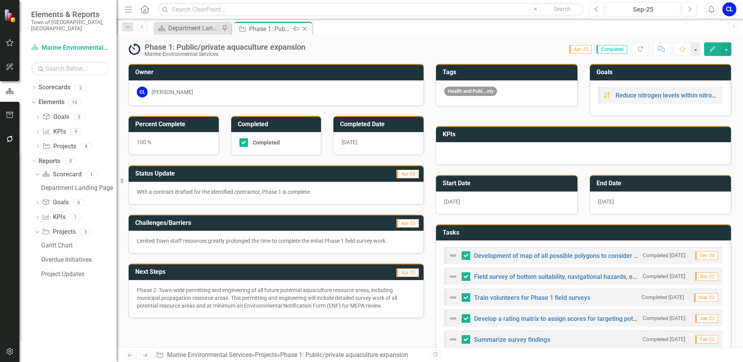
click at [309, 27] on icon "Close" at bounding box center [305, 29] width 8 height 6
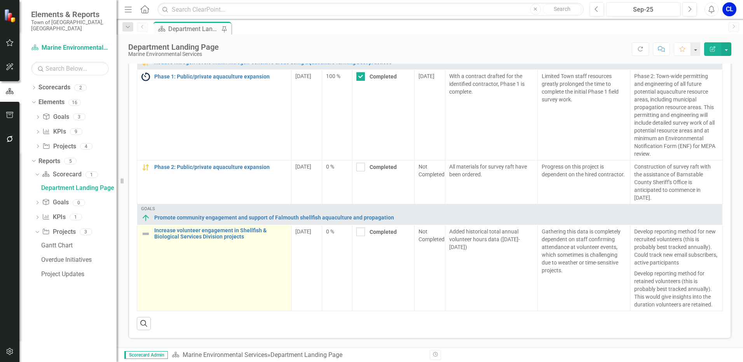
scroll to position [418, 0]
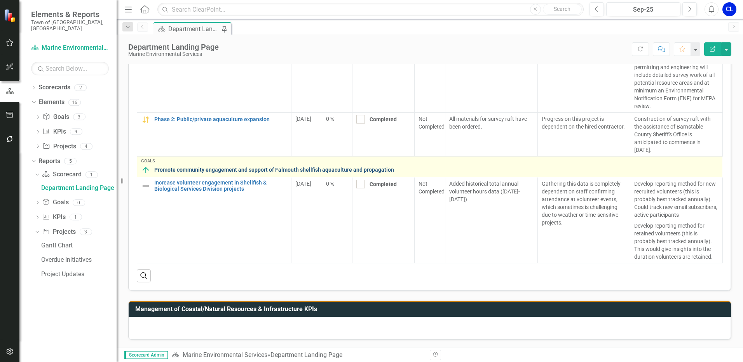
click at [196, 169] on link "Promote community engagement and support of Falmouth shellfish aquaculture and …" at bounding box center [436, 170] width 564 height 6
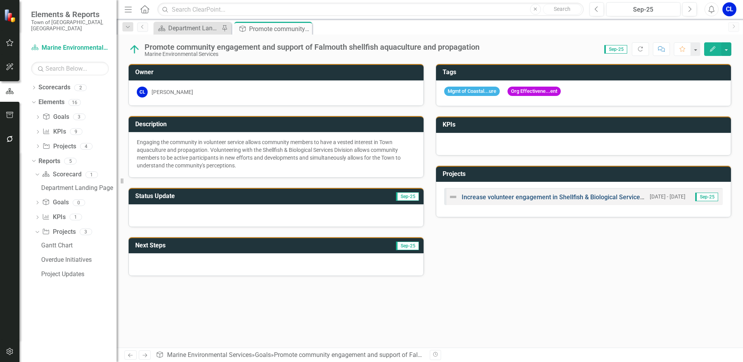
click at [517, 200] on link "Increase volunteer engagement in Shellfish & Biological Services Division proje…" at bounding box center [576, 197] width 229 height 7
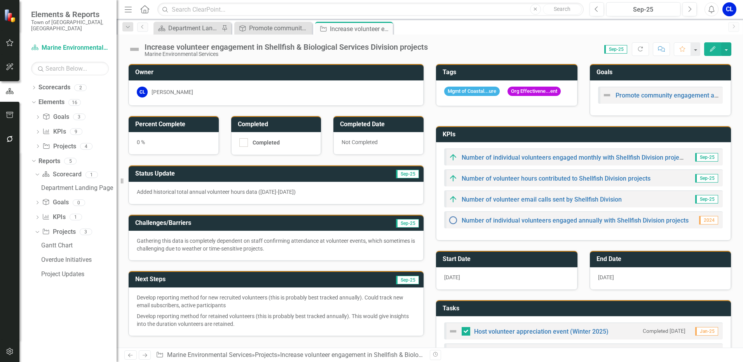
checkbox input "false"
checkbox input "true"
click at [716, 49] on icon "Edit" at bounding box center [712, 48] width 7 height 5
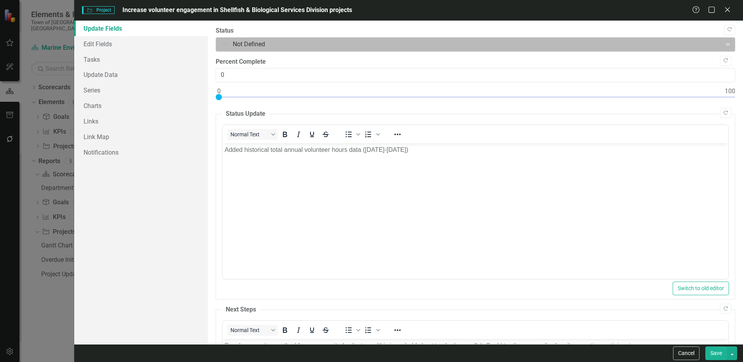
click at [251, 44] on div at bounding box center [468, 44] width 495 height 10
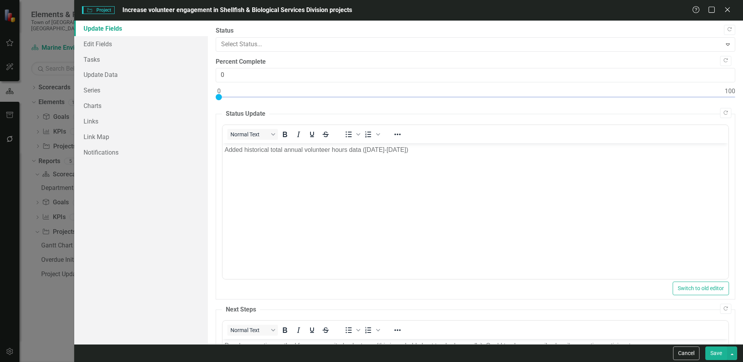
click at [713, 356] on button "Save" at bounding box center [716, 354] width 22 height 14
checkbox input "false"
checkbox input "true"
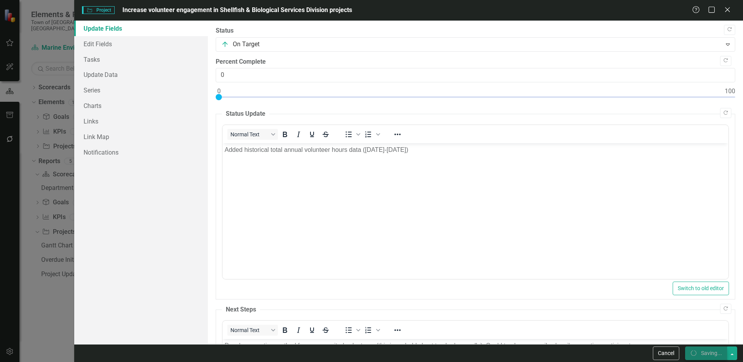
checkbox input "true"
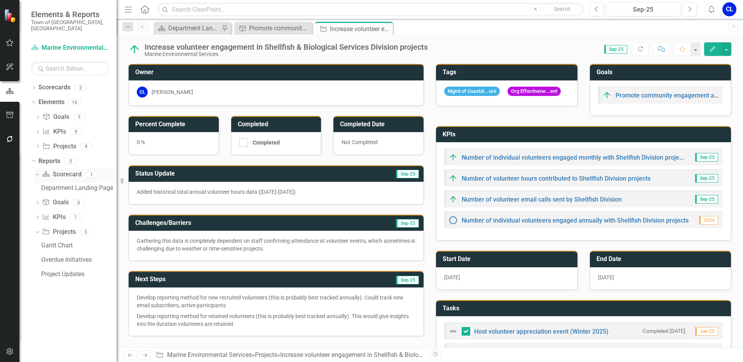
click at [63, 171] on link "Scorecard Scorecard" at bounding box center [61, 174] width 39 height 9
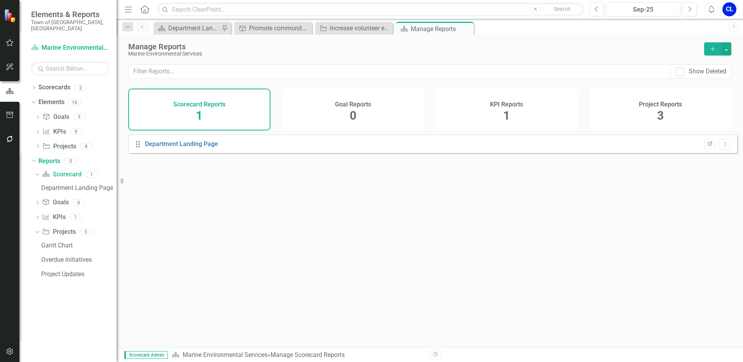
click at [0, 0] on icon "Close" at bounding box center [0, 0] width 0 height 0
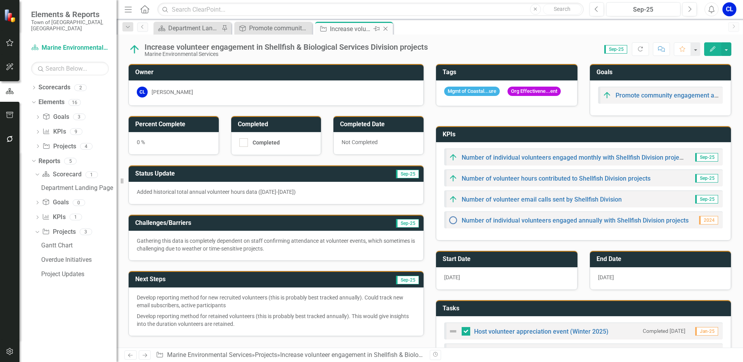
click at [385, 29] on icon "Close" at bounding box center [386, 29] width 8 height 6
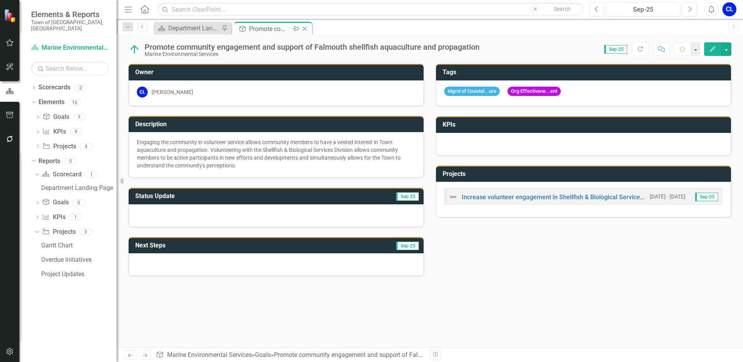
click at [307, 29] on icon "Close" at bounding box center [305, 29] width 8 height 6
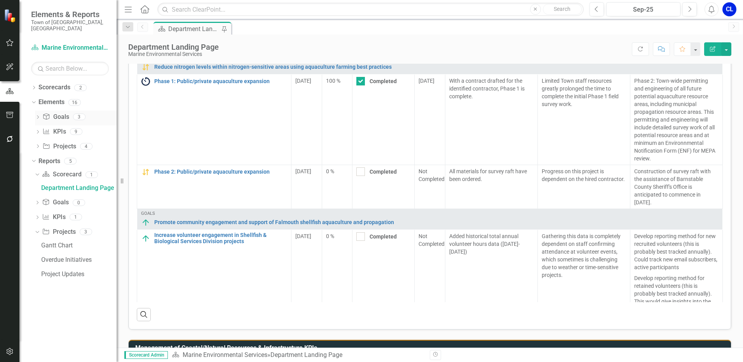
click at [63, 113] on link "Goal Goals" at bounding box center [55, 117] width 26 height 9
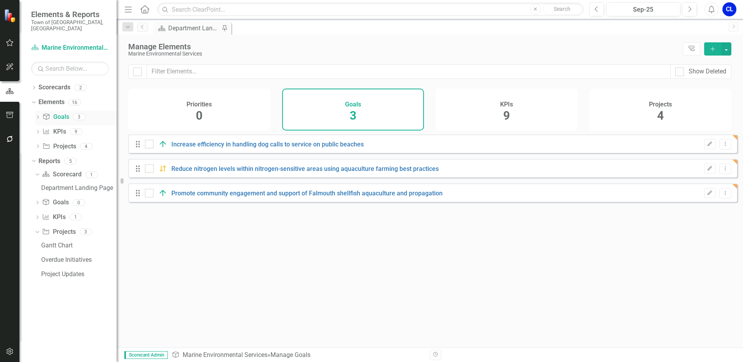
checkbox input "false"
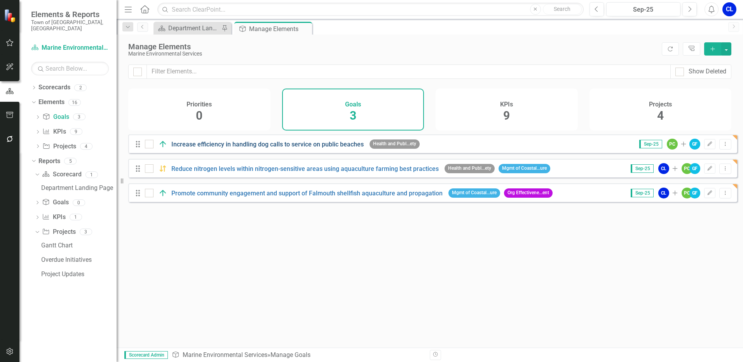
click at [221, 148] on link "Increase efficiency in handling dog calls to service on public beaches" at bounding box center [267, 144] width 192 height 7
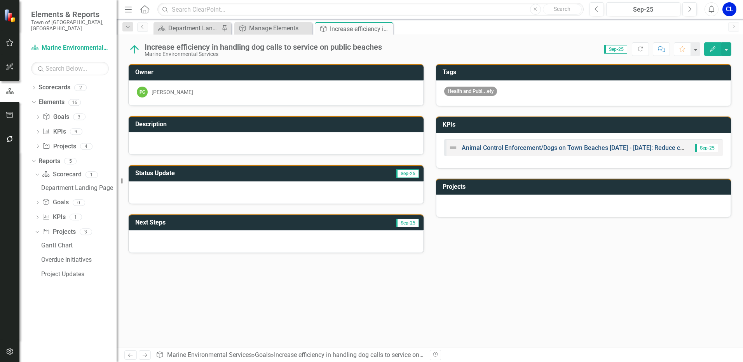
click at [574, 147] on link "Animal Control Enforcement/Dogs on Town Beaches [DATE] - [DATE]: Reduce calls f…" at bounding box center [646, 147] width 369 height 7
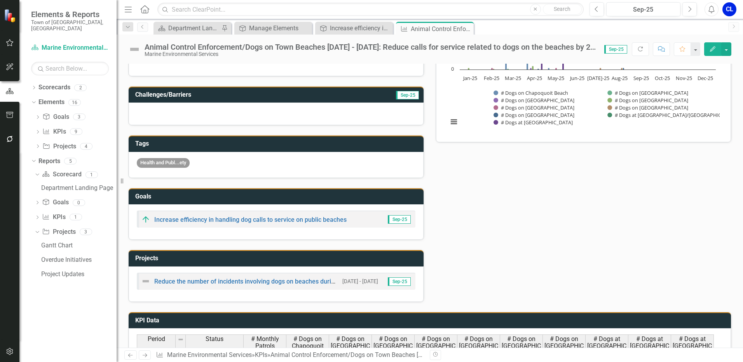
scroll to position [194, 0]
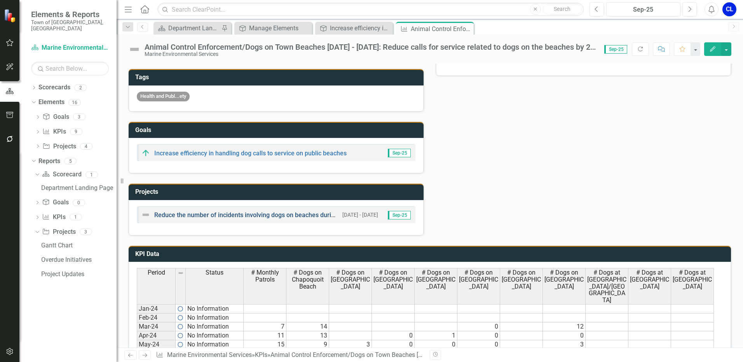
click at [263, 216] on link "Reduce the number of incidents involving dogs on beaches during prohibited peri…" at bounding box center [288, 214] width 269 height 7
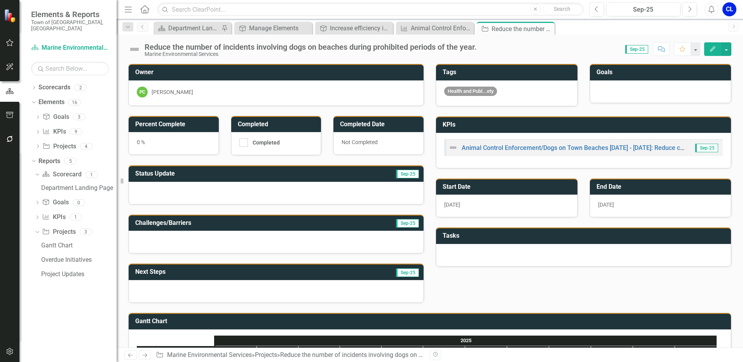
click at [180, 241] on div at bounding box center [276, 242] width 295 height 23
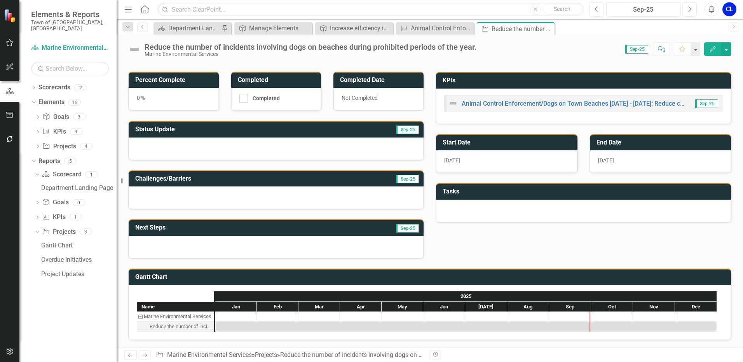
scroll to position [45, 0]
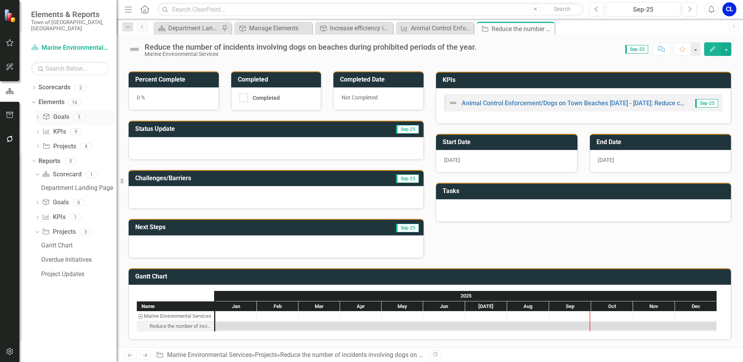
click at [53, 113] on link "Goal Goals" at bounding box center [55, 117] width 26 height 9
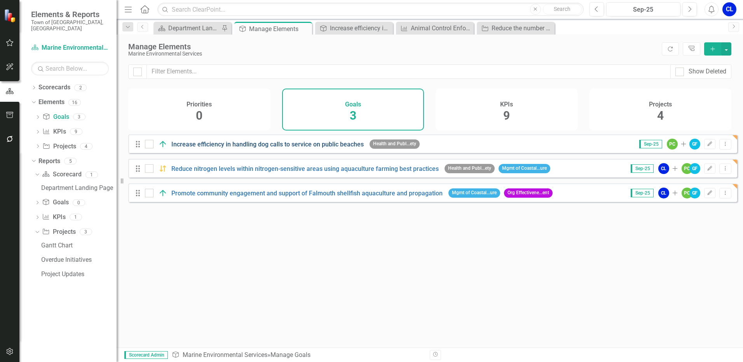
click at [263, 148] on link "Increase efficiency in handling dog calls to service on public beaches" at bounding box center [267, 144] width 192 height 7
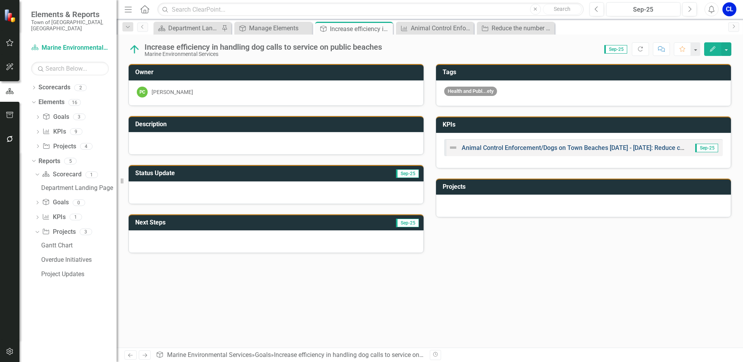
click at [544, 150] on link "Animal Control Enforcement/Dogs on Town Beaches [DATE] - [DATE]: Reduce calls f…" at bounding box center [646, 147] width 369 height 7
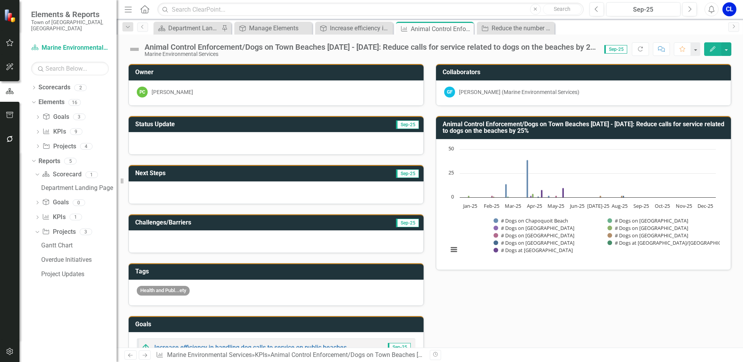
click at [184, 244] on div at bounding box center [276, 241] width 295 height 23
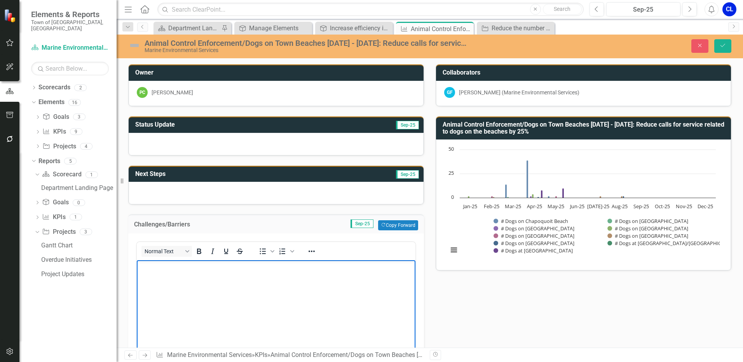
click at [165, 287] on body "Rich Text Area. Press ALT-0 for help." at bounding box center [276, 318] width 279 height 117
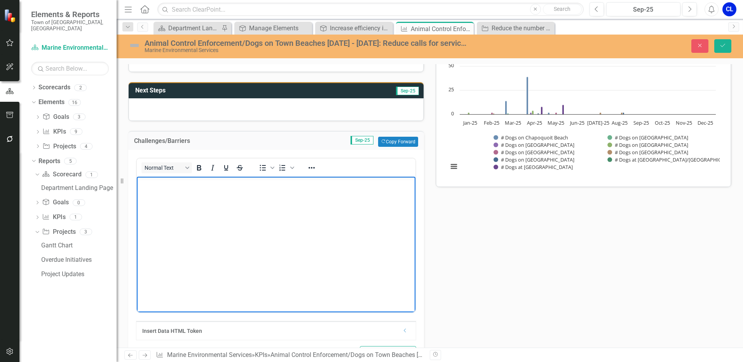
scroll to position [39, 0]
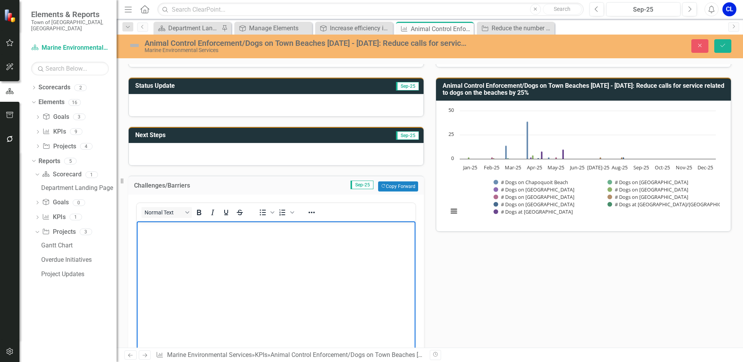
click at [165, 113] on div at bounding box center [276, 105] width 295 height 23
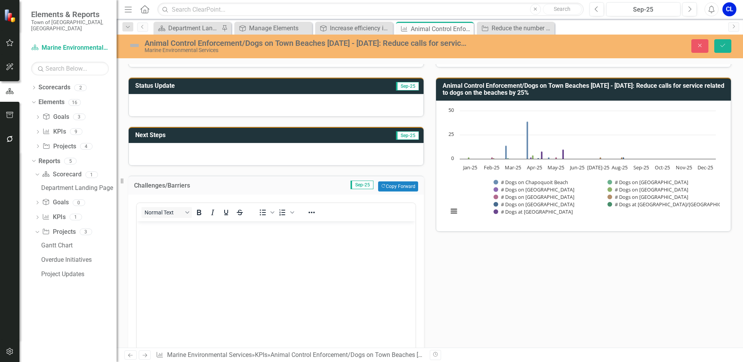
click at [165, 113] on div at bounding box center [276, 105] width 295 height 23
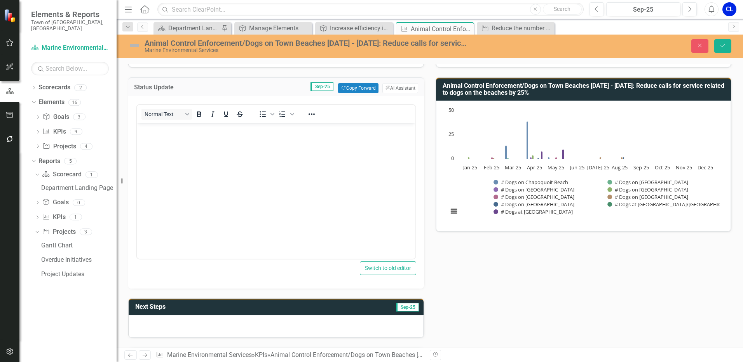
scroll to position [0, 0]
click at [165, 167] on body "Rich Text Area. Press ALT-0 for help." at bounding box center [276, 181] width 279 height 117
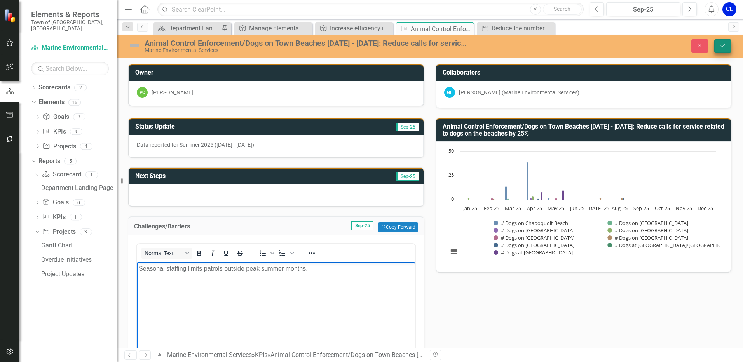
click at [722, 41] on button "Save" at bounding box center [722, 46] width 17 height 14
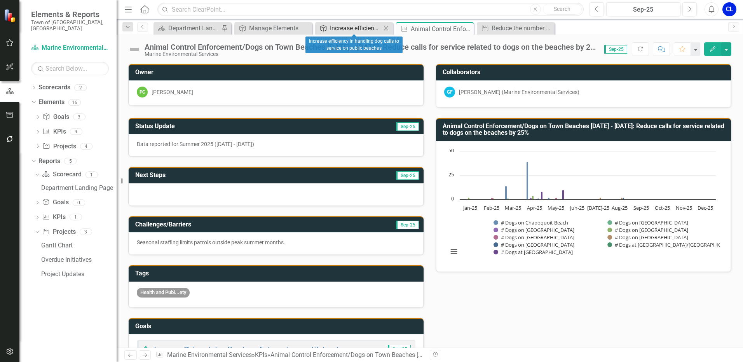
click at [346, 29] on div "Increase efficiency in handling dog calls to service on public beaches" at bounding box center [355, 28] width 51 height 10
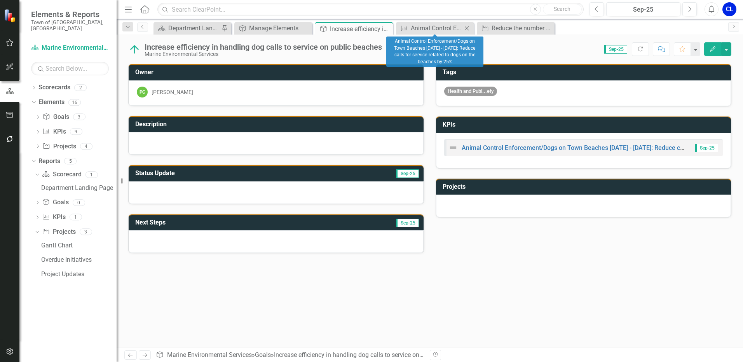
click at [467, 27] on icon "Close" at bounding box center [467, 28] width 8 height 6
click at [0, 0] on icon "Close" at bounding box center [0, 0] width 0 height 0
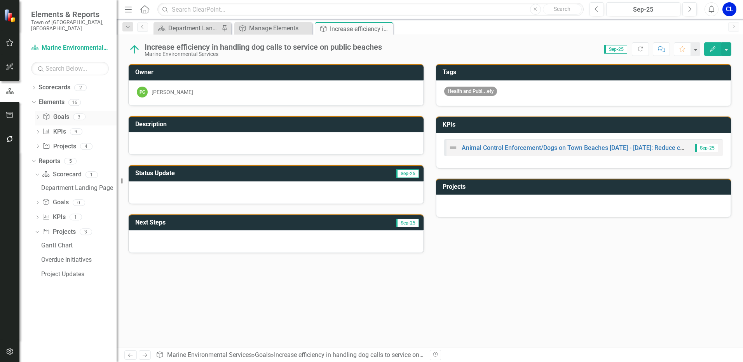
click at [57, 113] on link "Goal Goals" at bounding box center [55, 117] width 26 height 9
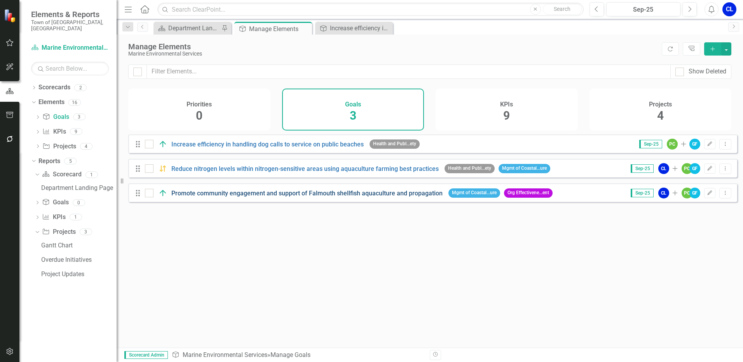
click at [211, 197] on link "Promote community engagement and support of Falmouth shellfish aquaculture and …" at bounding box center [306, 193] width 271 height 7
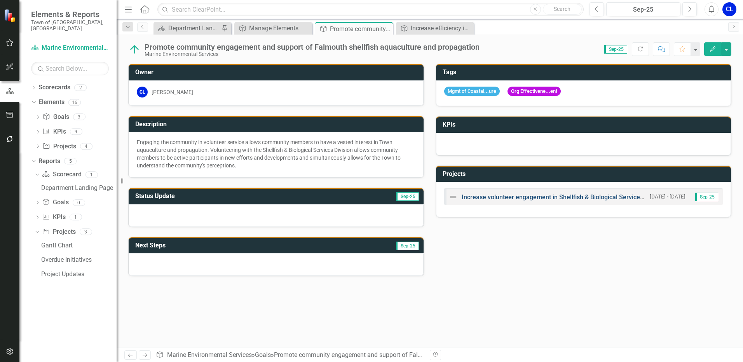
click at [571, 197] on link "Increase volunteer engagement in Shellfish & Biological Services Division proje…" at bounding box center [576, 197] width 229 height 7
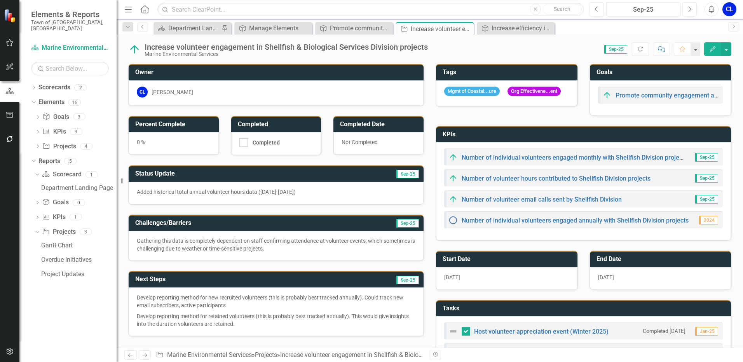
click at [708, 49] on button "Edit" at bounding box center [712, 49] width 17 height 14
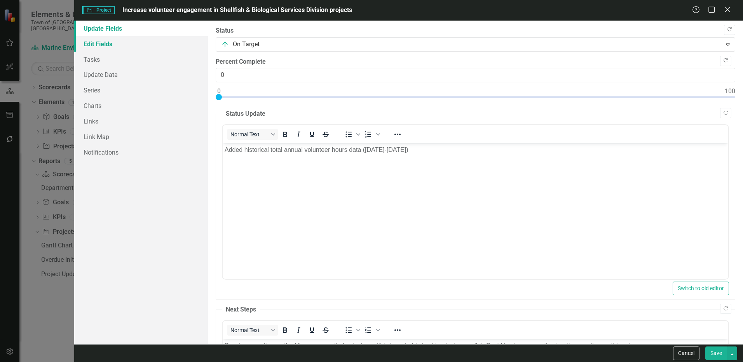
click at [105, 46] on link "Edit Fields" at bounding box center [141, 44] width 134 height 16
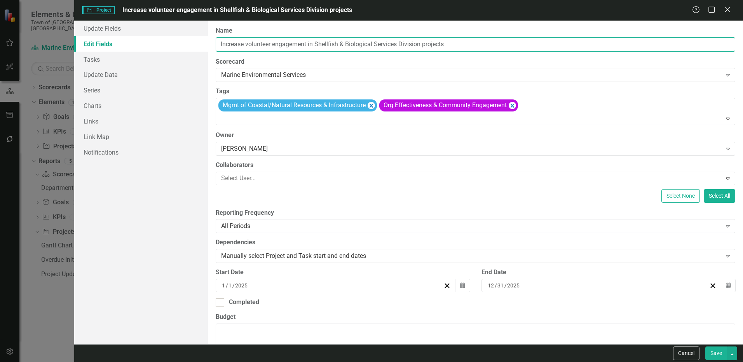
click at [482, 44] on input "Increase volunteer engagement in Shellfish & Biological Services Division proje…" at bounding box center [476, 44] width 520 height 14
type input "Increase volunteer engagement in Shellfish & Biological Services Division proje…"
click at [710, 351] on button "Save" at bounding box center [716, 354] width 22 height 14
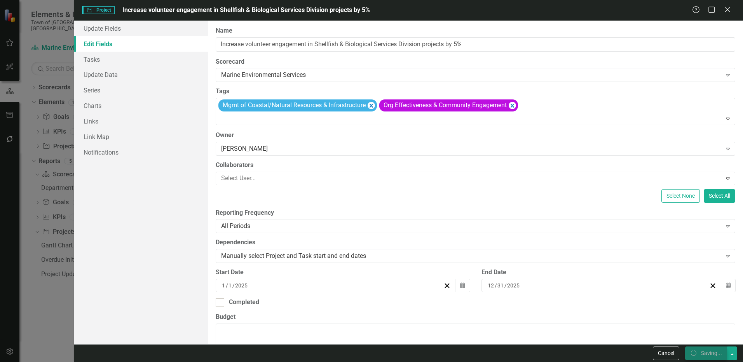
checkbox input "false"
checkbox input "true"
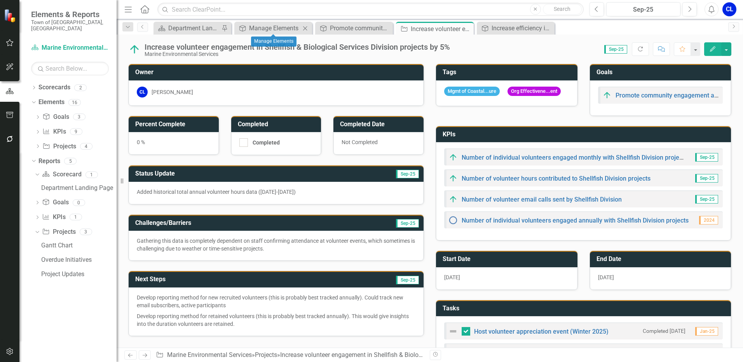
click at [306, 29] on icon at bounding box center [305, 28] width 4 height 4
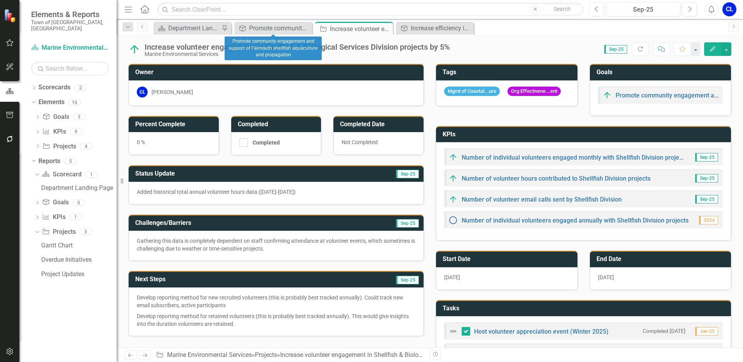
click at [0, 0] on icon "Close" at bounding box center [0, 0] width 0 height 0
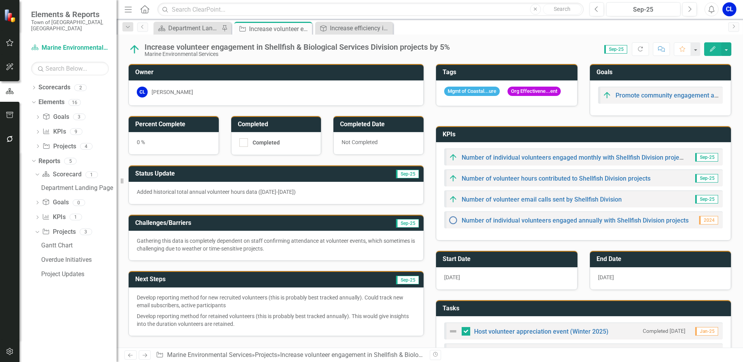
click at [0, 0] on icon "Close" at bounding box center [0, 0] width 0 height 0
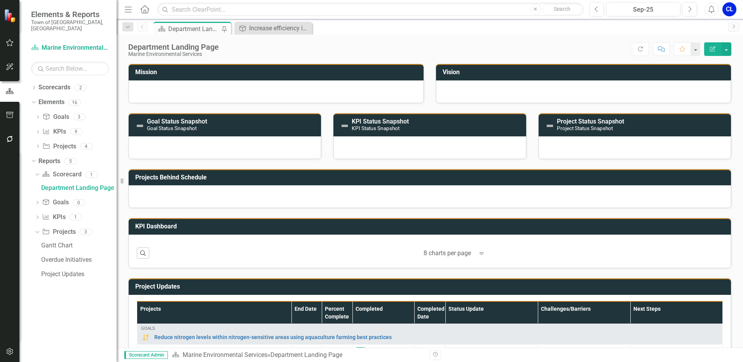
click at [0, 0] on icon "Close" at bounding box center [0, 0] width 0 height 0
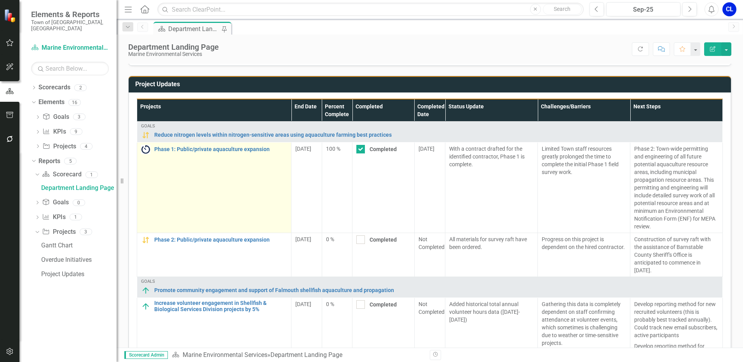
scroll to position [14, 0]
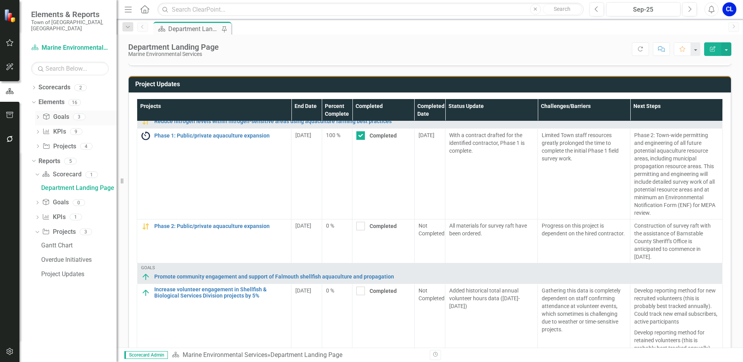
click at [59, 113] on link "Goal Goals" at bounding box center [55, 117] width 26 height 9
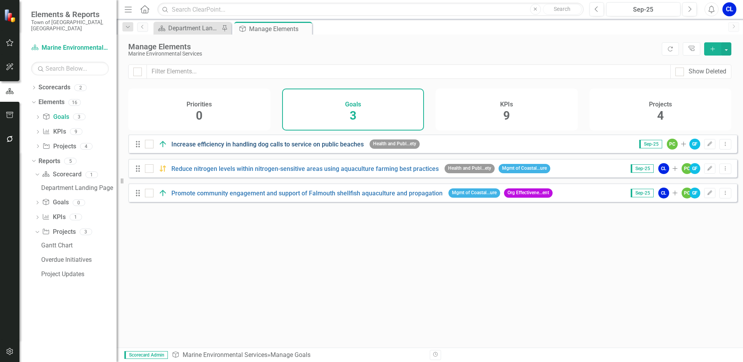
click at [215, 148] on link "Increase efficiency in handling dog calls to service on public beaches" at bounding box center [267, 144] width 192 height 7
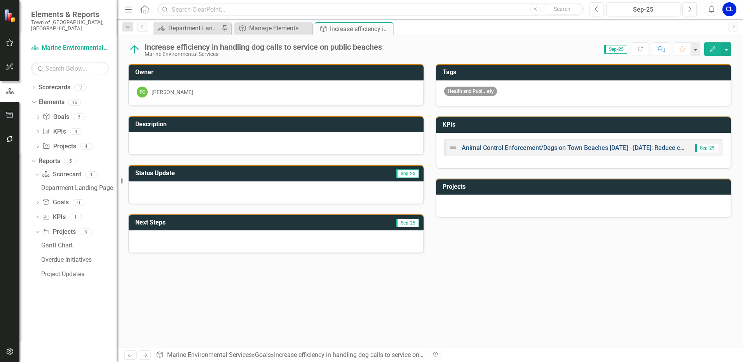
click at [505, 147] on link "Animal Control Enforcement/Dogs on Town Beaches [DATE] - [DATE]: Reduce calls f…" at bounding box center [646, 147] width 369 height 7
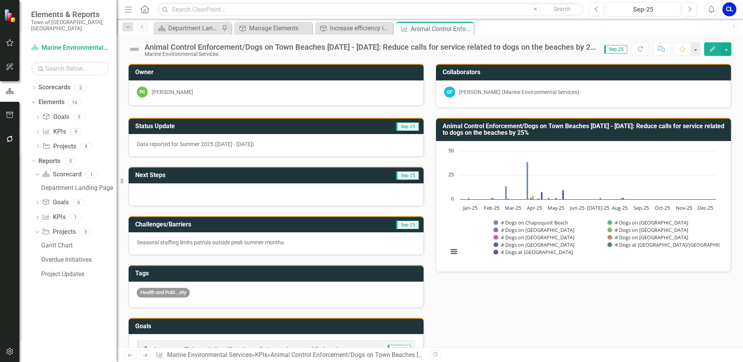
drag, startPoint x: 276, startPoint y: 146, endPoint x: 150, endPoint y: 131, distance: 127.5
click at [150, 131] on div "Status Update Sep-25 Data reported for Summer 2025 (June - August 2025)" at bounding box center [276, 138] width 296 height 40
click at [227, 144] on p "Data reported for Summer 2025 (June - August 2025)" at bounding box center [276, 144] width 279 height 8
click at [318, 145] on p "Data reported for Summer 2025 (June - August 2025)" at bounding box center [276, 144] width 279 height 8
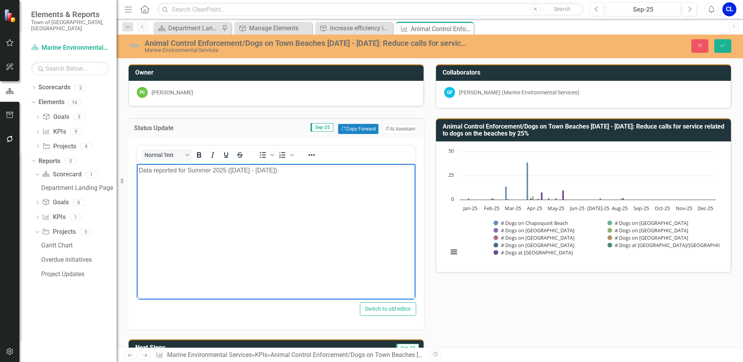
drag, startPoint x: 330, startPoint y: 177, endPoint x: 265, endPoint y: 328, distance: 163.8
click at [137, 164] on html "Data reported for Summer 2025 (June - August 2025)" at bounding box center [276, 222] width 279 height 117
copy p "Data reported for Summer 2025 (June - August 2025)"
click at [727, 49] on button "Save" at bounding box center [722, 46] width 17 height 14
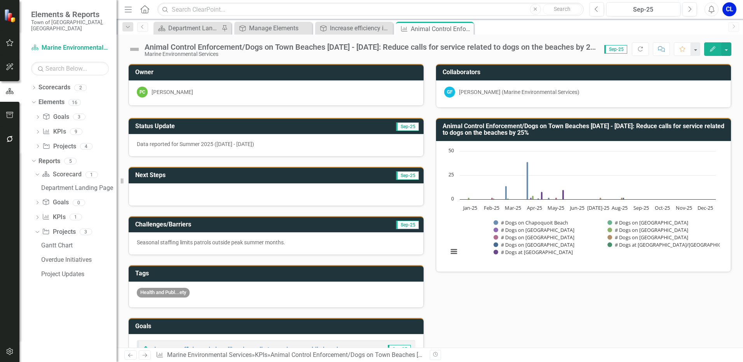
click at [217, 243] on p "Seasonal staffing limits patrols outside peak summer months." at bounding box center [276, 243] width 279 height 8
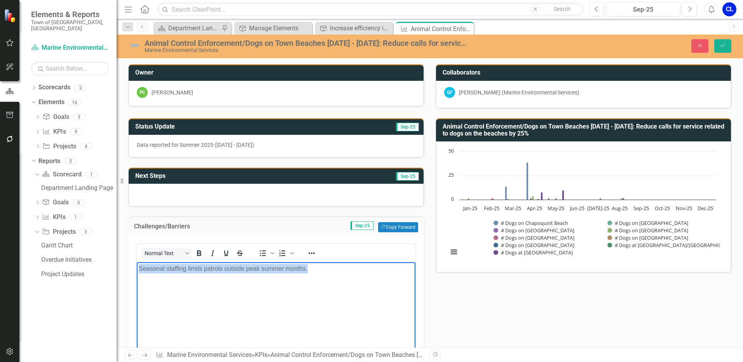
drag, startPoint x: 325, startPoint y: 270, endPoint x: 71, endPoint y: 270, distance: 254.1
click at [137, 270] on html "Seasonal staffing limits patrols outside peak summer months." at bounding box center [276, 320] width 279 height 117
copy p "Seasonal staffing limits patrols outside peak summer months."
click at [721, 43] on icon "Save" at bounding box center [722, 45] width 7 height 5
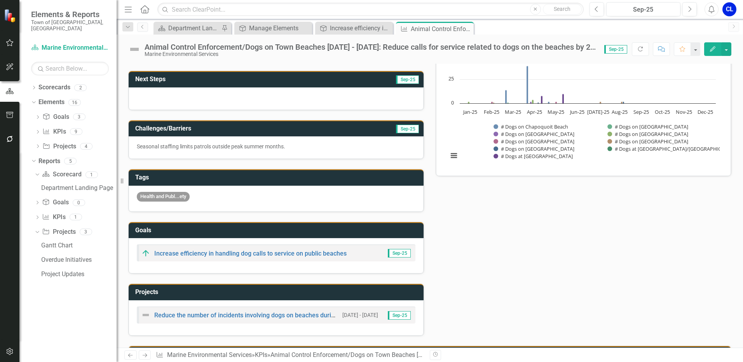
scroll to position [194, 0]
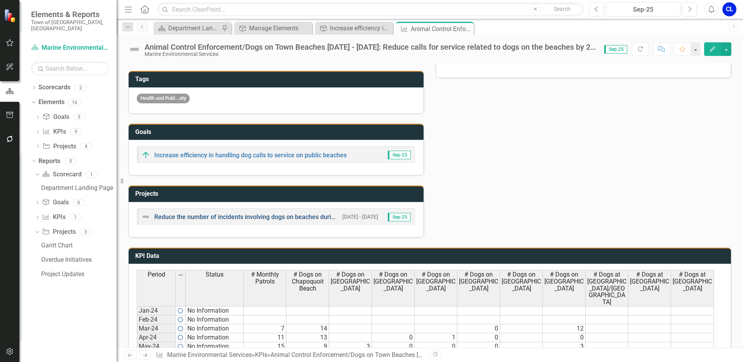
click at [272, 216] on link "Reduce the number of incidents involving dogs on beaches during prohibited peri…" at bounding box center [288, 216] width 269 height 7
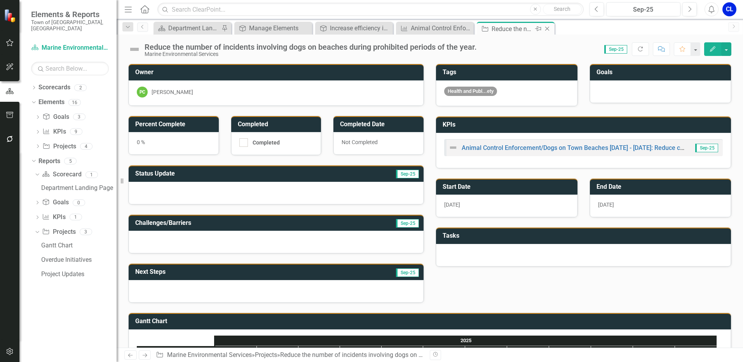
click at [551, 26] on icon "Close" at bounding box center [547, 29] width 8 height 6
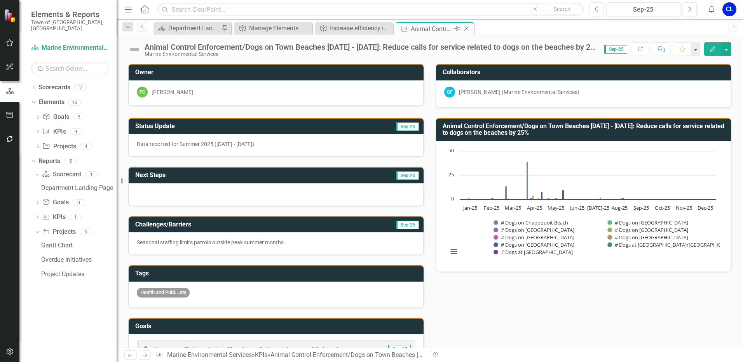
click at [467, 30] on icon "Close" at bounding box center [466, 29] width 8 height 6
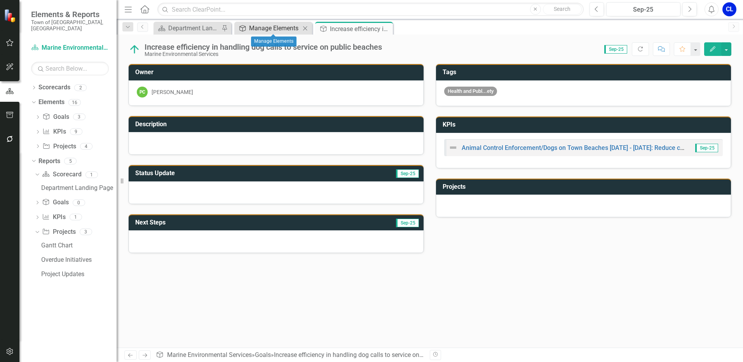
click at [283, 30] on div "Manage Elements" at bounding box center [274, 28] width 51 height 10
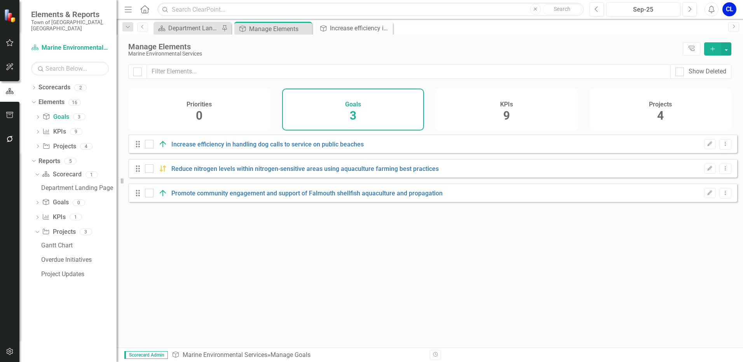
checkbox input "false"
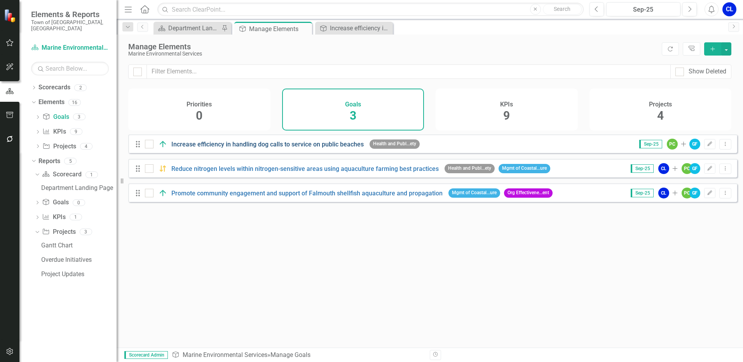
click at [269, 148] on link "Increase efficiency in handling dog calls to service on public beaches" at bounding box center [267, 144] width 192 height 7
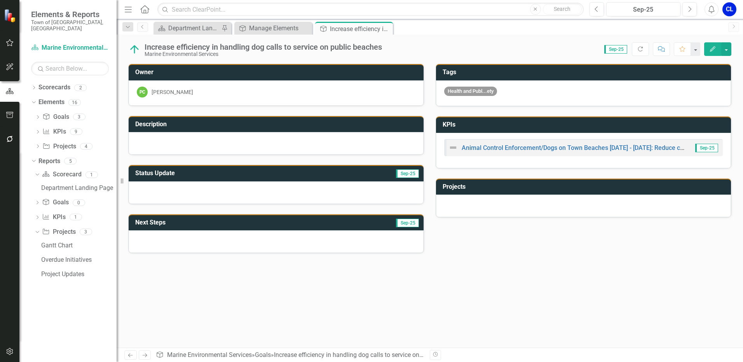
click at [176, 192] on div at bounding box center [276, 192] width 295 height 23
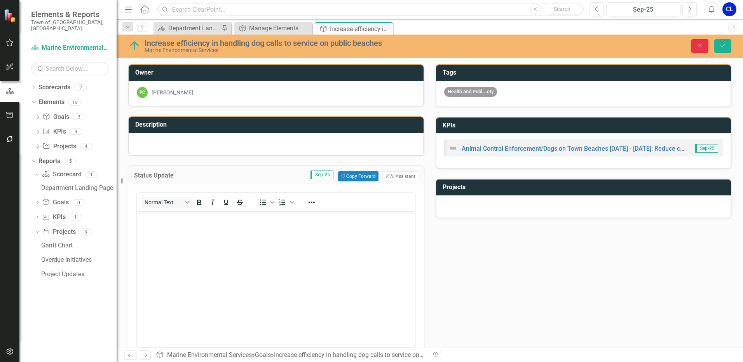
click at [699, 49] on button "Close" at bounding box center [699, 46] width 17 height 14
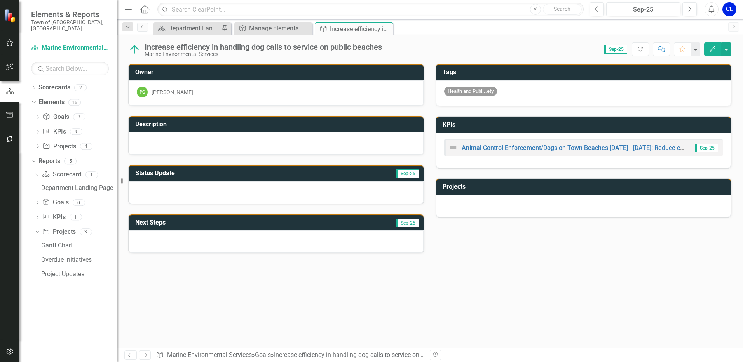
click at [488, 208] on div at bounding box center [583, 206] width 295 height 23
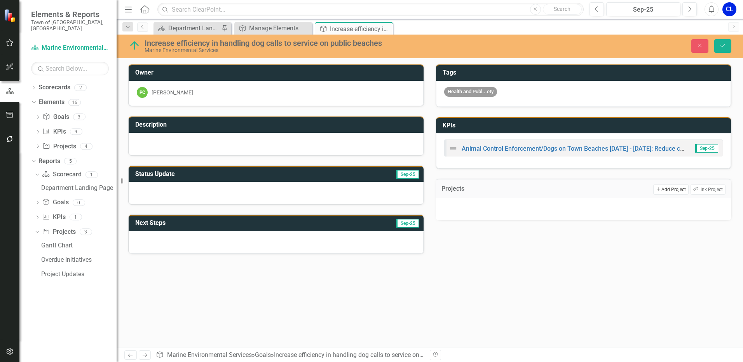
click at [665, 188] on button "Add Add Project" at bounding box center [670, 190] width 35 height 10
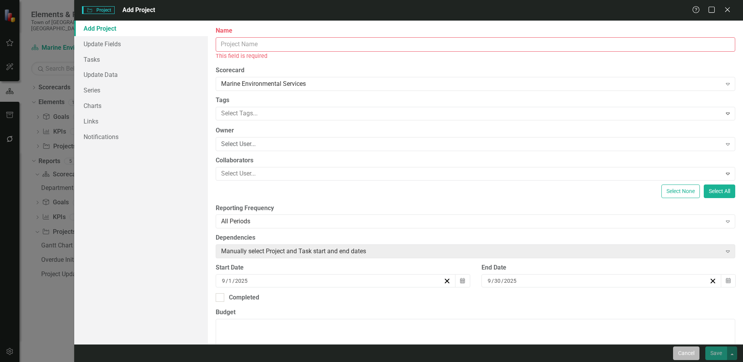
click at [675, 350] on button "Cancel" at bounding box center [686, 354] width 26 height 14
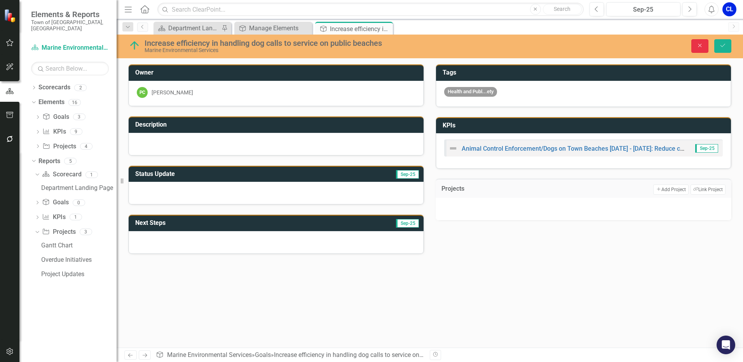
click at [697, 49] on button "Close" at bounding box center [699, 46] width 17 height 14
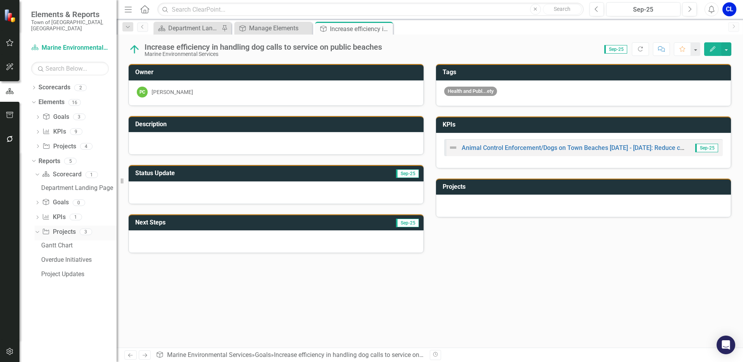
click at [37, 231] on div "Dropdown" at bounding box center [37, 233] width 5 height 4
click at [38, 230] on icon at bounding box center [38, 231] width 2 height 3
click at [35, 216] on icon "Dropdown" at bounding box center [36, 218] width 4 height 5
click at [37, 145] on icon "Dropdown" at bounding box center [37, 147] width 5 height 4
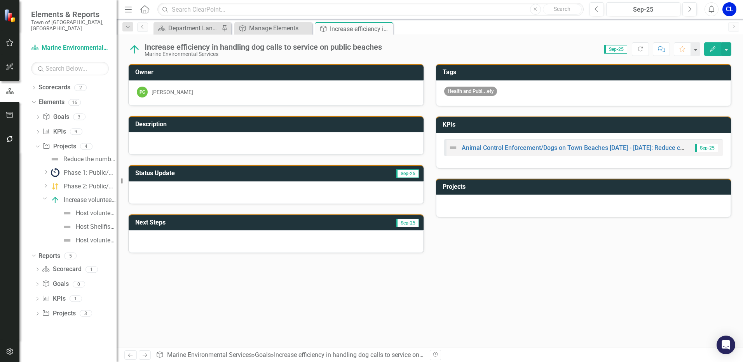
click at [42, 195] on div "Dropdown" at bounding box center [44, 198] width 7 height 6
click at [37, 111] on div "Dropdown Goal Goals 3" at bounding box center [76, 118] width 82 height 15
click at [37, 116] on icon "Dropdown" at bounding box center [37, 118] width 5 height 4
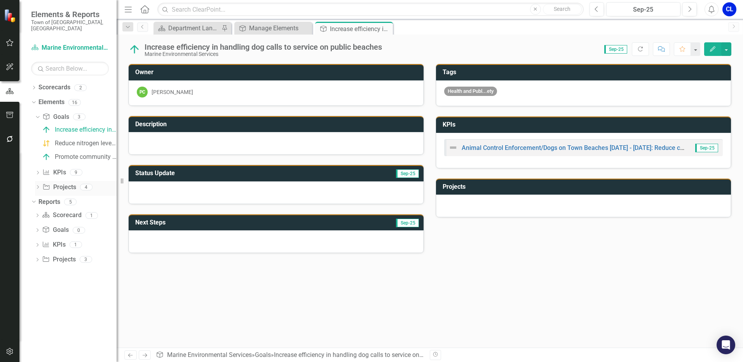
click at [40, 186] on icon "Dropdown" at bounding box center [37, 188] width 5 height 4
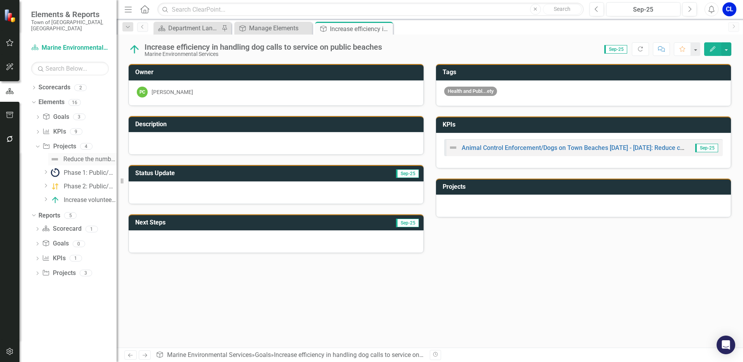
click at [73, 156] on div "Reduce the number of incidents involving dogs on beaches during prohibited peri…" at bounding box center [89, 159] width 53 height 7
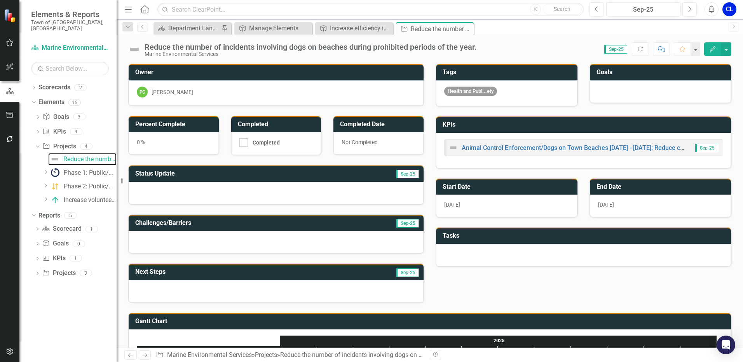
scroll to position [39, 0]
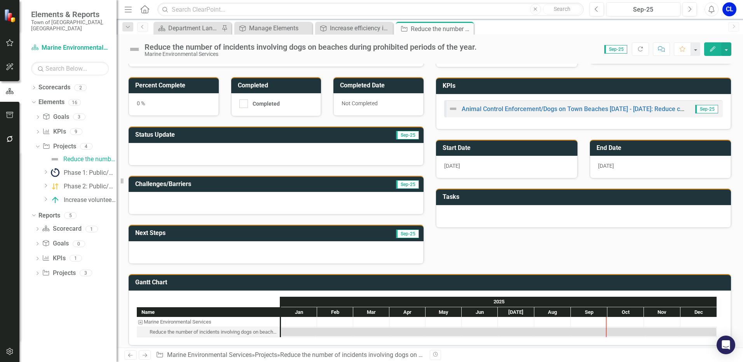
click at [713, 51] on icon "Edit" at bounding box center [712, 48] width 7 height 5
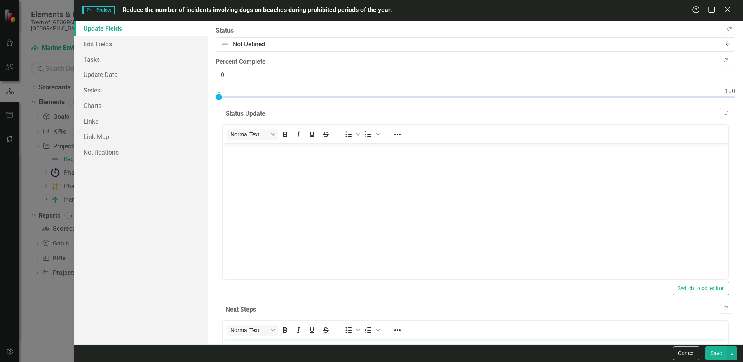
scroll to position [0, 0]
click at [99, 39] on link "Edit Fields" at bounding box center [141, 44] width 134 height 16
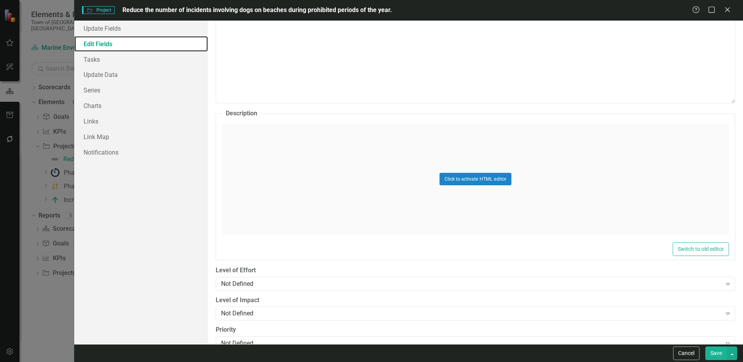
scroll to position [375, 0]
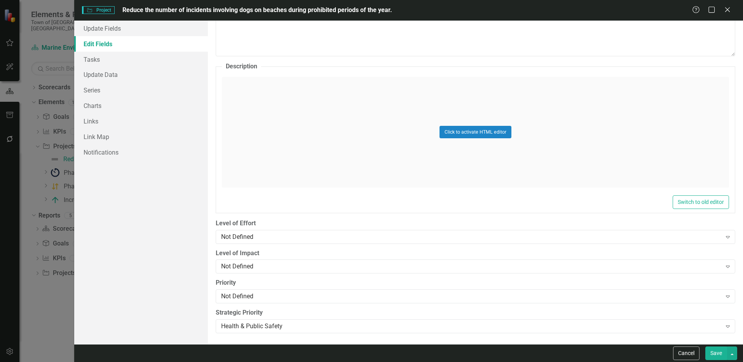
click at [275, 239] on div "Not Defined" at bounding box center [471, 236] width 500 height 9
click at [138, 228] on div "Update Fields Edit Fields Tasks Update Data Series Charts Links Link Map Notifi…" at bounding box center [141, 183] width 134 height 324
click at [106, 57] on link "Tasks" at bounding box center [141, 60] width 134 height 16
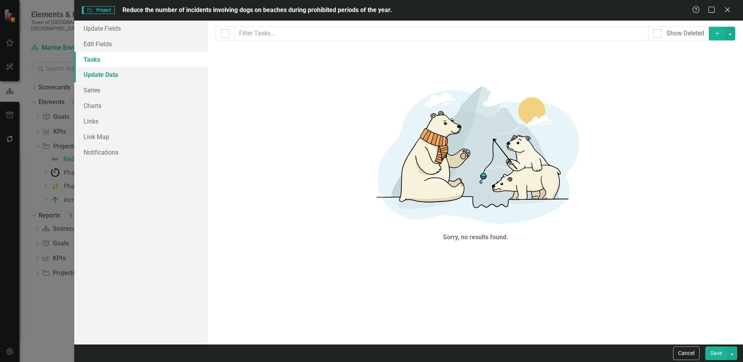
click at [99, 76] on link "Update Data" at bounding box center [141, 75] width 134 height 16
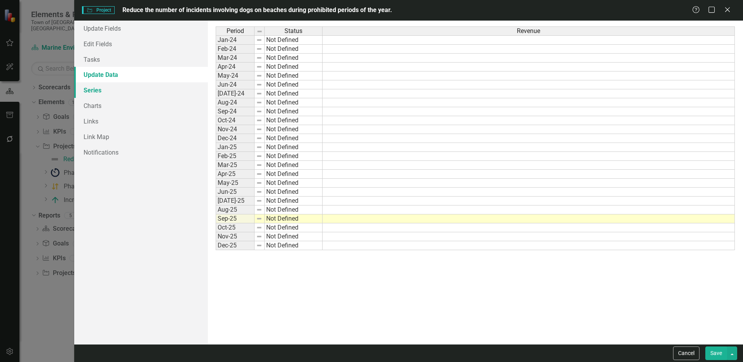
click at [99, 90] on link "Series" at bounding box center [141, 90] width 134 height 16
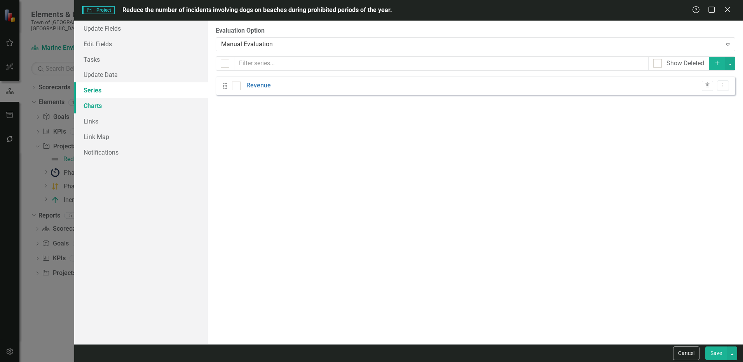
click at [99, 110] on link "Charts" at bounding box center [141, 106] width 134 height 16
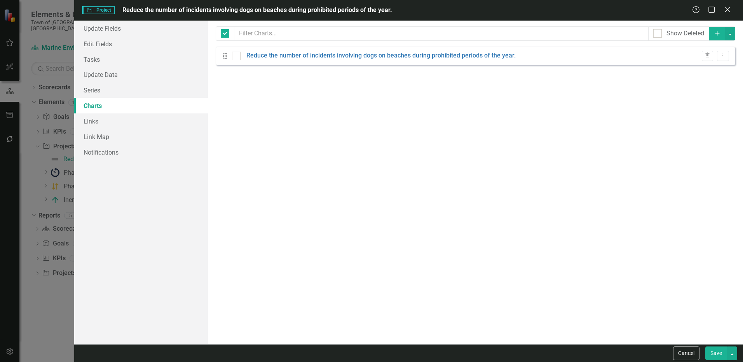
checkbox input "false"
click at [104, 27] on link "Update Fields" at bounding box center [141, 29] width 134 height 16
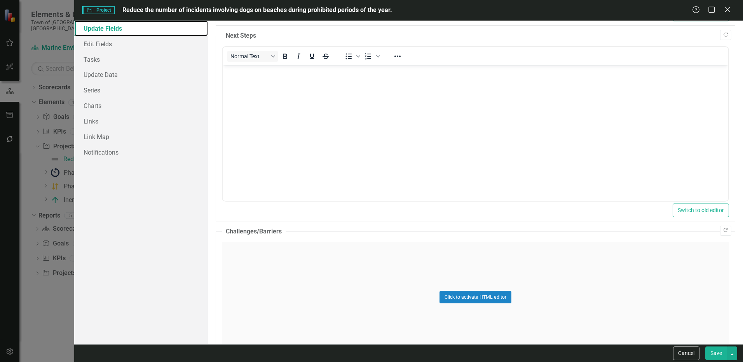
scroll to position [320, 0]
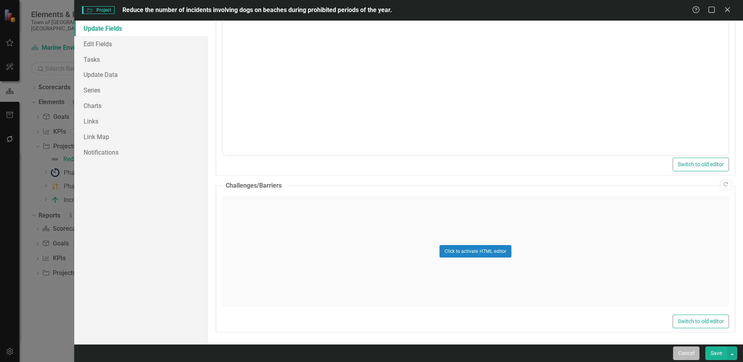
click at [687, 354] on button "Cancel" at bounding box center [686, 354] width 26 height 14
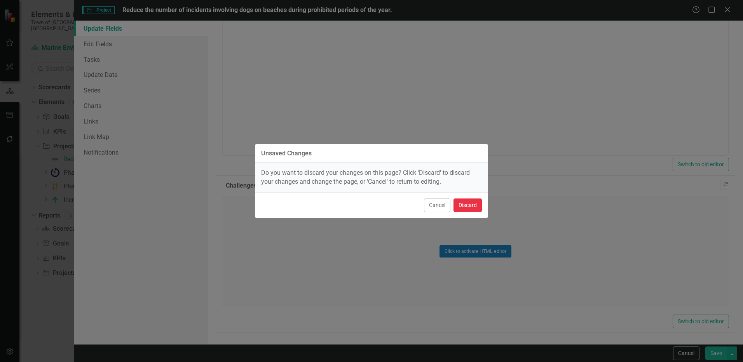
click at [474, 203] on button "Discard" at bounding box center [467, 206] width 28 height 14
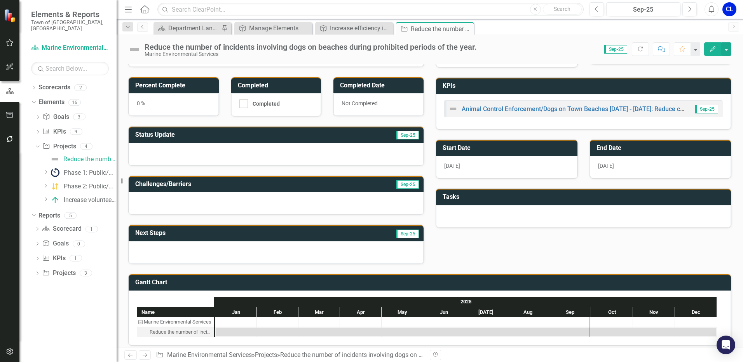
scroll to position [0, 0]
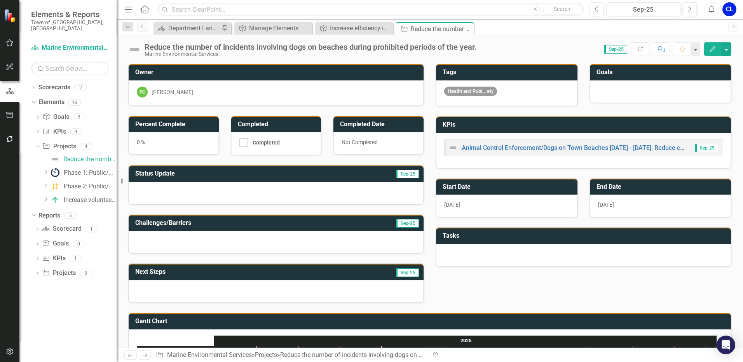
click at [615, 93] on div at bounding box center [660, 91] width 141 height 23
click at [621, 73] on h3 "Goals" at bounding box center [661, 72] width 131 height 7
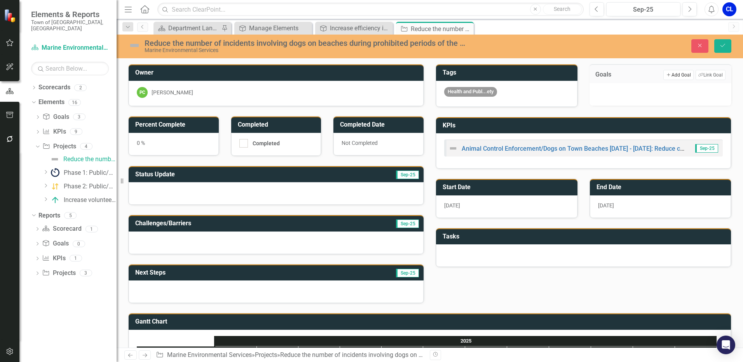
click at [676, 73] on button "Add Add Goal" at bounding box center [678, 75] width 30 height 10
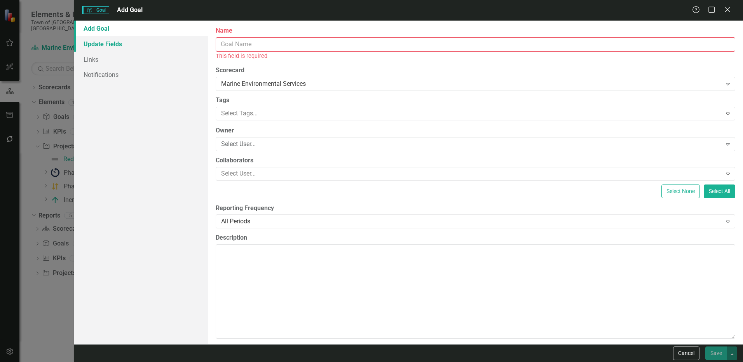
click at [95, 43] on link "Update Fields" at bounding box center [141, 44] width 134 height 16
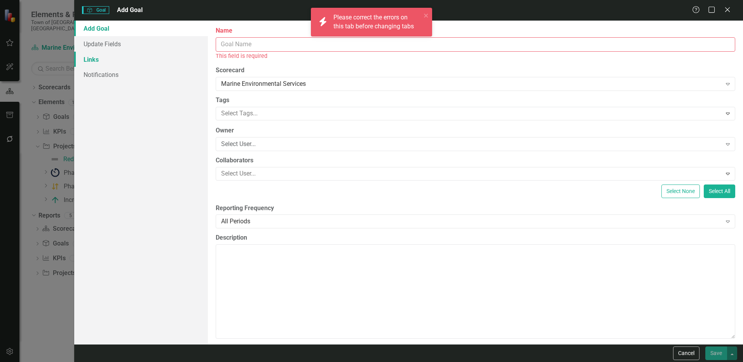
click at [96, 59] on link "Links" at bounding box center [141, 60] width 134 height 16
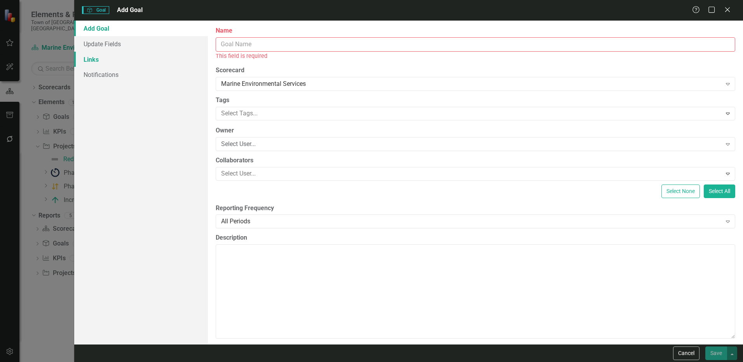
click at [93, 63] on link "Links" at bounding box center [141, 60] width 134 height 16
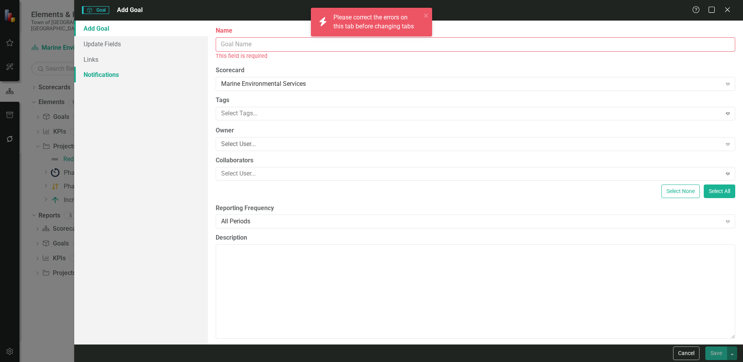
click at [94, 78] on link "Notifications" at bounding box center [141, 75] width 134 height 16
click at [682, 352] on button "Cancel" at bounding box center [686, 354] width 26 height 14
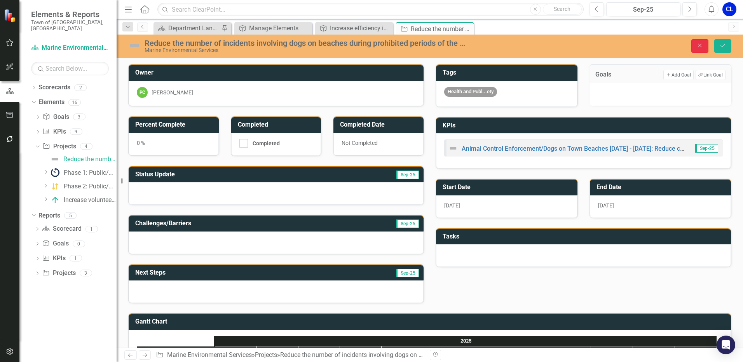
click at [700, 43] on icon "Close" at bounding box center [699, 45] width 7 height 5
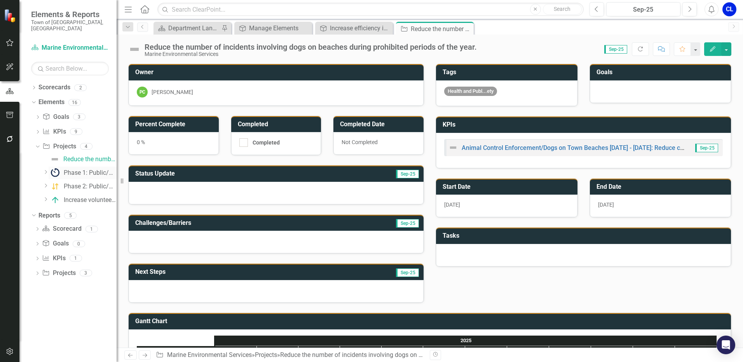
click at [81, 169] on div "Phase 1: Public/private aquaculture expansion" at bounding box center [90, 172] width 53 height 7
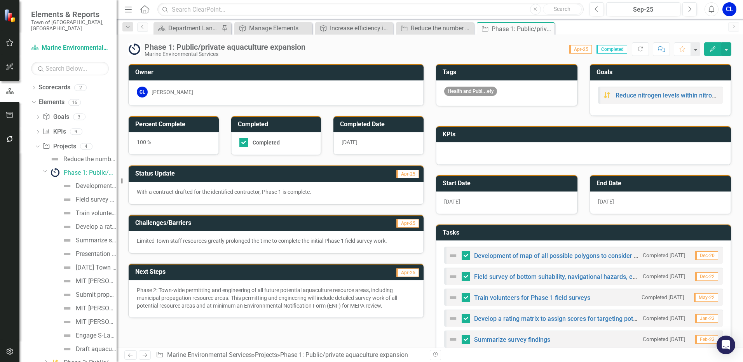
click at [45, 168] on icon "Dropdown" at bounding box center [45, 171] width 5 height 6
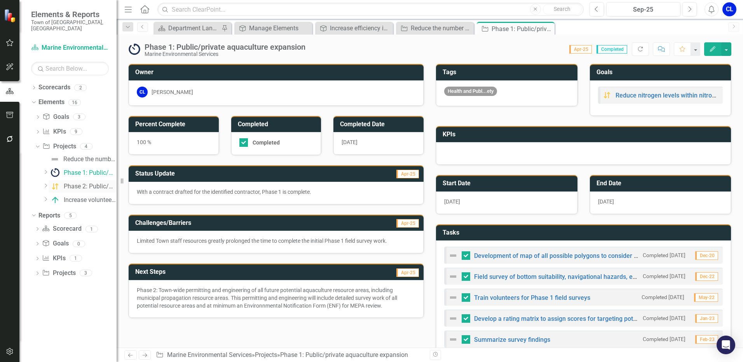
click at [67, 183] on div "Phase 2: Public/private aquaculture expansion" at bounding box center [90, 186] width 53 height 7
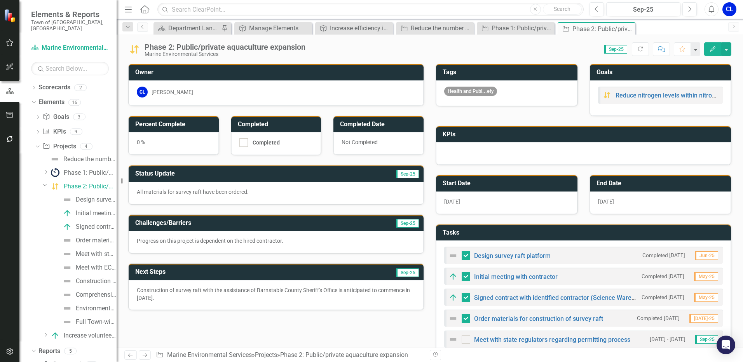
click at [45, 182] on icon "Dropdown" at bounding box center [45, 185] width 5 height 6
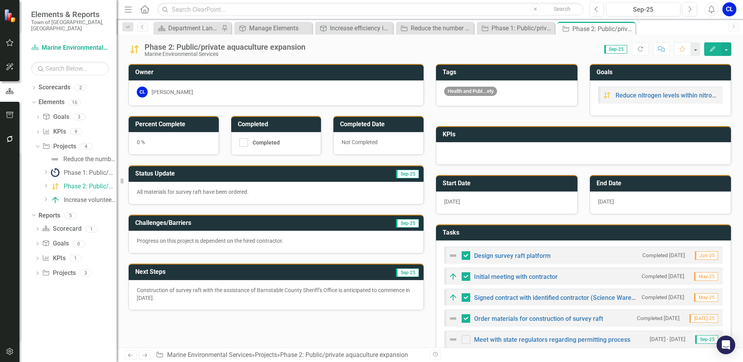
click at [45, 197] on icon "Dropdown" at bounding box center [46, 199] width 6 height 5
click at [66, 197] on div "Increase volunteer engagement in Shellfish & Biological Services Division proje…" at bounding box center [90, 200] width 53 height 7
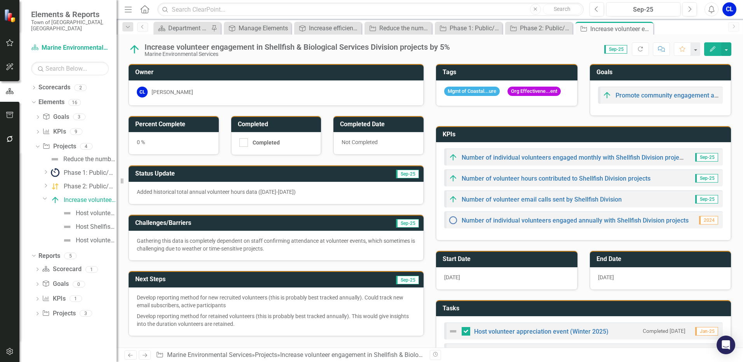
click at [46, 198] on icon at bounding box center [45, 199] width 4 height 2
click at [81, 156] on div "Reduce the number of incidents involving dogs on beaches during prohibited peri…" at bounding box center [89, 159] width 53 height 7
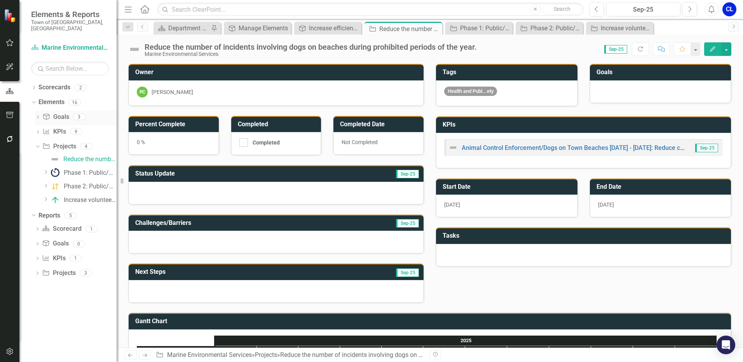
click at [58, 113] on link "Goal Goals" at bounding box center [55, 117] width 26 height 9
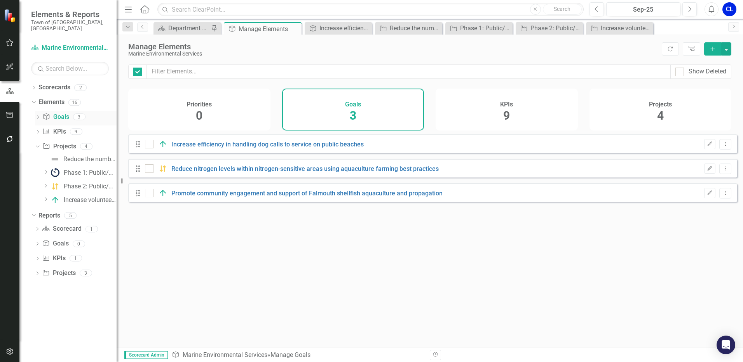
checkbox input "false"
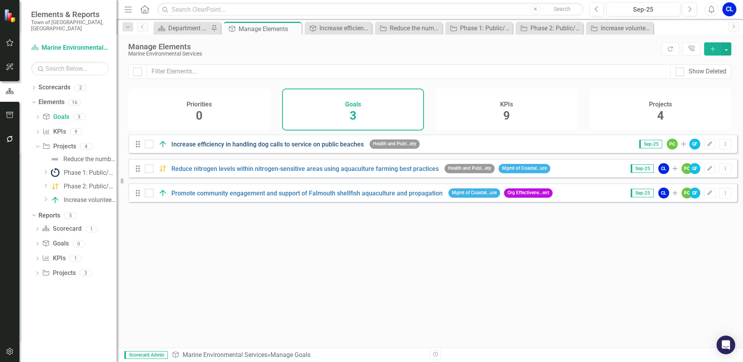
click at [321, 148] on link "Increase efficiency in handling dog calls to service on public beaches" at bounding box center [267, 144] width 192 height 7
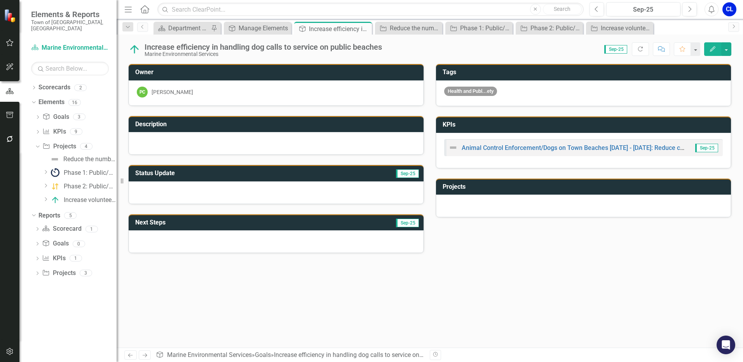
click at [492, 205] on div at bounding box center [583, 206] width 295 height 23
click at [712, 47] on icon "Edit" at bounding box center [712, 48] width 7 height 5
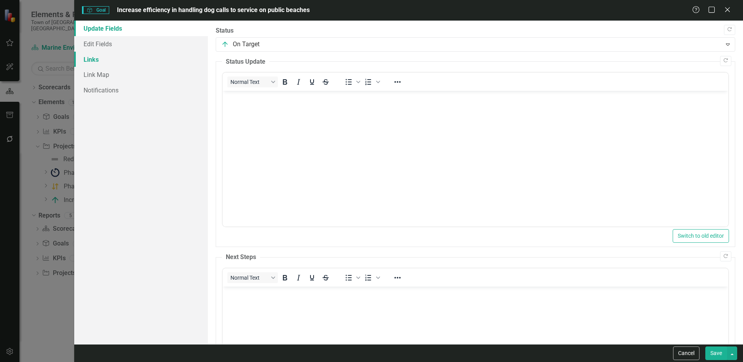
click at [113, 59] on link "Links" at bounding box center [141, 60] width 134 height 16
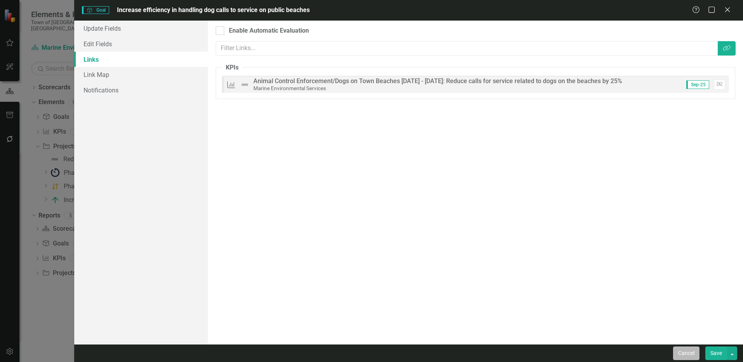
click at [683, 351] on button "Cancel" at bounding box center [686, 354] width 26 height 14
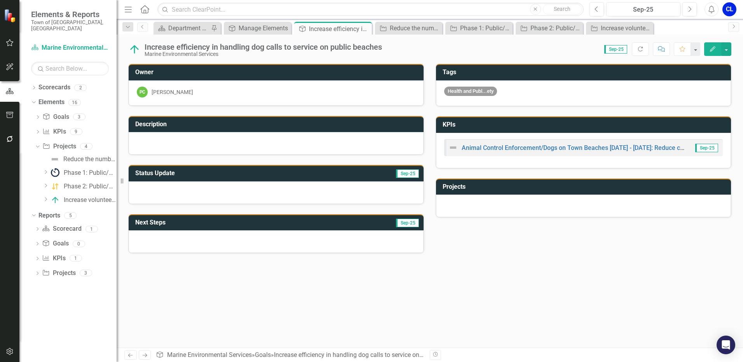
click at [488, 205] on div at bounding box center [583, 206] width 295 height 23
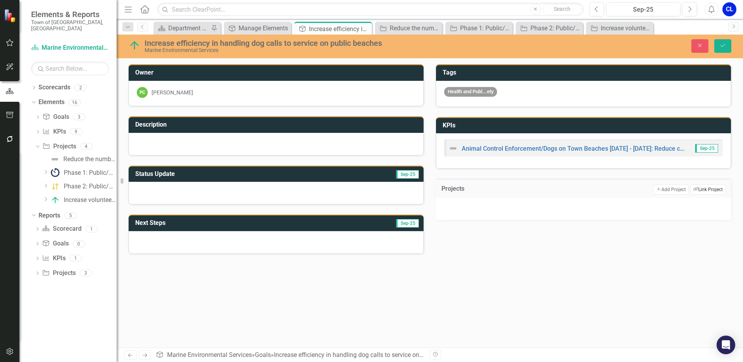
click at [713, 190] on button "Link Tag Link Project" at bounding box center [708, 190] width 35 height 10
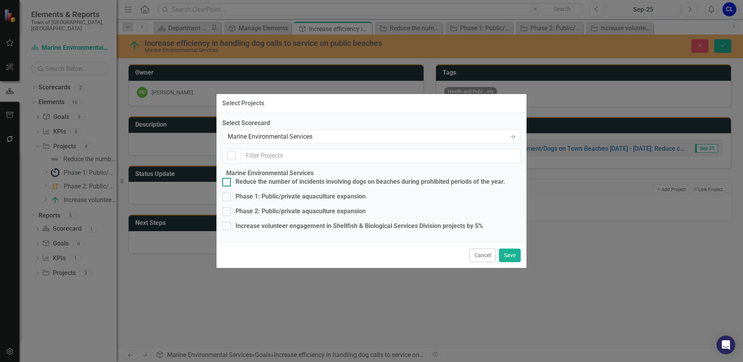
click at [231, 178] on div at bounding box center [226, 182] width 9 height 9
click at [227, 178] on input "Reduce the number of incidents involving dogs on beaches during prohibited peri…" at bounding box center [224, 180] width 5 height 5
checkbox input "true"
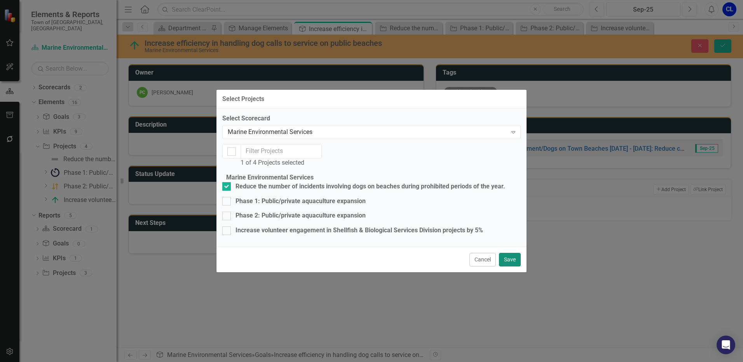
click at [514, 267] on button "Save" at bounding box center [510, 260] width 22 height 14
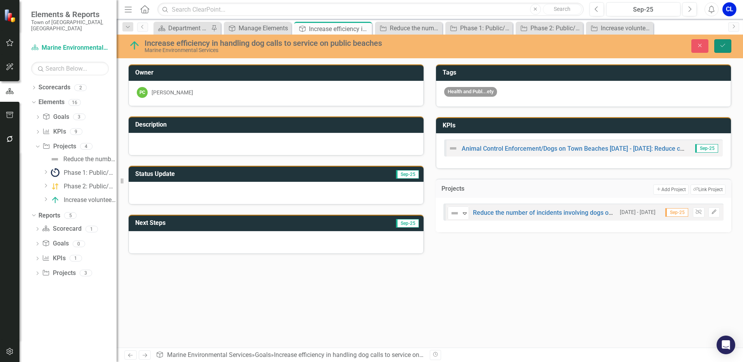
click at [723, 45] on icon "Save" at bounding box center [722, 45] width 7 height 5
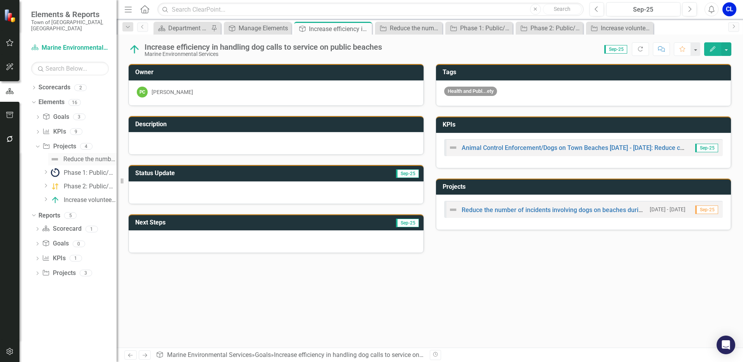
click at [77, 156] on div "Reduce the number of incidents involving dogs on beaches during prohibited peri…" at bounding box center [89, 159] width 53 height 7
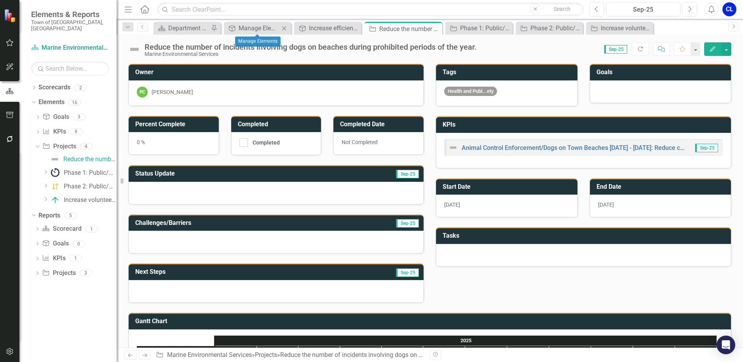
click at [285, 28] on icon "Close" at bounding box center [284, 28] width 8 height 6
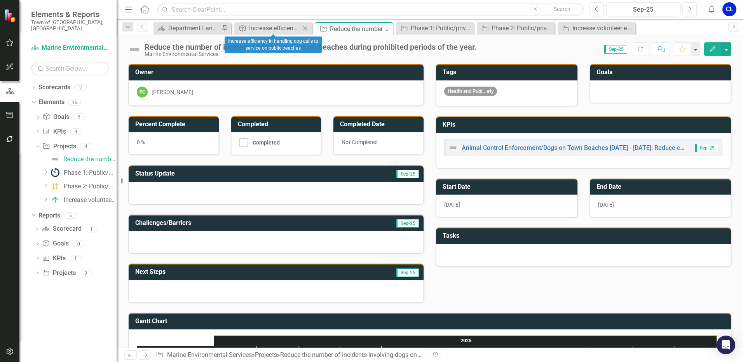
click at [308, 28] on icon "Close" at bounding box center [305, 28] width 8 height 6
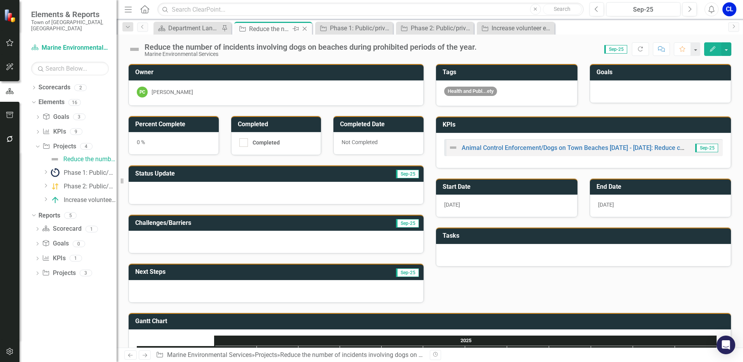
click at [306, 27] on icon "Close" at bounding box center [305, 29] width 8 height 6
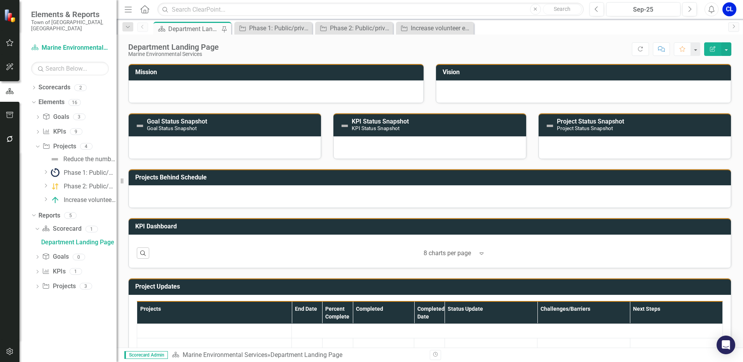
click at [0, 0] on icon "Close" at bounding box center [0, 0] width 0 height 0
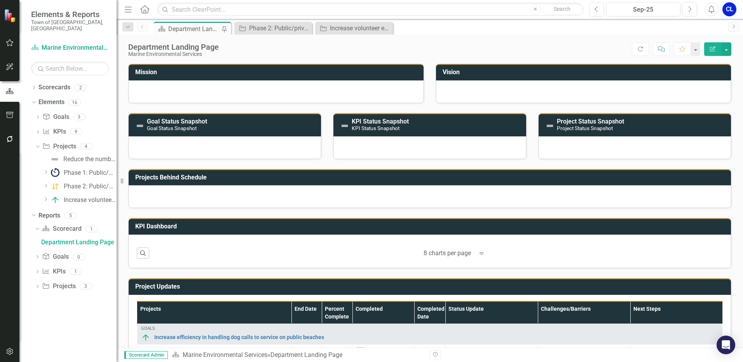
click at [0, 0] on icon "Close" at bounding box center [0, 0] width 0 height 0
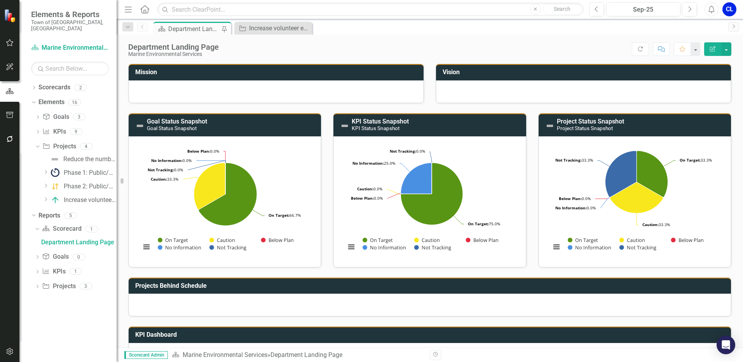
click at [0, 0] on icon "Close" at bounding box center [0, 0] width 0 height 0
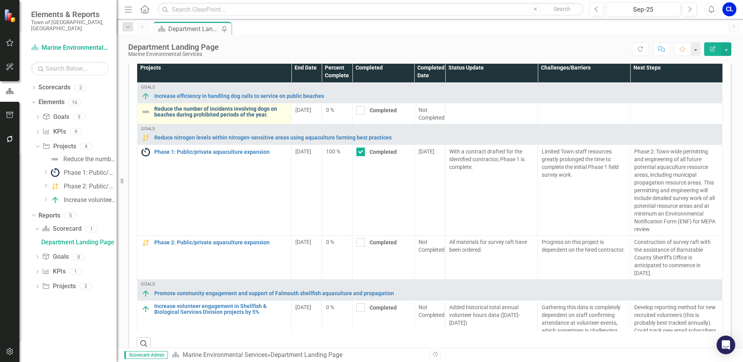
click at [229, 113] on link "Reduce the number of incidents involving dogs on beaches during prohibited peri…" at bounding box center [220, 112] width 133 height 12
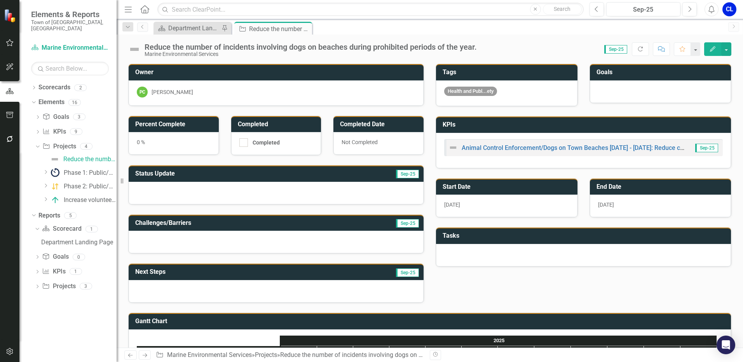
click at [190, 195] on div at bounding box center [276, 193] width 295 height 23
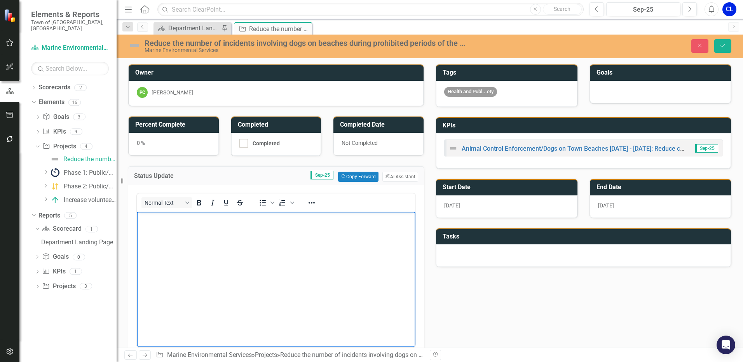
click at [237, 230] on body "Rich Text Area. Press ALT-0 for help." at bounding box center [276, 269] width 279 height 117
paste body "Rich Text Area. Press ALT-0 for help."
drag, startPoint x: 141, startPoint y: 214, endPoint x: 269, endPoint y: 422, distance: 244.8
click at [137, 214] on html "Data reported for Summer 2025 (June - August 2025)" at bounding box center [276, 269] width 279 height 117
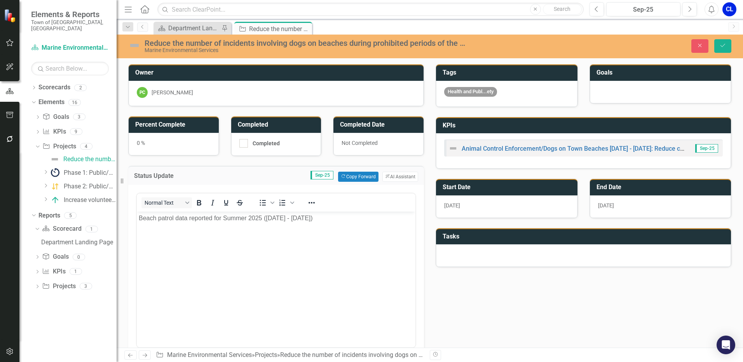
click at [451, 312] on div "Owner PC Paula Cushman Percent Complete 0 % Completed Completed Completed Date …" at bounding box center [429, 264] width 615 height 421
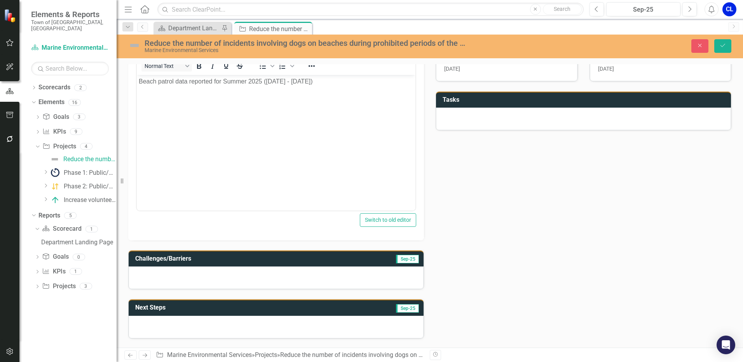
scroll to position [155, 0]
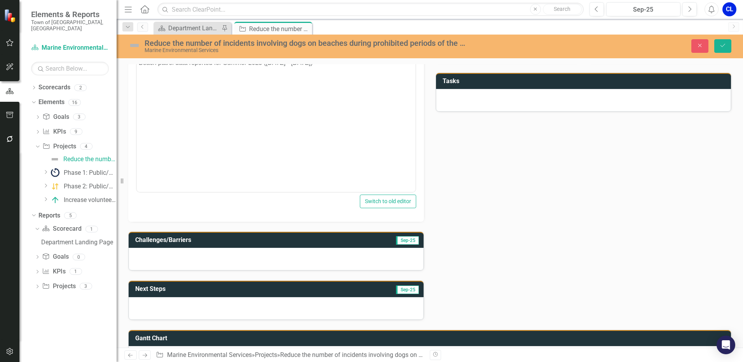
click at [199, 255] on div at bounding box center [276, 259] width 295 height 23
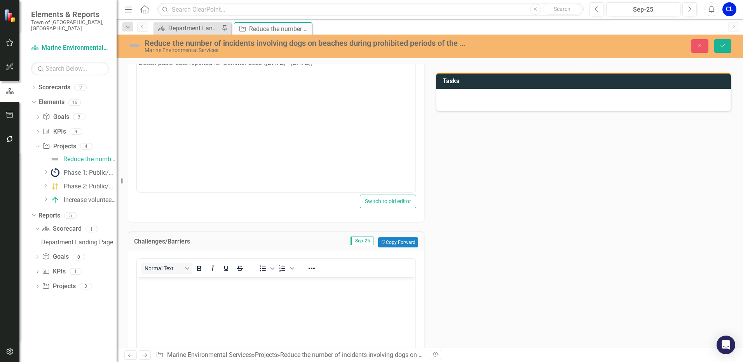
scroll to position [0, 0]
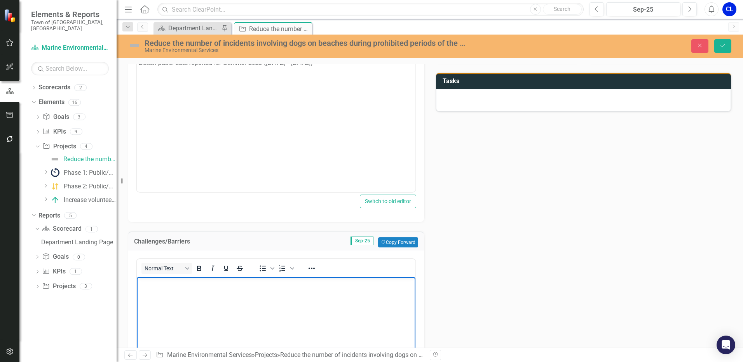
click at [178, 288] on p "Rich Text Area. Press ALT-0 for help." at bounding box center [276, 283] width 275 height 9
paste body "Rich Text Area. Press ALT-0 for help."
click at [140, 291] on p "Seasonal staffing limits patrols outside peak summer months." at bounding box center [276, 288] width 275 height 19
click at [332, 286] on p "Seasonal staffing limits patrols outside peak summer months." at bounding box center [276, 283] width 275 height 9
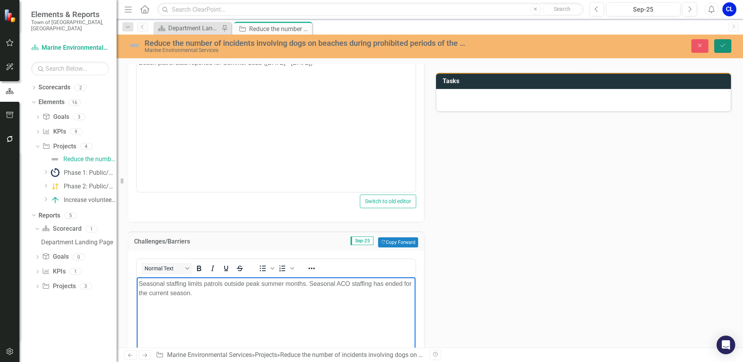
click at [723, 44] on icon "Save" at bounding box center [722, 45] width 7 height 5
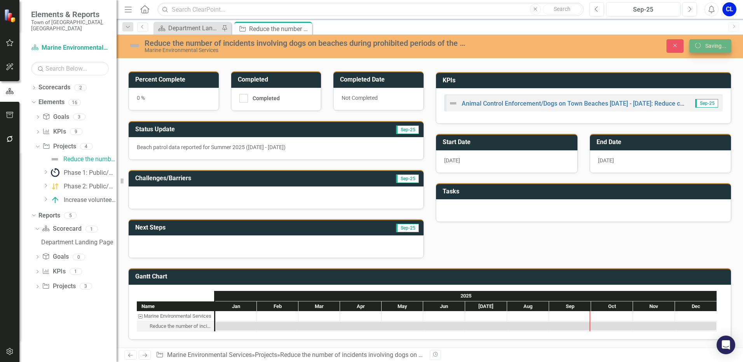
scroll to position [45, 0]
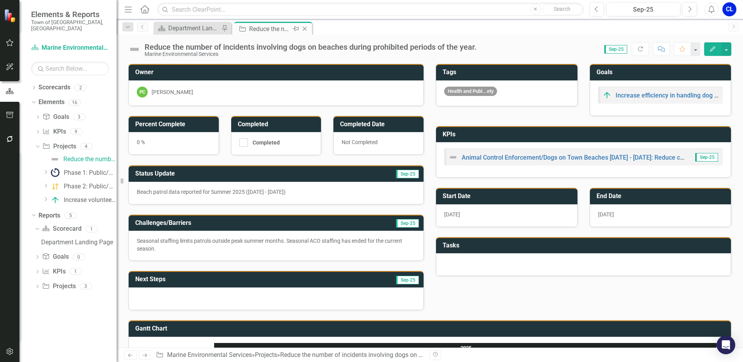
click at [307, 28] on icon "Close" at bounding box center [305, 29] width 8 height 6
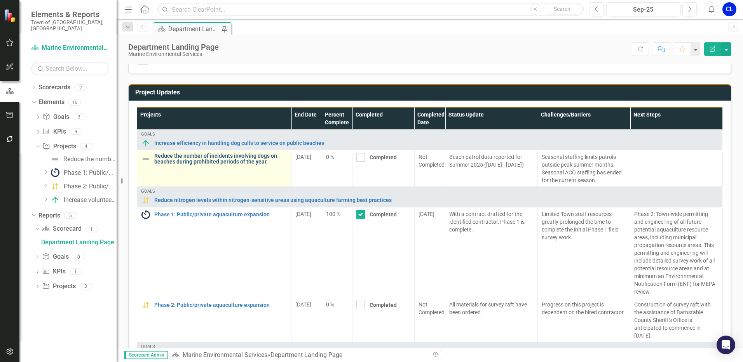
click at [232, 155] on link "Reduce the number of incidents involving dogs on beaches during prohibited peri…" at bounding box center [220, 159] width 133 height 12
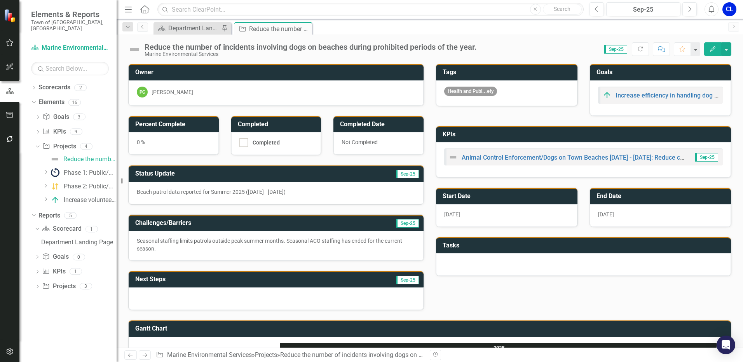
click at [711, 51] on icon "Edit" at bounding box center [712, 48] width 7 height 5
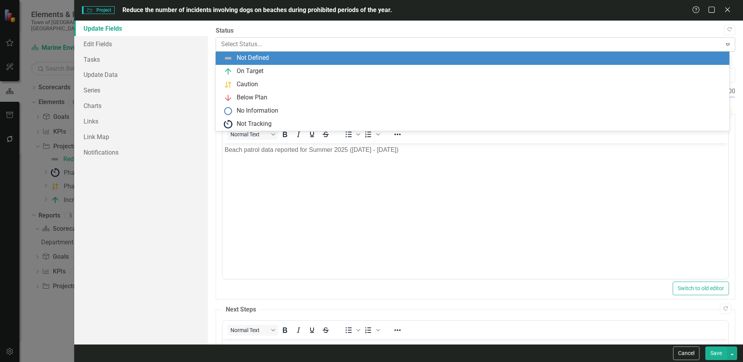
click at [225, 45] on div at bounding box center [468, 44] width 495 height 10
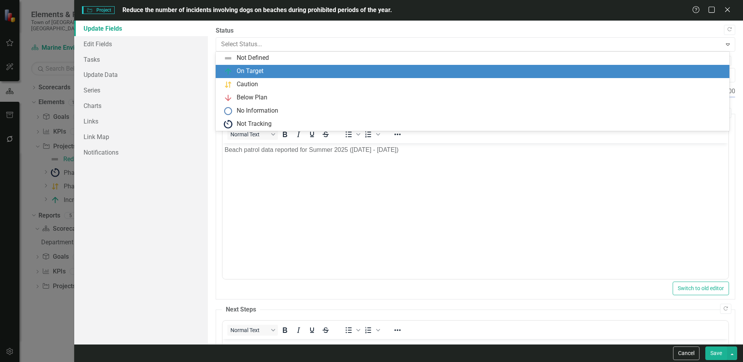
click at [233, 72] on div "On Target" at bounding box center [473, 71] width 501 height 9
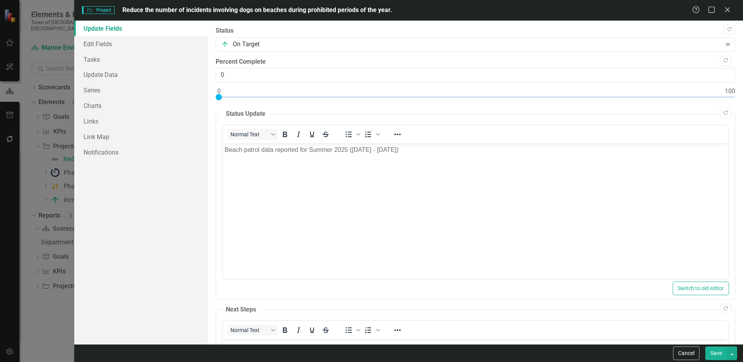
click at [717, 355] on button "Save" at bounding box center [716, 354] width 22 height 14
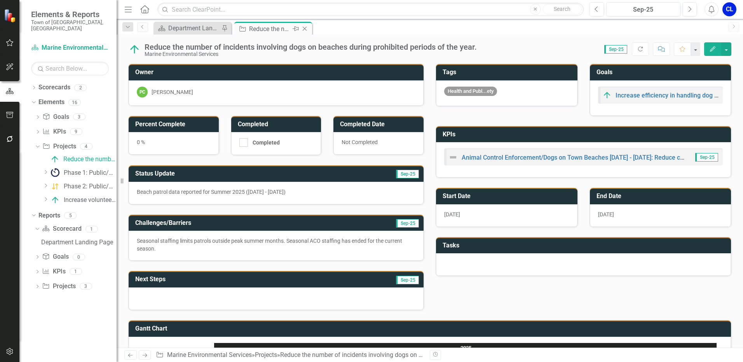
click at [305, 30] on icon "Close" at bounding box center [305, 29] width 8 height 6
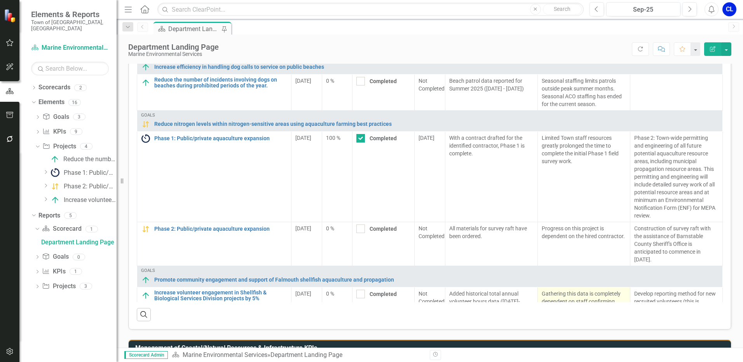
scroll to position [39, 0]
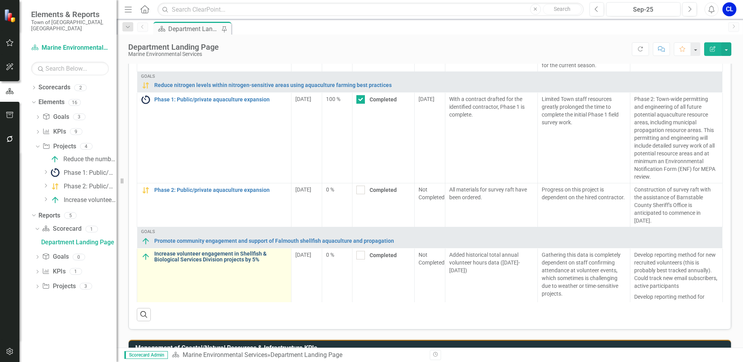
click at [238, 256] on link "Increase volunteer engagement in Shellfish & Biological Services Division proje…" at bounding box center [220, 257] width 133 height 12
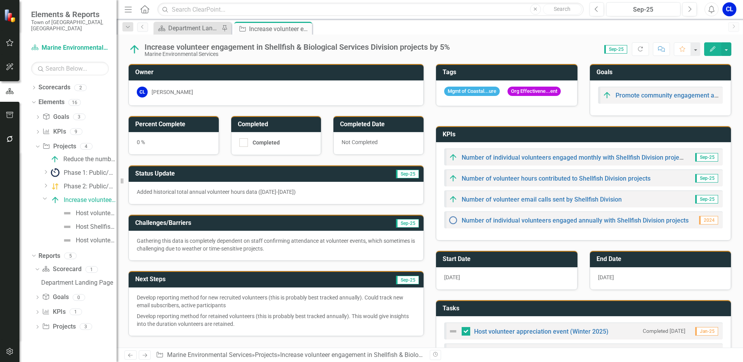
click at [197, 190] on p "Added historical total annual volunteer hours data (2020-2024)" at bounding box center [276, 192] width 279 height 8
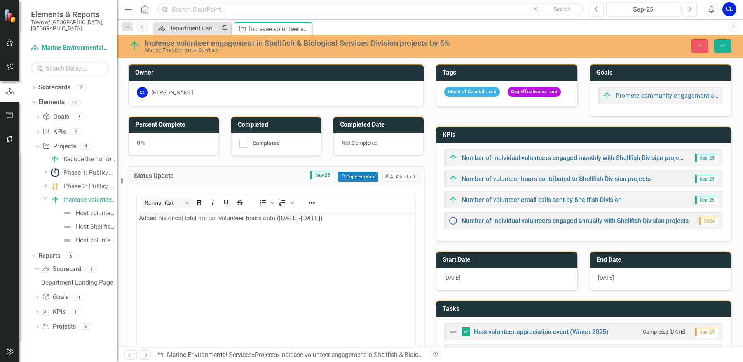
click at [333, 219] on p "Added historical total annual volunteer hours data (2020-2024)" at bounding box center [276, 217] width 275 height 9
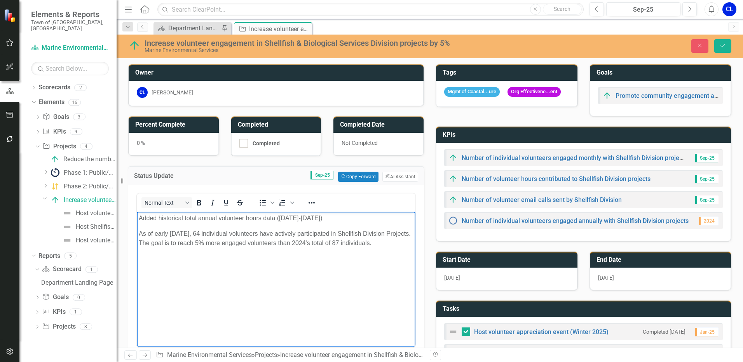
click at [241, 242] on p "As of early September 2025, 64 individual volunteers have actively participated…" at bounding box center [276, 238] width 275 height 19
drag, startPoint x: 177, startPoint y: 251, endPoint x: 131, endPoint y: 251, distance: 46.2
click at [137, 251] on html "Added historical total annual volunteer hours data (2020-2024) As of early Sept…" at bounding box center [276, 269] width 279 height 117
click at [150, 248] on p "As of early September 2025, 64 individual volunteers have actively participated…" at bounding box center [276, 238] width 275 height 19
click at [187, 248] on p "As of early September 2025, 64 individual volunteers have actively participated…" at bounding box center [276, 238] width 275 height 19
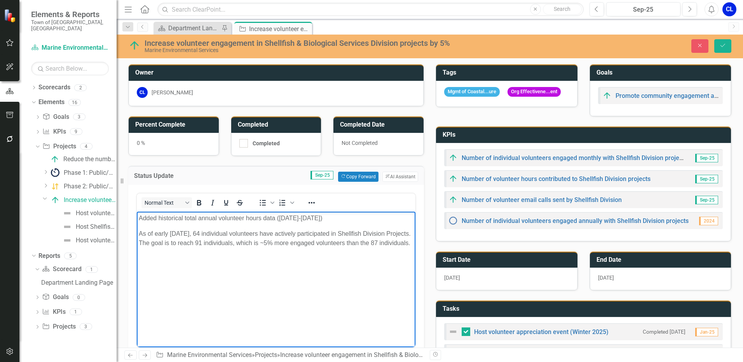
click at [150, 248] on p "As of early September 2025, 64 individual volunteers have actively participated…" at bounding box center [276, 238] width 275 height 19
click at [226, 253] on p "As of early September 2025, 64 individual volunteers have actively participated…" at bounding box center [276, 243] width 275 height 28
click at [724, 47] on icon "Save" at bounding box center [722, 45] width 7 height 5
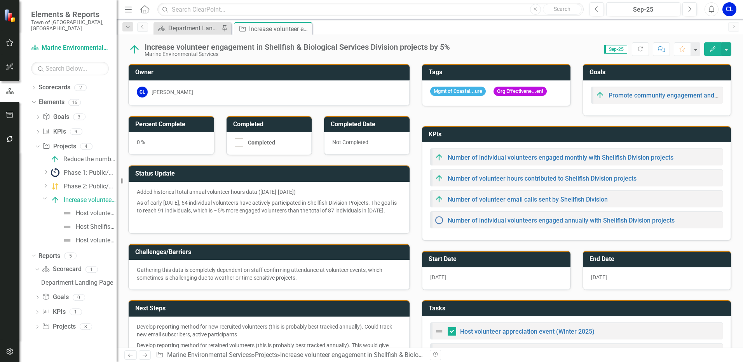
checkbox input "false"
checkbox input "true"
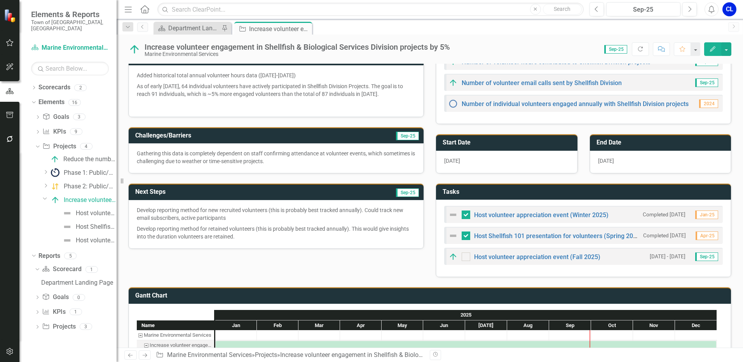
scroll to position [169, 0]
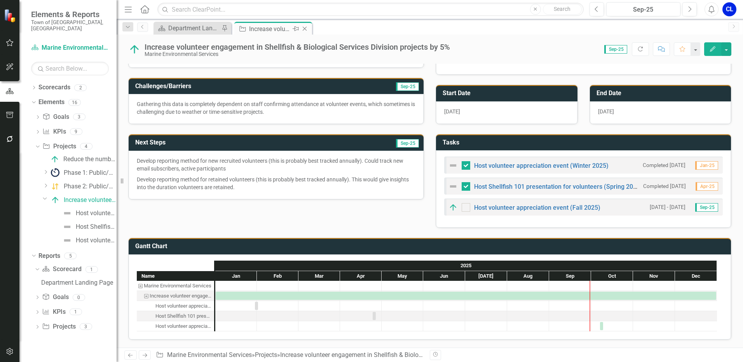
click at [306, 28] on icon "Close" at bounding box center [305, 29] width 8 height 6
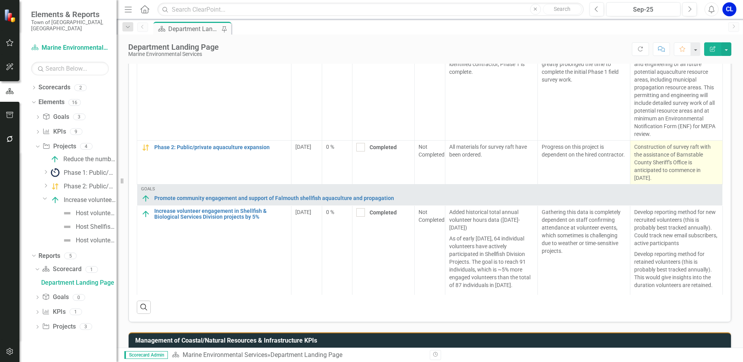
scroll to position [418, 0]
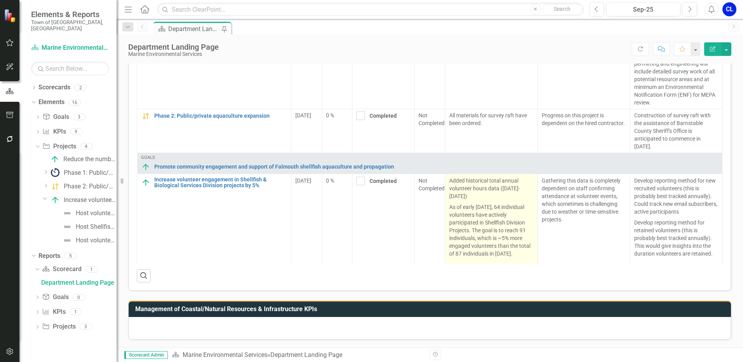
click at [487, 236] on p "As of early September 2025, 64 individual volunteers have actively participated…" at bounding box center [491, 231] width 84 height 58
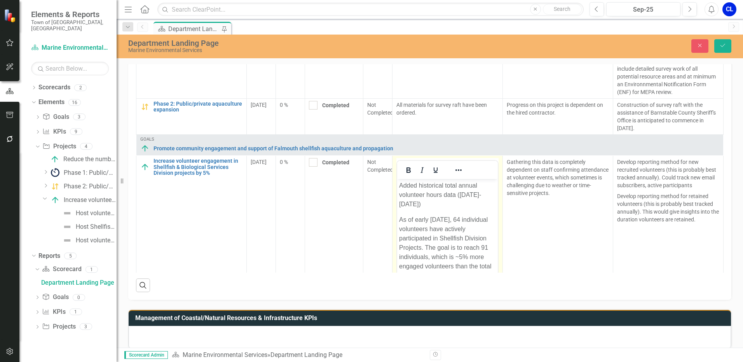
scroll to position [0, 0]
click at [703, 44] on icon "Close" at bounding box center [699, 45] width 7 height 5
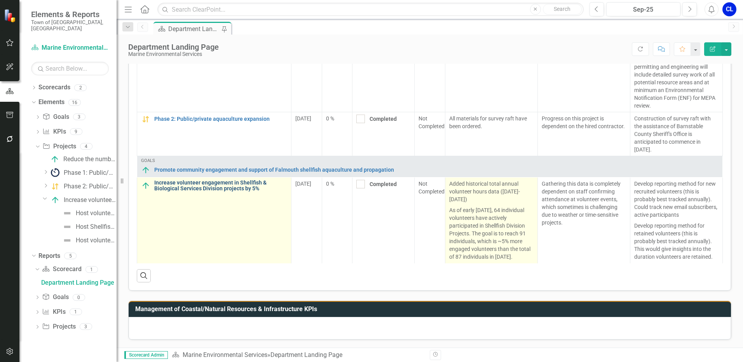
click at [234, 184] on link "Increase volunteer engagement in Shellfish & Biological Services Division proje…" at bounding box center [220, 186] width 133 height 12
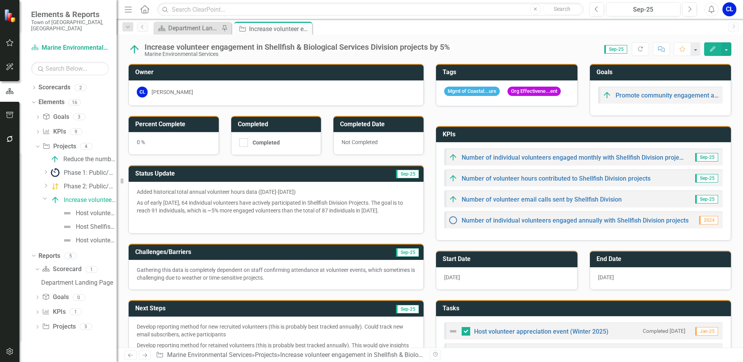
click at [181, 209] on p "As of early September 2025, 64 individual volunteers have actively participated…" at bounding box center [276, 206] width 279 height 19
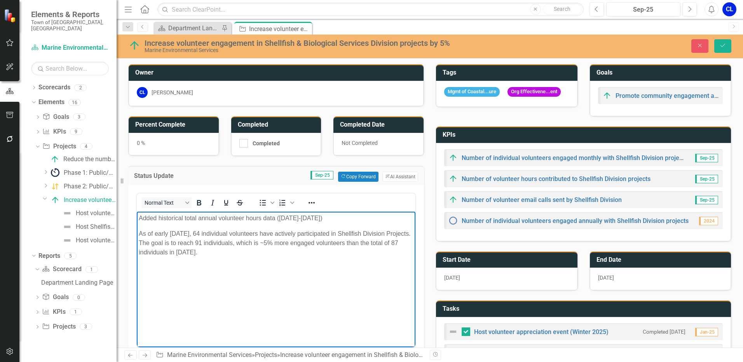
click at [282, 243] on p "As of early September 2025, 64 individual volunteers have actively participated…" at bounding box center [276, 243] width 275 height 28
click at [725, 46] on icon "Save" at bounding box center [722, 45] width 7 height 5
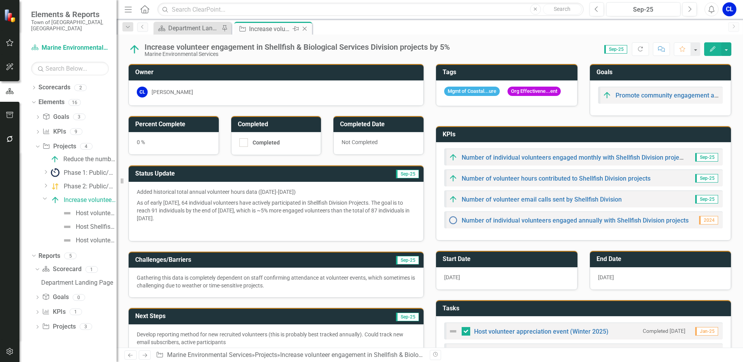
click at [307, 28] on icon "Close" at bounding box center [305, 29] width 8 height 6
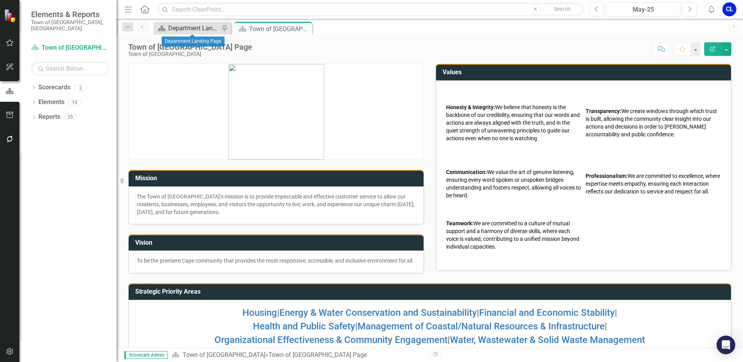
click at [175, 31] on div "Department Landing Page" at bounding box center [193, 28] width 51 height 10
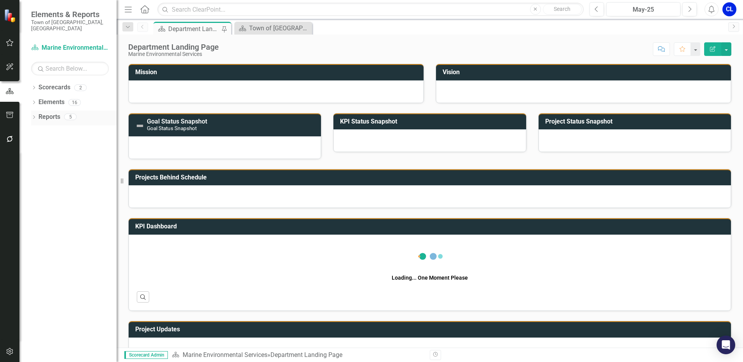
click at [36, 116] on icon "Dropdown" at bounding box center [33, 118] width 5 height 4
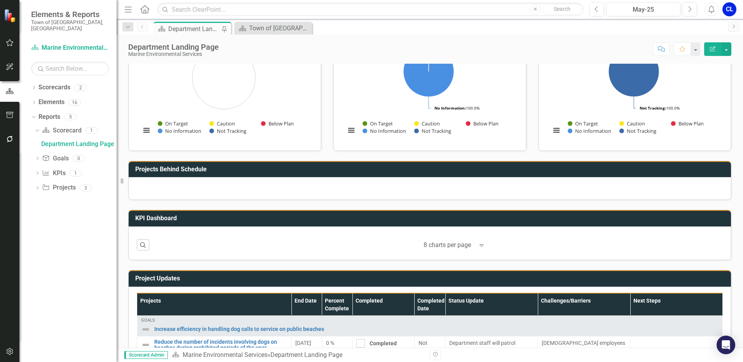
scroll to position [272, 0]
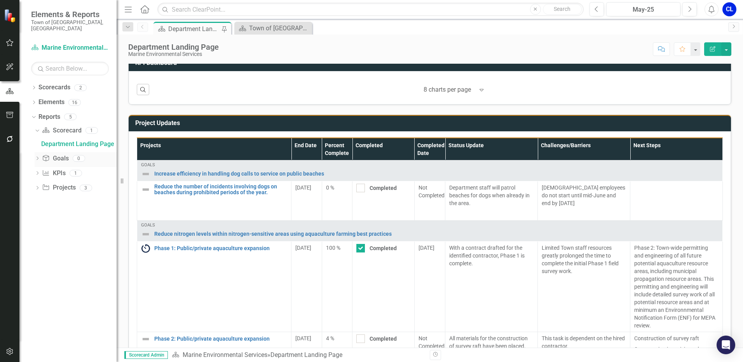
click at [38, 157] on icon "Dropdown" at bounding box center [37, 159] width 5 height 4
click at [58, 141] on link "Goal Goals" at bounding box center [55, 145] width 26 height 9
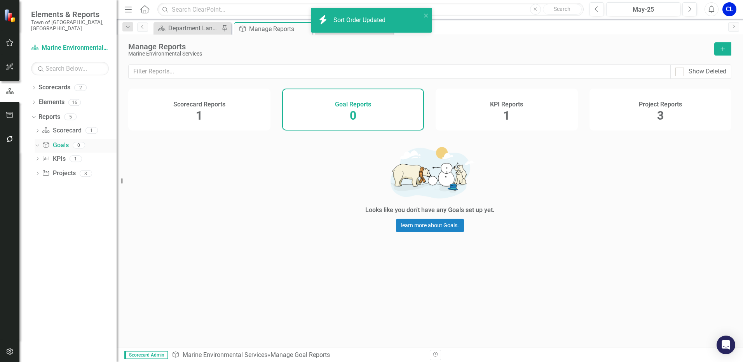
click at [37, 142] on icon "Dropdown" at bounding box center [36, 144] width 4 height 5
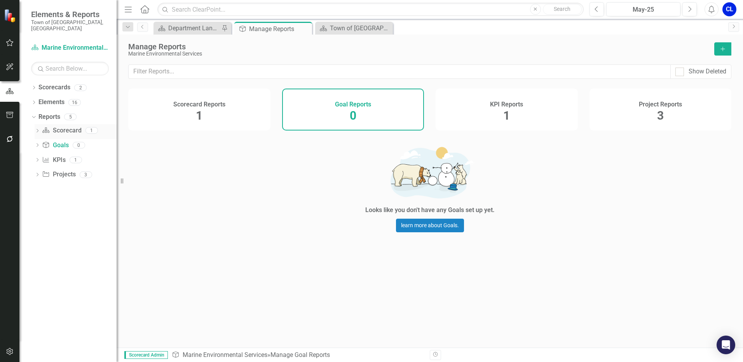
click at [38, 128] on div "Dropdown" at bounding box center [37, 131] width 5 height 7
click at [59, 141] on div "Department Landing Page" at bounding box center [78, 144] width 75 height 7
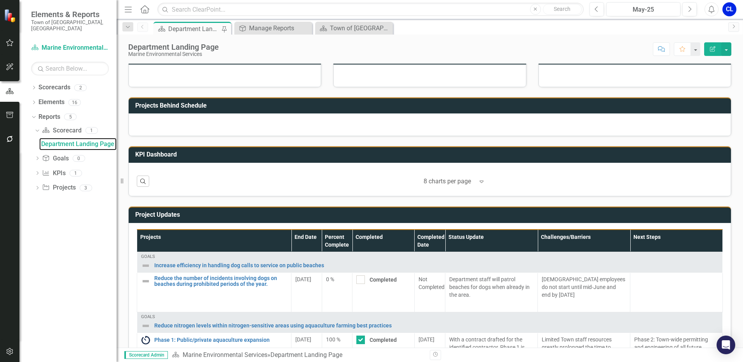
scroll to position [37, 0]
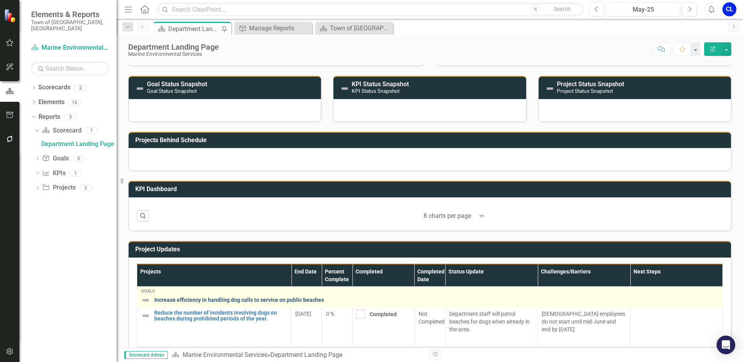
click at [202, 297] on link "Increase efficiency in handling dog calls to service on public beaches" at bounding box center [436, 300] width 564 height 6
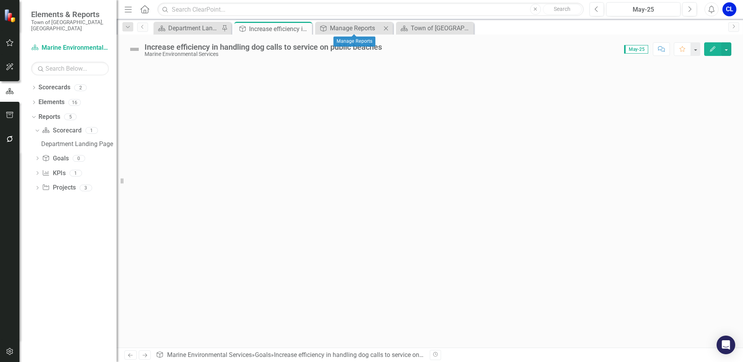
click at [387, 29] on icon "Close" at bounding box center [386, 28] width 8 height 6
click at [0, 0] on icon "Close" at bounding box center [0, 0] width 0 height 0
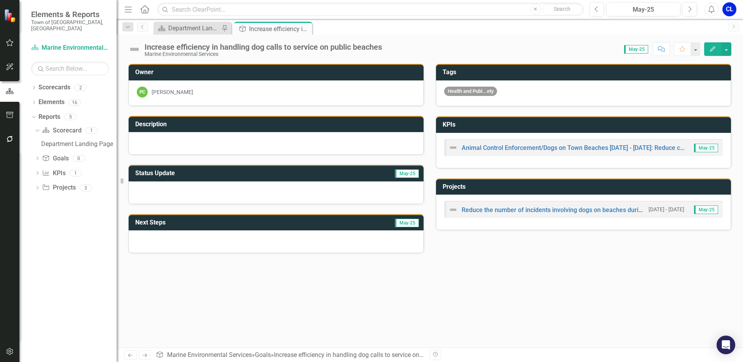
click at [711, 48] on icon "Edit" at bounding box center [712, 48] width 7 height 5
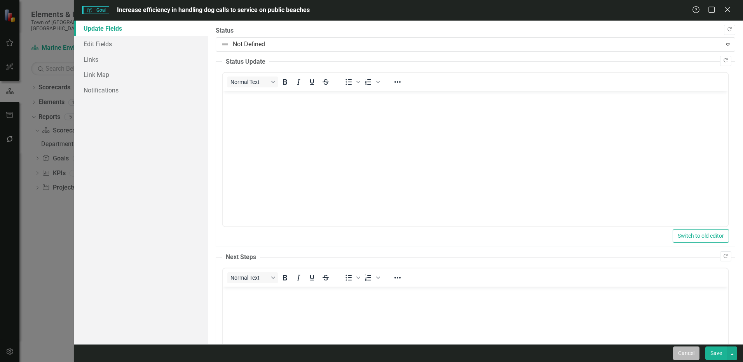
click at [685, 353] on button "Cancel" at bounding box center [686, 354] width 26 height 14
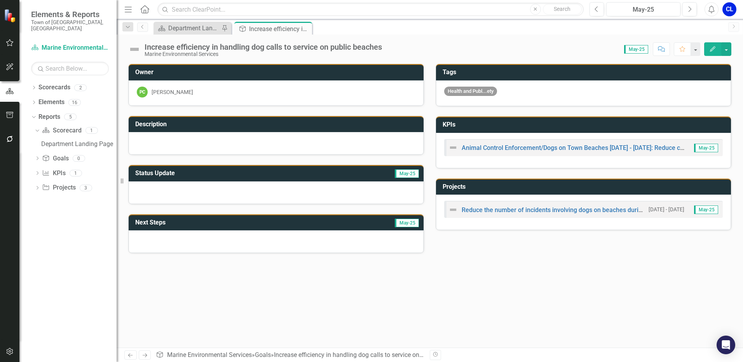
click at [710, 49] on icon "Edit" at bounding box center [712, 48] width 7 height 5
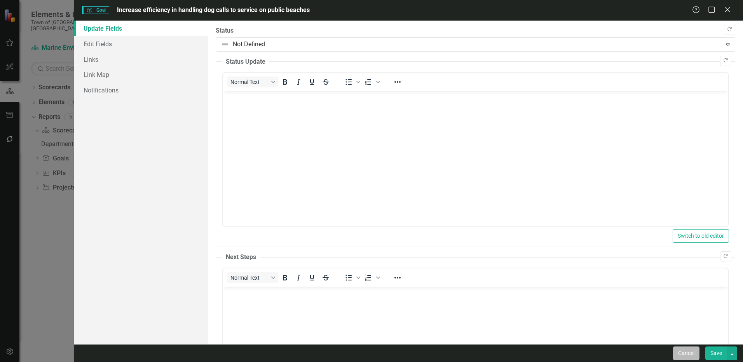
click at [683, 355] on button "Cancel" at bounding box center [686, 354] width 26 height 14
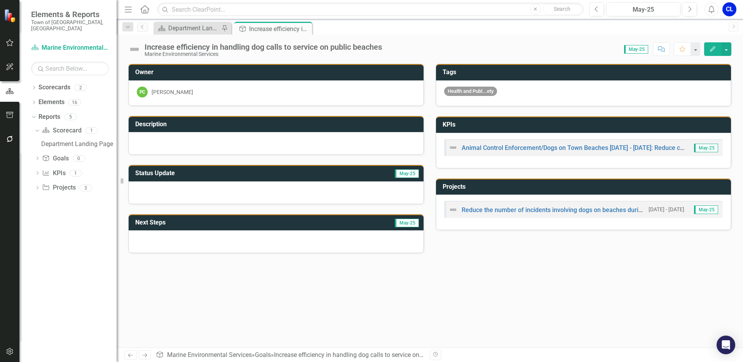
click at [286, 95] on div "PC [PERSON_NAME]" at bounding box center [276, 92] width 279 height 11
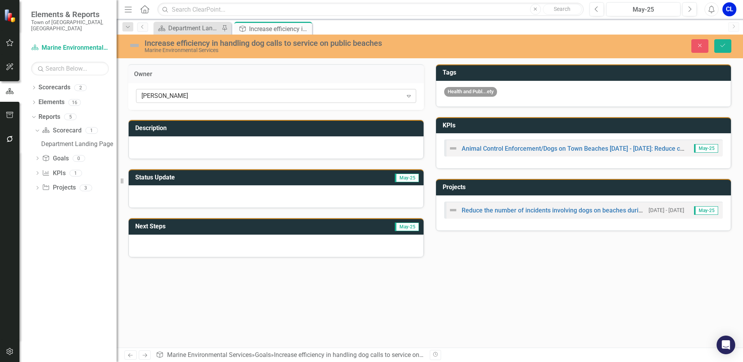
click at [385, 92] on div "[PERSON_NAME]" at bounding box center [271, 96] width 261 height 9
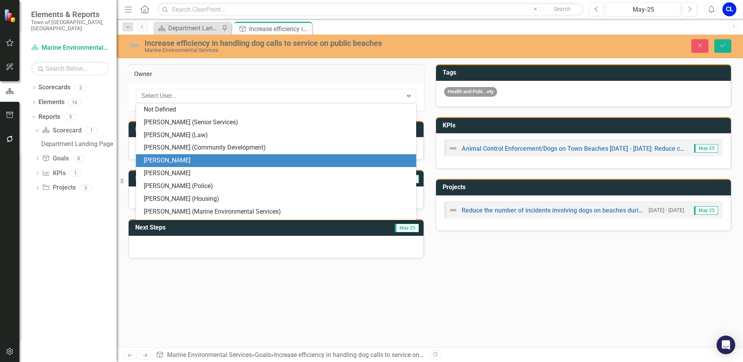
scroll to position [51, 0]
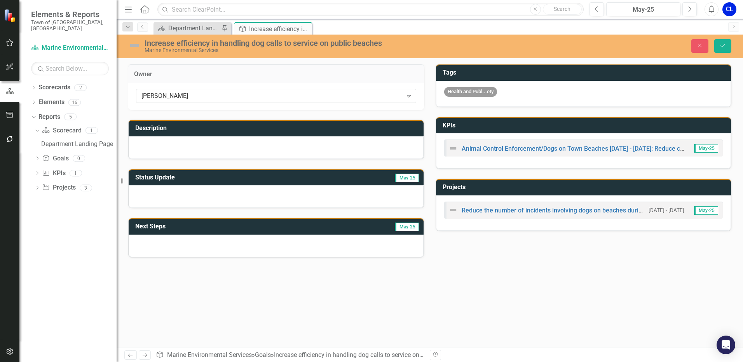
click at [387, 286] on div "Owner [PERSON_NAME] Expand Description Status Update May-25 Next Steps May-25 T…" at bounding box center [430, 206] width 626 height 284
click at [698, 47] on icon "Close" at bounding box center [699, 45] width 7 height 5
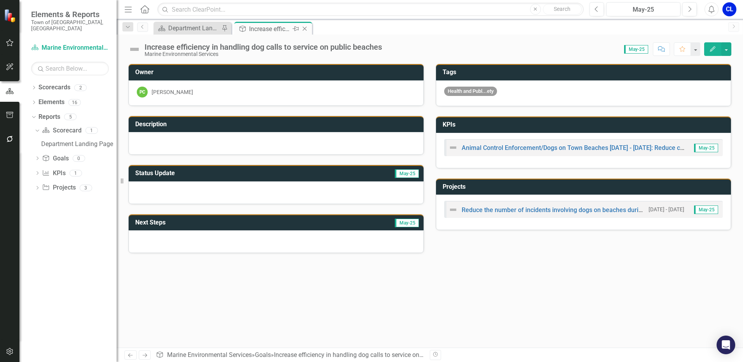
click at [305, 28] on icon at bounding box center [305, 29] width 4 height 4
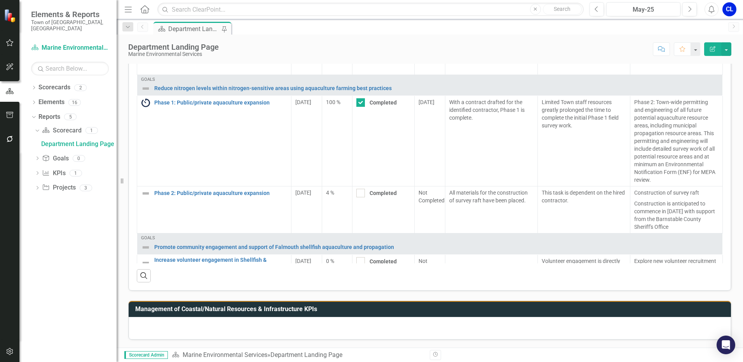
click at [715, 47] on icon "Edit Report" at bounding box center [712, 48] width 7 height 5
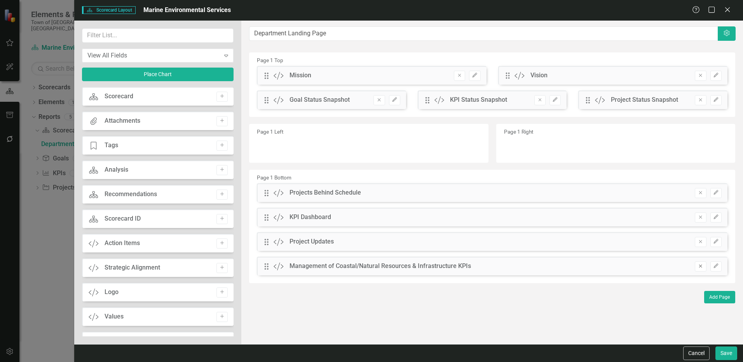
click at [703, 267] on icon "Remove" at bounding box center [700, 266] width 6 height 5
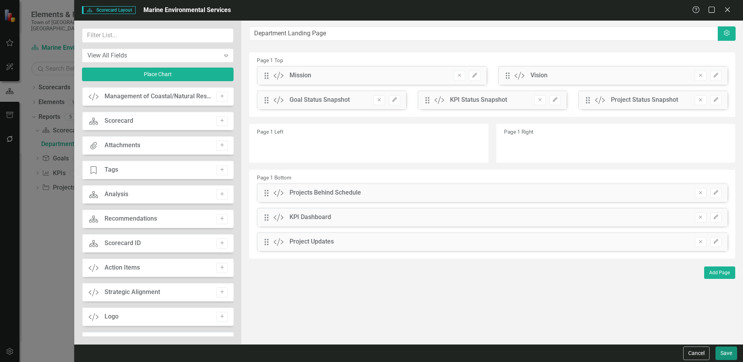
click at [725, 354] on button "Save" at bounding box center [726, 354] width 22 height 14
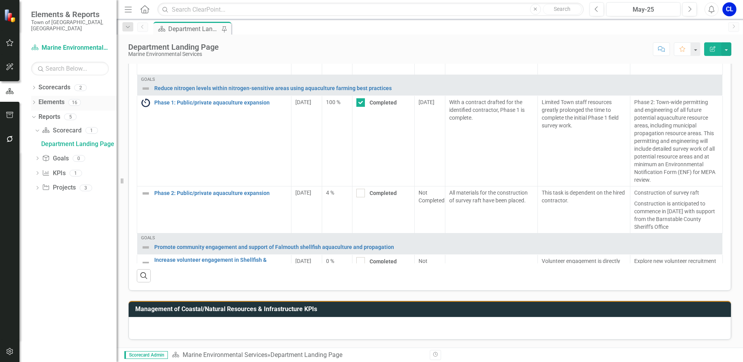
click at [45, 98] on link "Elements" at bounding box center [51, 102] width 26 height 9
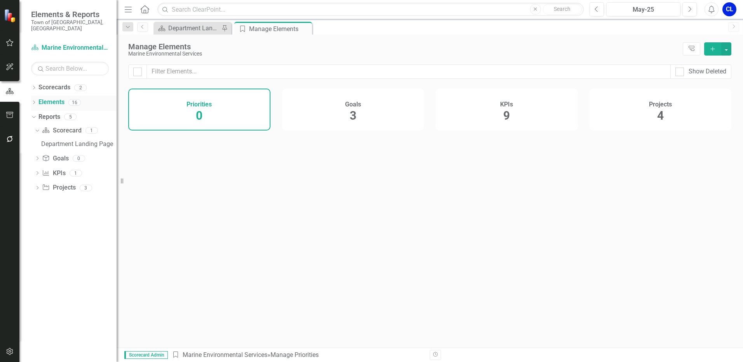
click at [35, 101] on icon "Dropdown" at bounding box center [33, 103] width 5 height 4
click at [39, 111] on div "Dropdown Goal Goals 3" at bounding box center [76, 118] width 82 height 15
click at [63, 113] on link "Goal Goals" at bounding box center [55, 117] width 26 height 9
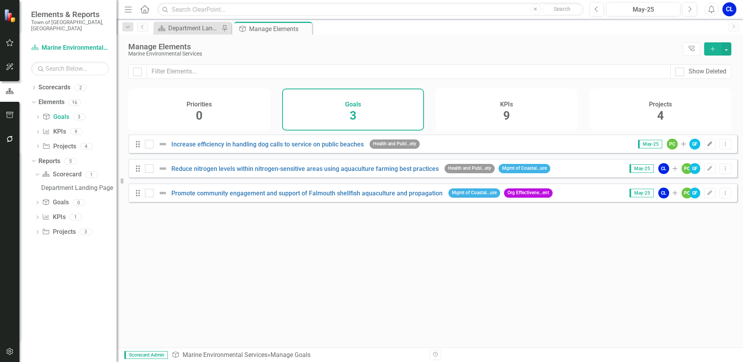
click at [707, 146] on icon "Edit" at bounding box center [710, 144] width 6 height 5
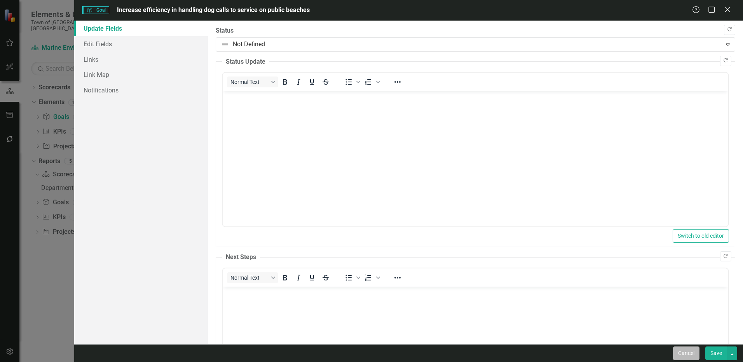
click at [689, 355] on button "Cancel" at bounding box center [686, 354] width 26 height 14
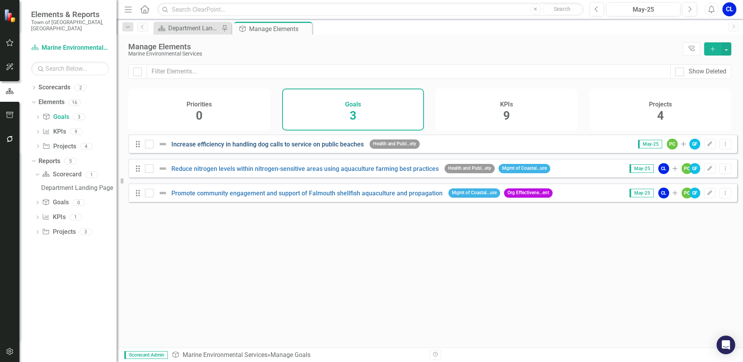
click at [214, 148] on link "Increase efficiency in handling dog calls to service on public beaches" at bounding box center [267, 144] width 192 height 7
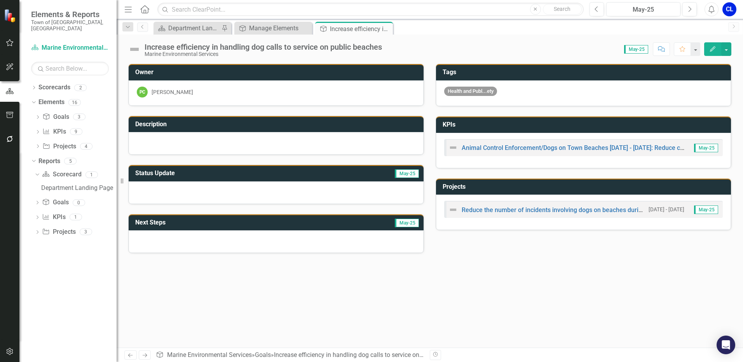
click at [711, 49] on icon "Edit" at bounding box center [712, 48] width 7 height 5
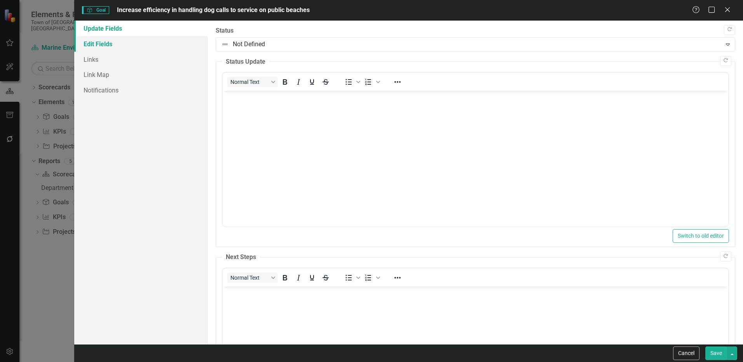
click at [125, 47] on link "Edit Fields" at bounding box center [141, 44] width 134 height 16
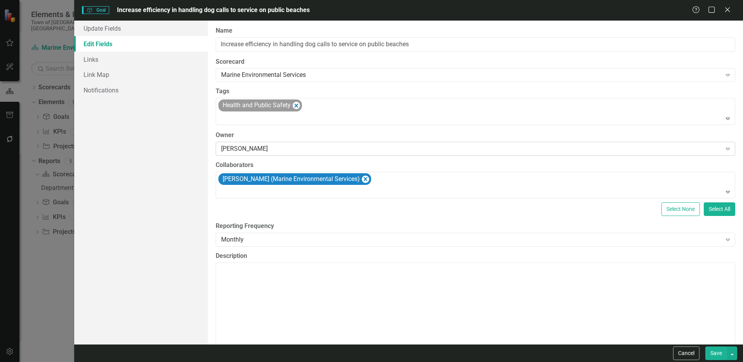
click at [334, 150] on div "[PERSON_NAME]" at bounding box center [471, 148] width 500 height 9
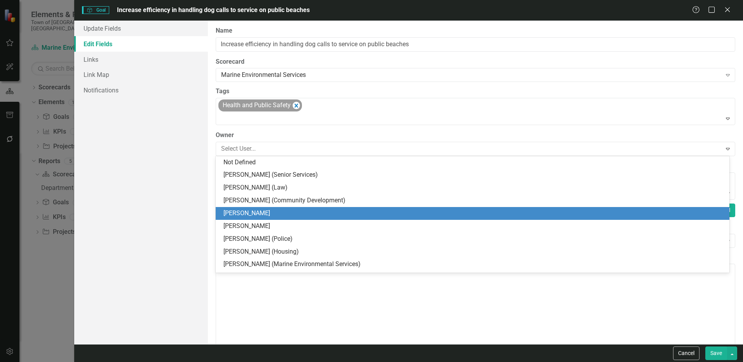
scroll to position [51, 0]
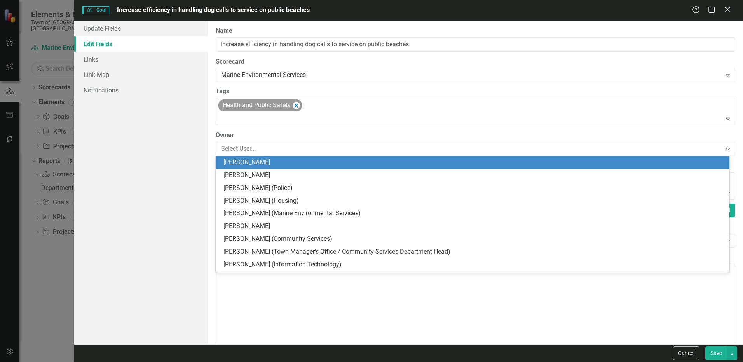
click at [128, 170] on div "Update Fields Edit Fields Links Link Map Notifications" at bounding box center [141, 183] width 134 height 324
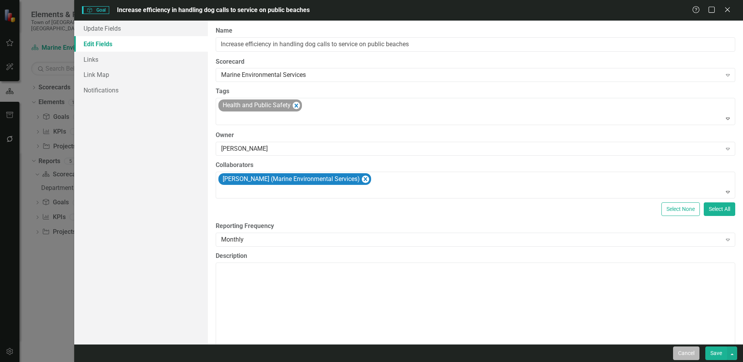
click at [687, 352] on button "Cancel" at bounding box center [686, 354] width 26 height 14
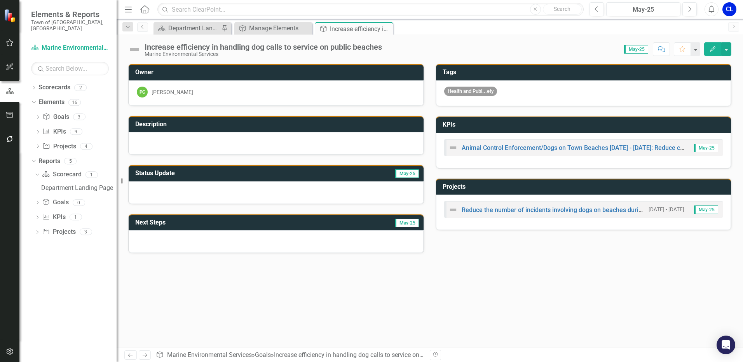
click at [328, 92] on div "PC [PERSON_NAME]" at bounding box center [276, 92] width 279 height 11
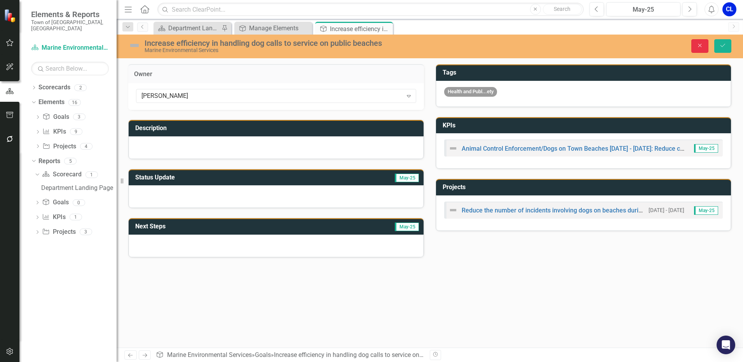
click at [697, 47] on icon "Close" at bounding box center [699, 45] width 7 height 5
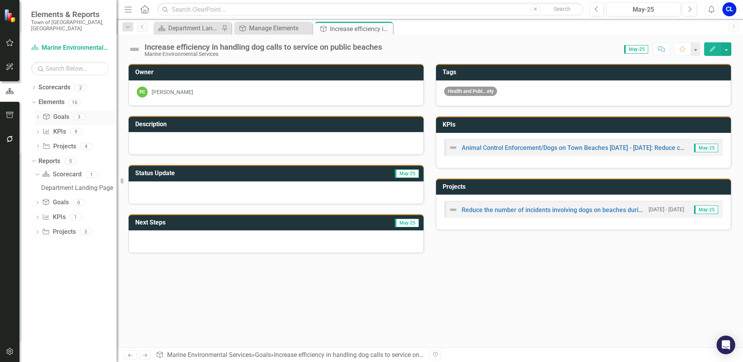
click at [38, 116] on icon "Dropdown" at bounding box center [37, 118] width 5 height 4
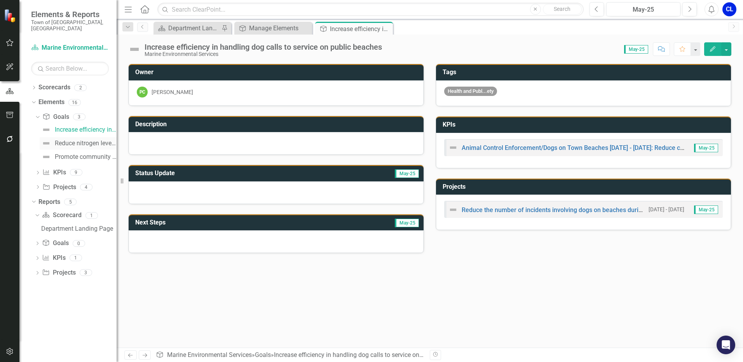
click at [63, 140] on div "Reduce nitrogen levels within nitrogen-sensitive areas using aquaculture farmin…" at bounding box center [86, 143] width 62 height 7
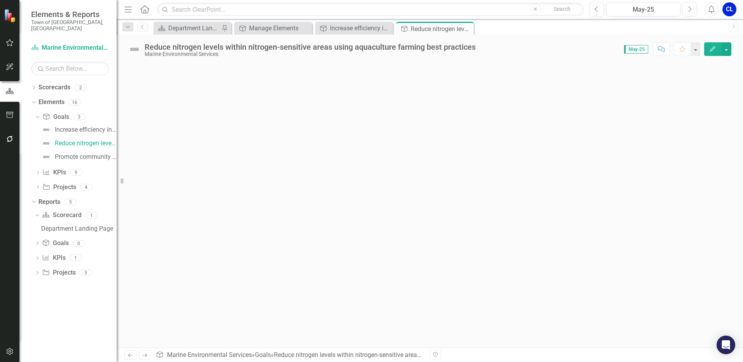
click at [710, 50] on icon "Edit" at bounding box center [712, 48] width 7 height 5
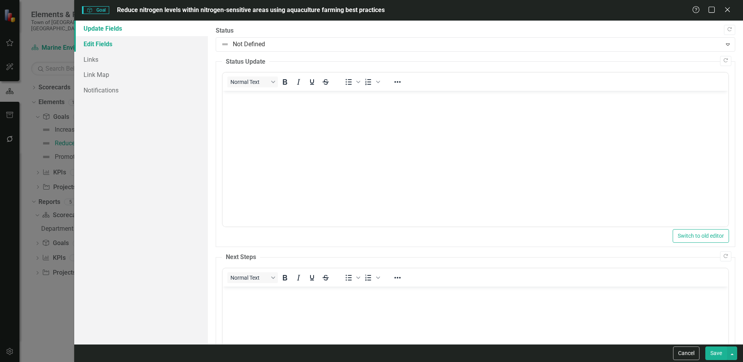
click at [101, 46] on link "Edit Fields" at bounding box center [141, 44] width 134 height 16
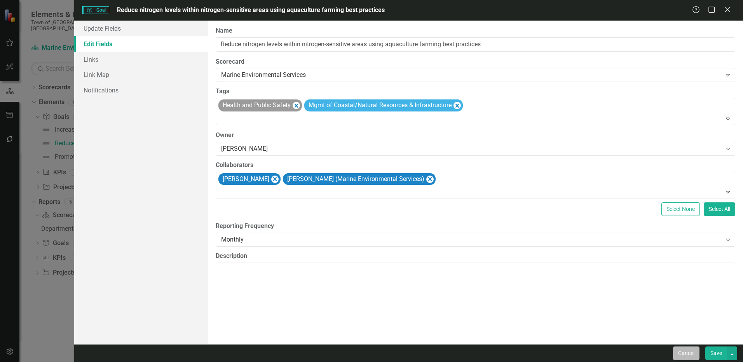
click at [681, 353] on button "Cancel" at bounding box center [686, 354] width 26 height 14
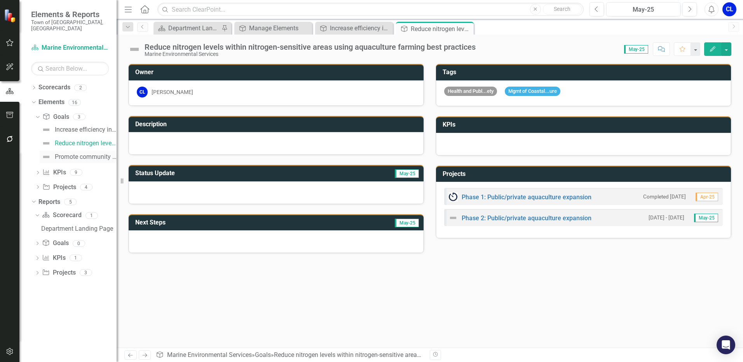
click at [68, 153] on div "Promote community engagement and support of Falmouth shellfish aquaculture and …" at bounding box center [86, 156] width 62 height 7
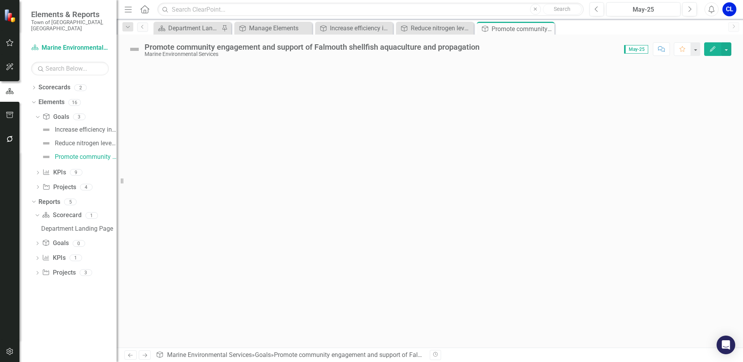
click at [710, 50] on icon "Edit" at bounding box center [712, 48] width 7 height 5
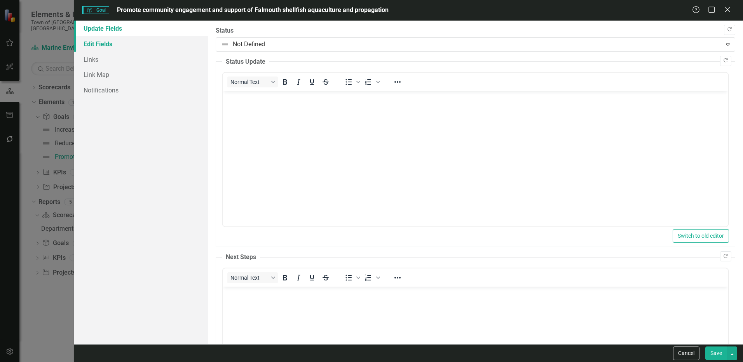
click at [101, 42] on link "Edit Fields" at bounding box center [141, 44] width 134 height 16
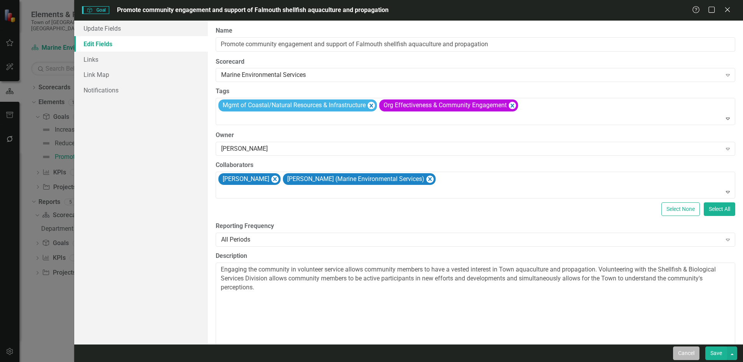
click at [693, 350] on button "Cancel" at bounding box center [686, 354] width 26 height 14
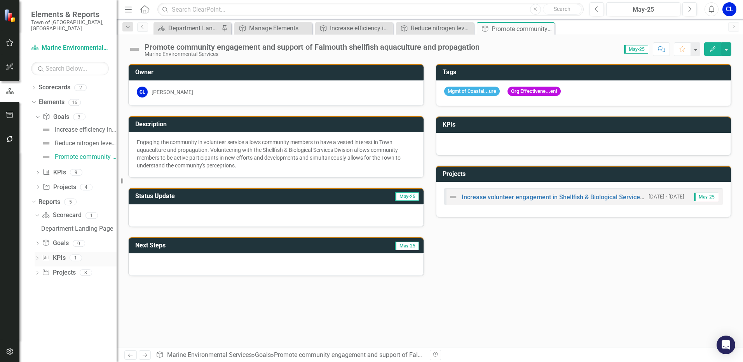
click at [53, 254] on link "KPI KPIs" at bounding box center [53, 258] width 23 height 9
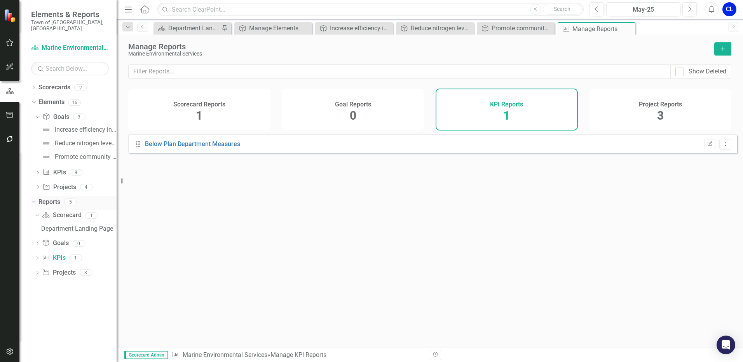
click at [34, 199] on icon "Dropdown" at bounding box center [33, 201] width 4 height 5
click at [32, 99] on icon "Dropdown" at bounding box center [33, 101] width 4 height 5
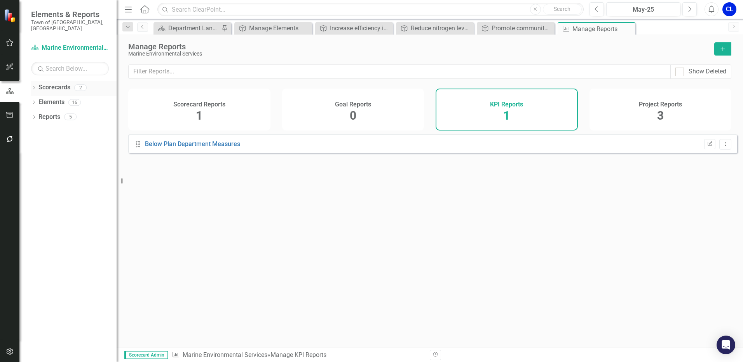
click at [56, 83] on link "Scorecards" at bounding box center [54, 87] width 32 height 9
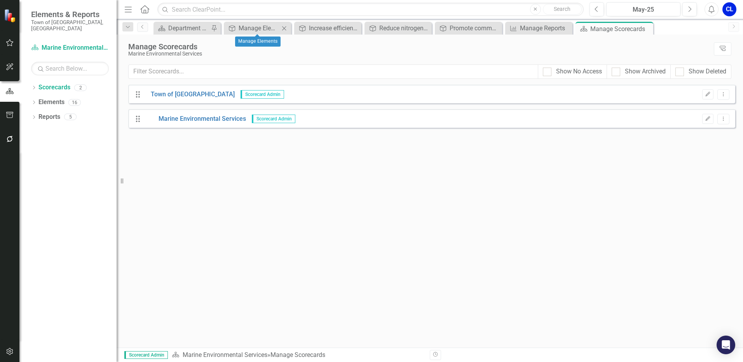
click at [283, 27] on icon "Close" at bounding box center [284, 28] width 8 height 6
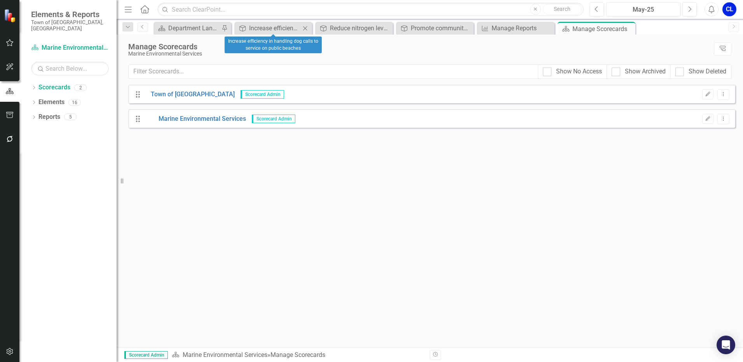
click at [306, 27] on icon "Close" at bounding box center [305, 28] width 8 height 6
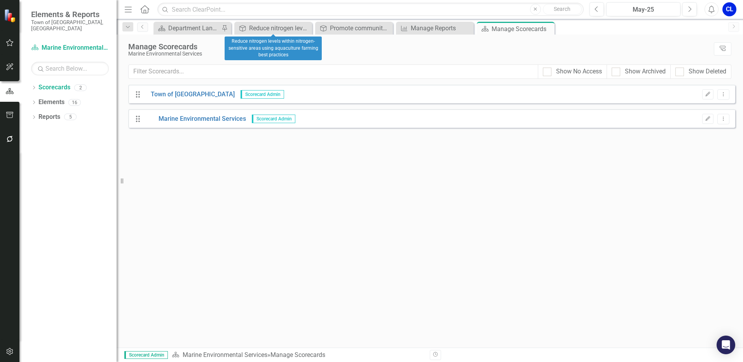
click at [0, 0] on icon "Close" at bounding box center [0, 0] width 0 height 0
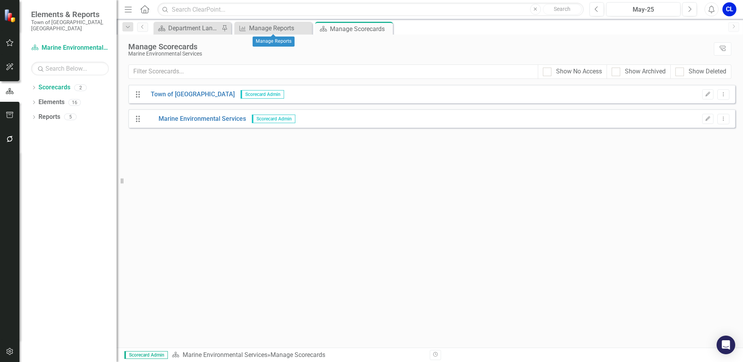
click at [0, 0] on icon "Close" at bounding box center [0, 0] width 0 height 0
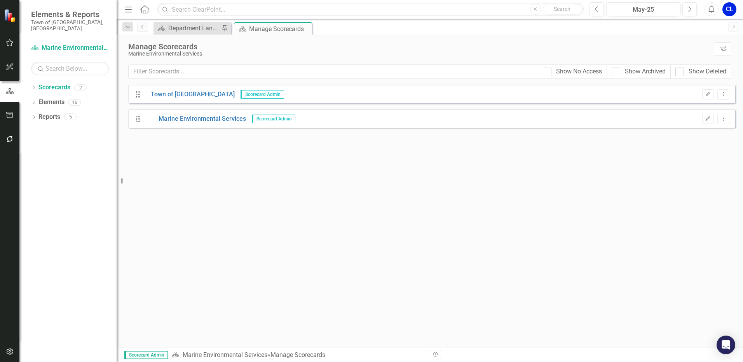
click at [0, 0] on icon "Close" at bounding box center [0, 0] width 0 height 0
